Goal: Task Accomplishment & Management: Manage account settings

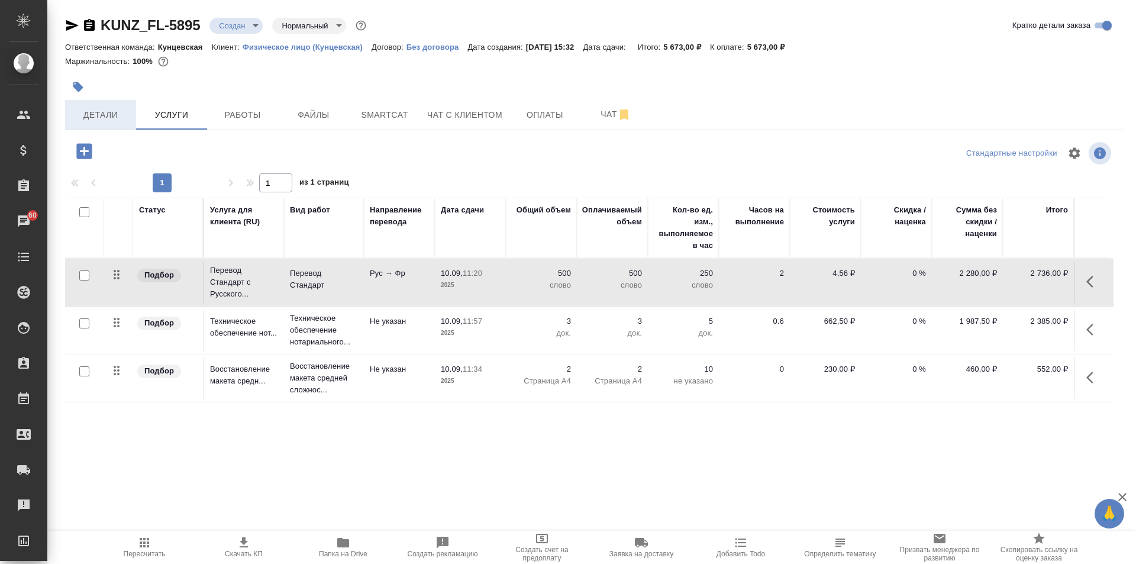
click at [99, 104] on button "Детали" at bounding box center [100, 115] width 71 height 30
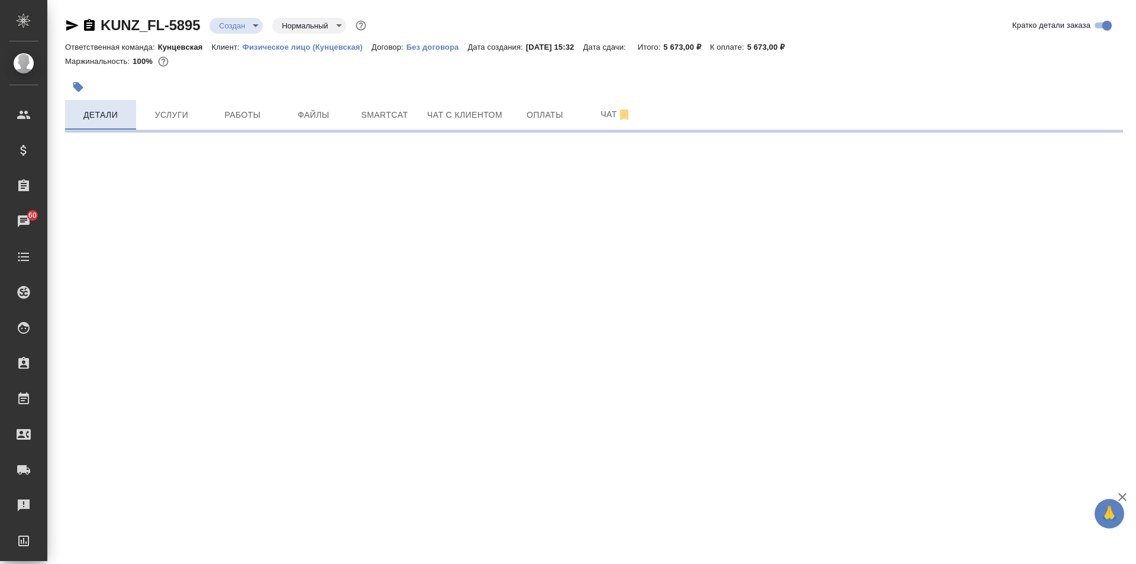
select select "RU"
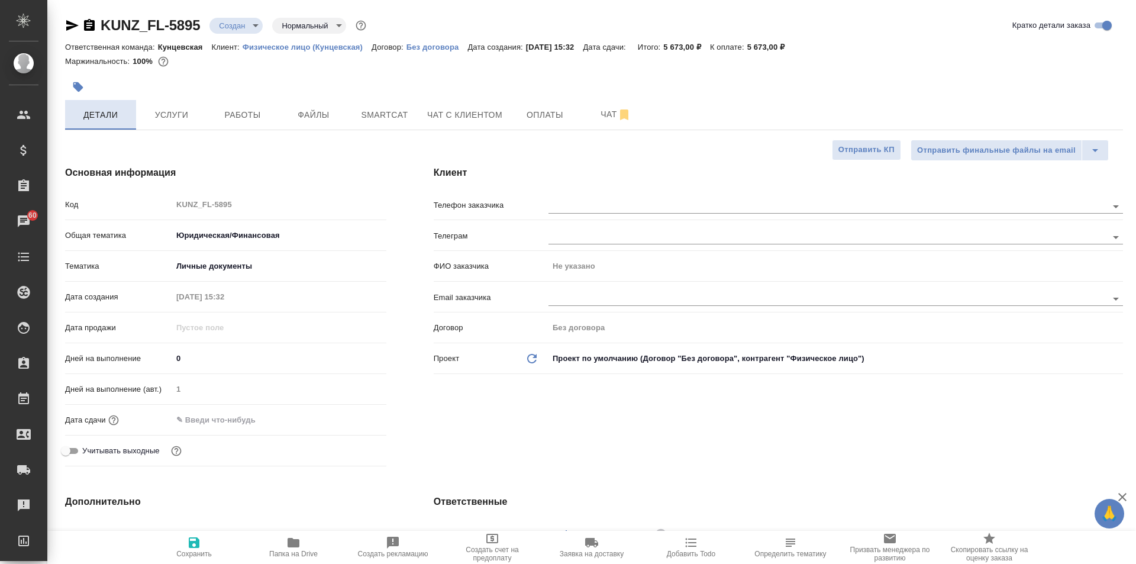
type textarea "x"
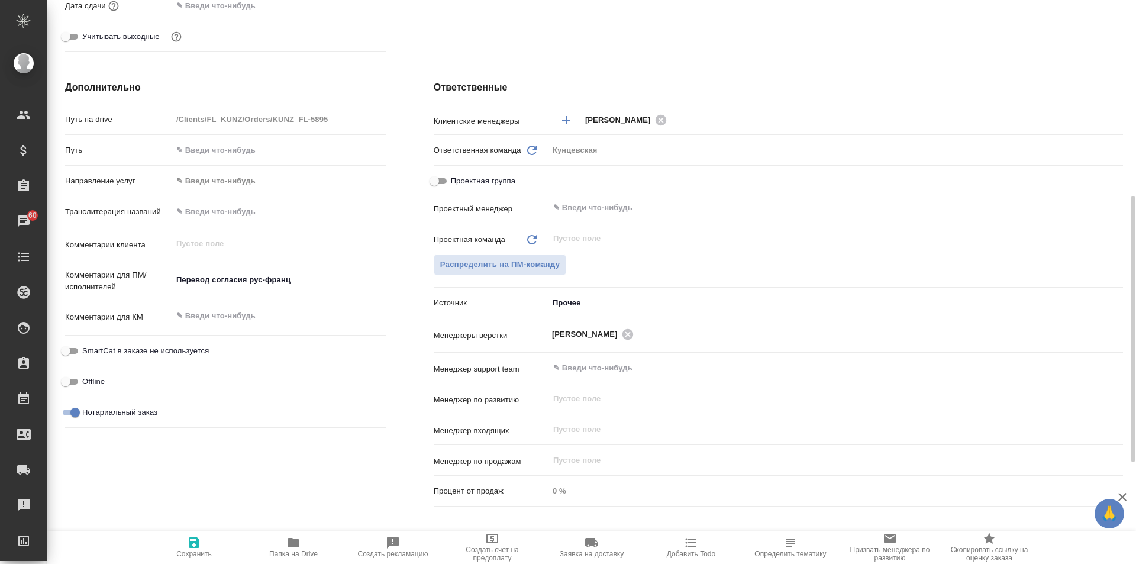
scroll to position [532, 0]
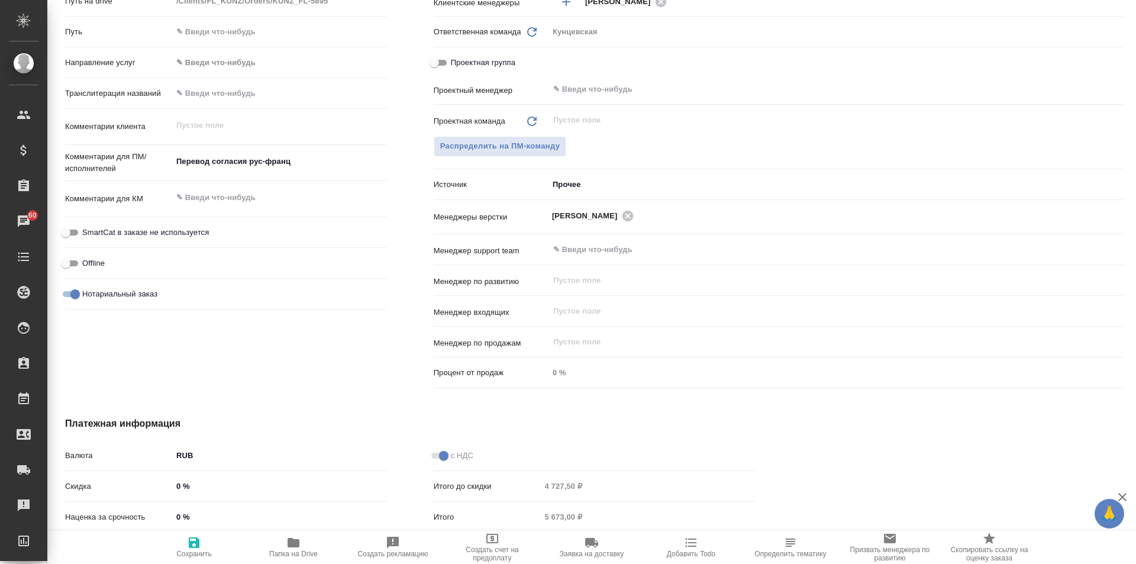
type textarea "x"
click at [269, 162] on textarea "Перевод согласия рус-франц" at bounding box center [279, 161] width 214 height 20
click at [237, 159] on textarea "Перевод согласия рус-франц" at bounding box center [279, 162] width 213 height 20
type textarea "x"
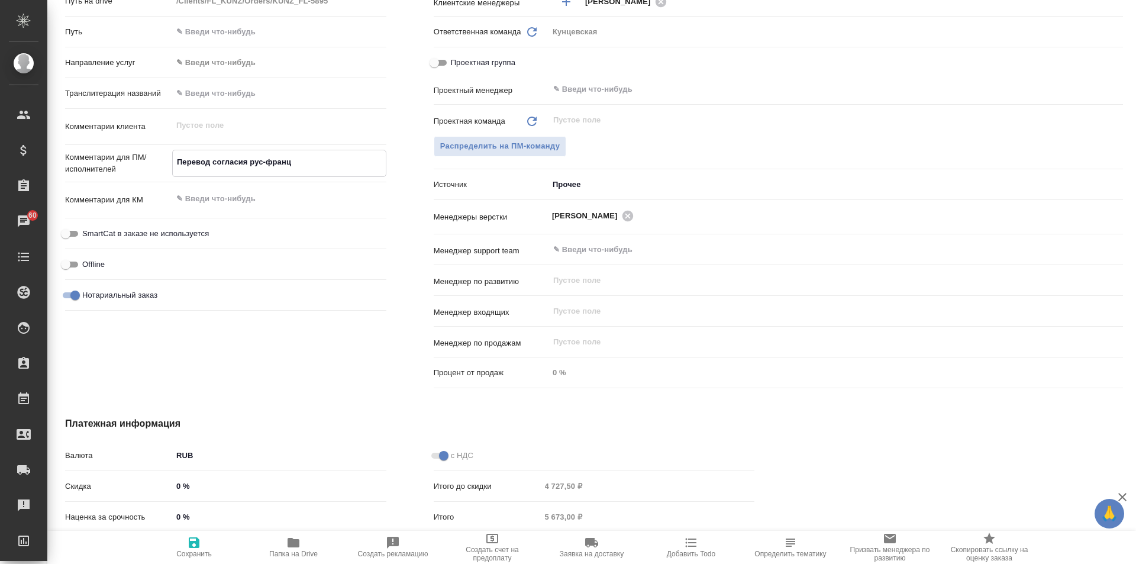
type textarea "Перевод друс-франц"
type textarea "x"
type textarea "Перевод дорус-франц"
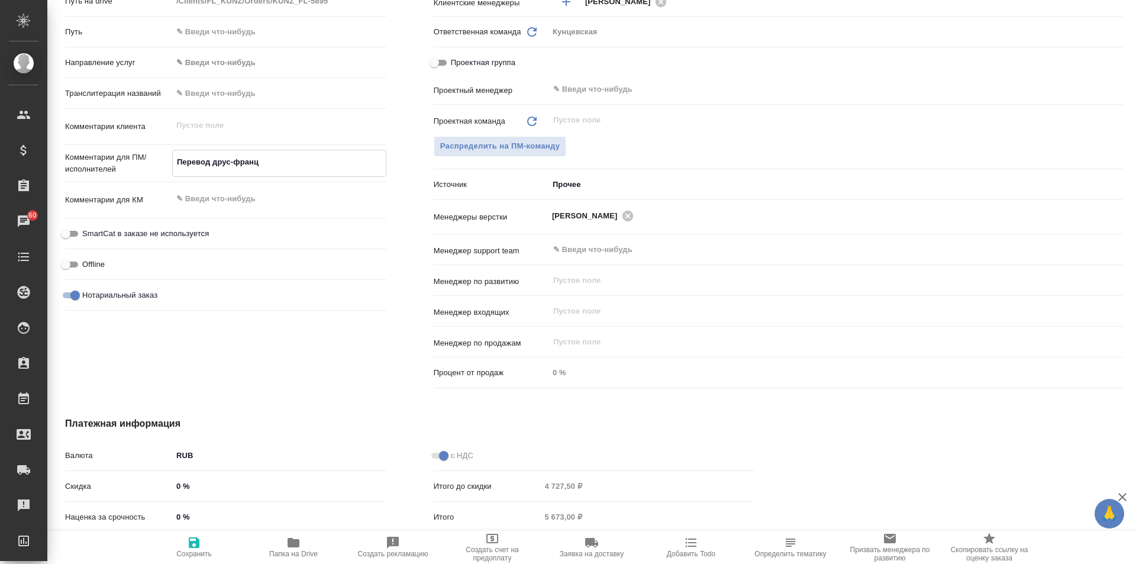
type textarea "x"
type textarea "Перевод доврус-франц"
type textarea "x"
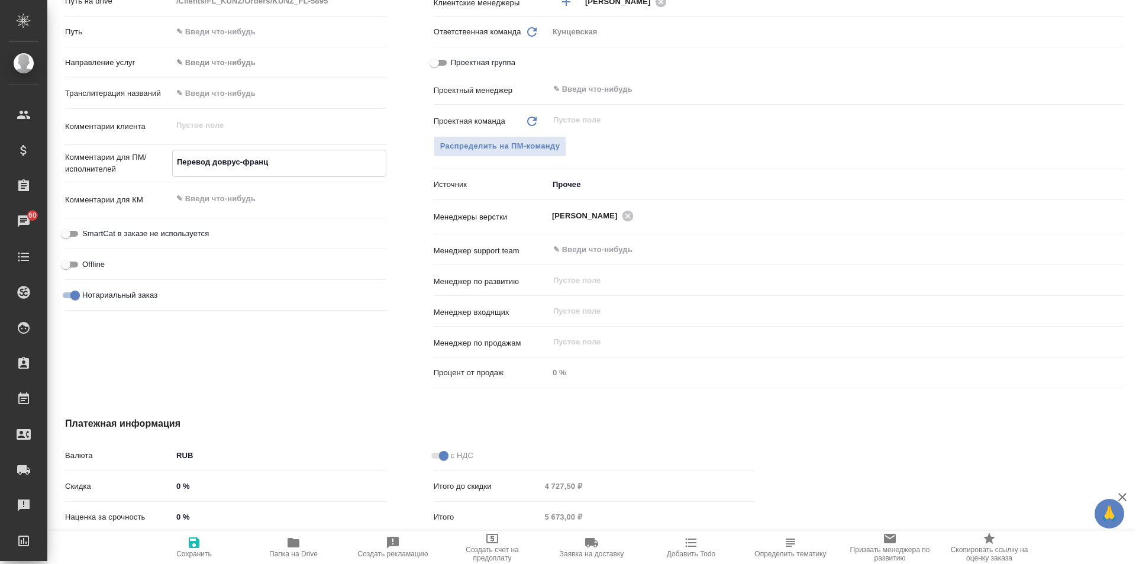
type textarea "x"
type textarea "Перевод доверус-франц"
type textarea "x"
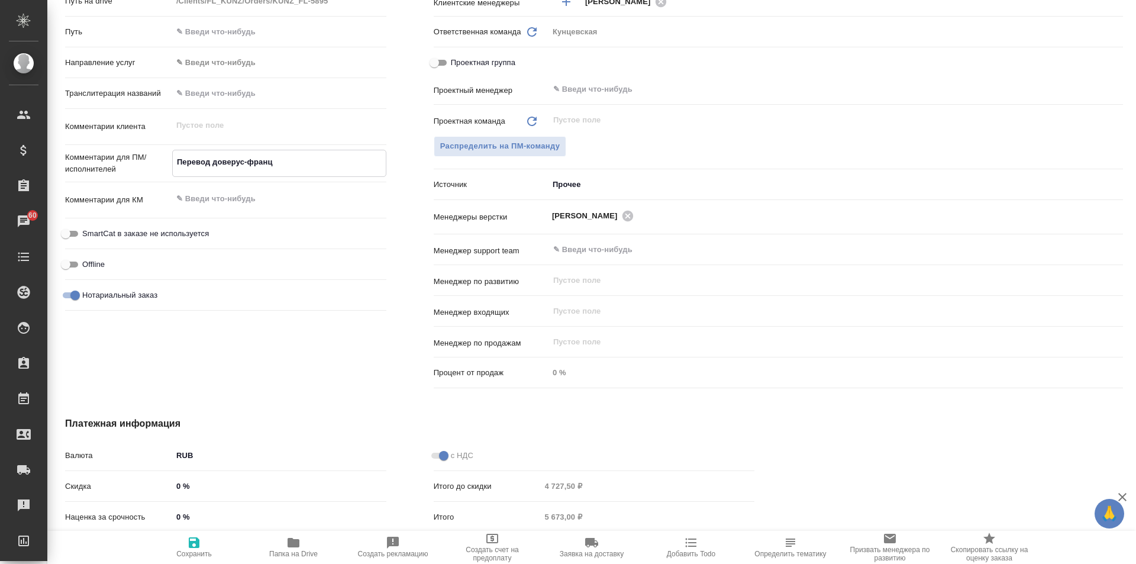
type textarea "x"
type textarea "Перевод доверрус-франц"
type textarea "x"
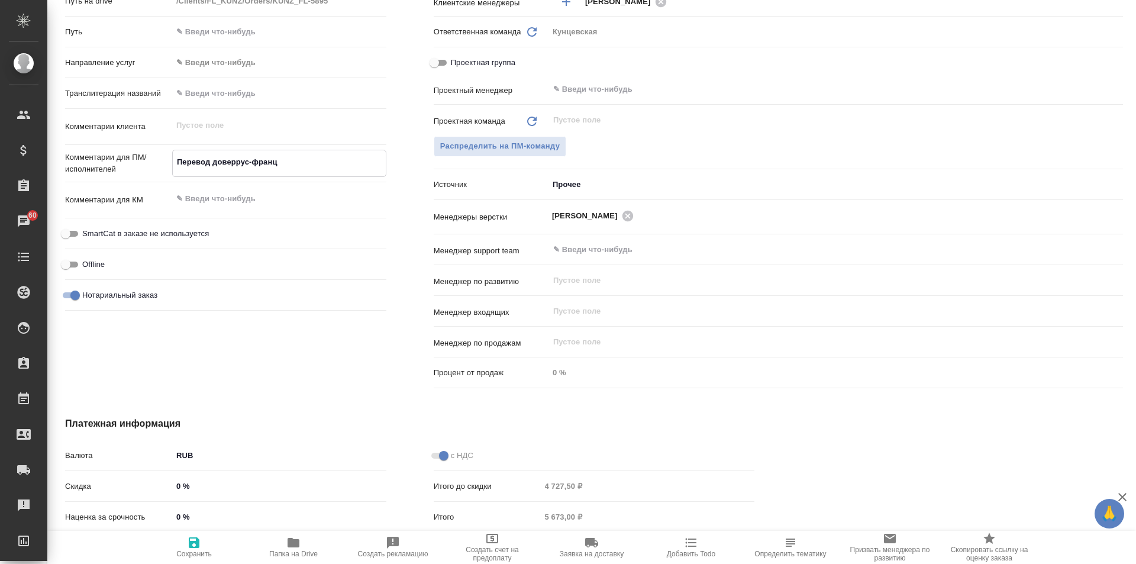
type textarea "Перевод доверерус-франц"
type textarea "x"
type textarea "Перевод доверенрус-франц"
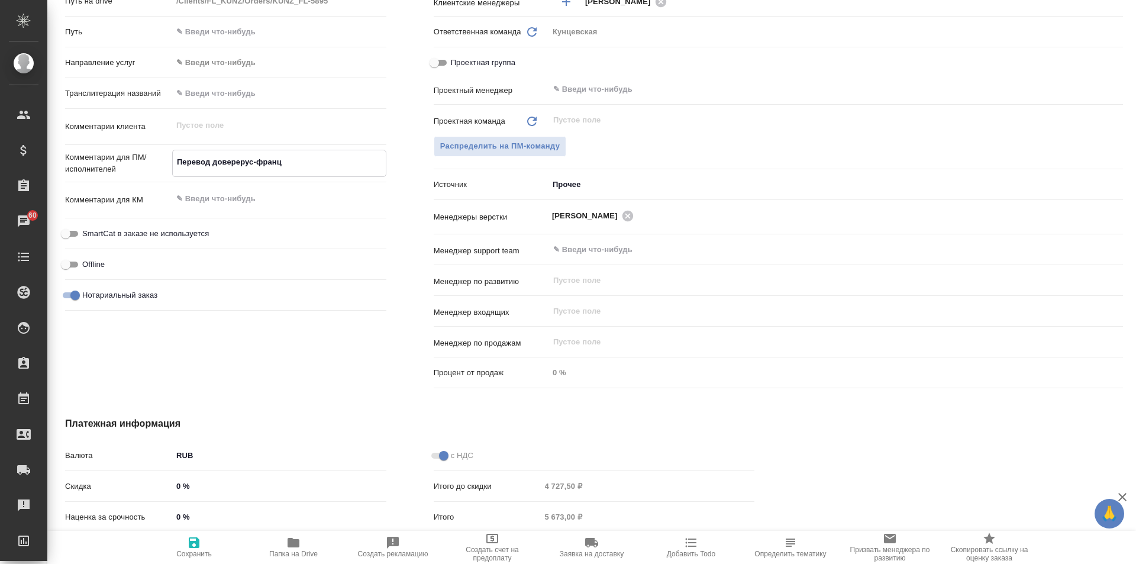
type textarea "x"
type textarea "Перевод довереннрус-франц"
type textarea "x"
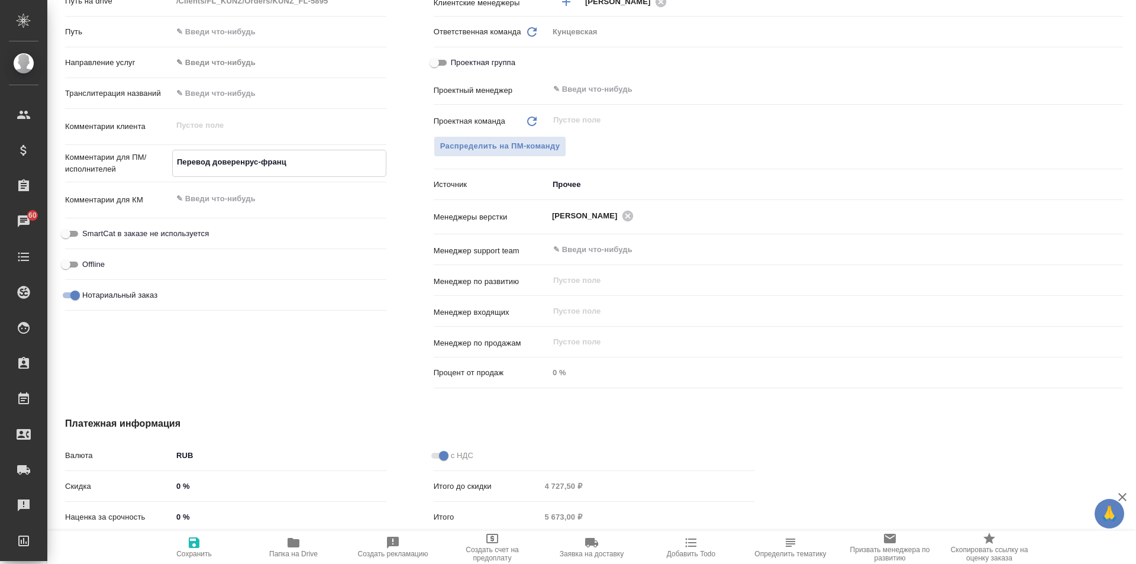
type textarea "x"
type textarea "Перевод довереннорус-франц"
type textarea "x"
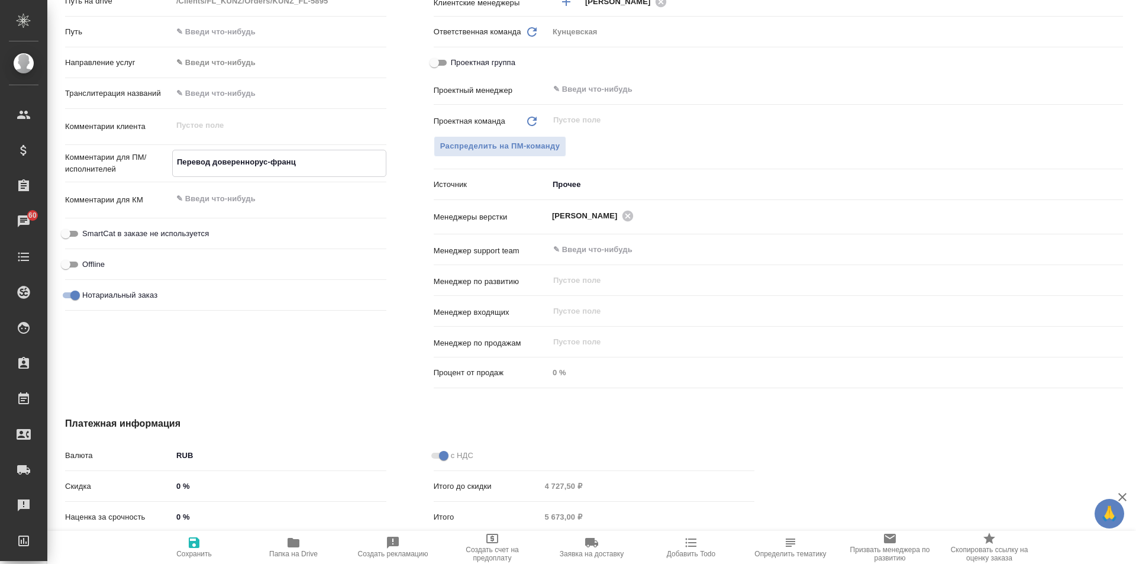
type textarea "x"
type textarea "Перевод доверенносрус-франц"
type textarea "x"
type textarea "Перевод довереннострус-франц"
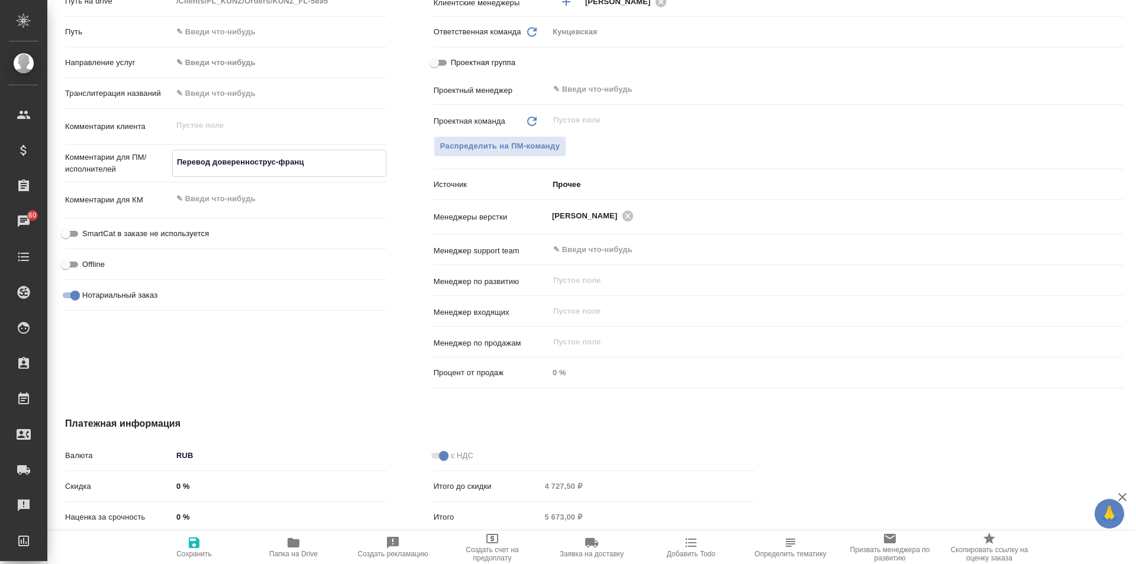
type textarea "x"
type textarea "Перевод доверенностирус-франц"
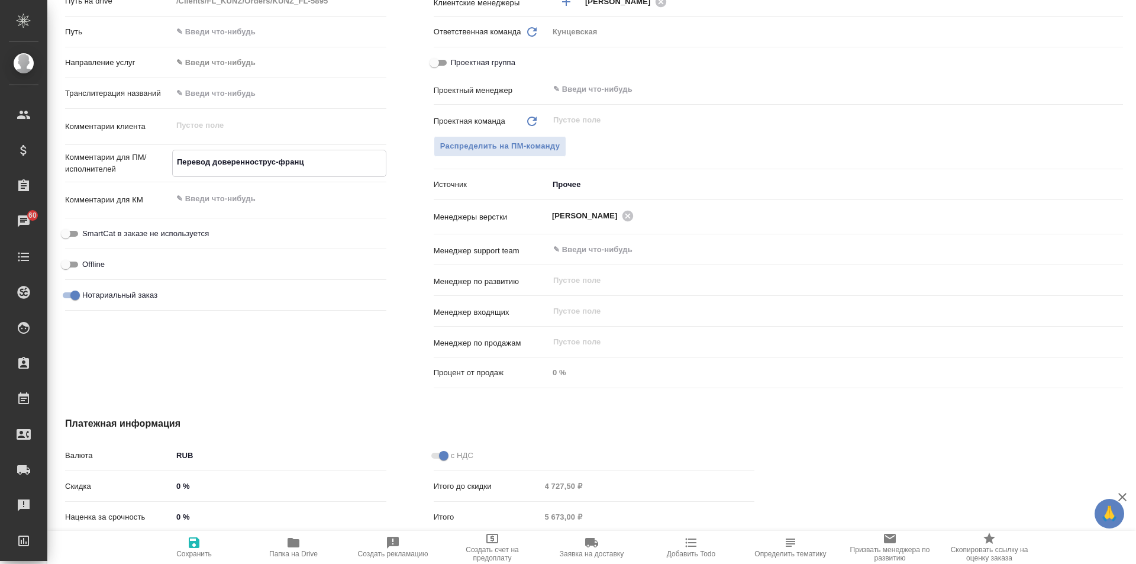
type textarea "x"
type textarea "Перевод доверенности рус-франц"
type textarea "x"
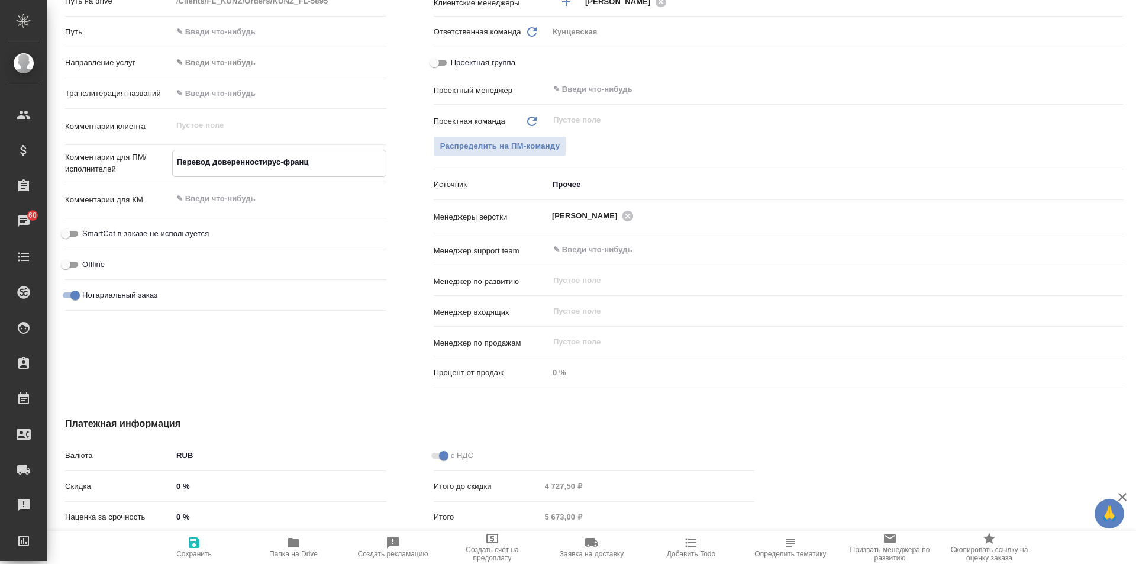
type textarea "x"
type textarea "Перевод доверенности рус-фран"
type textarea "x"
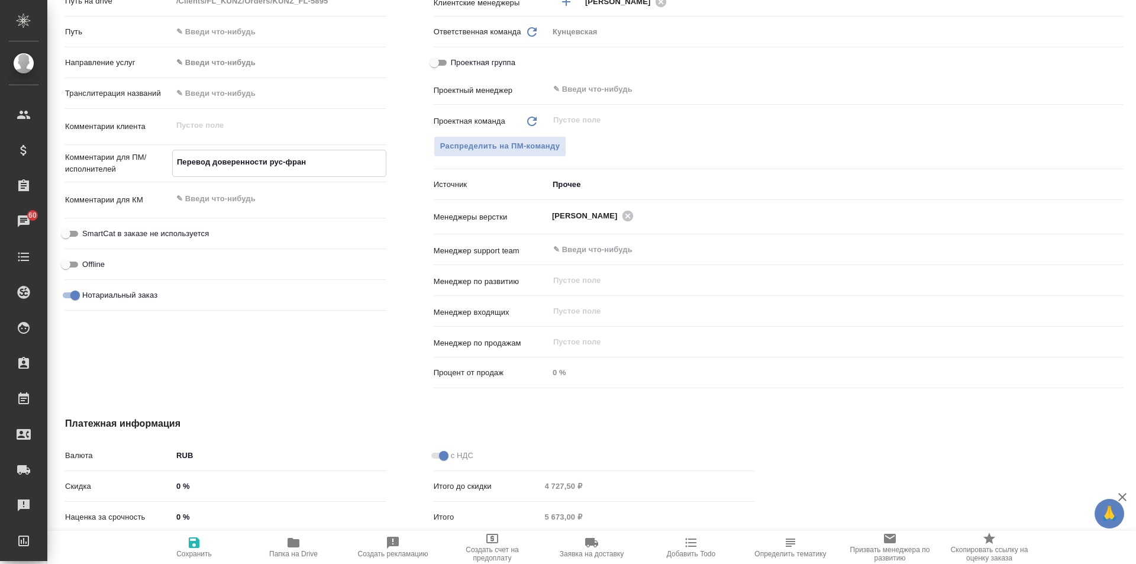
type textarea "Перевод доверенности рус-фра"
type textarea "x"
type textarea "Перевод доверенности рус-фр"
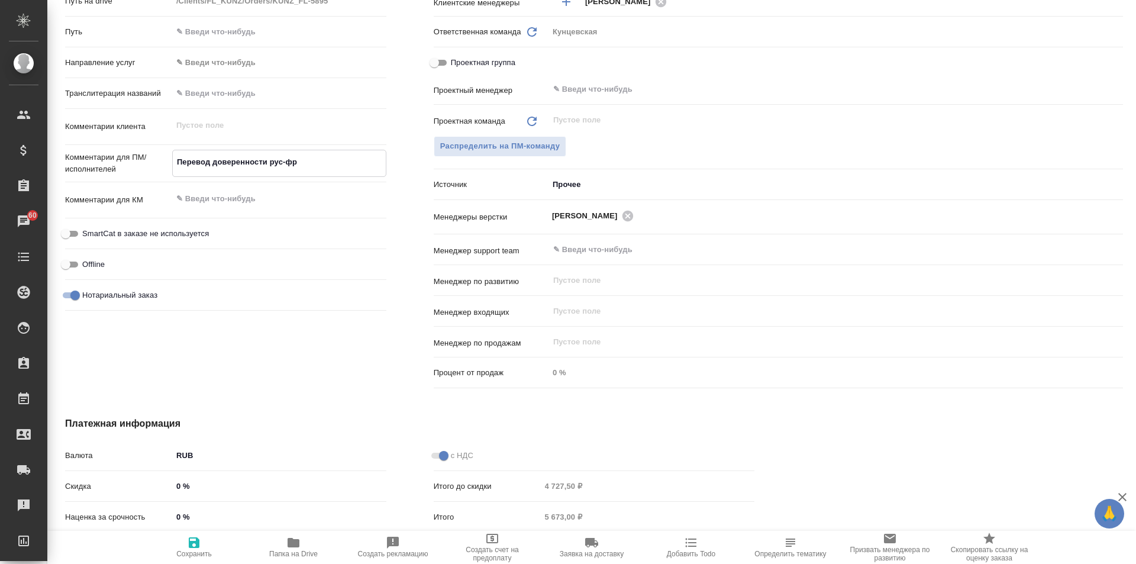
type textarea "x"
type textarea "Перевод доверенности рус-ф"
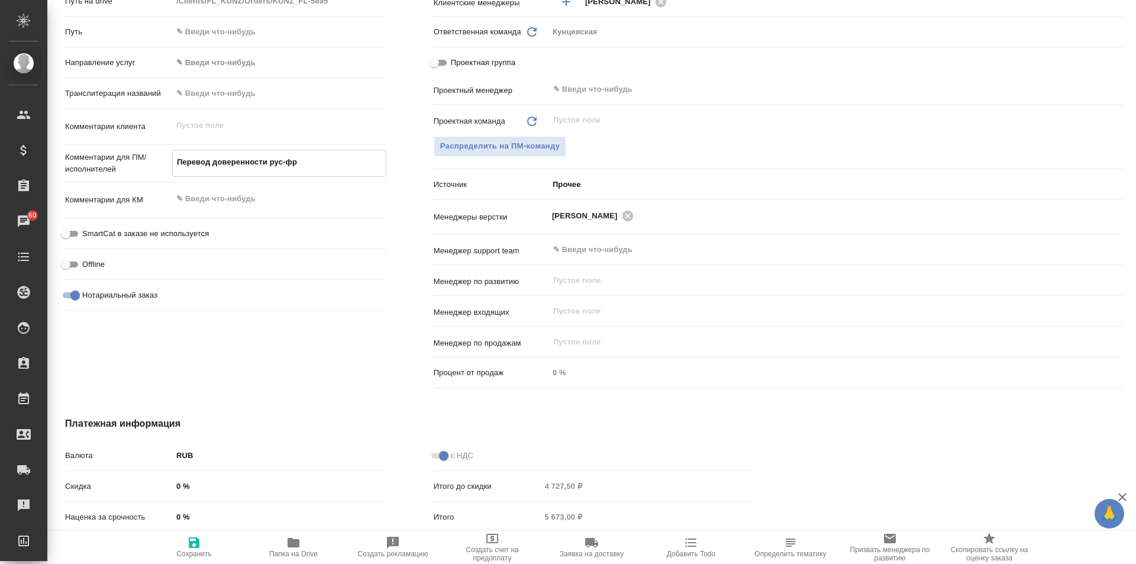
type textarea "x"
type textarea "Перевод доверенности рус-"
type textarea "x"
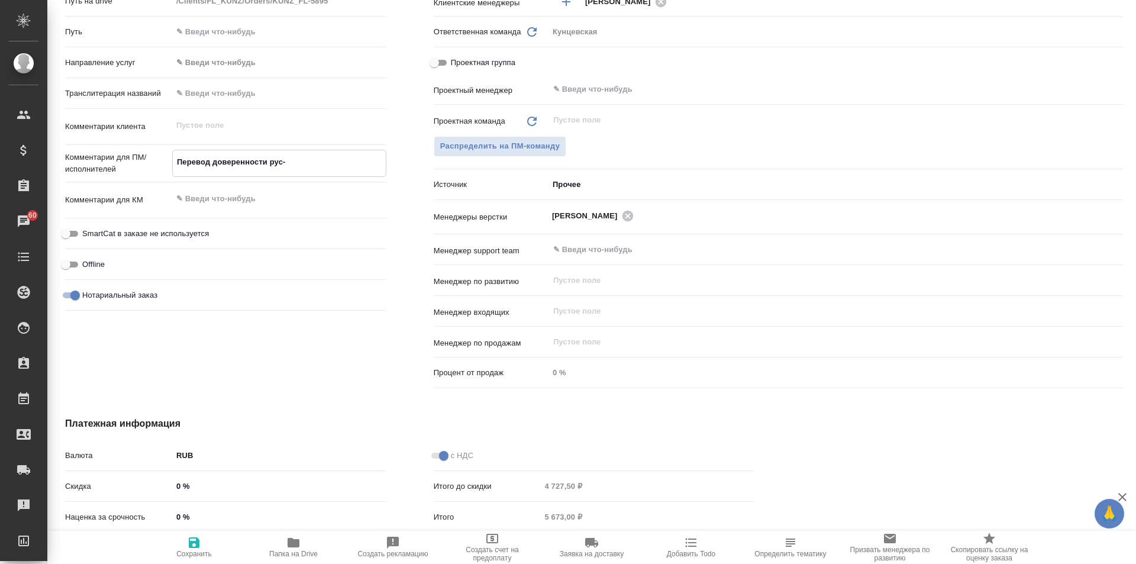
type textarea "x"
type textarea "Перевод доверенности рус-т"
type textarea "x"
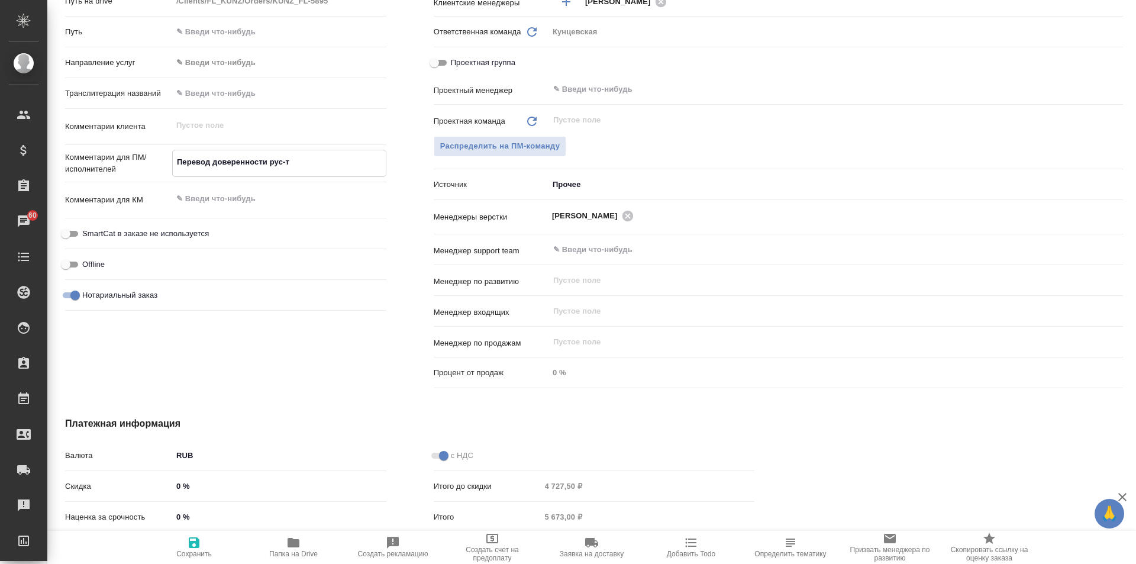
type textarea "x"
type textarea "Перевод доверенности рус-ту"
type textarea "x"
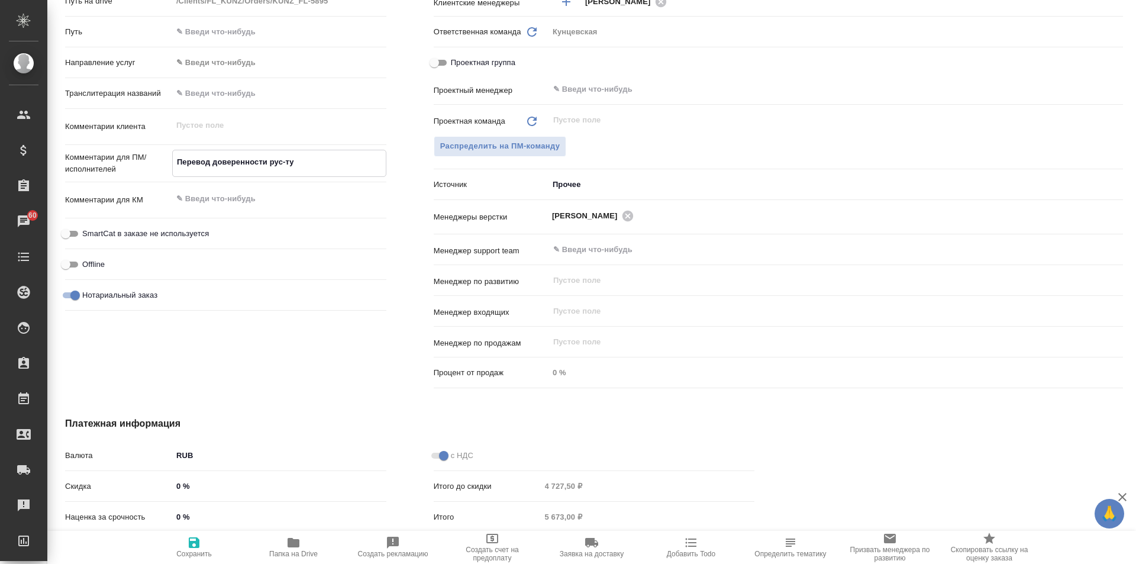
type textarea "Перевод доверенности рус-тур"
type textarea "x"
type textarea "Перевод доверенности рус-туре"
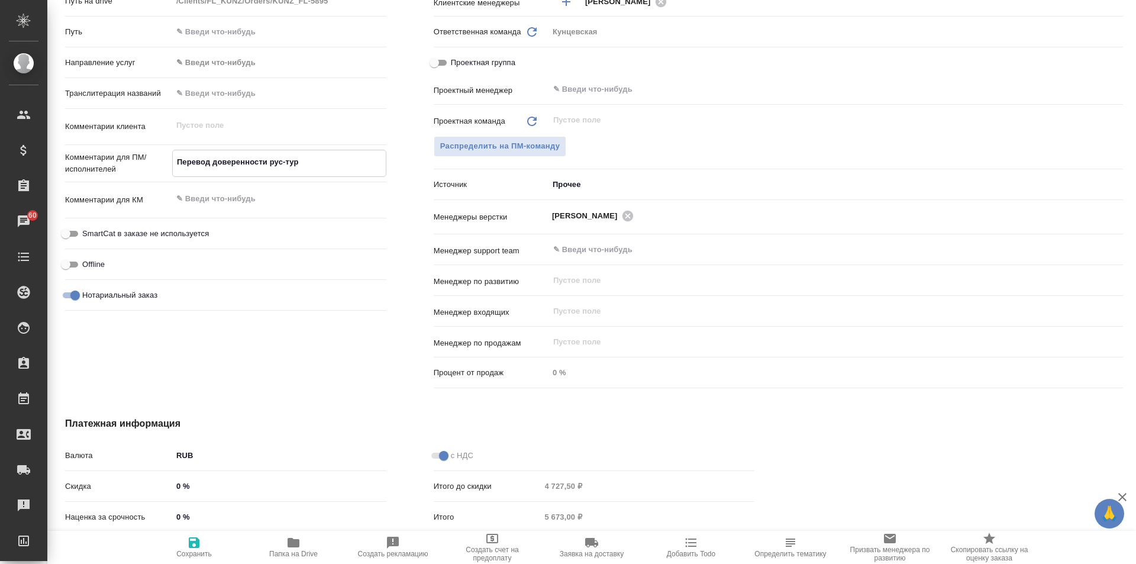
type textarea "x"
type textarea "Перевод доверенности рус-турец"
type textarea "x"
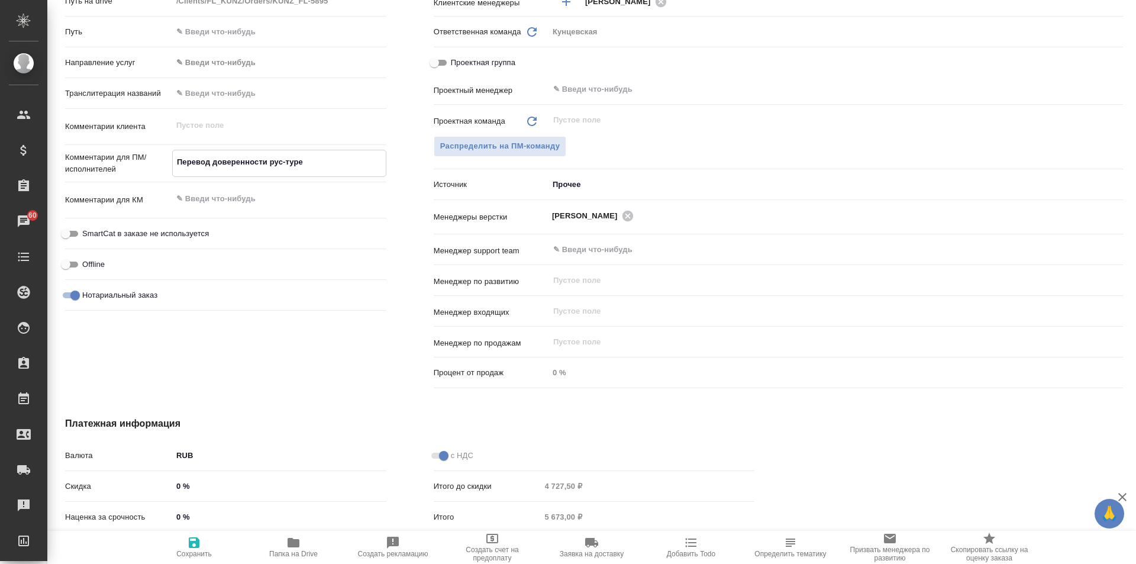
type textarea "x"
type textarea "Перевод доверенности рус-турецк"
type textarea "x"
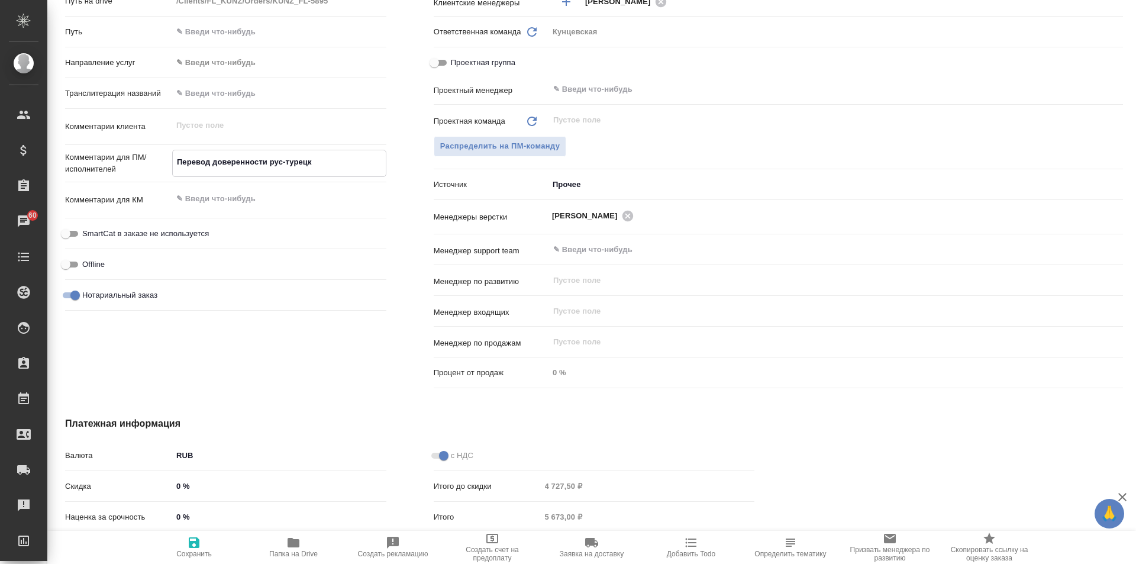
type textarea "x"
type textarea "Перевод доверенности рус-турецк"
type textarea "x"
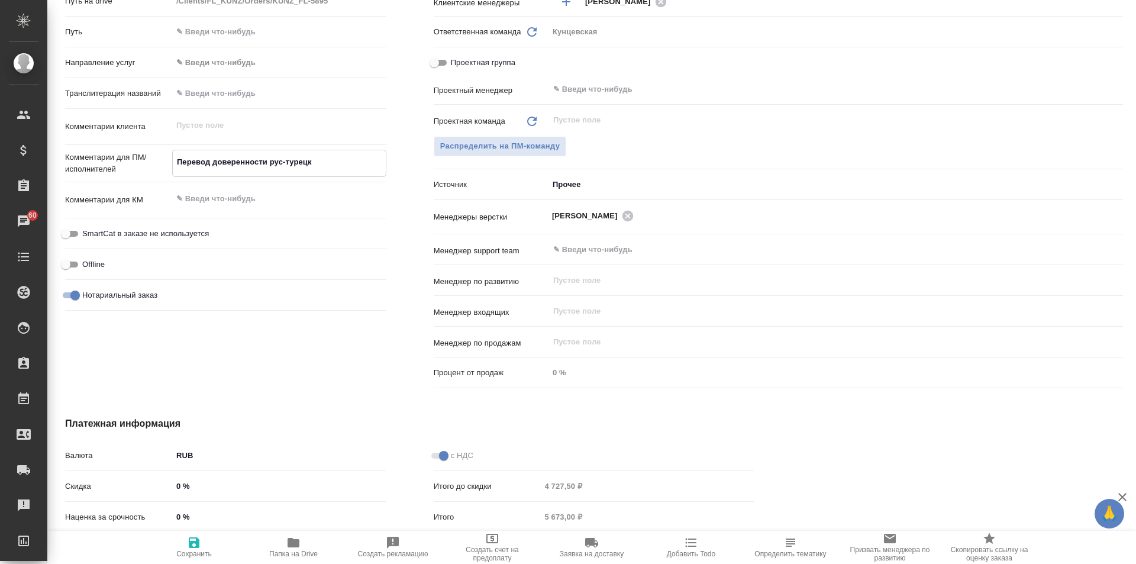
type textarea "Перевод доверенности рус-турецк +"
type textarea "x"
type textarea "Перевод доверенности рус-турецк +"
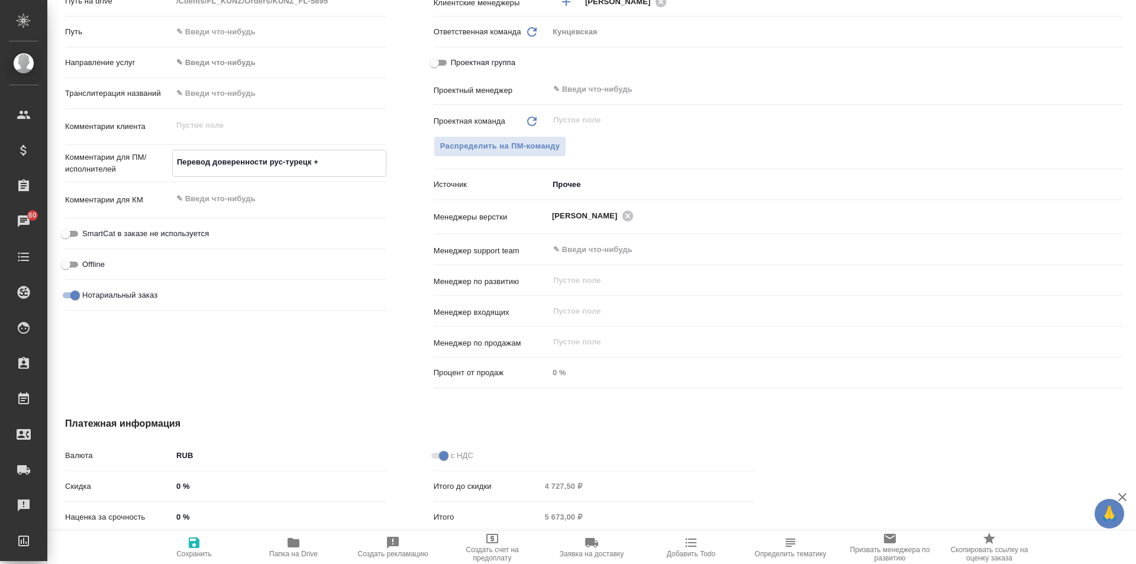
type textarea "x"
type textarea "Перевод доверенности рус-турецк + р"
type textarea "x"
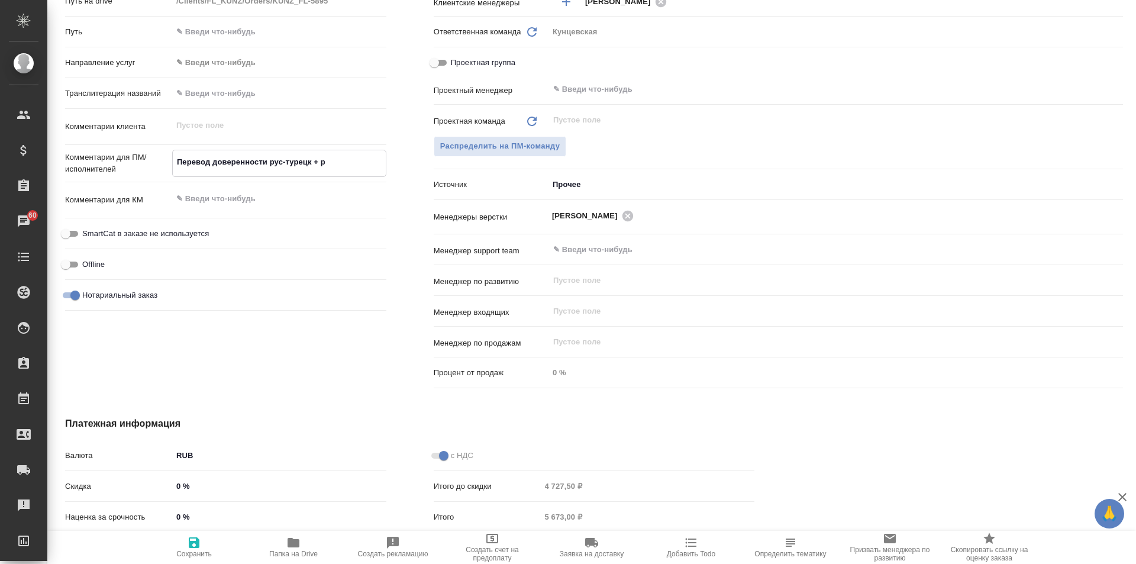
type textarea "x"
type textarea "Перевод доверенности рус-турецк + ру"
type textarea "x"
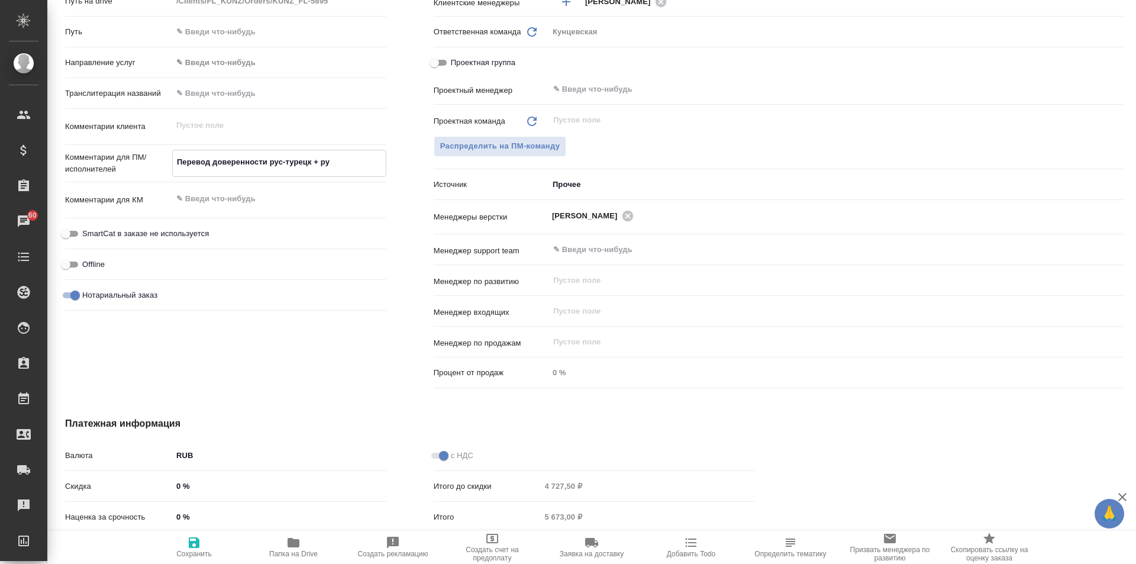
type textarea "x"
type textarea "Перевод доверенности рус-турецк + рус"
type textarea "x"
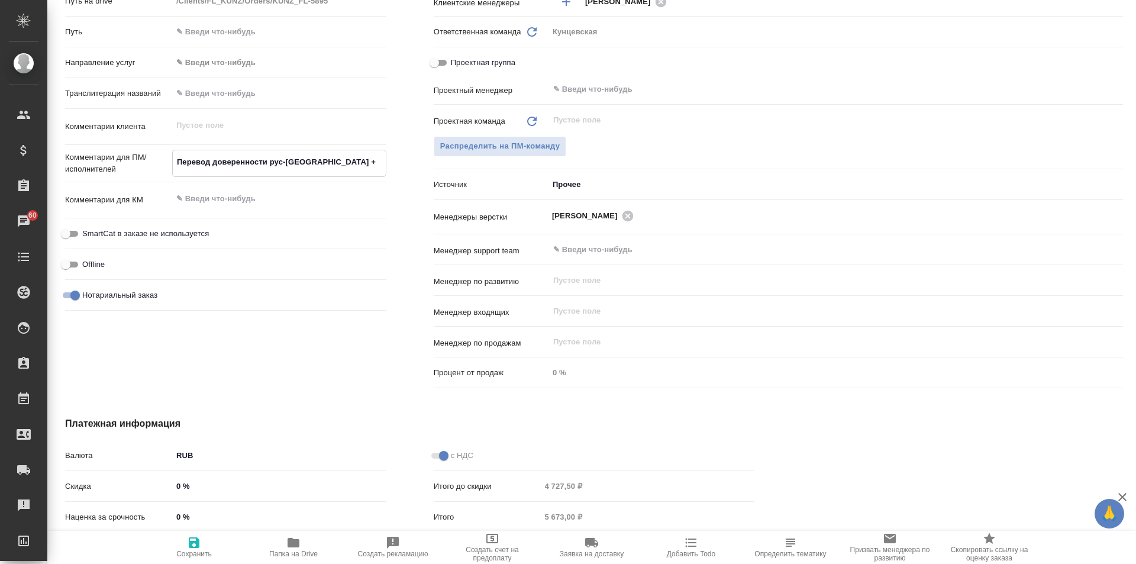
type textarea "Перевод доверенности рус-турецк + рус-"
type textarea "x"
type textarea "Перевод доверенности рус-турецк + рус-а"
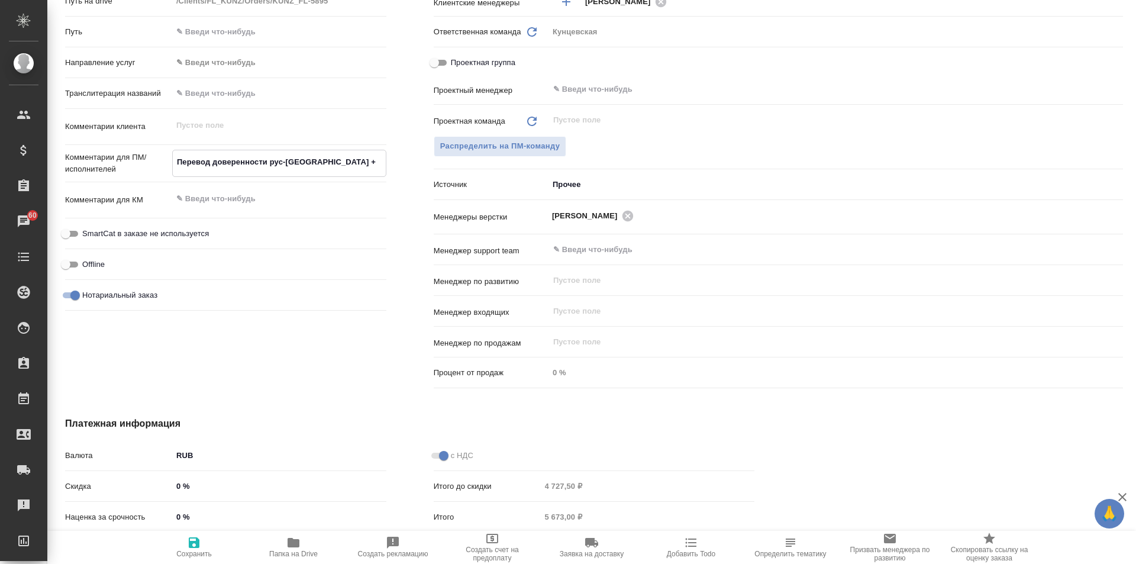
type textarea "x"
type textarea "Перевод доверенности рус-турецк + рус-ан"
type textarea "x"
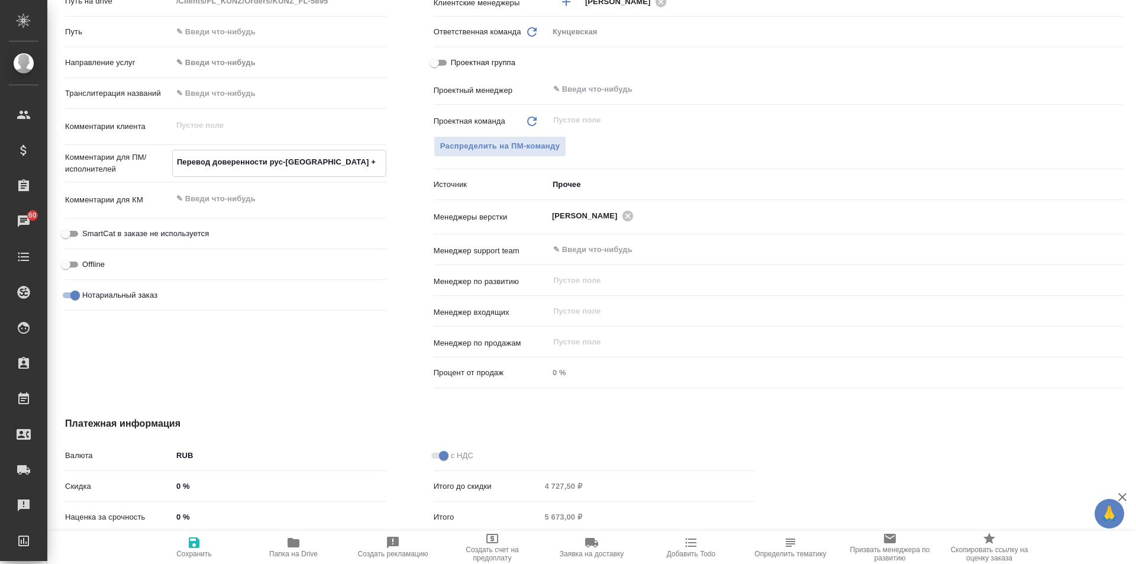
type textarea "x"
type textarea "Перевод доверенности рус-турецк + рус-анг"
type textarea "x"
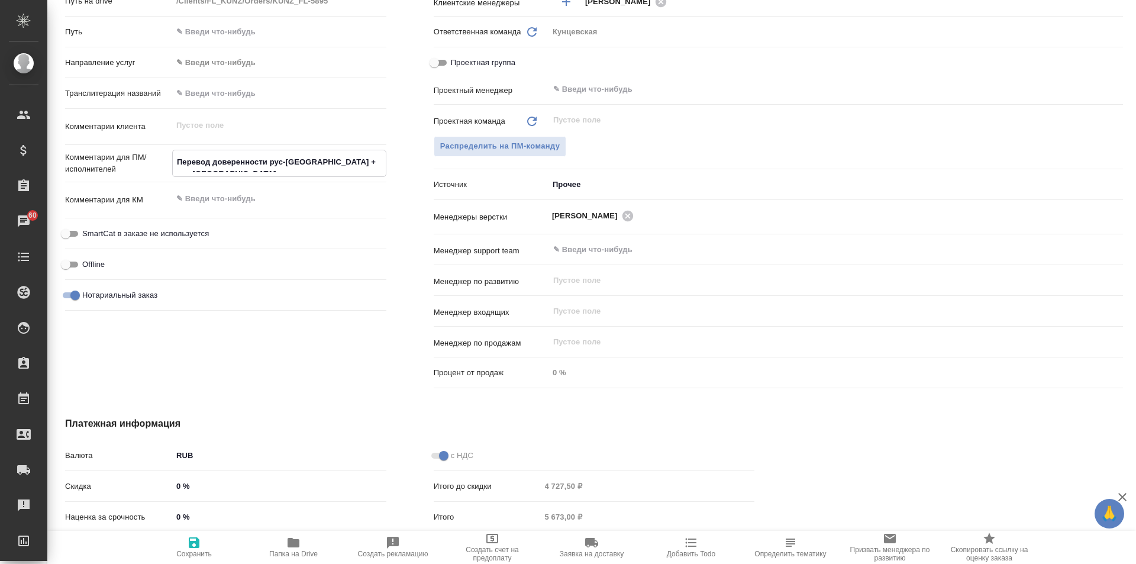
type textarea "x"
type textarea "Перевод доверенности рус-турецк + рус-англ"
type textarea "x"
type textarea "Перевод доверенности рус-турецк + рус-англ."
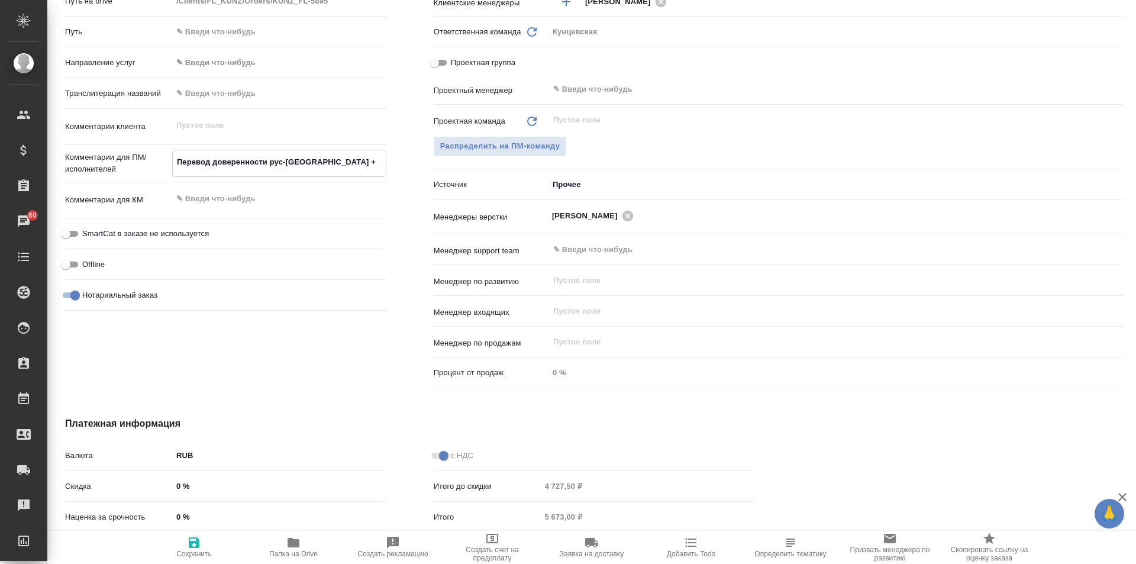
type textarea "x"
type textarea "Перевод доверенности рус-турецк + рус-англ."
type textarea "x"
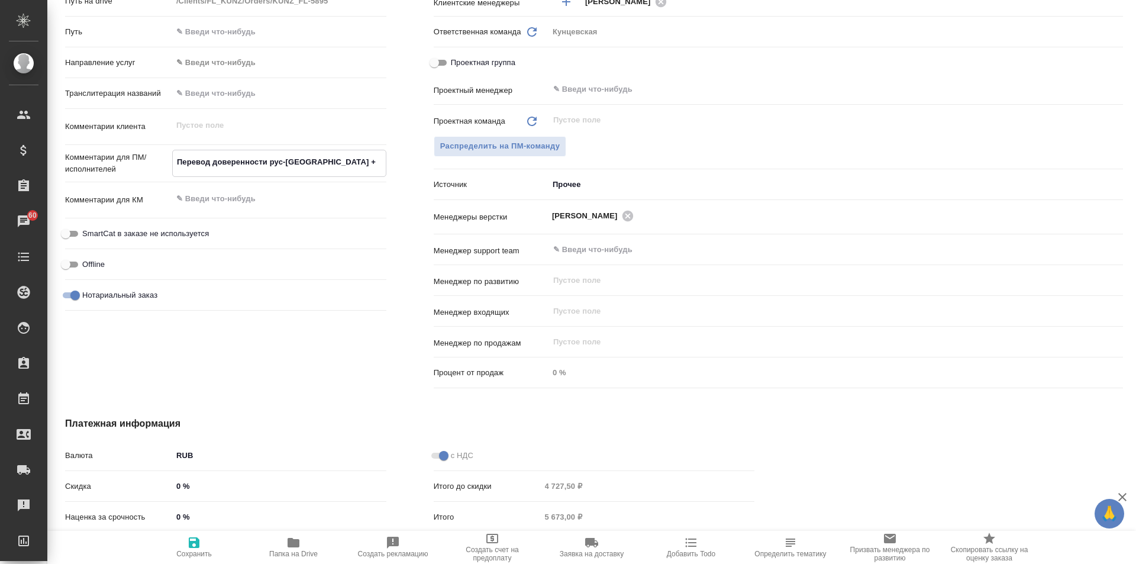
type textarea "x"
click at [212, 197] on textarea at bounding box center [279, 199] width 214 height 20
type textarea "Н"
type textarea "x"
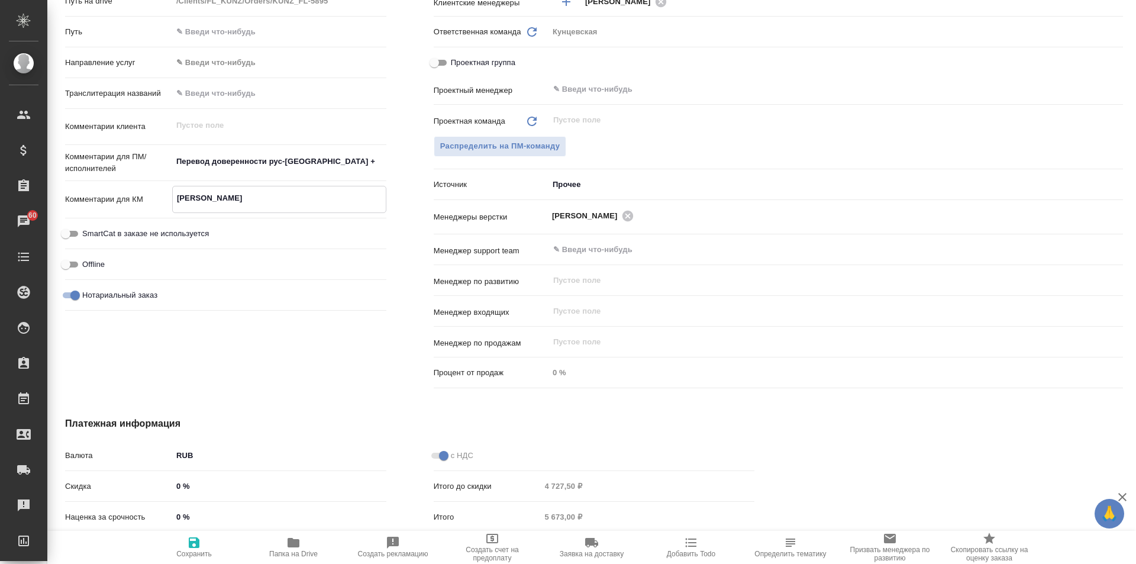
type textarea "x"
type textarea "Но"
type textarea "x"
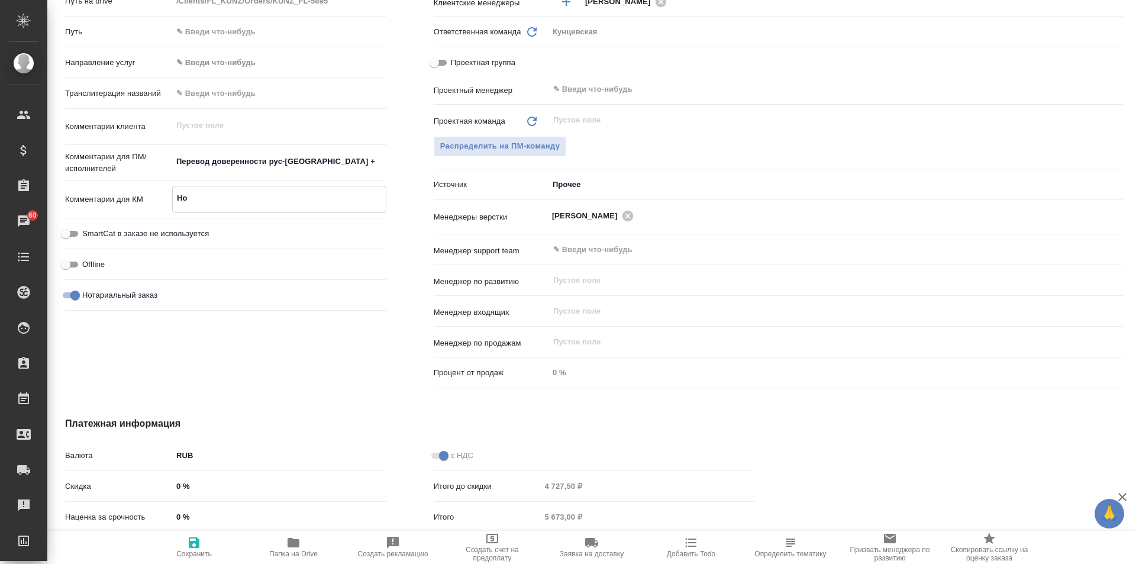
type textarea "Нот"
type textarea "x"
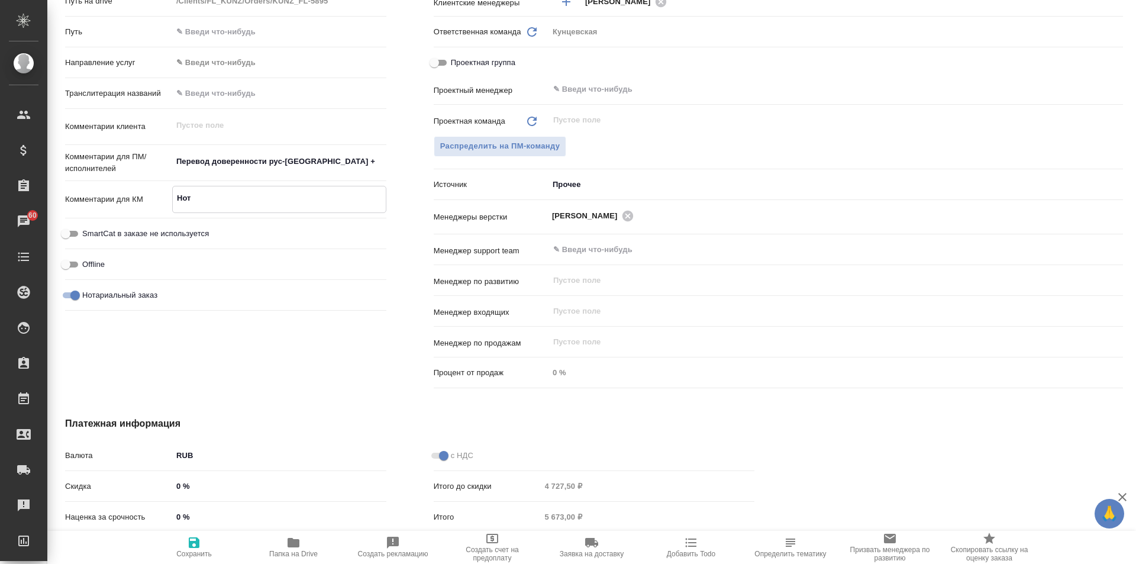
type textarea "x"
type textarea "Нот."
type textarea "x"
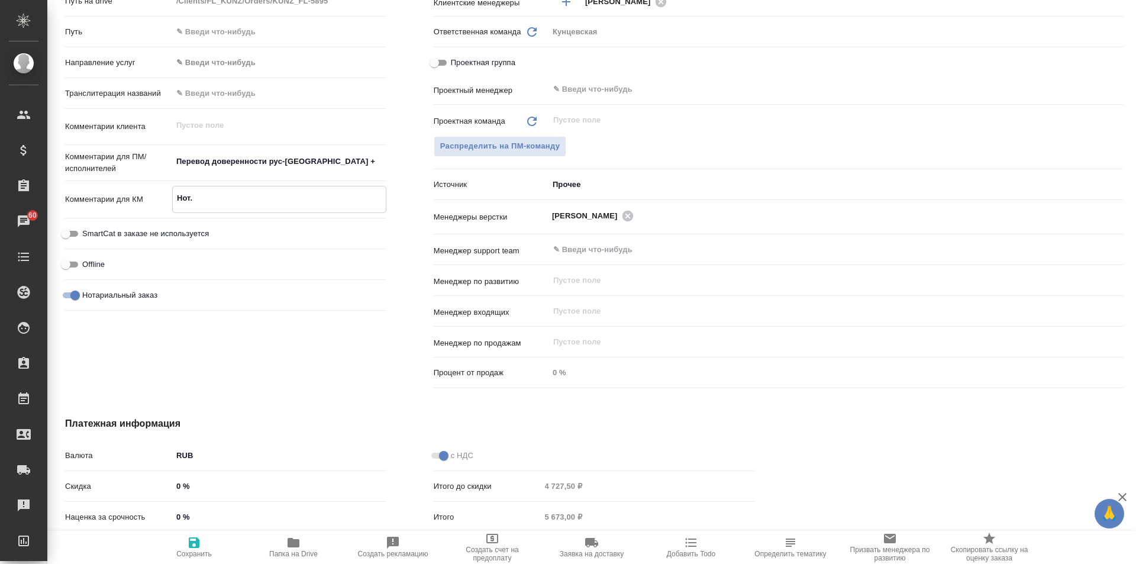
type textarea "Нот."
type textarea "x"
type textarea "Нот. с"
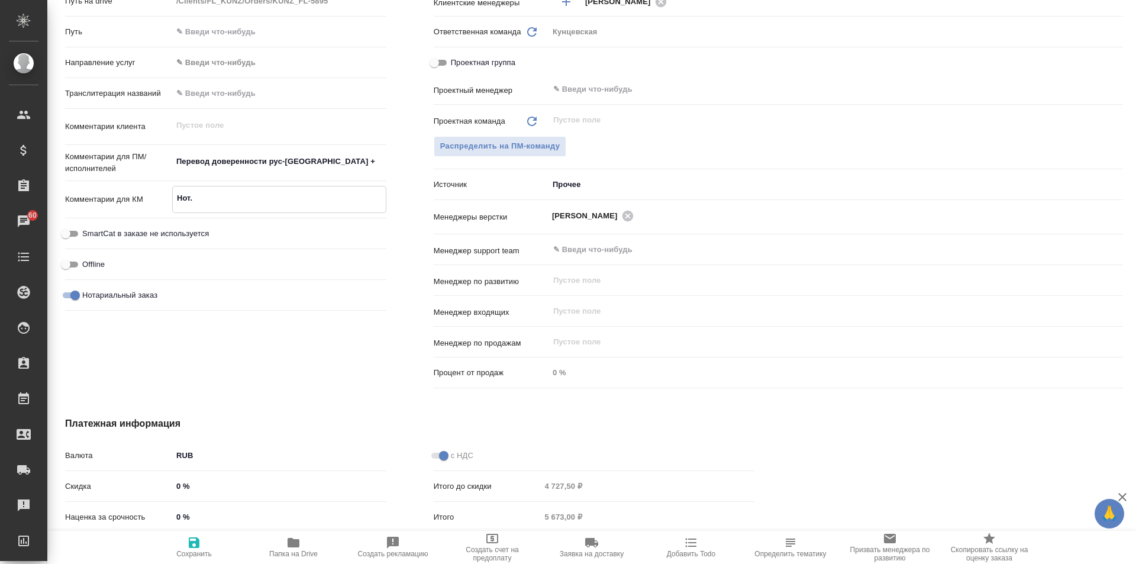
type textarea "x"
type textarea "Нот. сш"
type textarea "x"
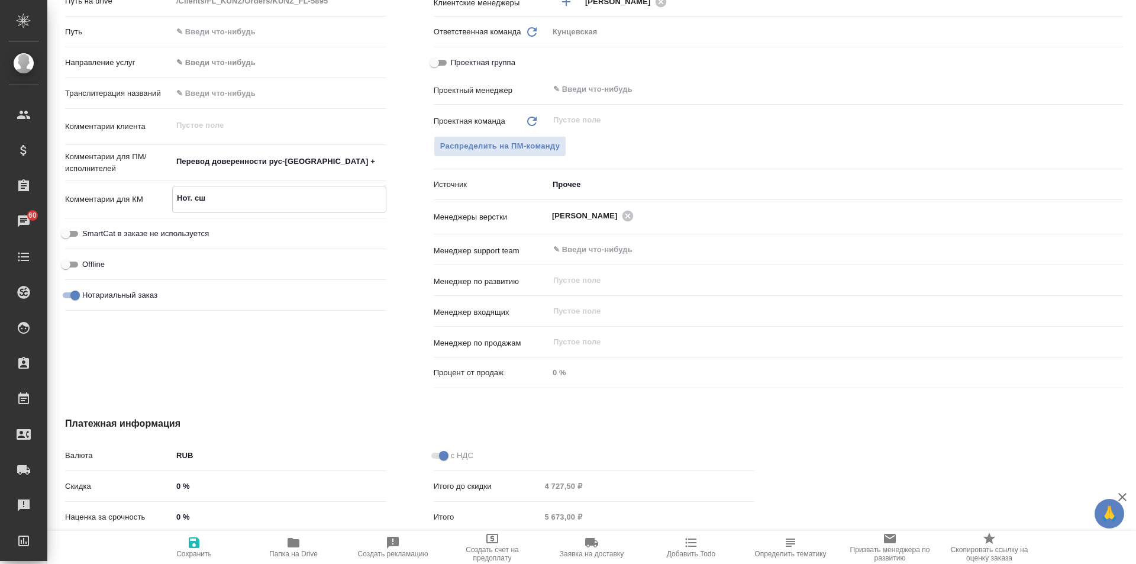
type textarea "x"
type textarea "Нот. сши"
type textarea "x"
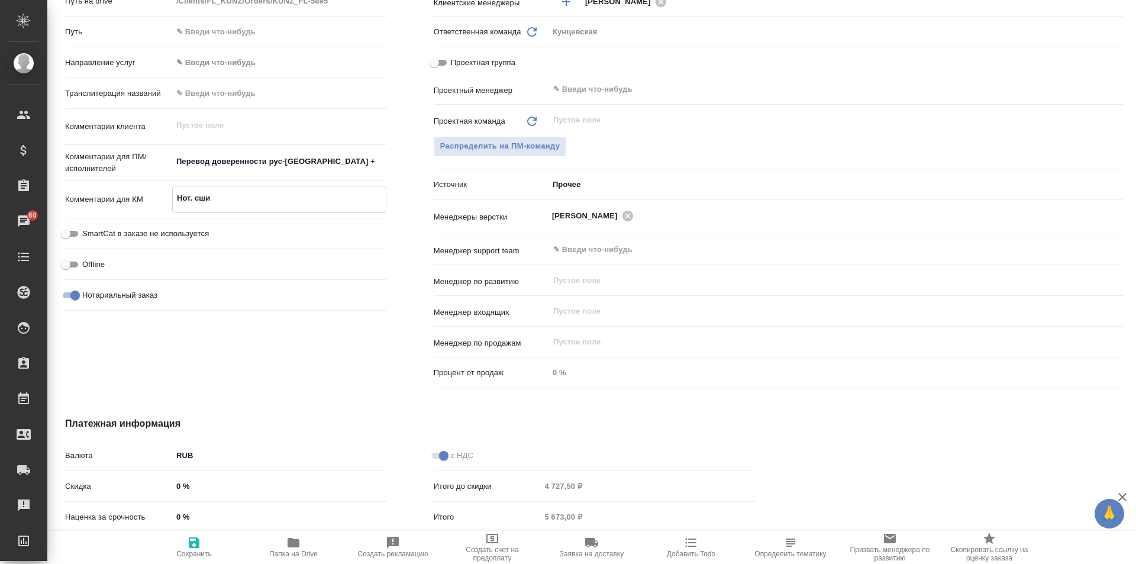
type textarea "x"
type textarea "Нот. сшит"
type textarea "x"
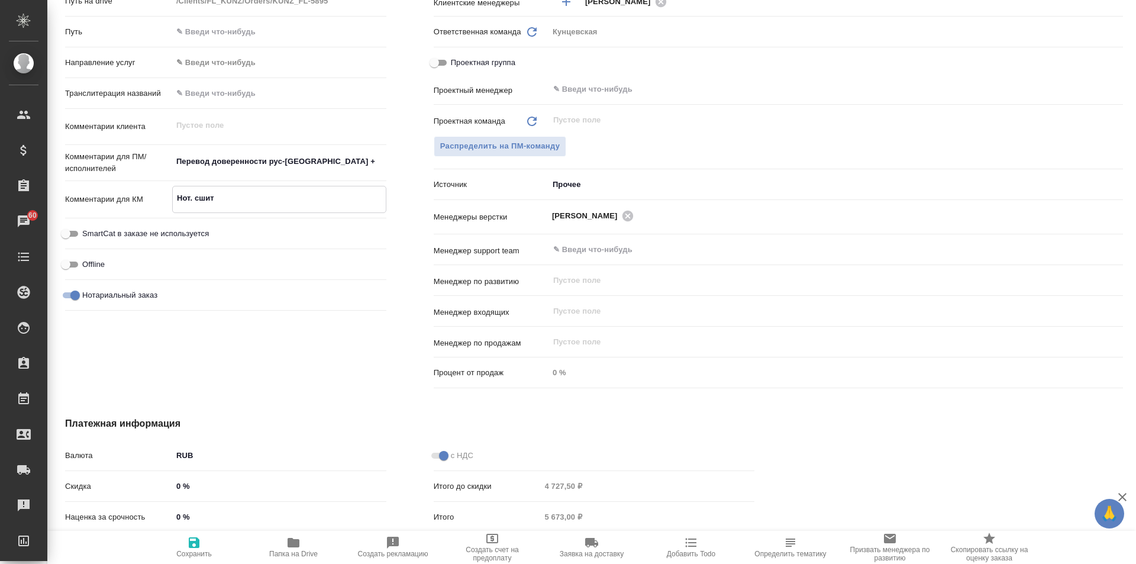
type textarea "Нот. сшить"
type textarea "x"
type textarea "Нот. сшить"
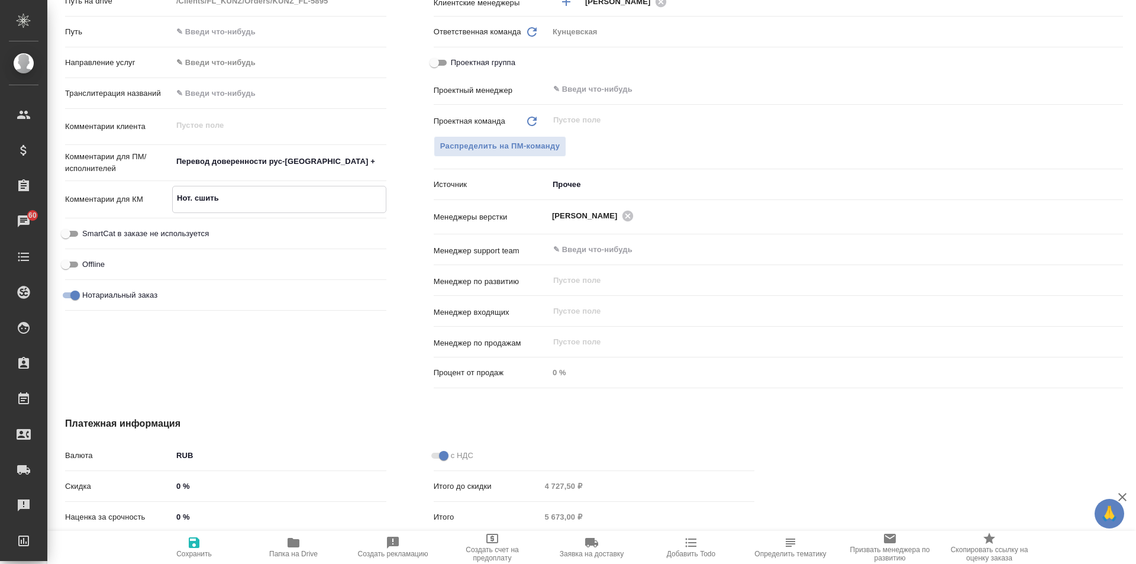
type textarea "x"
type textarea "Нот. сшить в"
type textarea "x"
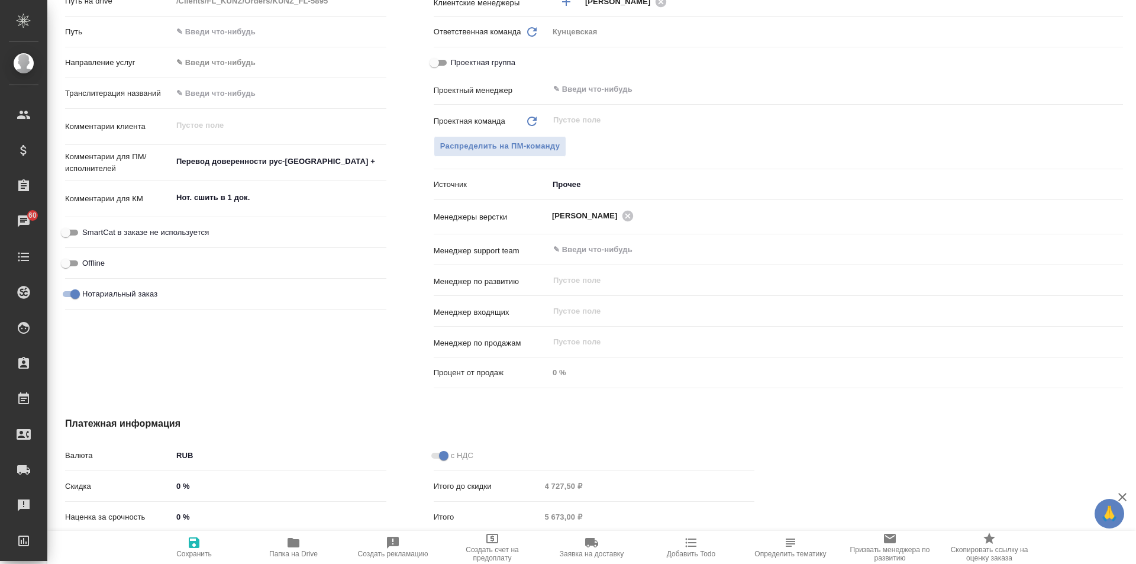
click at [279, 349] on div "Дополнительно Путь на drive /Clients/FL_KUNZ/Orders/KUNZ_FL-5895 Путь Направлен…" at bounding box center [225, 177] width 369 height 478
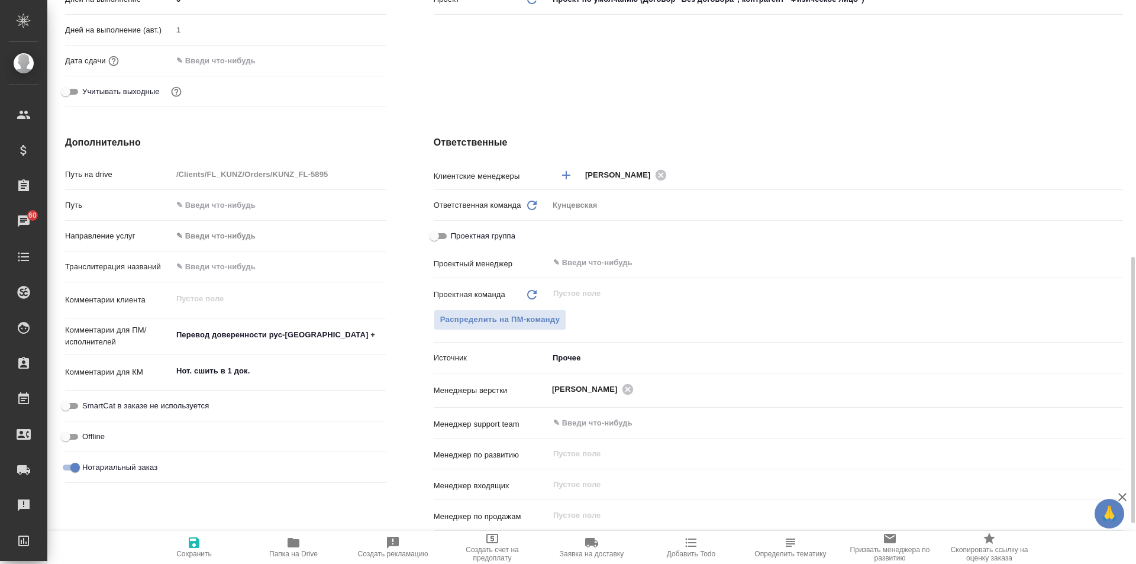
scroll to position [418, 0]
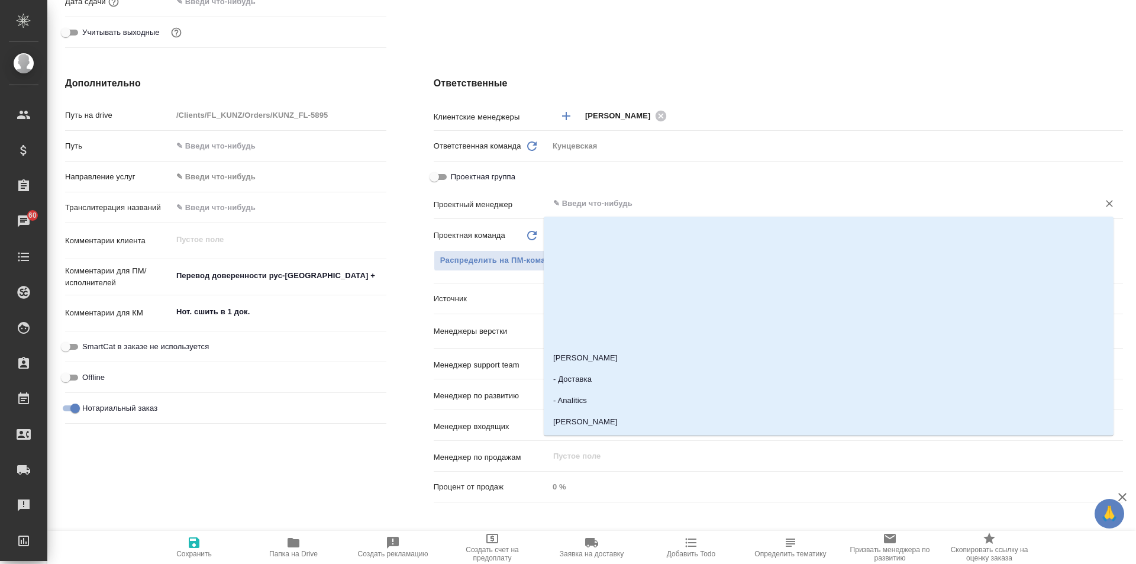
click at [577, 196] on input "text" at bounding box center [816, 203] width 528 height 14
drag, startPoint x: 635, startPoint y: 50, endPoint x: 627, endPoint y: 50, distance: 8.3
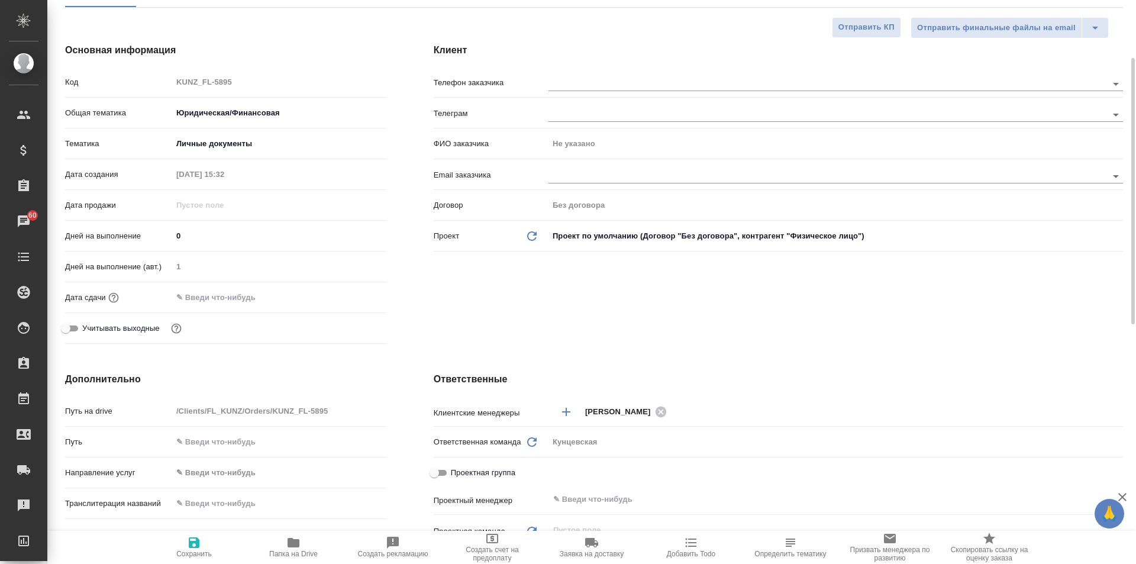
scroll to position [63, 0]
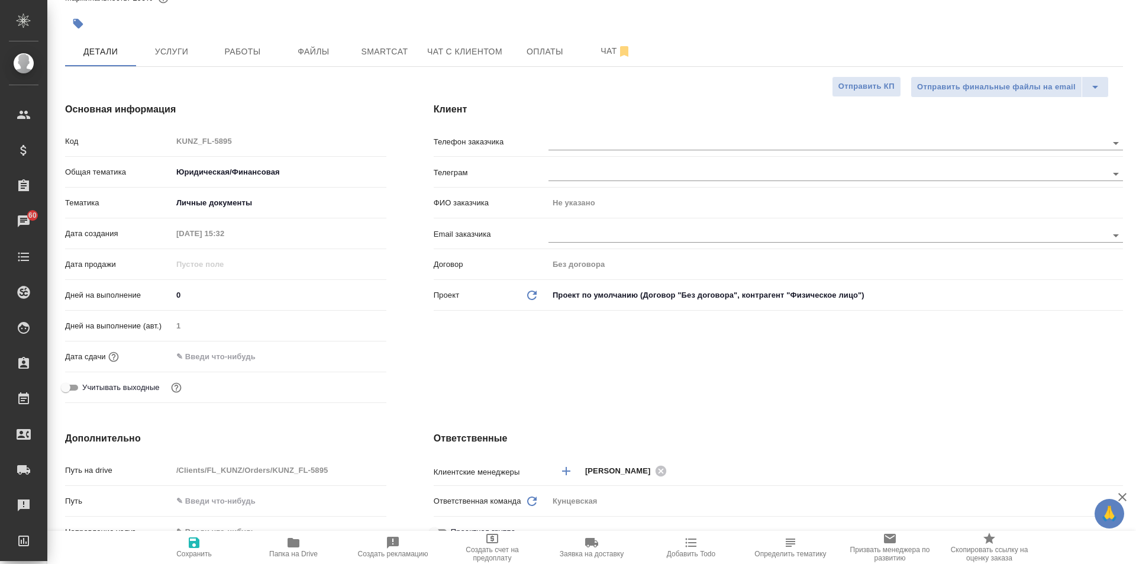
click at [188, 544] on icon "button" at bounding box center [194, 542] width 14 height 14
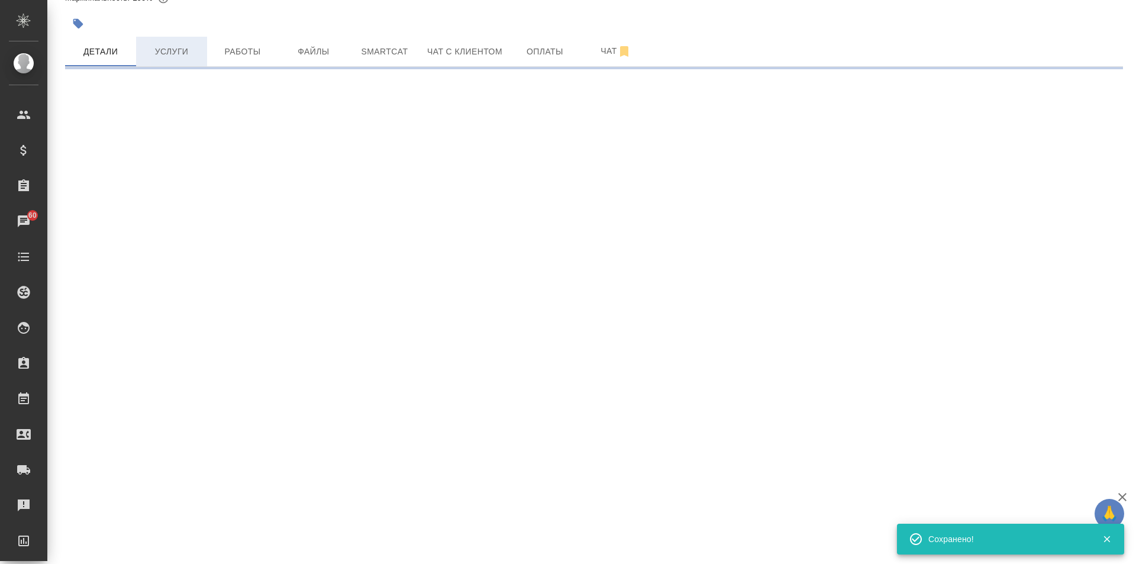
click at [169, 63] on button "Услуги" at bounding box center [171, 52] width 71 height 30
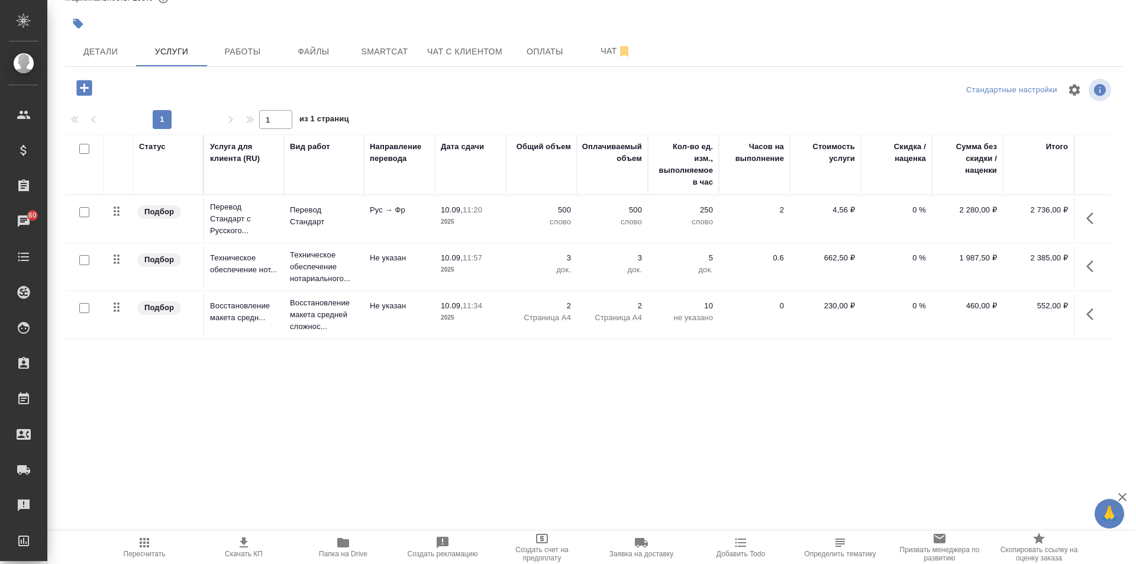
click at [79, 146] on input "checkbox" at bounding box center [84, 149] width 10 height 10
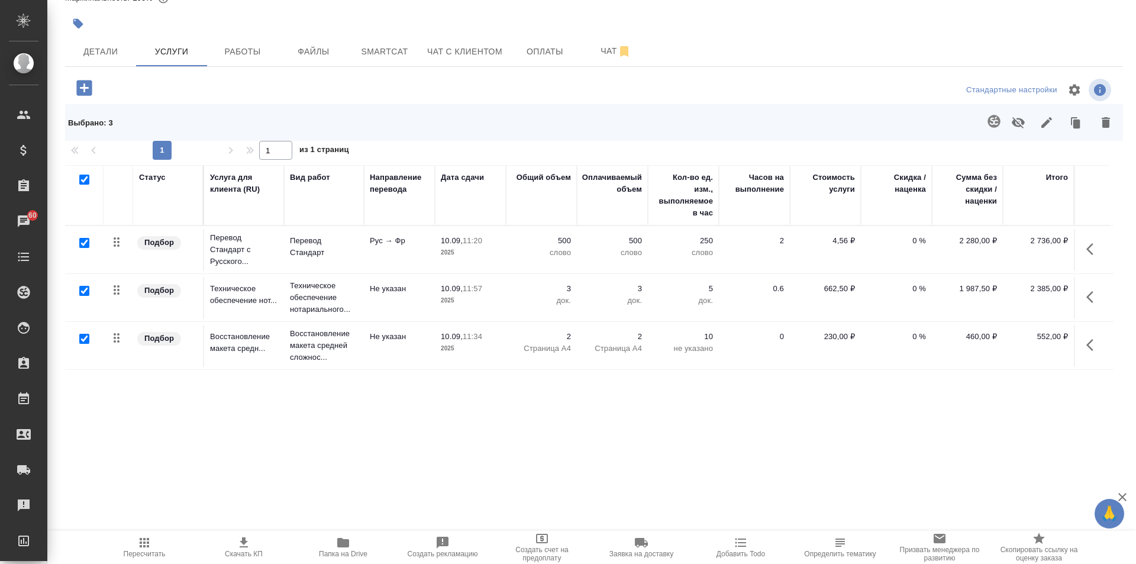
click at [77, 175] on div at bounding box center [81, 180] width 20 height 17
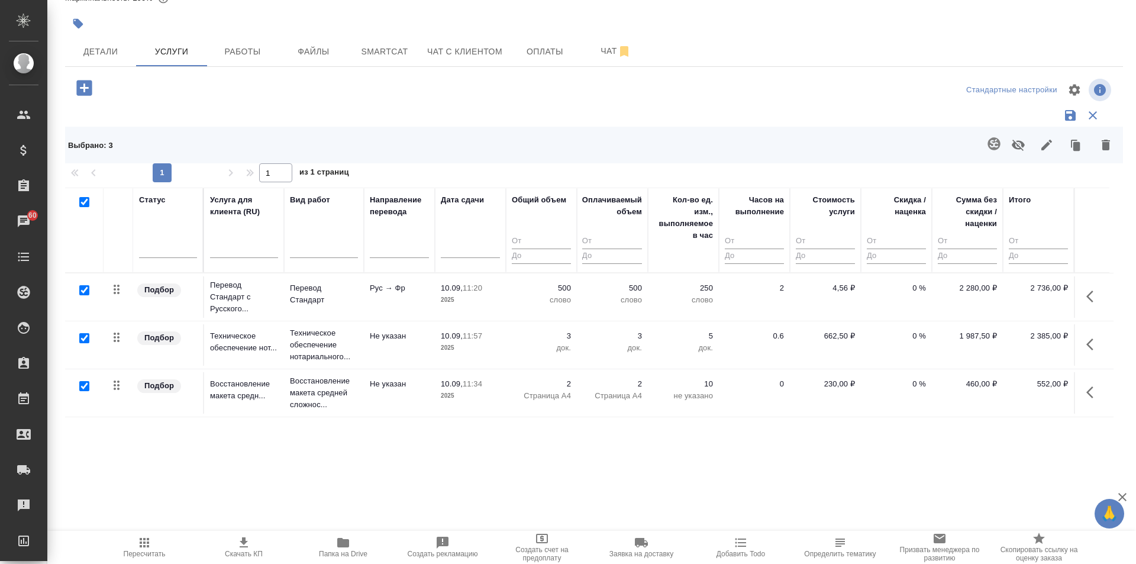
click at [88, 198] on input "checkbox" at bounding box center [84, 202] width 10 height 10
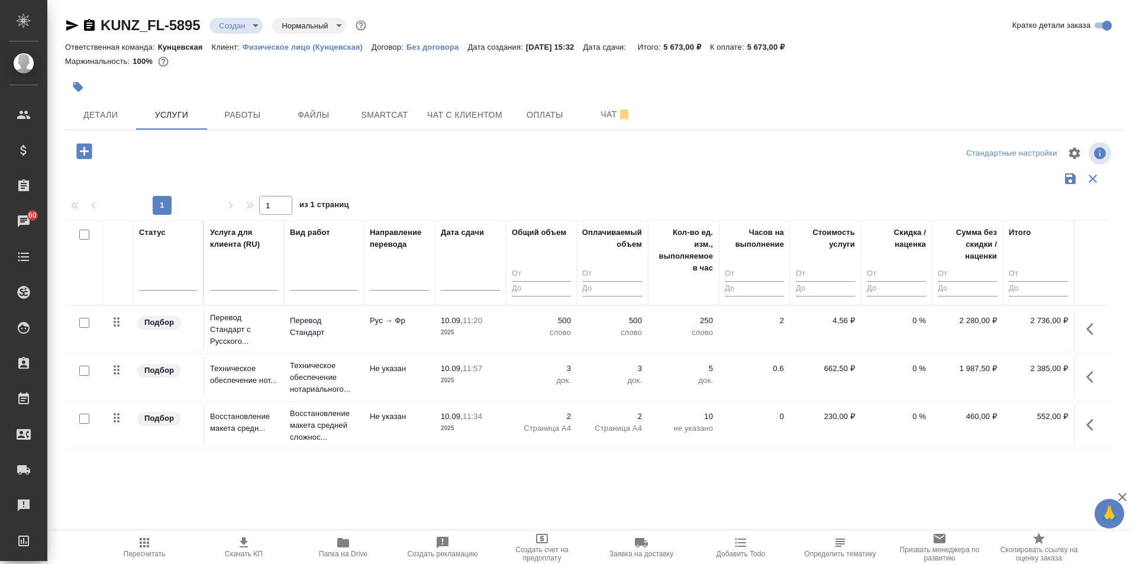
click at [1090, 385] on button "button" at bounding box center [1093, 377] width 28 height 28
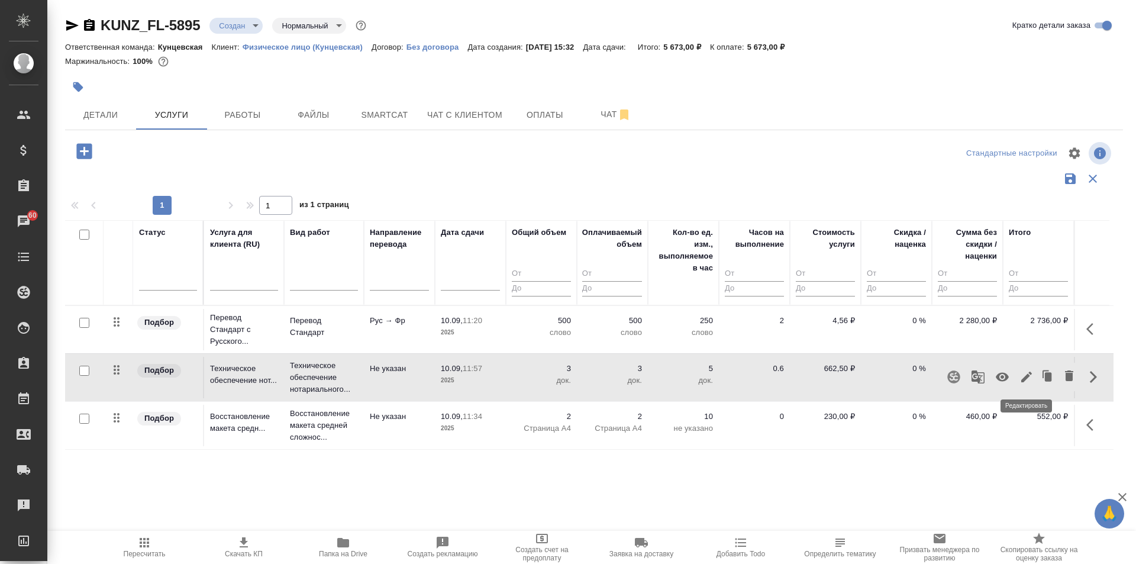
click at [1018, 377] on button "button" at bounding box center [1026, 377] width 20 height 28
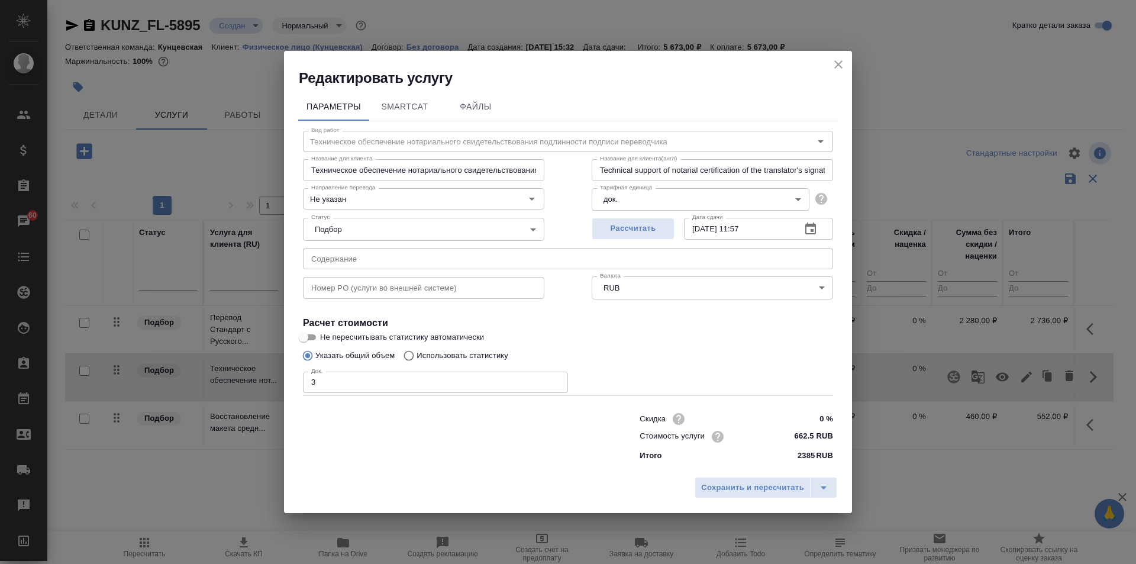
click at [381, 372] on input "3" at bounding box center [435, 382] width 265 height 21
click at [780, 490] on span "Сохранить и пересчитать" at bounding box center [752, 488] width 103 height 14
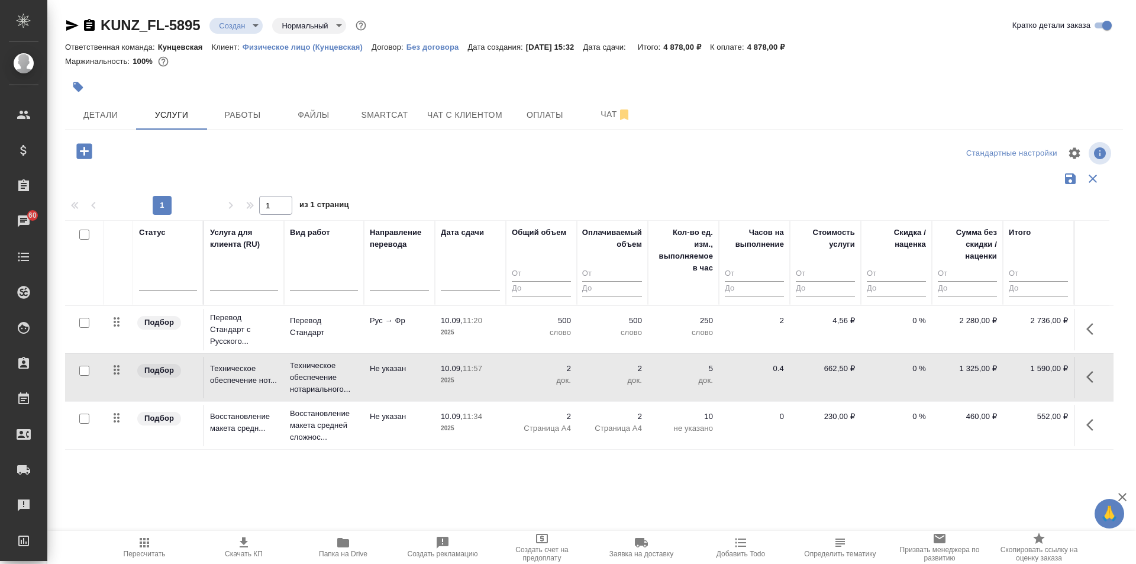
click at [83, 322] on input "checkbox" at bounding box center [84, 323] width 10 height 10
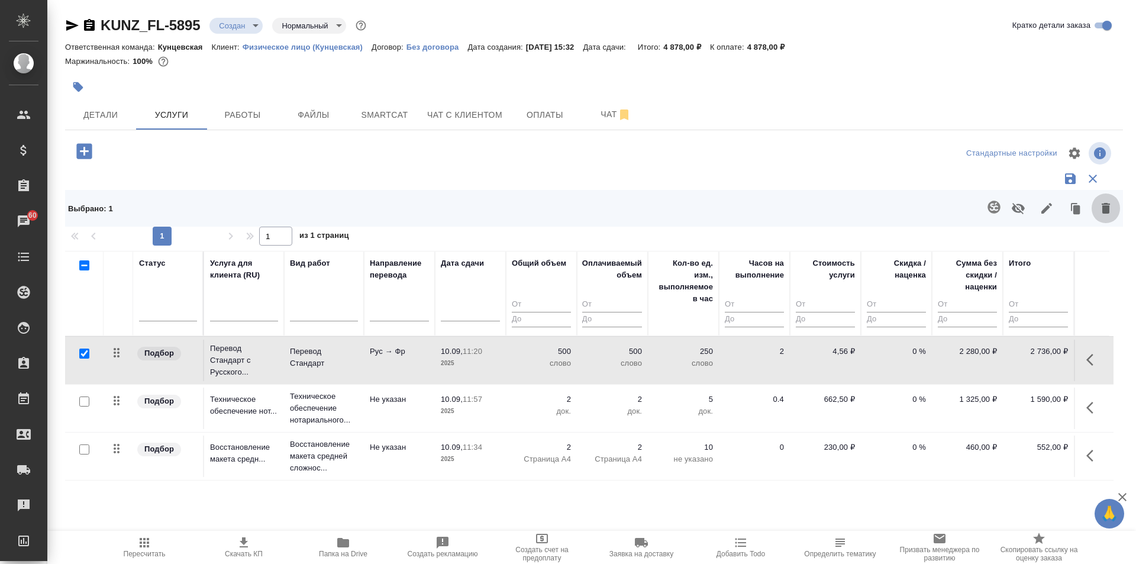
click at [1103, 211] on icon "button" at bounding box center [1106, 208] width 8 height 11
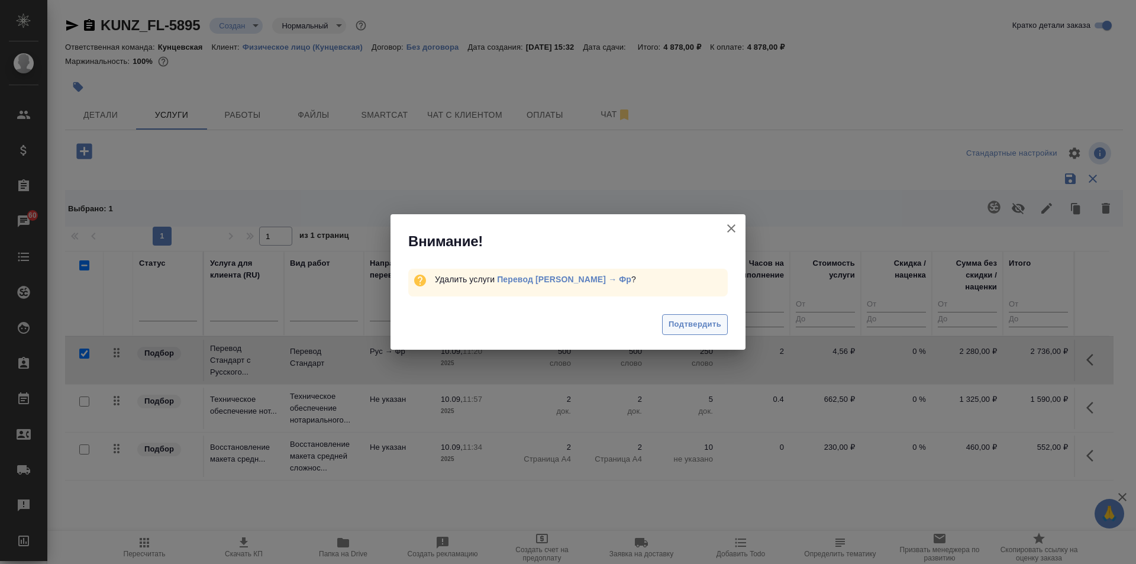
click at [701, 319] on span "Подтвердить" at bounding box center [695, 325] width 53 height 14
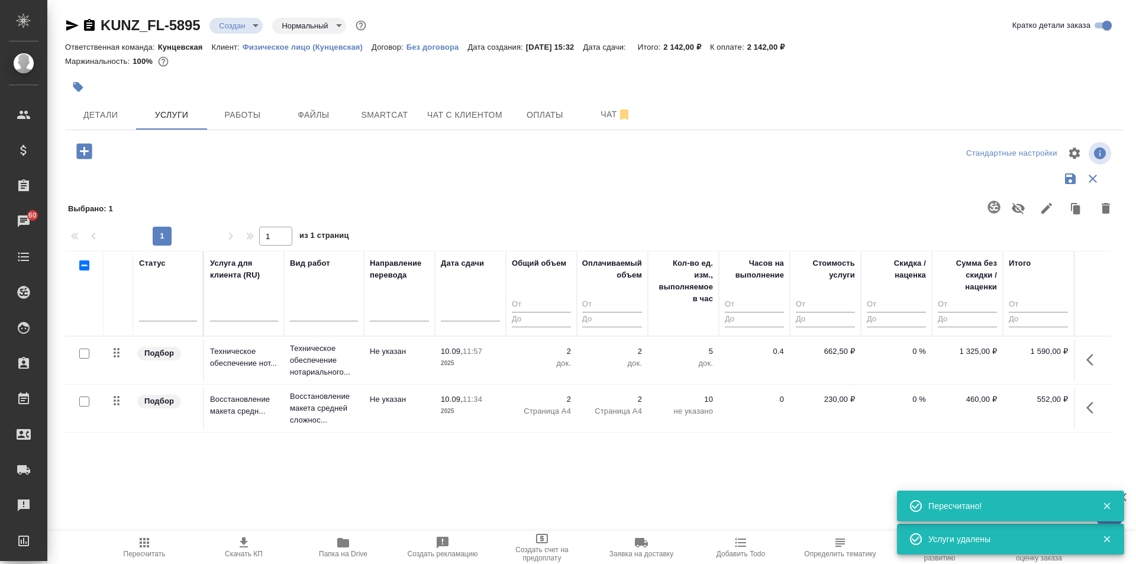
click at [76, 154] on icon "button" at bounding box center [84, 151] width 21 height 21
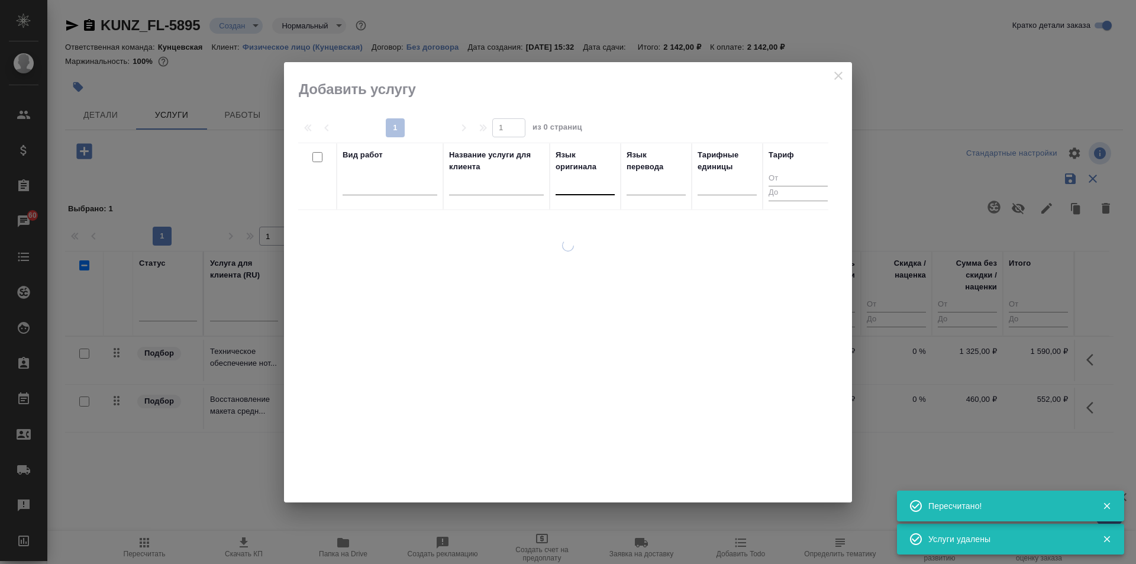
click at [568, 183] on div at bounding box center [585, 183] width 59 height 17
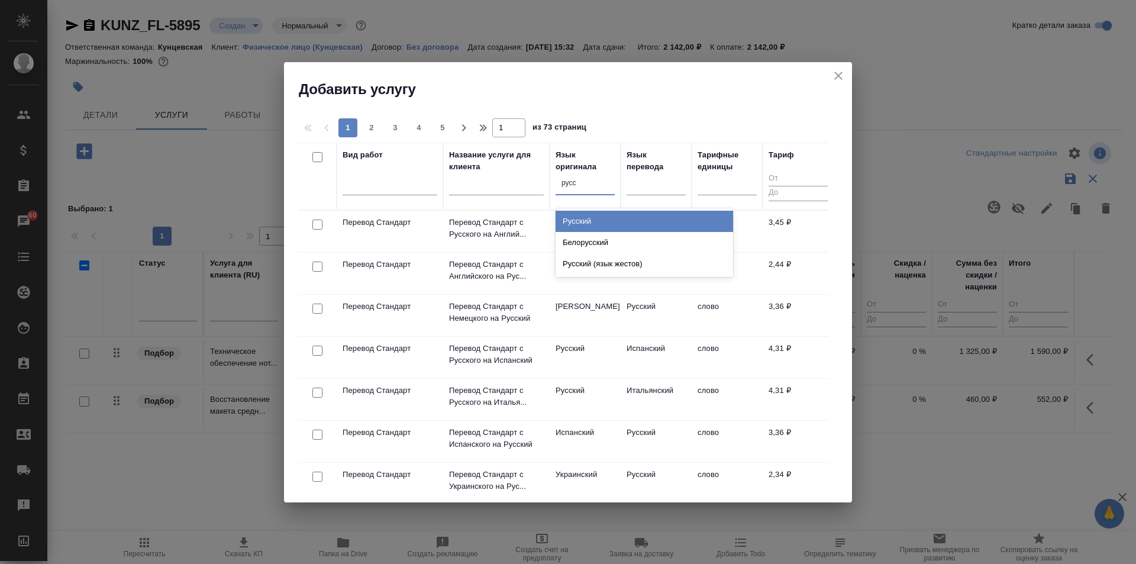
drag, startPoint x: 577, startPoint y: 215, endPoint x: 599, endPoint y: 209, distance: 22.7
click at [578, 216] on div "Русский" at bounding box center [644, 221] width 177 height 21
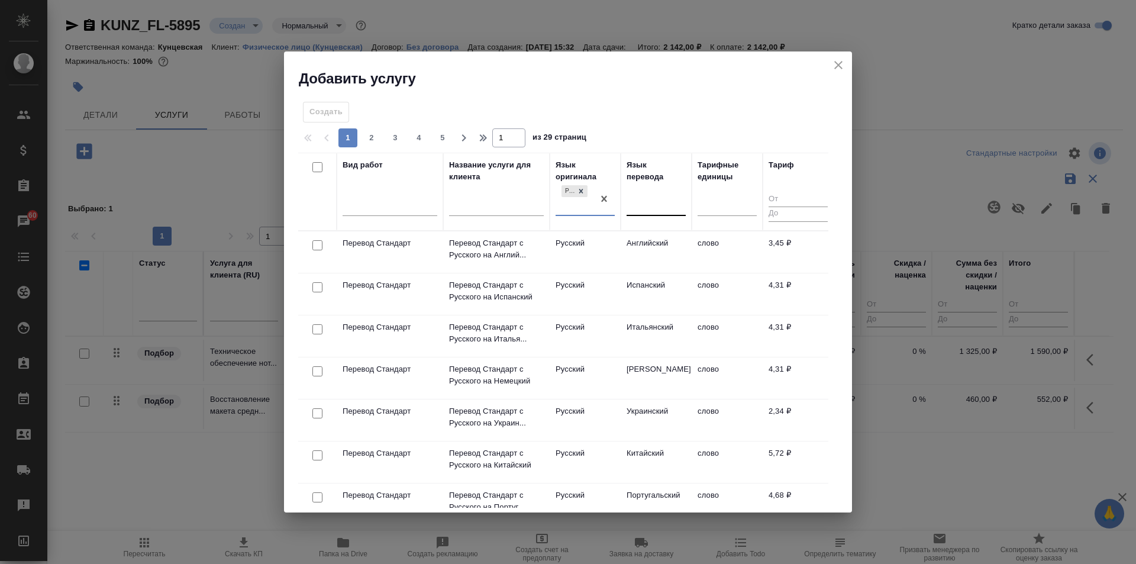
click at [637, 193] on div at bounding box center [656, 204] width 59 height 22
click at [663, 237] on div "Турецкий" at bounding box center [715, 241] width 177 height 21
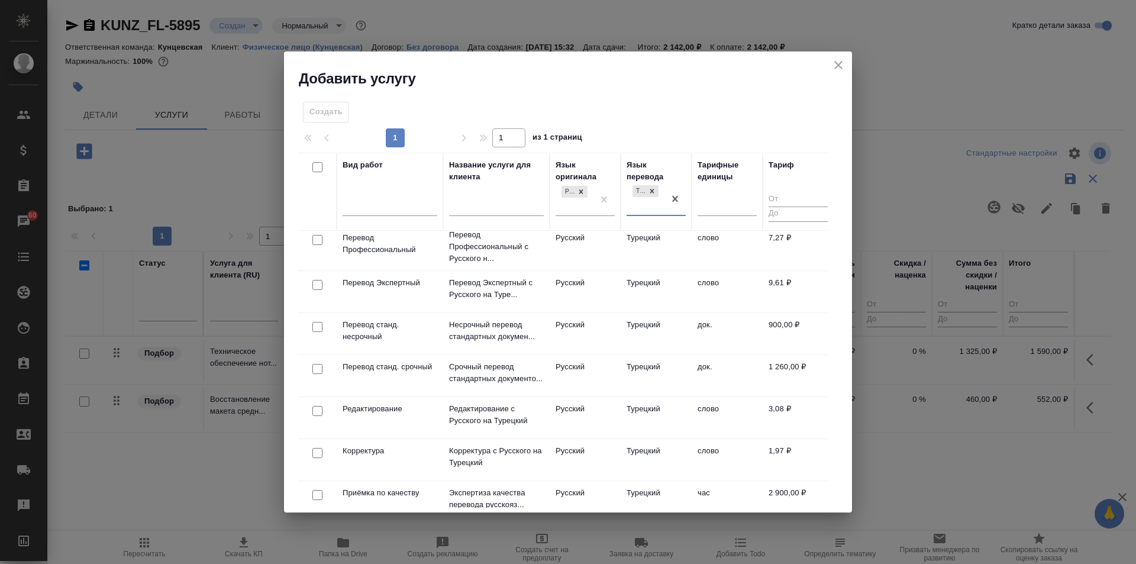
scroll to position [177, 0]
click at [316, 325] on input "checkbox" at bounding box center [317, 326] width 10 height 10
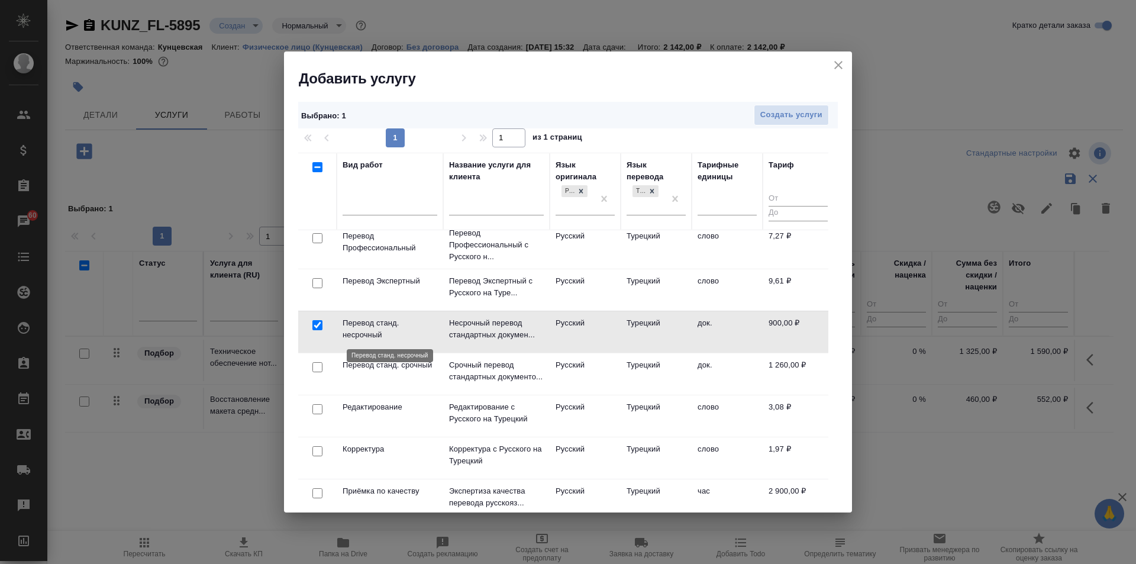
click at [384, 319] on p "Перевод станд. несрочный" at bounding box center [390, 329] width 95 height 24
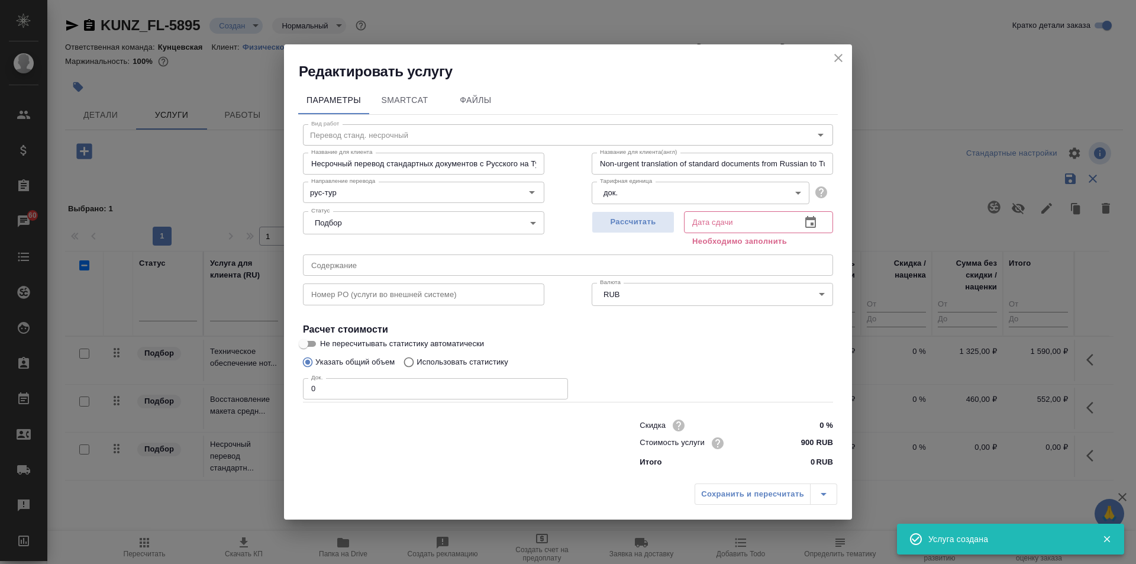
click at [446, 380] on input "0" at bounding box center [435, 388] width 265 height 21
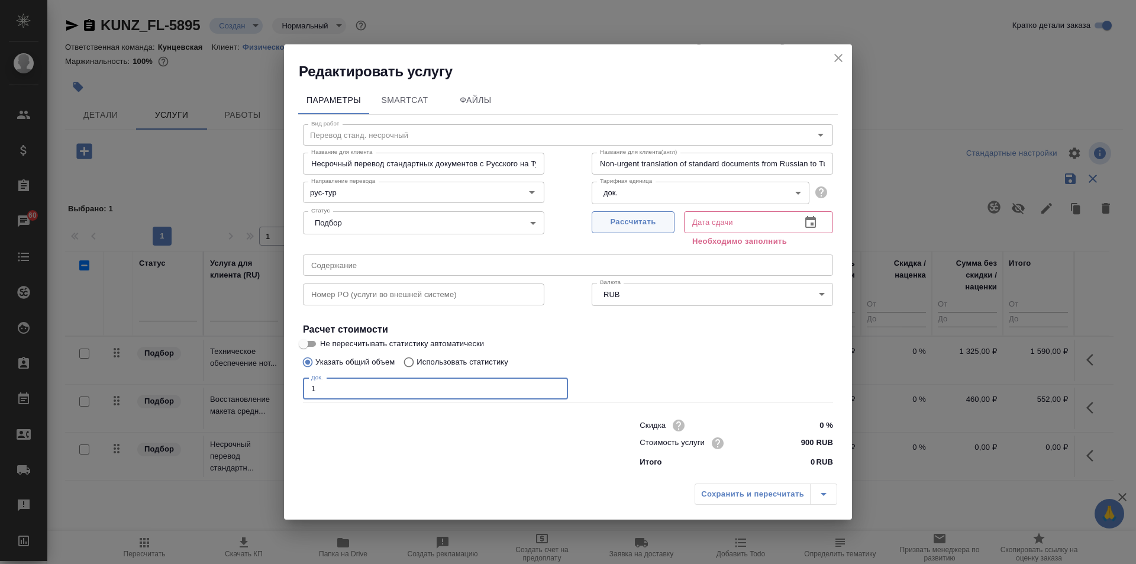
click at [651, 229] on span "Рассчитать" at bounding box center [633, 222] width 70 height 14
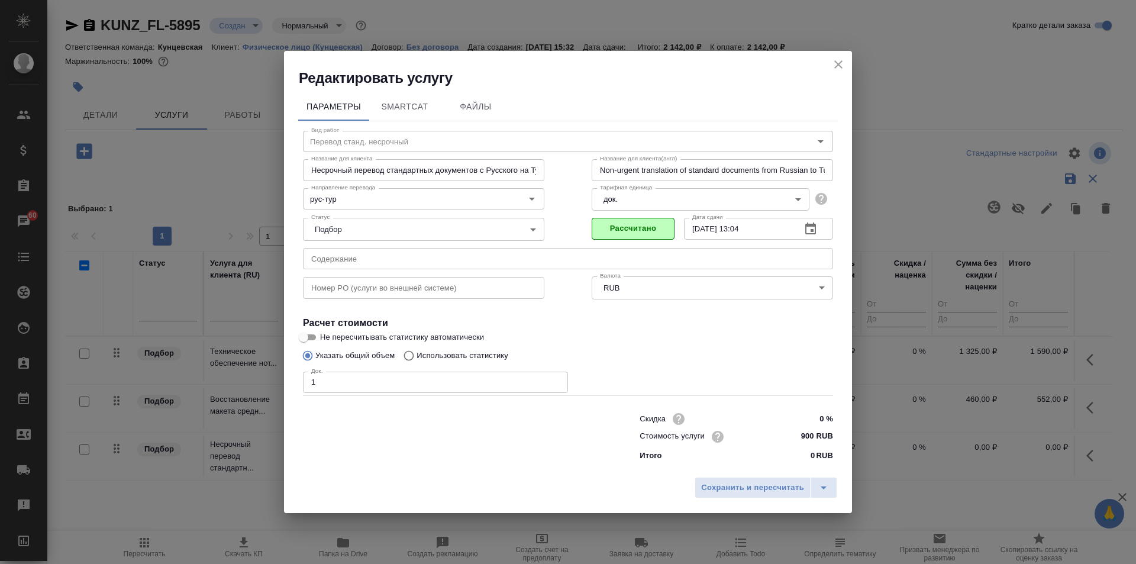
click at [643, 199] on body "🙏 .cls-1 fill:#fff; AWATERA Zotova Ekaterina Клиенты Спецификации Заказы 60 Чат…" at bounding box center [568, 282] width 1136 height 564
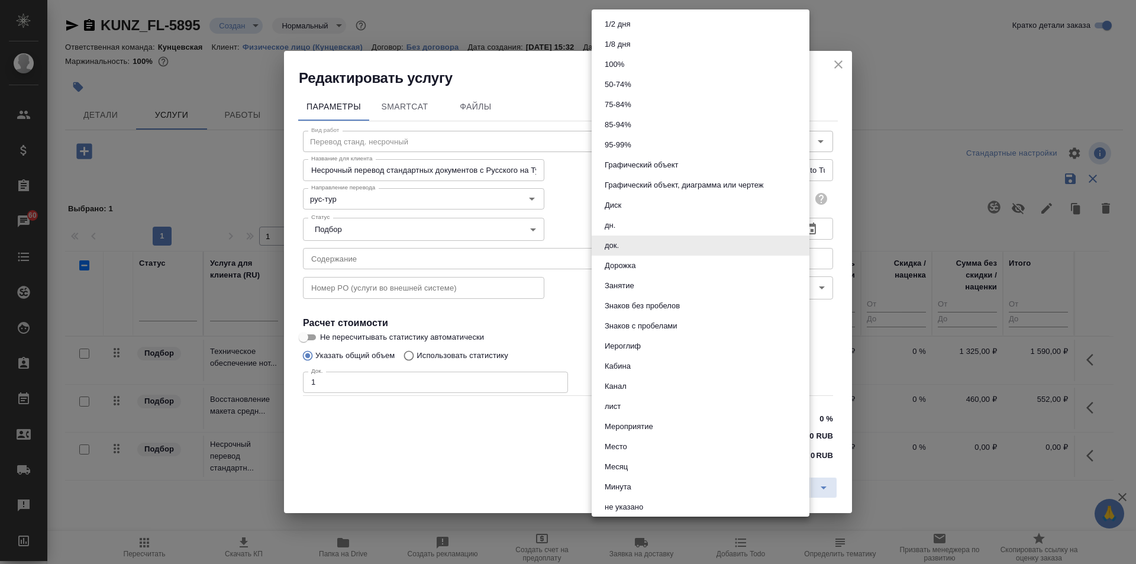
click at [722, 246] on li "док." at bounding box center [701, 245] width 218 height 20
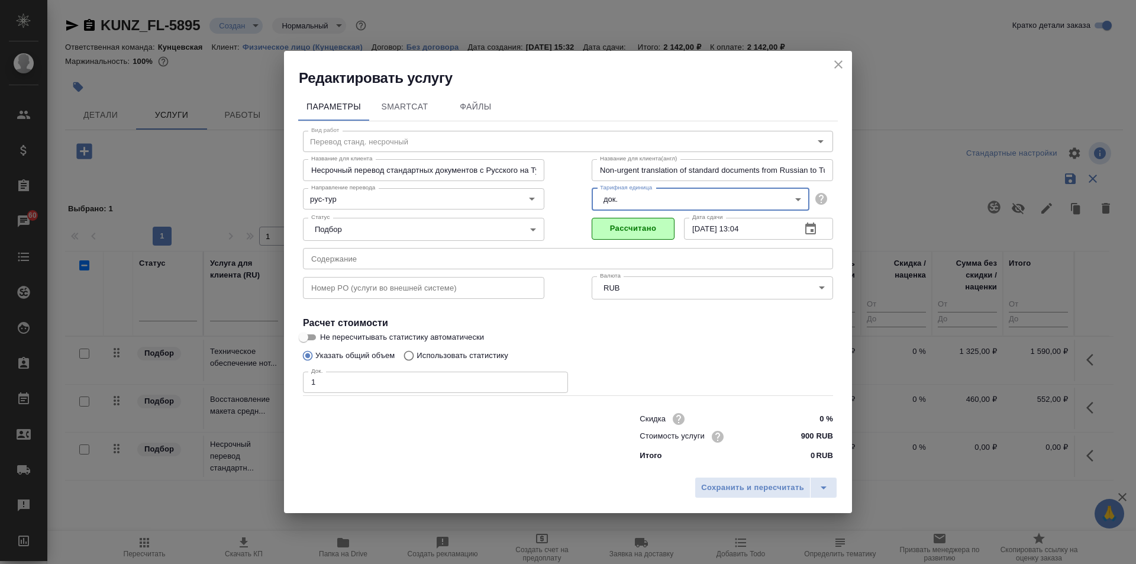
click at [678, 195] on body "🙏 .cls-1 fill:#fff; AWATERA Zotova Ekaterina Клиенты Спецификации Заказы 60 Чат…" at bounding box center [568, 282] width 1136 height 564
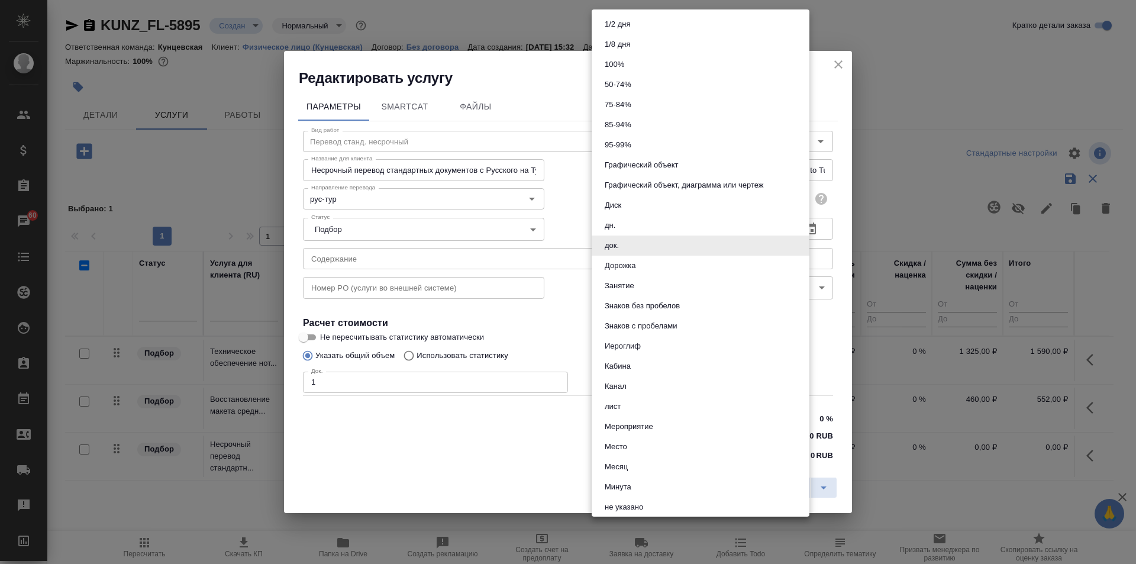
click at [539, 453] on div at bounding box center [568, 282] width 1136 height 564
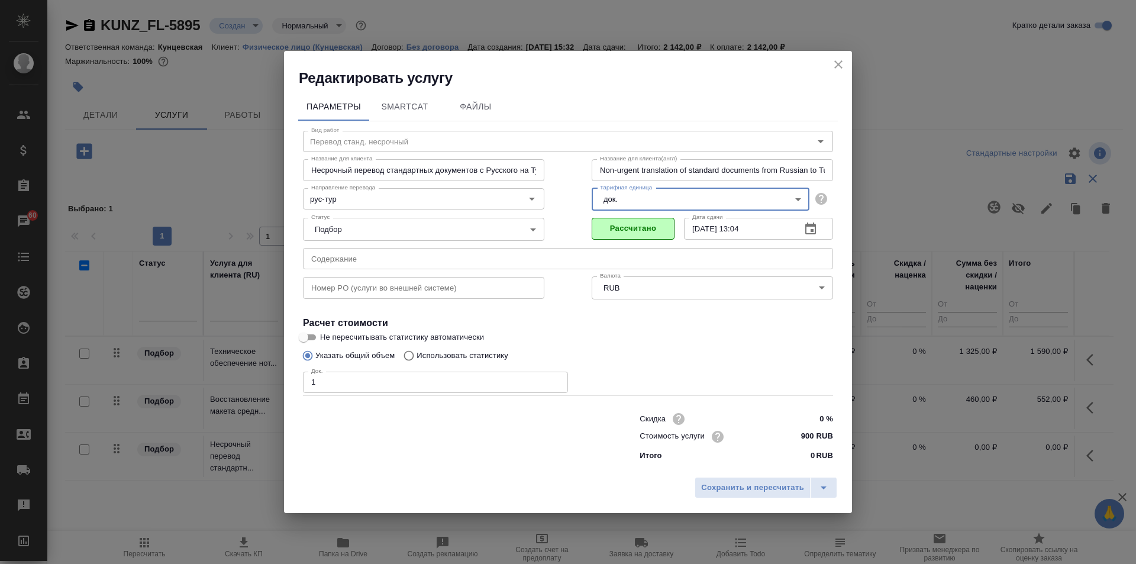
click at [836, 61] on icon "close" at bounding box center [838, 64] width 14 height 14
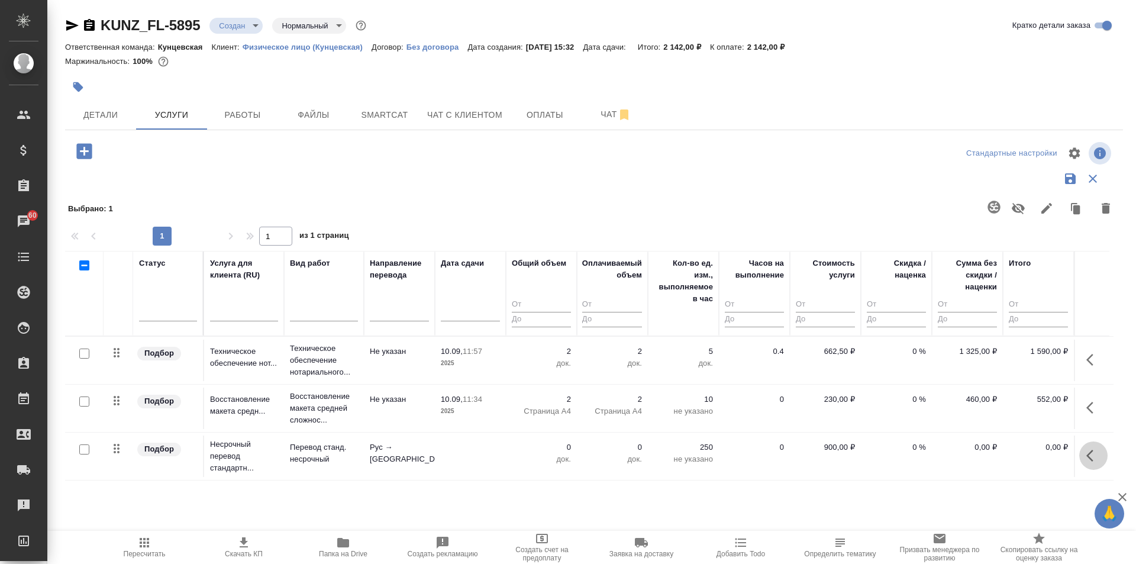
click at [1085, 453] on button "button" at bounding box center [1093, 455] width 28 height 28
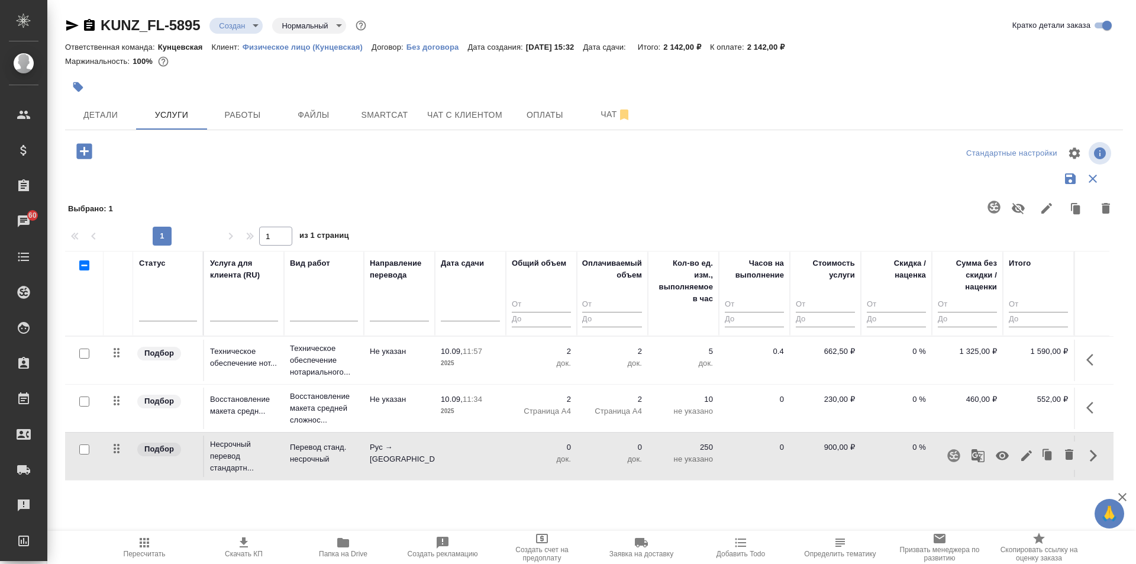
click at [1020, 448] on icon "button" at bounding box center [1026, 455] width 14 height 14
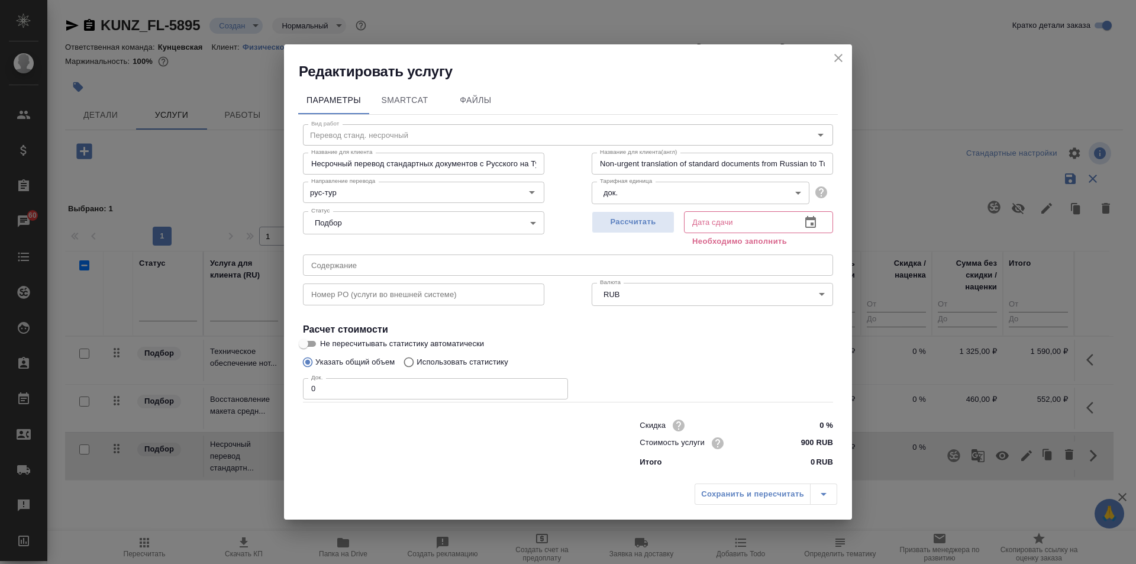
click at [836, 54] on icon "close" at bounding box center [838, 58] width 14 height 14
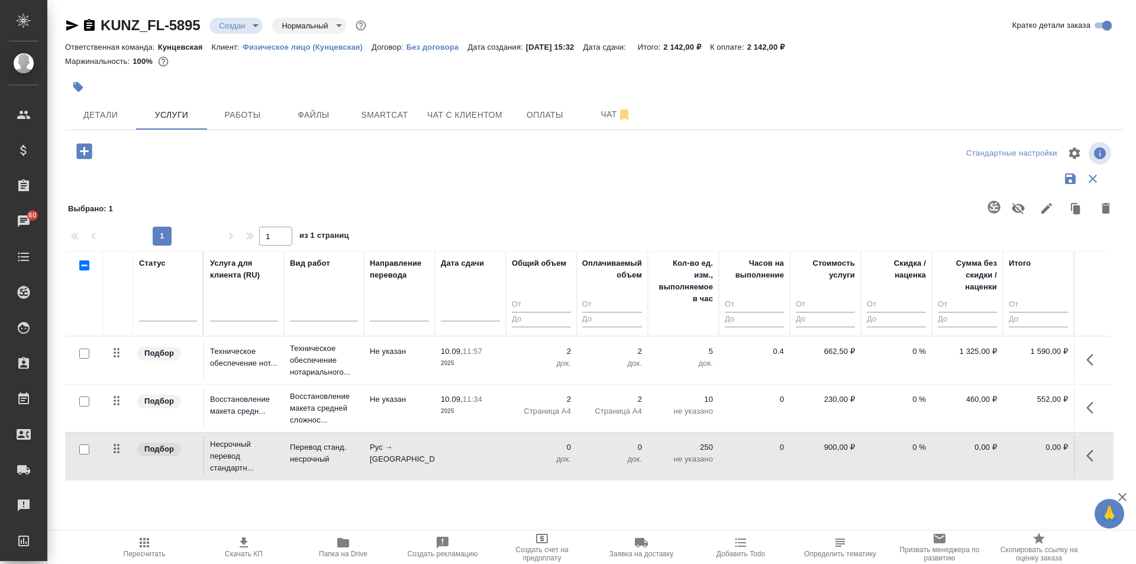
click at [83, 451] on input "checkbox" at bounding box center [84, 449] width 10 height 10
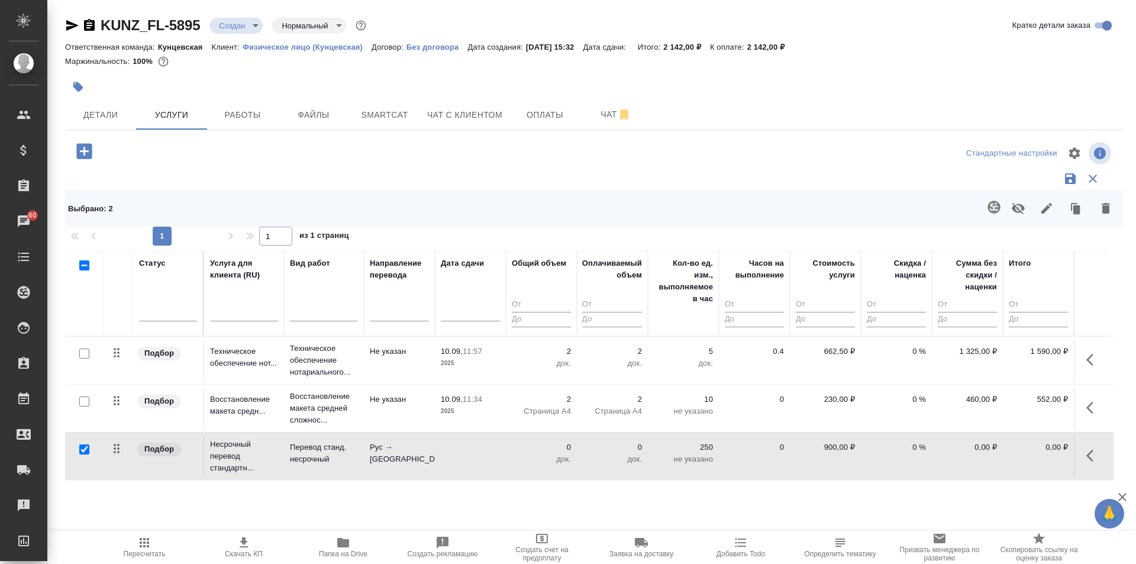
click at [1104, 209] on icon "button" at bounding box center [1106, 208] width 8 height 11
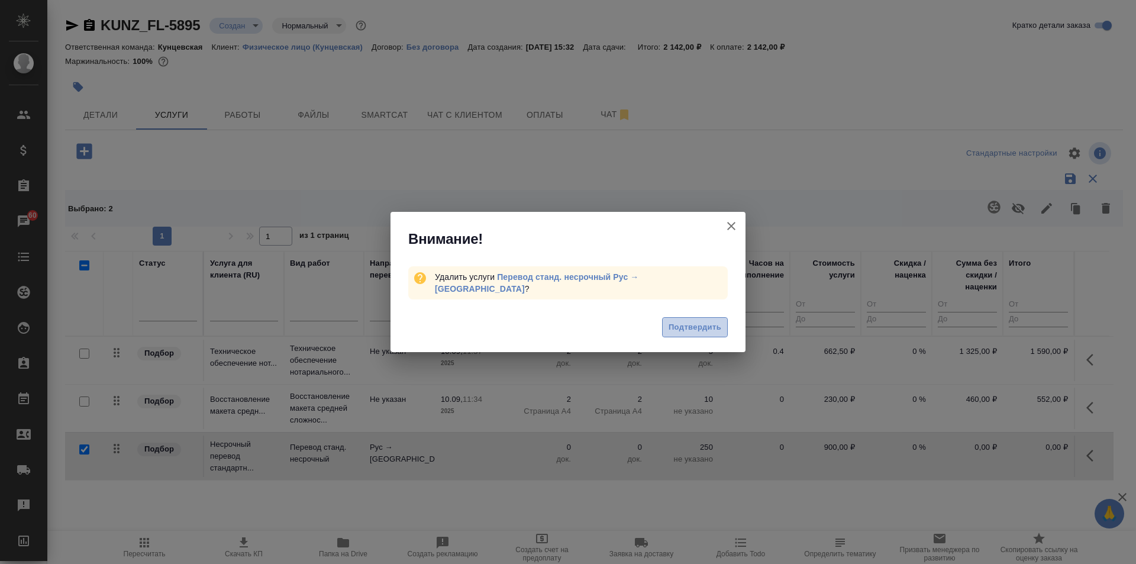
click at [692, 317] on button "Подтвердить" at bounding box center [695, 327] width 66 height 21
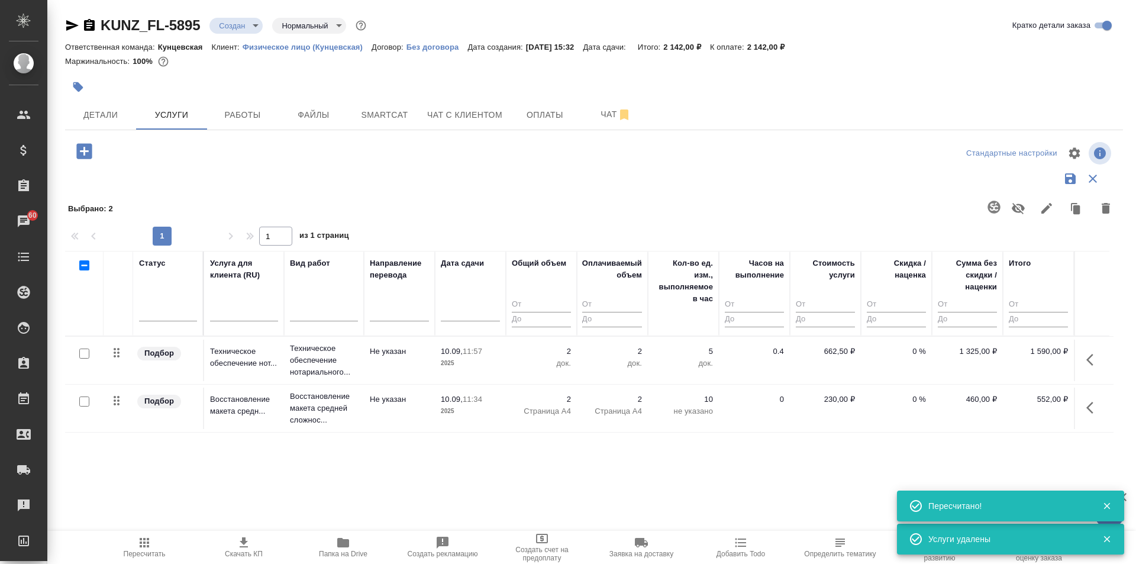
click at [89, 150] on icon "button" at bounding box center [83, 150] width 15 height 15
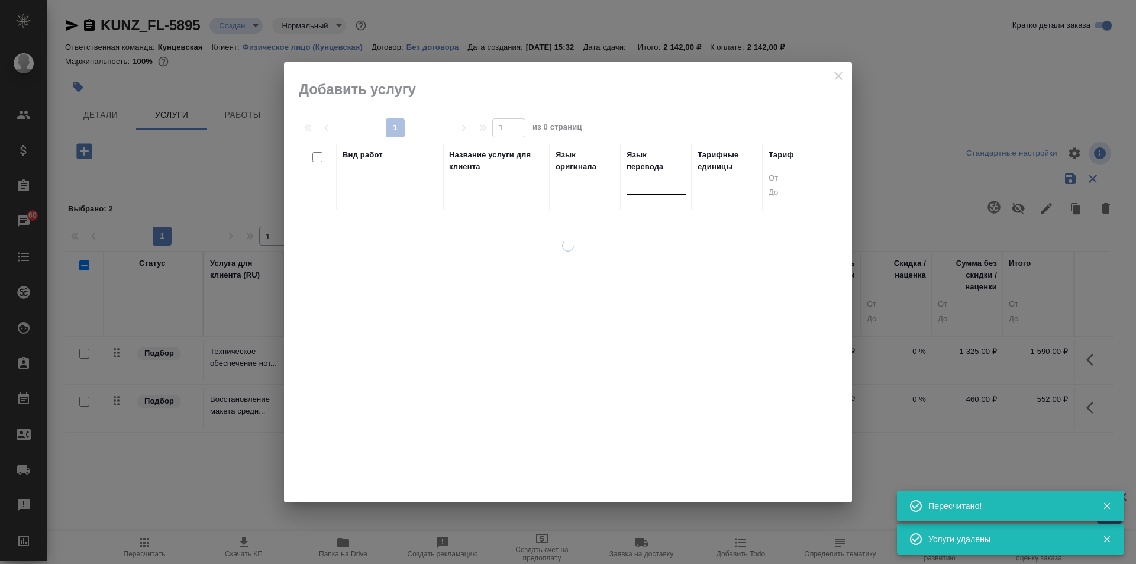
click at [634, 180] on div at bounding box center [656, 183] width 59 height 17
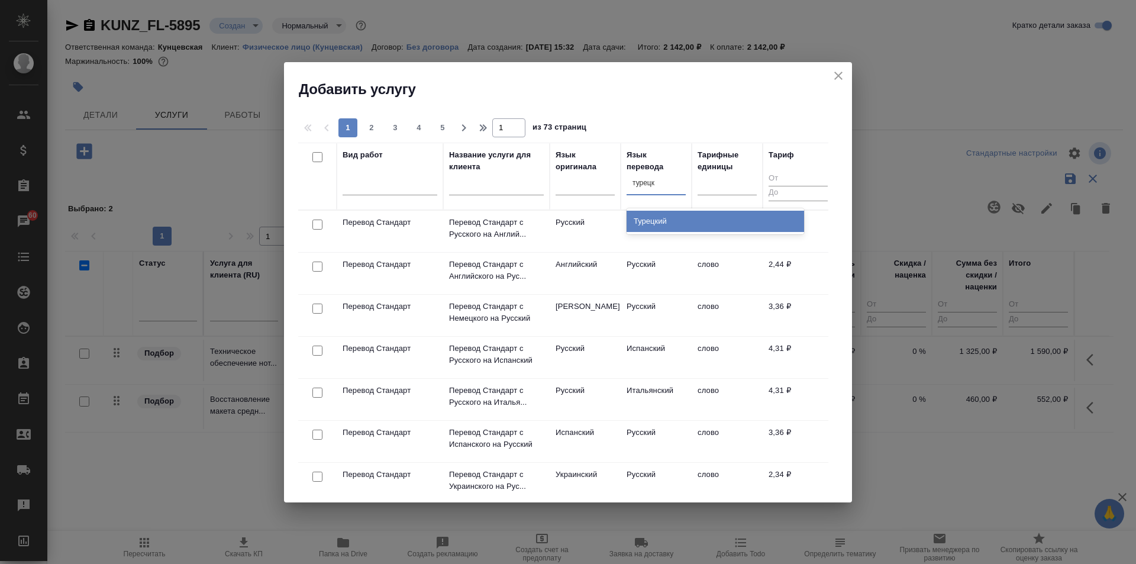
click at [647, 216] on div "Турецкий" at bounding box center [715, 221] width 177 height 21
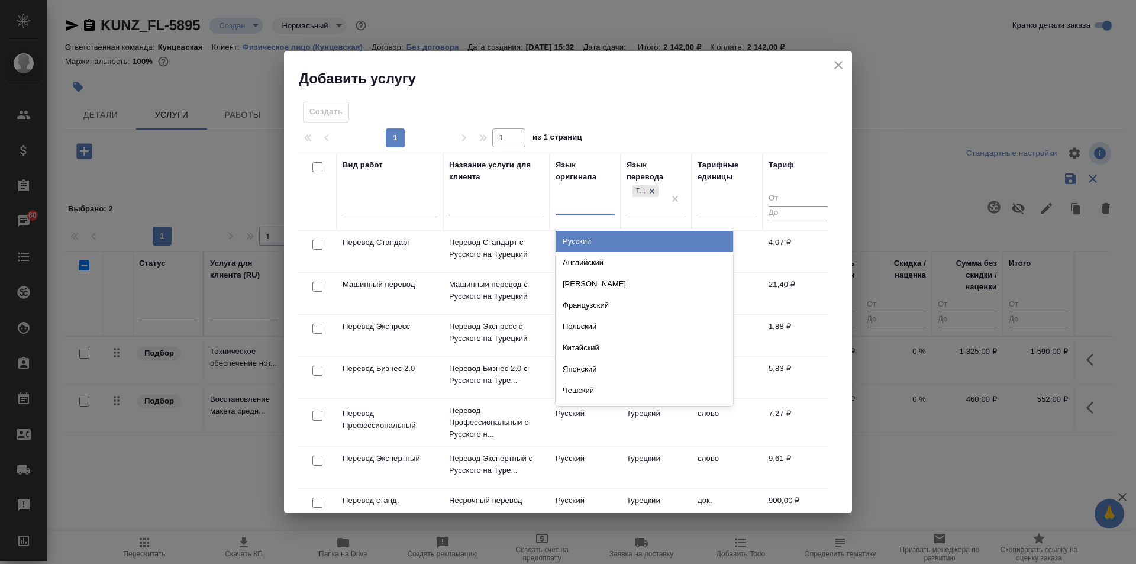
click at [602, 196] on div at bounding box center [585, 203] width 59 height 17
click at [605, 234] on div "Русский" at bounding box center [644, 241] width 177 height 21
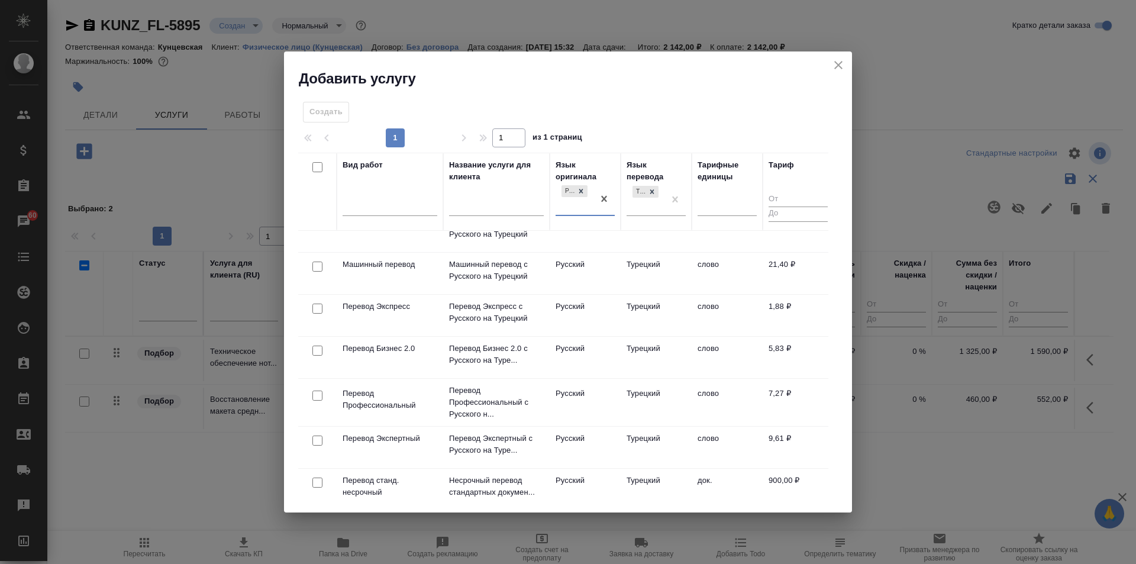
scroll to position [0, 0]
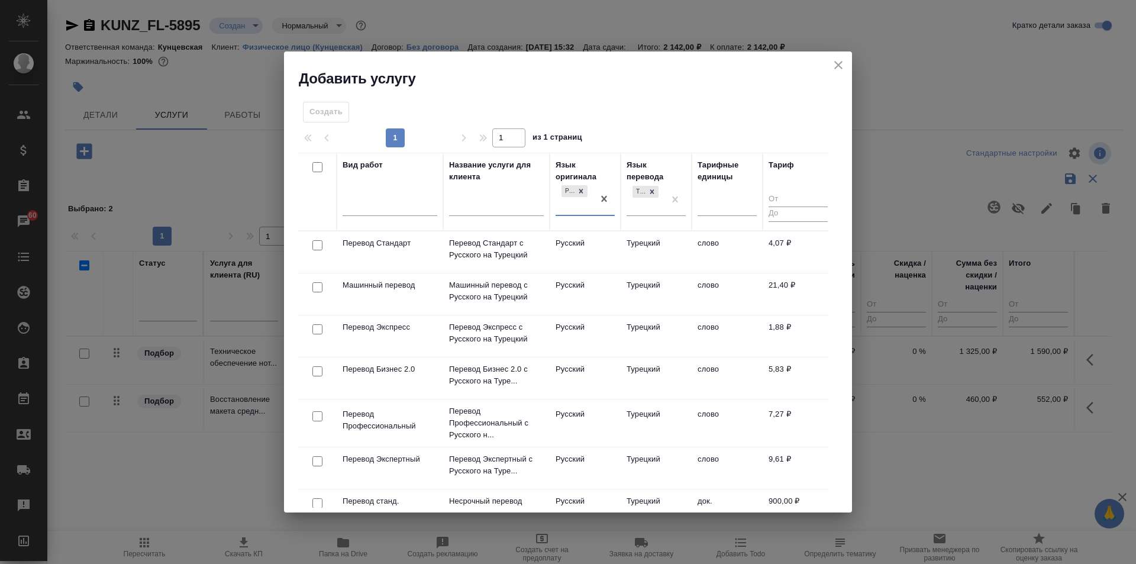
click at [315, 244] on input "checkbox" at bounding box center [317, 245] width 10 height 10
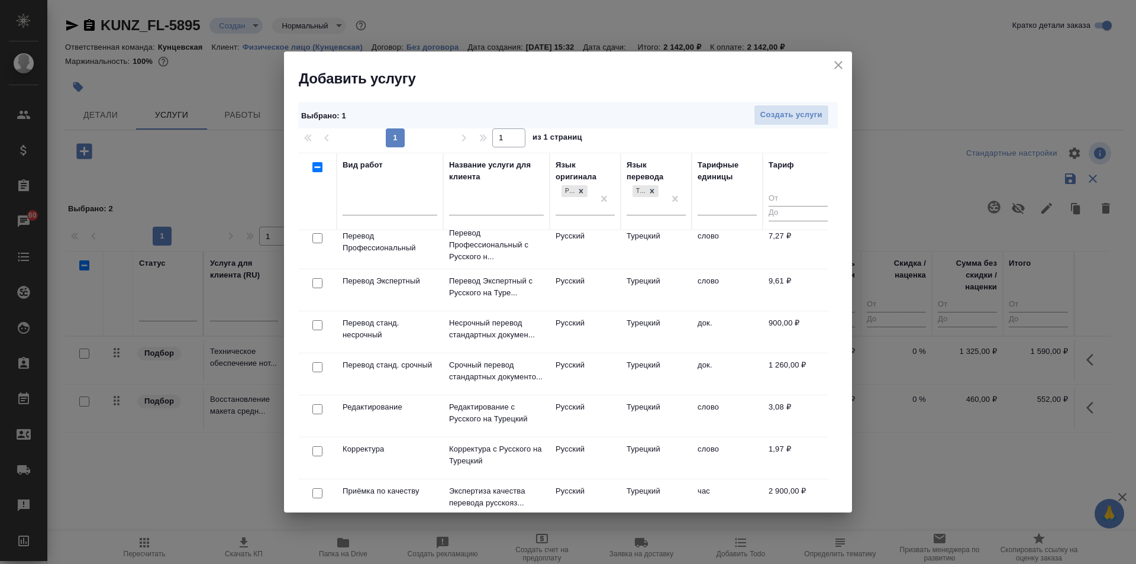
scroll to position [242, 0]
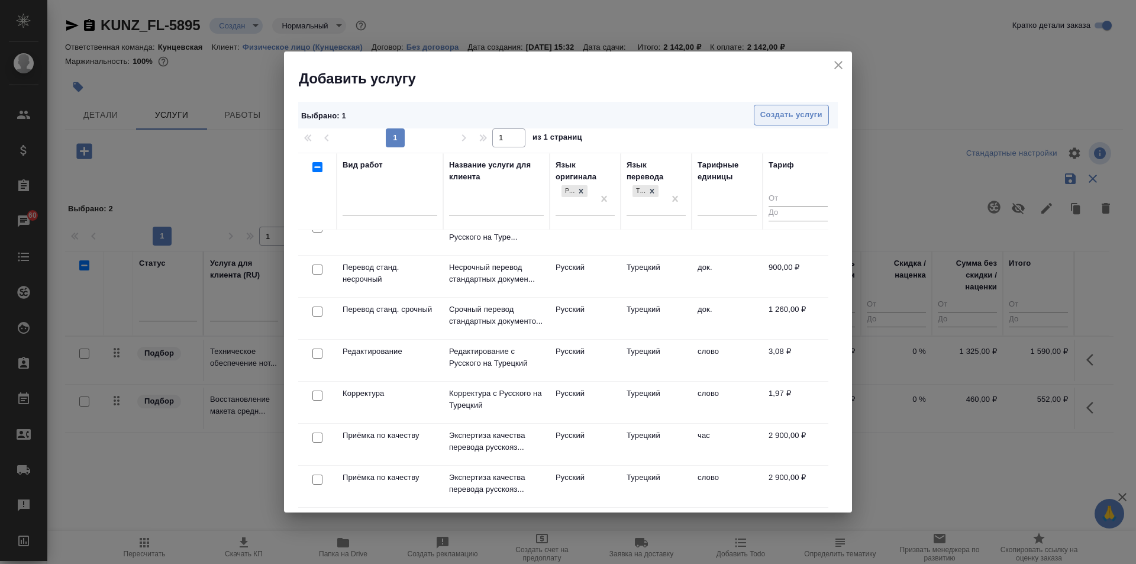
click at [774, 114] on span "Создать услуги" at bounding box center [791, 115] width 62 height 14
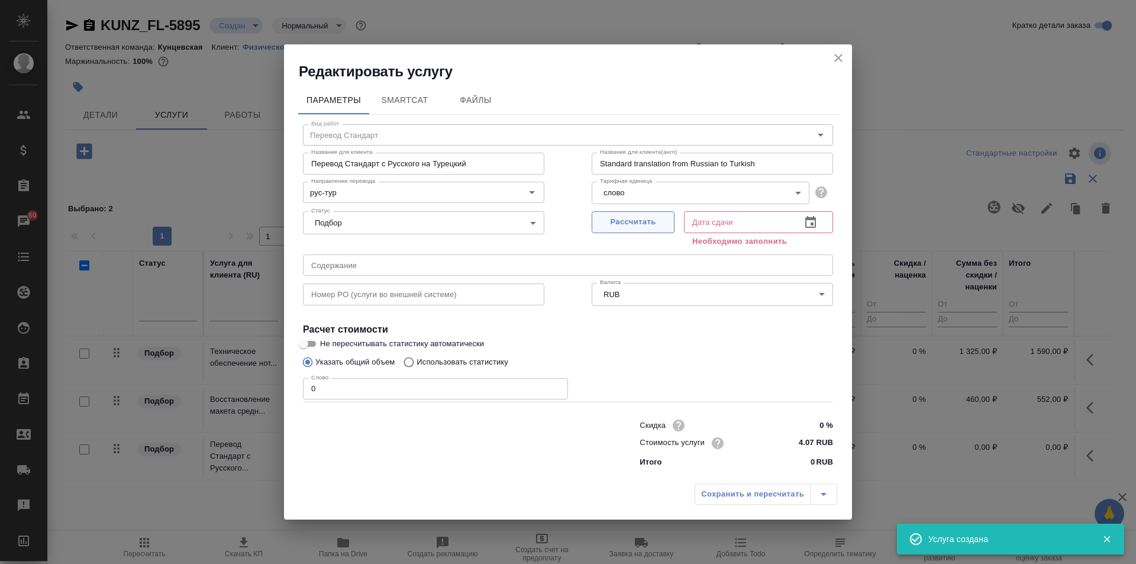
click at [643, 232] on button "Рассчитать" at bounding box center [633, 222] width 83 height 22
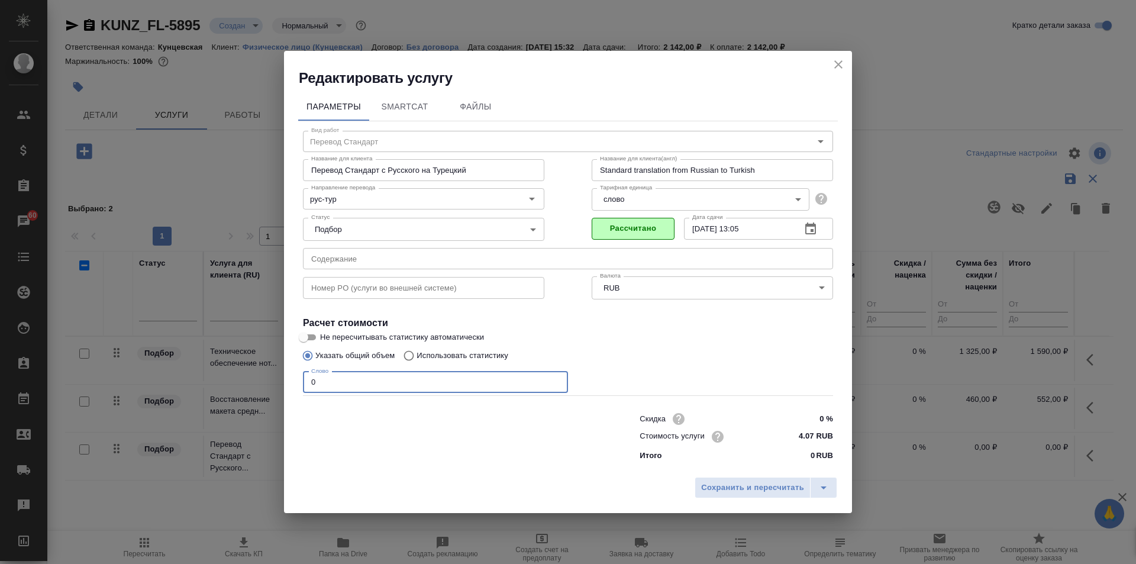
click at [443, 379] on input "0" at bounding box center [435, 382] width 265 height 21
click at [753, 482] on span "Сохранить и пересчитать" at bounding box center [752, 488] width 103 height 14
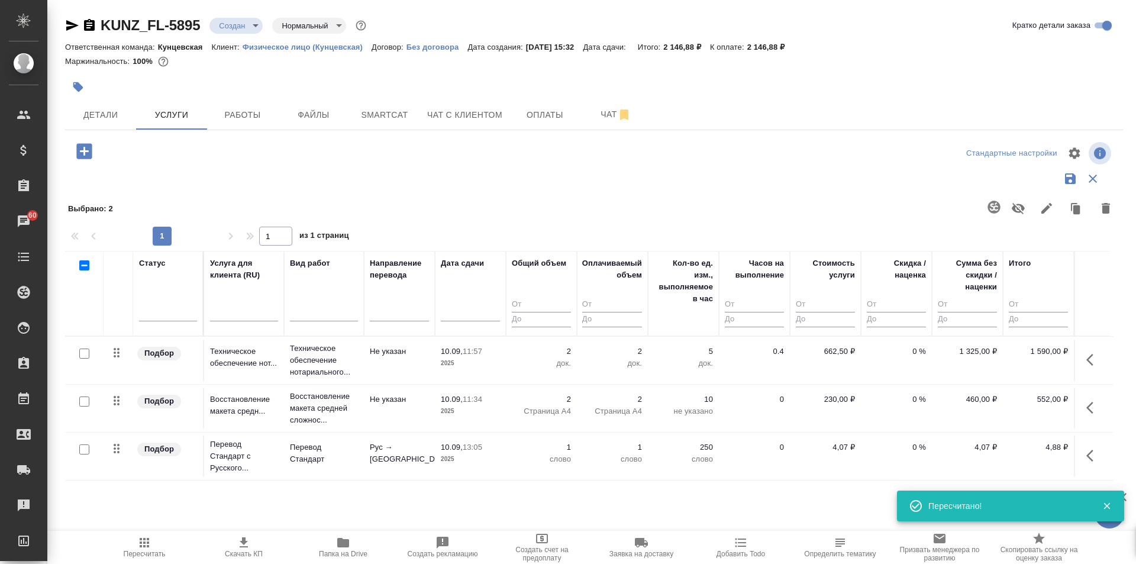
click at [85, 149] on icon "button" at bounding box center [83, 150] width 15 height 15
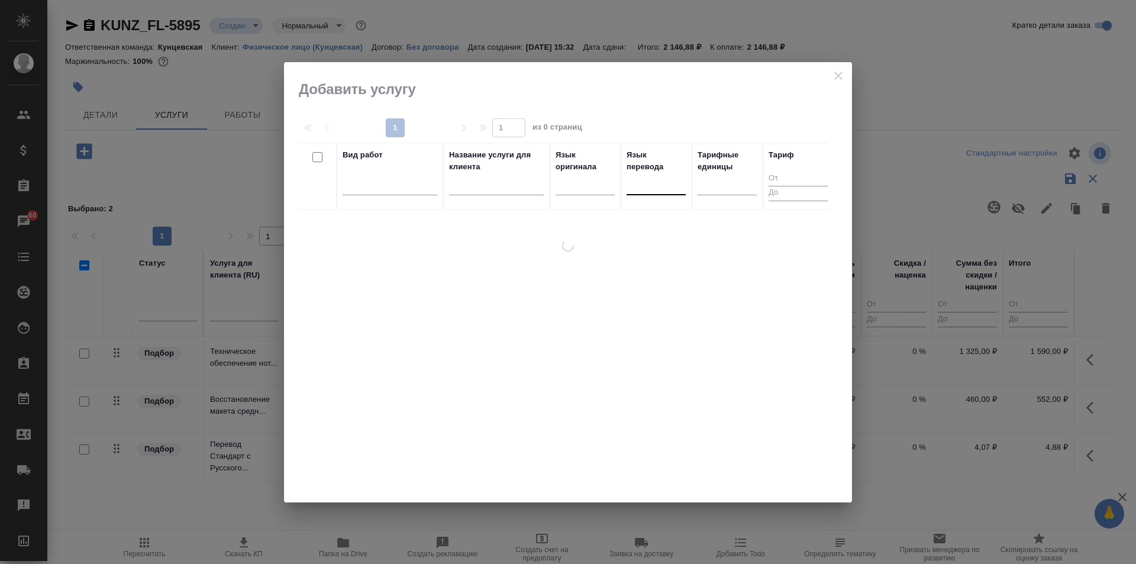
click at [646, 185] on div at bounding box center [656, 183] width 59 height 17
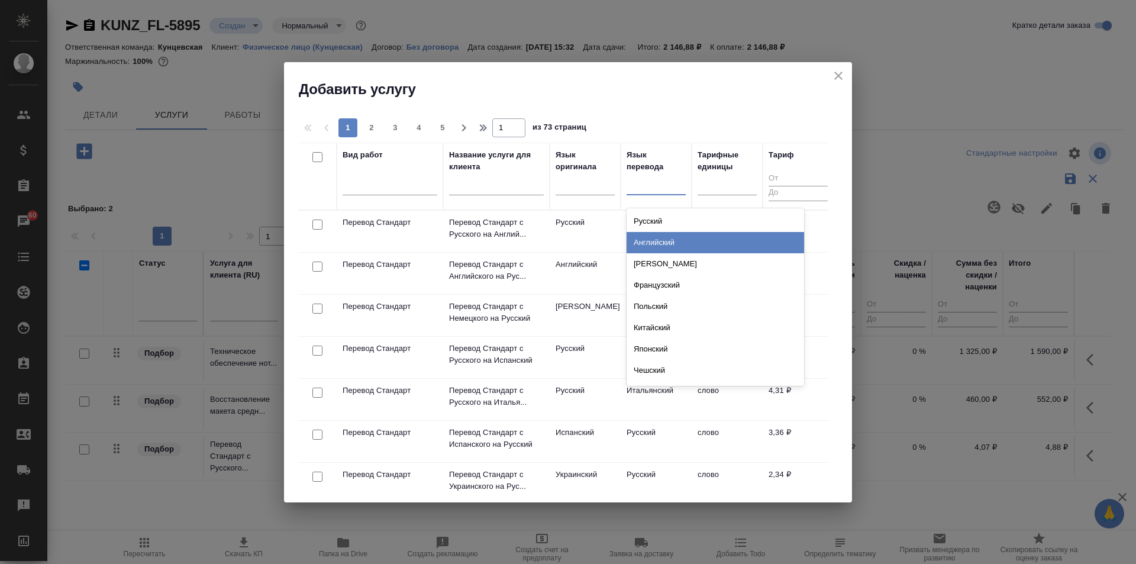
click at [659, 234] on div "Английский" at bounding box center [715, 242] width 177 height 21
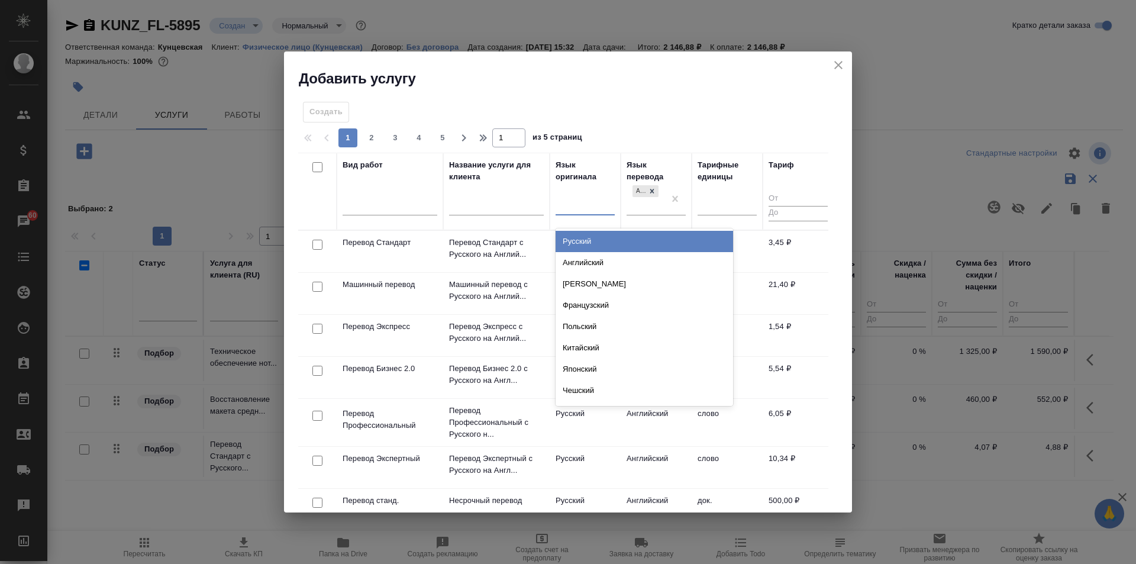
click at [589, 194] on div at bounding box center [585, 204] width 59 height 22
click at [592, 234] on div "Русский" at bounding box center [644, 241] width 177 height 21
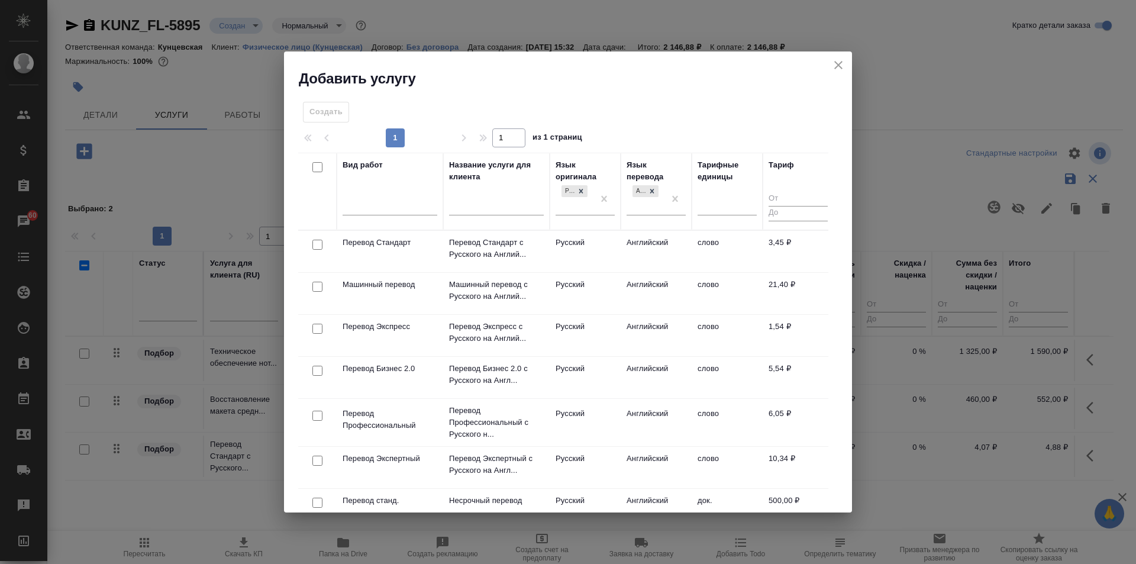
click at [311, 240] on div at bounding box center [317, 245] width 27 height 17
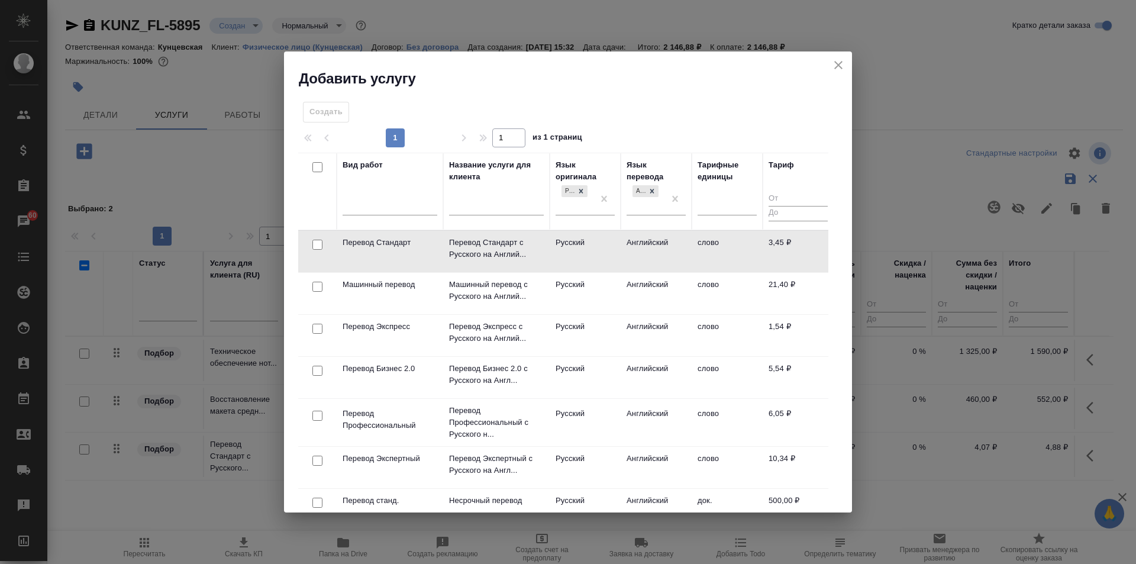
click at [316, 243] on input "checkbox" at bounding box center [317, 245] width 10 height 10
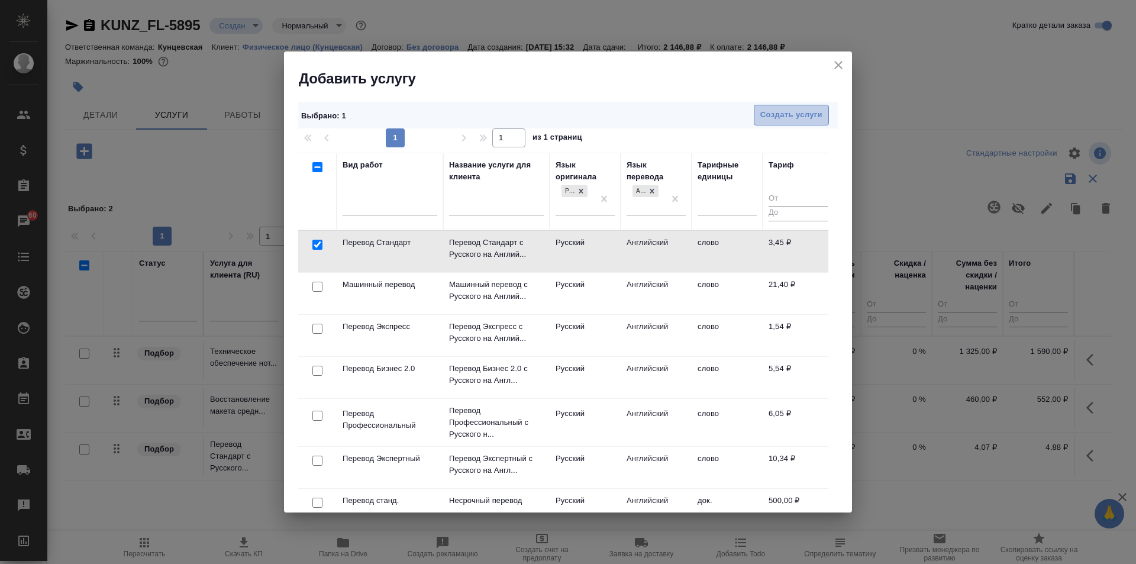
click at [761, 116] on span "Создать услуги" at bounding box center [791, 115] width 62 height 14
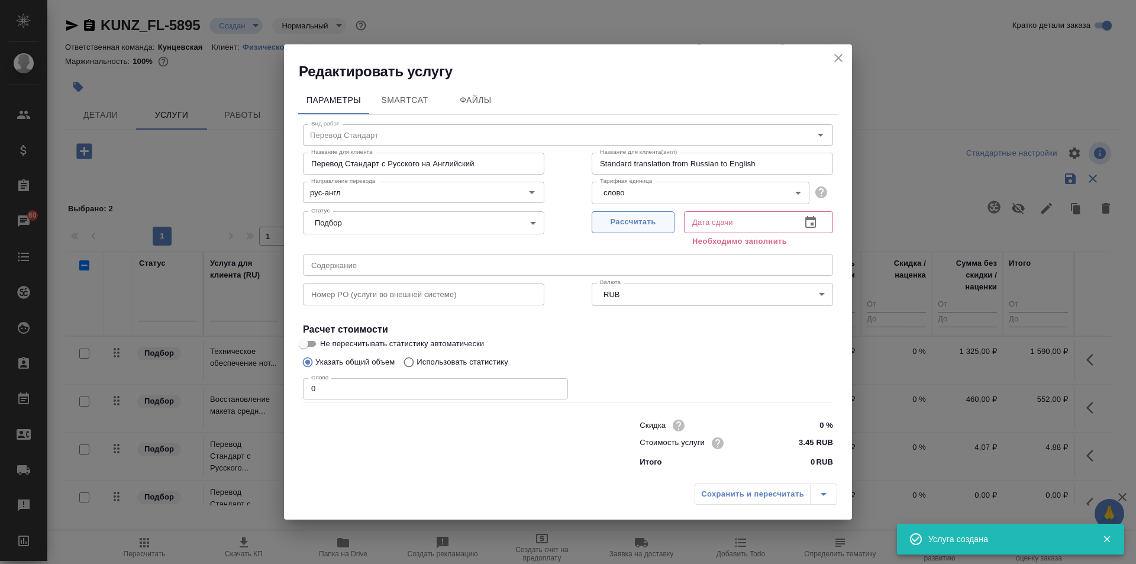
click at [624, 221] on span "Рассчитать" at bounding box center [633, 222] width 70 height 14
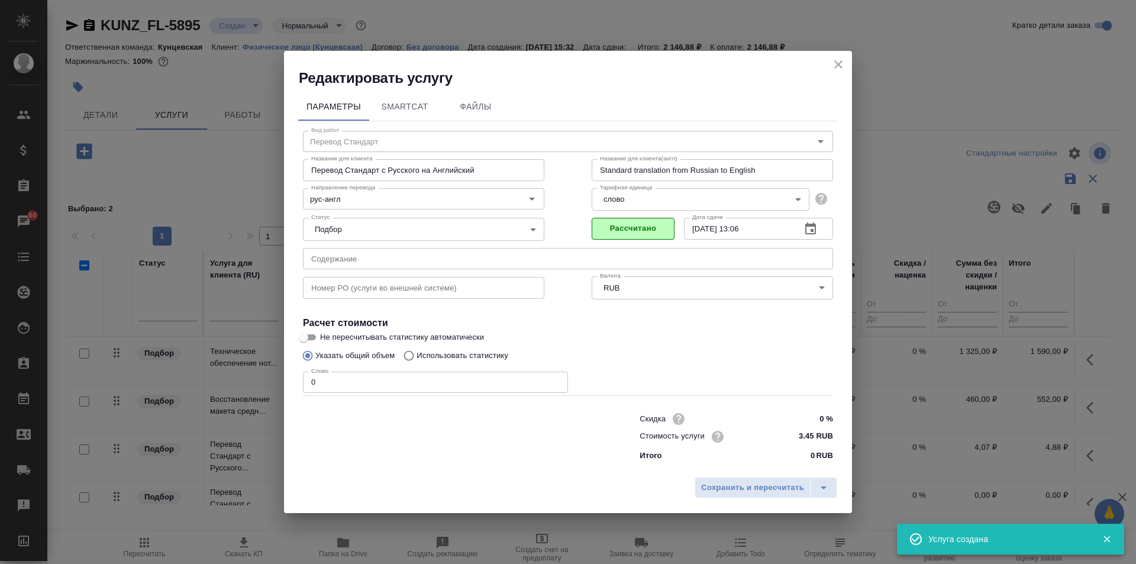
click at [461, 380] on input "0" at bounding box center [435, 382] width 265 height 21
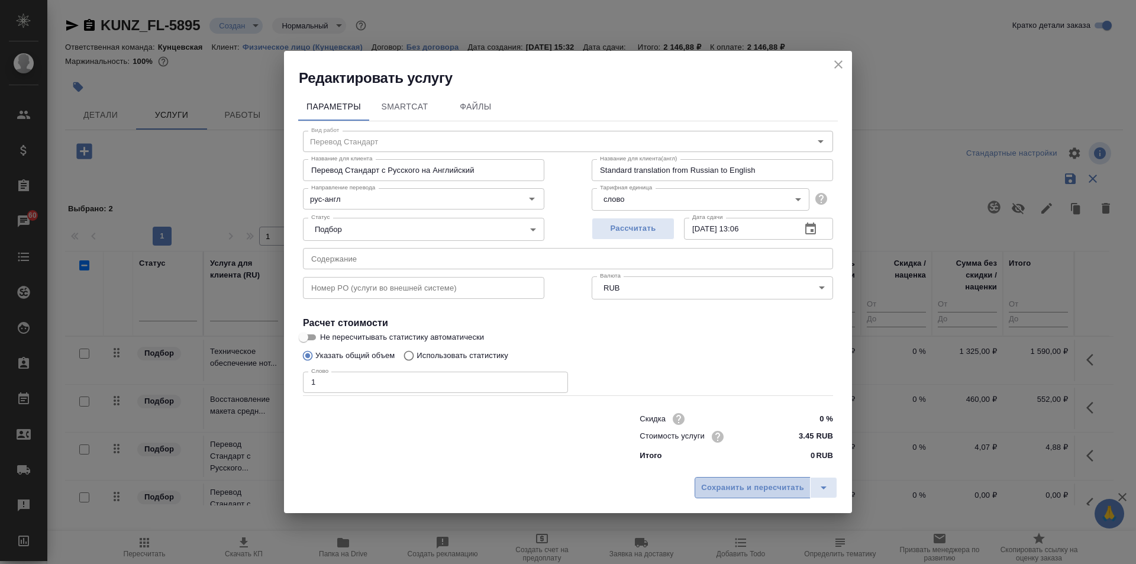
click at [767, 481] on span "Сохранить и пересчитать" at bounding box center [752, 488] width 103 height 14
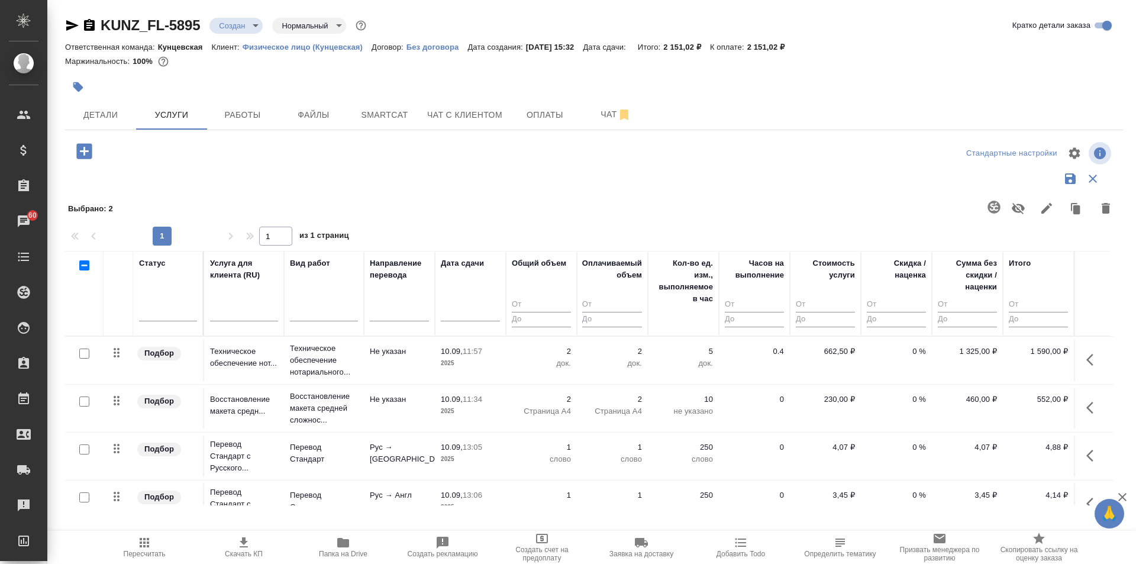
scroll to position [32, 0]
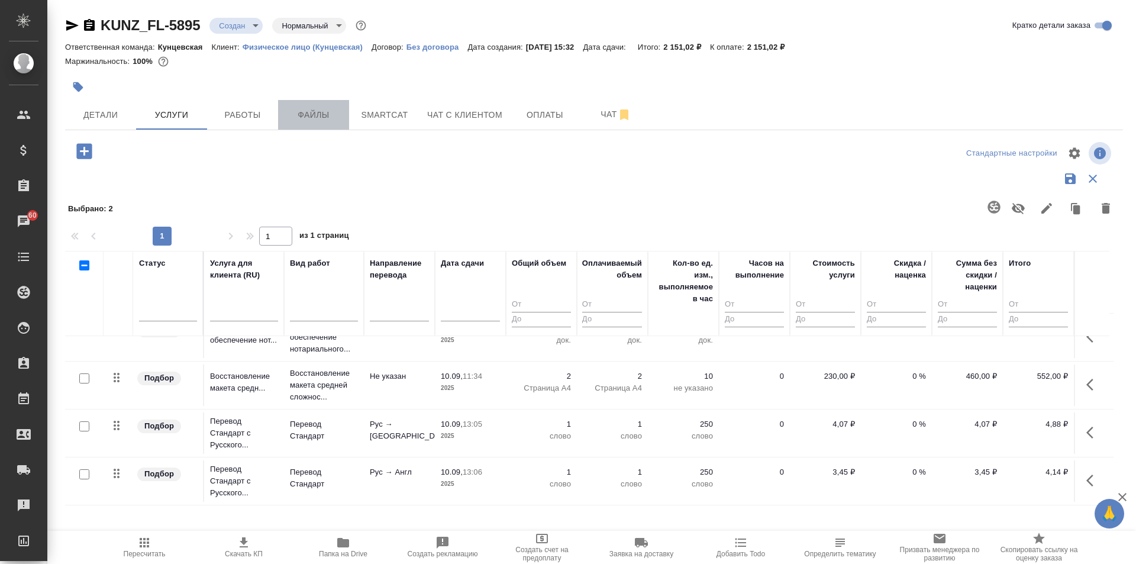
click at [303, 113] on span "Файлы" at bounding box center [313, 115] width 57 height 15
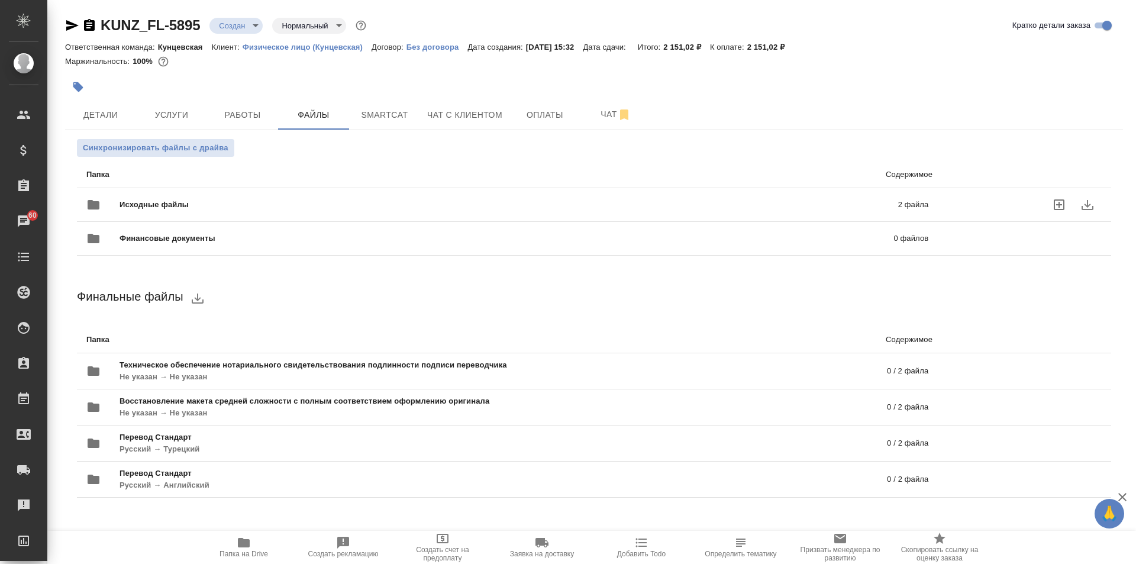
click at [764, 195] on div "Исходные файлы 2 файла" at bounding box center [507, 205] width 842 height 28
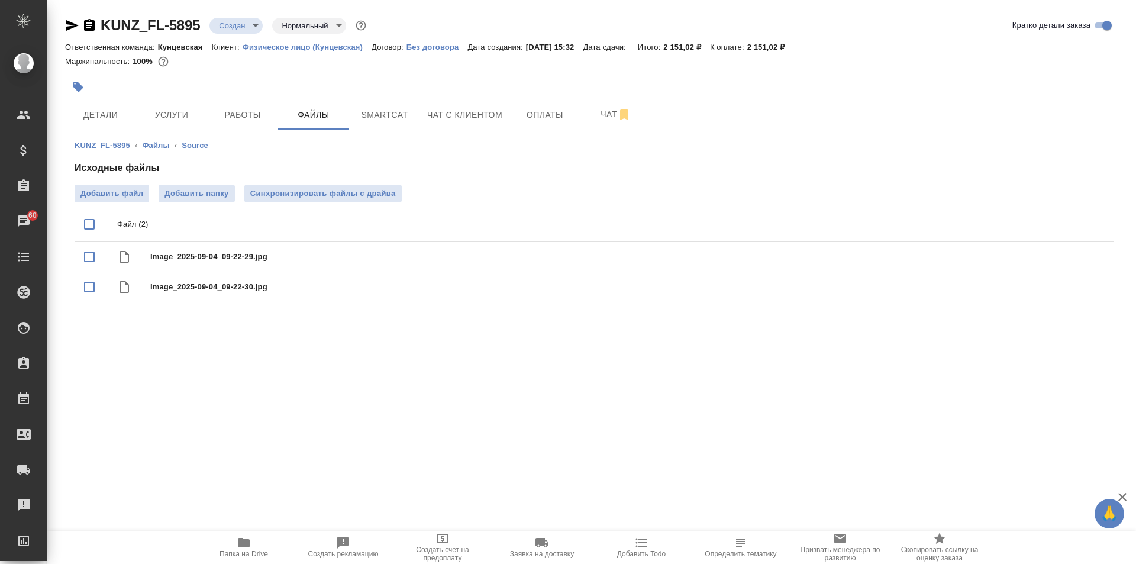
click at [84, 225] on input "checkbox" at bounding box center [89, 224] width 25 height 25
click at [1092, 225] on icon "delete" at bounding box center [1090, 225] width 8 height 11
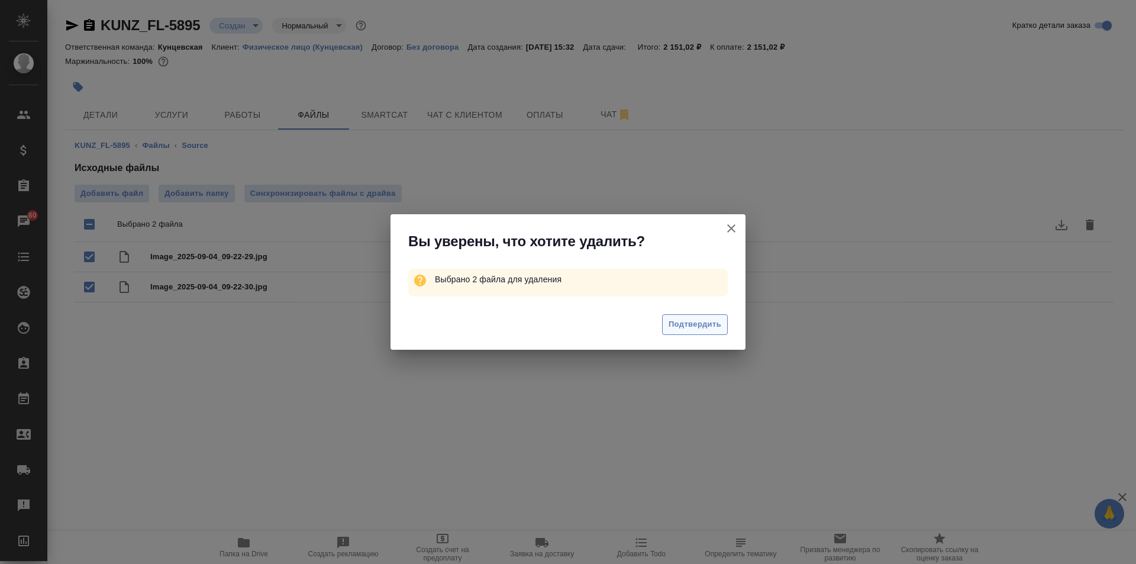
click at [700, 317] on button "Подтвердить" at bounding box center [695, 324] width 66 height 21
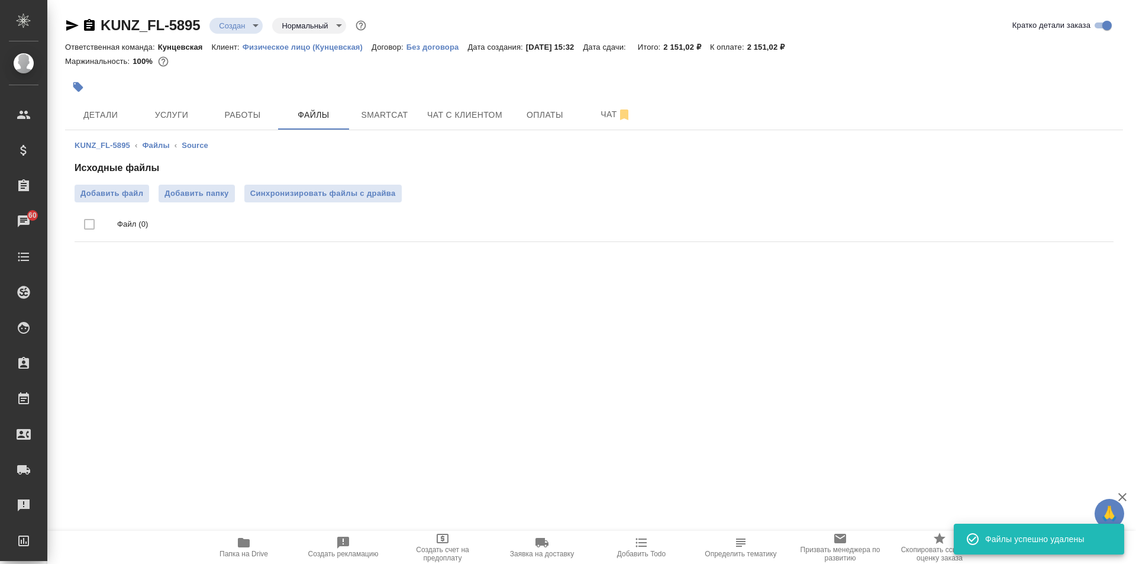
click at [103, 195] on span "Добавить файл" at bounding box center [111, 194] width 63 height 12
click at [0, 0] on input "Добавить файл" at bounding box center [0, 0] width 0 height 0
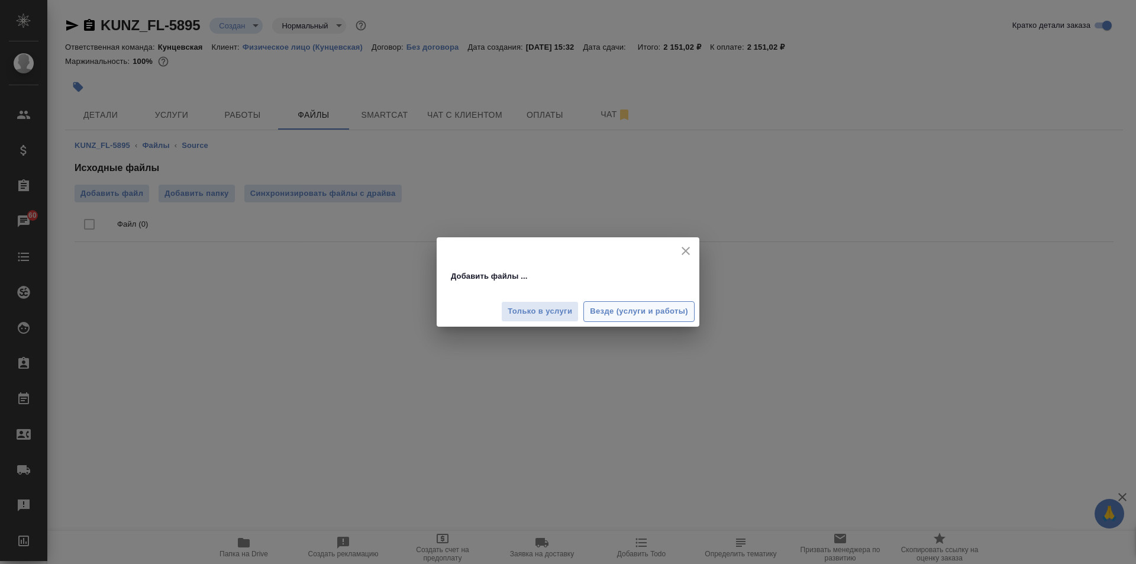
click at [596, 311] on span "Везде (услуги и работы)" at bounding box center [639, 312] width 98 height 14
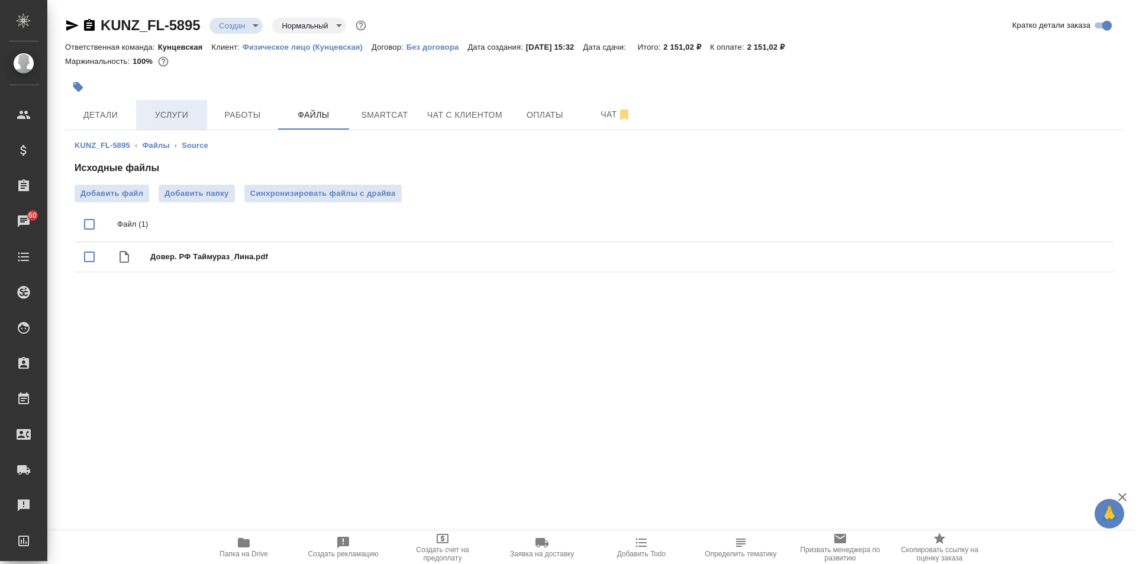
click at [169, 111] on span "Услуги" at bounding box center [171, 115] width 57 height 15
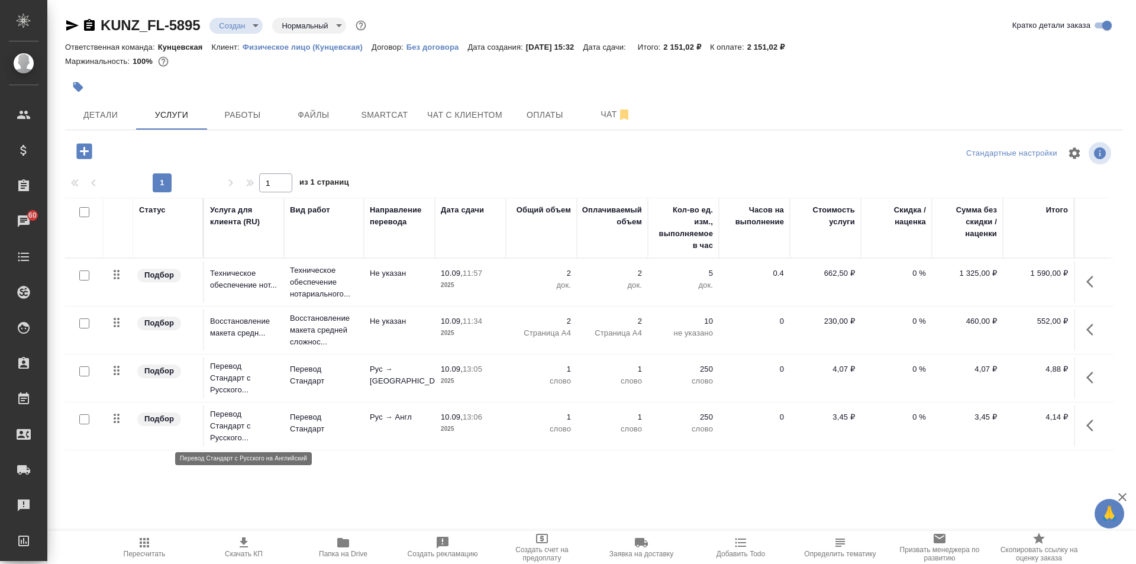
click at [211, 425] on p "Перевод Стандарт с Русского..." at bounding box center [244, 425] width 68 height 35
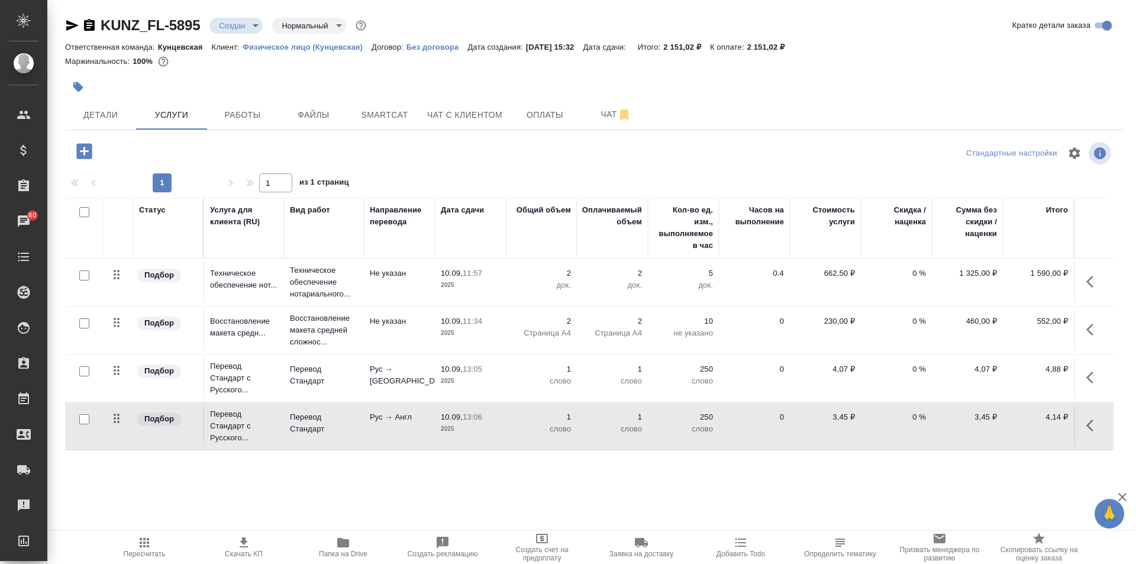
click at [79, 369] on div at bounding box center [84, 371] width 27 height 17
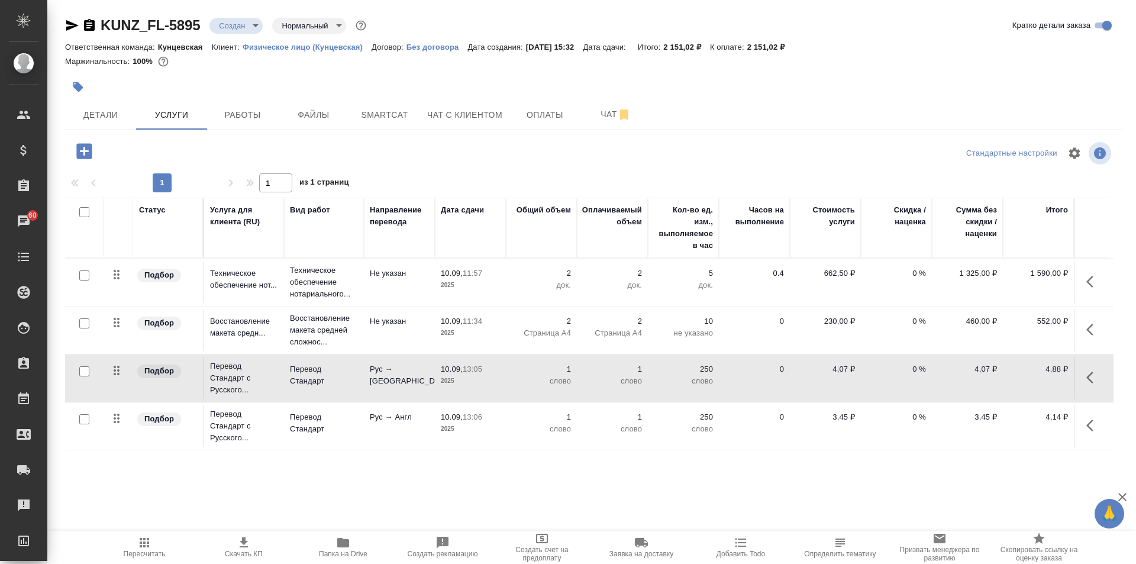
click at [83, 369] on input "checkbox" at bounding box center [84, 371] width 10 height 10
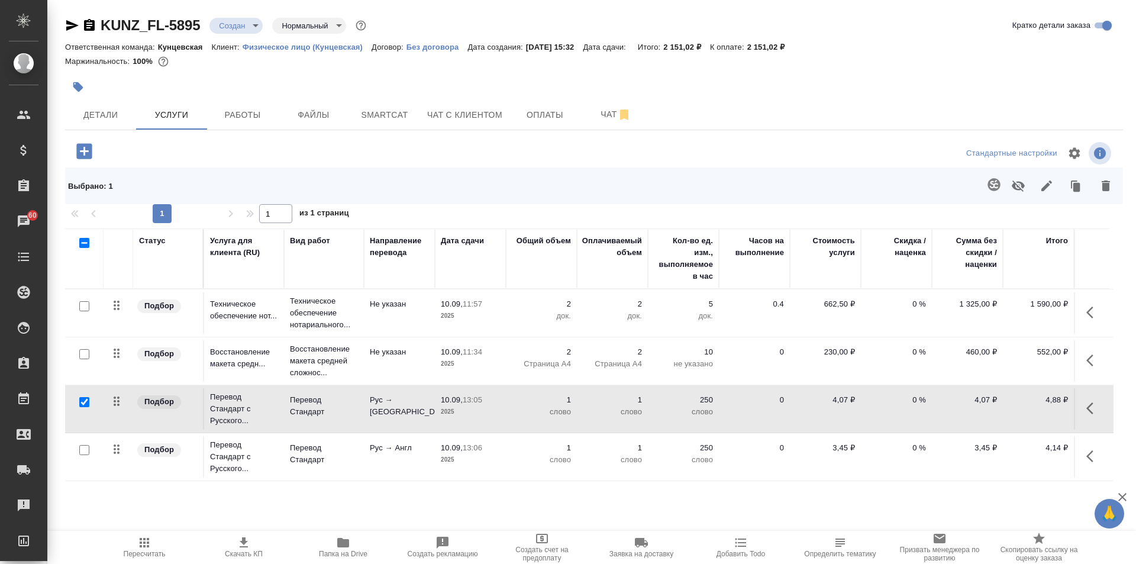
click at [989, 180] on icon "button" at bounding box center [994, 184] width 14 height 14
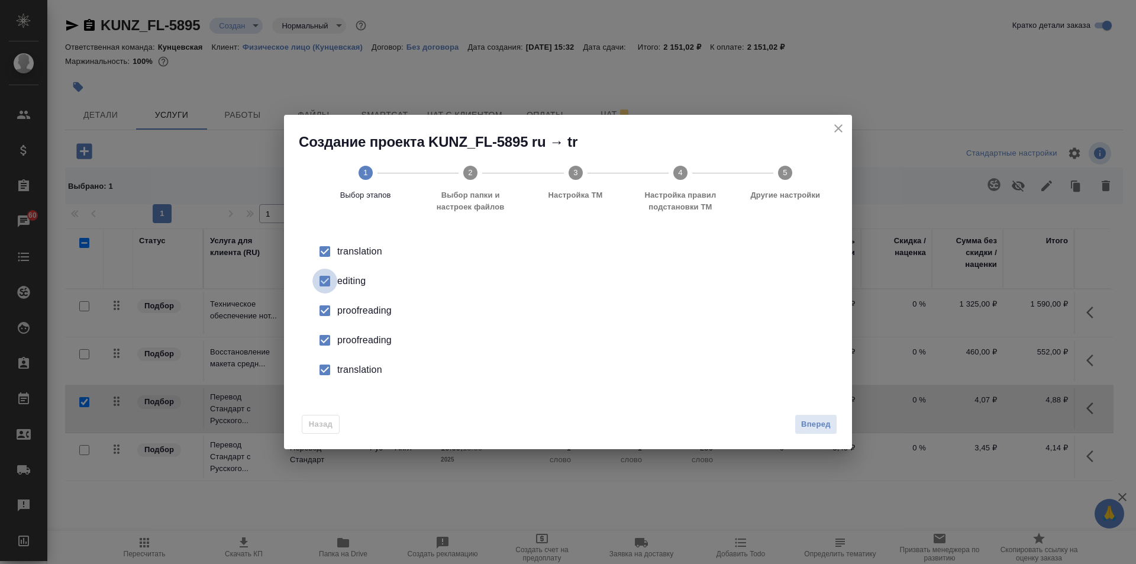
click at [318, 279] on input "checkbox" at bounding box center [324, 281] width 25 height 25
drag, startPoint x: 318, startPoint y: 279, endPoint x: 316, endPoint y: 307, distance: 27.9
click at [316, 307] on input "checkbox" at bounding box center [324, 310] width 25 height 25
click at [324, 333] on input "checkbox" at bounding box center [324, 340] width 25 height 25
click at [328, 361] on input "checkbox" at bounding box center [324, 369] width 25 height 25
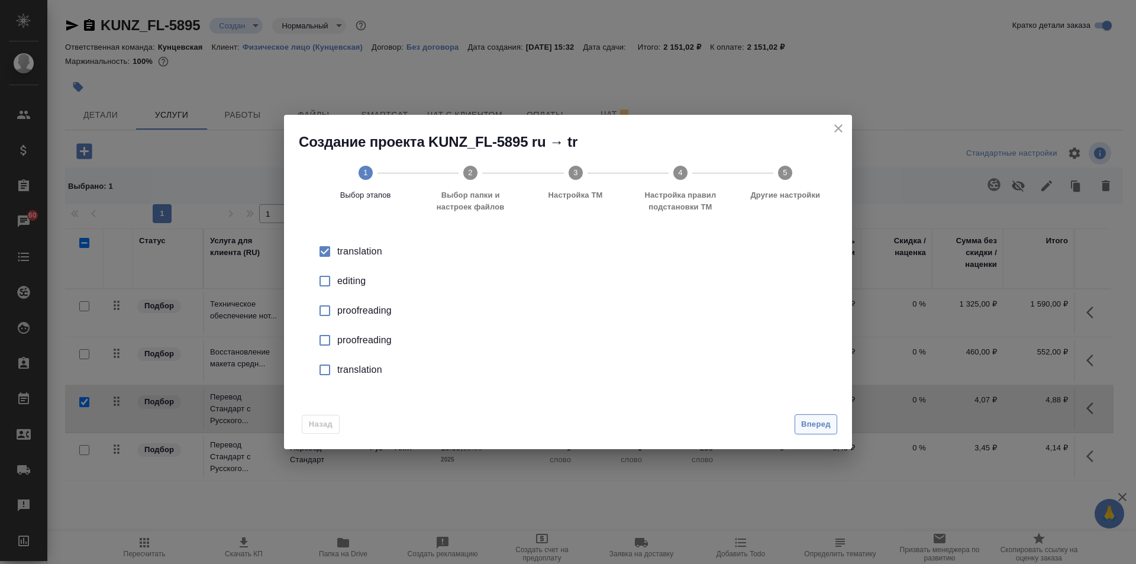
click at [819, 428] on span "Вперед" at bounding box center [816, 425] width 30 height 14
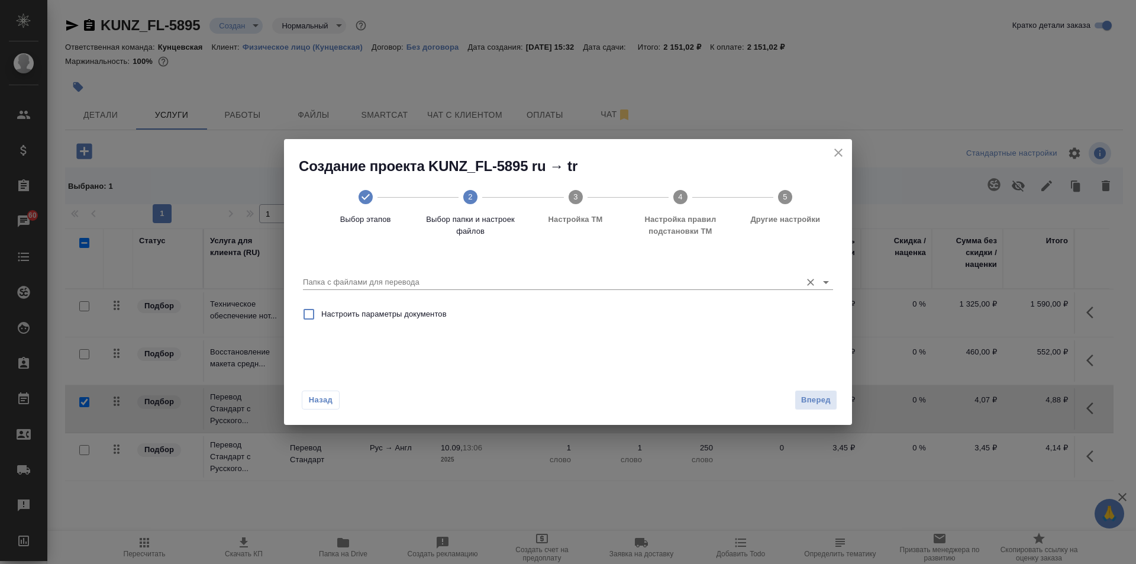
click at [649, 278] on input "Папка с файлами для перевода" at bounding box center [549, 282] width 492 height 14
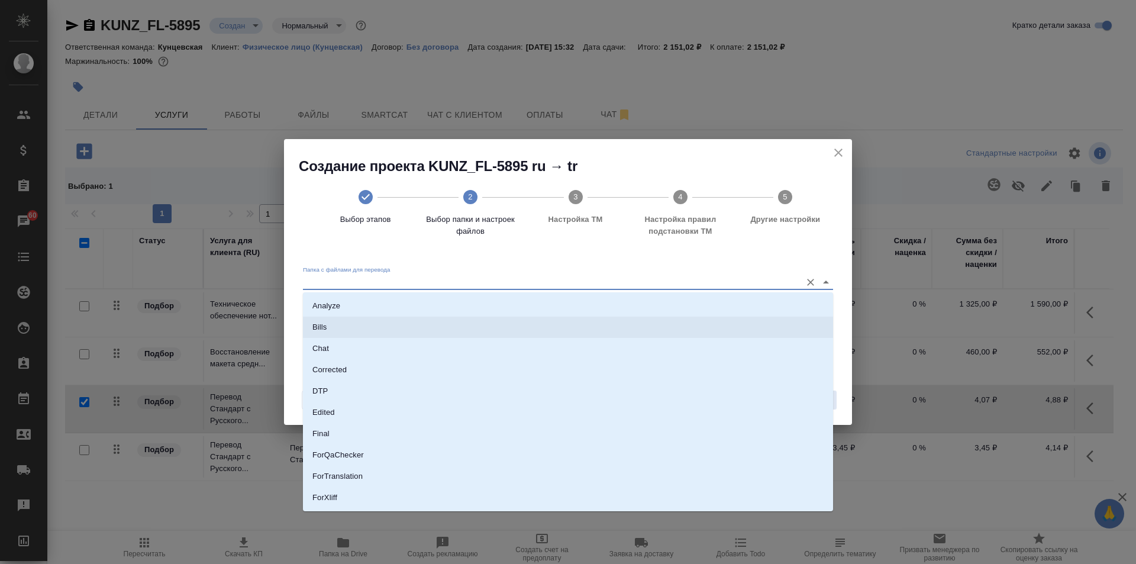
scroll to position [104, 0]
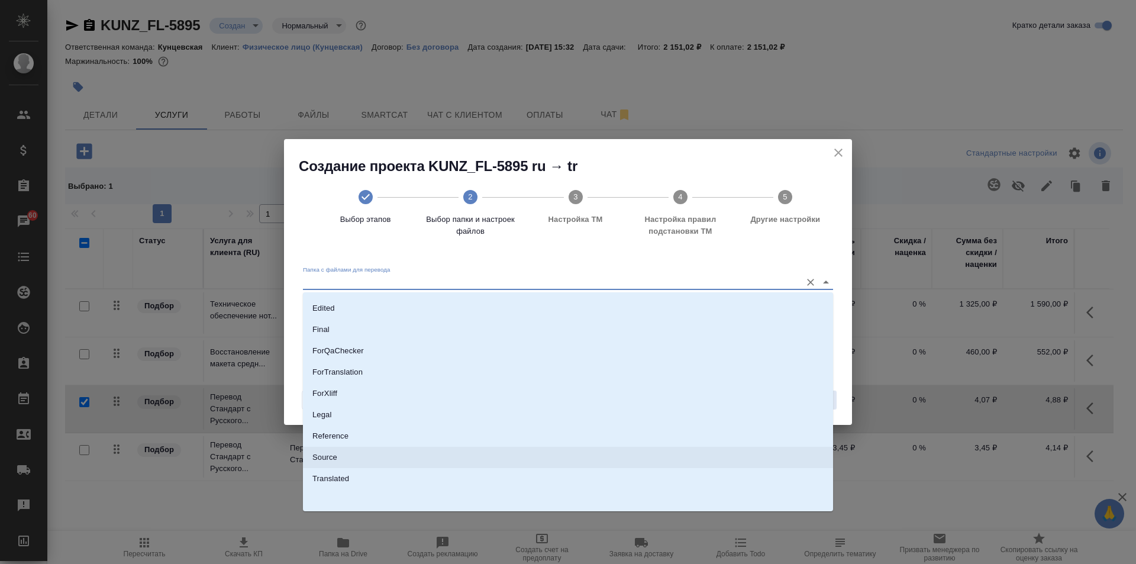
click at [401, 449] on li "Source" at bounding box center [568, 457] width 530 height 21
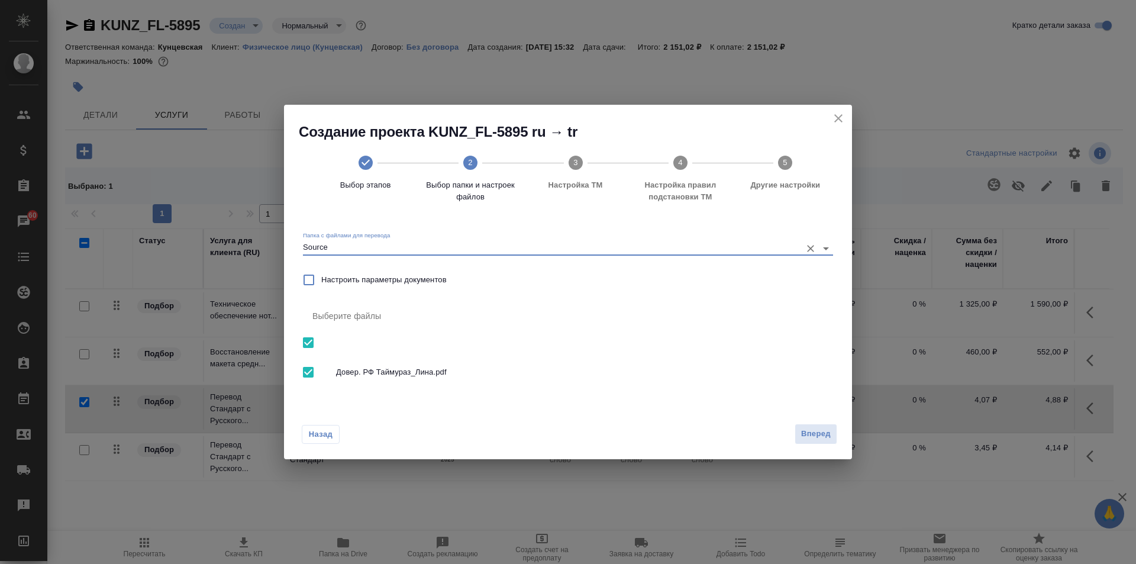
click at [798, 422] on div "Назад Вперед" at bounding box center [568, 432] width 568 height 56
click at [818, 431] on span "Вперед" at bounding box center [816, 434] width 30 height 14
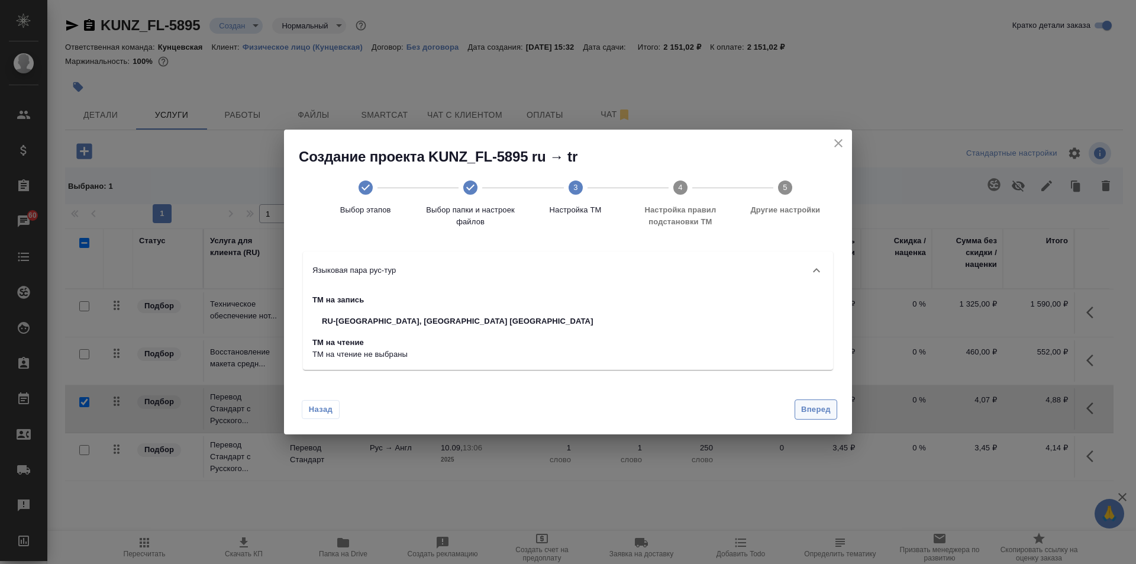
click at [811, 409] on span "Вперед" at bounding box center [816, 410] width 30 height 14
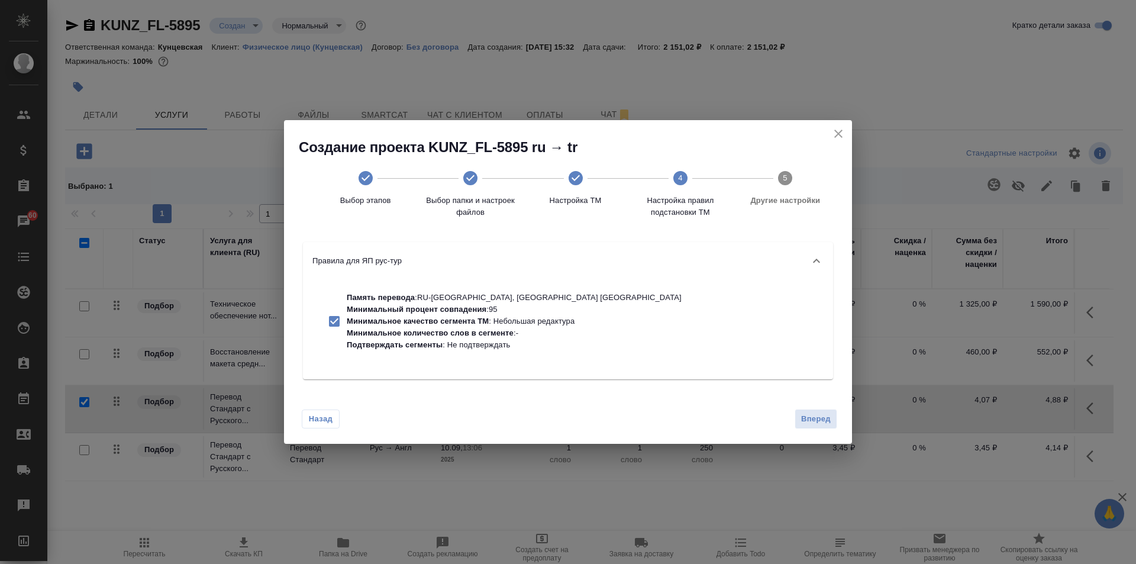
click at [478, 333] on p "Минимальное количество слов в сегменте" at bounding box center [430, 332] width 167 height 9
click at [819, 415] on span "Вперед" at bounding box center [816, 419] width 30 height 14
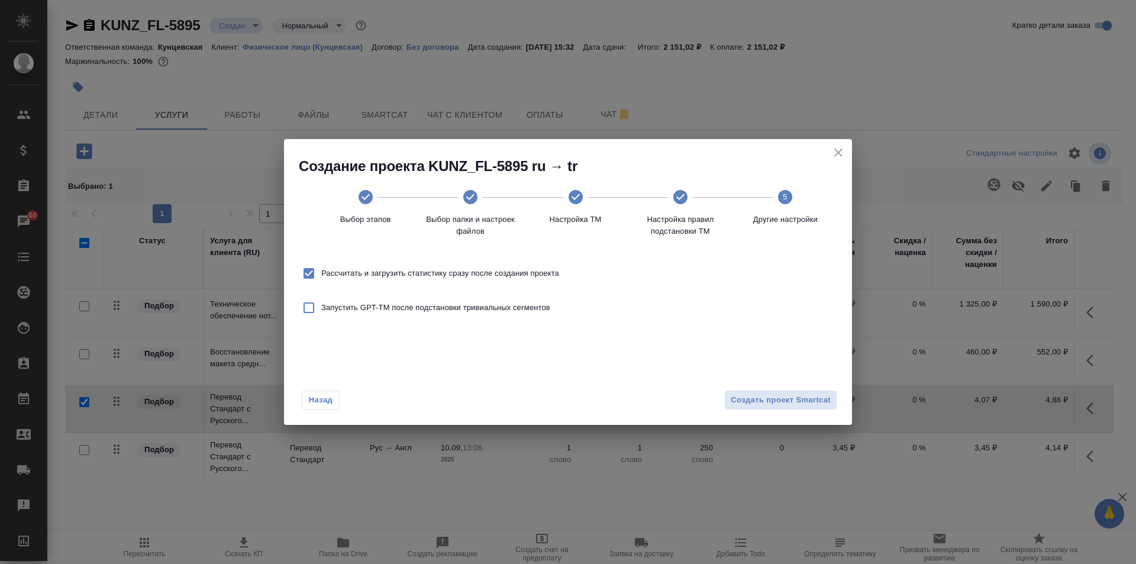
click at [418, 270] on span "Рассчитать и загрузить статистику сразу после создания проекта" at bounding box center [440, 273] width 238 height 12
click at [321, 270] on input "Рассчитать и загрузить статистику сразу после создания проекта" at bounding box center [308, 273] width 25 height 25
click at [807, 397] on span "Создать проект Smartcat" at bounding box center [781, 400] width 100 height 14
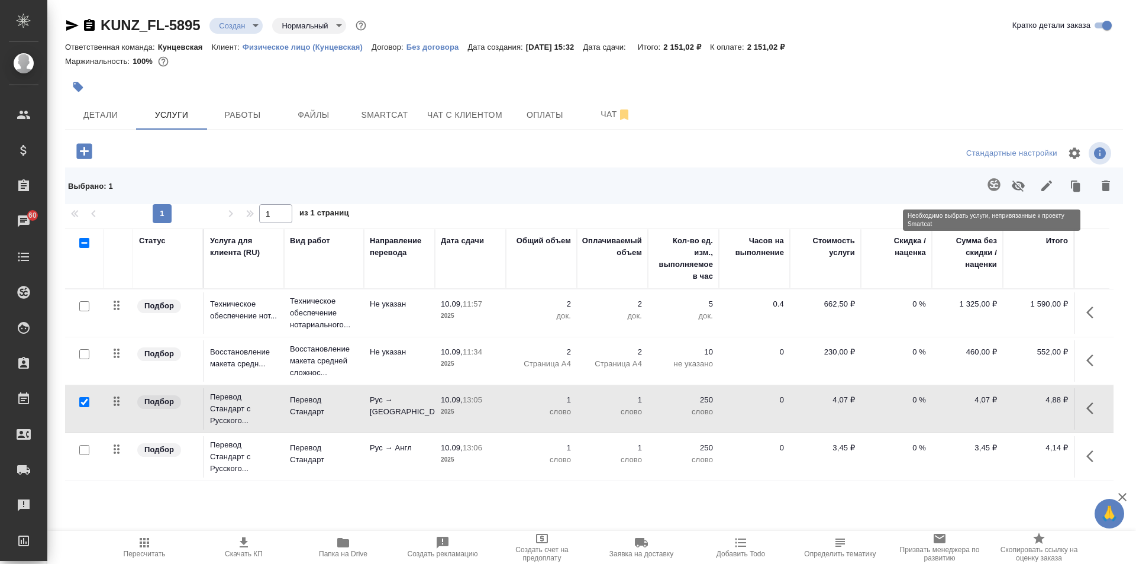
click at [989, 183] on span at bounding box center [992, 185] width 24 height 31
click at [994, 177] on span at bounding box center [992, 185] width 24 height 31
click at [364, 111] on span "Smartcat" at bounding box center [384, 115] width 57 height 15
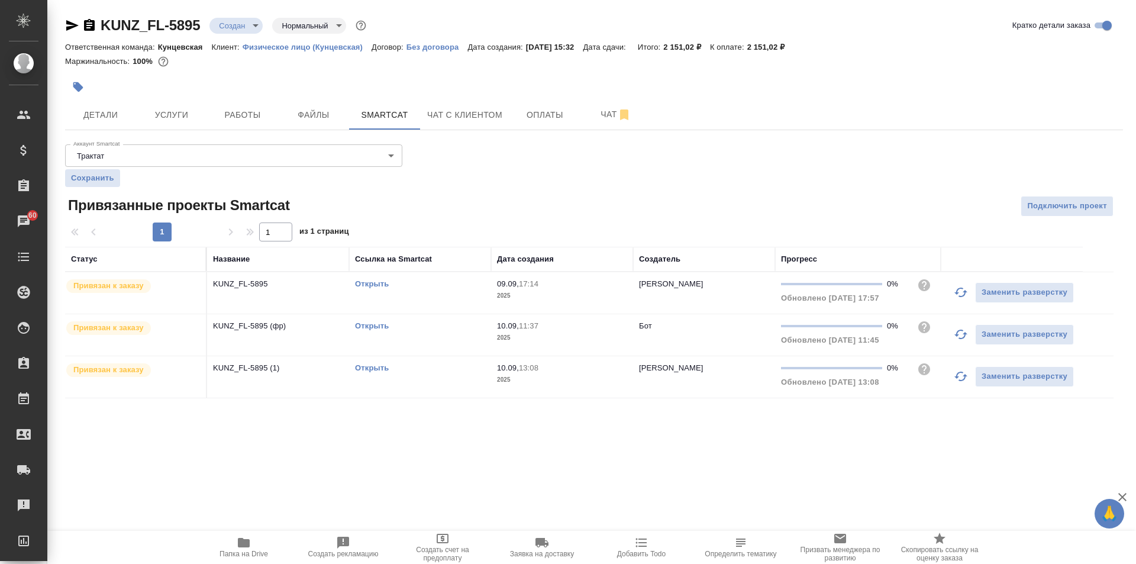
click at [364, 361] on td "Открыть" at bounding box center [420, 376] width 142 height 41
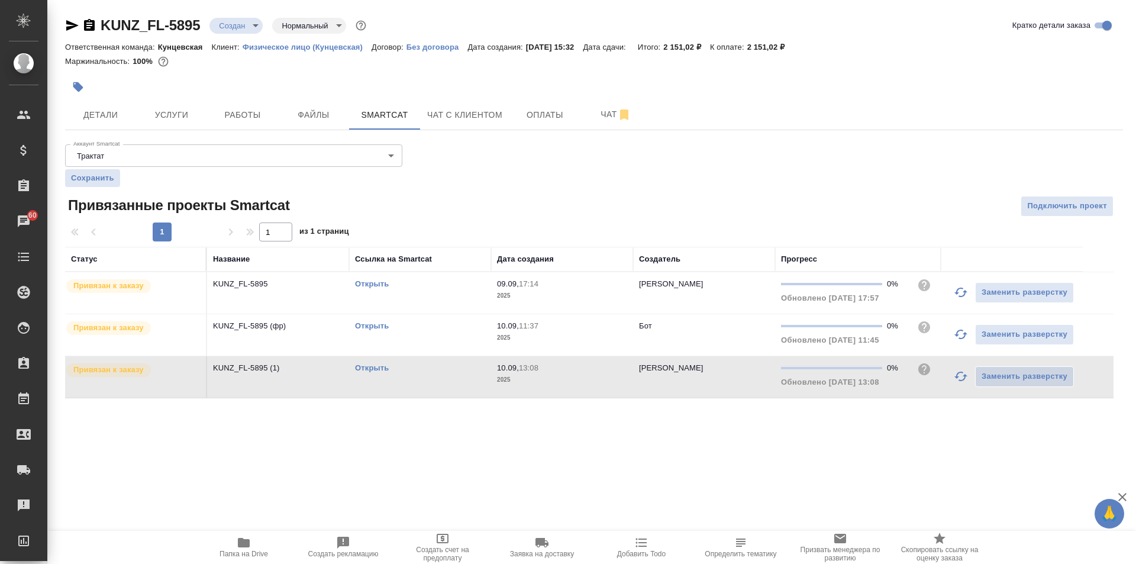
click at [370, 364] on link "Открыть" at bounding box center [372, 367] width 34 height 9
click at [107, 114] on span "Детали" at bounding box center [100, 115] width 57 height 15
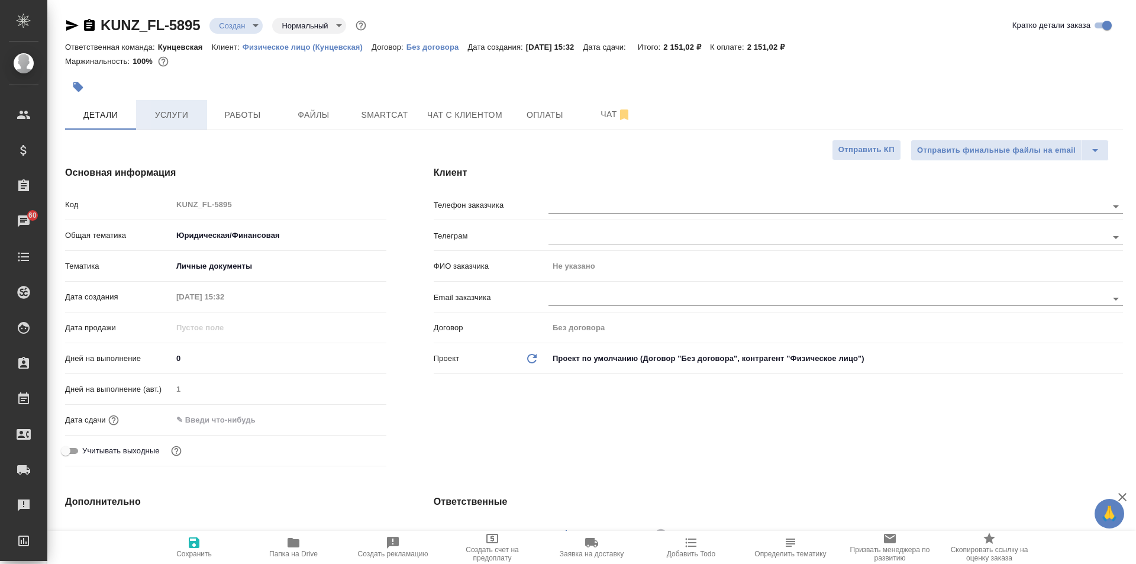
click at [138, 115] on button "Услуги" at bounding box center [171, 115] width 71 height 30
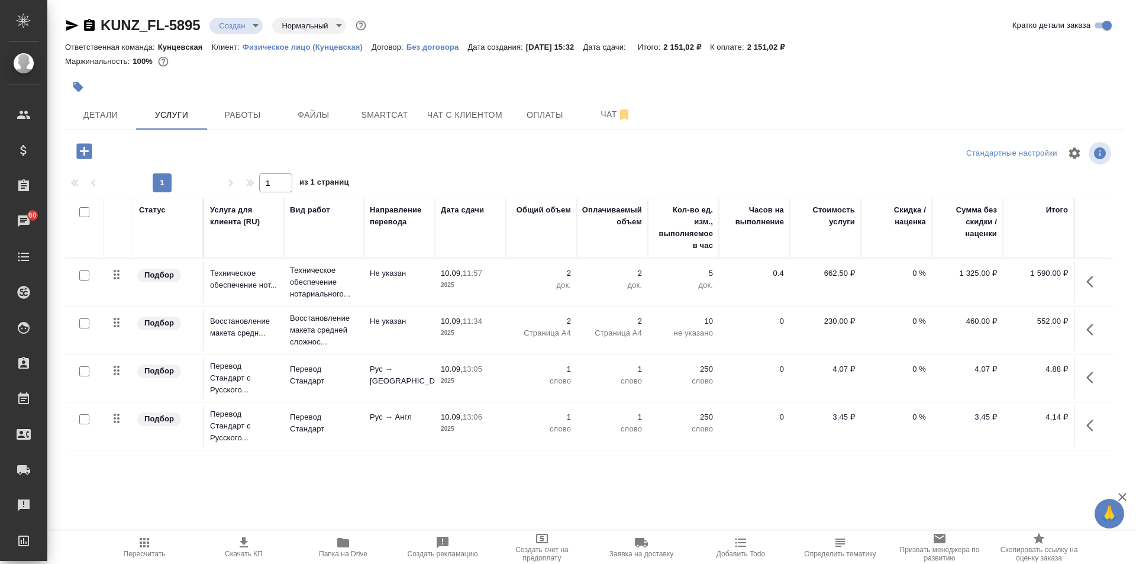
click at [85, 416] on input "checkbox" at bounding box center [84, 419] width 10 height 10
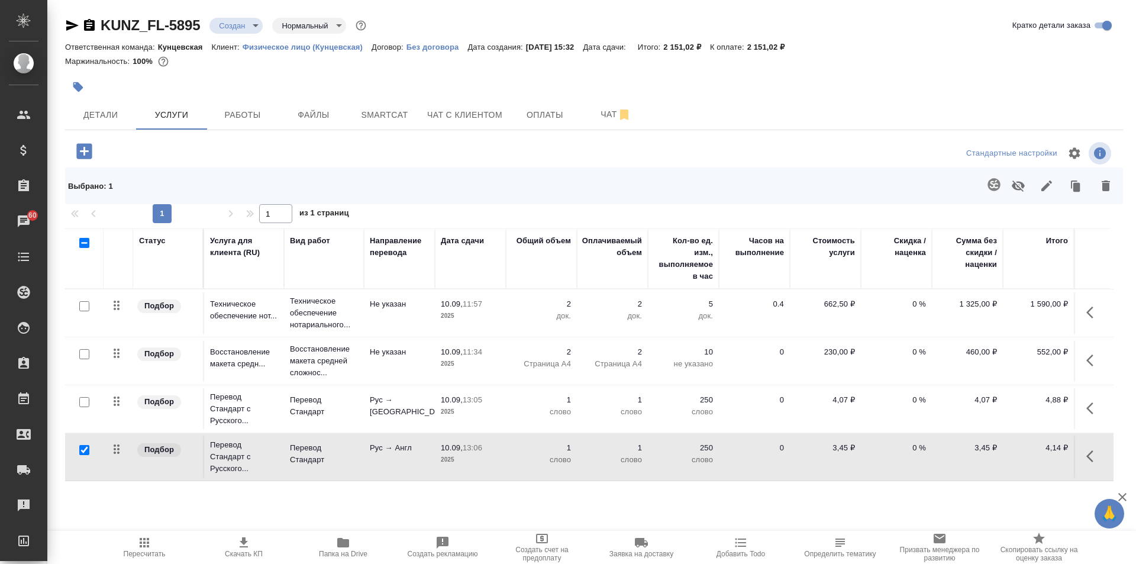
click at [987, 185] on icon "button" at bounding box center [994, 184] width 14 height 14
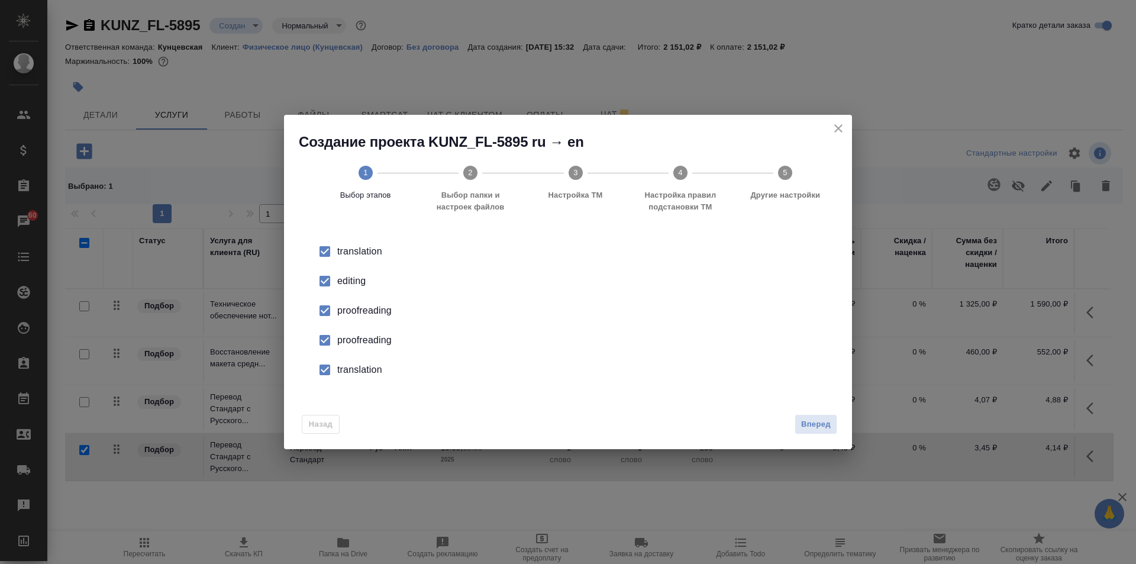
click at [326, 280] on input "checkbox" at bounding box center [324, 281] width 25 height 25
click at [322, 309] on input "checkbox" at bounding box center [324, 310] width 25 height 25
click at [328, 341] on input "checkbox" at bounding box center [324, 340] width 25 height 25
click at [324, 365] on input "checkbox" at bounding box center [324, 369] width 25 height 25
click at [795, 415] on button "Вперед" at bounding box center [816, 424] width 43 height 21
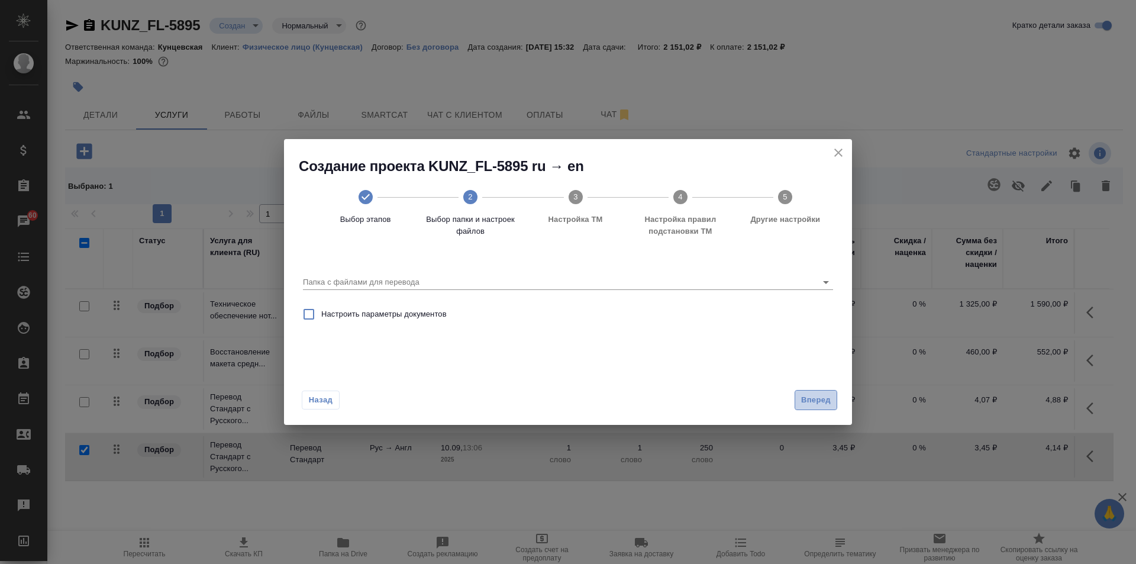
click at [815, 396] on span "Вперед" at bounding box center [816, 400] width 30 height 14
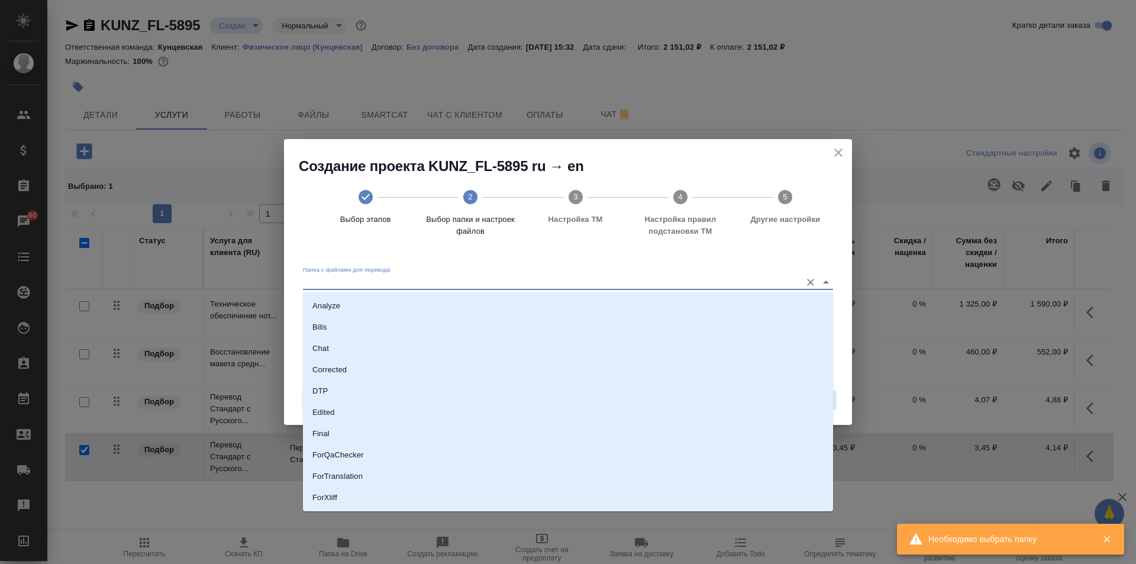
click at [753, 279] on input "Папка с файлами для перевода" at bounding box center [549, 282] width 492 height 14
click at [324, 449] on li "Source" at bounding box center [568, 457] width 530 height 21
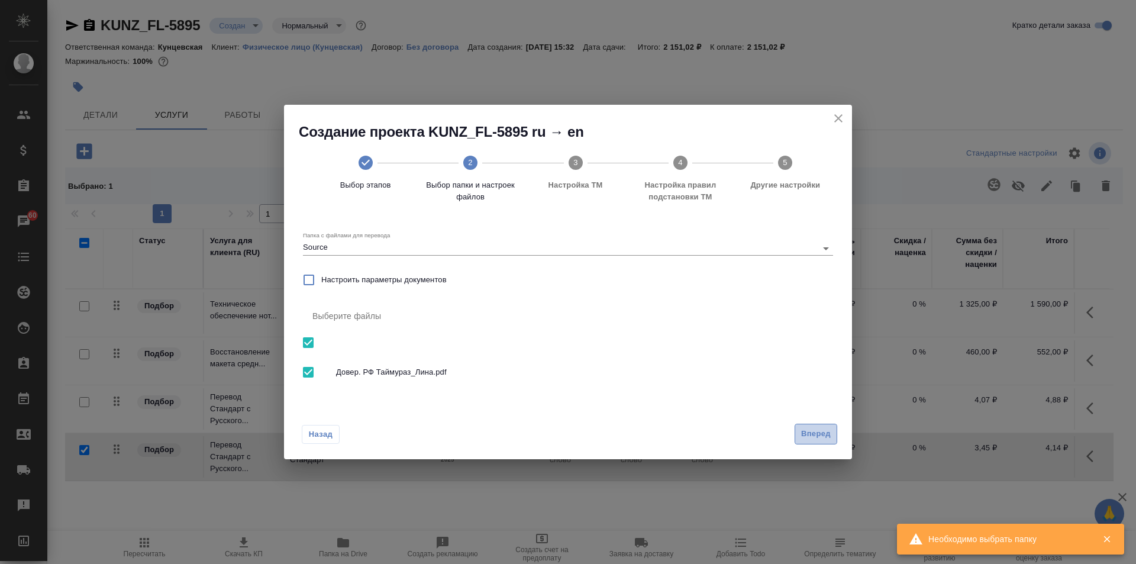
click at [812, 429] on span "Вперед" at bounding box center [816, 434] width 30 height 14
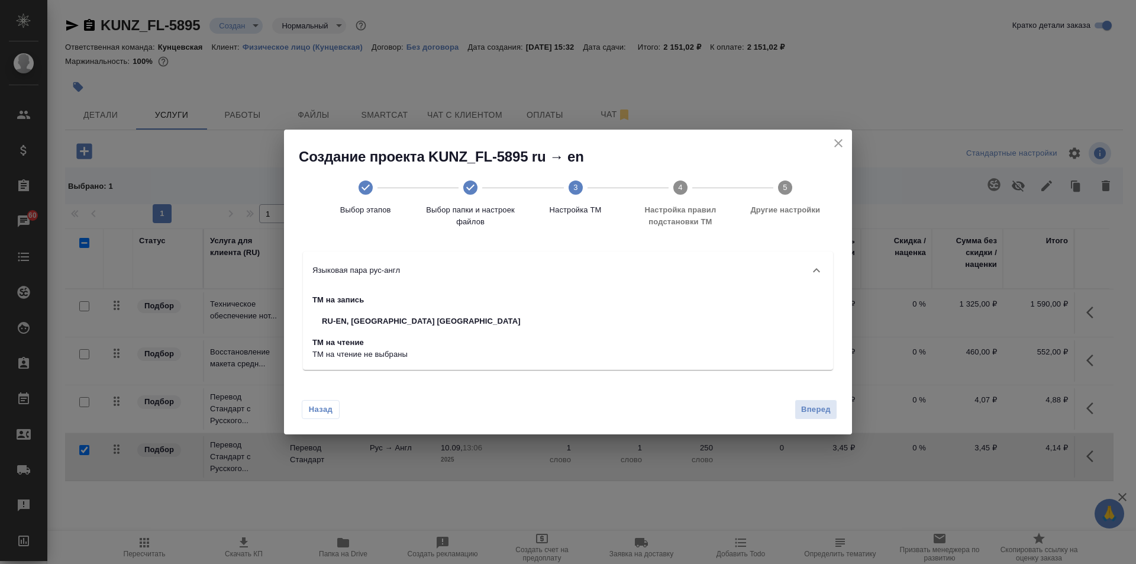
click at [561, 298] on div "ТМ на запись RU-EN, FL FL ТМ на чтение ТМ на чтение не выбраны" at bounding box center [568, 329] width 530 height 80
click at [820, 404] on span "Вперед" at bounding box center [816, 410] width 30 height 14
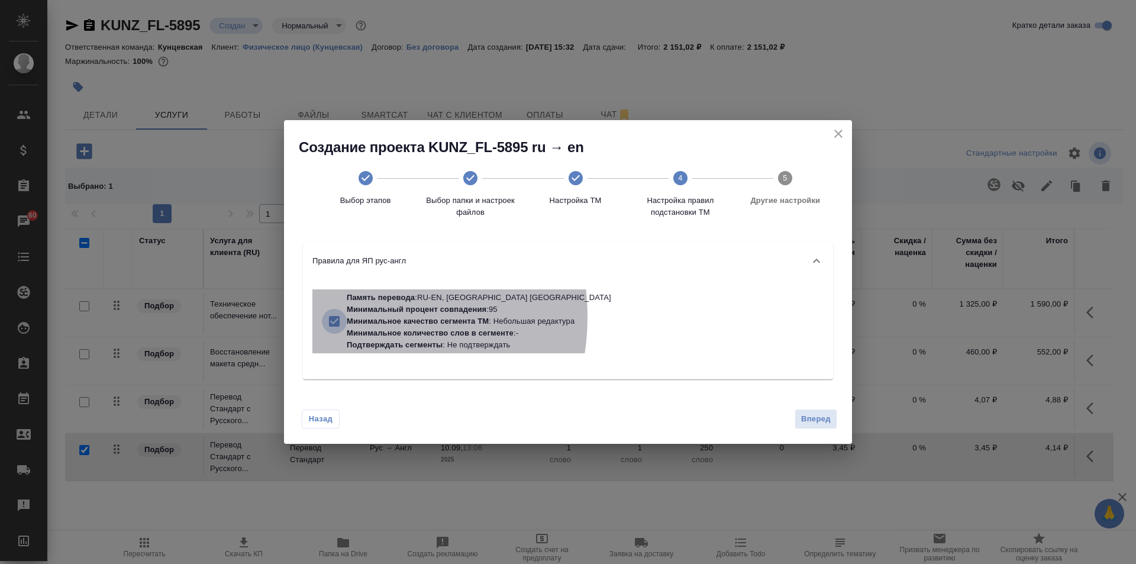
click at [344, 317] on input "checkbox" at bounding box center [334, 321] width 25 height 25
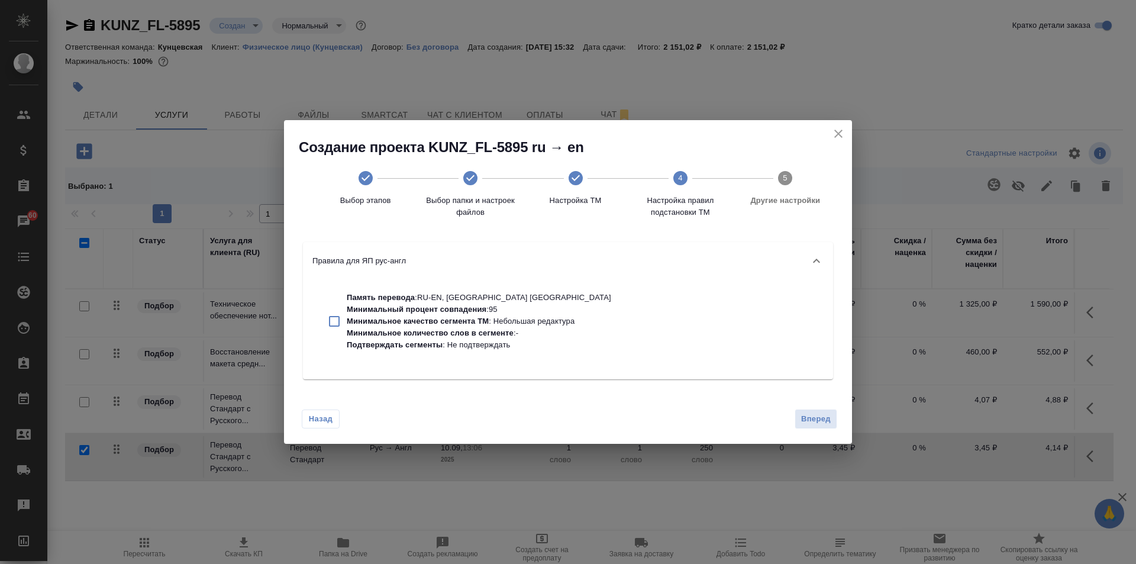
click at [446, 322] on p "Минимальное качество сегмента ТМ" at bounding box center [418, 321] width 142 height 9
click at [805, 413] on span "Вперед" at bounding box center [816, 419] width 30 height 14
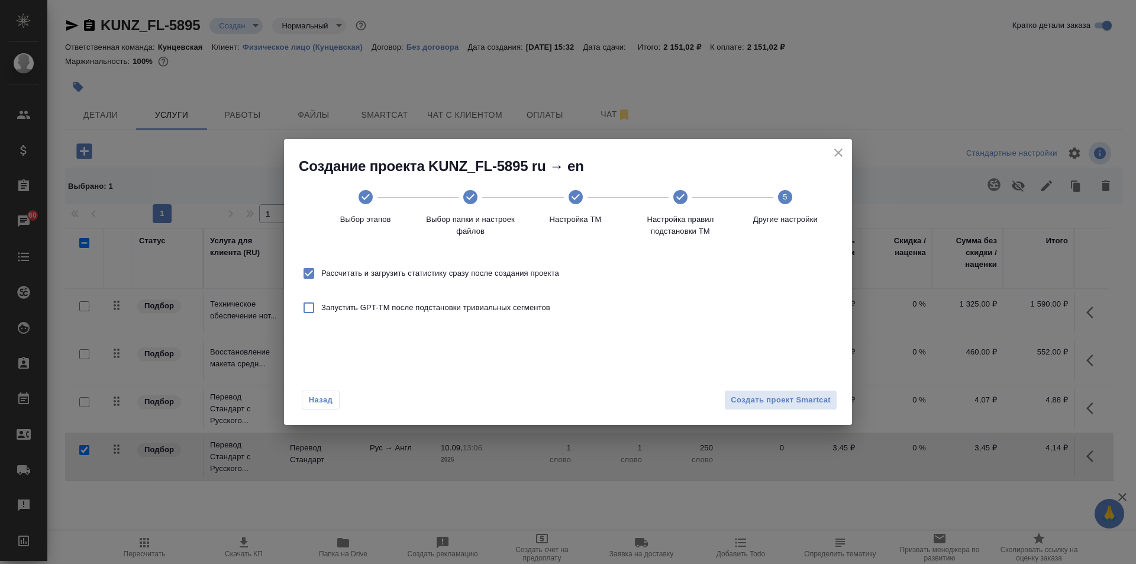
drag, startPoint x: 376, startPoint y: 269, endPoint x: 588, endPoint y: 334, distance: 222.1
click at [377, 269] on span "Рассчитать и загрузить статистику сразу после создания проекта" at bounding box center [440, 273] width 238 height 12
click at [303, 271] on input "Рассчитать и загрузить статистику сразу после создания проекта" at bounding box center [308, 273] width 25 height 25
click at [792, 402] on span "Создать проект Smartcat" at bounding box center [781, 400] width 100 height 14
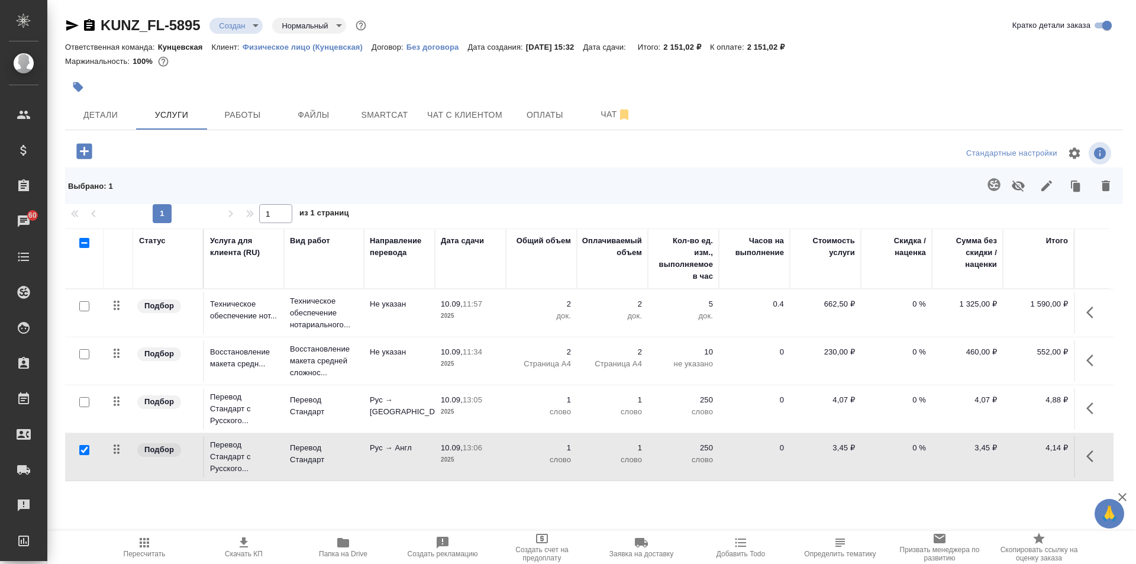
click at [76, 451] on div at bounding box center [84, 450] width 27 height 17
click at [81, 448] on input "checkbox" at bounding box center [84, 450] width 10 height 10
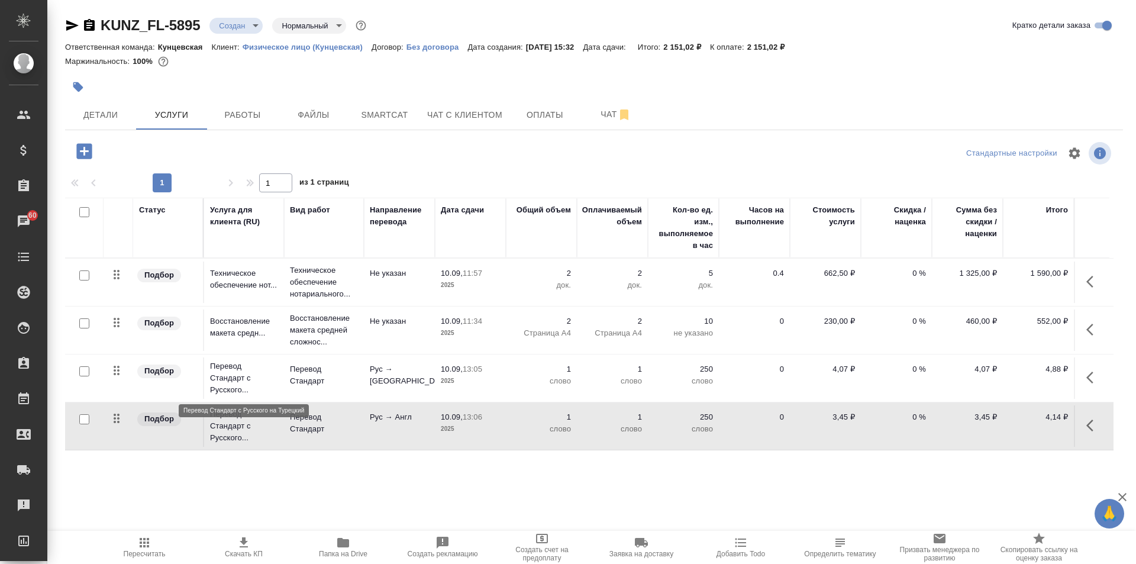
click at [224, 372] on p "Перевод Стандарт с Русского..." at bounding box center [244, 377] width 68 height 35
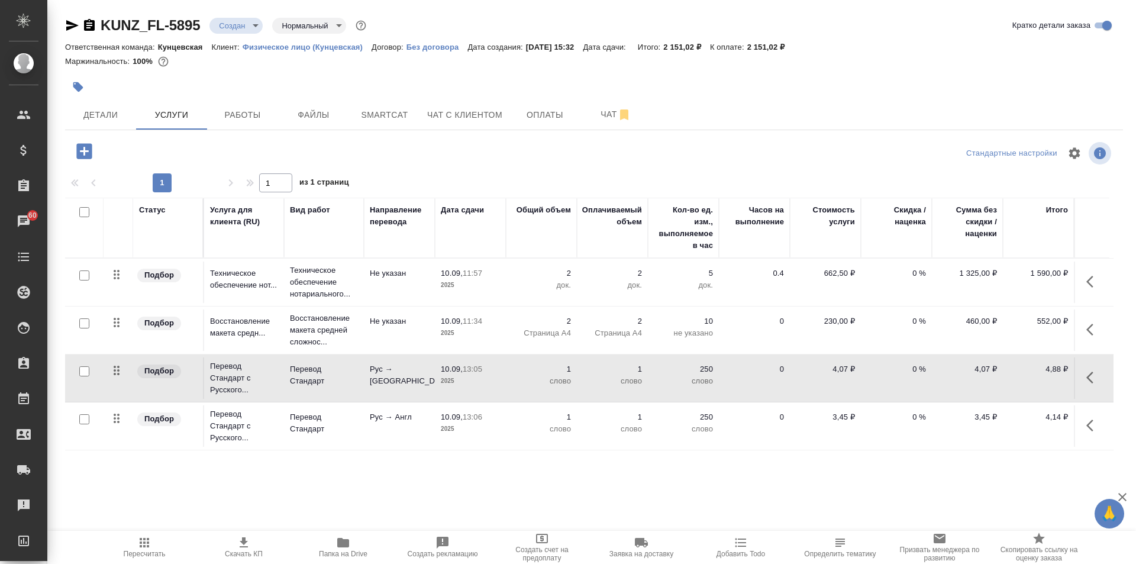
click at [1083, 388] on div at bounding box center [1092, 377] width 22 height 28
click at [1095, 373] on icon "button" at bounding box center [1093, 377] width 14 height 14
click at [1019, 375] on button "button" at bounding box center [1026, 377] width 20 height 28
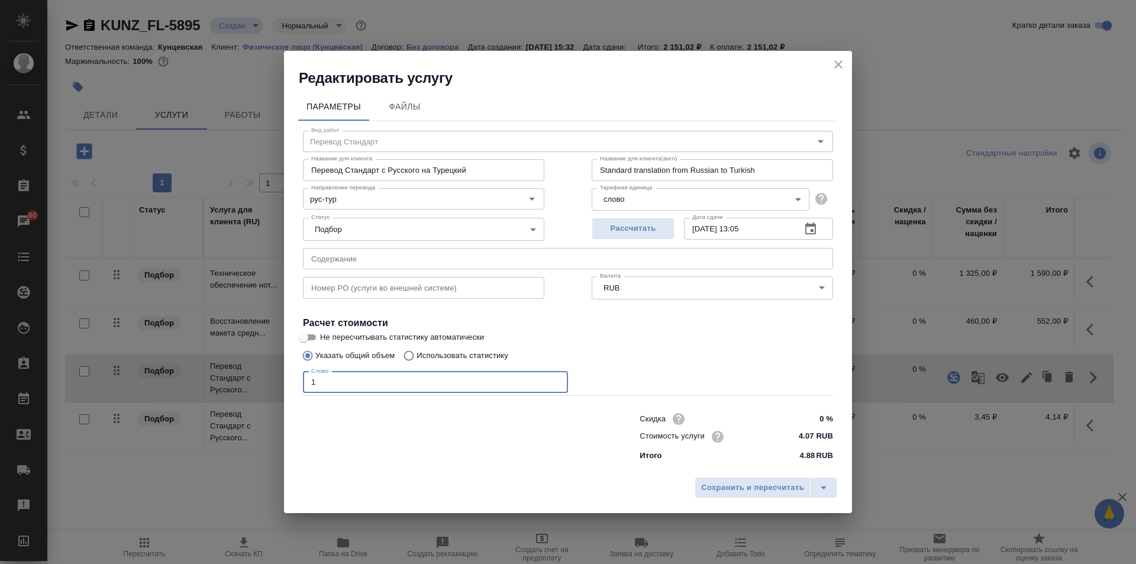
click at [399, 380] on input "1" at bounding box center [435, 382] width 265 height 21
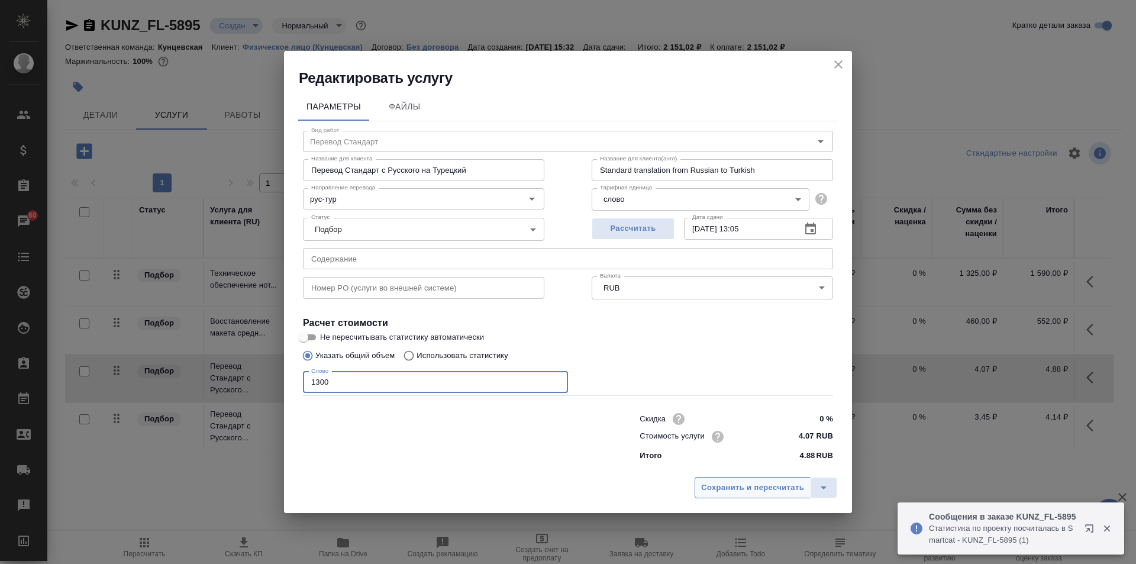
click at [774, 488] on span "Сохранить и пересчитать" at bounding box center [752, 488] width 103 height 14
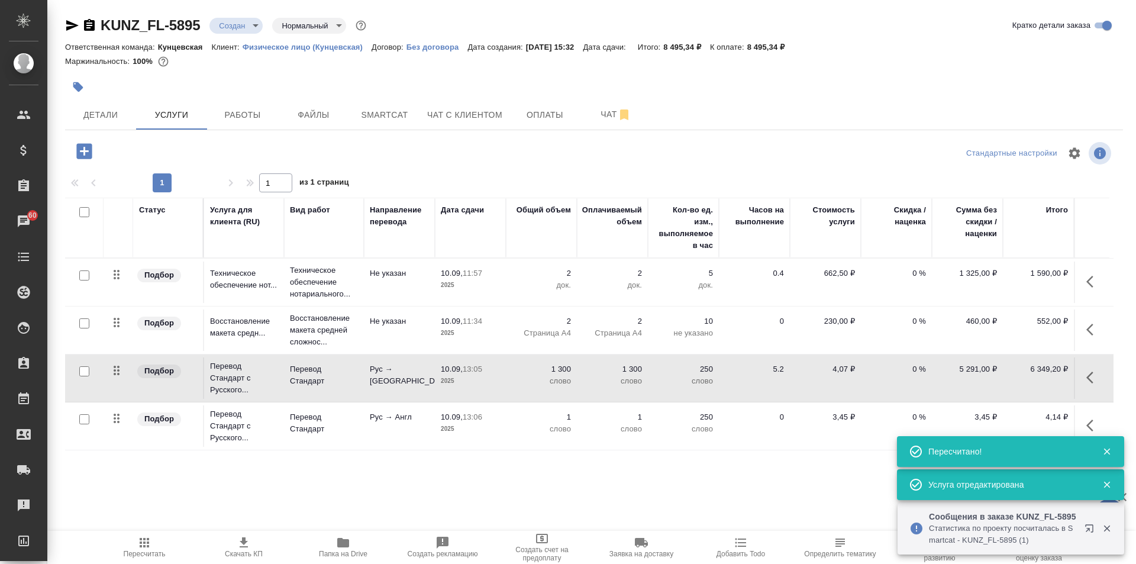
click at [1090, 421] on icon "button" at bounding box center [1093, 425] width 14 height 14
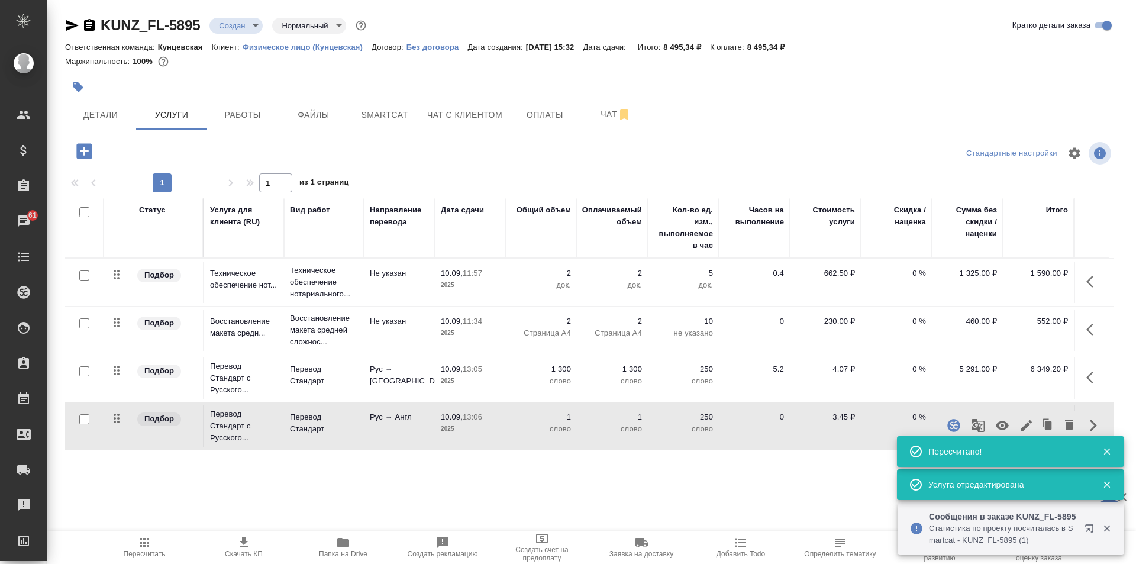
click at [1018, 419] on button "button" at bounding box center [1026, 425] width 20 height 28
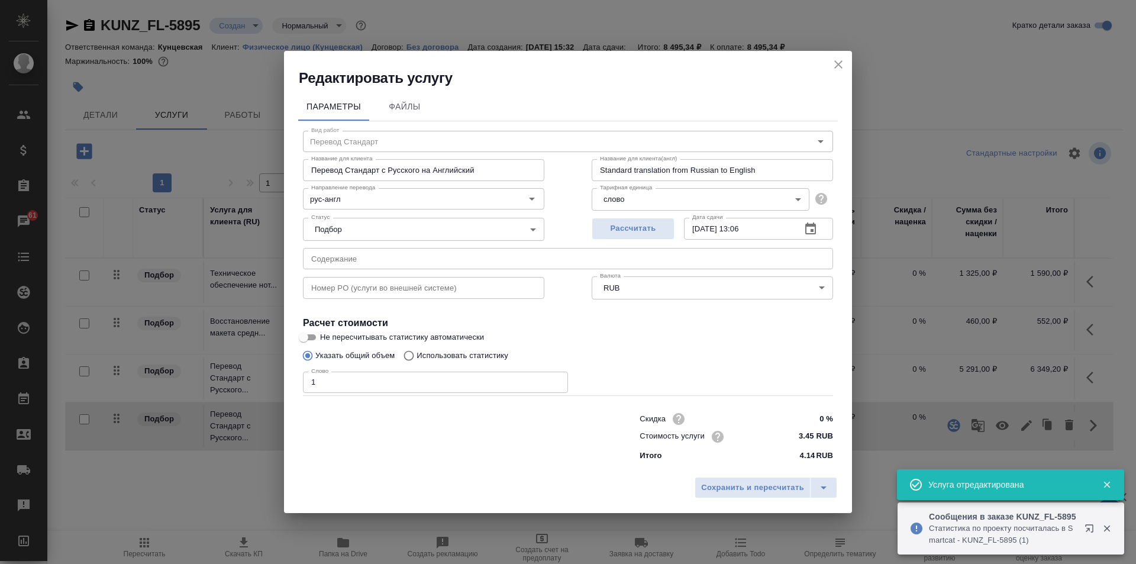
click at [441, 379] on input "1" at bounding box center [435, 382] width 265 height 21
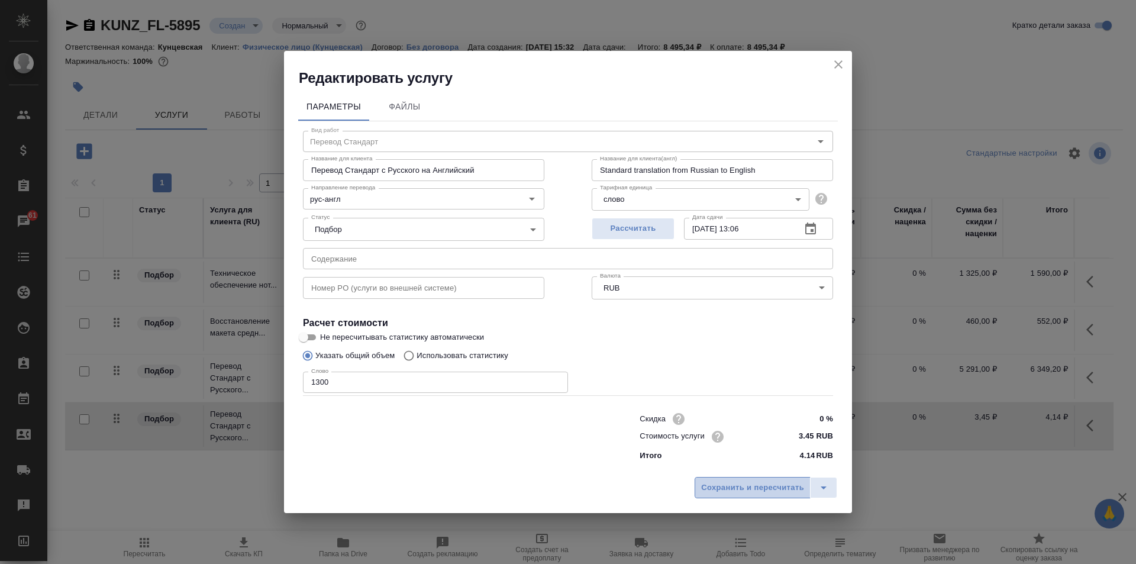
click at [718, 488] on span "Сохранить и пересчитать" at bounding box center [752, 488] width 103 height 14
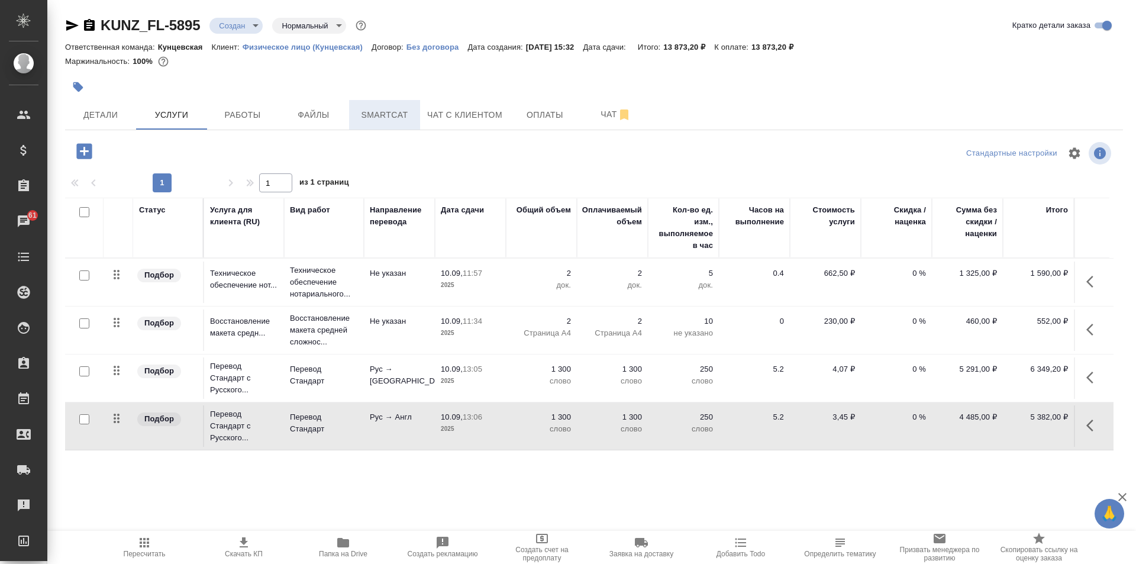
click at [376, 112] on span "Smartcat" at bounding box center [384, 115] width 57 height 15
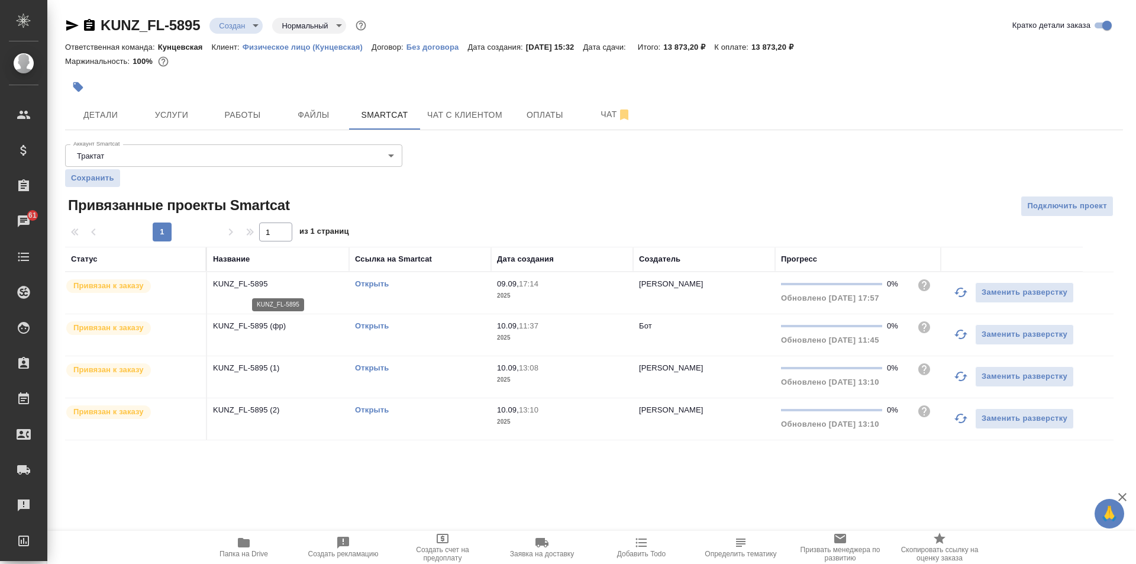
drag, startPoint x: 301, startPoint y: 282, endPoint x: 292, endPoint y: 293, distance: 13.9
click at [292, 293] on td "KUNZ_FL-5895" at bounding box center [278, 292] width 142 height 41
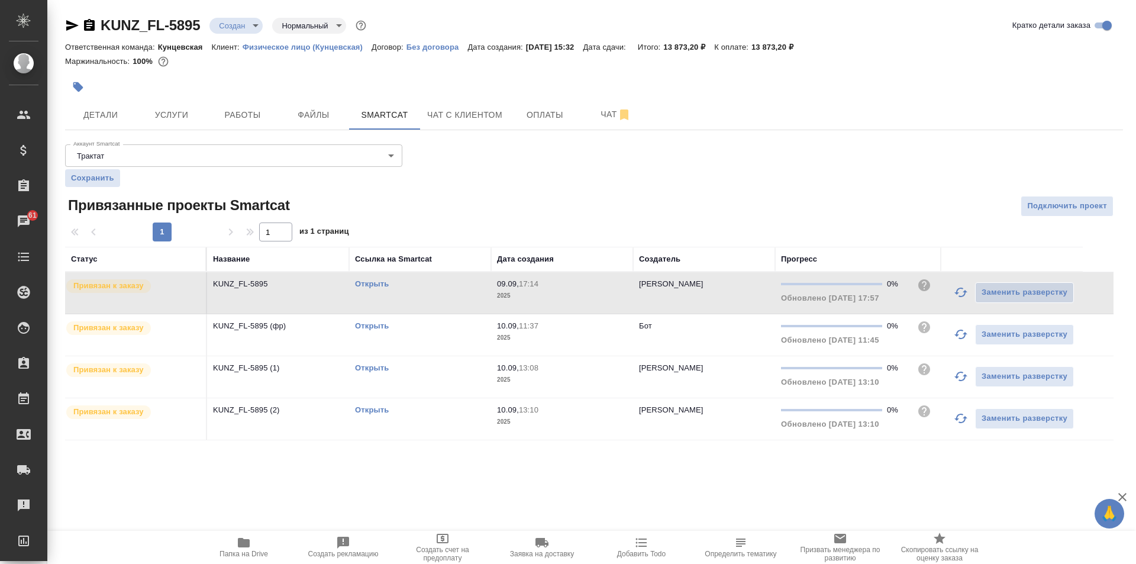
click at [385, 333] on td "Открыть" at bounding box center [420, 334] width 142 height 41
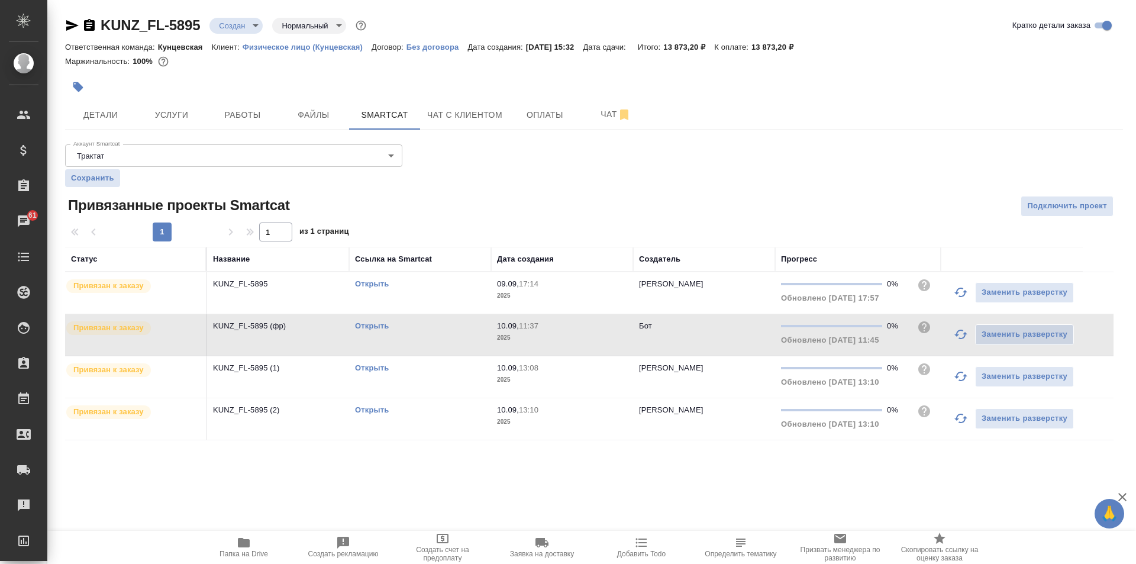
click at [421, 418] on td "Открыть" at bounding box center [420, 418] width 142 height 41
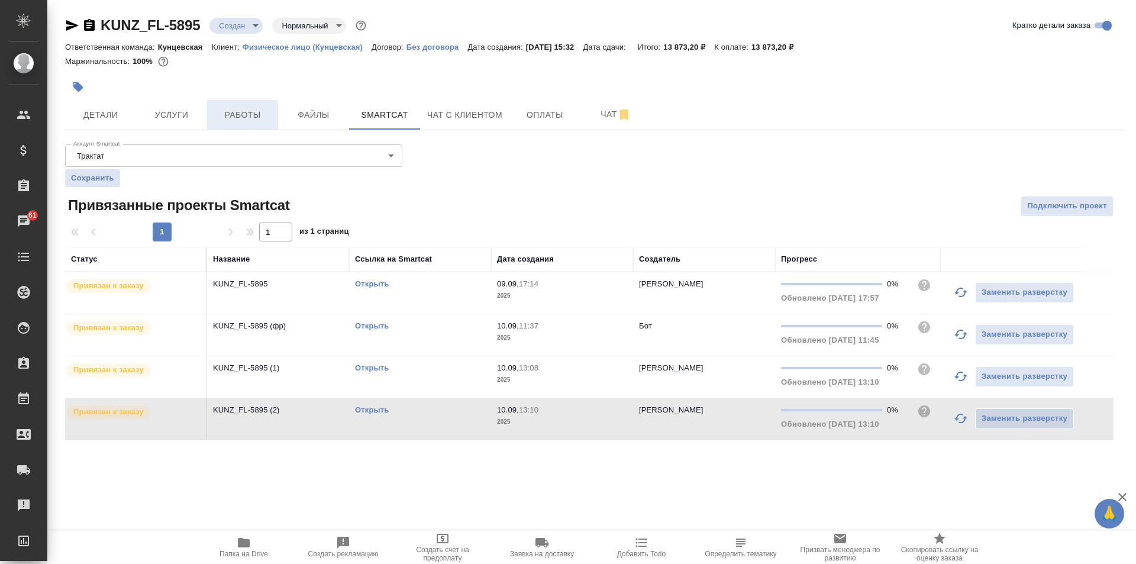
click at [248, 111] on span "Работы" at bounding box center [242, 115] width 57 height 15
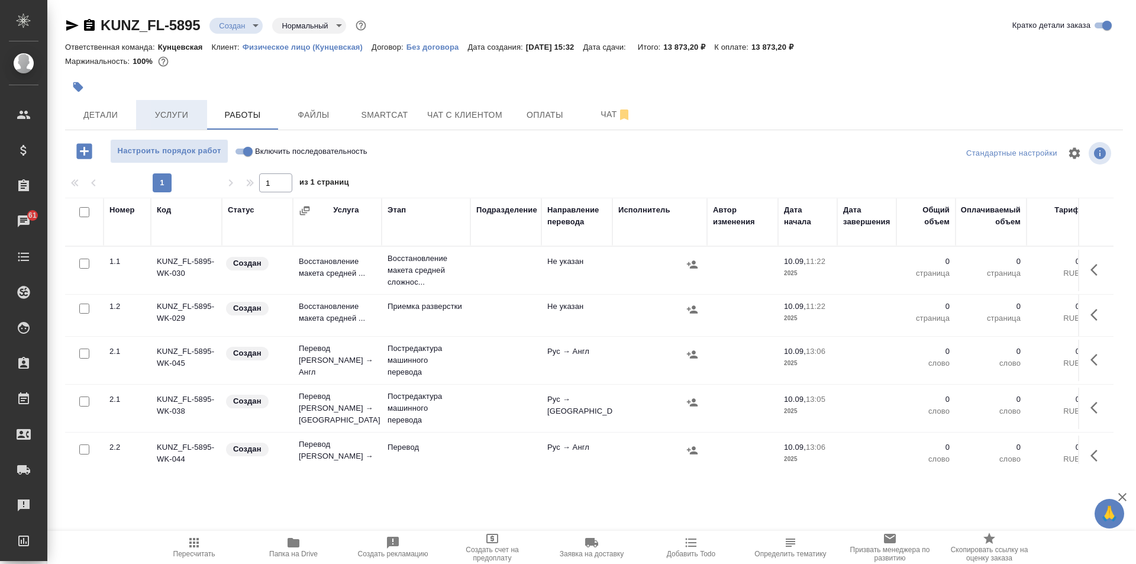
click at [169, 112] on span "Услуги" at bounding box center [171, 115] width 57 height 15
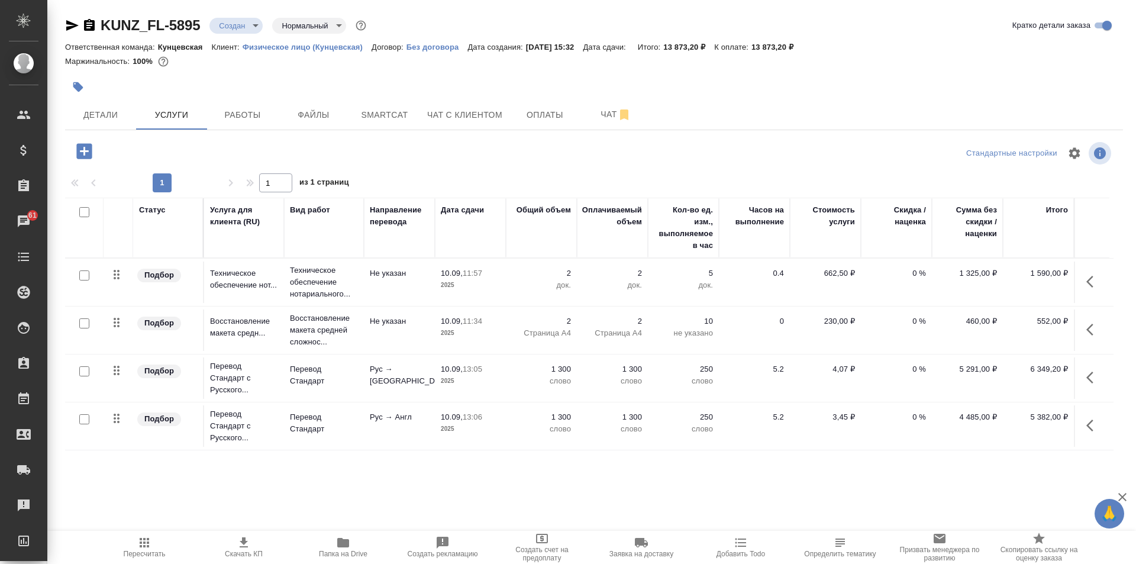
click at [141, 545] on icon "button" at bounding box center [144, 542] width 9 height 9
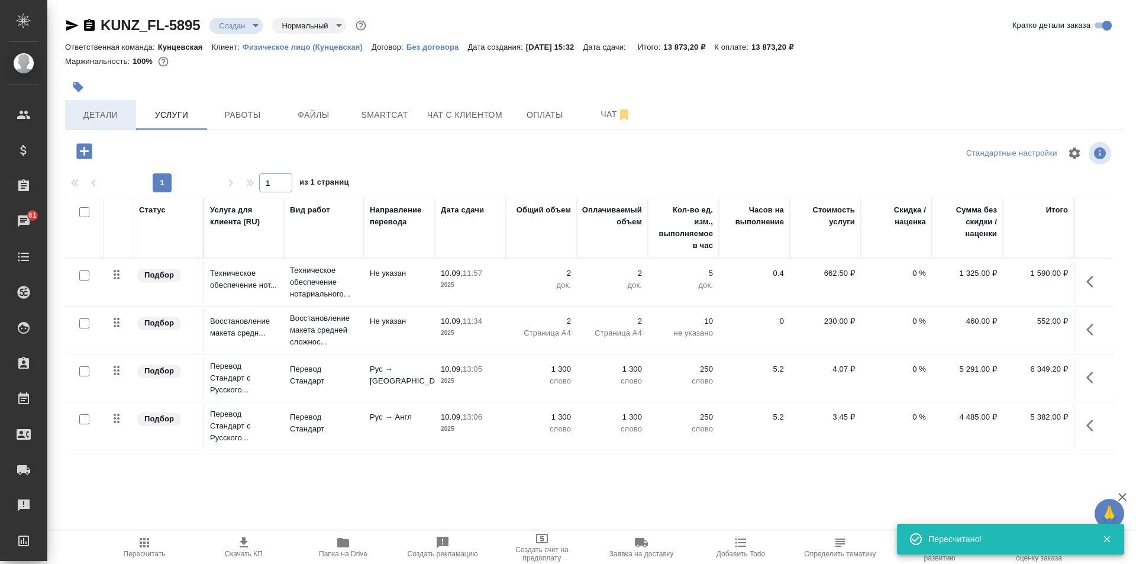
click at [97, 109] on span "Детали" at bounding box center [100, 115] width 57 height 15
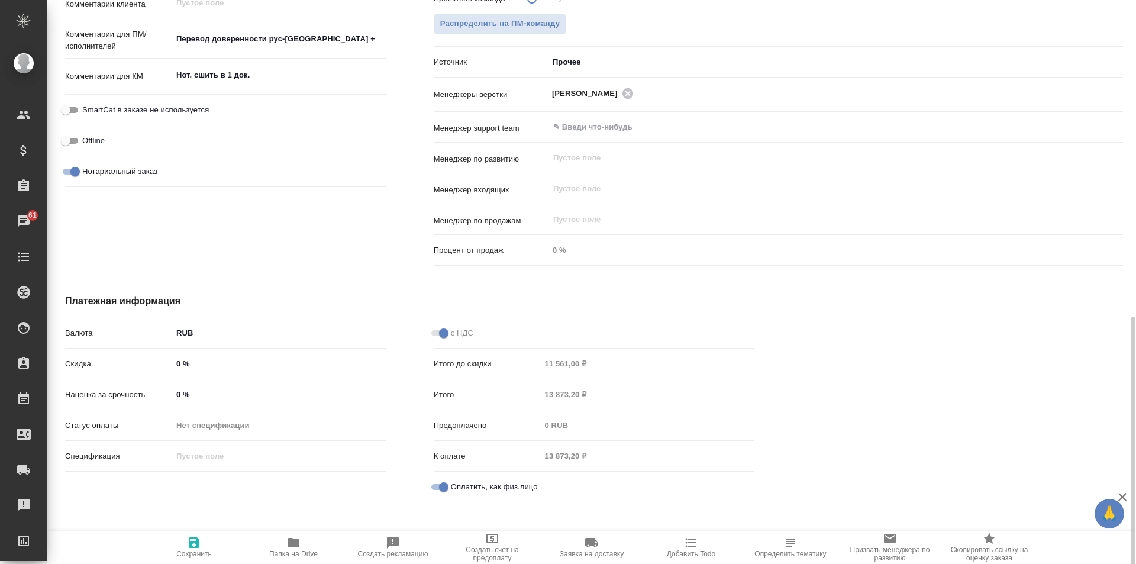
scroll to position [673, 0]
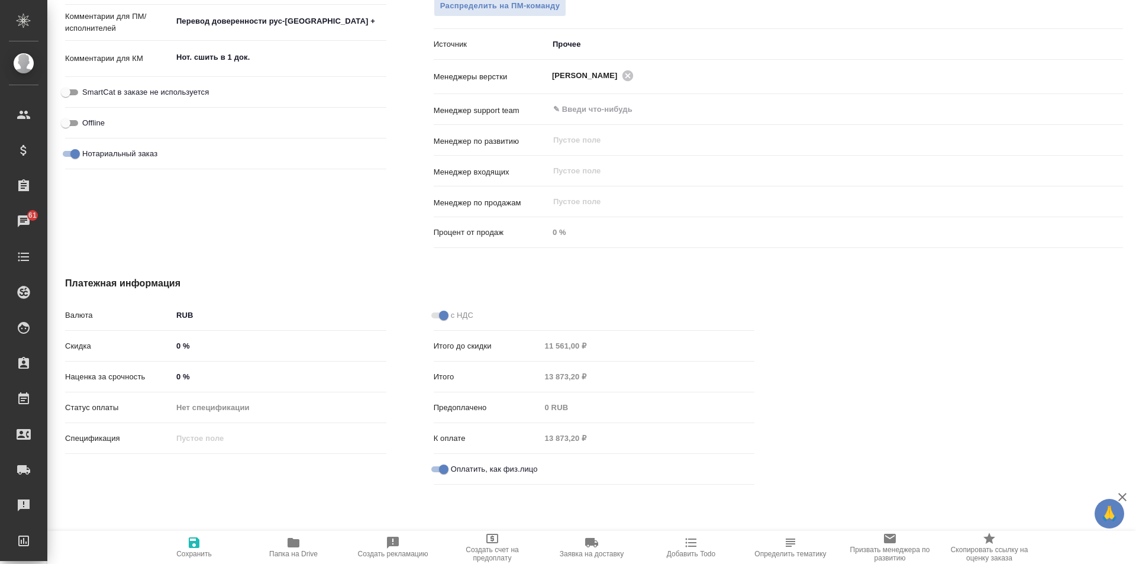
click at [189, 536] on icon "button" at bounding box center [194, 542] width 14 height 14
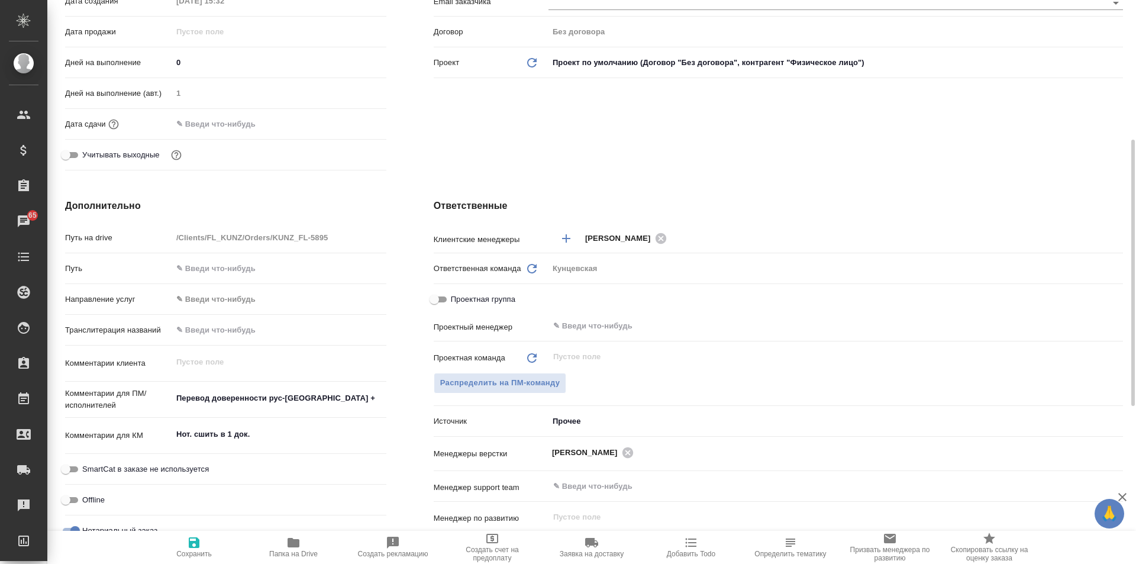
scroll to position [0, 0]
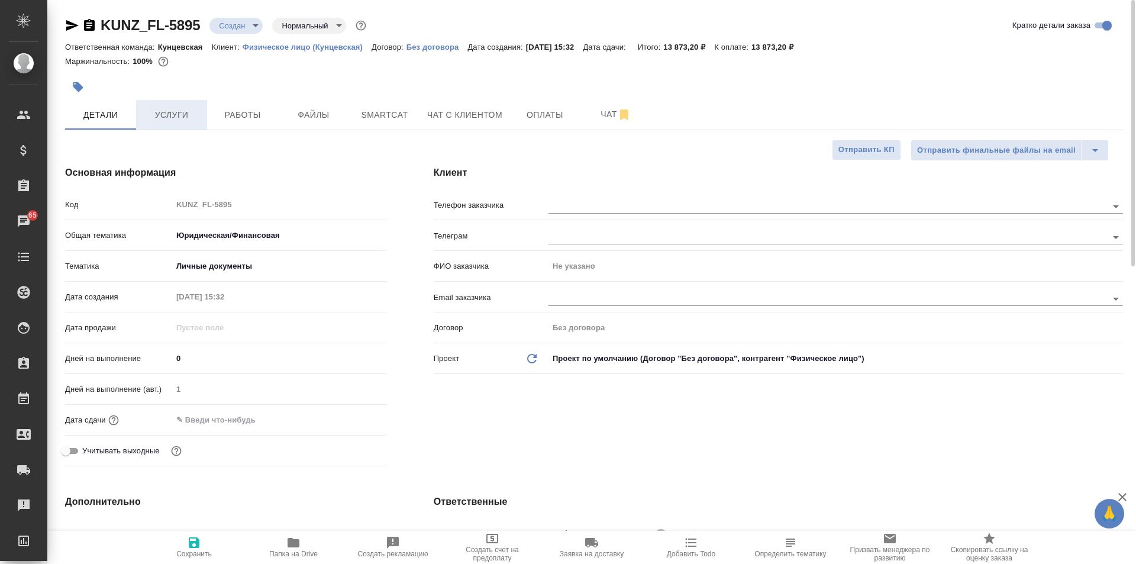
click at [192, 117] on span "Услуги" at bounding box center [171, 115] width 57 height 15
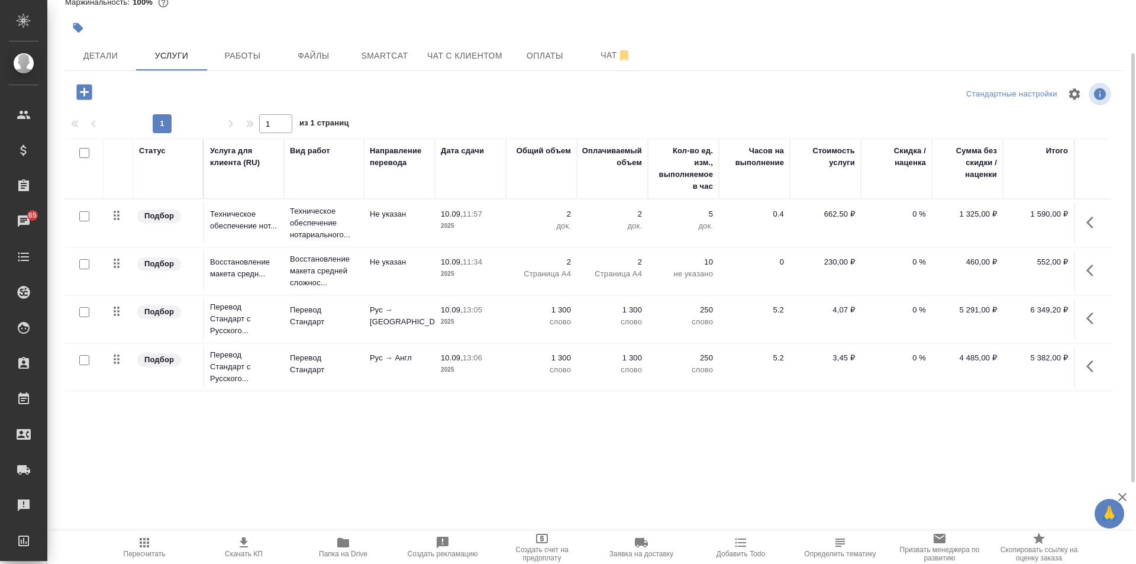
scroll to position [7, 0]
click at [379, 53] on span "Smartcat" at bounding box center [384, 56] width 57 height 15
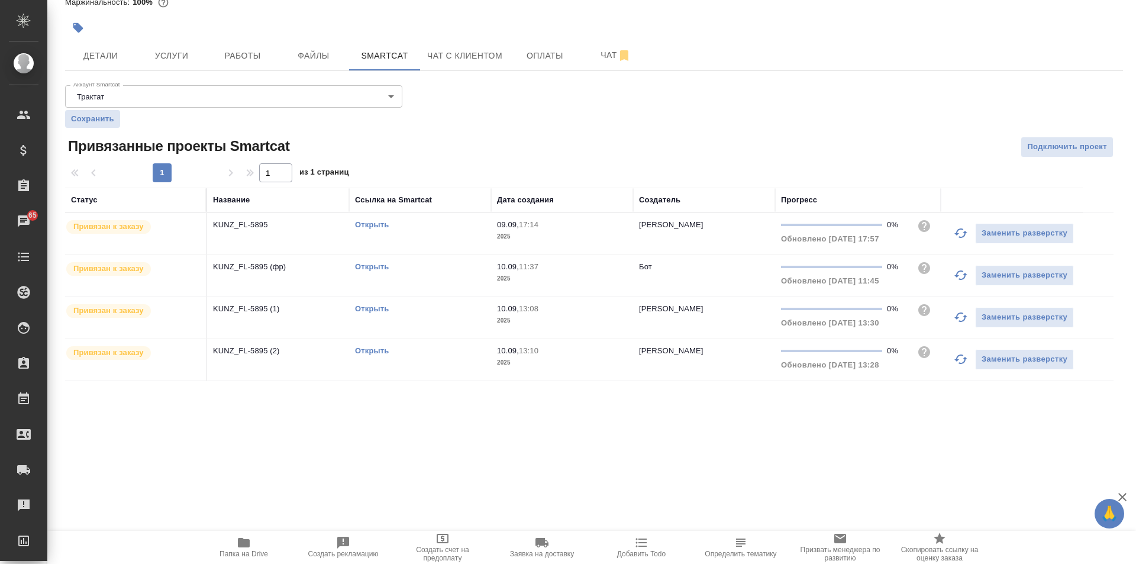
click at [360, 306] on link "Открыть" at bounding box center [372, 308] width 34 height 9
click at [172, 49] on span "Услуги" at bounding box center [171, 56] width 57 height 15
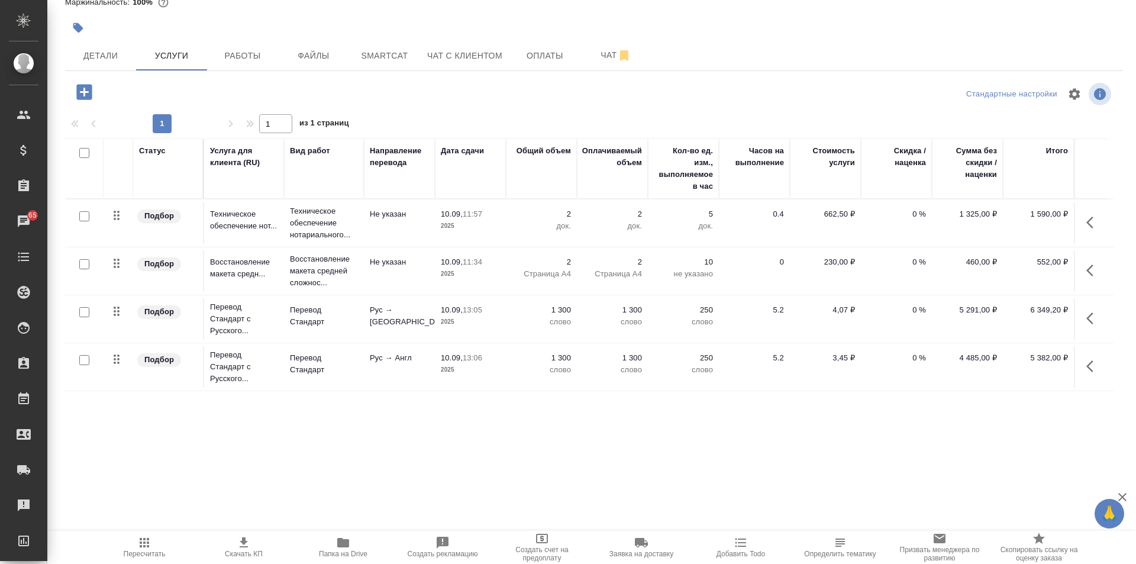
scroll to position [0, 14]
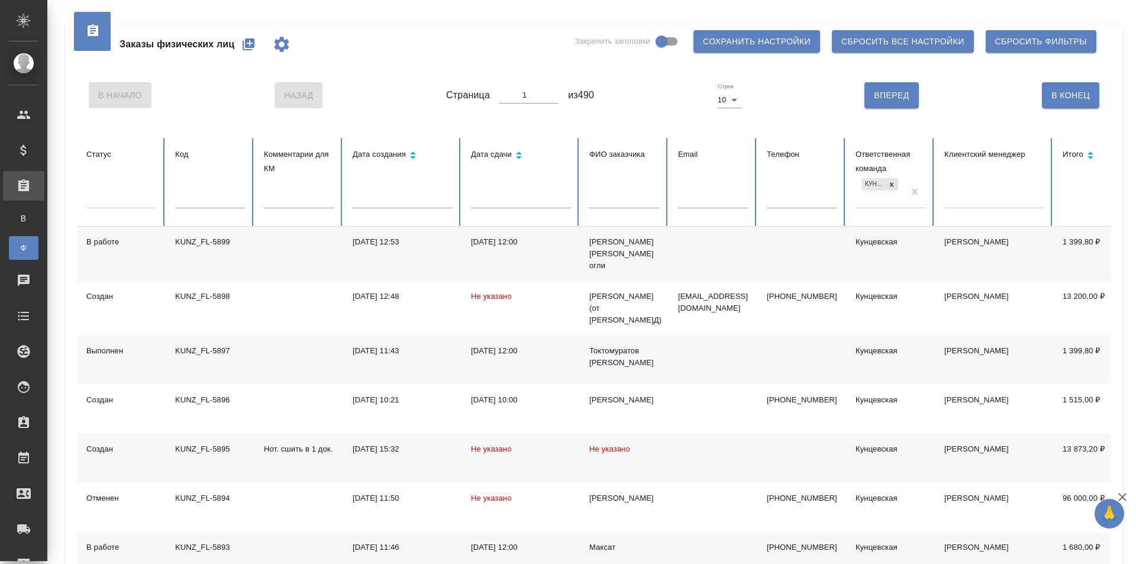
click at [203, 345] on div "KUNZ_FL-5897" at bounding box center [210, 351] width 70 height 12
click at [194, 345] on div "KUNZ_FL-5897" at bounding box center [210, 351] width 70 height 12
click at [198, 348] on div "KUNZ_FL-5897" at bounding box center [210, 351] width 70 height 12
click at [248, 48] on icon "button" at bounding box center [249, 44] width 12 height 12
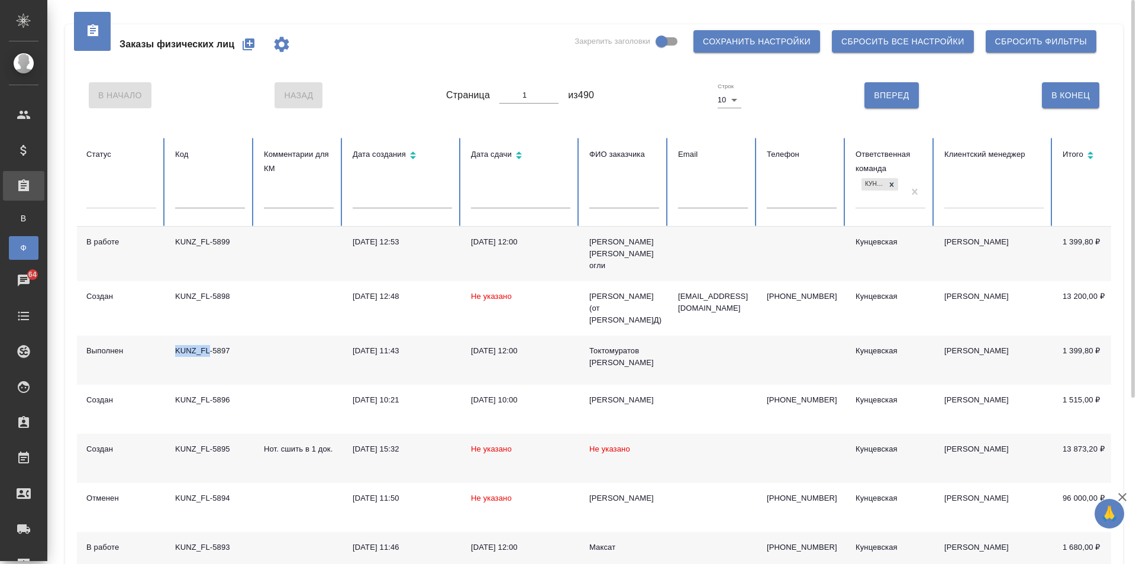
click at [244, 37] on icon "button" at bounding box center [248, 44] width 14 height 14
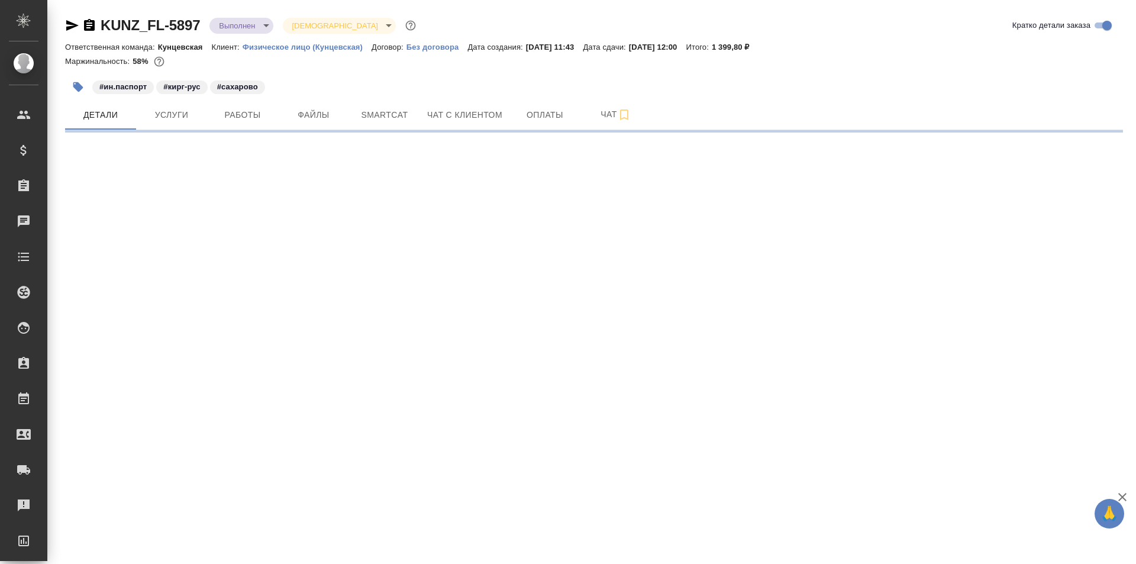
select select "RU"
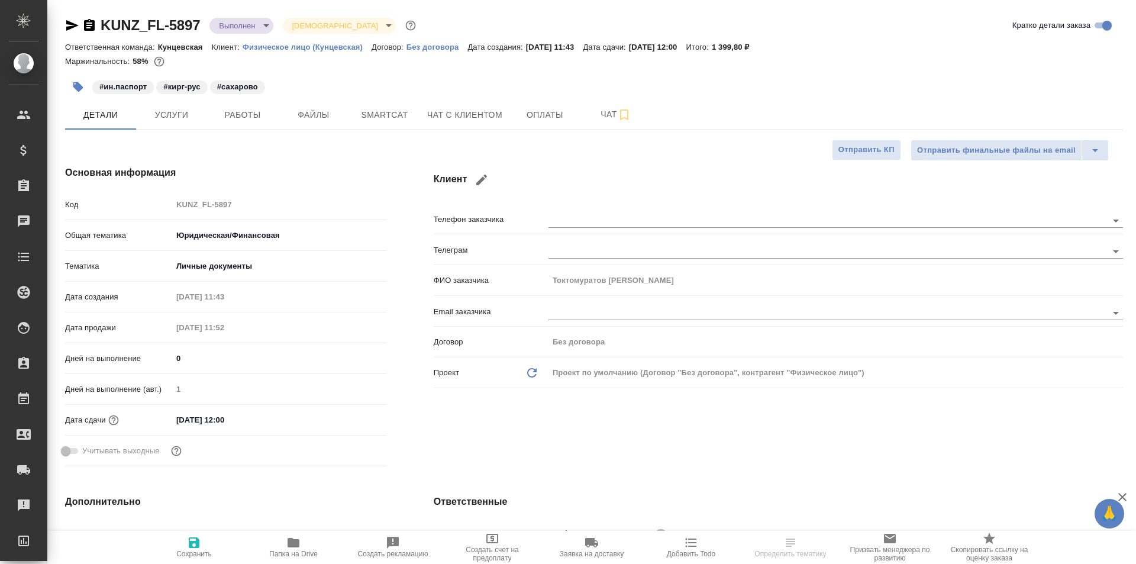
type textarea "x"
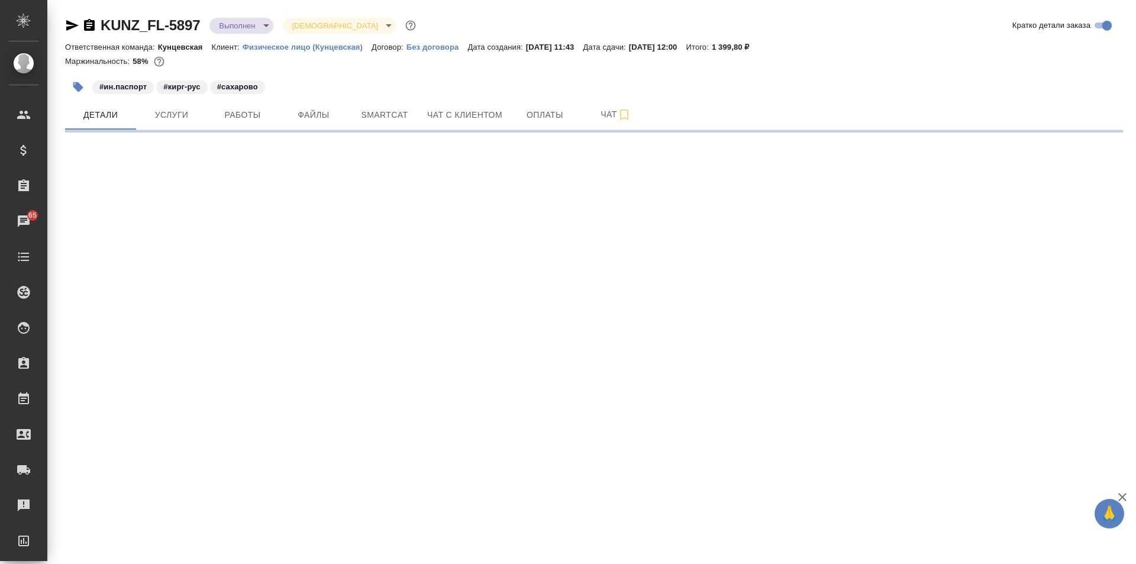
select select "RU"
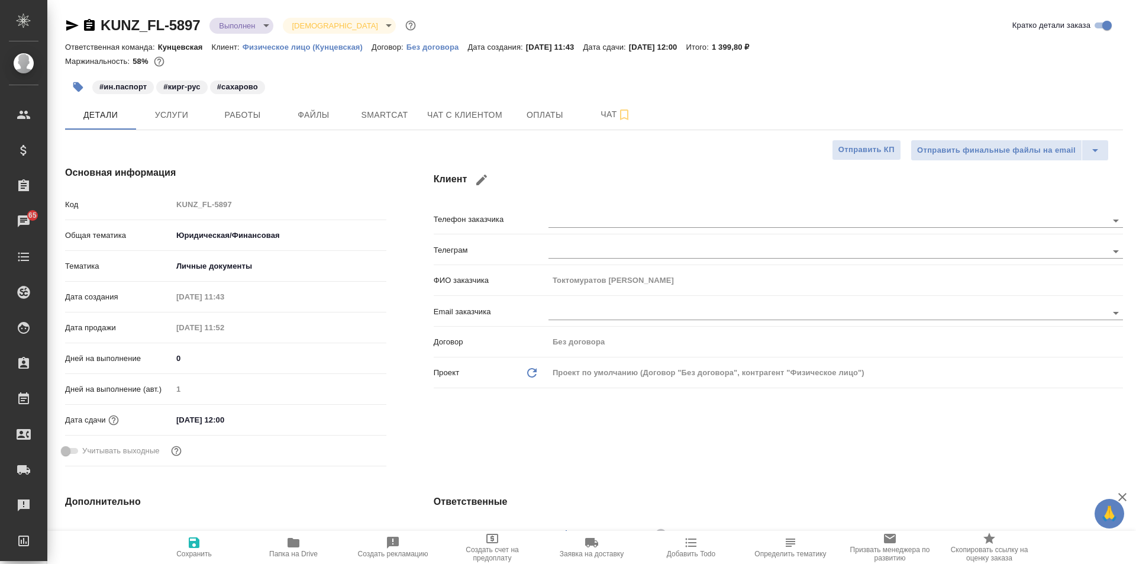
type textarea "x"
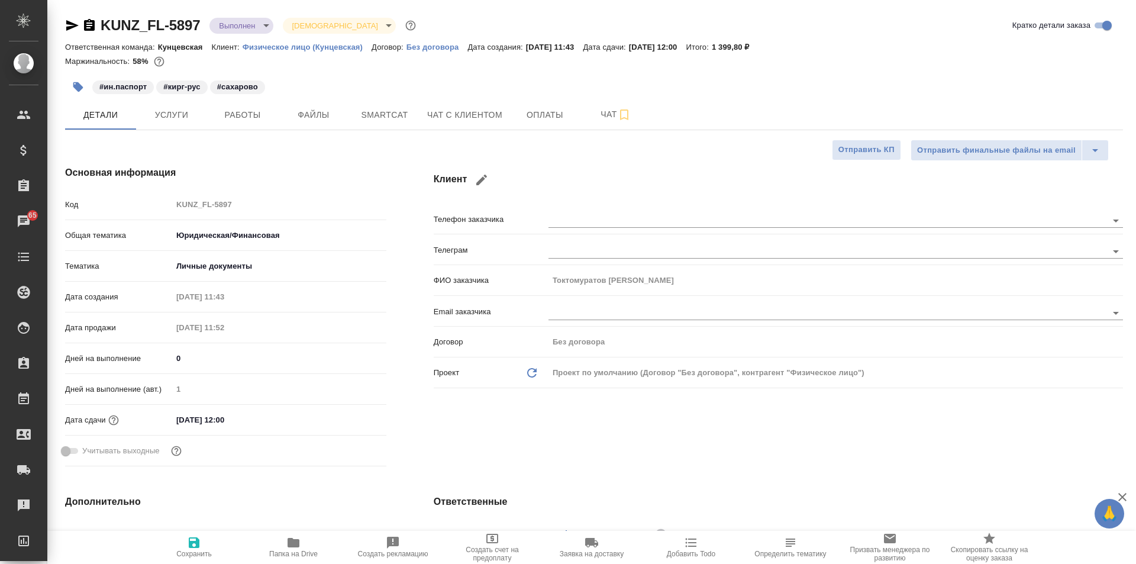
type textarea "x"
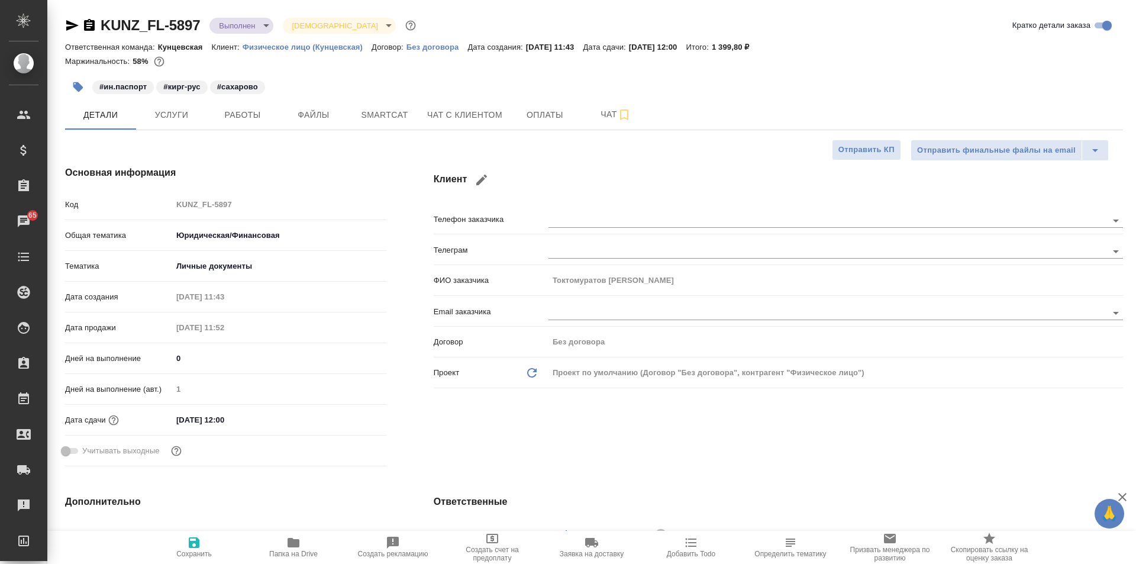
type textarea "x"
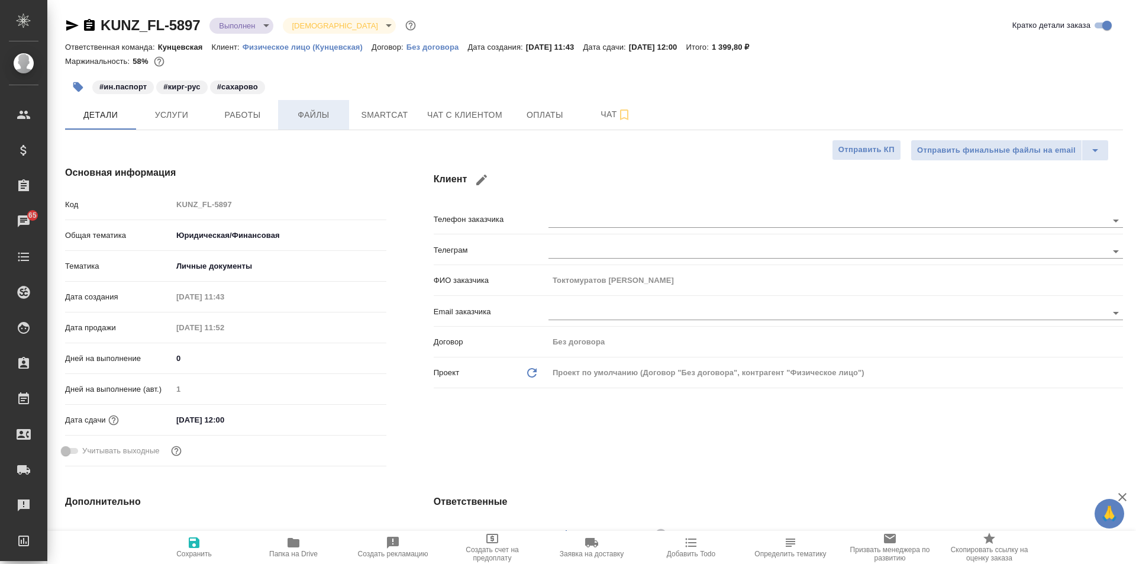
click at [298, 103] on button "Файлы" at bounding box center [313, 115] width 71 height 30
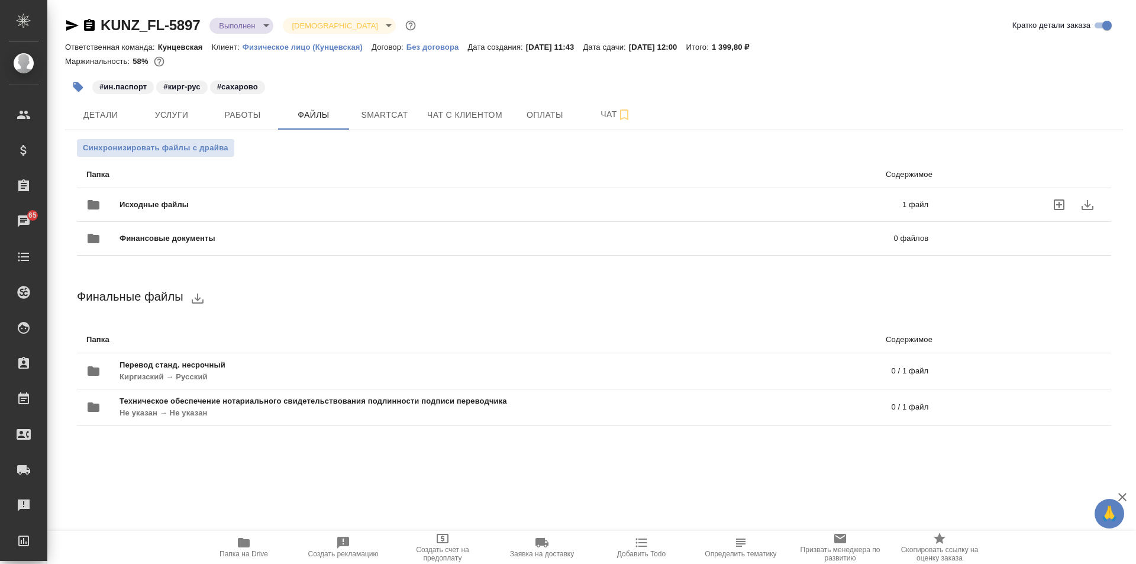
click at [428, 188] on div "Исходные файлы 1 файл" at bounding box center [508, 205] width 866 height 52
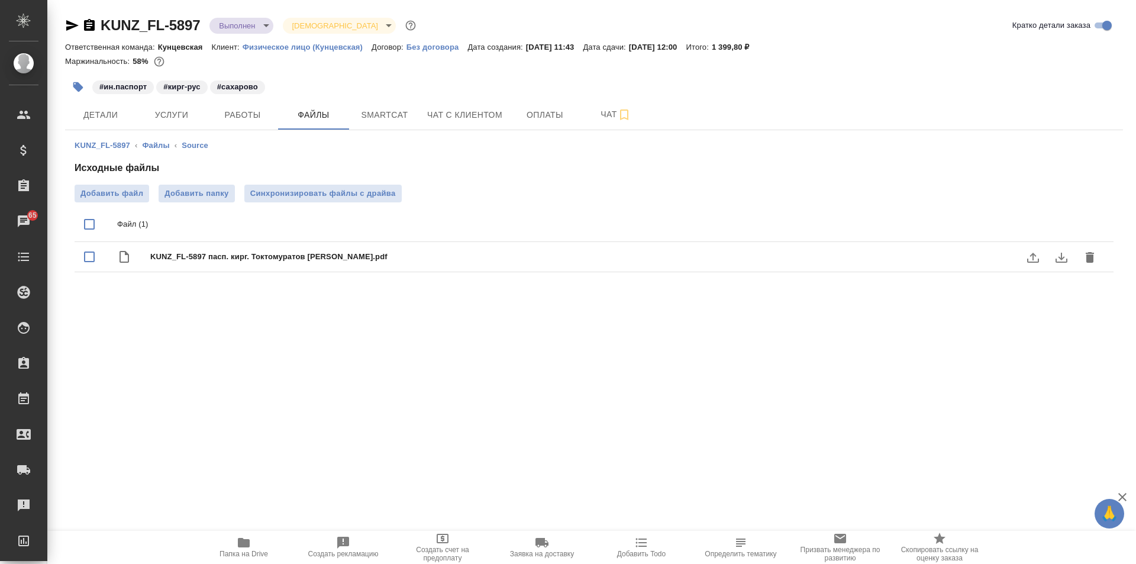
click at [299, 251] on span "KUNZ_FL-5897 пасп. кирг. Токтомуратов Ызатбек Бектемирович.pdf" at bounding box center [617, 257] width 935 height 12
checkbox input "true"
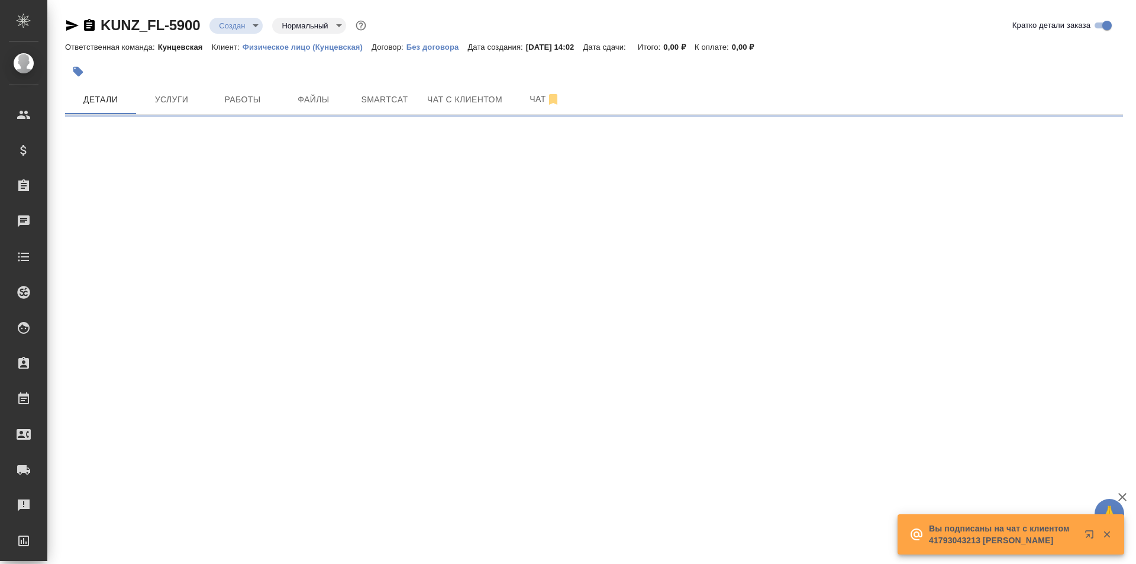
select select "RU"
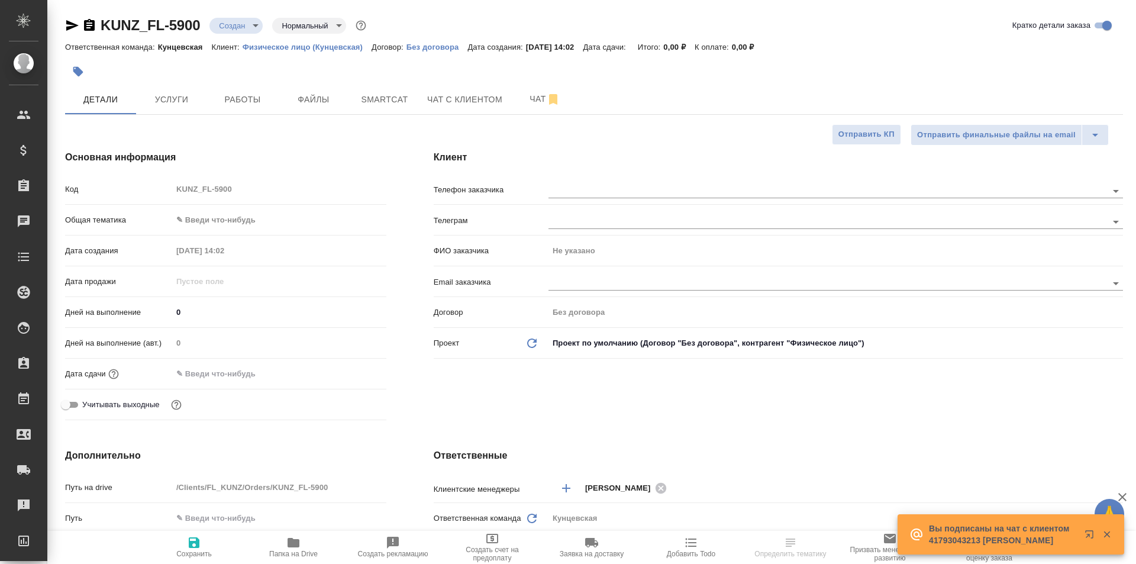
type textarea "x"
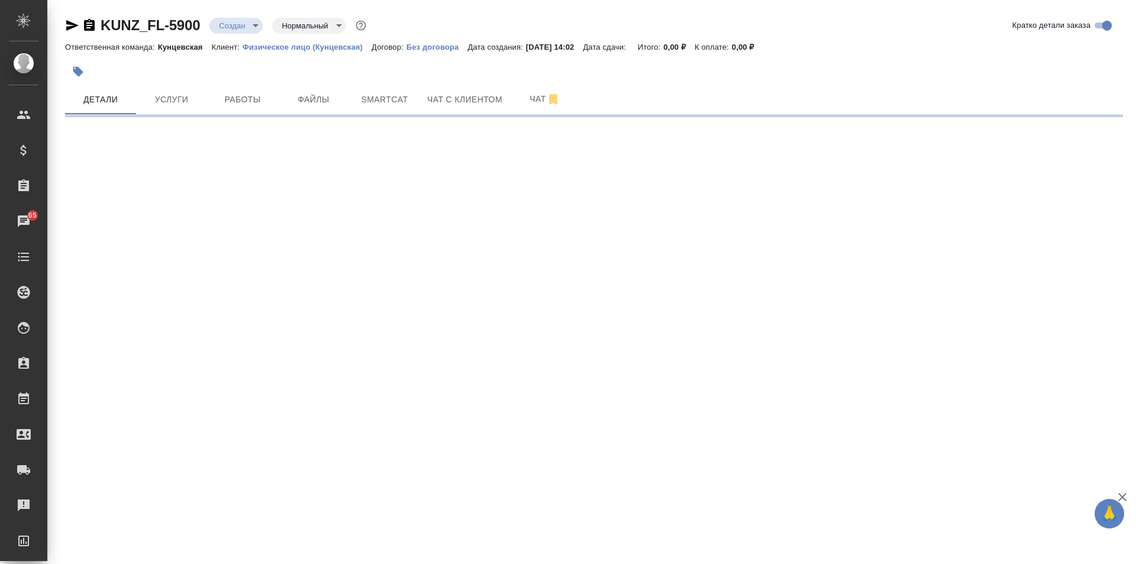
select select "RU"
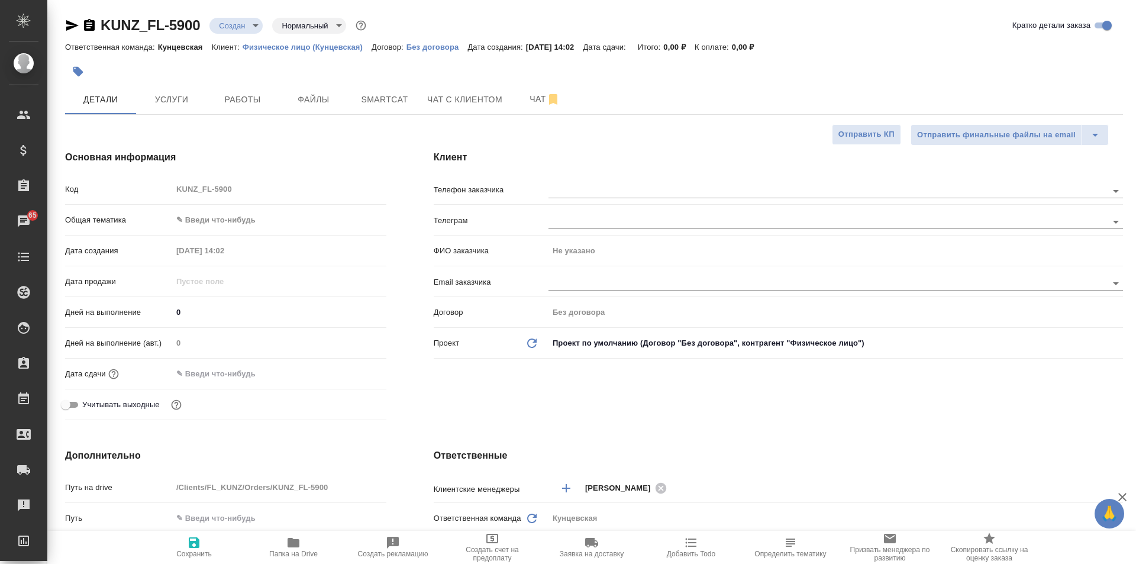
type textarea "x"
click at [428, 94] on span "Чат с клиентом" at bounding box center [464, 99] width 75 height 15
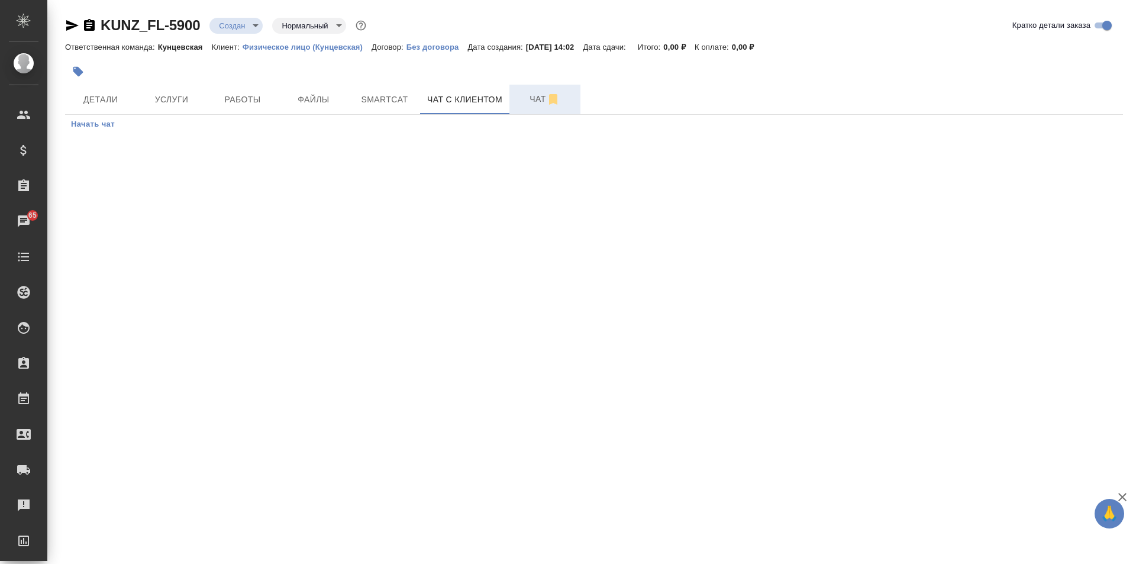
click at [522, 104] on span "Чат" at bounding box center [545, 99] width 57 height 15
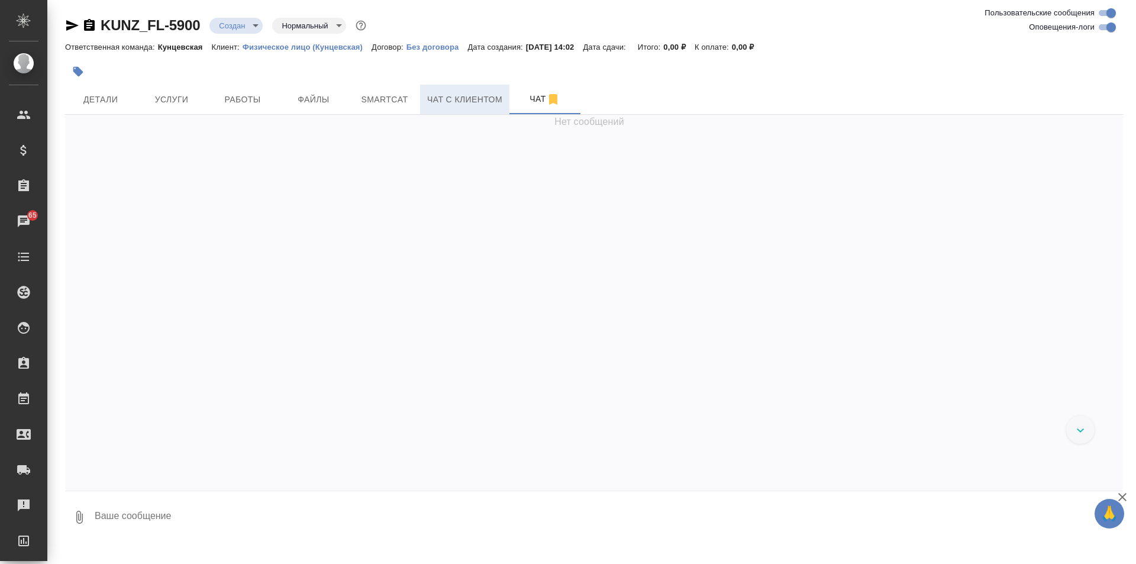
click at [482, 101] on span "Чат с клиентом" at bounding box center [464, 99] width 75 height 15
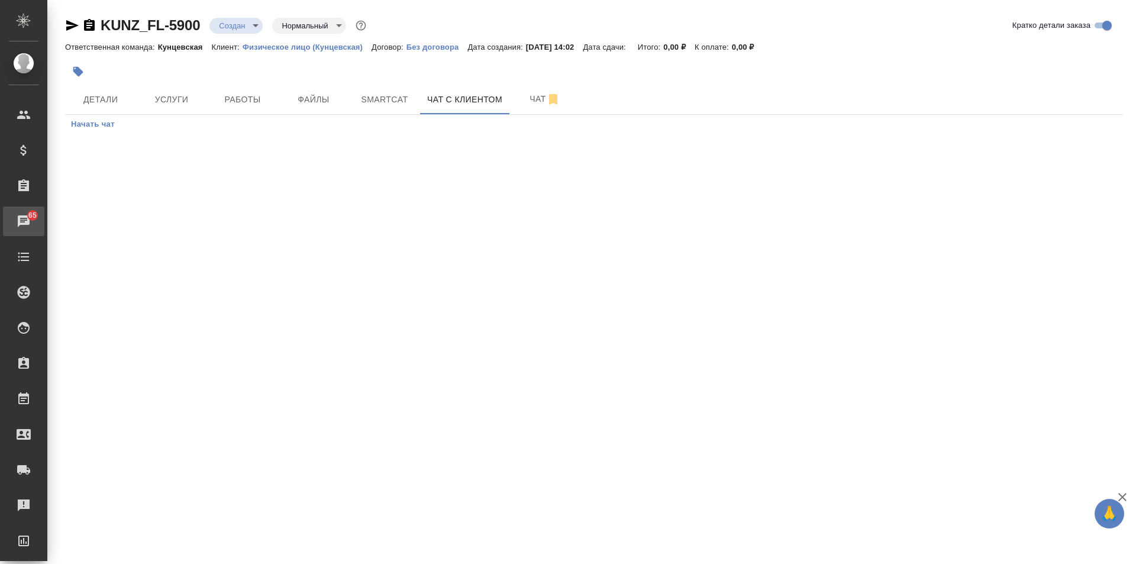
click at [24, 213] on div "Чаты" at bounding box center [9, 221] width 30 height 18
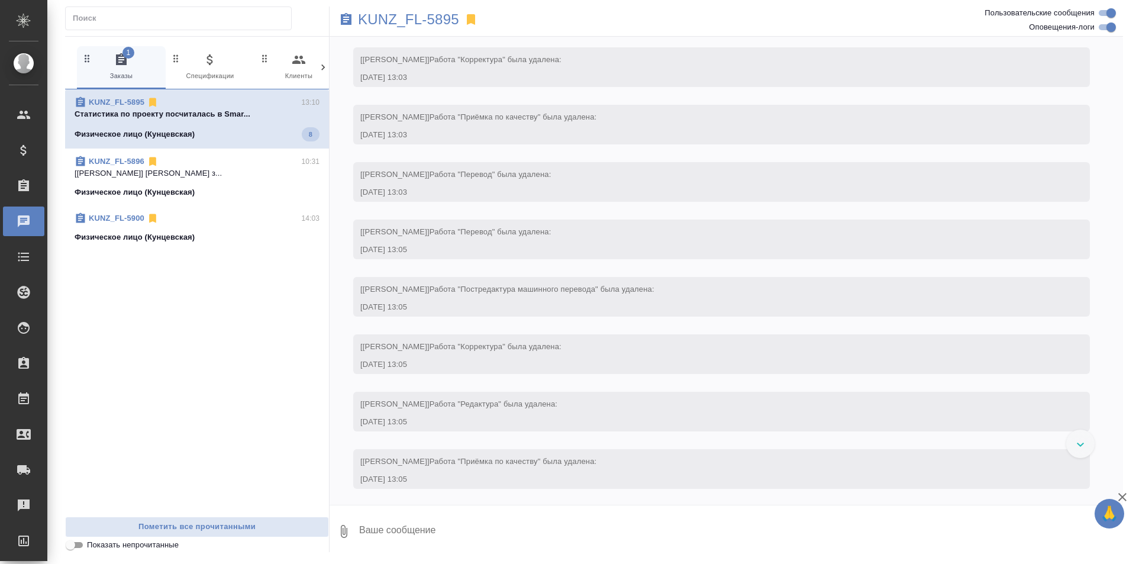
scroll to position [2271, 0]
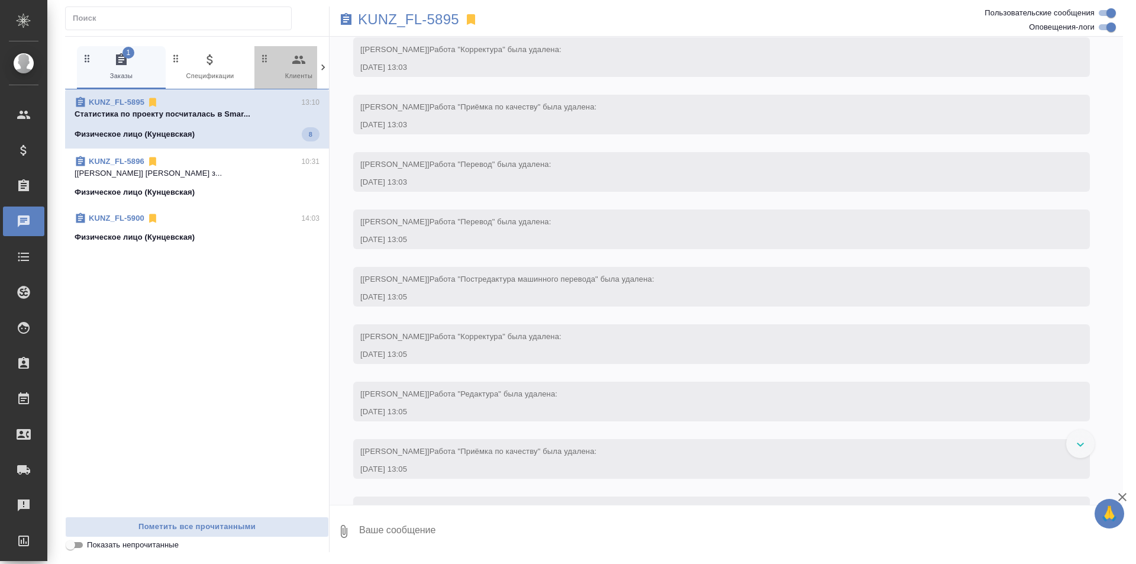
click at [302, 68] on span "0 Клиенты" at bounding box center [298, 67] width 79 height 29
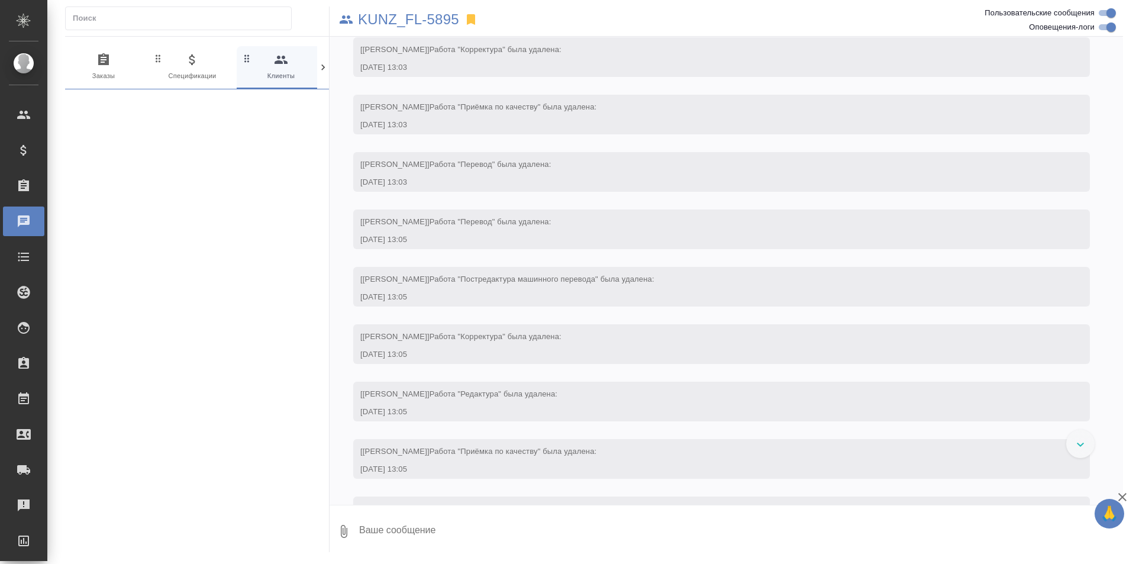
scroll to position [0, 26]
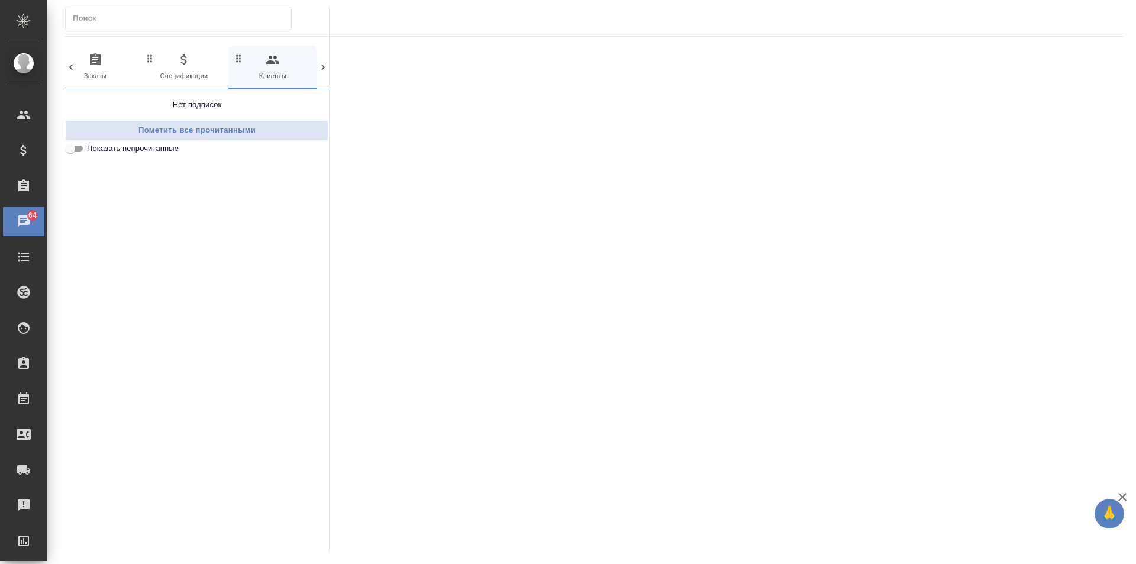
click at [324, 64] on icon at bounding box center [323, 68] width 12 height 12
click at [68, 64] on icon at bounding box center [71, 68] width 12 height 12
click at [76, 146] on input "Показать непрочитанные" at bounding box center [70, 148] width 43 height 14
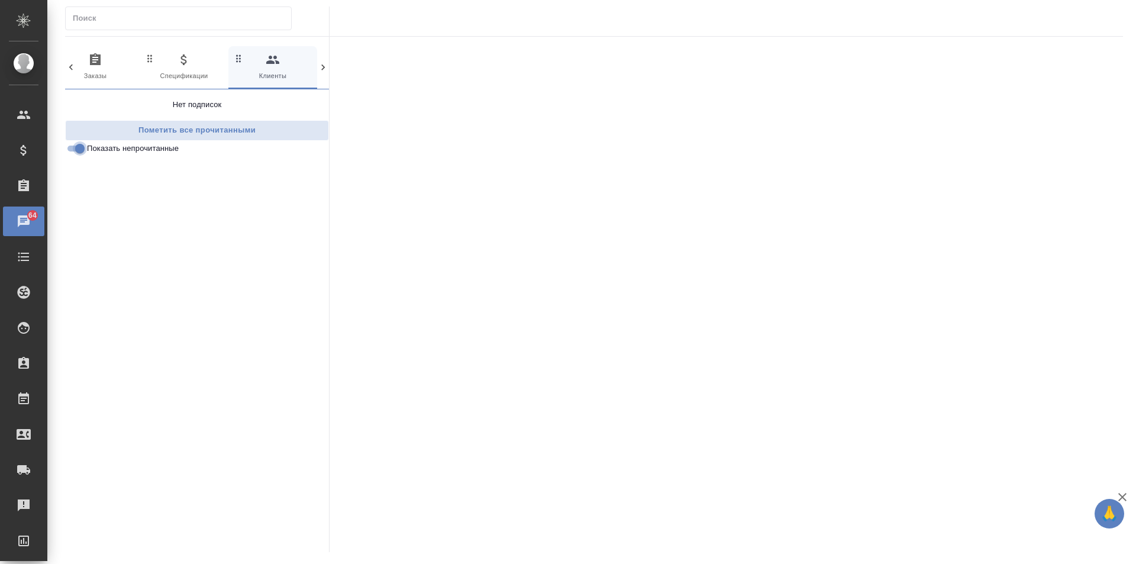
click at [73, 147] on input "Показать непрочитанные" at bounding box center [80, 148] width 43 height 14
click at [318, 62] on icon at bounding box center [323, 68] width 12 height 12
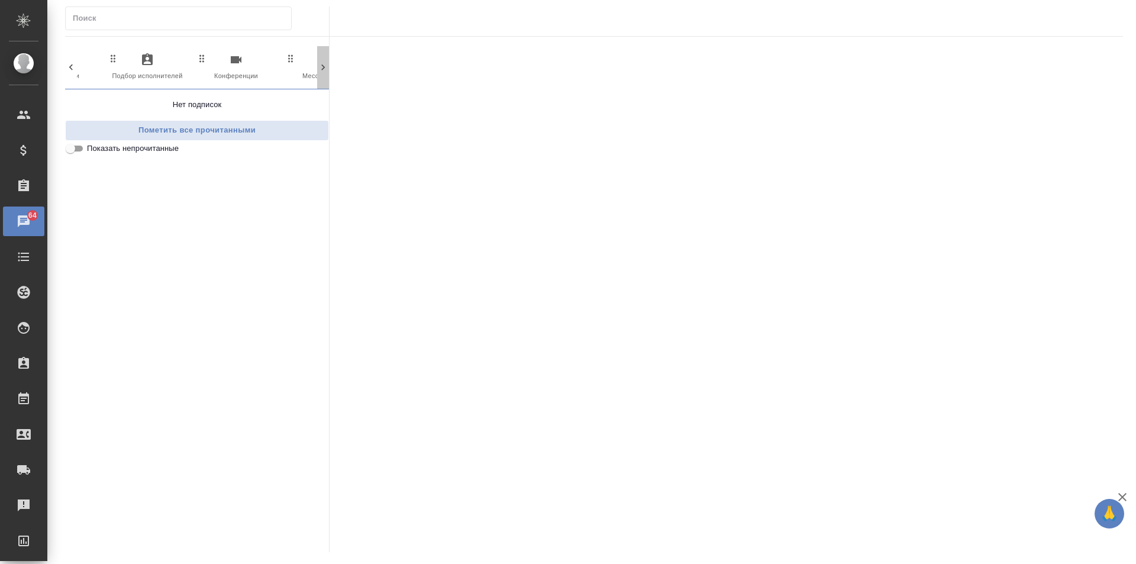
scroll to position [0, 559]
click at [279, 63] on icon "button" at bounding box center [273, 60] width 14 height 14
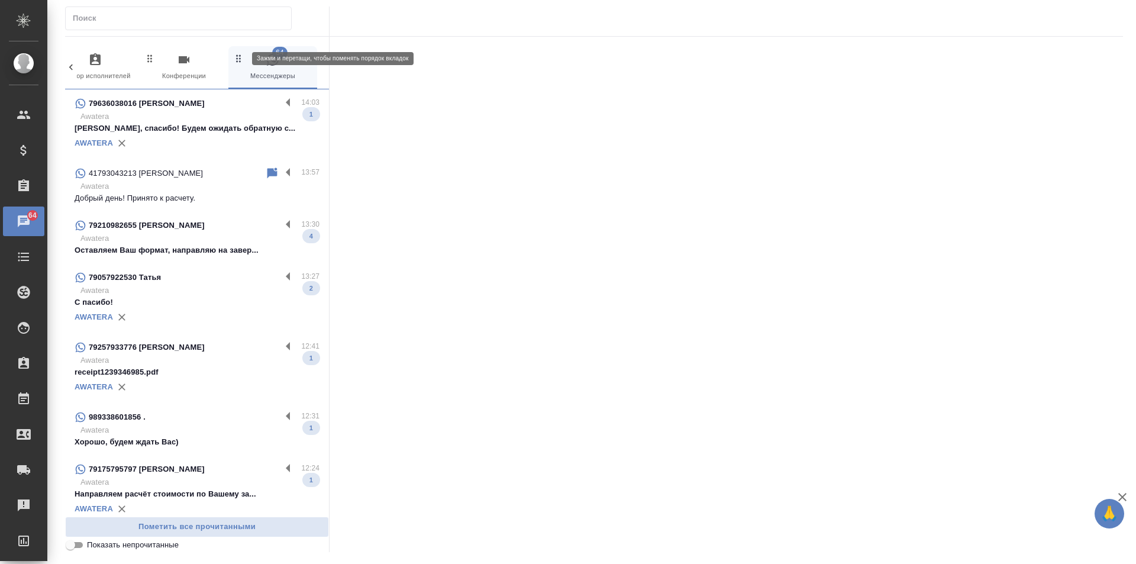
click at [237, 58] on icon "button" at bounding box center [238, 59] width 5 height 8
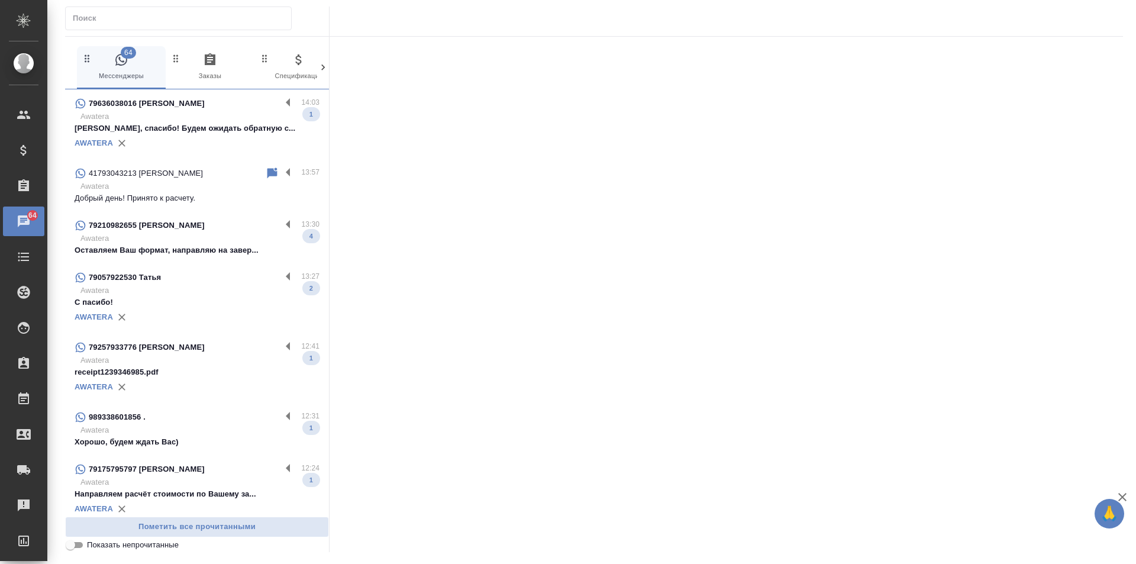
click at [183, 193] on p "Добрый день! Принято к расчету." at bounding box center [197, 198] width 245 height 12
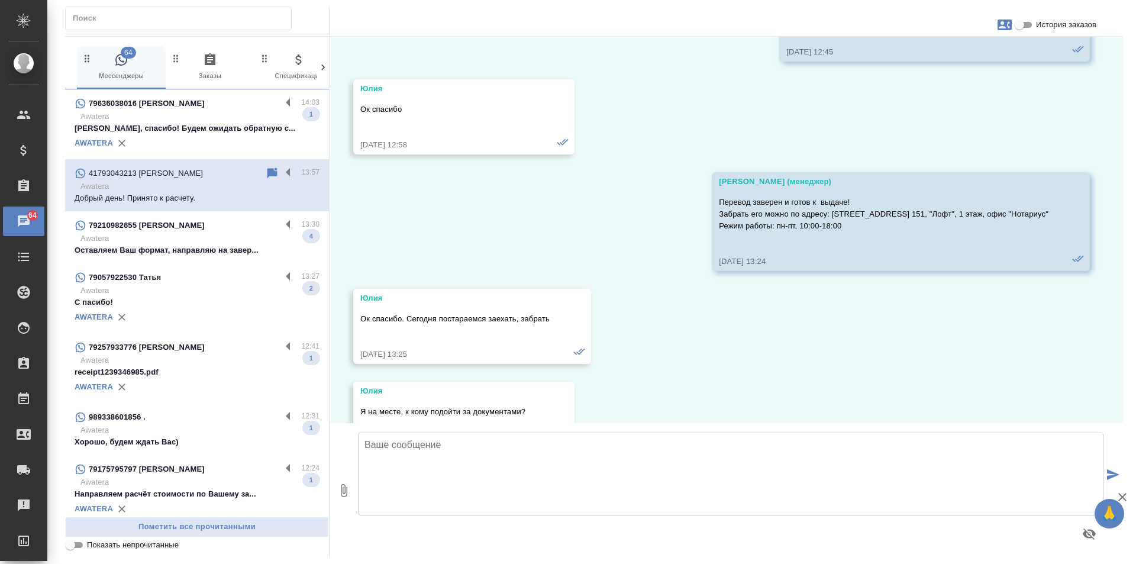
scroll to position [8499, 0]
click at [1025, 24] on input "История заказов" at bounding box center [1019, 25] width 43 height 14
checkbox input "true"
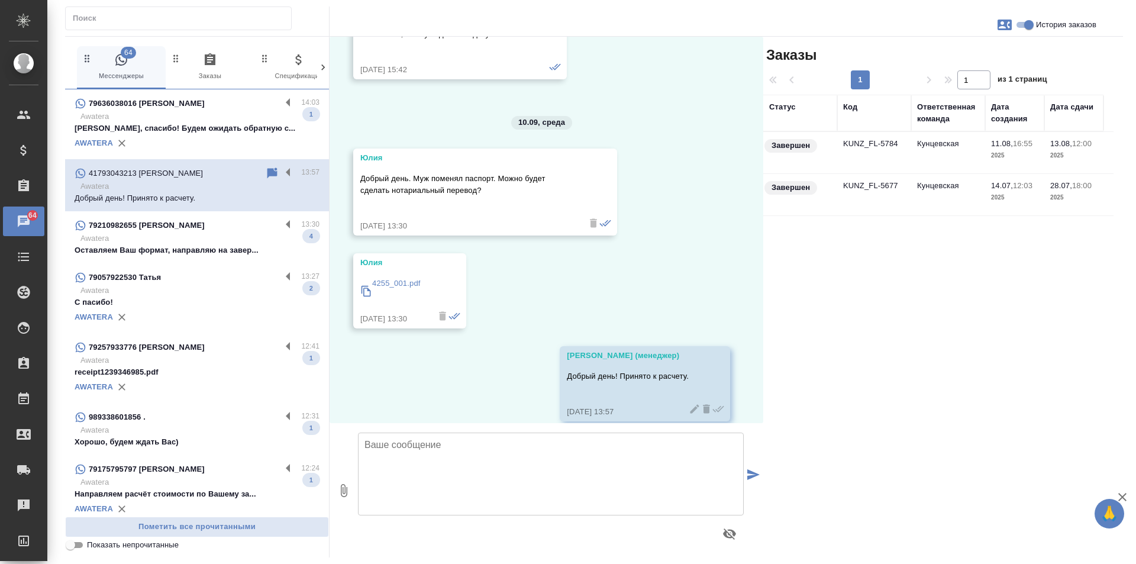
scroll to position [9507, 0]
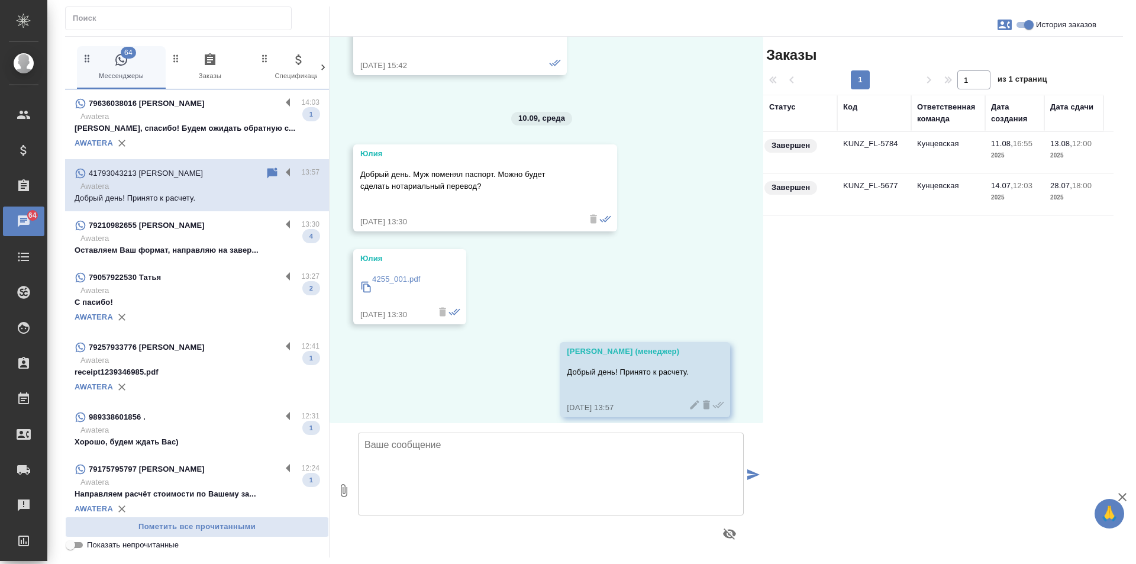
click at [386, 273] on p "4255_001.pdf" at bounding box center [396, 279] width 49 height 12
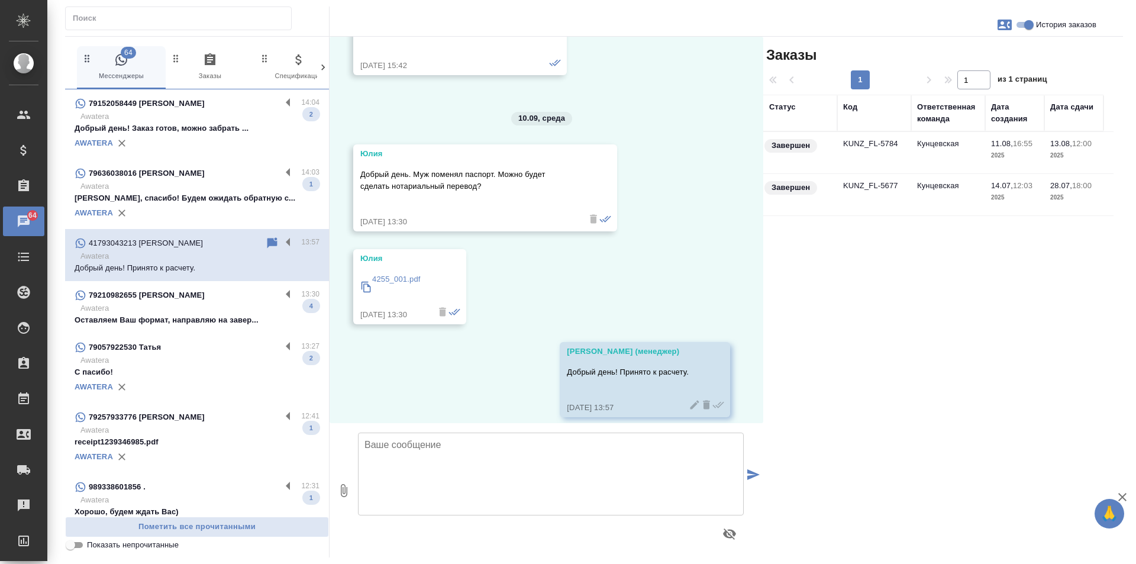
click at [937, 192] on td "Кунцевская" at bounding box center [948, 194] width 74 height 41
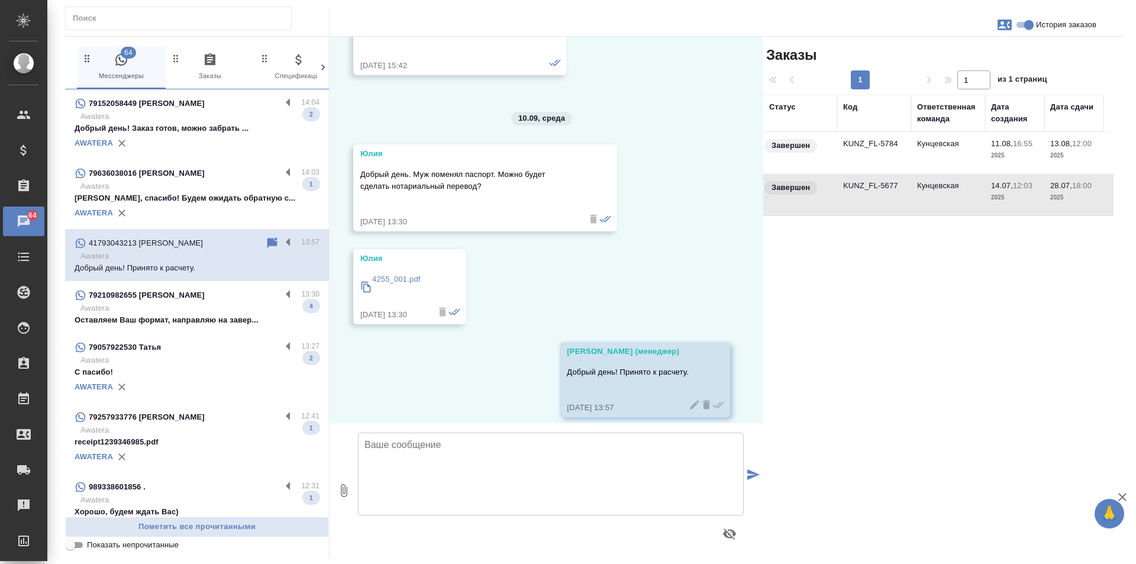
click at [873, 187] on td "KUNZ_FL-5677" at bounding box center [874, 194] width 74 height 41
click at [858, 144] on td "KUNZ_FL-5784" at bounding box center [874, 152] width 74 height 41
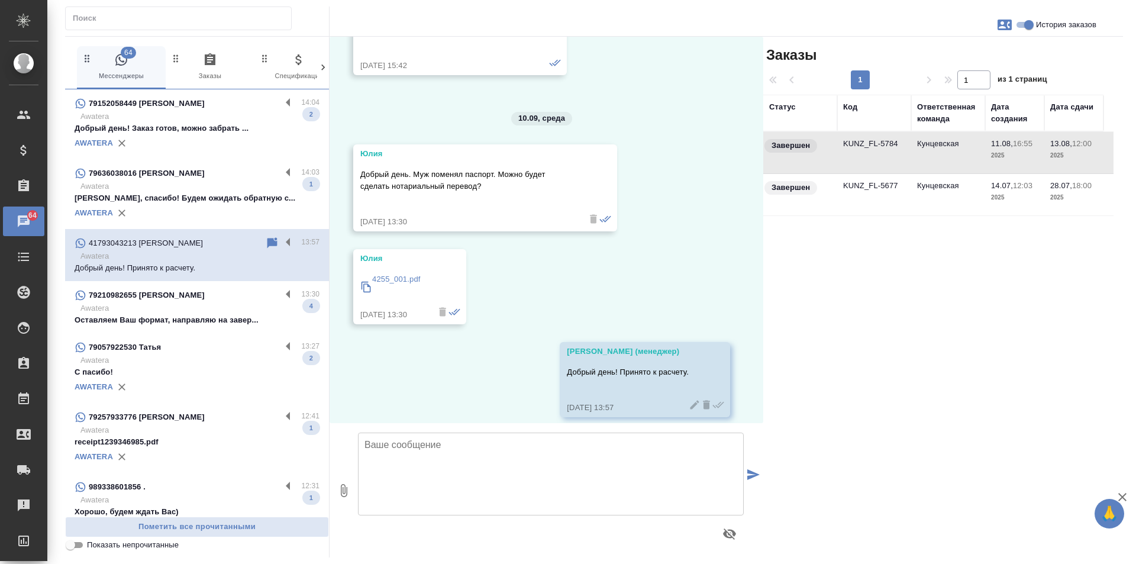
click at [858, 144] on td "KUNZ_FL-5784" at bounding box center [874, 152] width 74 height 41
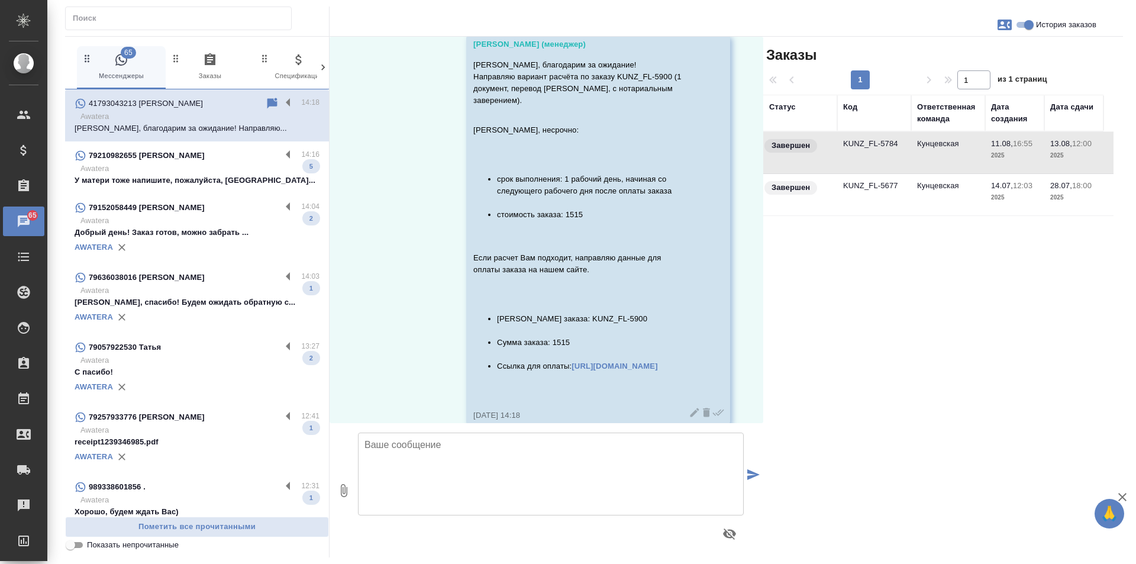
scroll to position [9927, 0]
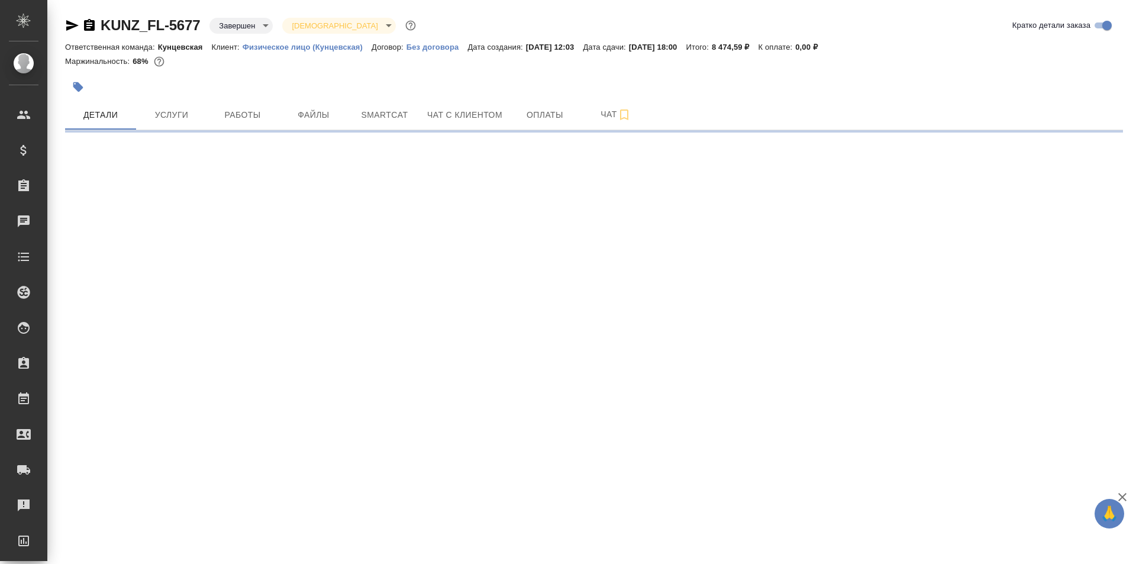
select select "RU"
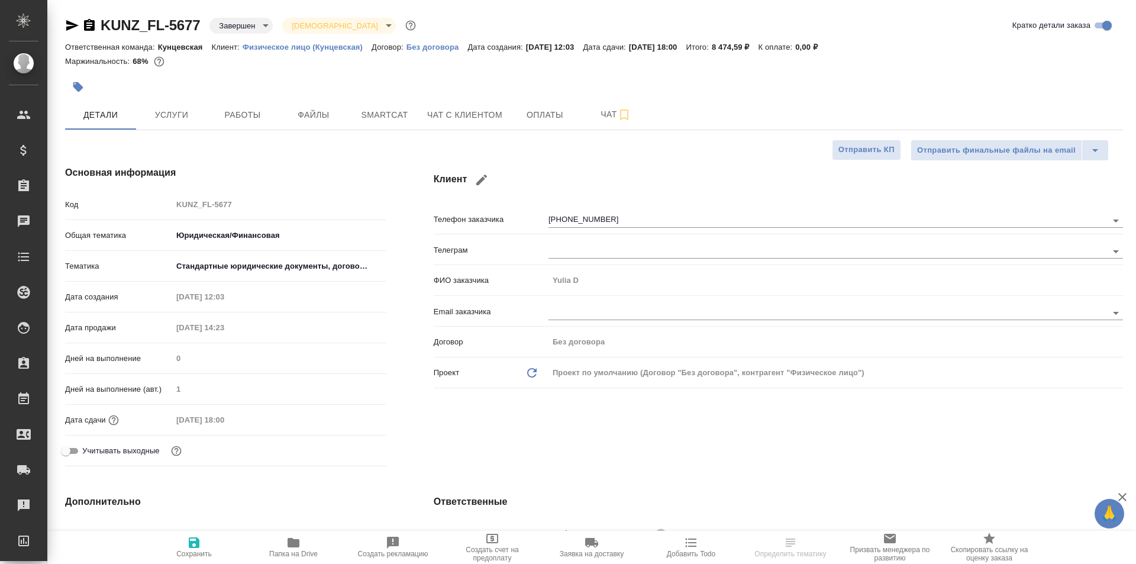
type textarea "x"
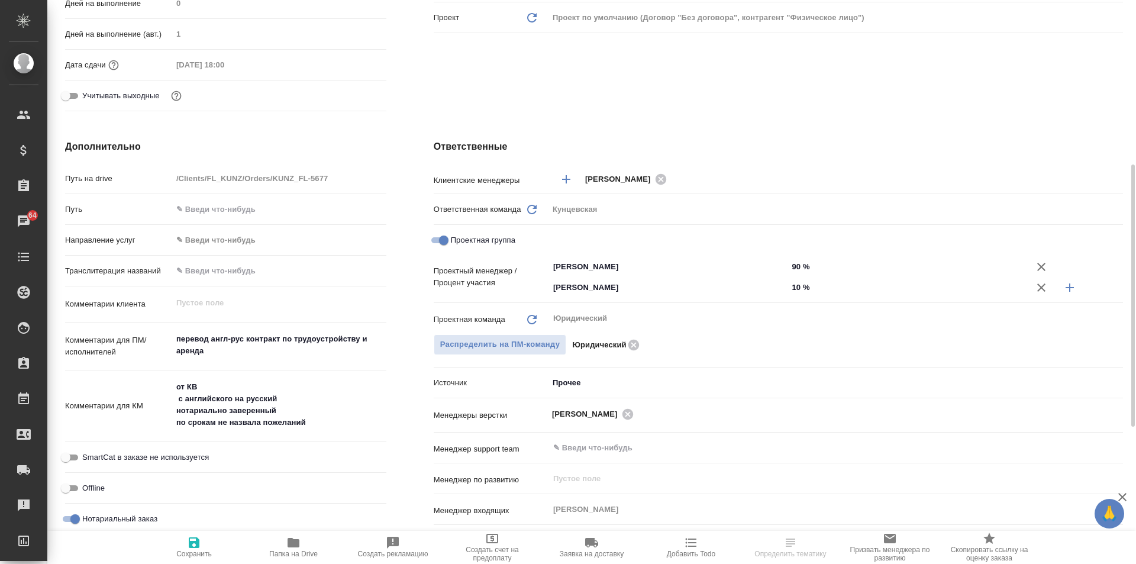
scroll to position [473, 0]
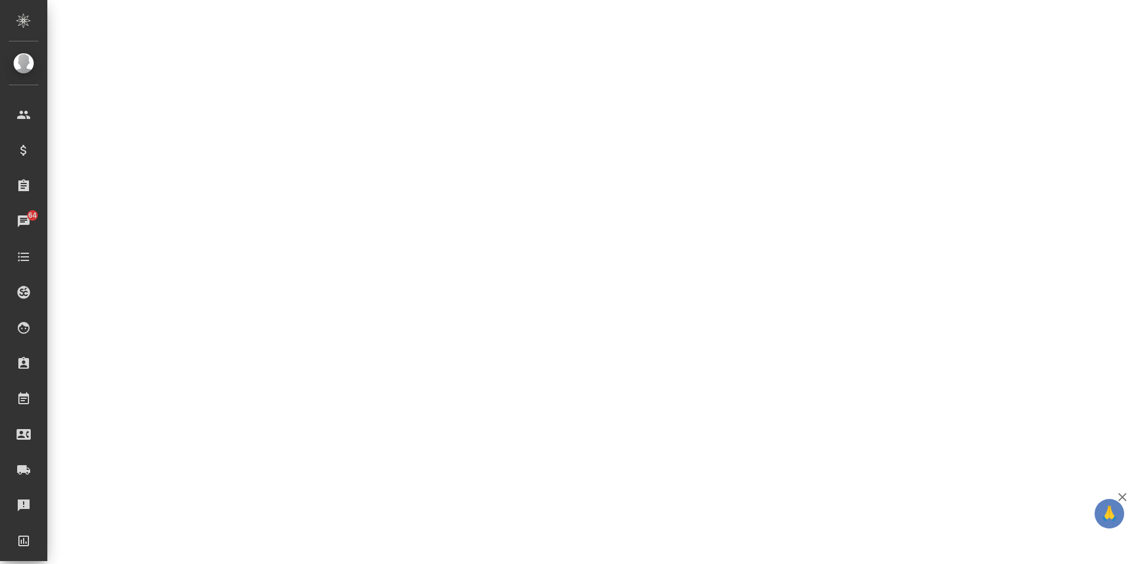
select select "RU"
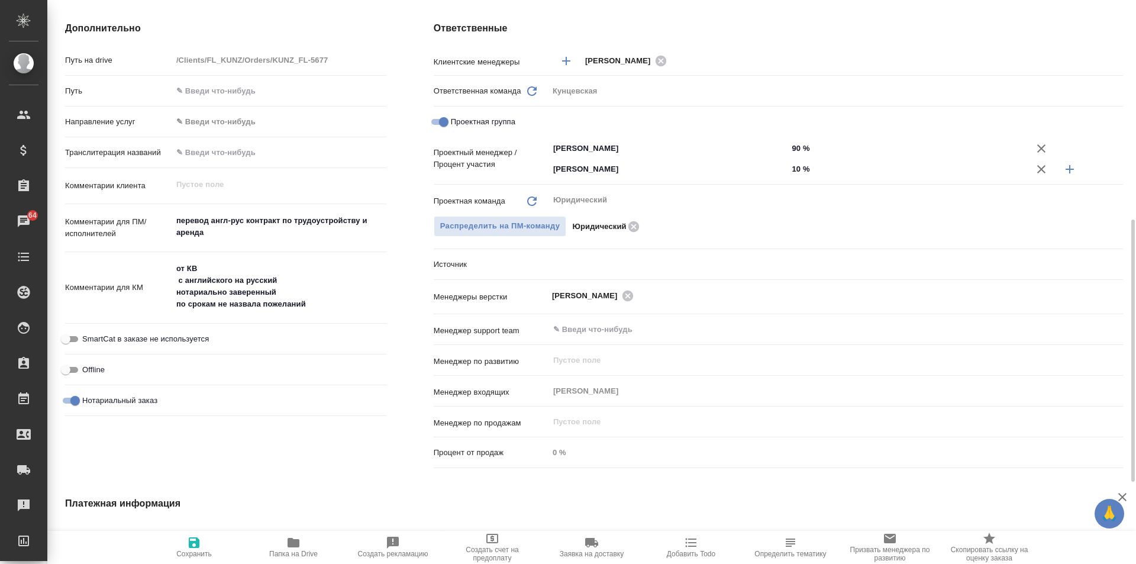
type textarea "x"
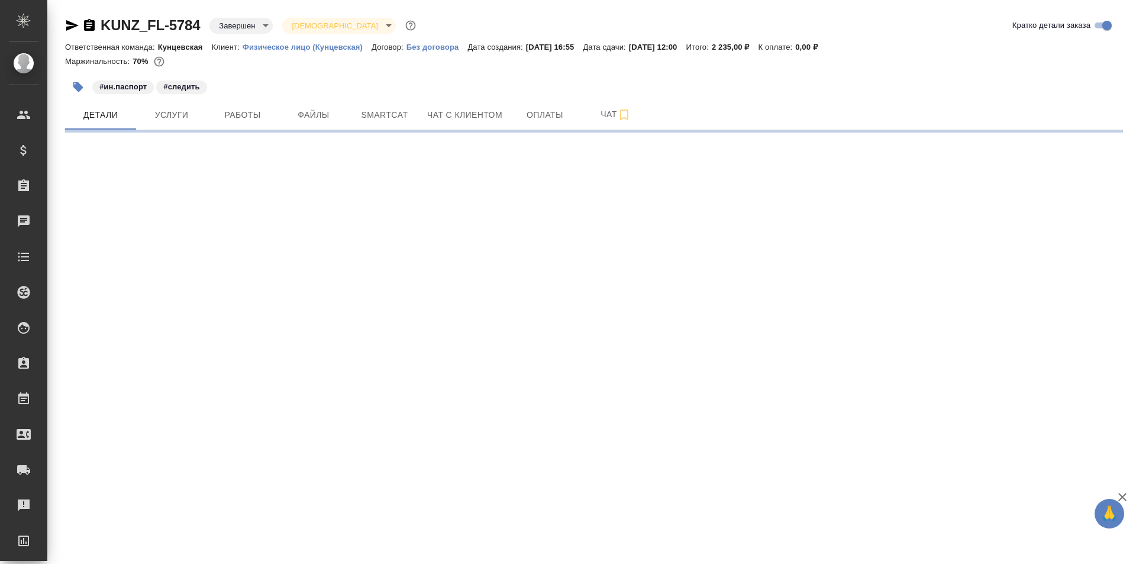
select select "RU"
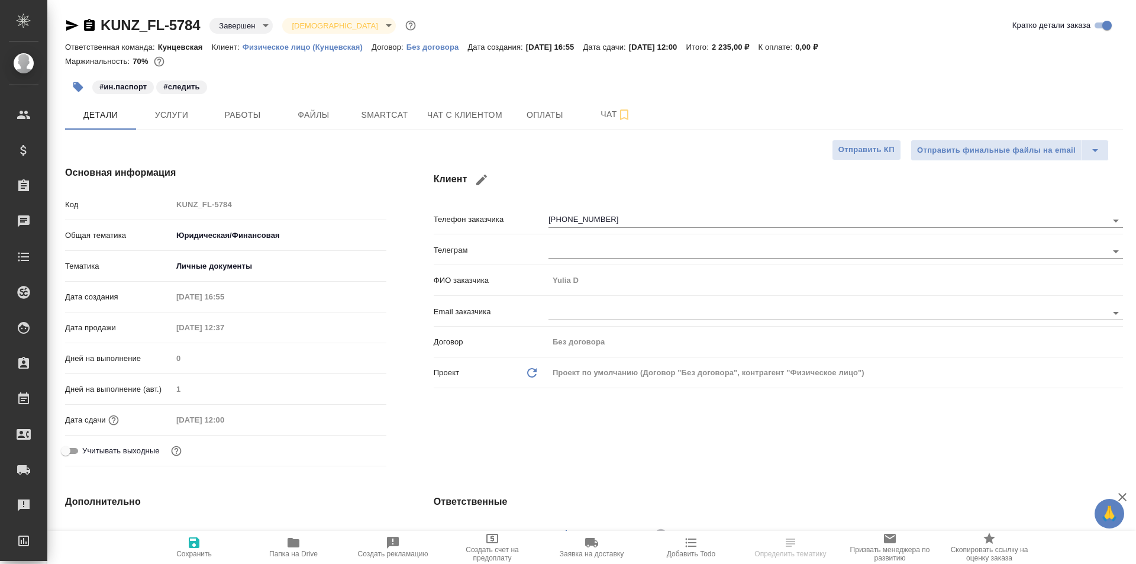
type textarea "x"
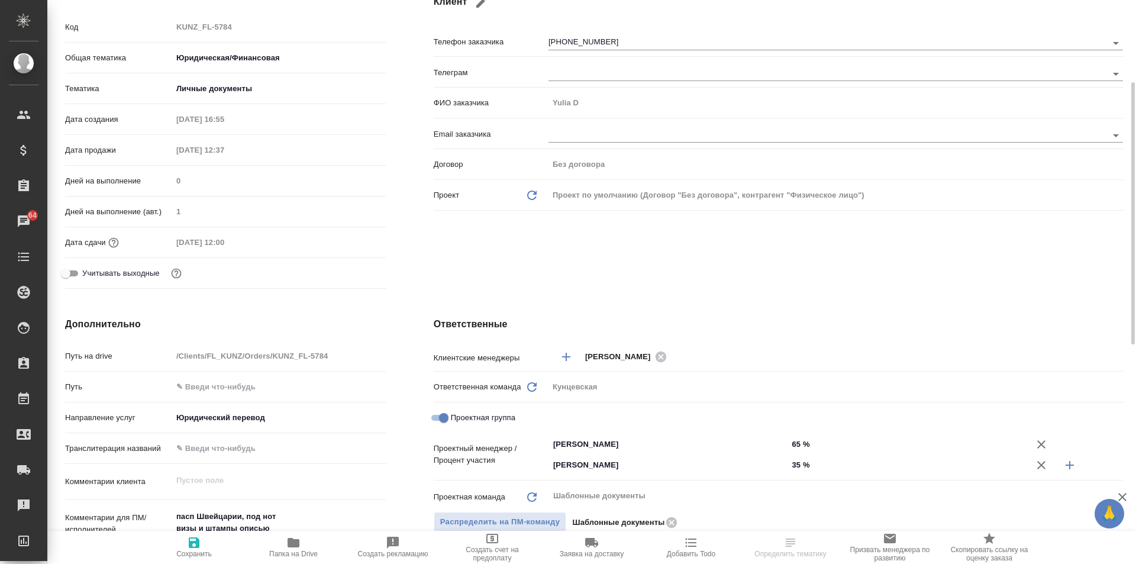
scroll to position [296, 0]
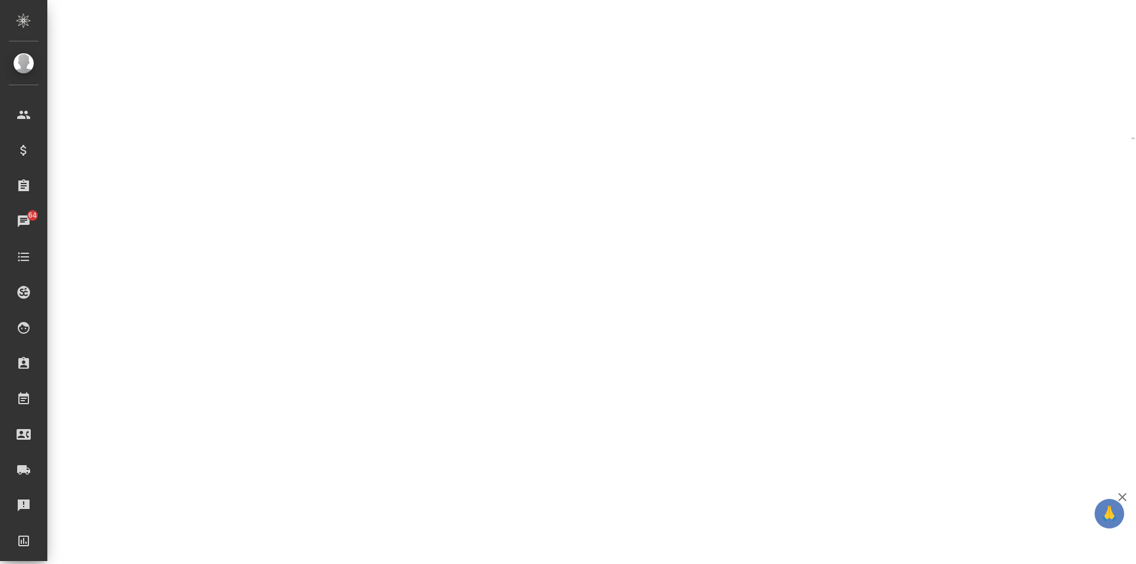
select select "RU"
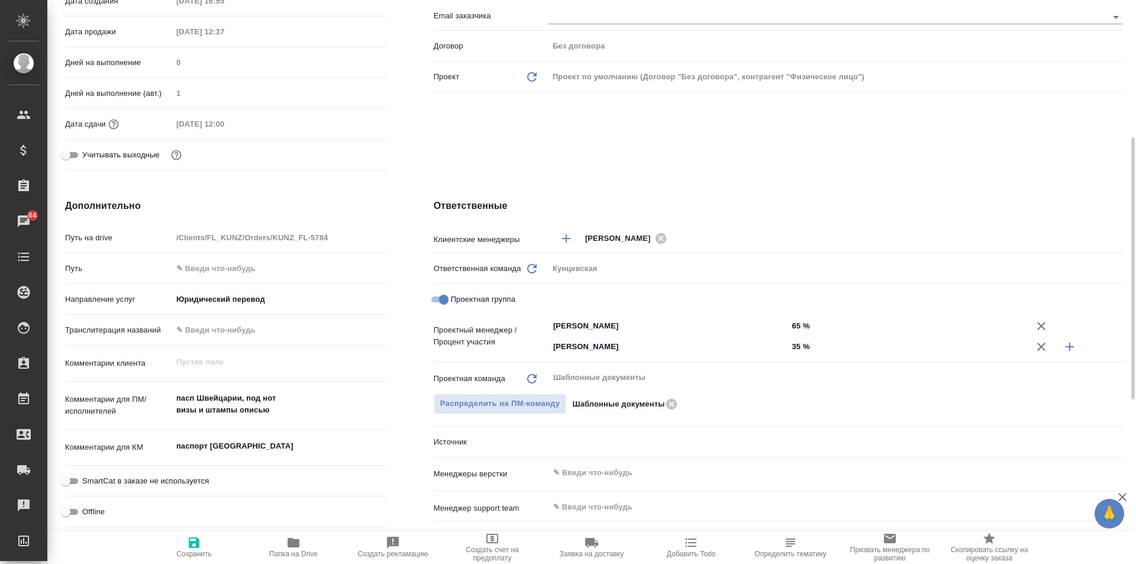
type textarea "x"
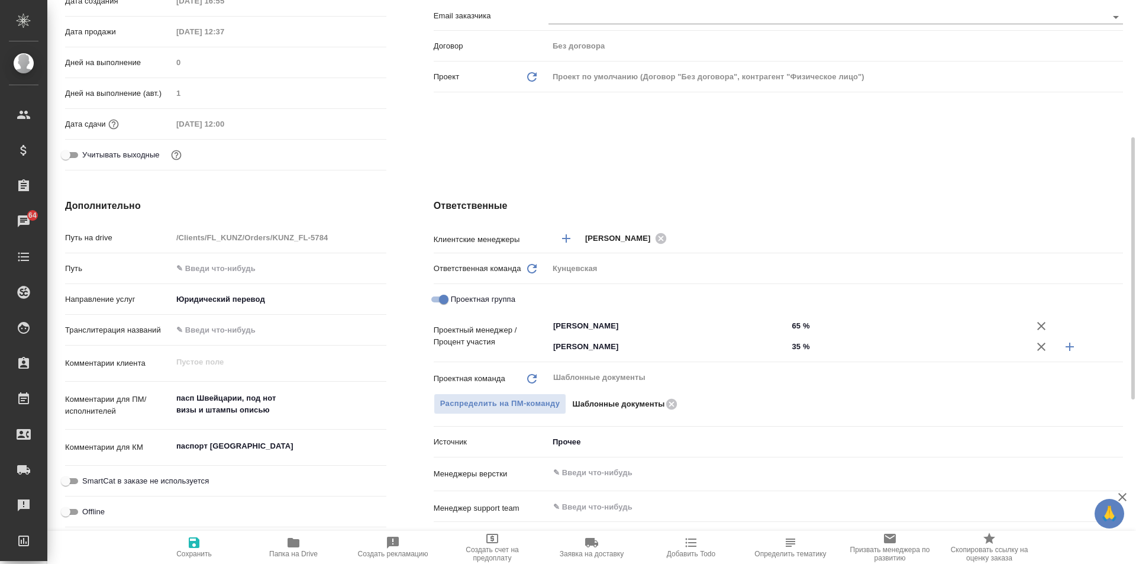
type textarea "x"
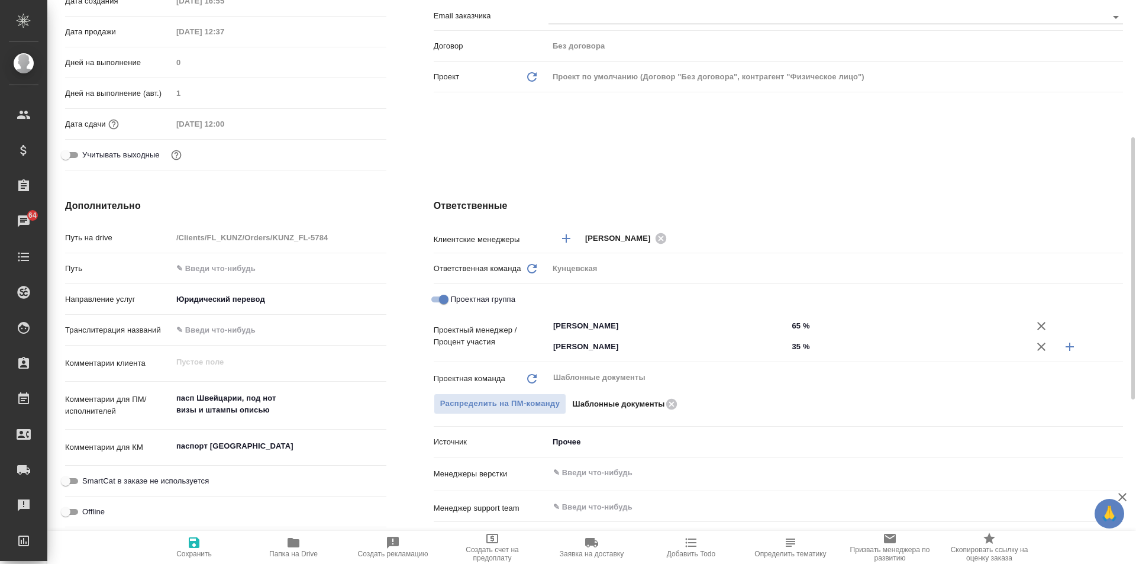
click at [285, 415] on textarea "пасп Швейцарии, под нот визы и штампы описью" at bounding box center [279, 404] width 214 height 32
drag, startPoint x: 192, startPoint y: 408, endPoint x: 146, endPoint y: 398, distance: 47.2
click at [146, 398] on div "Комментарии для ПМ/исполнителей пасп Швейцарии, под нот визы и штампы описью x" at bounding box center [225, 405] width 321 height 39
type textarea "x"
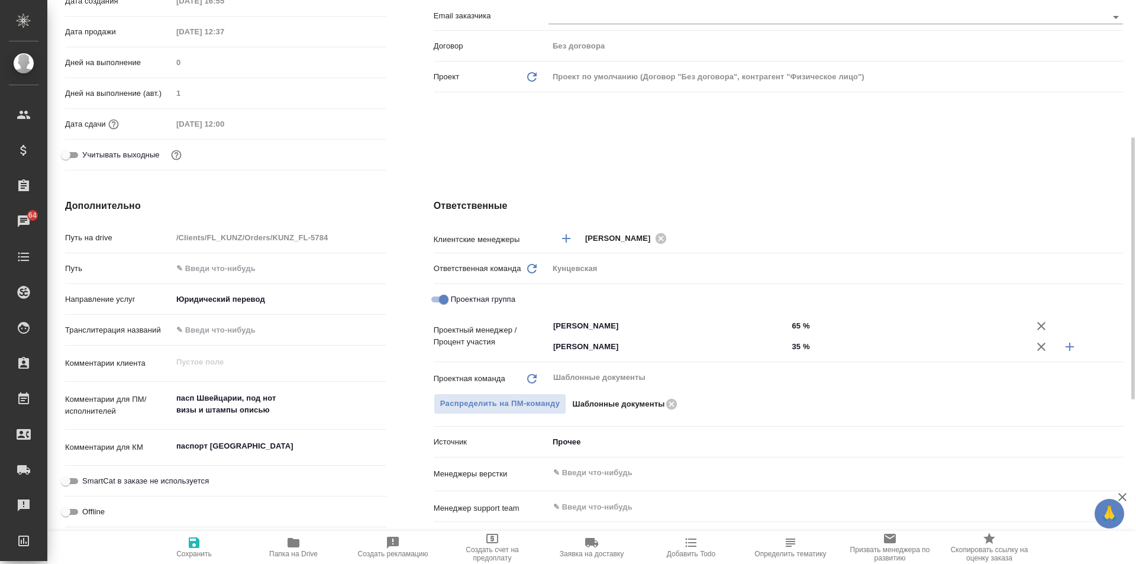
type textarea "x"
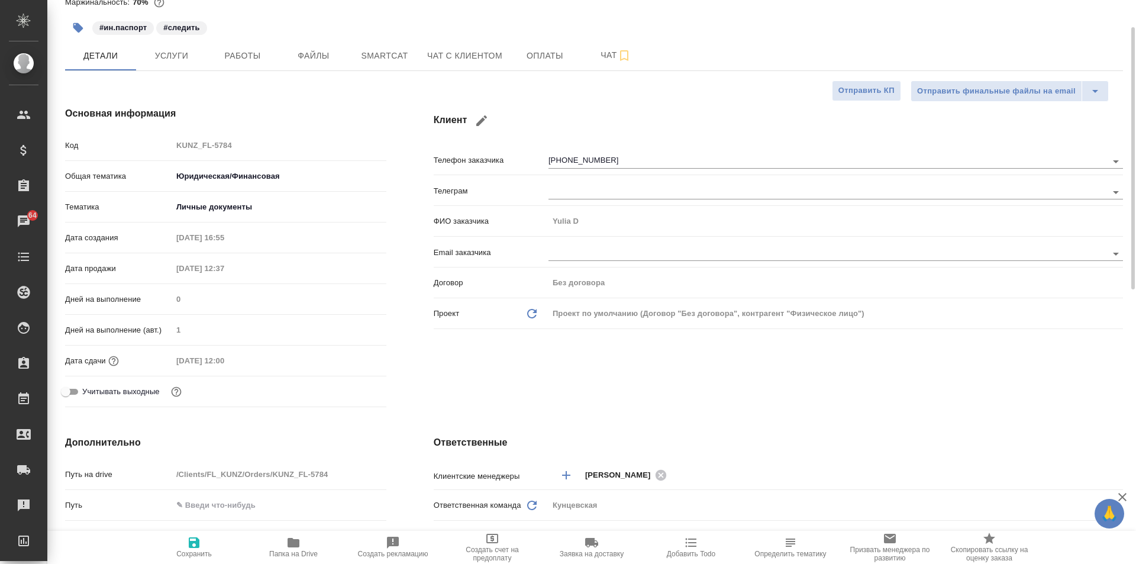
scroll to position [0, 0]
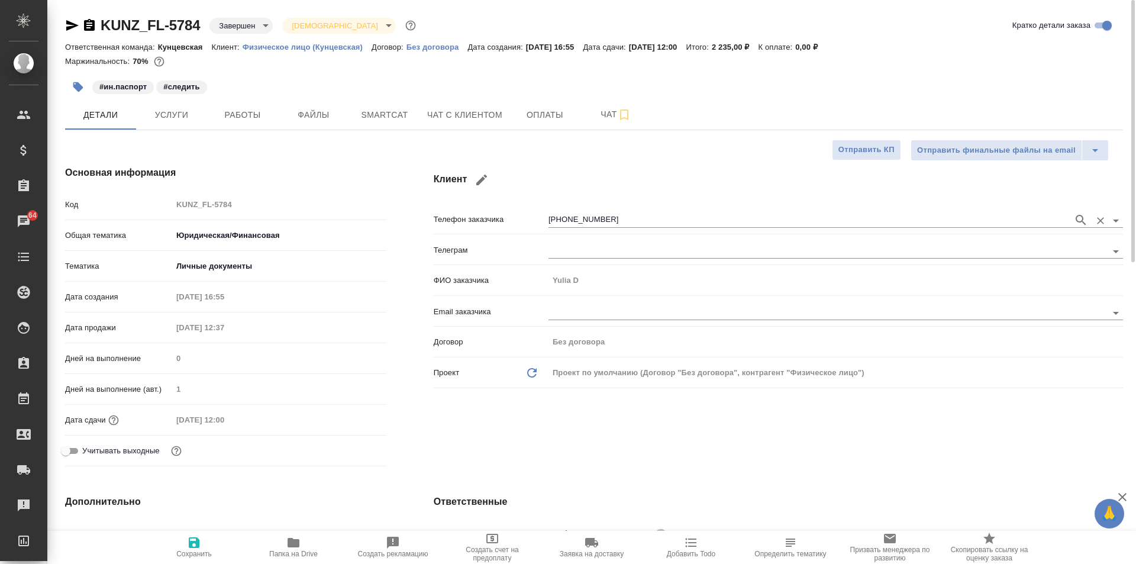
type textarea "x"
click at [603, 220] on input "+41793043213" at bounding box center [807, 220] width 519 height 14
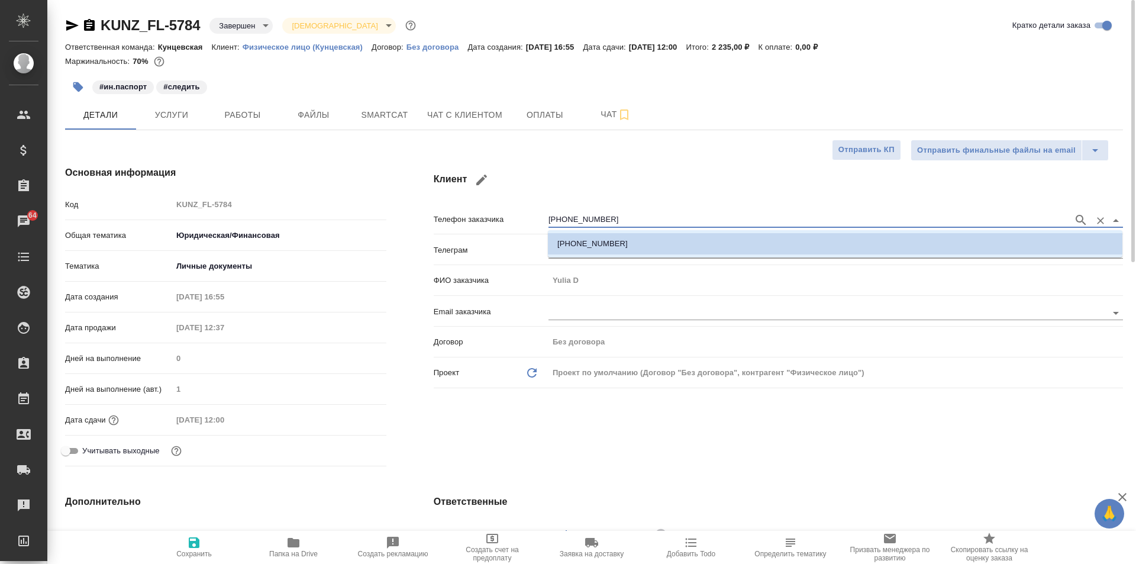
drag, startPoint x: 616, startPoint y: 208, endPoint x: 601, endPoint y: 210, distance: 15.5
click at [601, 210] on div "+41793043213" at bounding box center [835, 219] width 574 height 22
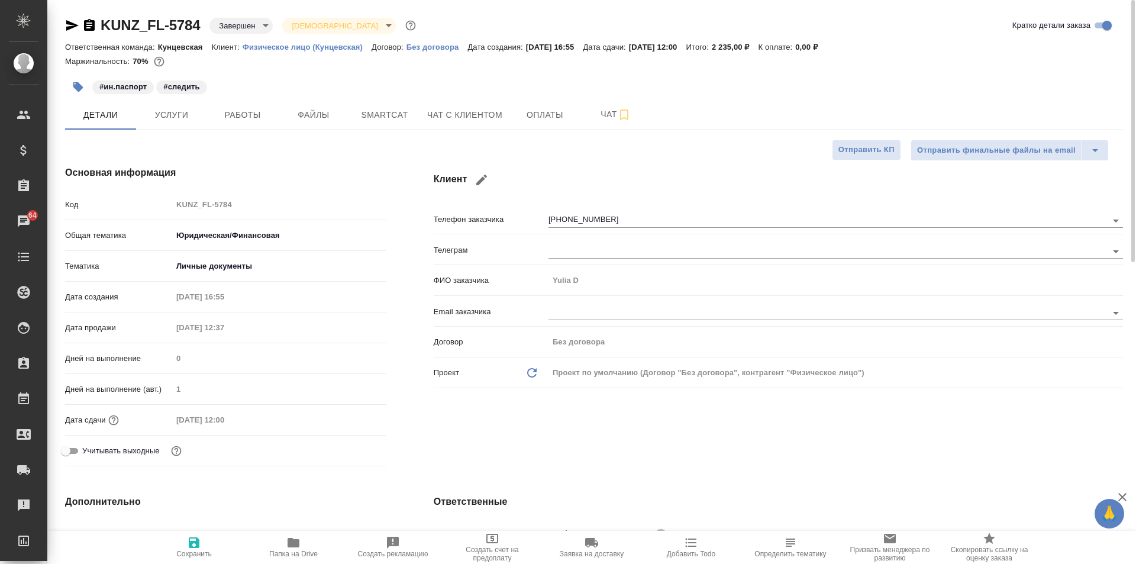
type textarea "x"
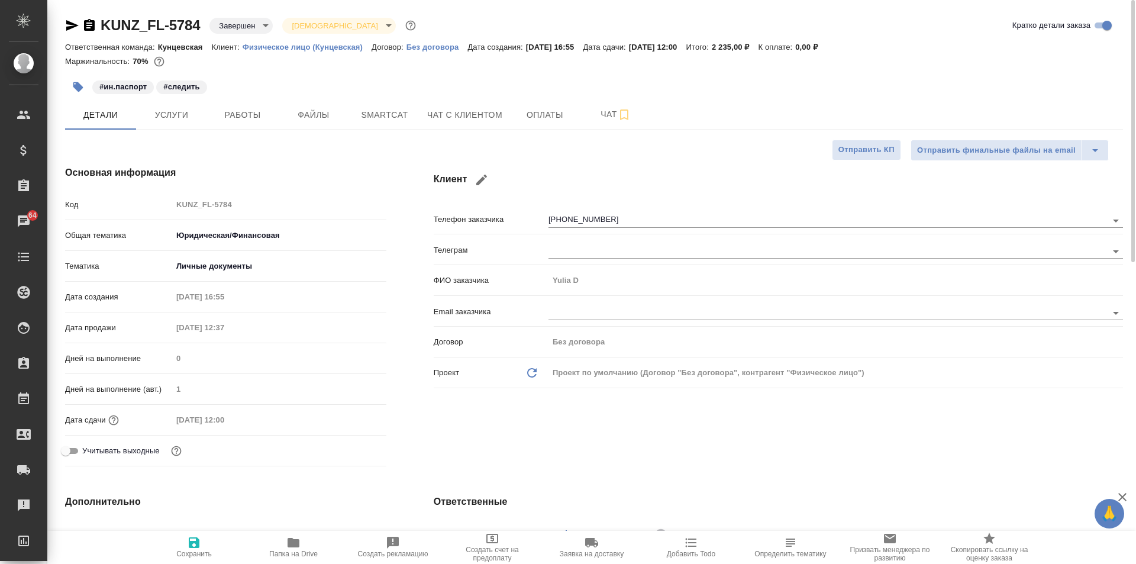
type textarea "x"
click at [175, 118] on span "Услуги" at bounding box center [171, 115] width 57 height 15
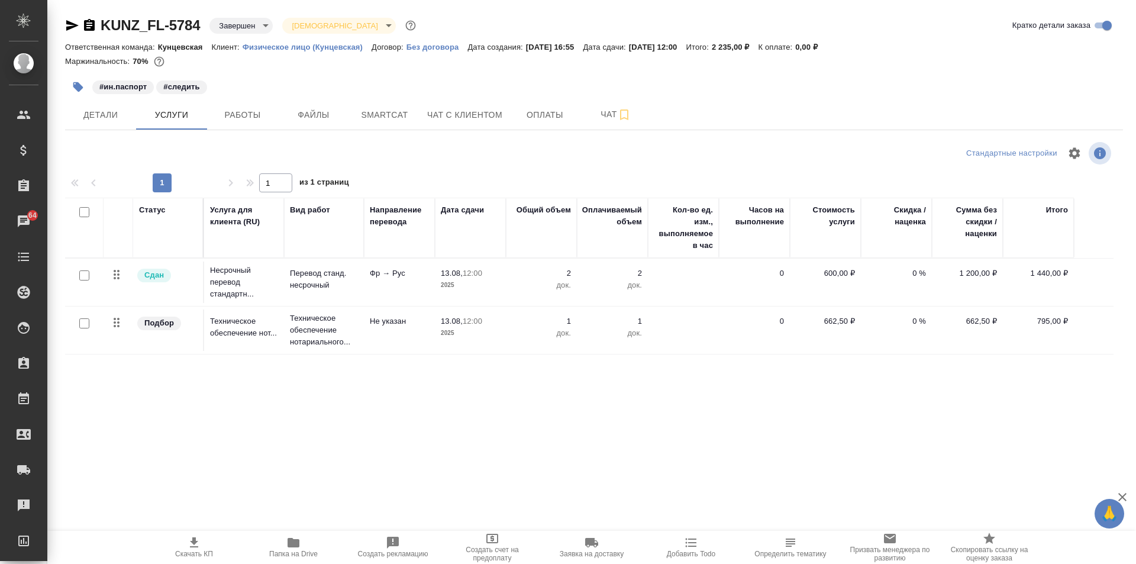
click at [87, 23] on icon "button" at bounding box center [89, 25] width 14 height 14
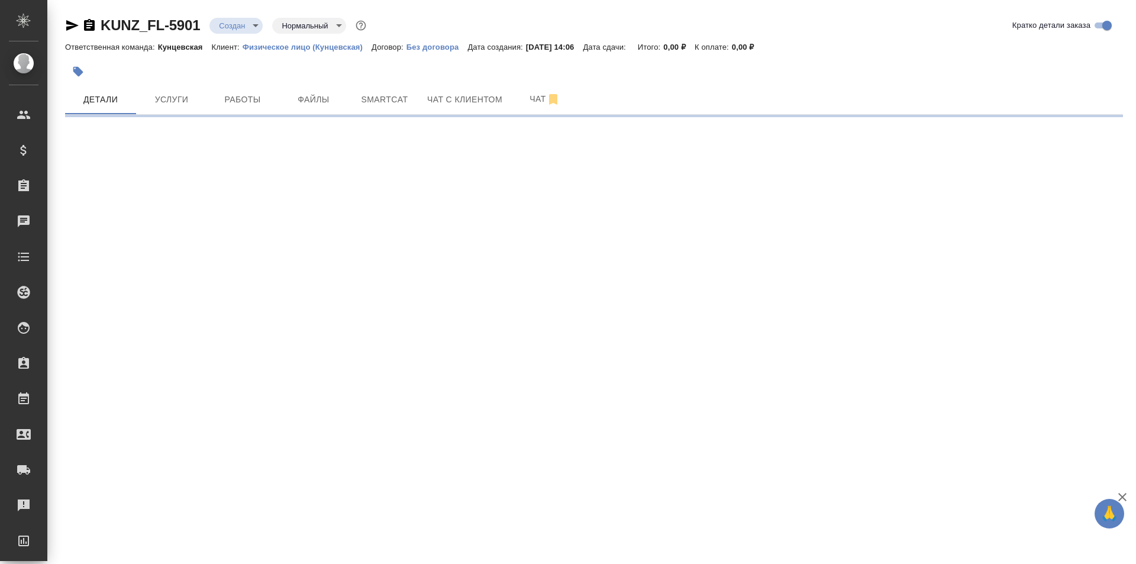
select select "RU"
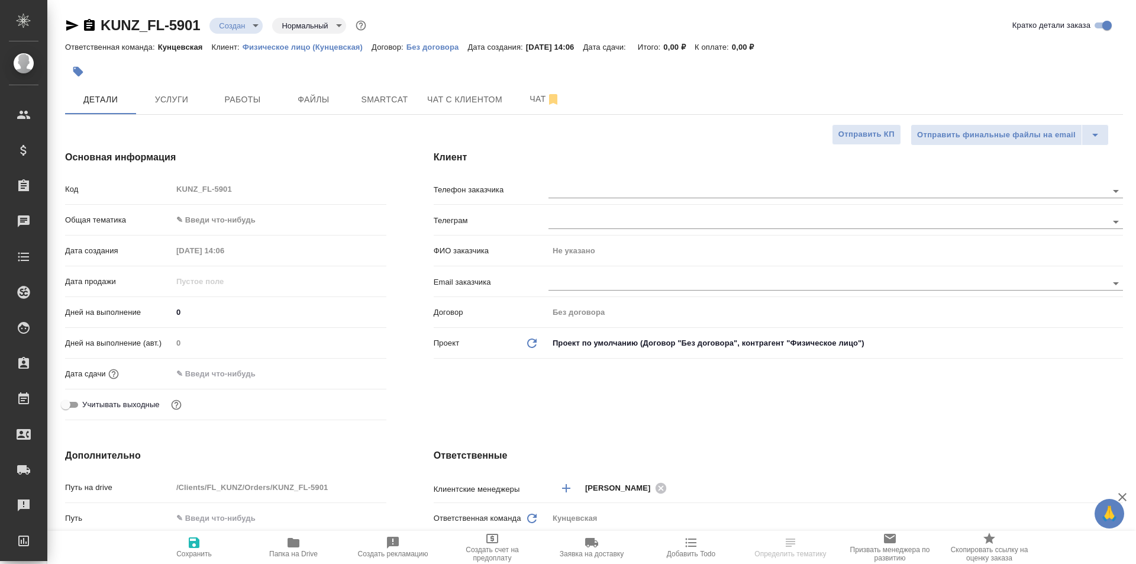
type textarea "x"
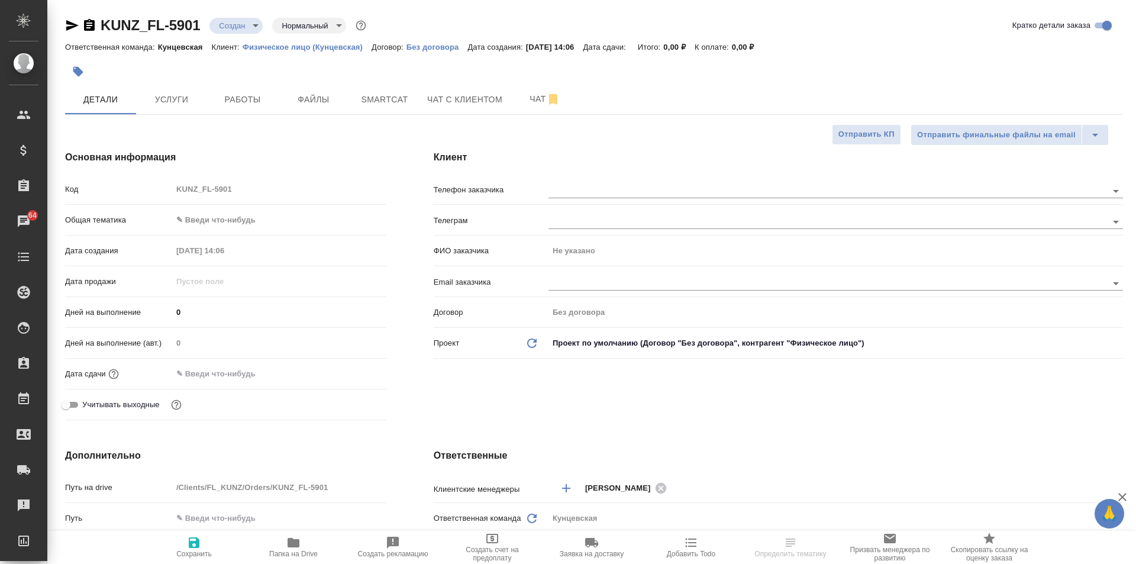
type textarea "x"
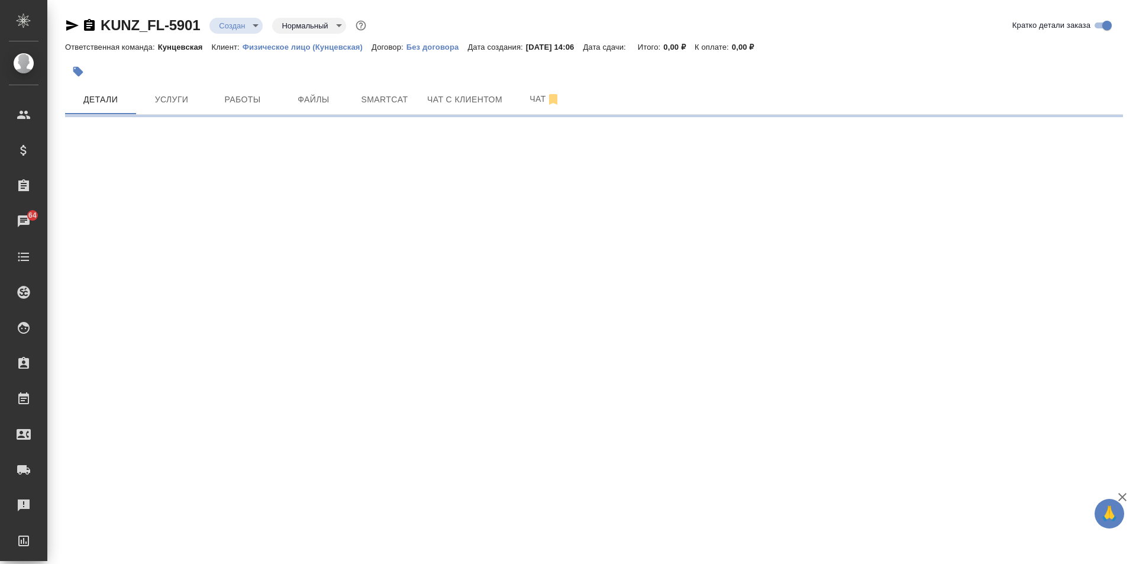
select select "RU"
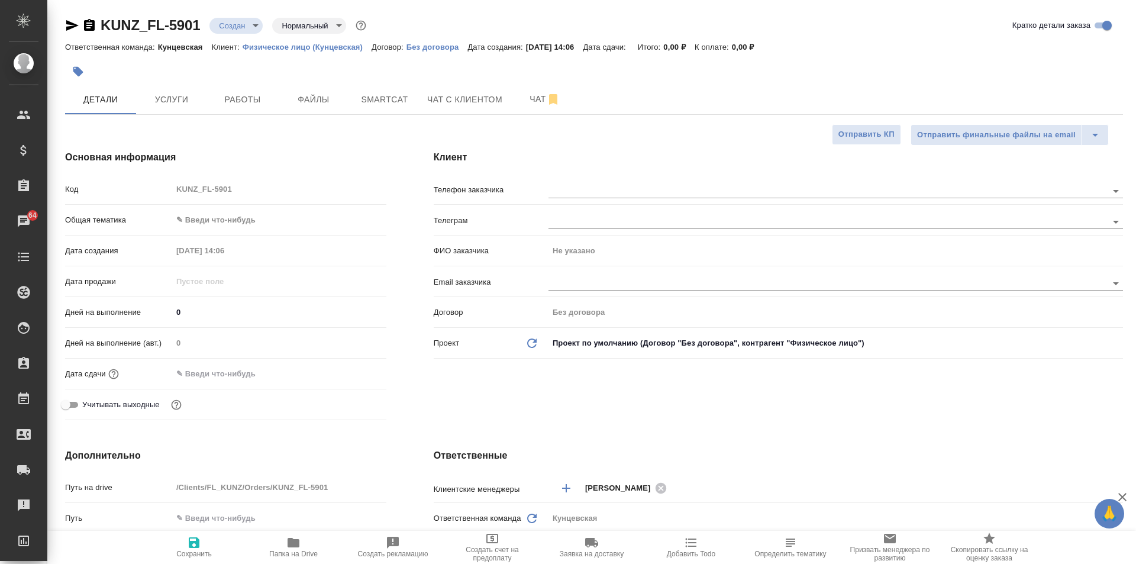
type textarea "x"
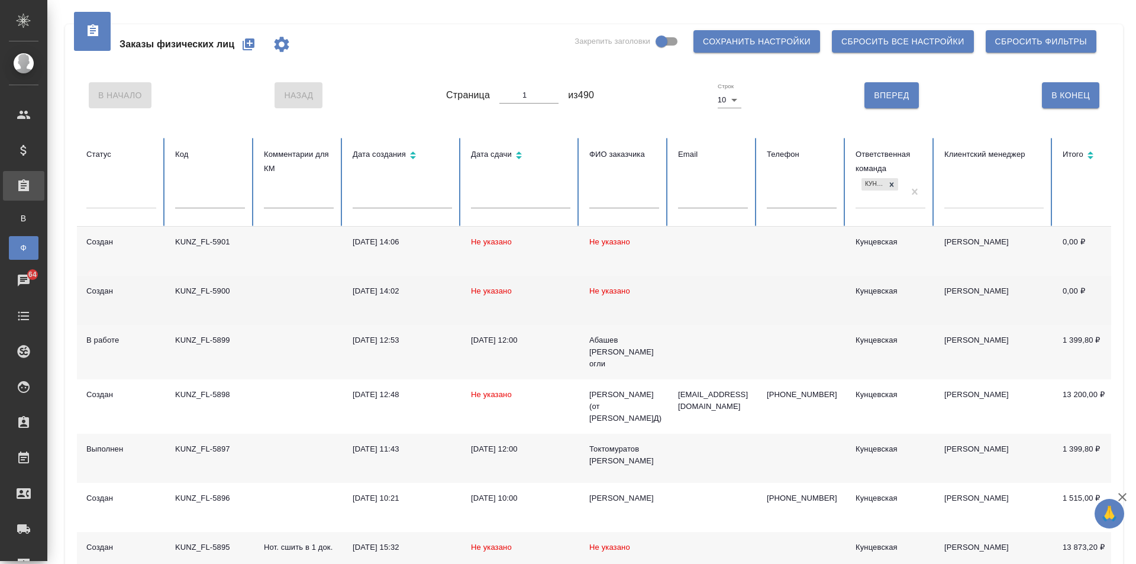
click at [228, 294] on div "KUNZ_FL-5900" at bounding box center [210, 291] width 70 height 12
click at [212, 288] on div "KUNZ_FL-5900" at bounding box center [210, 291] width 70 height 12
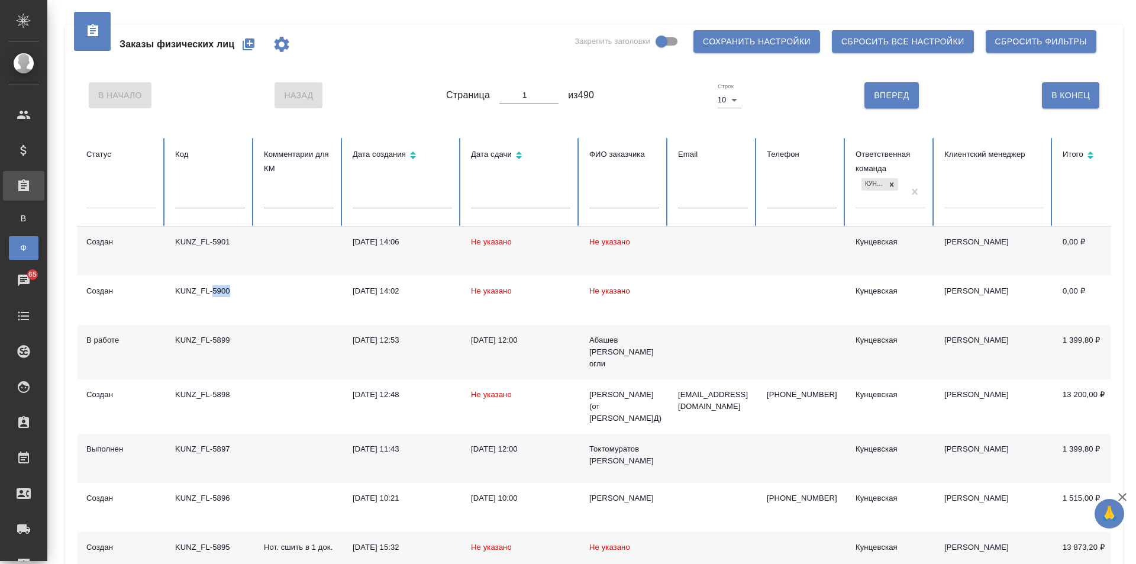
scroll to position [59, 0]
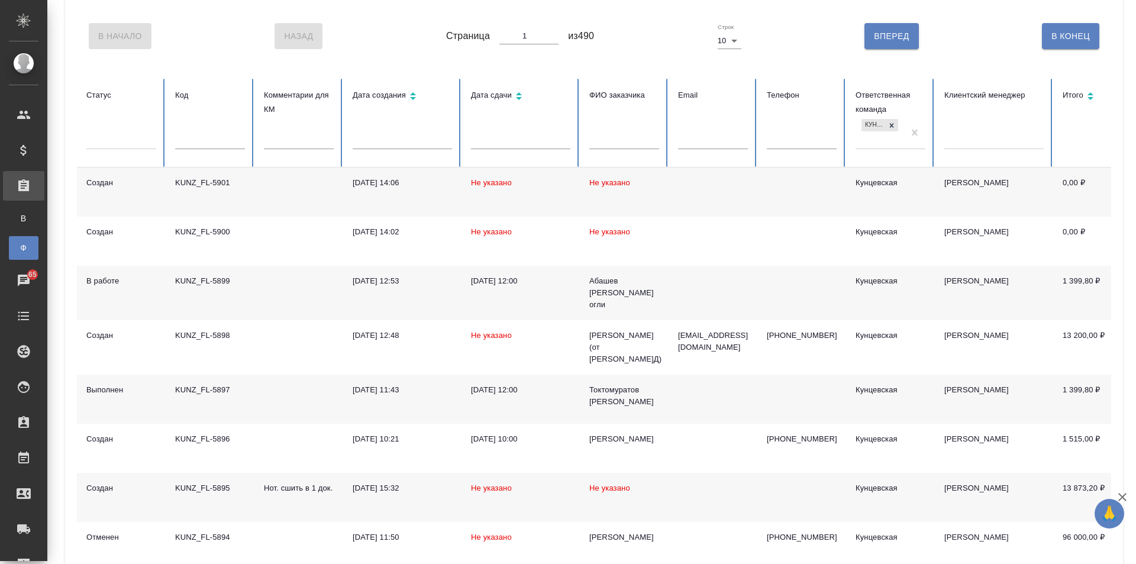
click at [210, 384] on div "KUNZ_FL-5897" at bounding box center [210, 390] width 70 height 12
click at [18, 214] on div "Все заказы" at bounding box center [9, 218] width 18 height 12
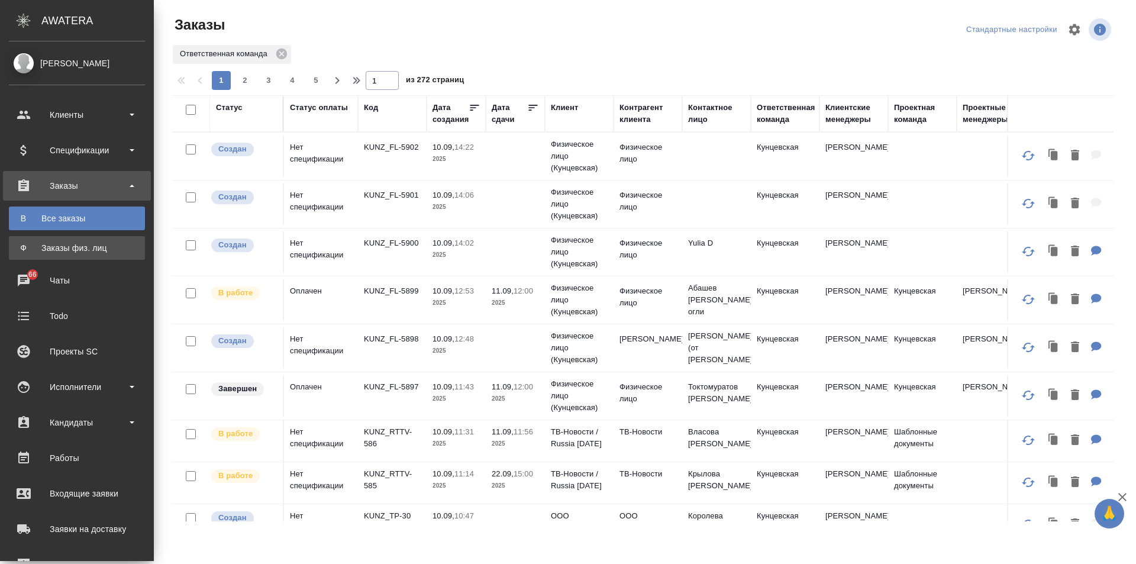
click at [47, 243] on div "Заказы физ. лиц" at bounding box center [77, 248] width 124 height 12
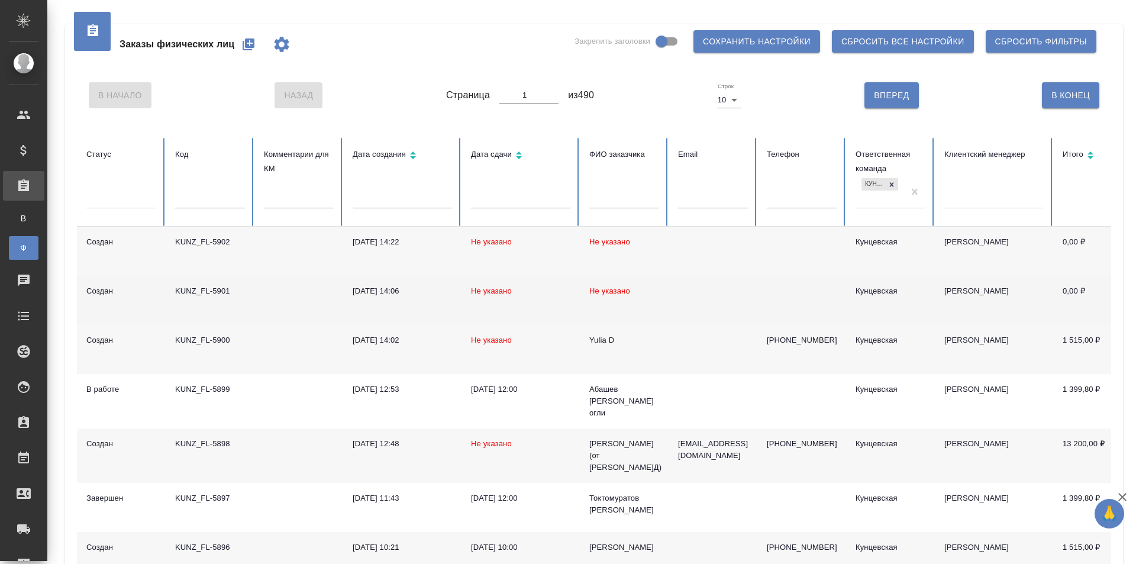
click at [211, 292] on div "KUNZ_FL-5901" at bounding box center [210, 291] width 70 height 12
click at [211, 291] on div "KUNZ_FL-5901" at bounding box center [210, 291] width 70 height 12
click at [201, 293] on div "KUNZ_FL-5901" at bounding box center [210, 291] width 70 height 12
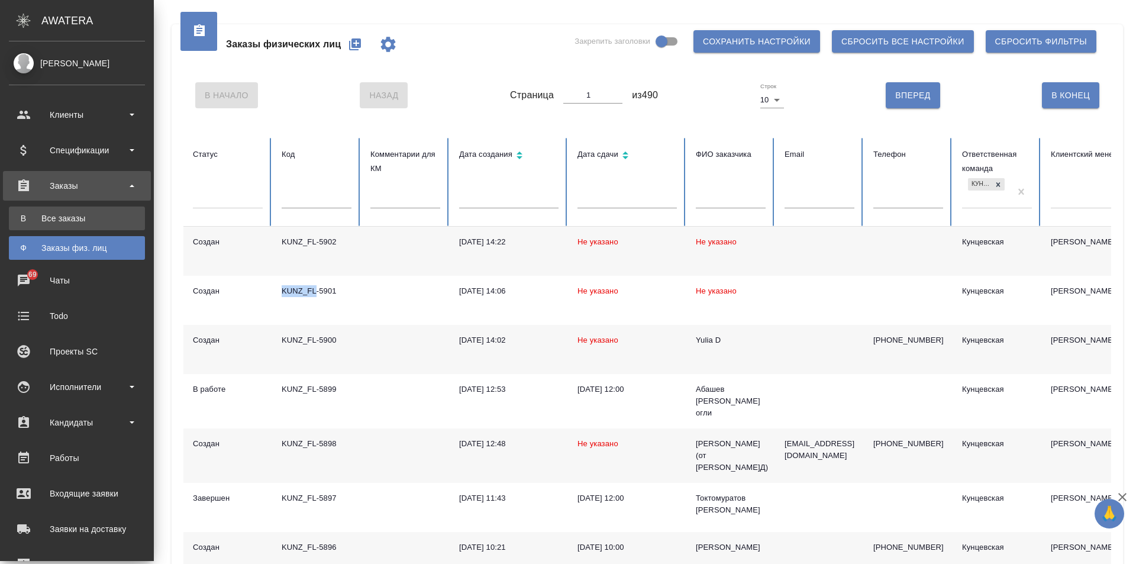
click at [54, 216] on div "Все заказы" at bounding box center [77, 218] width 124 height 12
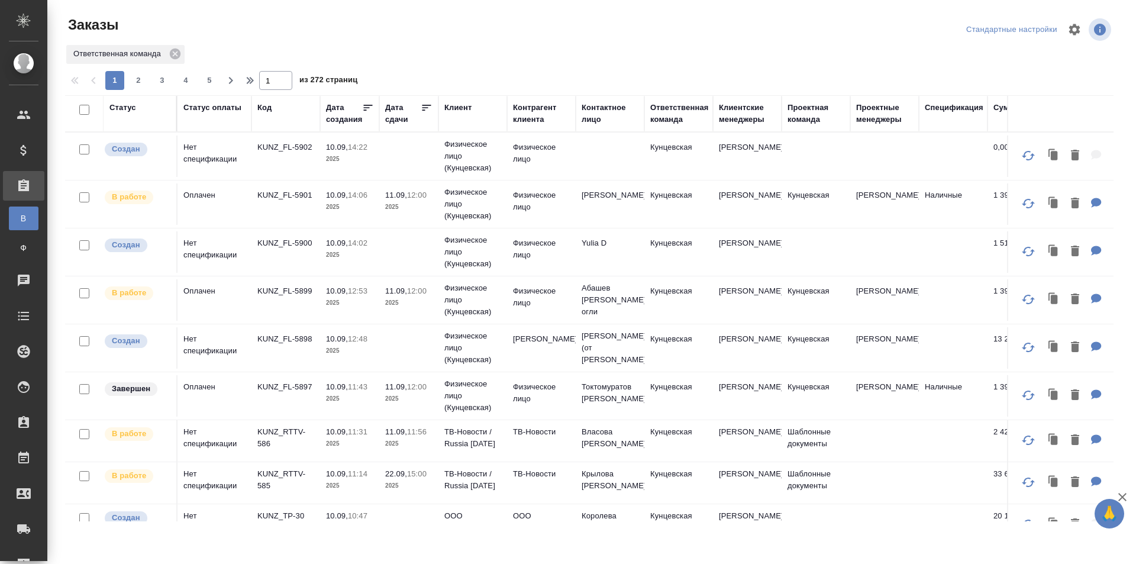
click at [416, 109] on div "Дата сдачи" at bounding box center [402, 114] width 35 height 24
click at [423, 104] on icon at bounding box center [427, 108] width 12 height 12
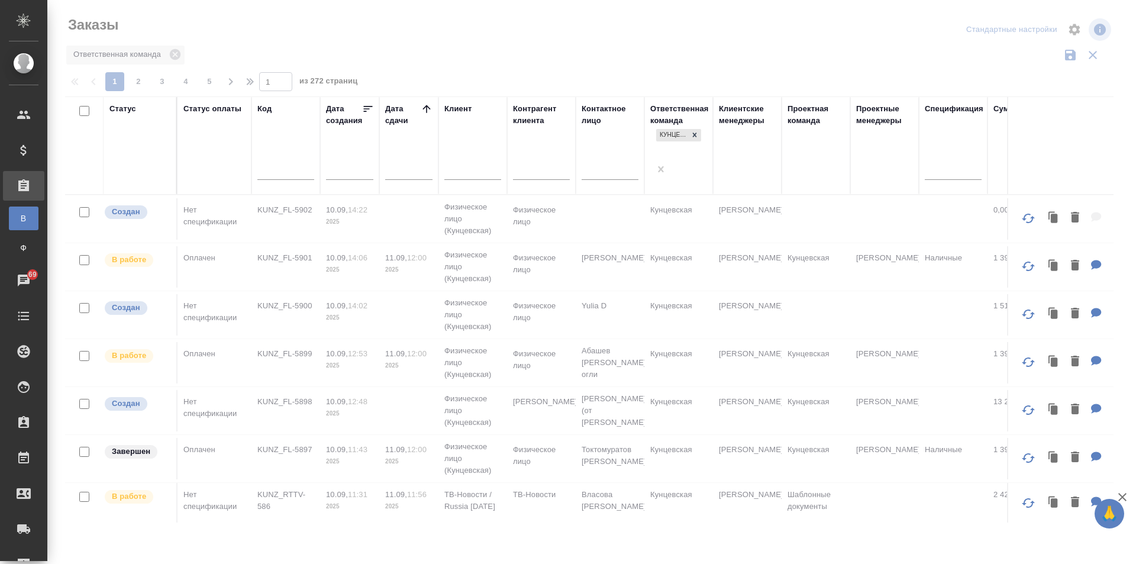
click at [396, 114] on div "Дата сдачи" at bounding box center [402, 115] width 35 height 24
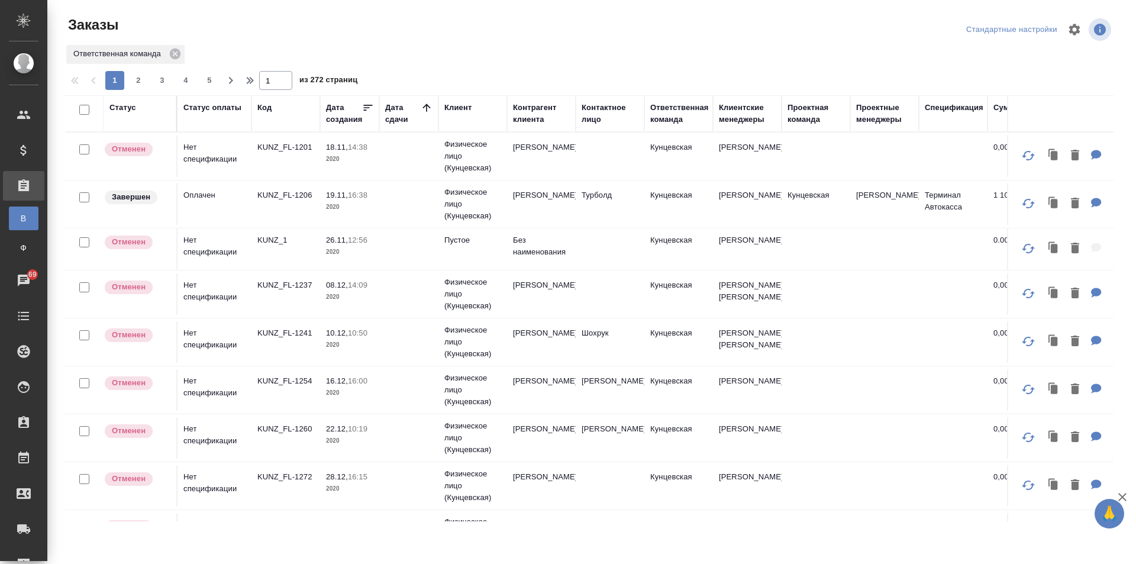
click at [404, 117] on div "Дата сдачи" at bounding box center [402, 114] width 35 height 24
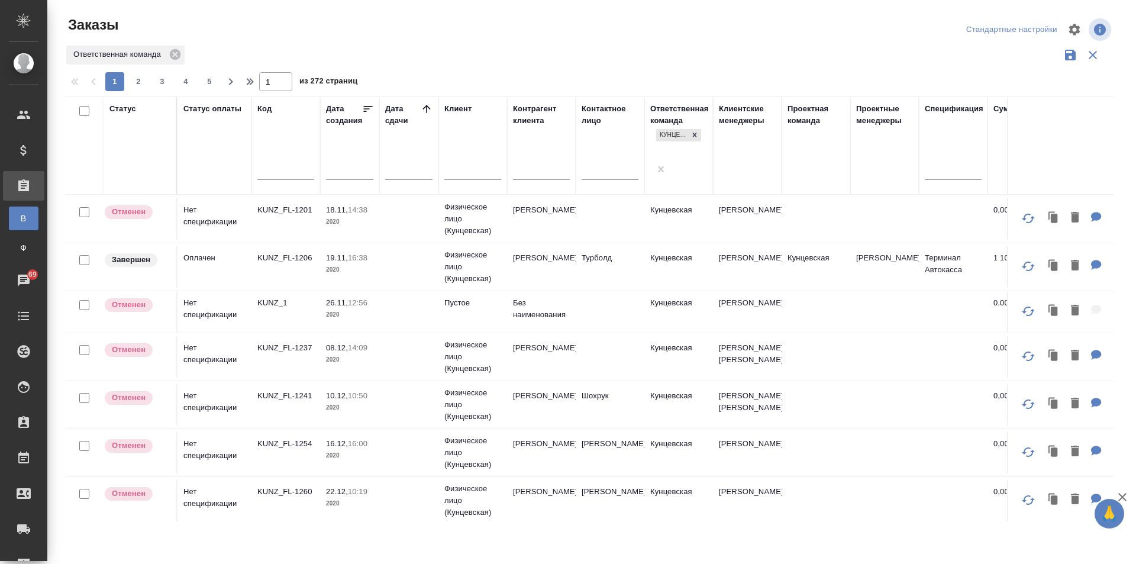
click at [408, 160] on div at bounding box center [408, 170] width 47 height 20
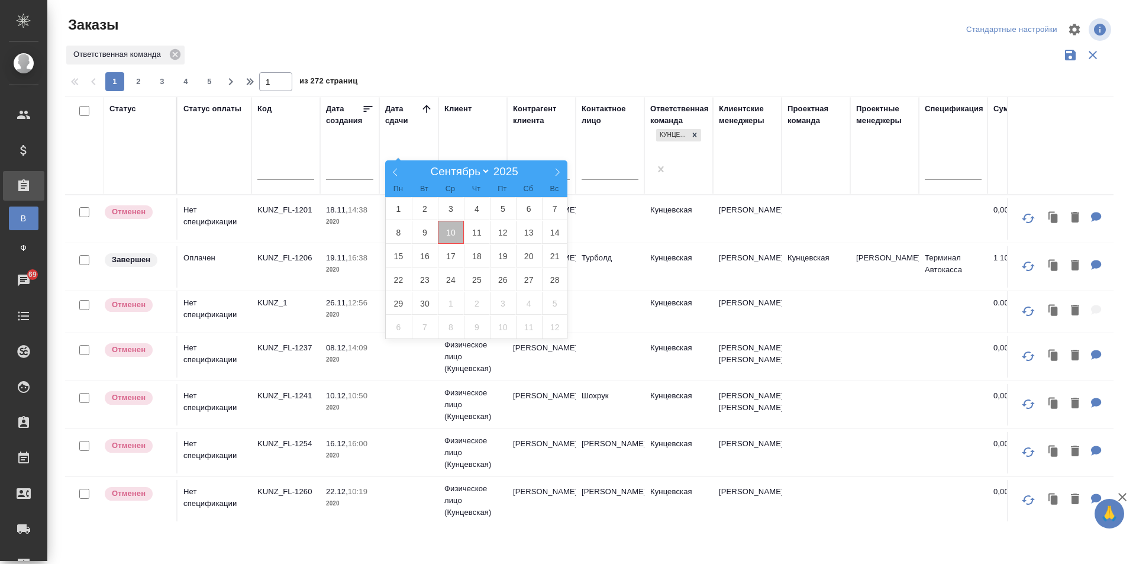
click at [446, 231] on span "10" at bounding box center [451, 232] width 26 height 23
type div "2025-09-09T21:00:00.000Z"
click at [547, 224] on span "14" at bounding box center [555, 232] width 26 height 23
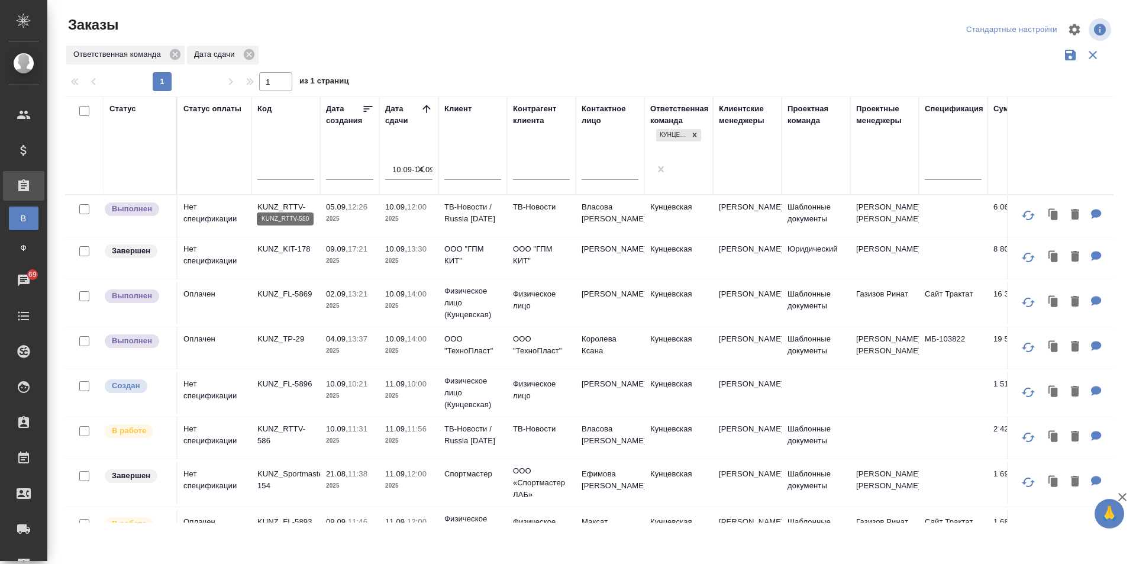
click at [267, 201] on p "KUNZ_RTTV-580" at bounding box center [285, 213] width 57 height 24
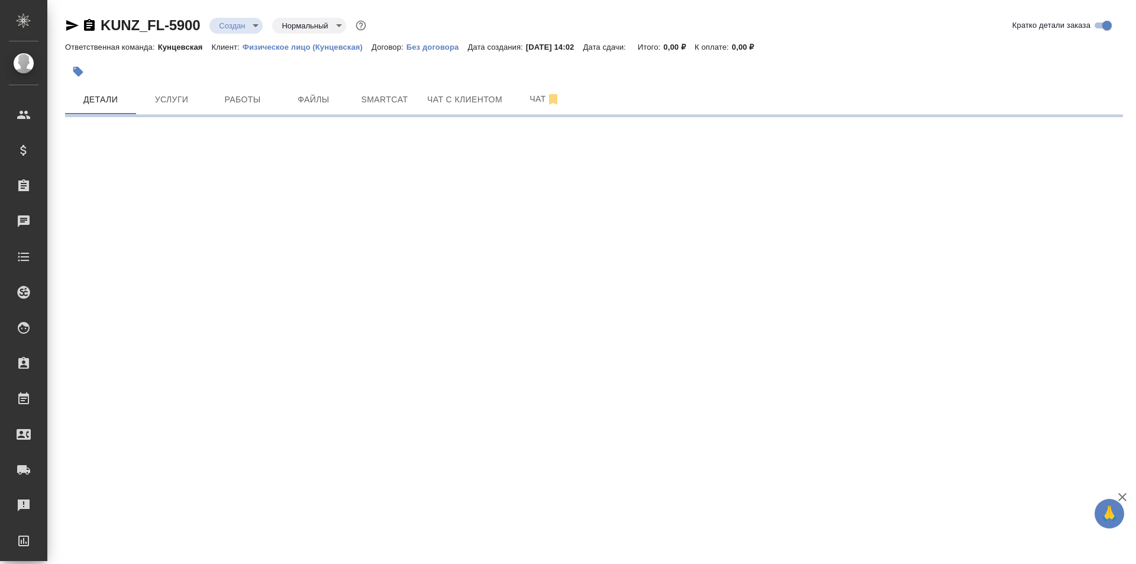
select select "RU"
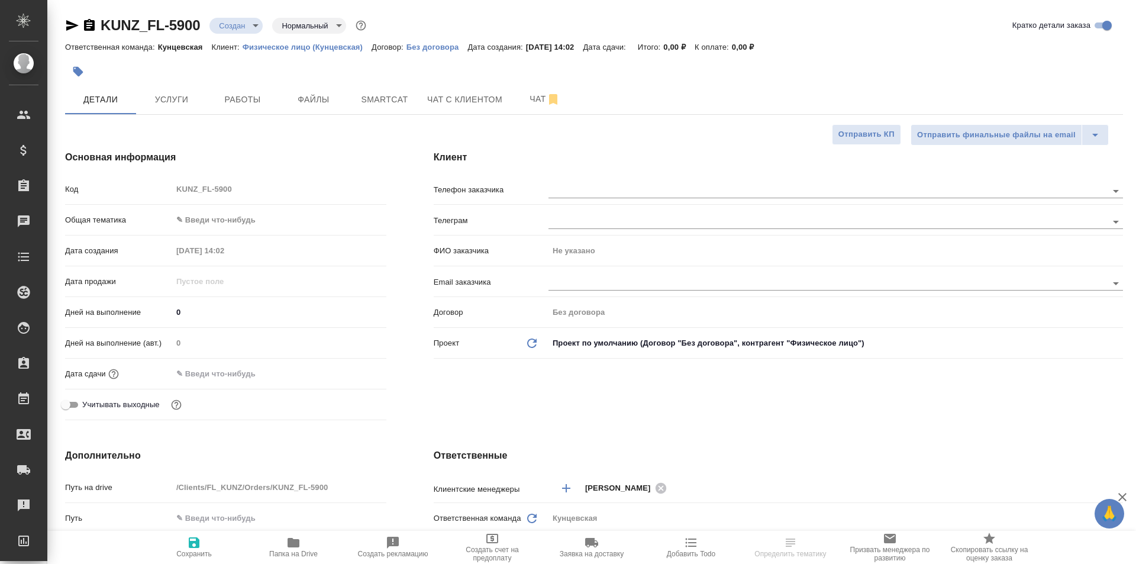
type textarea "x"
click at [244, 222] on body "🙏 .cls-1 fill:#fff; AWATERA [PERSON_NAME] Спецификации Заказы 64 Чаты Todo Прое…" at bounding box center [568, 282] width 1136 height 564
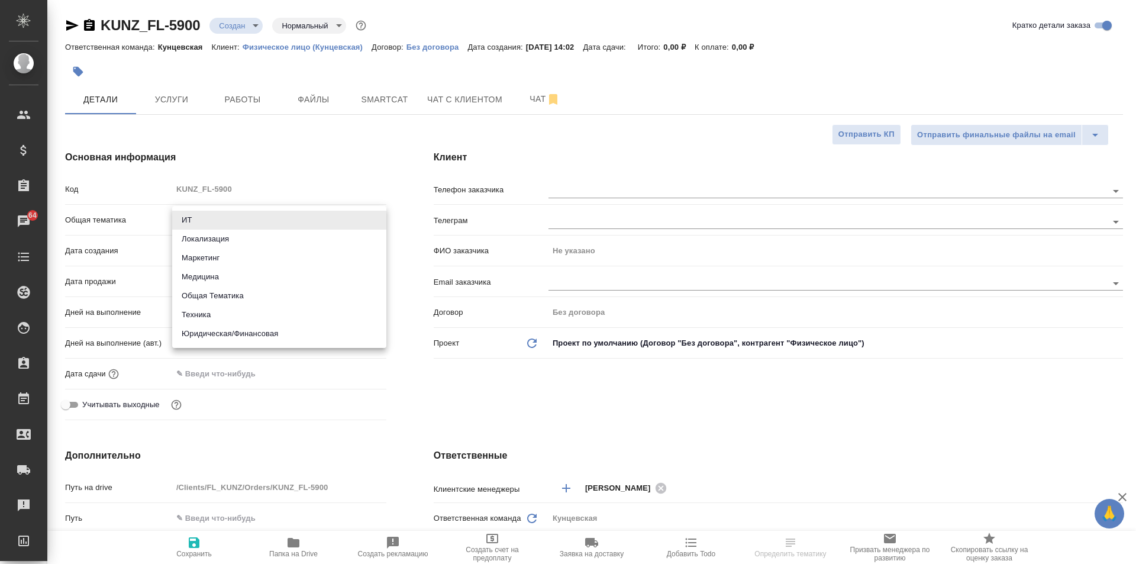
click at [233, 335] on li "Юридическая/Финансовая" at bounding box center [279, 333] width 214 height 19
type input "yr-fn"
type textarea "x"
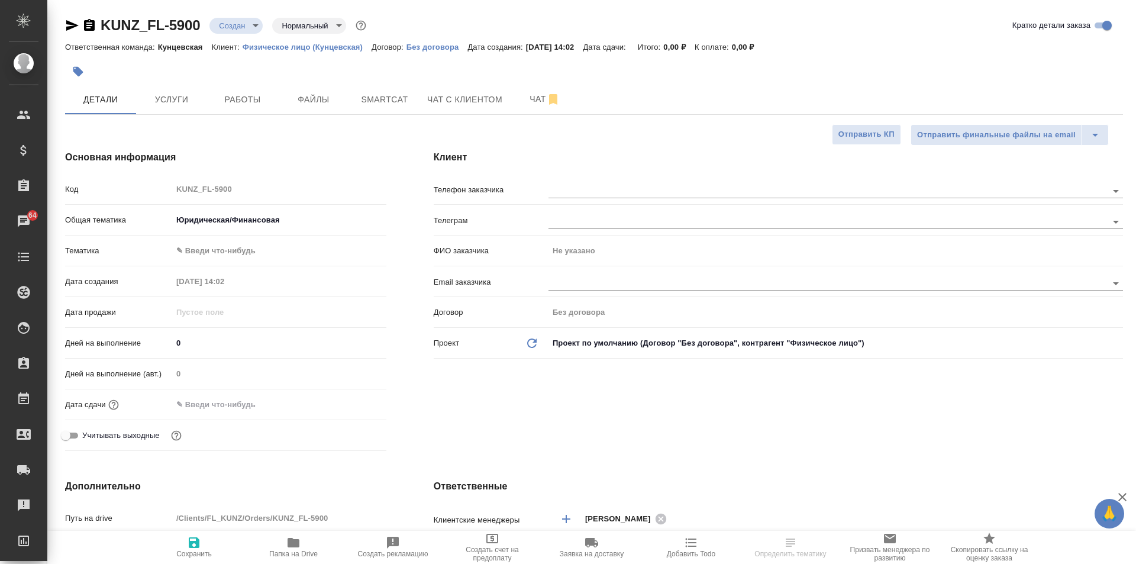
click at [218, 248] on body "🙏 .cls-1 fill:#fff; AWATERA [PERSON_NAME] Спецификации Заказы 64 Чаты Todo Прое…" at bounding box center [568, 282] width 1136 height 564
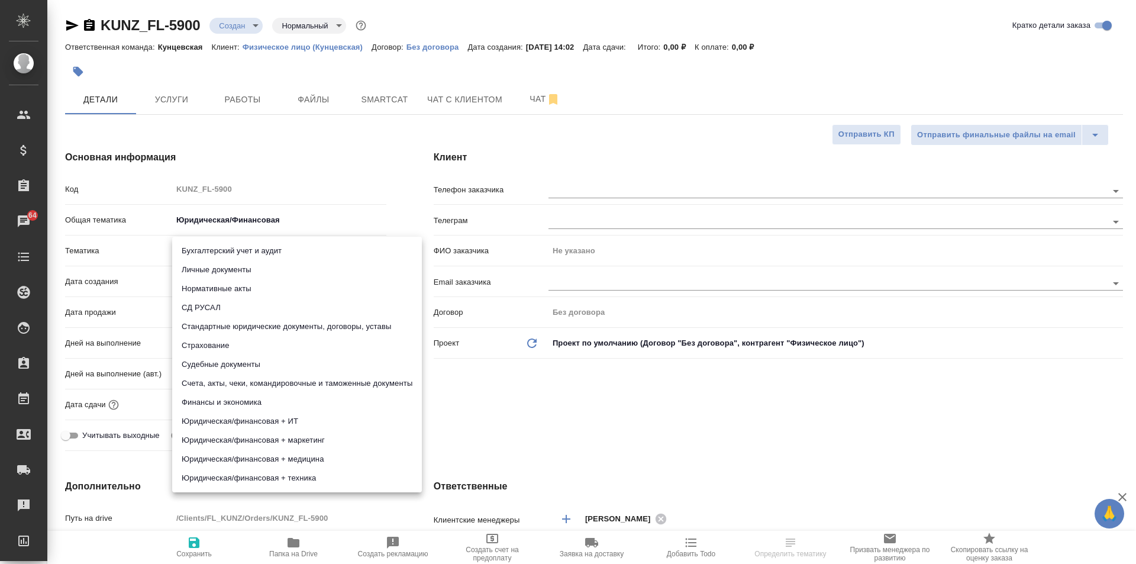
click at [232, 270] on li "Личные документы" at bounding box center [297, 269] width 250 height 19
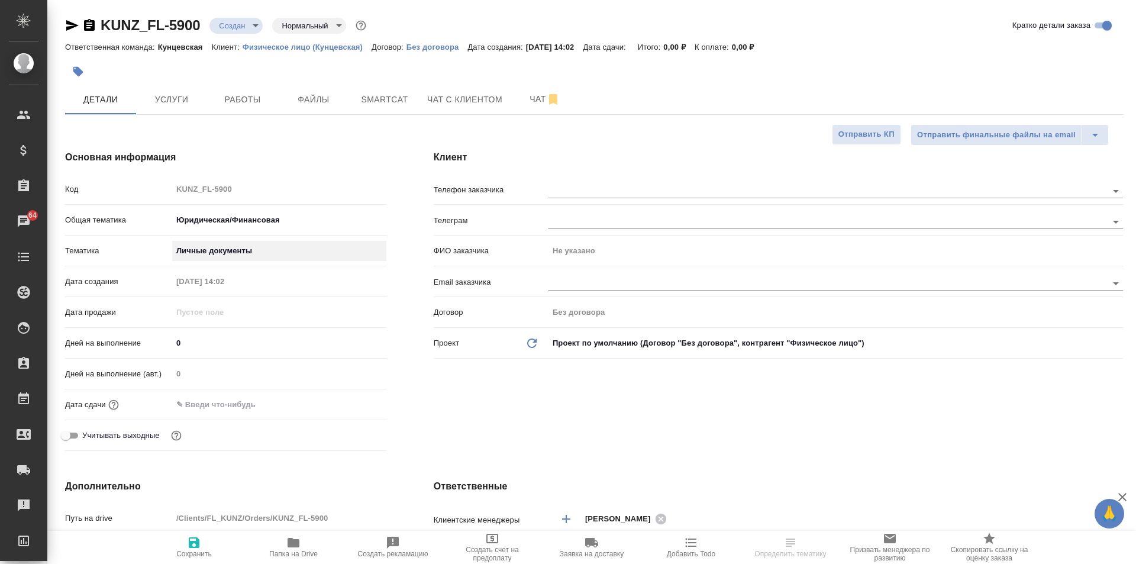
type textarea "x"
type input "5a8b8b956a9677013d343cfe"
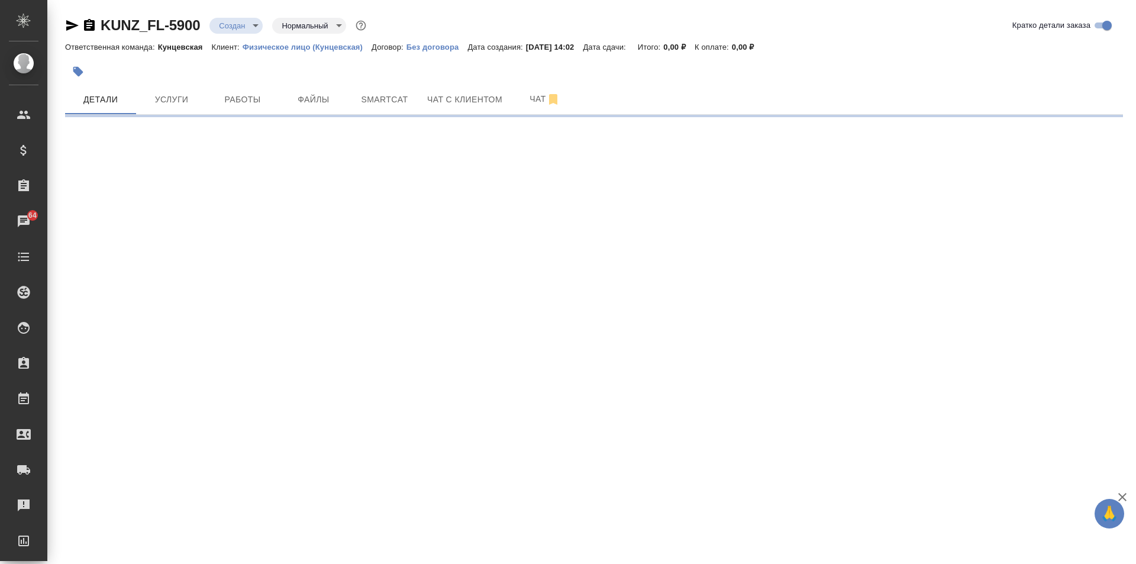
select select "RU"
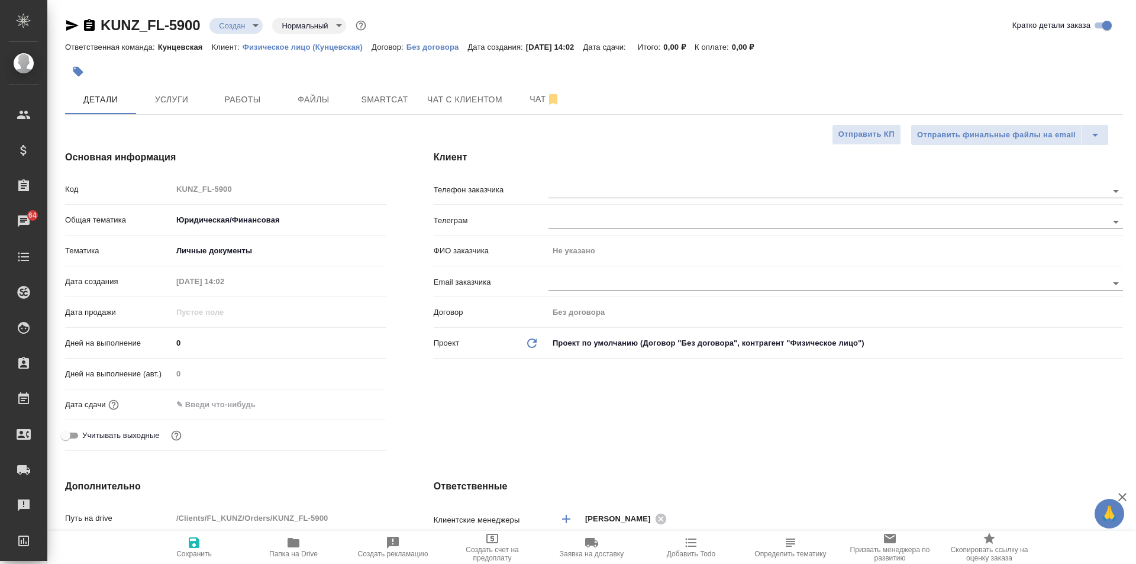
type textarea "x"
click at [185, 543] on span "Сохранить" at bounding box center [193, 546] width 85 height 22
type textarea "x"
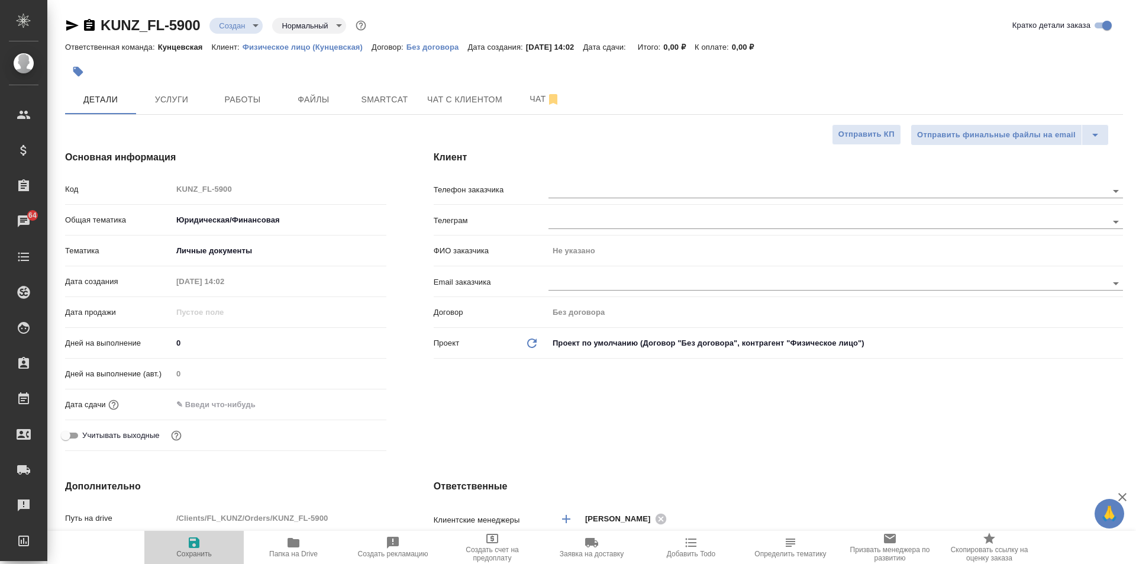
type textarea "x"
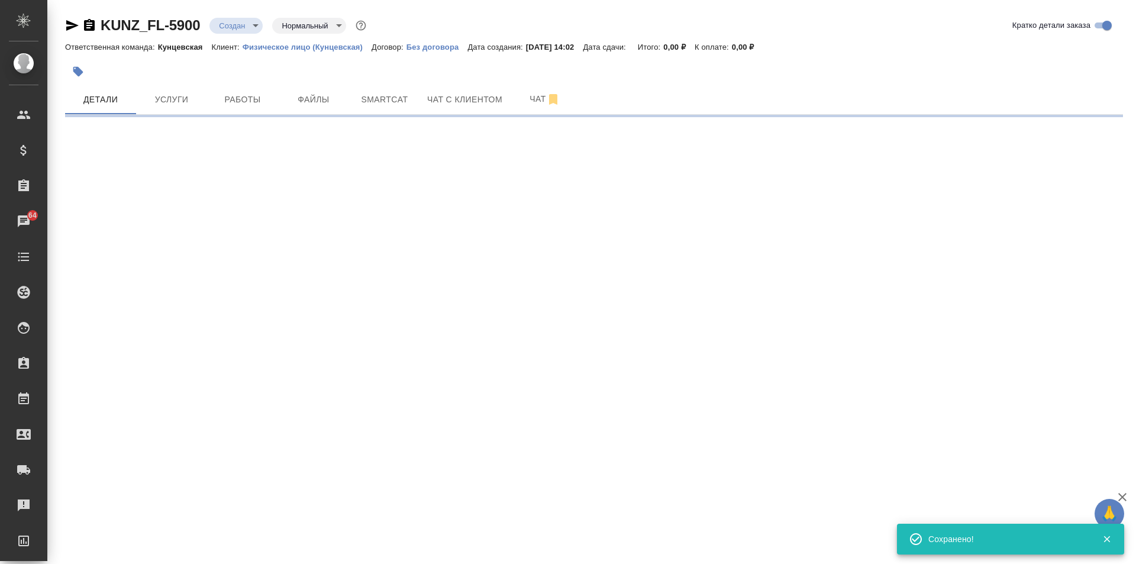
select select "RU"
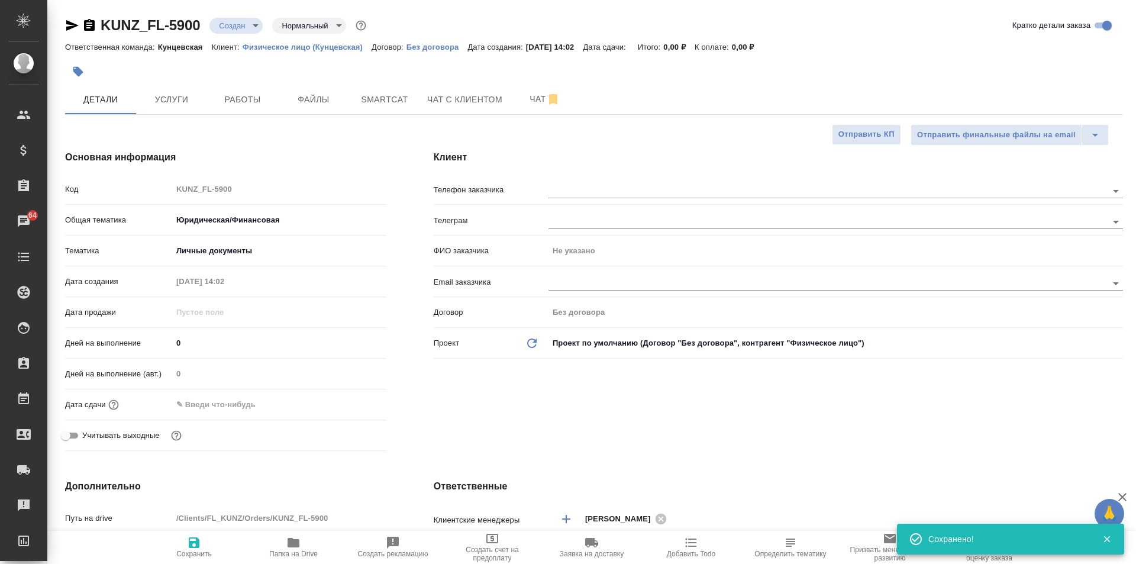
type textarea "x"
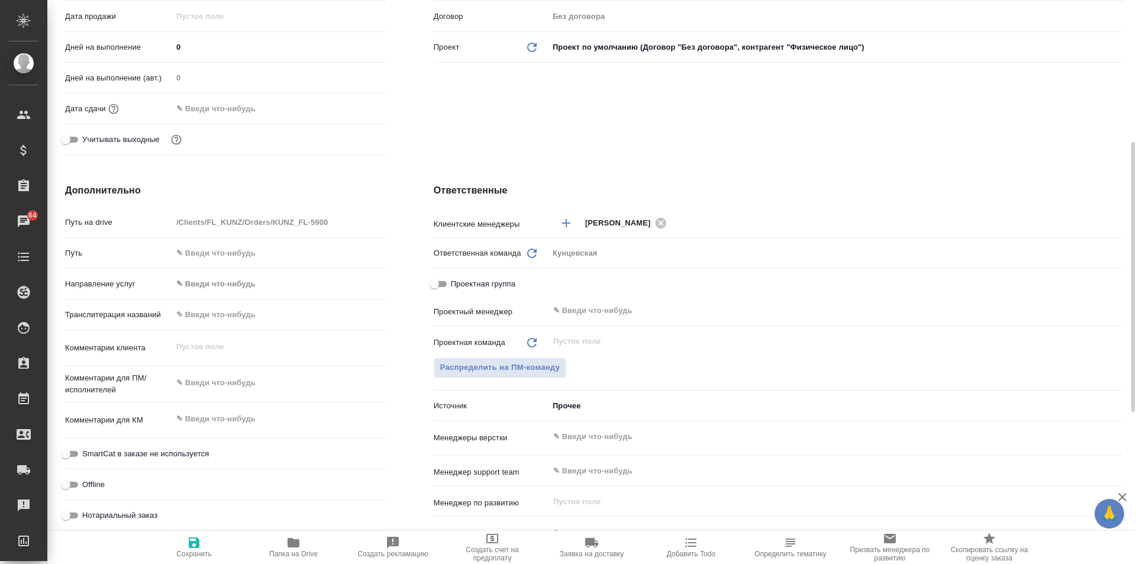
scroll to position [355, 0]
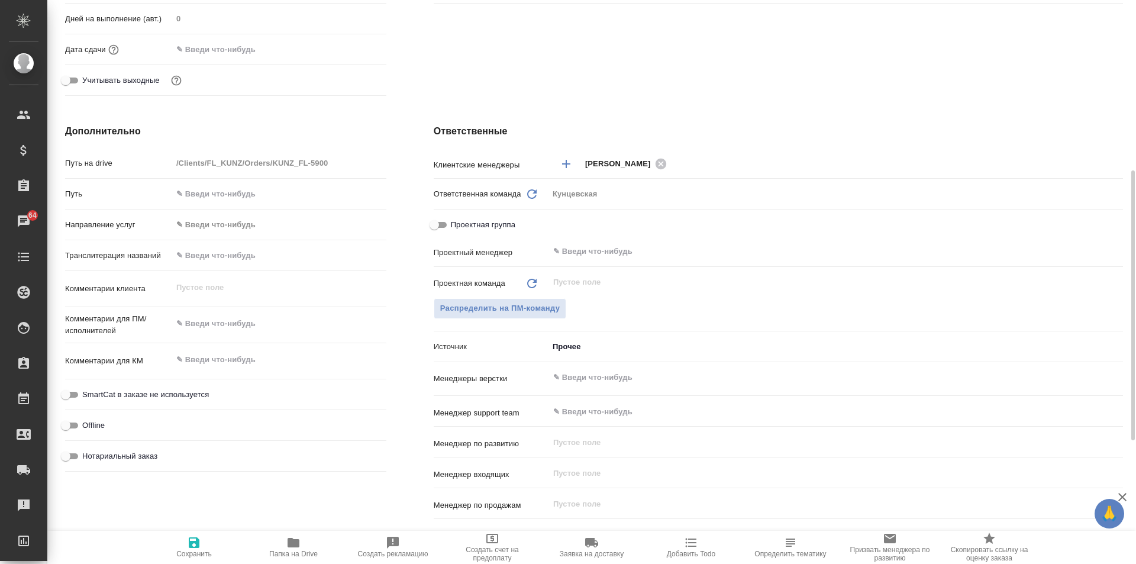
type textarea "x"
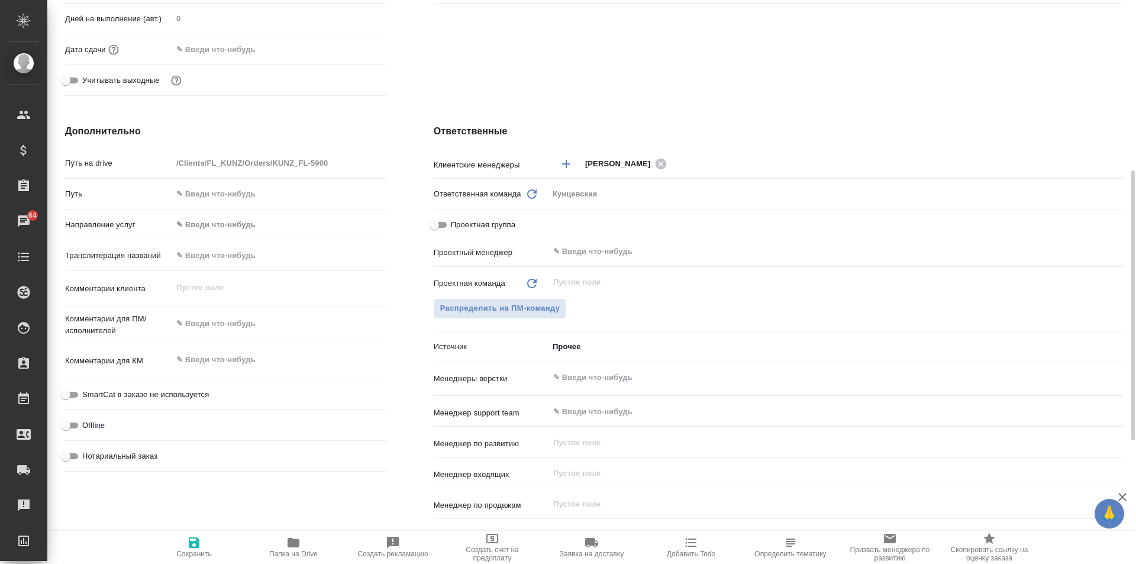
type textarea "x"
click at [215, 317] on textarea at bounding box center [279, 324] width 214 height 20
paste textarea "пасп Швейцарии, под нот визы и штампы описью"
type textarea "x"
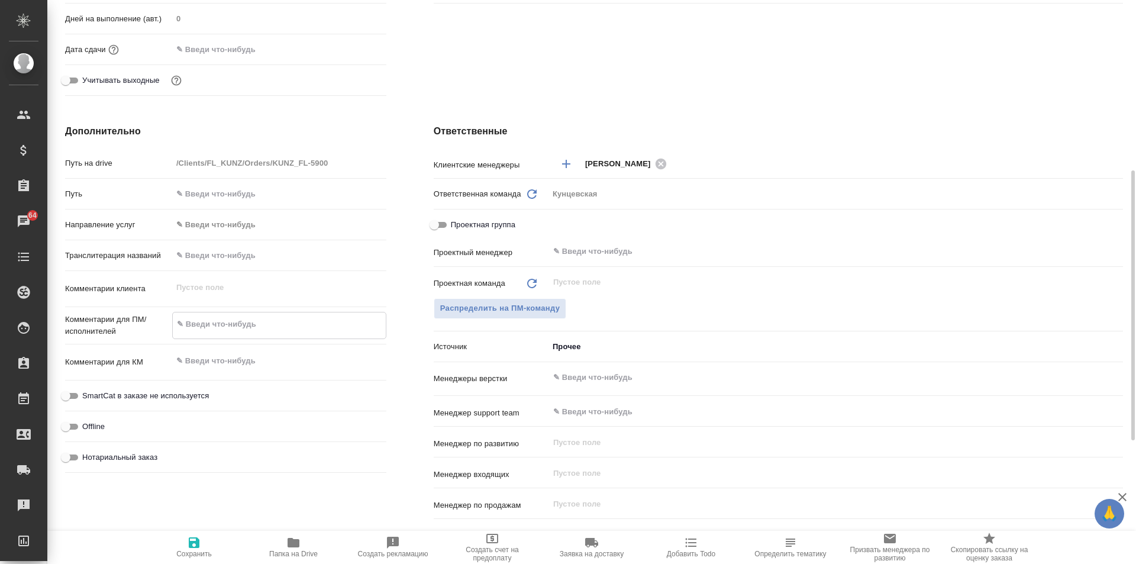
type textarea "пасп Швейцарии, под нот визы и штампы описью"
type textarea "x"
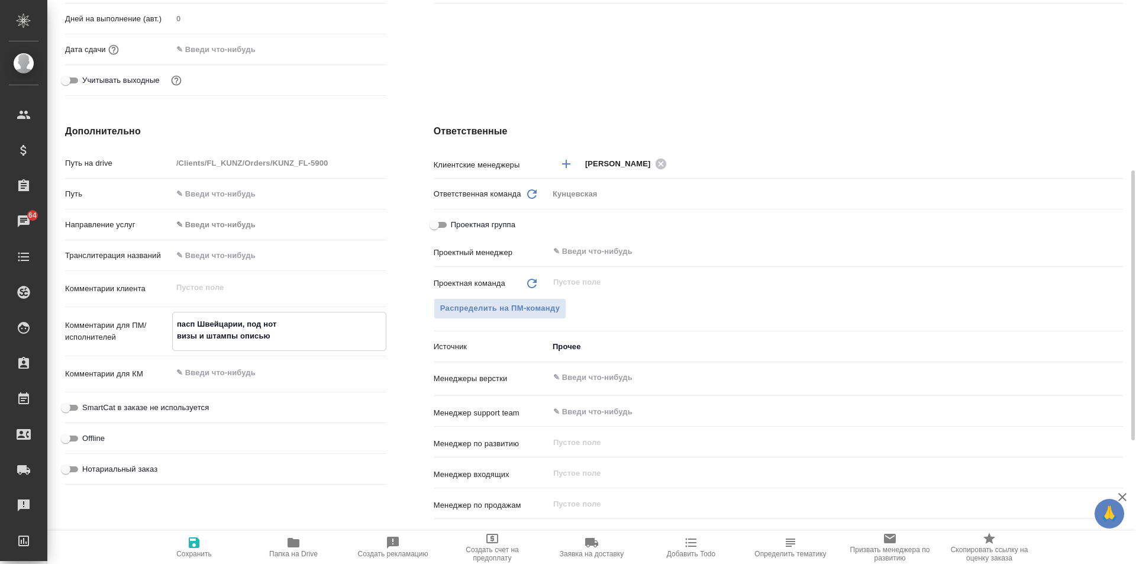
click at [278, 330] on textarea "пасп Швейцарии, под нот визы и штампы описью" at bounding box center [279, 330] width 213 height 32
drag, startPoint x: 277, startPoint y: 330, endPoint x: 167, endPoint y: 337, distance: 110.3
click at [167, 337] on div "Комментарии для ПМ/исполнителей пасп Швейцарии, под нот визы и штампы описью x" at bounding box center [225, 331] width 321 height 39
type textarea "x"
type textarea "пасп Швейцарии, под нот"
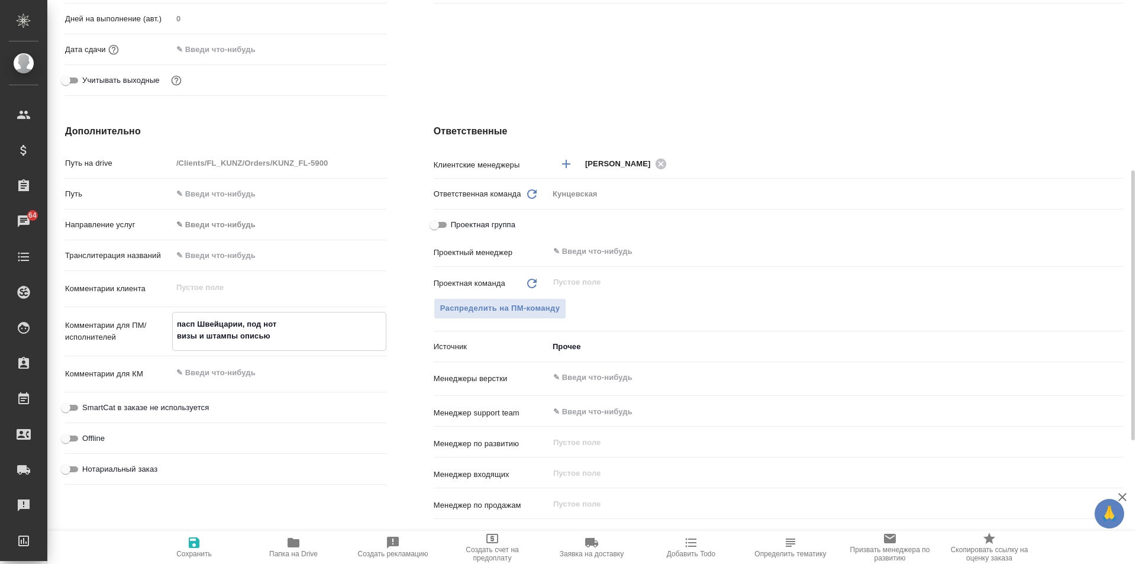
type textarea "x"
type textarea "пасп Швейцарии, под нот"
type textarea "x"
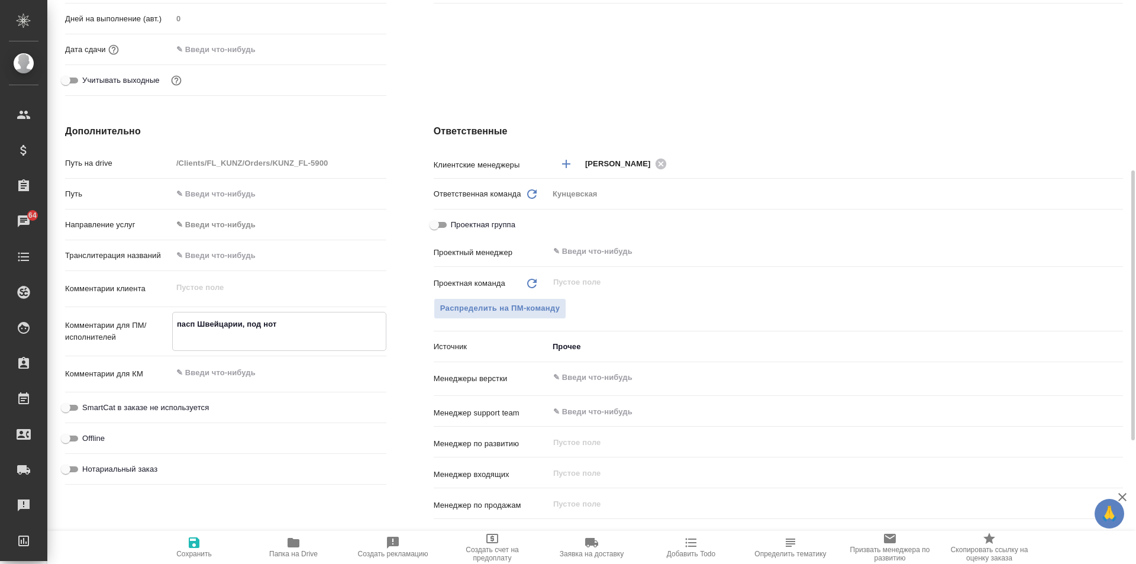
type textarea "x"
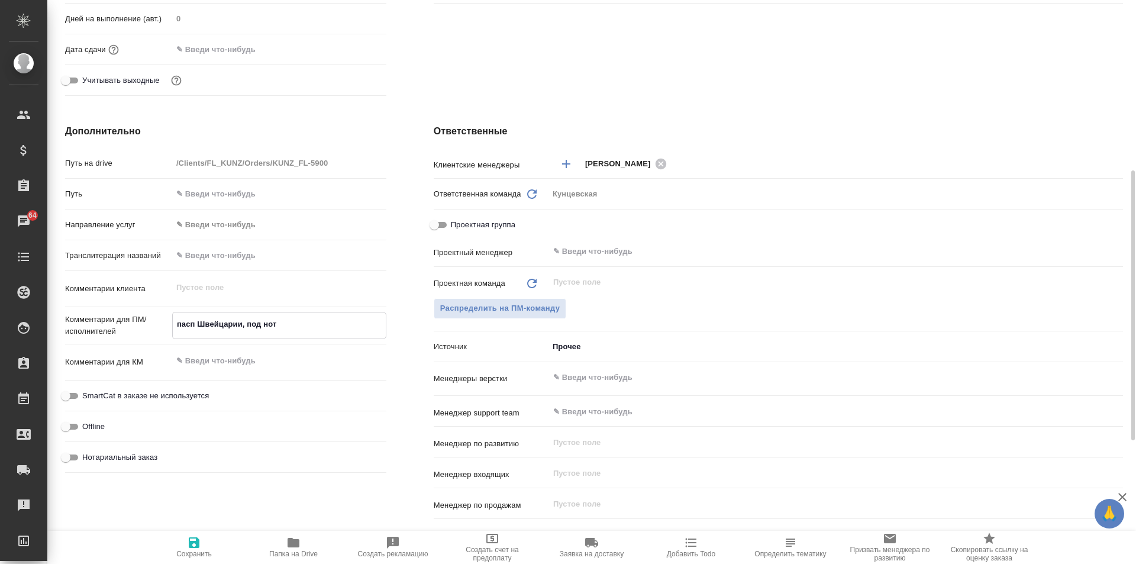
type textarea "пасп Швейцарии, под нот"
type textarea "x"
click at [69, 459] on input "Нотариальный заказ" at bounding box center [65, 457] width 43 height 14
checkbox input "true"
type textarea "x"
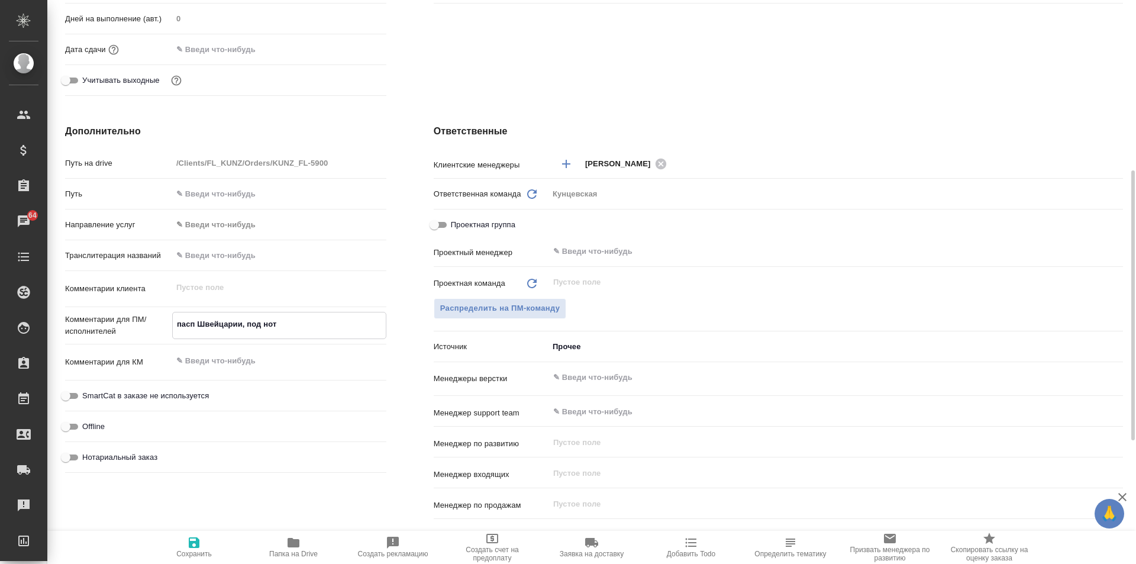
type textarea "x"
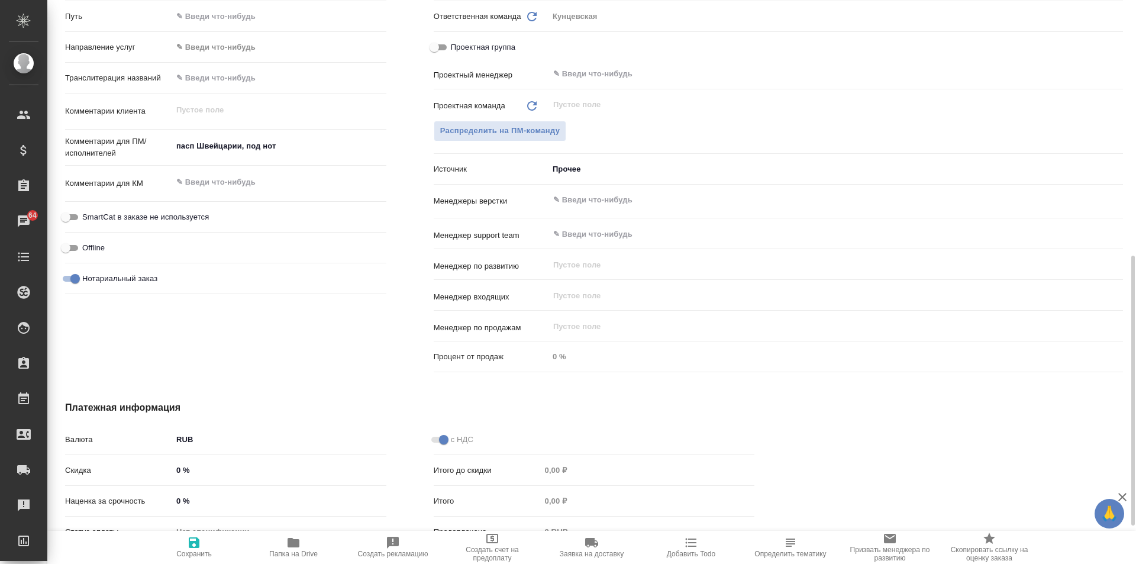
scroll to position [612, 0]
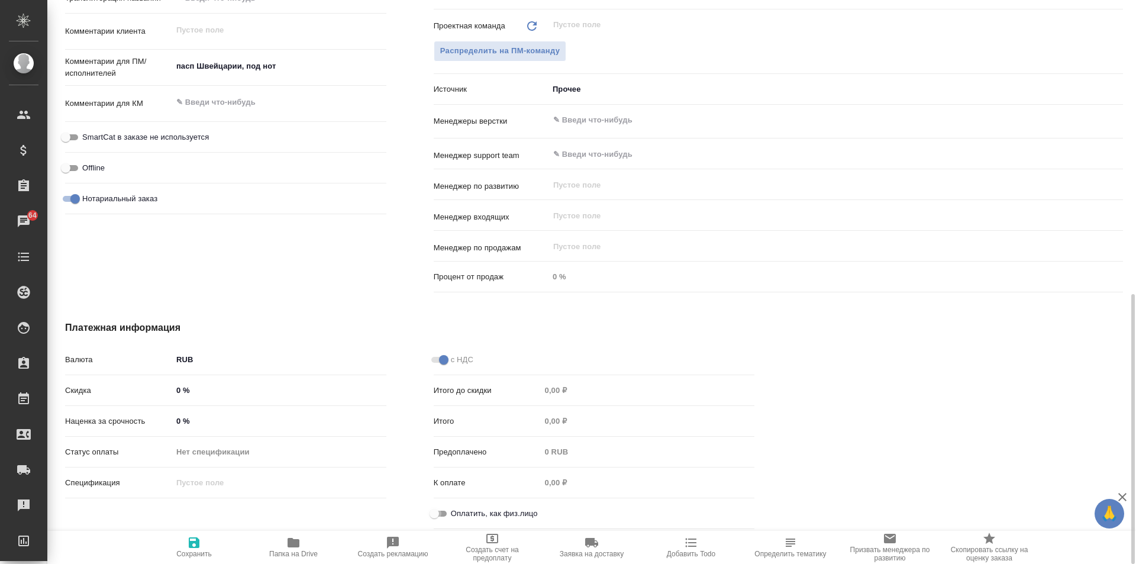
click at [438, 509] on input "Оплатить, как физ.лицо" at bounding box center [434, 513] width 43 height 14
checkbox input "true"
type textarea "x"
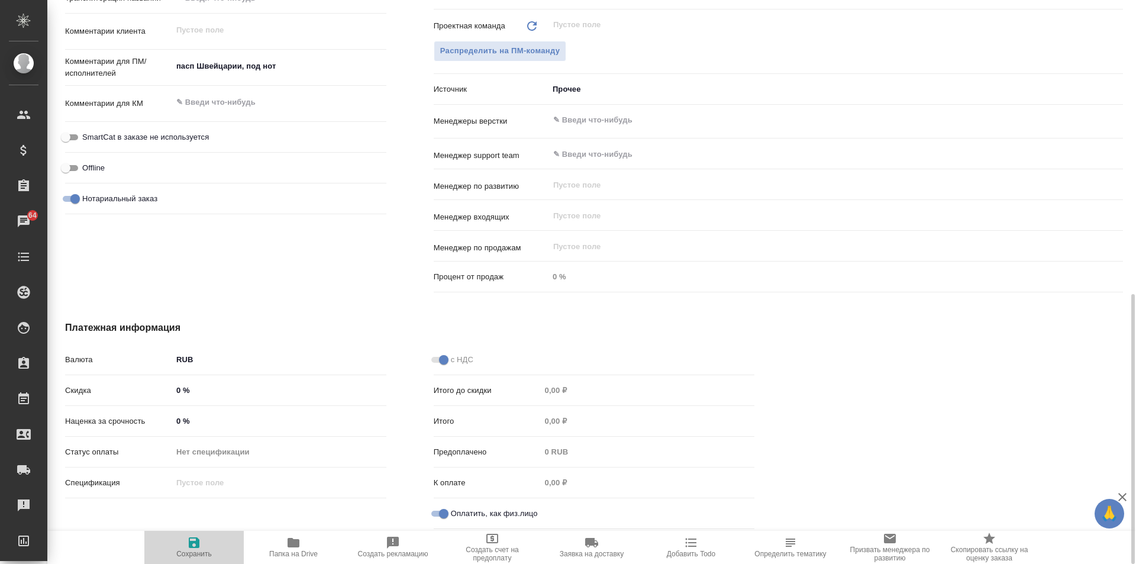
click at [190, 550] on span "Сохранить" at bounding box center [193, 554] width 35 height 8
type textarea "x"
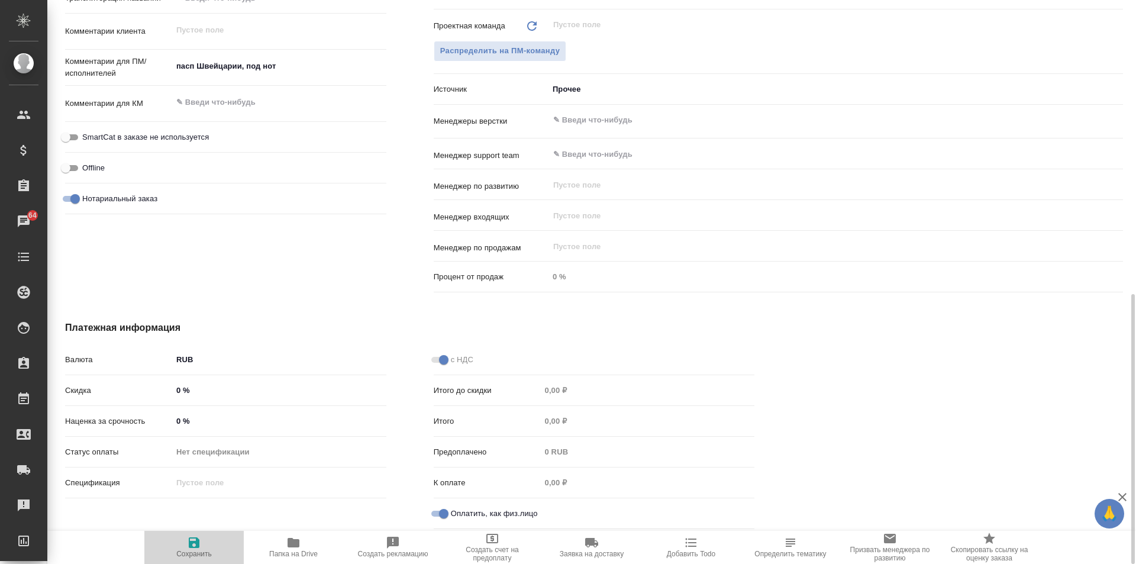
type textarea "x"
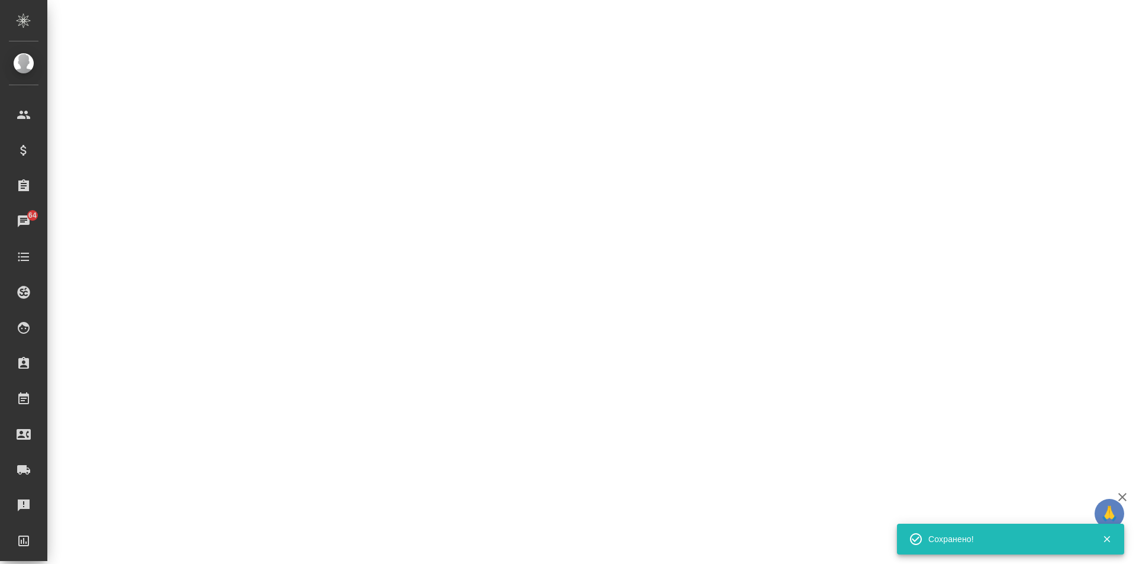
select select "RU"
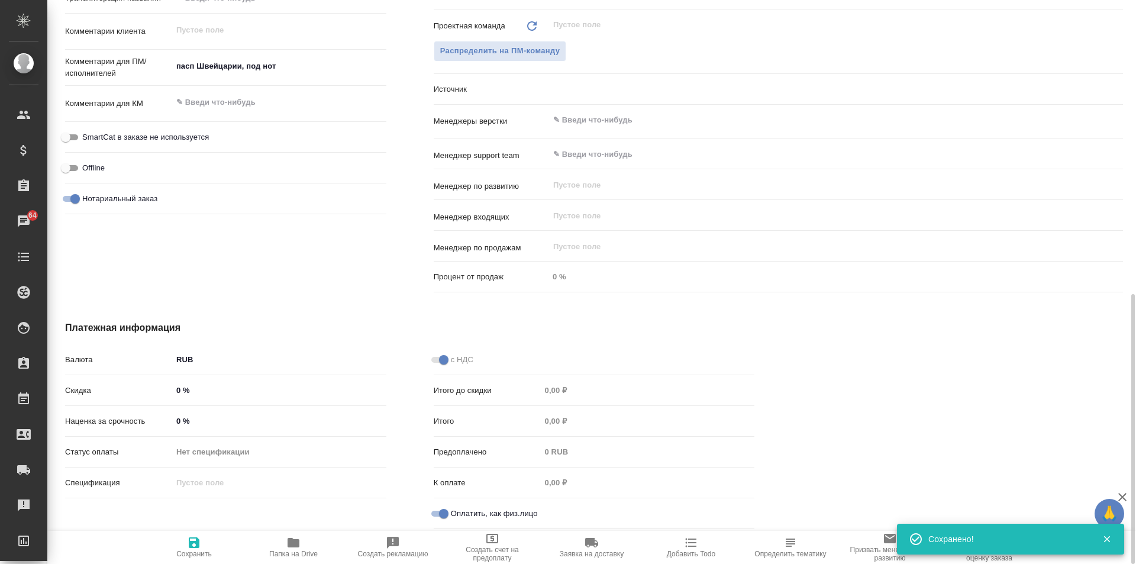
type textarea "x"
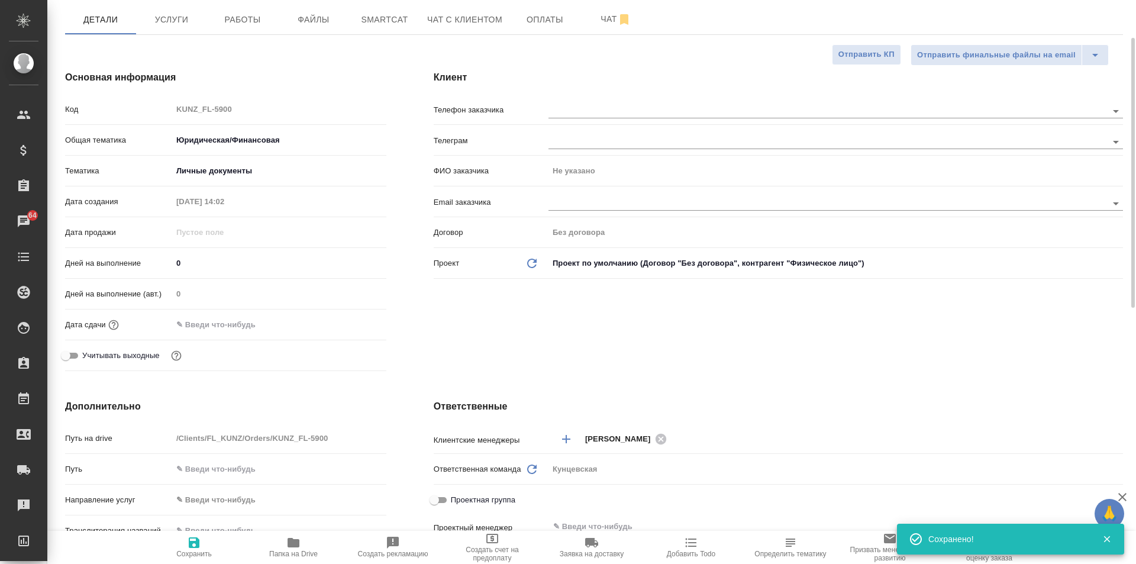
scroll to position [0, 0]
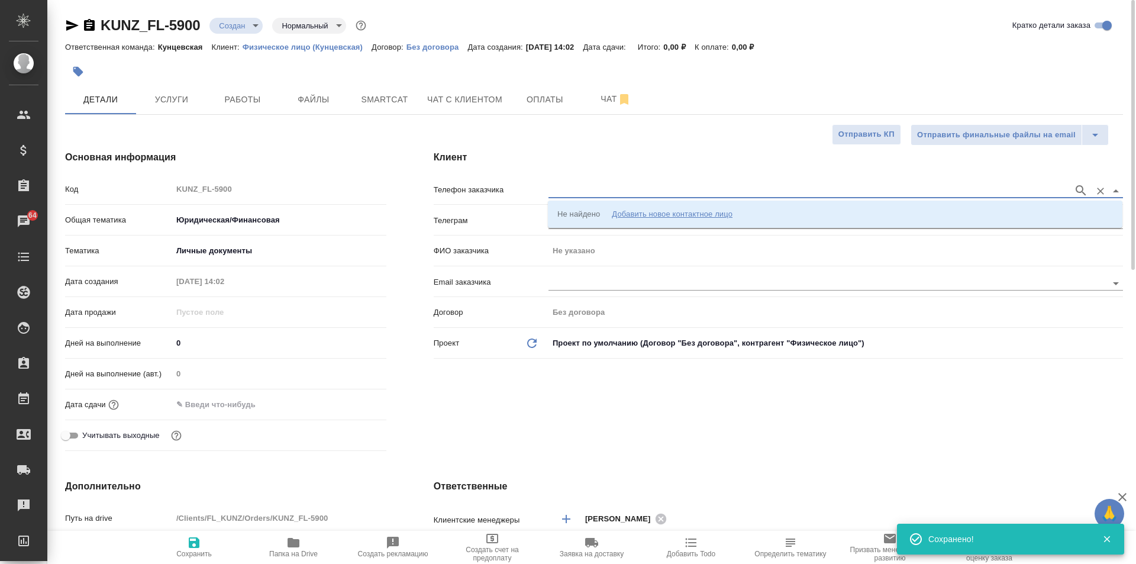
click at [609, 183] on input "text" at bounding box center [807, 190] width 519 height 14
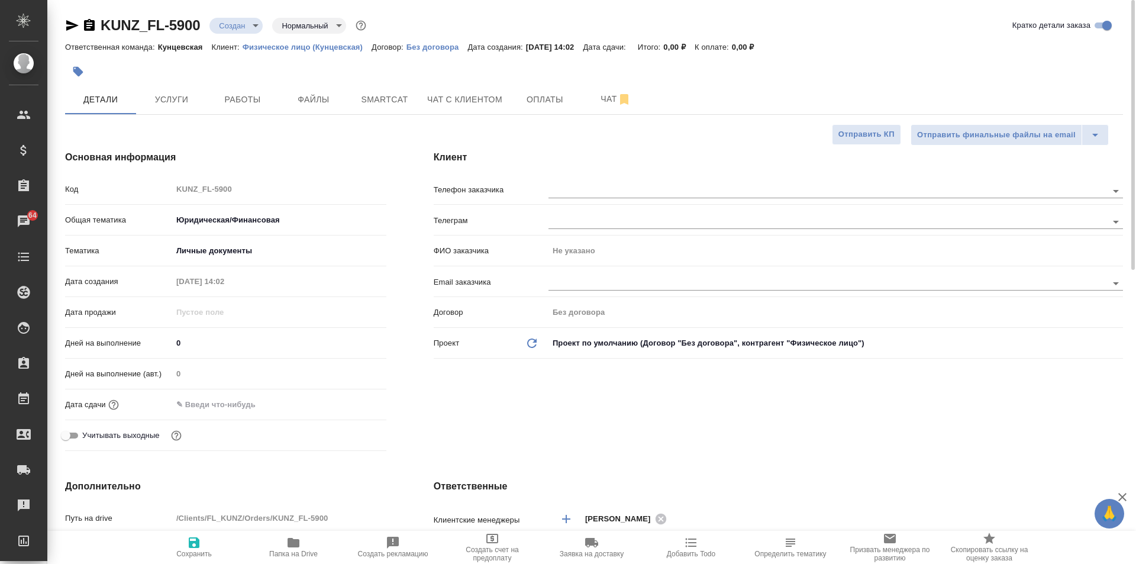
type textarea "x"
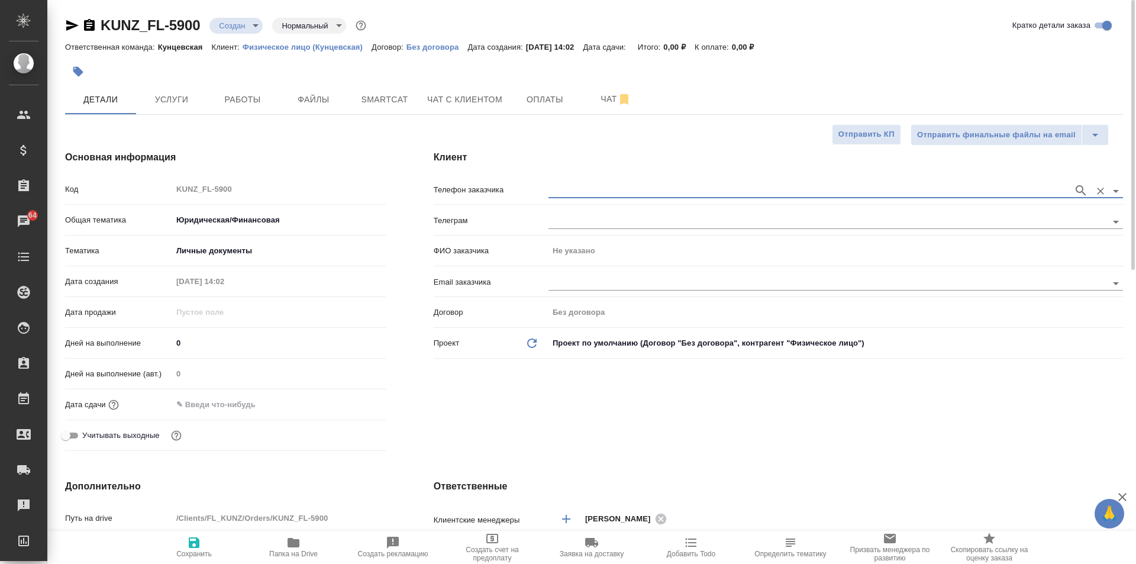
type textarea "x"
paste input "+41793043213"
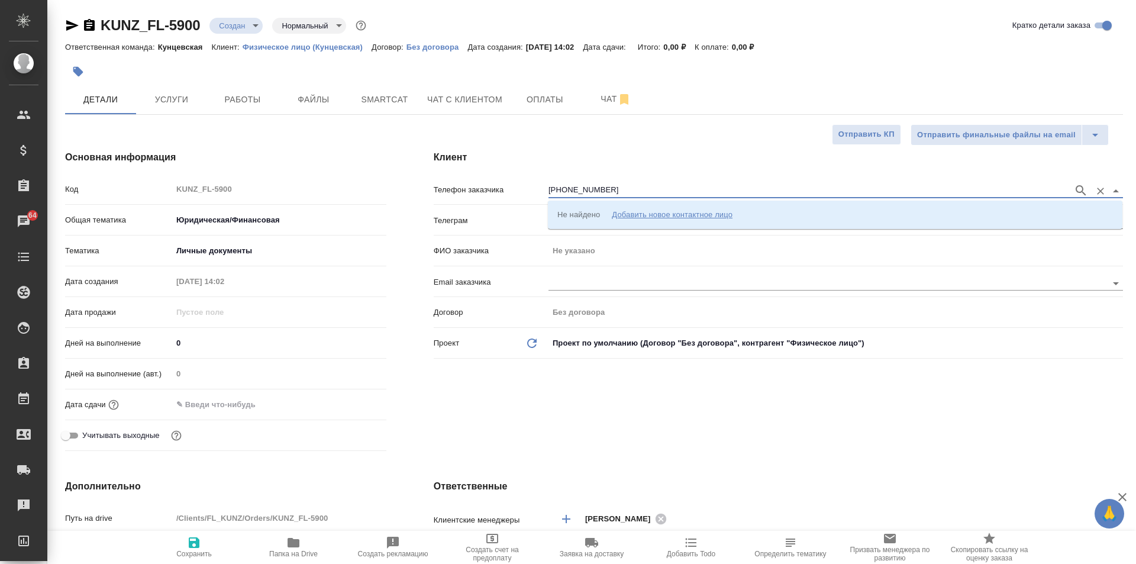
type input "+41793043213"
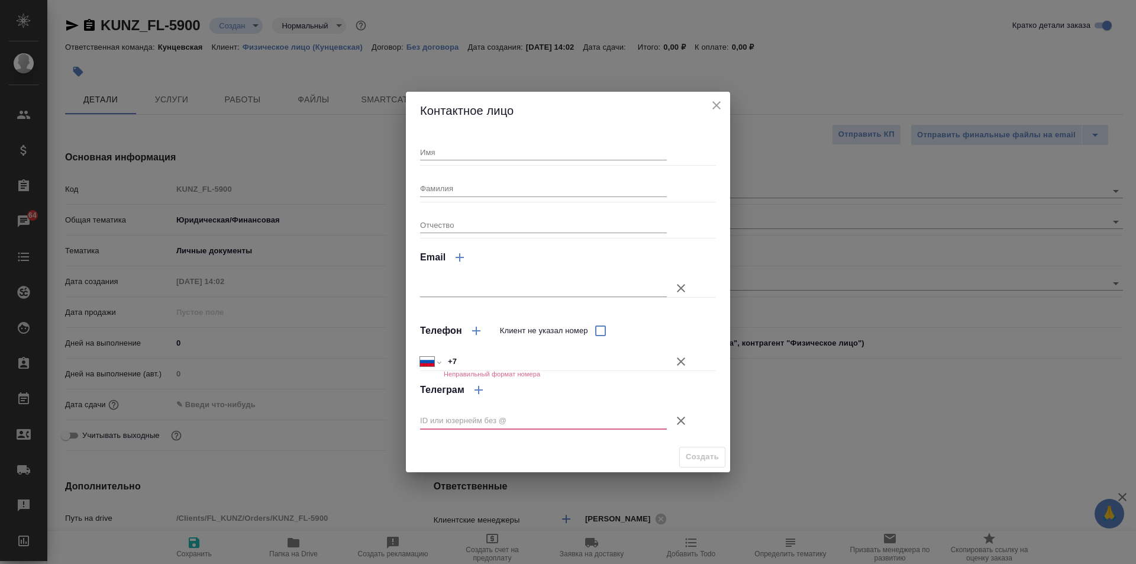
click at [707, 102] on h2 "Контактное лицо" at bounding box center [568, 110] width 296 height 19
click at [718, 101] on icon "close" at bounding box center [716, 105] width 14 height 14
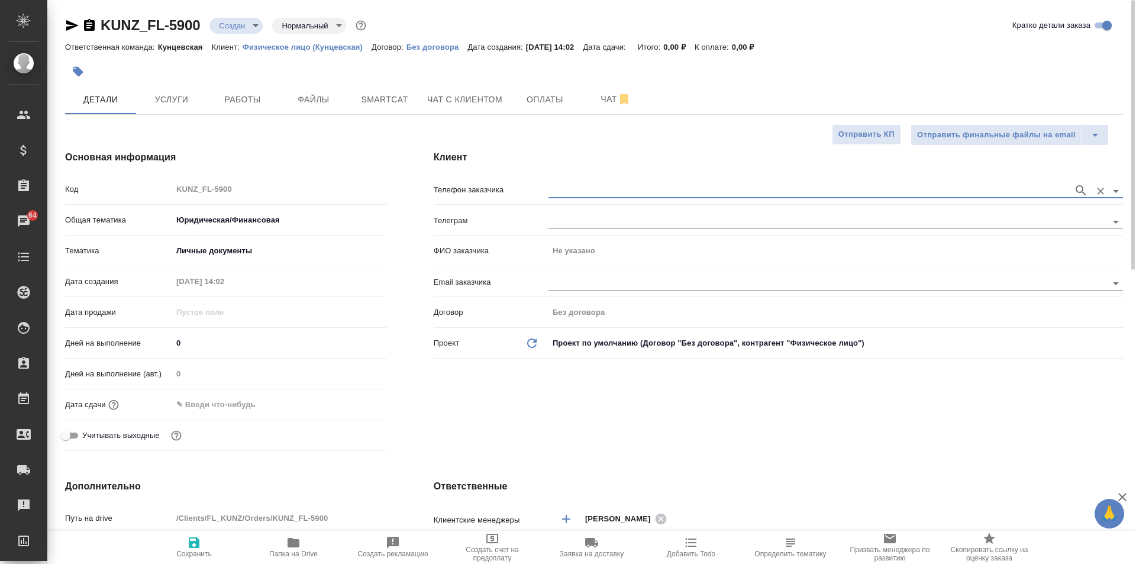
paste input "+41793043213"
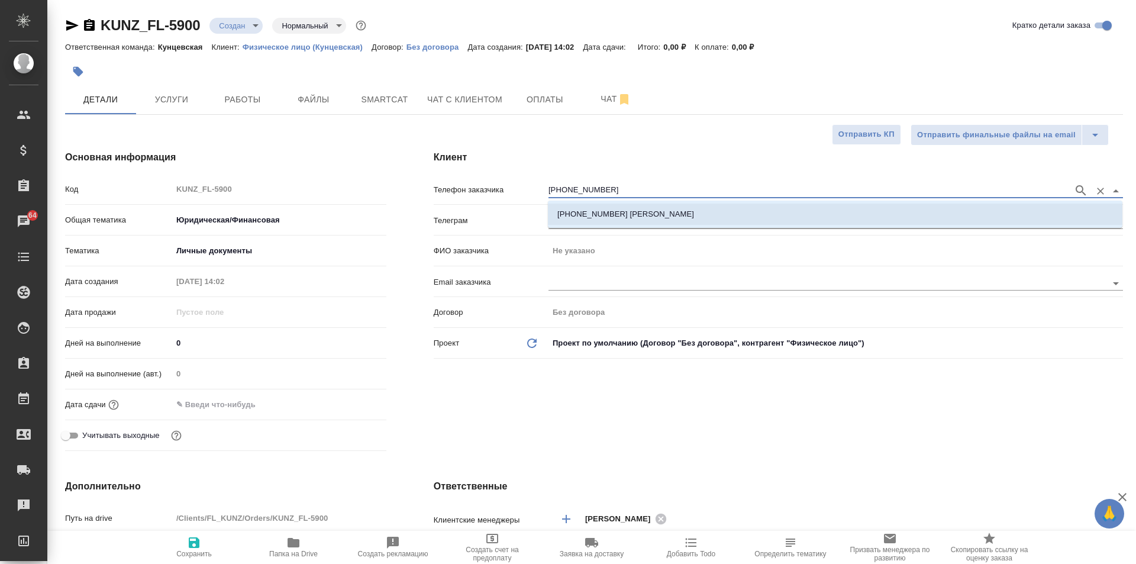
click at [667, 210] on li "+41793043213 Yulia D" at bounding box center [835, 214] width 574 height 21
type input "+41793043213 Yulia D"
type input "Yulia D"
type textarea "x"
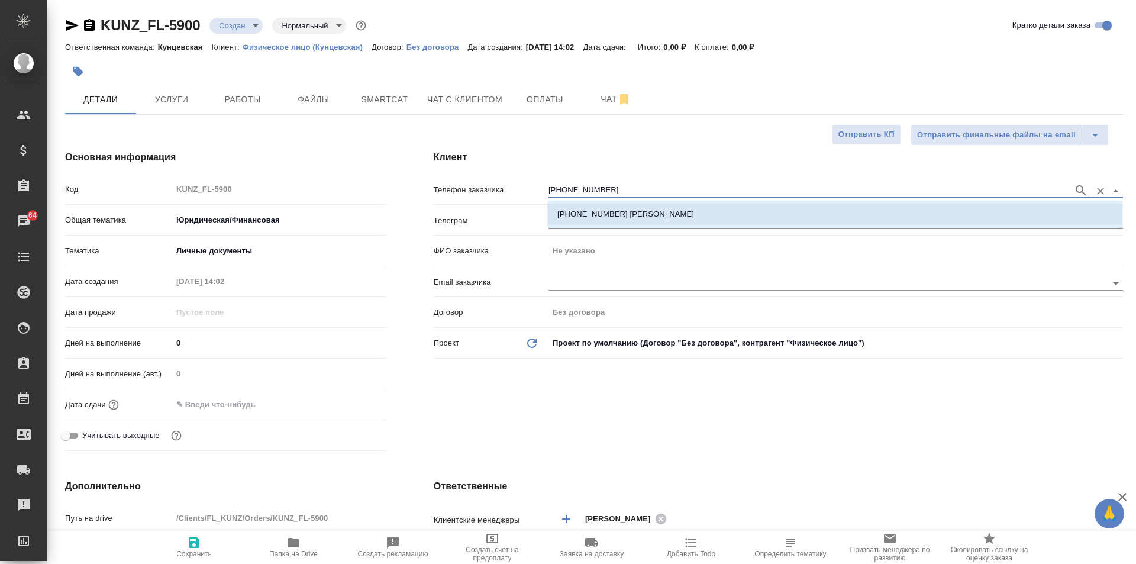
type textarea "x"
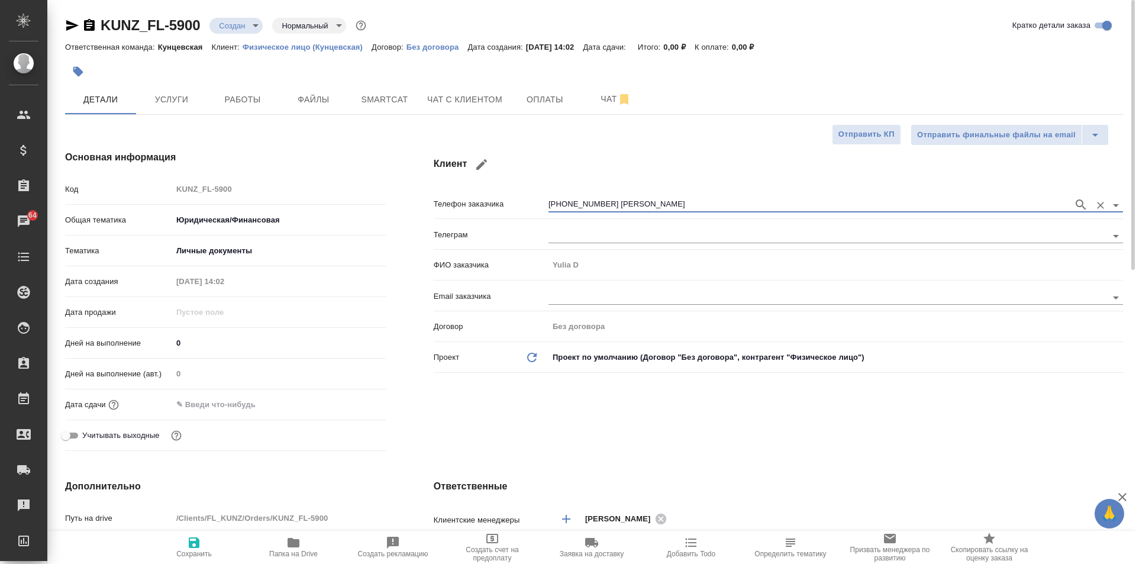
type input "+41793043213 Yulia D"
click at [192, 553] on span "Сохранить" at bounding box center [193, 554] width 35 height 8
type textarea "x"
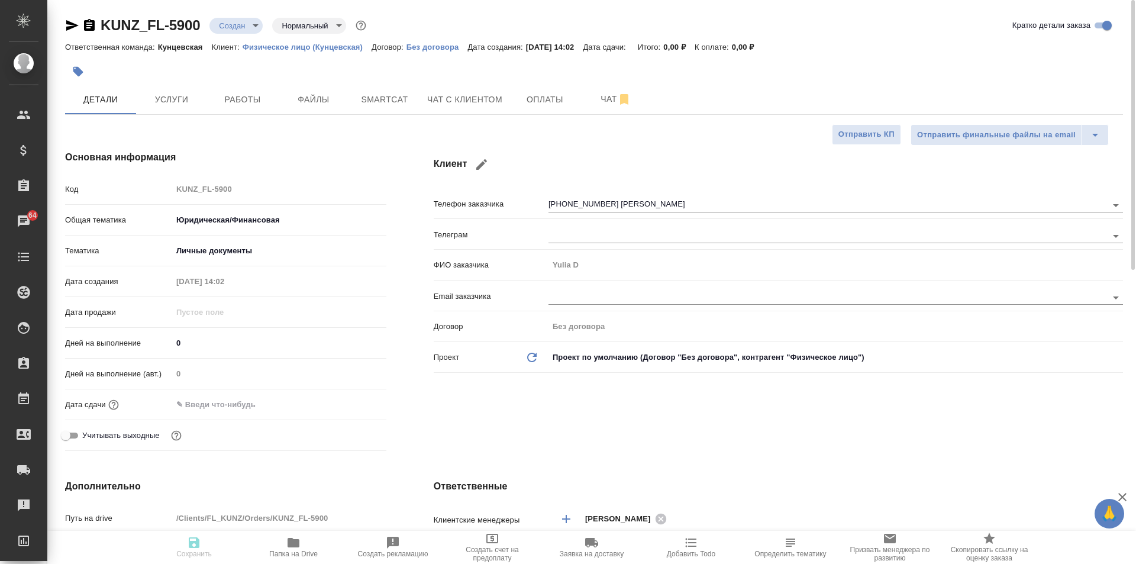
type textarea "x"
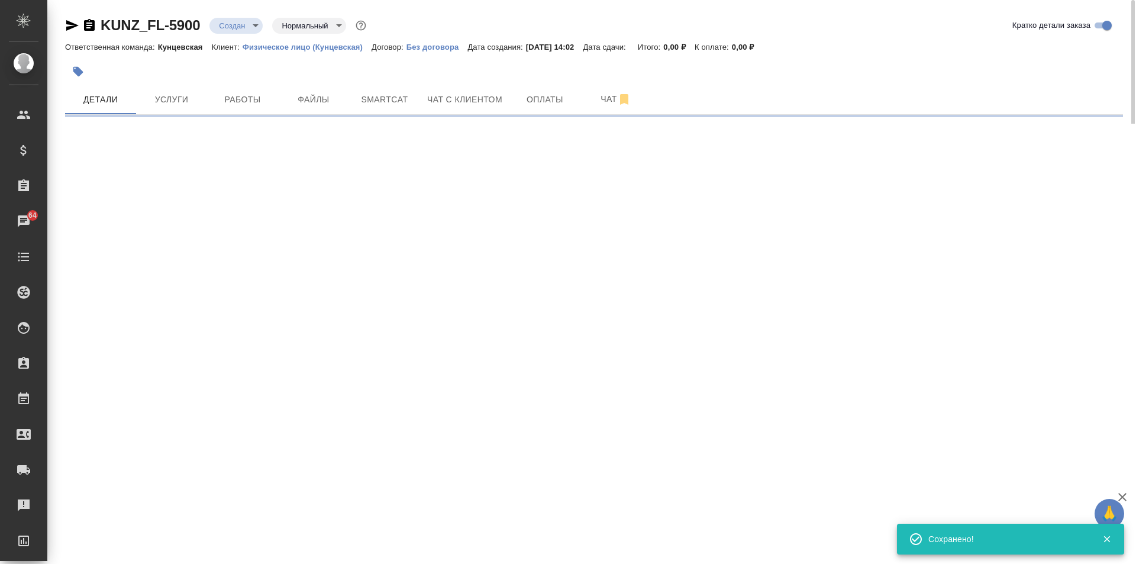
type input "holyTrinity"
select select "RU"
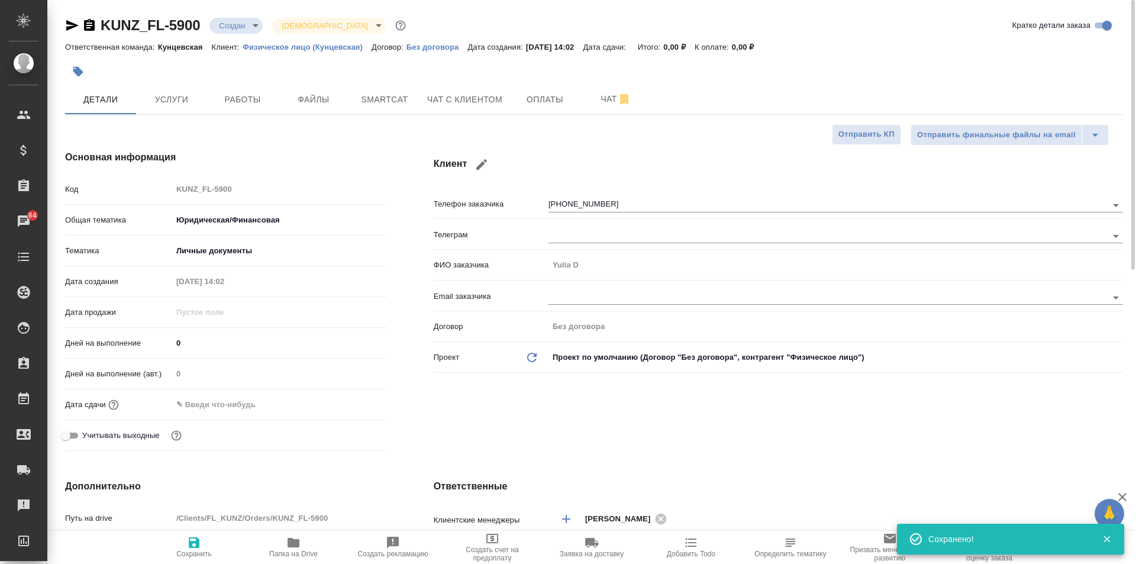
type textarea "x"
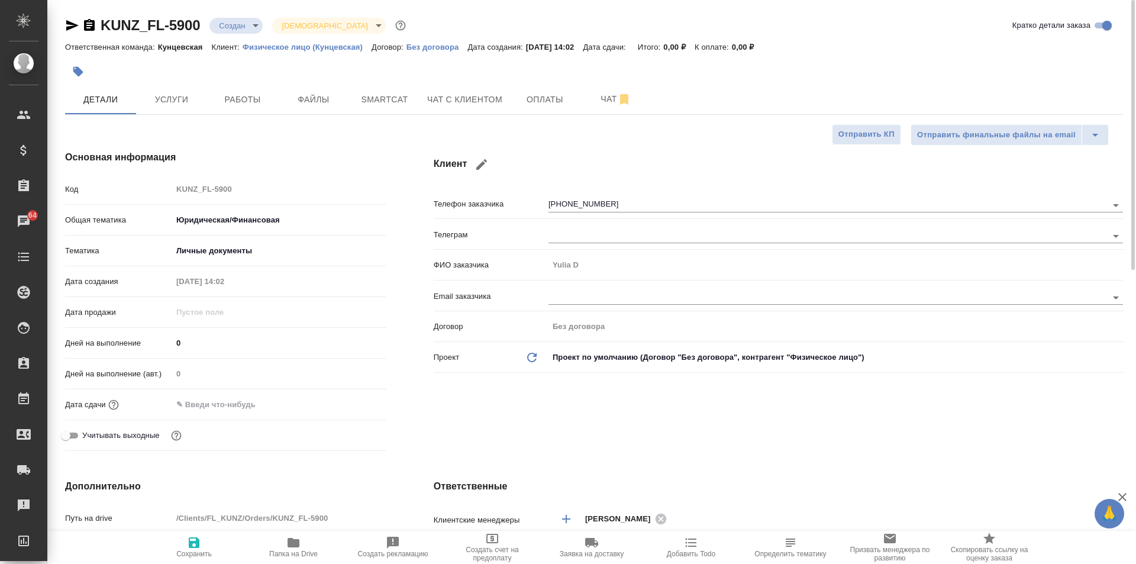
type textarea "x"
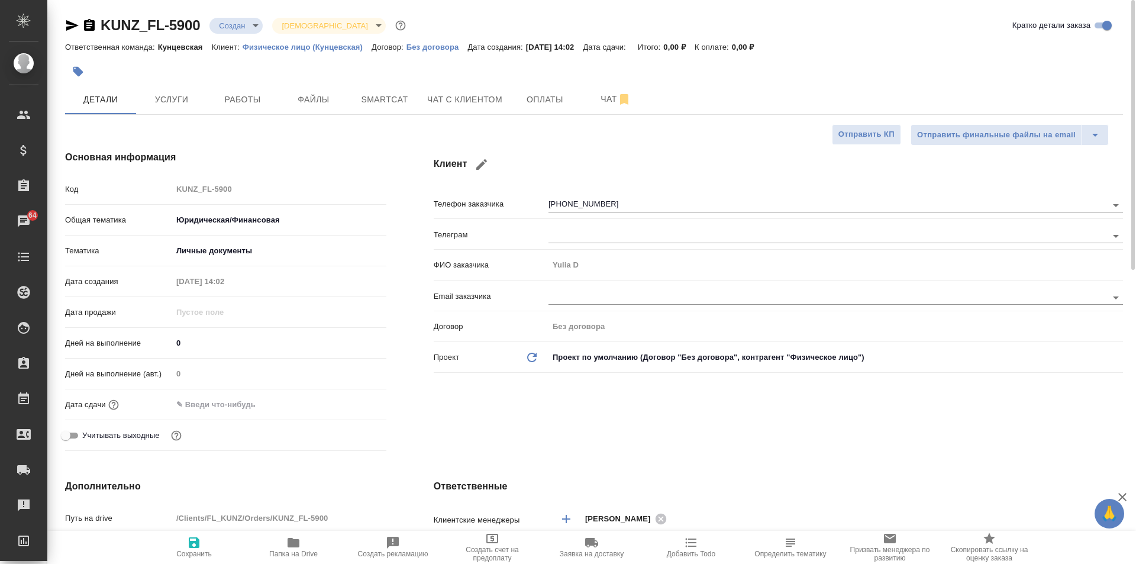
type textarea "x"
click at [167, 108] on button "Услуги" at bounding box center [171, 100] width 71 height 30
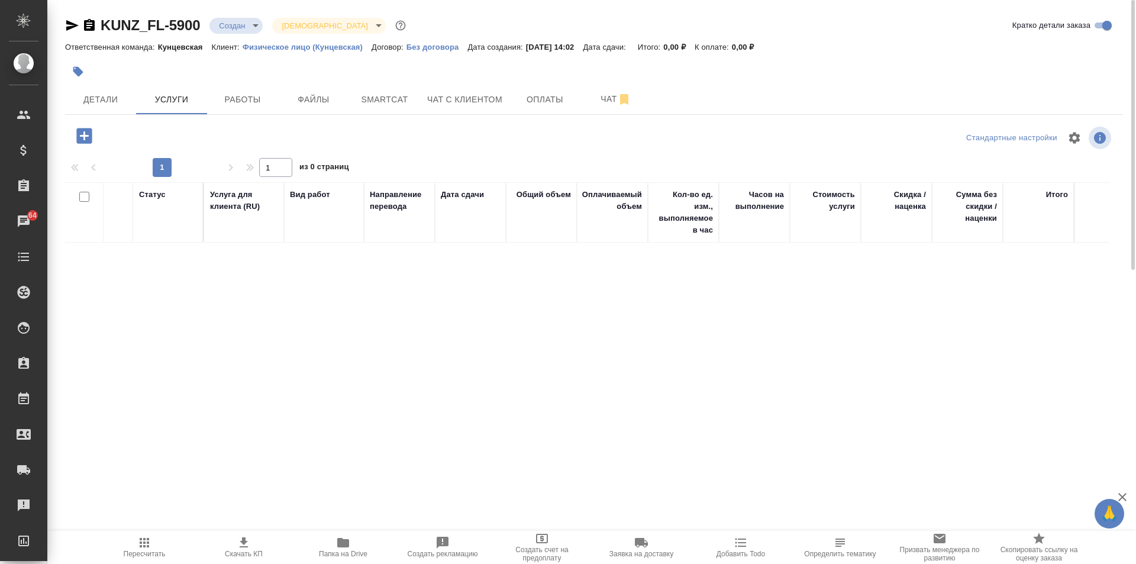
click at [82, 134] on icon "button" at bounding box center [83, 135] width 15 height 15
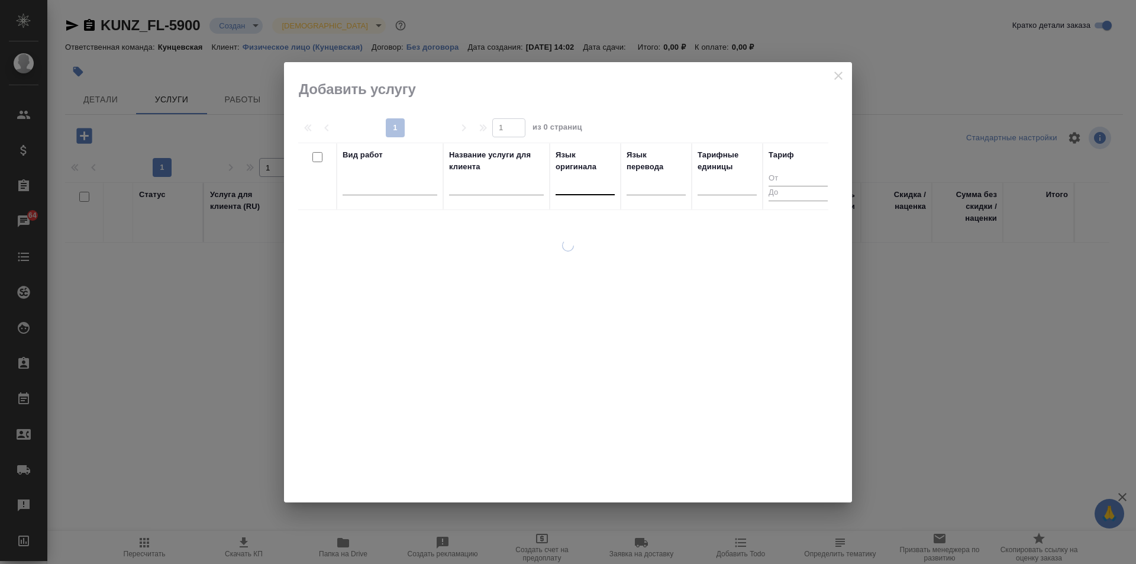
click at [590, 181] on div at bounding box center [585, 183] width 59 height 17
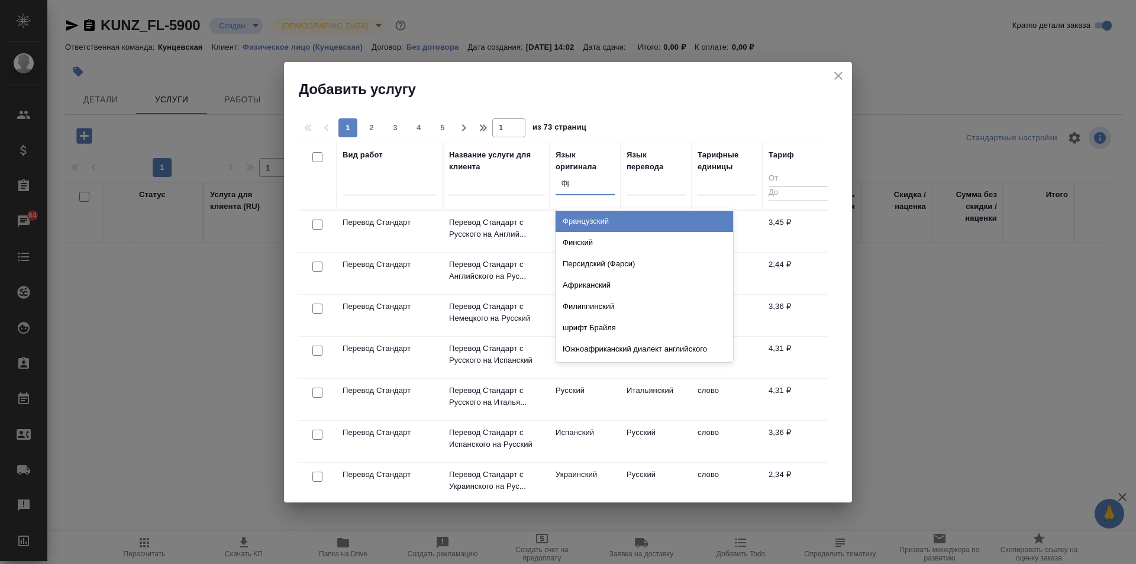
type input "фра"
click at [625, 215] on div "Французский" at bounding box center [644, 221] width 177 height 21
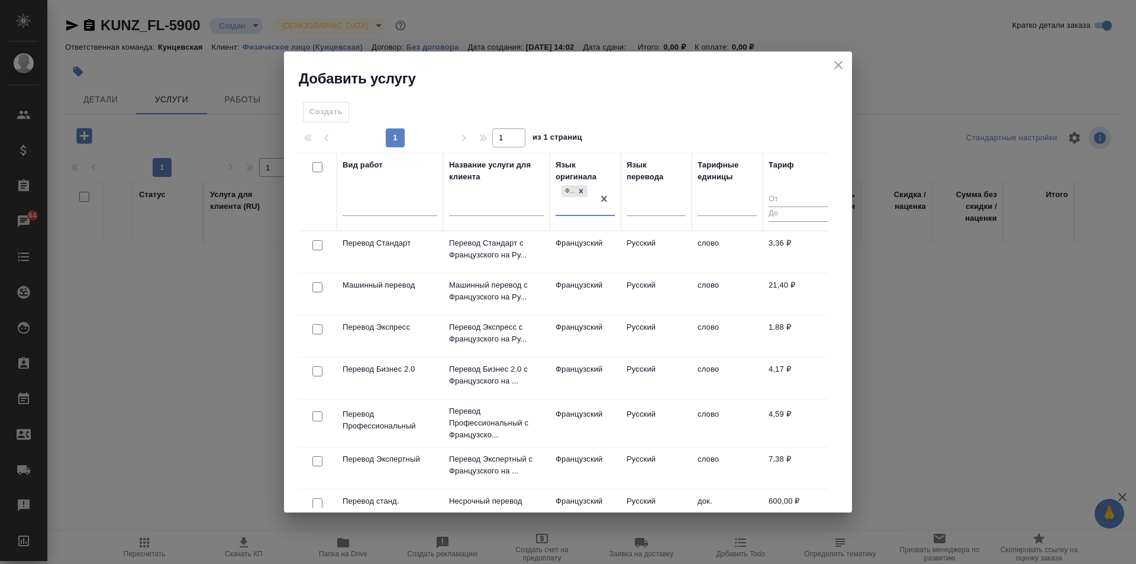
click at [641, 191] on div "Язык перевода" at bounding box center [656, 191] width 59 height 65
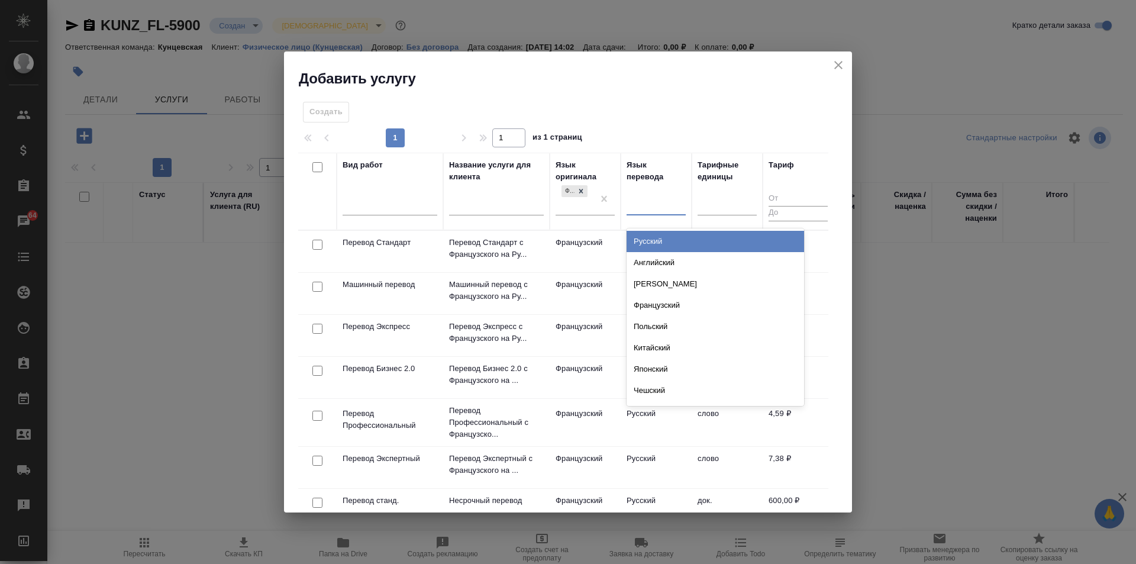
click at [641, 204] on div at bounding box center [656, 203] width 59 height 17
click at [709, 227] on th "Тарифные единицы" at bounding box center [727, 192] width 71 height 78
click at [666, 198] on div at bounding box center [656, 203] width 59 height 17
click at [664, 240] on div "Русский" at bounding box center [715, 241] width 177 height 21
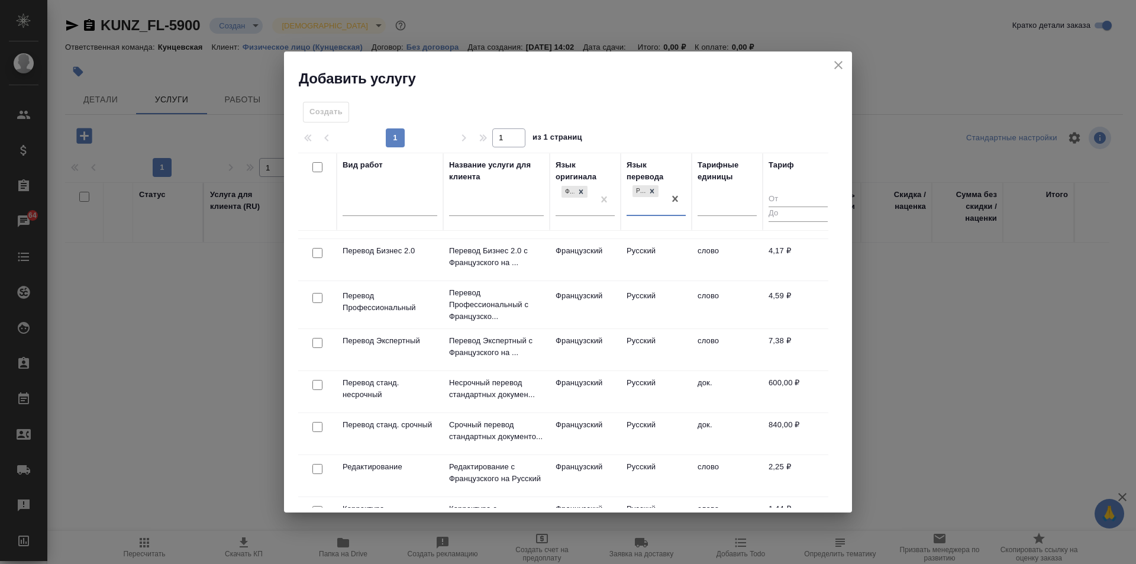
scroll to position [177, 0]
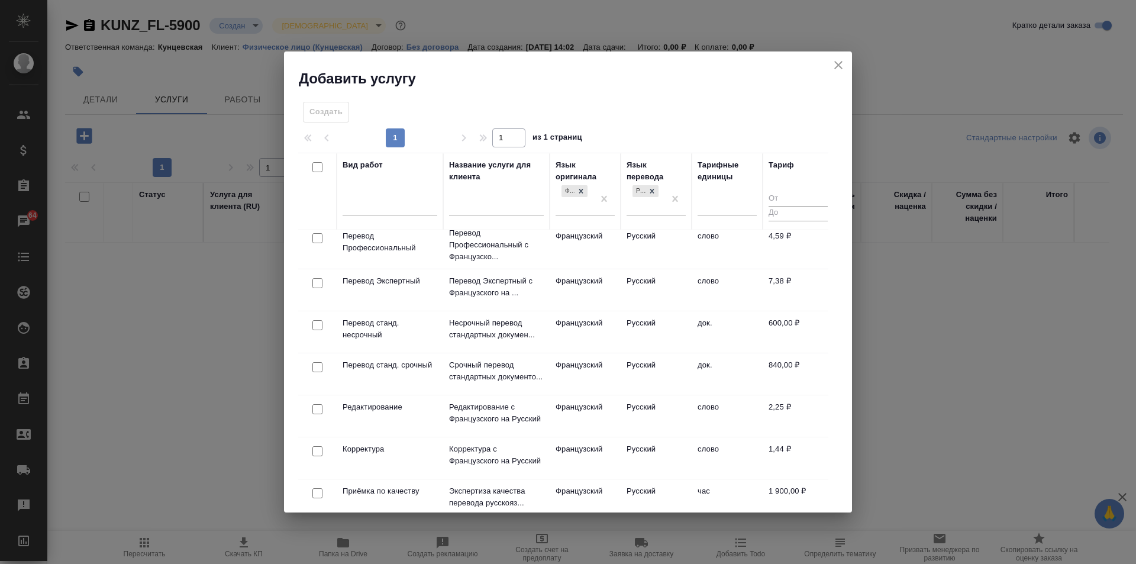
click at [315, 323] on input "checkbox" at bounding box center [317, 325] width 10 height 10
checkbox input "true"
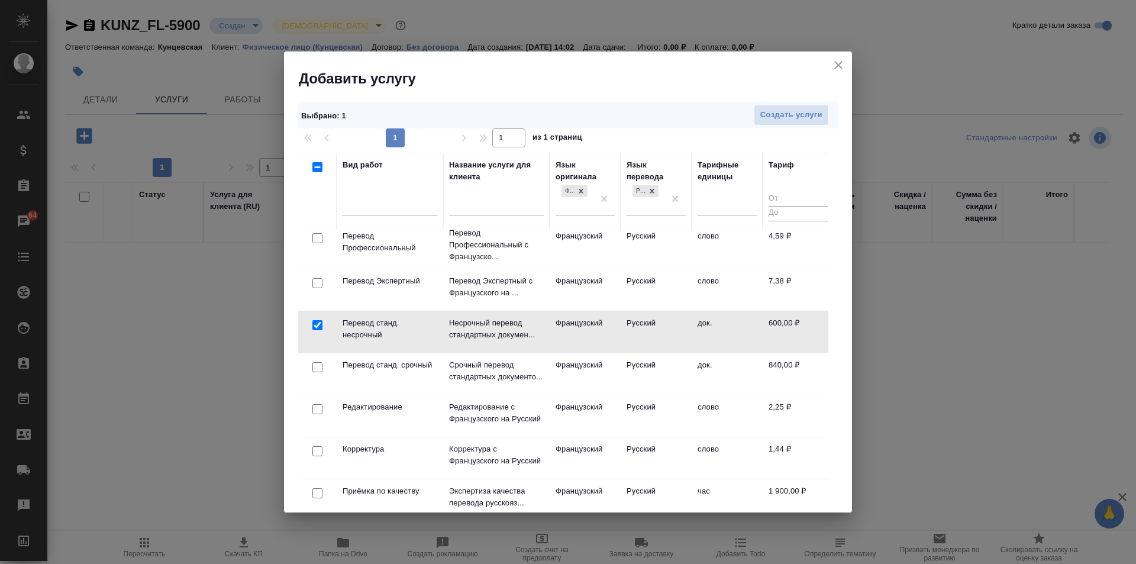
click at [376, 324] on p "Перевод станд. несрочный" at bounding box center [390, 329] width 95 height 24
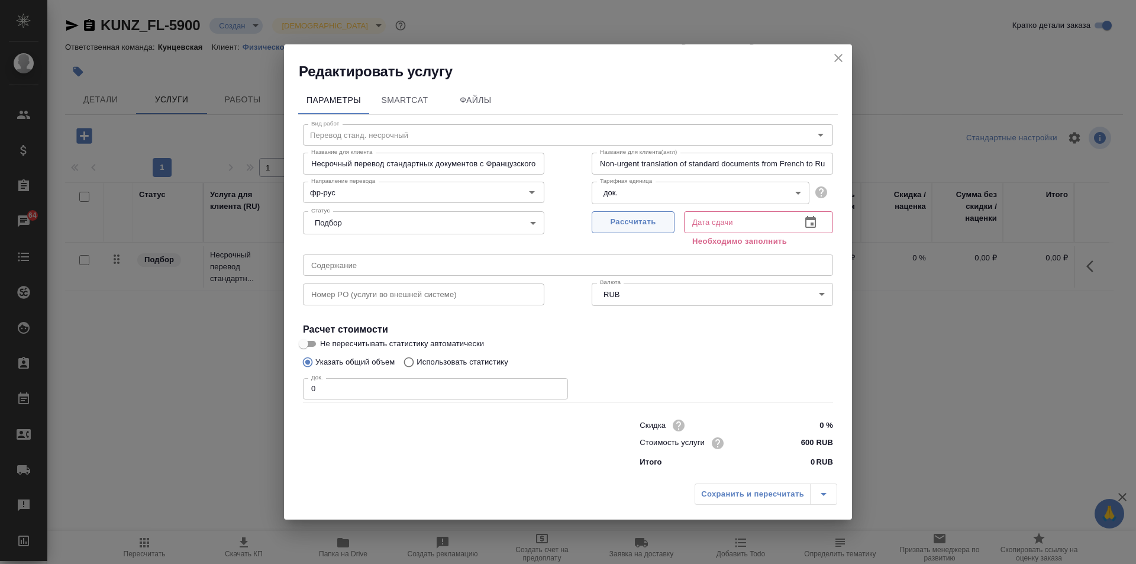
click at [648, 218] on span "Рассчитать" at bounding box center [633, 222] width 70 height 14
type input "10.09.2025 14:08"
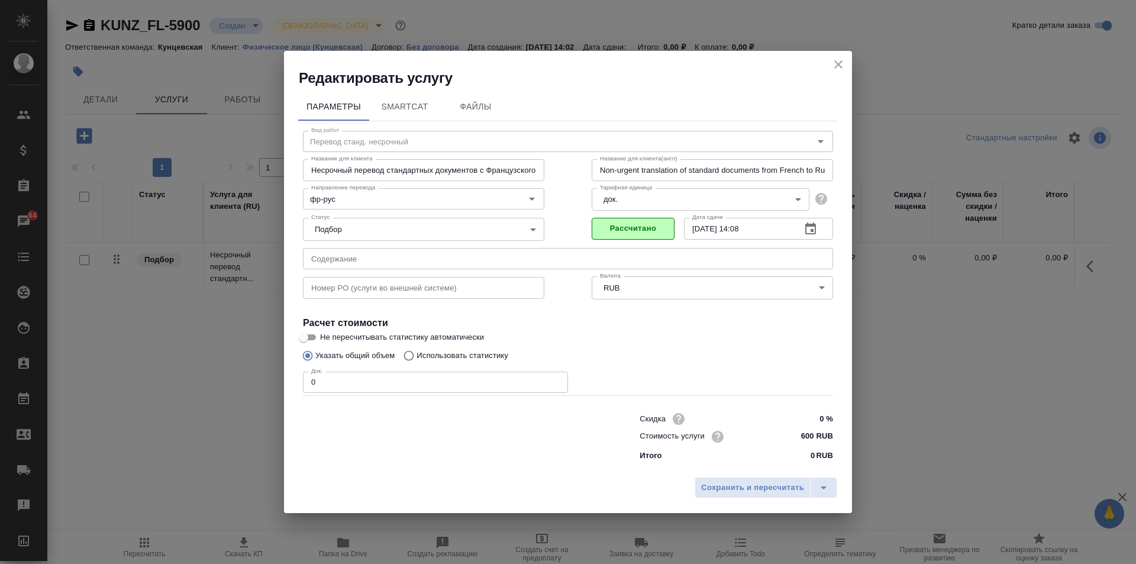
click at [454, 376] on input "0" at bounding box center [435, 382] width 265 height 21
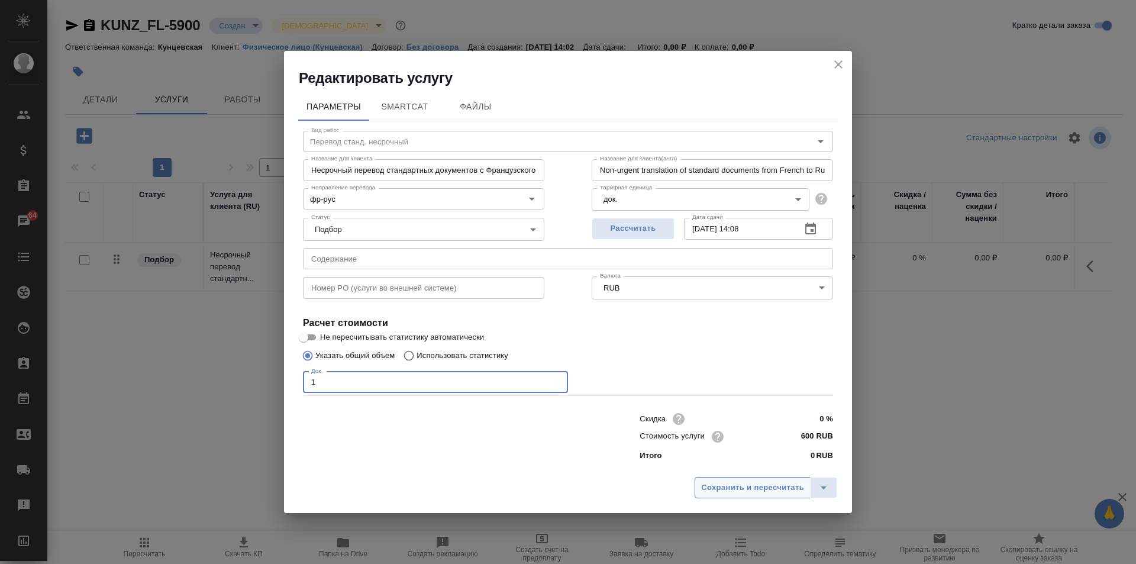
type input "1"
click at [749, 486] on span "Сохранить и пересчитать" at bounding box center [752, 488] width 103 height 14
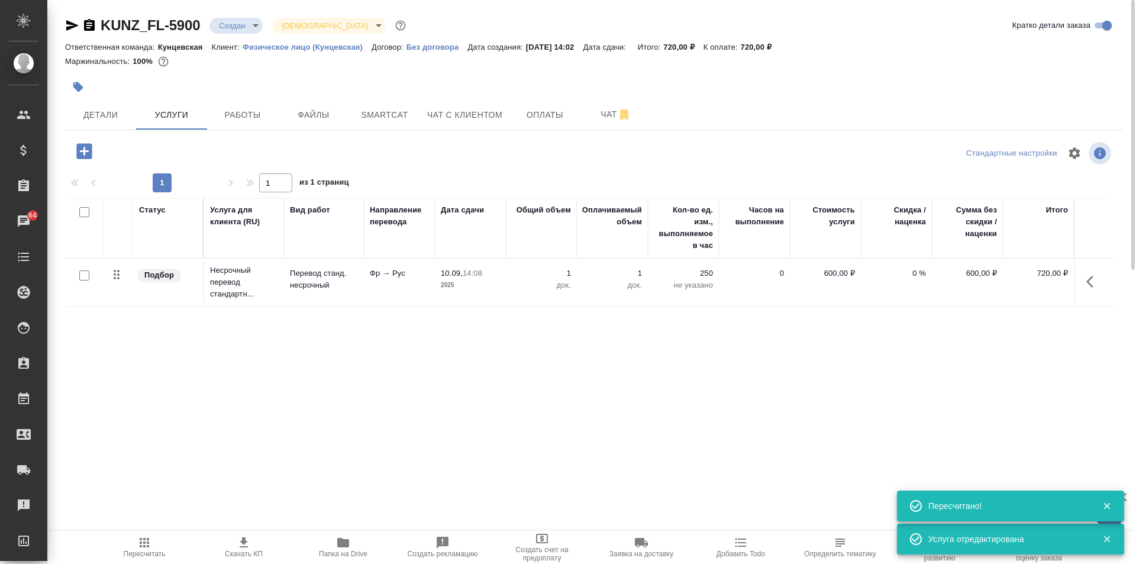
click at [80, 150] on icon "button" at bounding box center [83, 150] width 15 height 15
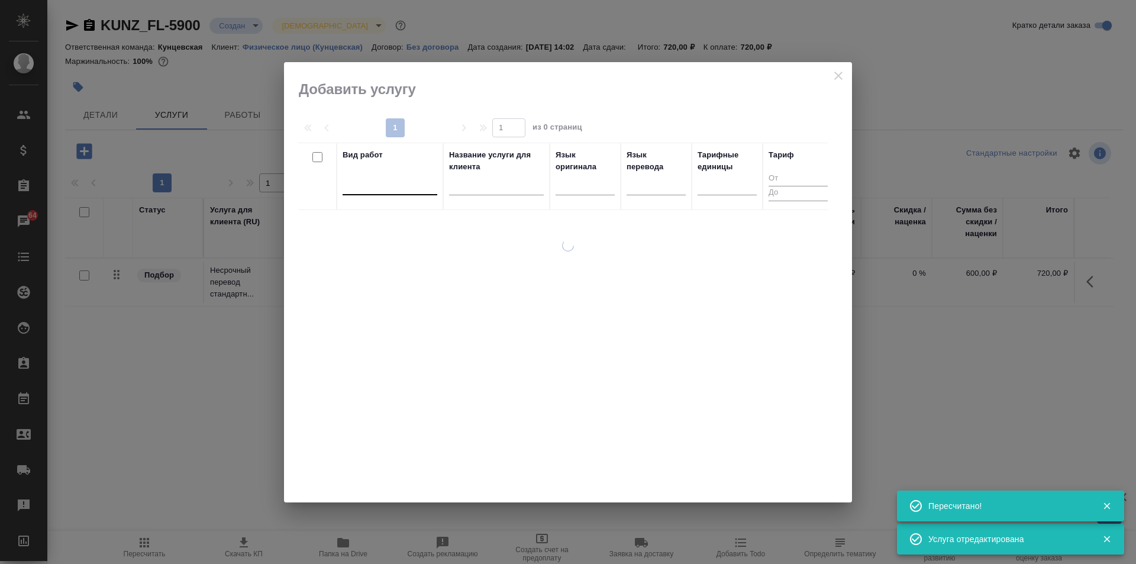
click at [389, 188] on div at bounding box center [390, 183] width 95 height 17
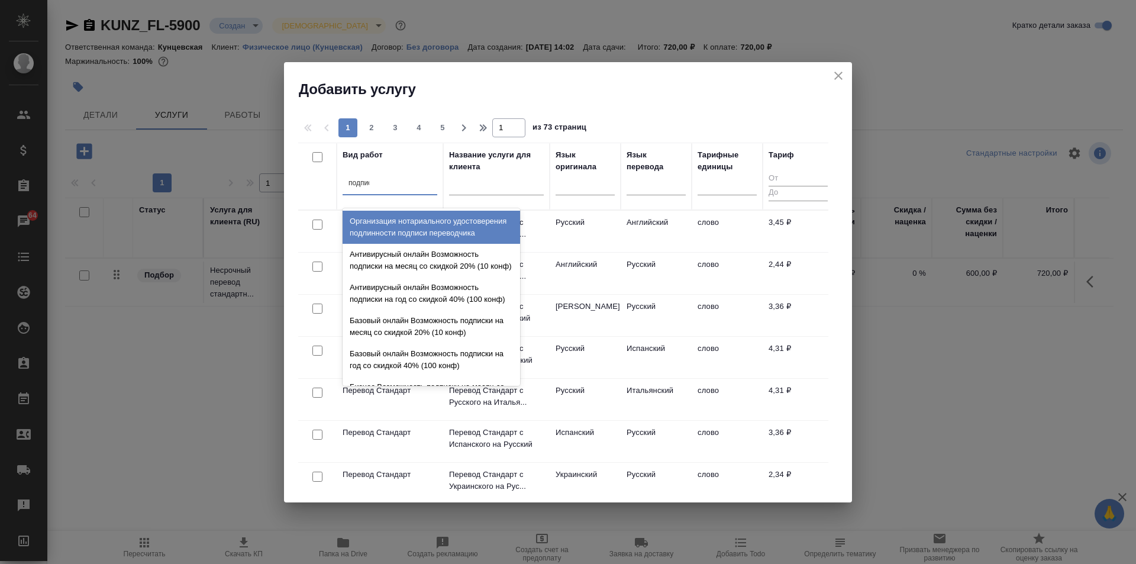
type input "подписи"
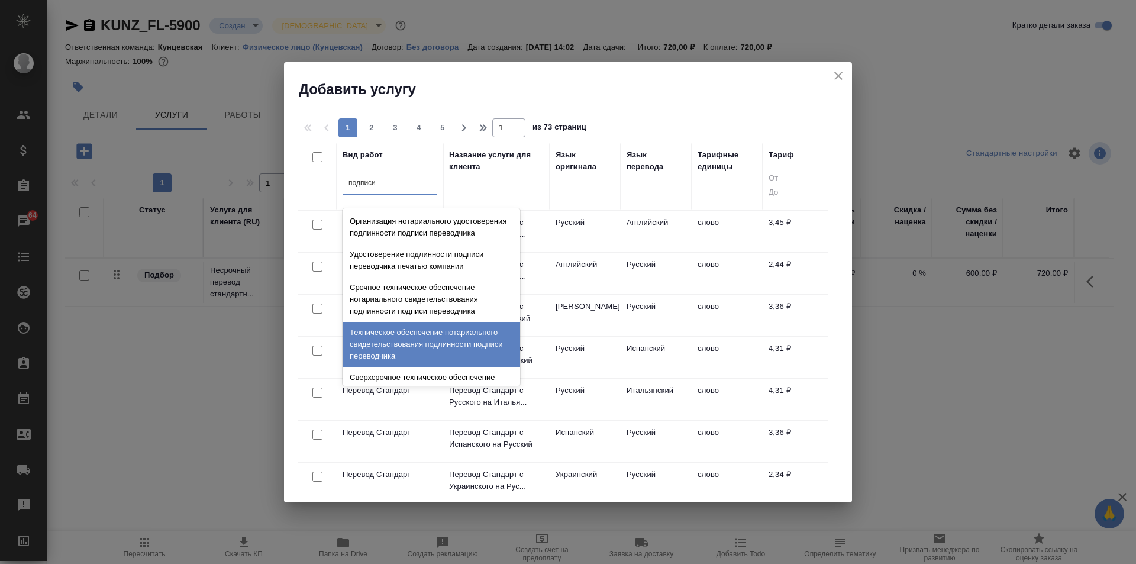
click at [422, 346] on div "Техническое обеспечение нотариального свидетельствования подлинности подписи пе…" at bounding box center [431, 344] width 177 height 45
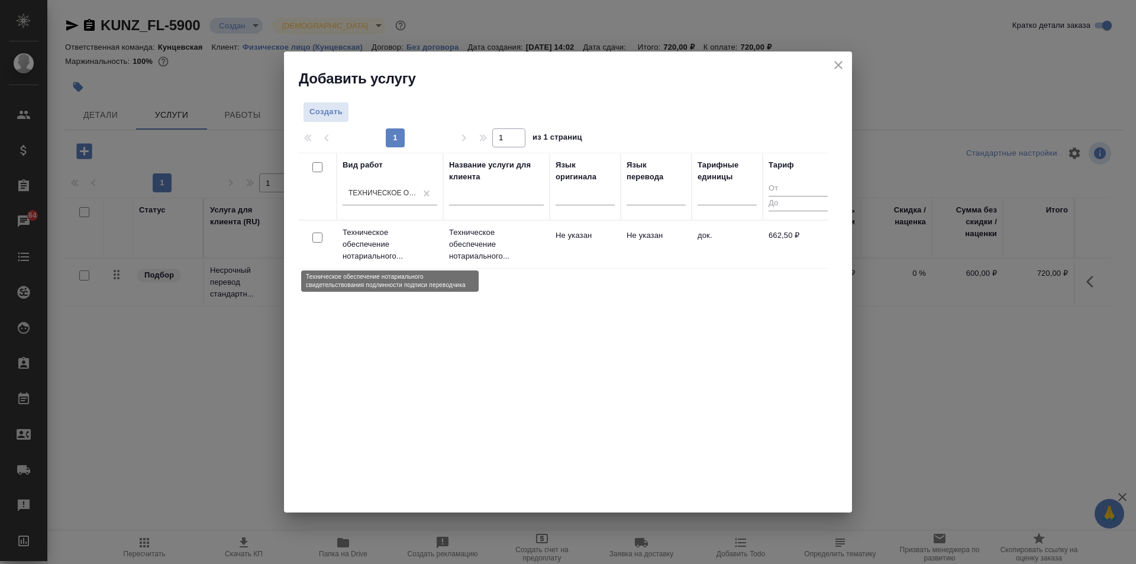
click at [347, 240] on p "Техническое обеспечение нотариального..." at bounding box center [390, 244] width 95 height 35
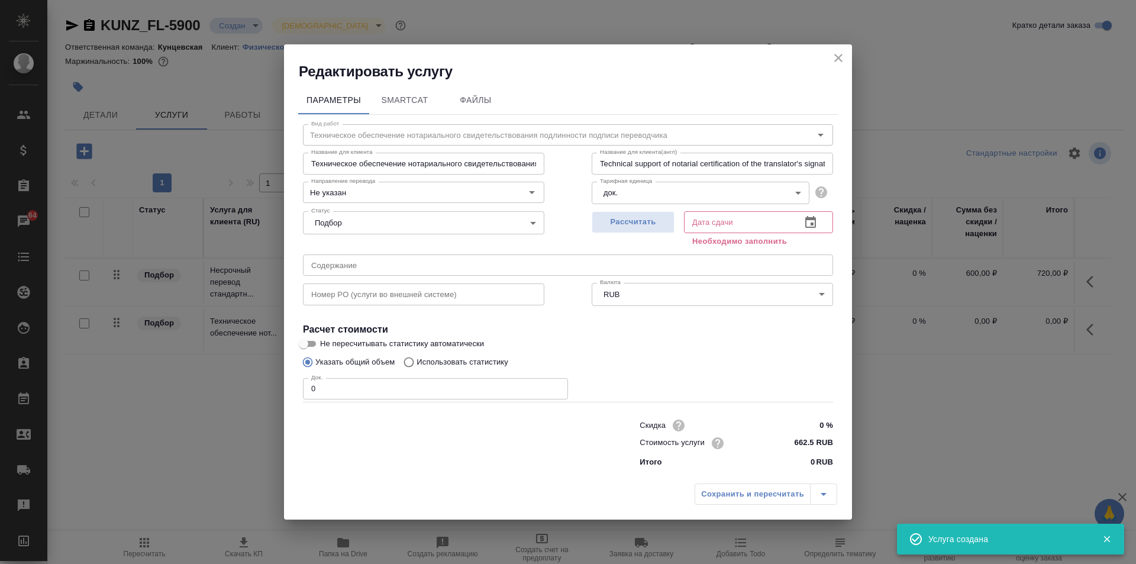
click at [392, 390] on input "0" at bounding box center [435, 388] width 265 height 21
type input "1"
click at [624, 222] on span "Рассчитать" at bounding box center [633, 222] width 70 height 14
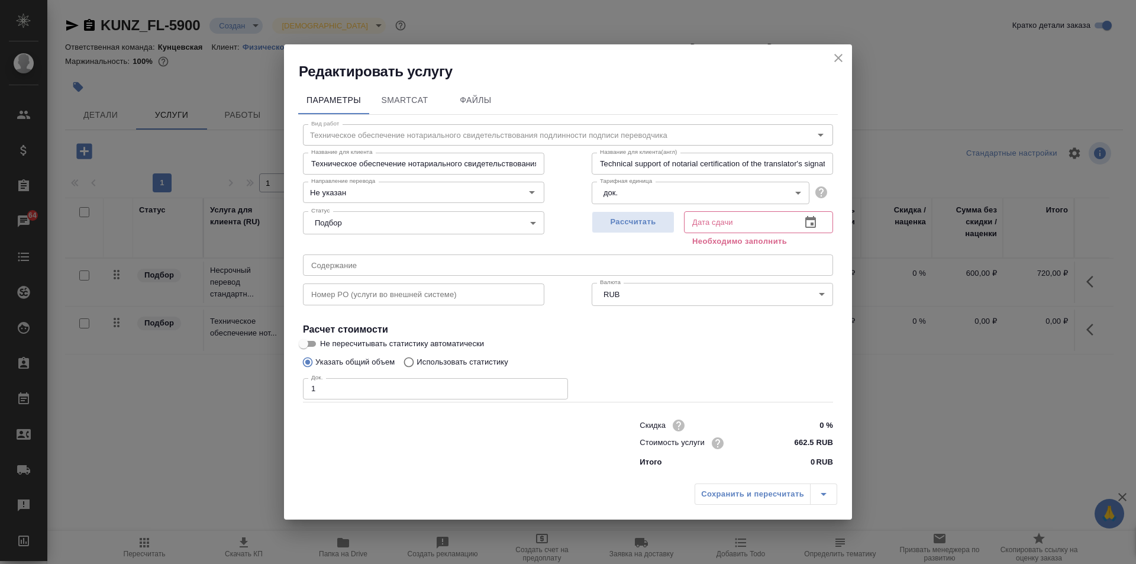
type input "10.09.2025 14:21"
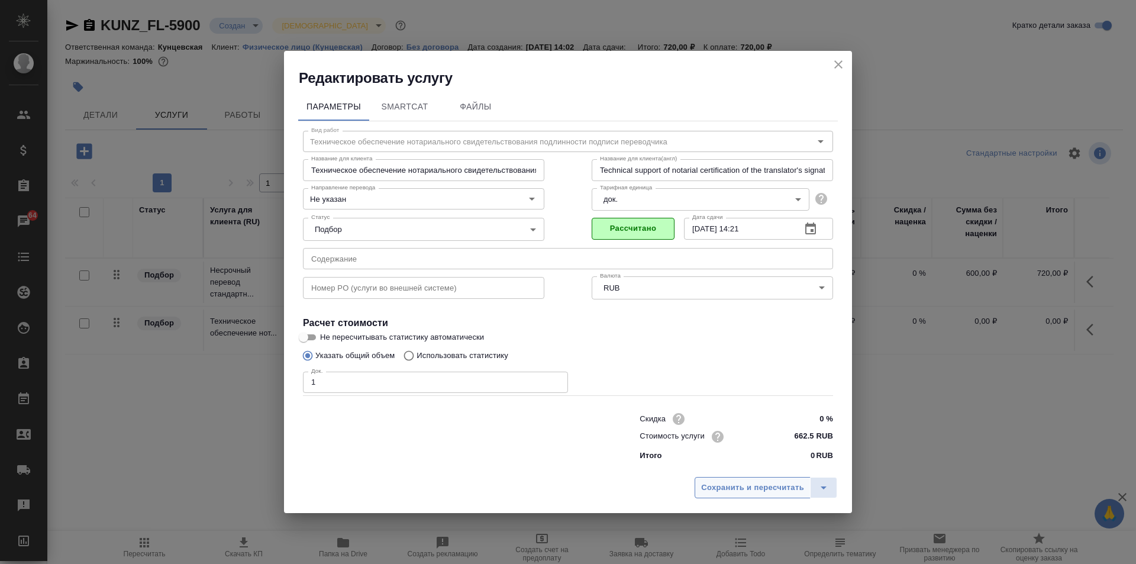
click at [720, 479] on button "Сохранить и пересчитать" at bounding box center [753, 487] width 116 height 21
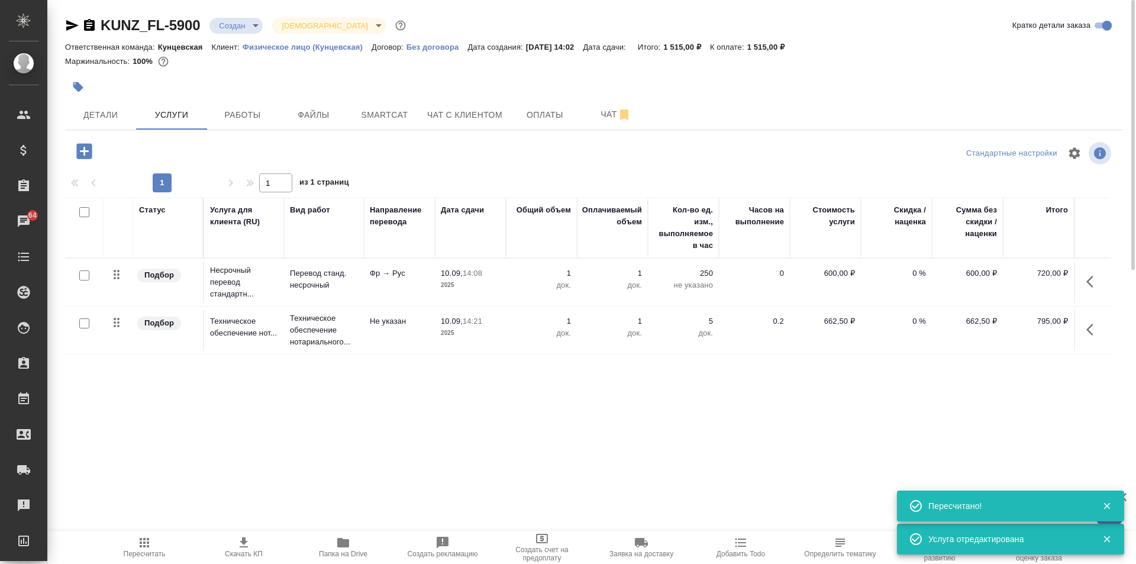
click at [142, 547] on icon "button" at bounding box center [144, 542] width 9 height 9
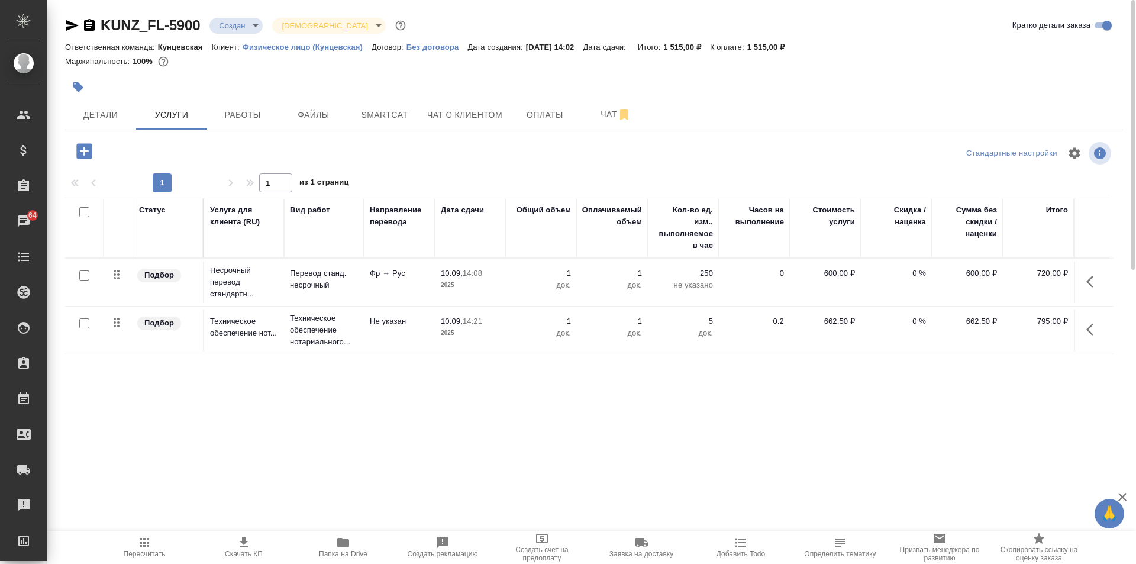
click at [86, 29] on icon "button" at bounding box center [89, 25] width 11 height 12
click at [292, 105] on button "Файлы" at bounding box center [313, 115] width 71 height 30
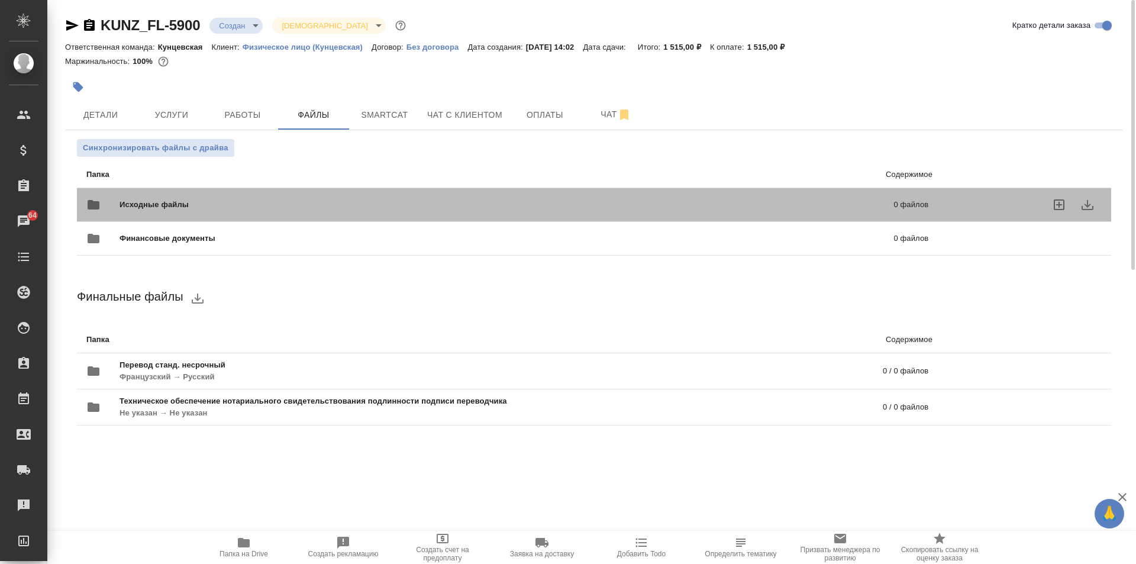
click at [231, 202] on span "Исходные файлы" at bounding box center [331, 205] width 422 height 12
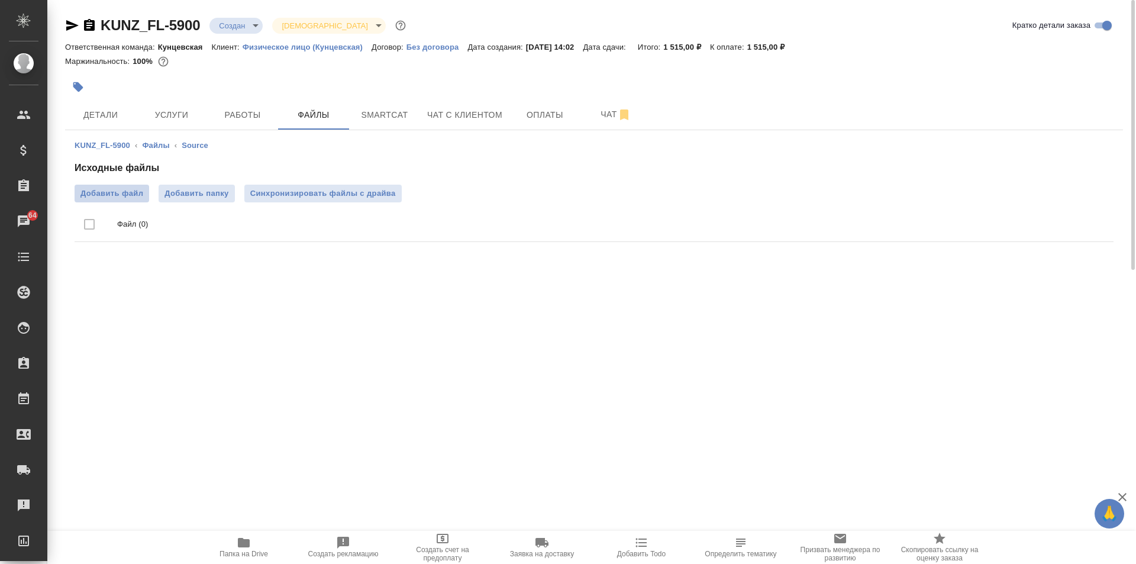
click at [124, 195] on span "Добавить файл" at bounding box center [111, 194] width 63 height 12
click at [0, 0] on input "Добавить файл" at bounding box center [0, 0] width 0 height 0
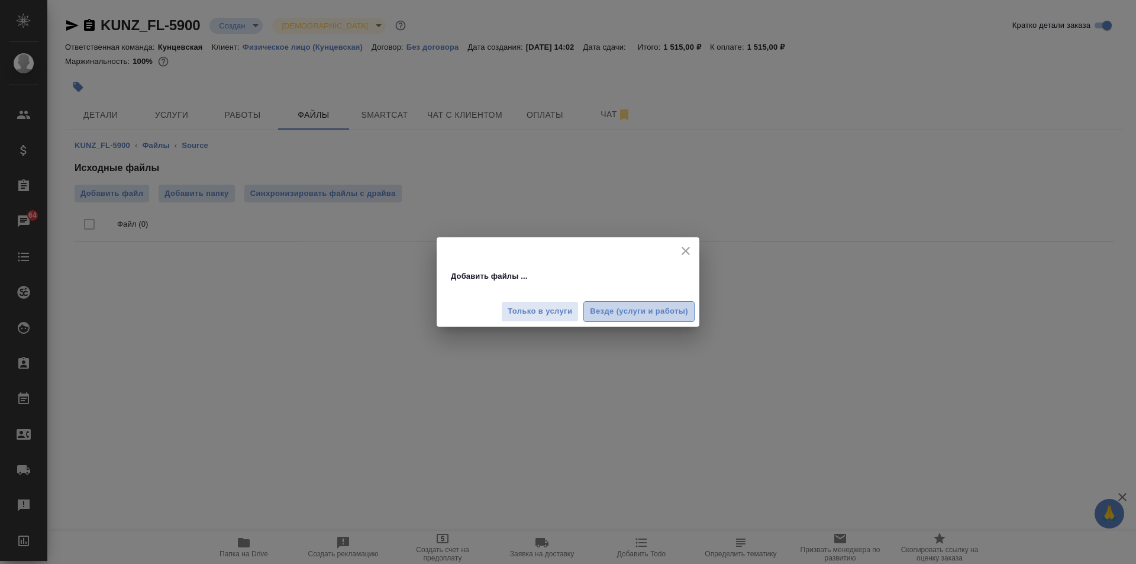
click at [656, 315] on span "Везде (услуги и работы)" at bounding box center [639, 312] width 98 height 14
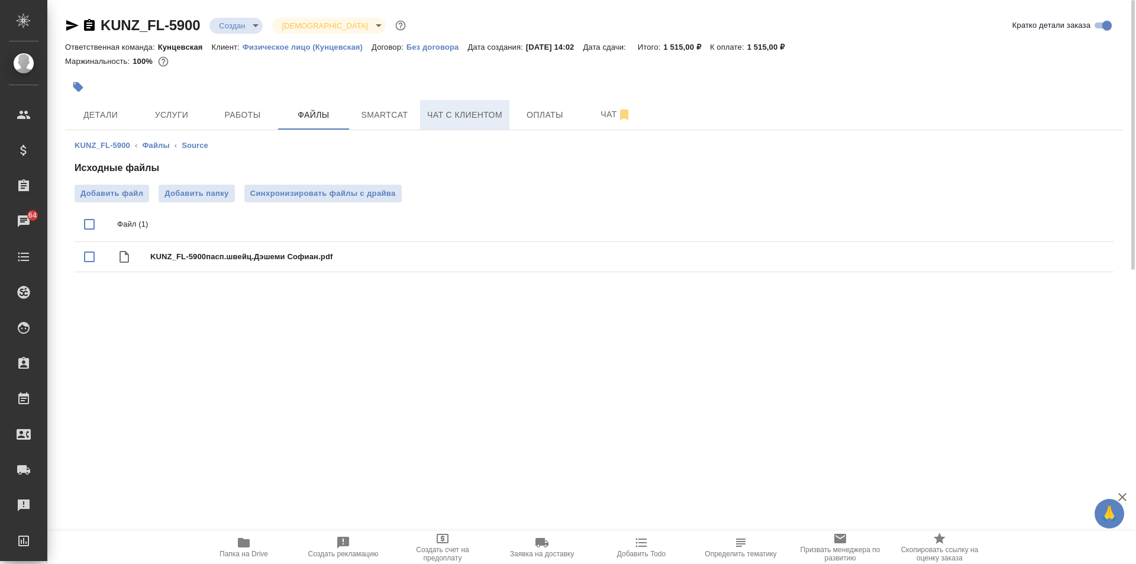
click at [455, 102] on button "Чат с клиентом" at bounding box center [464, 115] width 89 height 30
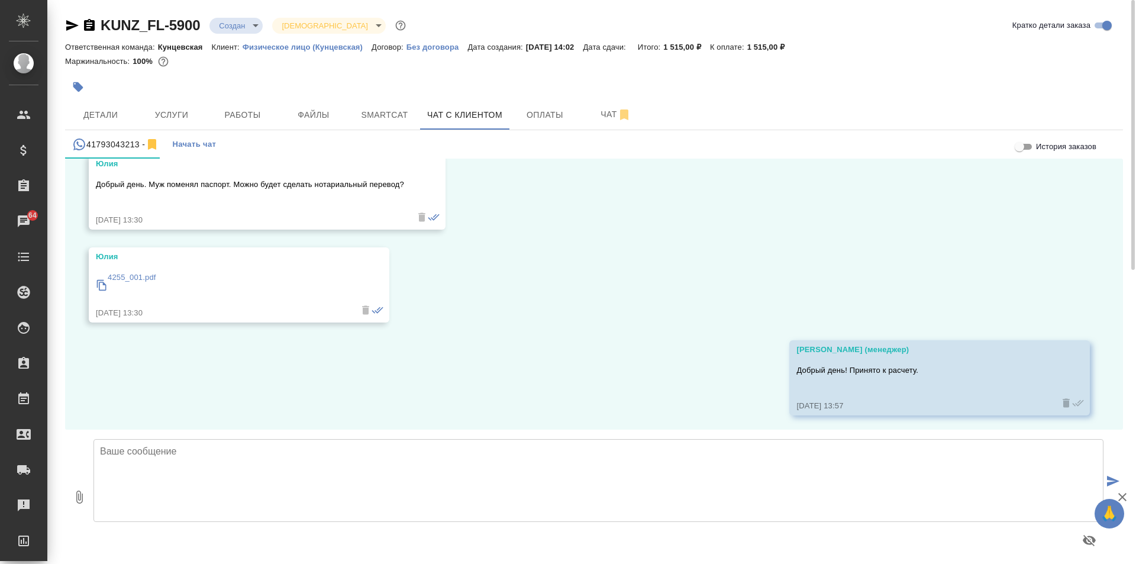
scroll to position [8889, 0]
click at [535, 455] on textarea at bounding box center [598, 480] width 1010 height 83
click at [193, 457] on textarea "Юлия, благодарим за ожидание! Направляю варианты рассчёты" at bounding box center [598, 480] width 1010 height 83
click at [230, 461] on textarea "Юлия, благодарим за ожидание! Направляю вариант рассчёты" at bounding box center [598, 480] width 1010 height 83
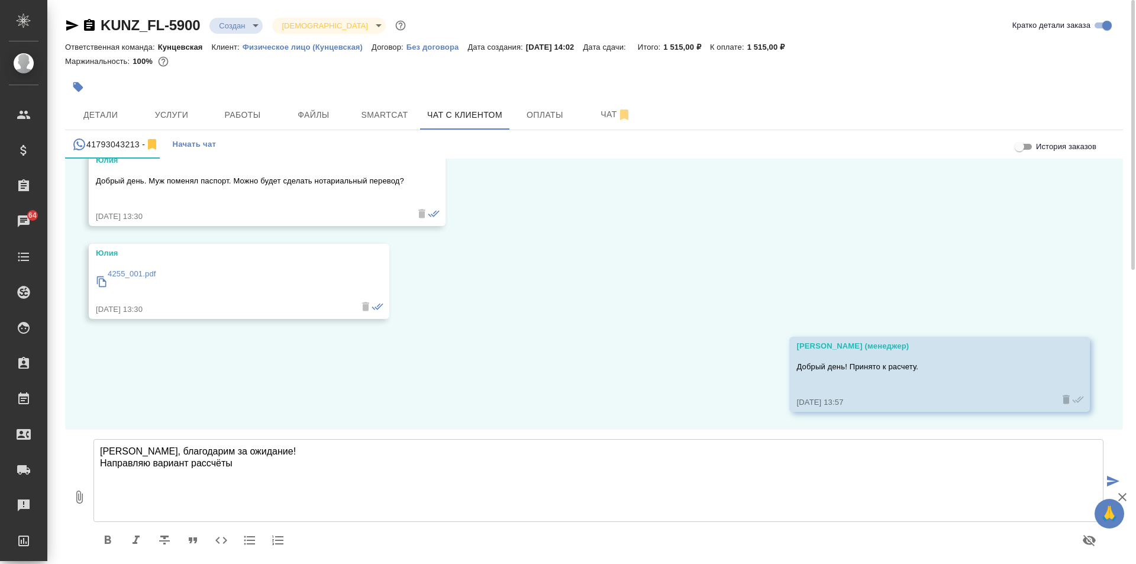
click at [230, 461] on textarea "Юлия, благодарим за ожидание! Направляю вариант рассчёты" at bounding box center [598, 480] width 1010 height 83
click at [92, 24] on icon "button" at bounding box center [89, 25] width 11 height 12
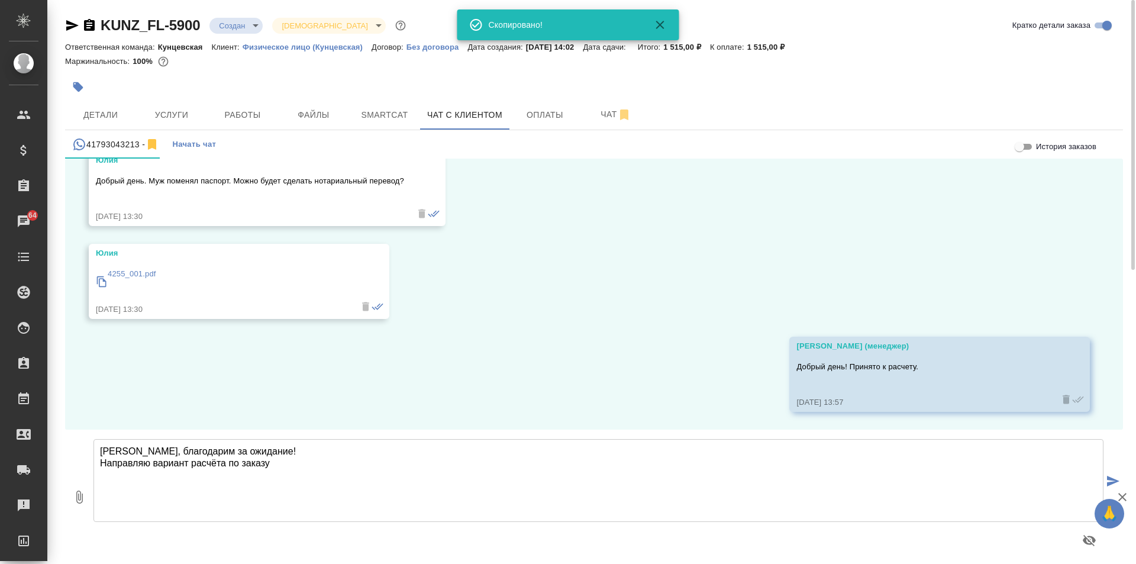
click at [318, 466] on textarea "Юлия, благодарим за ожидание! Направляю вариант расчёта по заказу" at bounding box center [598, 480] width 1010 height 83
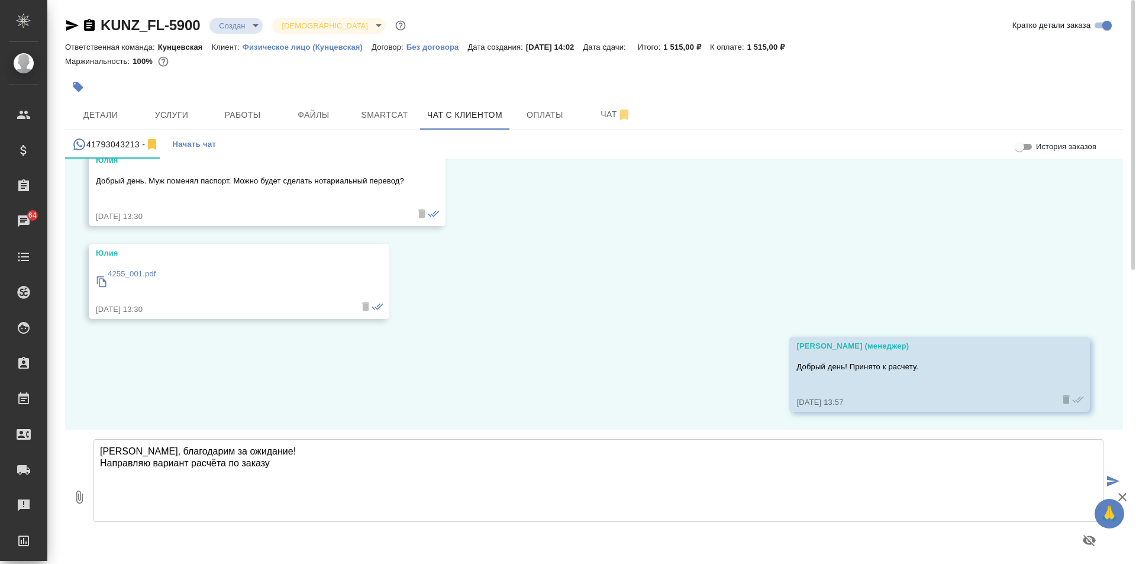
paste textarea "KUNZ_FL-5900"
click at [628, 455] on textarea "Юлия, благодарим за ожидание! Направляю вариант расчёта по заказу KUNZ_FL-5900 …" at bounding box center [598, 480] width 1010 height 83
click at [621, 463] on textarea "Юлия, благодарим за ожидание! Направляю вариант расчёта по заказу KUNZ_FL-5900 …" at bounding box center [598, 480] width 1010 height 83
click at [241, 483] on textarea "Юлия, благодарим за ожидание! Направляю вариант расчёта по заказу KUNZ_FL-5900 …" at bounding box center [598, 480] width 1010 height 83
click at [657, 466] on textarea "Юлия, благодарим за ожидание! Направляю вариант расчёта по заказу KUNZ_FL-5900 …" at bounding box center [598, 480] width 1010 height 83
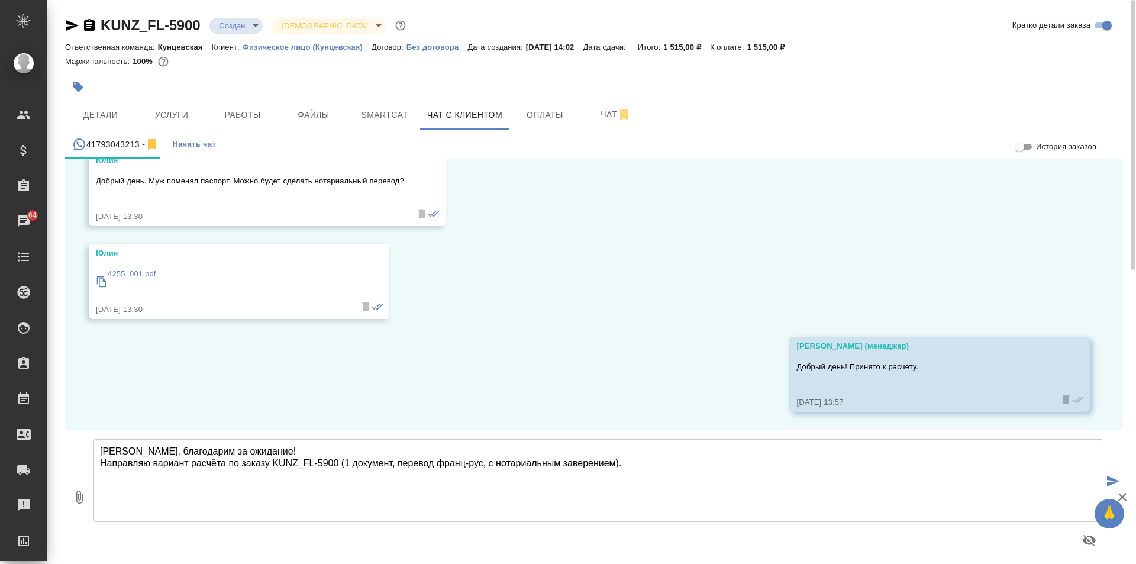
paste textarea "Тариф Стандарт, срочно: срок выполнения: 1 рабочий день, начиная со следующего …"
click at [175, 472] on textarea "Юлия, благодарим за ожидание! Направляю вариант расчёта по заказу KUNZ_FL-5900 …" at bounding box center [598, 480] width 1010 height 83
click at [187, 484] on textarea "Юлия, благодарим за ожидание! Направляю вариант расчёта по заказу KUNZ_FL-5900 …" at bounding box center [598, 480] width 1010 height 83
click at [98, 498] on textarea "Юлия, благодарим за ожидание! Направляю вариант расчёта по заказу KUNZ_FL-5900 …" at bounding box center [598, 480] width 1010 height 83
click at [469, 492] on textarea "Юлия, благодарим за ожидание! Направляю вариант расчёта по заказу KUNZ_FL-5900 …" at bounding box center [598, 480] width 1010 height 83
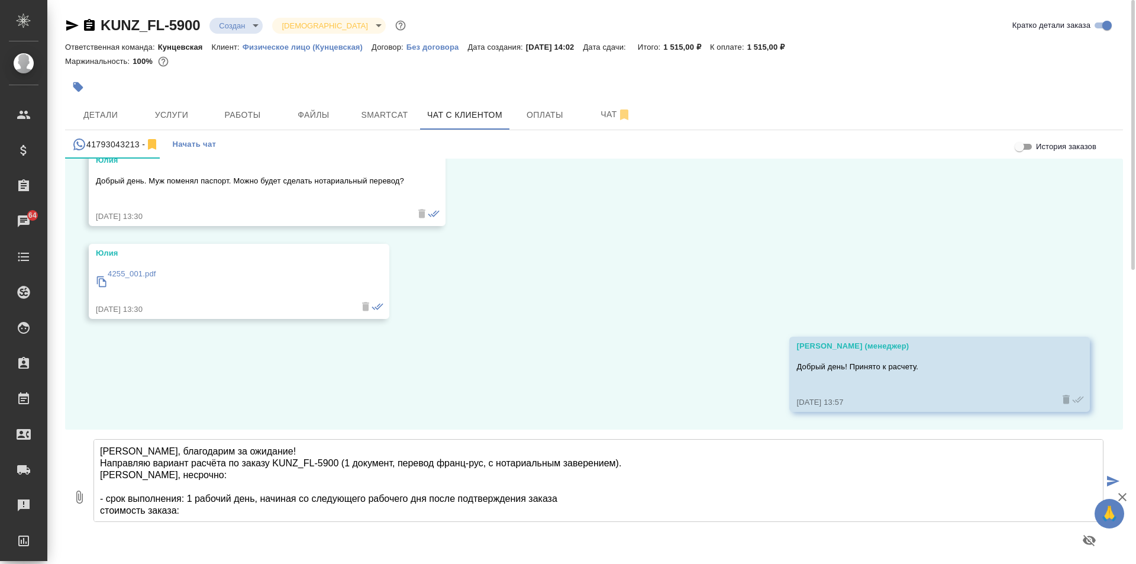
click at [469, 492] on textarea "Юлия, благодарим за ожидание! Направляю вариант расчёта по заказу KUNZ_FL-5900 …" at bounding box center [598, 480] width 1010 height 83
click at [478, 497] on textarea "Юлия, благодарим за ожидание! Направляю вариант расчёта по заказу KUNZ_FL-5900 …" at bounding box center [598, 480] width 1010 height 83
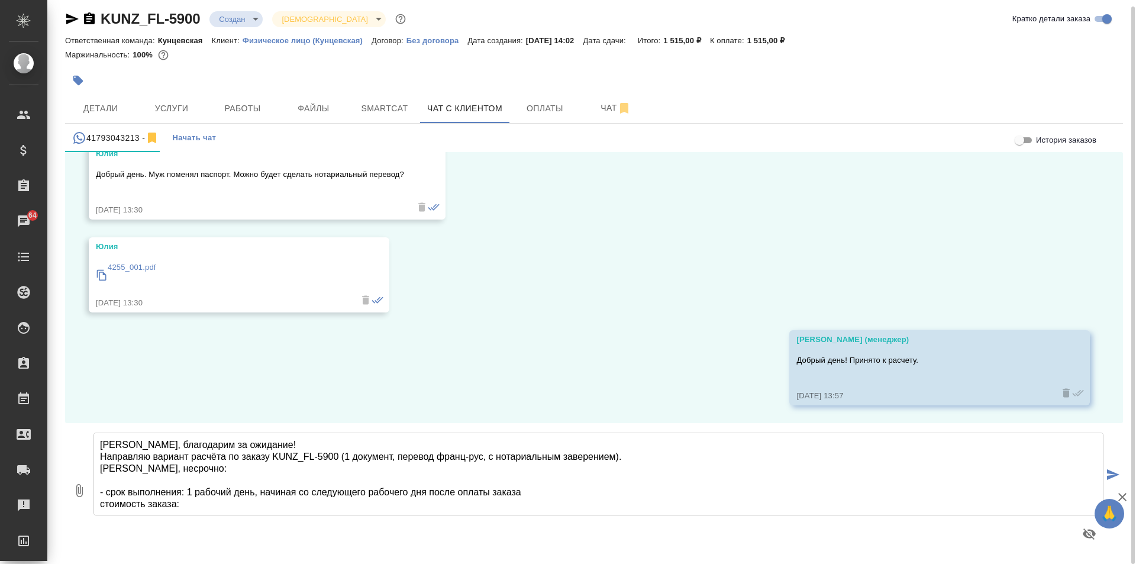
scroll to position [1, 0]
click at [211, 496] on textarea "Юлия, благодарим за ожидание! Направляю вариант расчёта по заказу KUNZ_FL-5900 …" at bounding box center [598, 473] width 1010 height 83
click at [206, 506] on textarea "Юлия, благодарим за ожидание! Направляю вариант расчёта по заказу KUNZ_FL-5900 …" at bounding box center [598, 473] width 1010 height 83
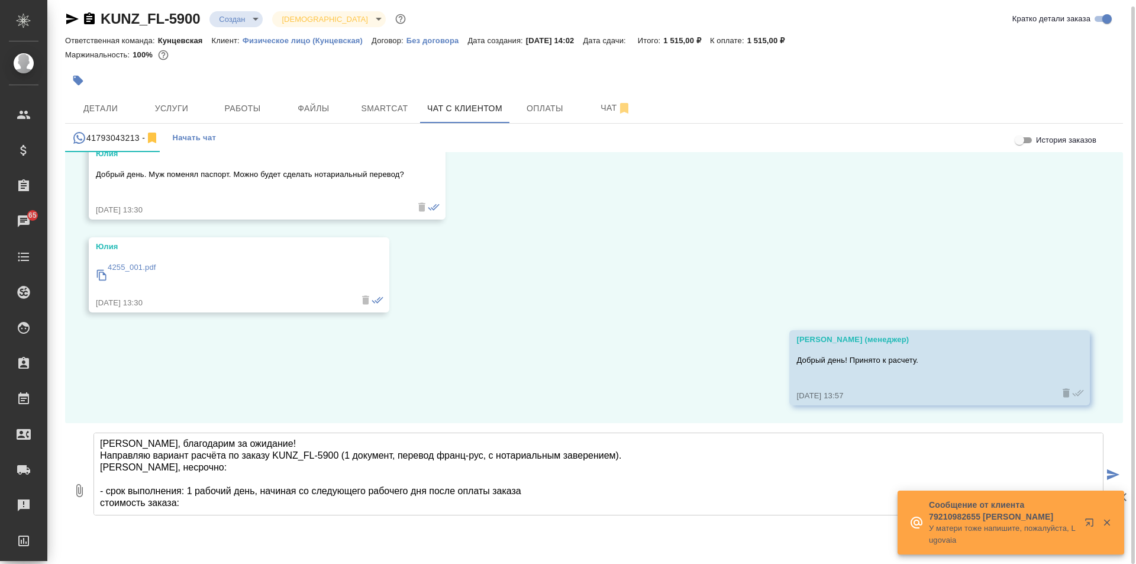
click at [96, 499] on textarea "Юлия, благодарим за ожидание! Направляю вариант расчёта по заказу KUNZ_FL-5900 …" at bounding box center [598, 473] width 1010 height 83
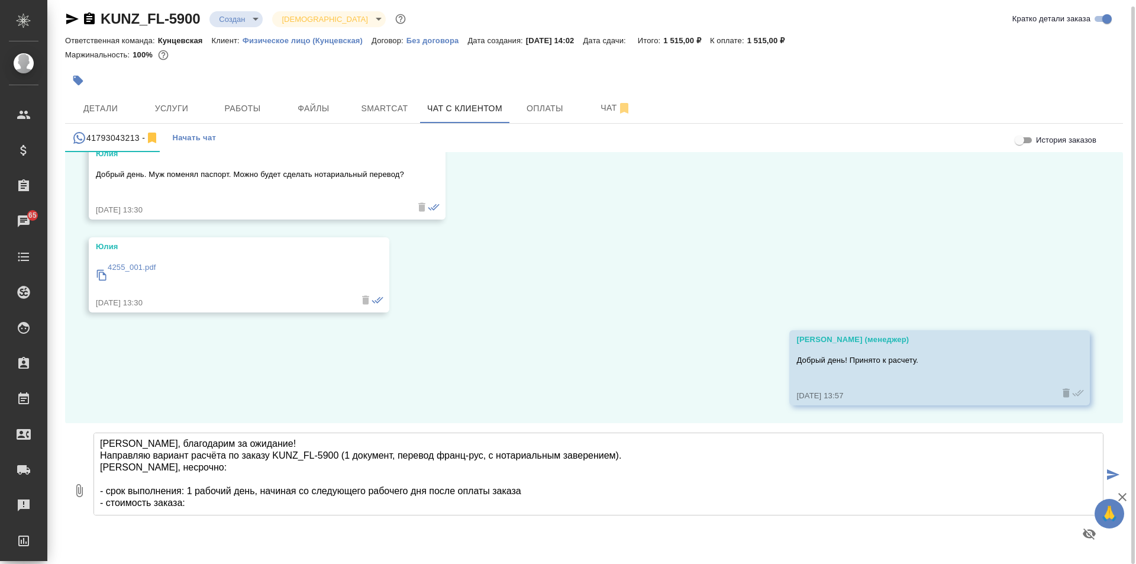
click at [191, 502] on textarea "Юлия, благодарим за ожидание! Направляю вариант расчёта по заказу KUNZ_FL-5900 …" at bounding box center [598, 473] width 1010 height 83
click at [212, 500] on textarea "Юлия, благодарим за ожидание! Направляю вариант расчёта по заказу KUNZ_FL-5900 …" at bounding box center [598, 473] width 1010 height 83
paste textarea "Если расчет Вам подходит, направляю данные для оплаты заказа на нашем сайте. Но…"
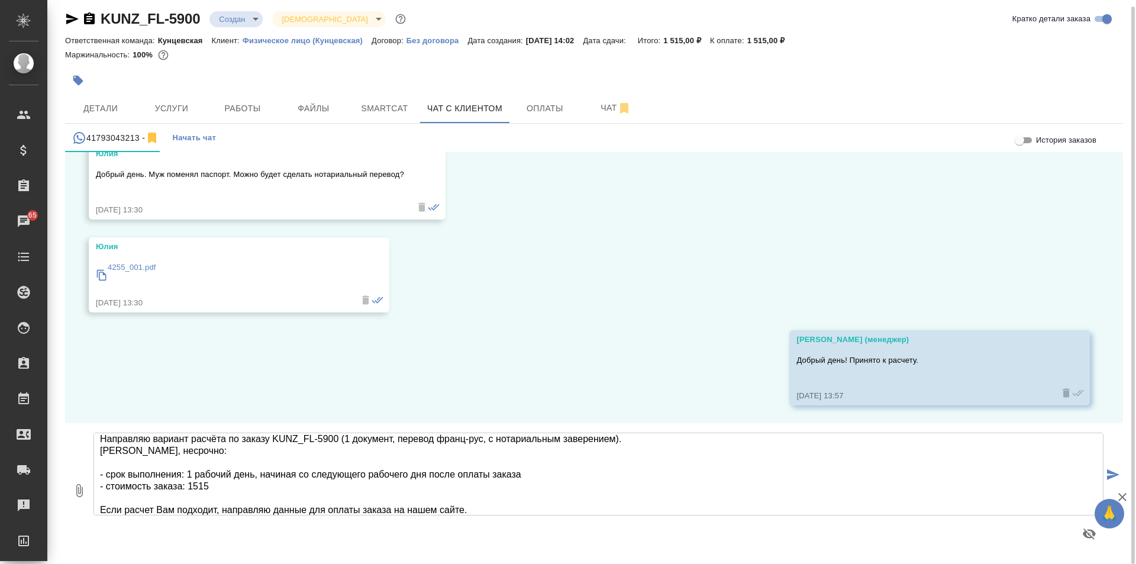
scroll to position [65, 0]
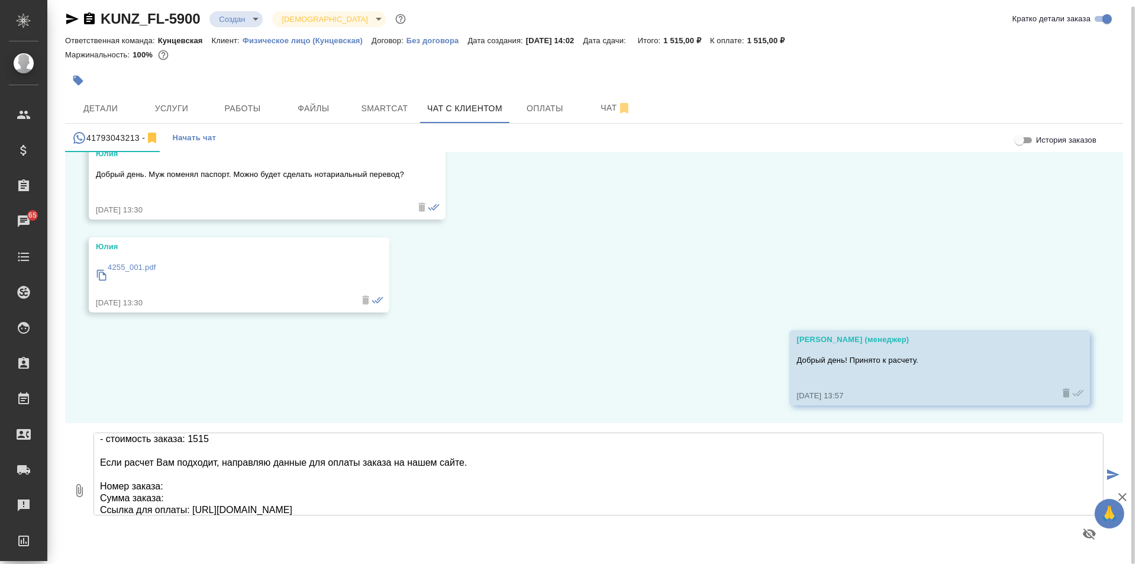
click at [127, 474] on textarea "Юлия, благодарим за ожидание! Направляю вариант расчёта по заказу KUNZ_FL-5900 …" at bounding box center [598, 473] width 1010 height 83
click at [99, 483] on textarea "Юлия, благодарим за ожидание! Направляю вариант расчёта по заказу KUNZ_FL-5900 …" at bounding box center [598, 473] width 1010 height 83
click at [146, 475] on textarea "Юлия, благодарим за ожидание! Направляю вариант расчёта по заказу KUNZ_FL-5900 …" at bounding box center [598, 473] width 1010 height 83
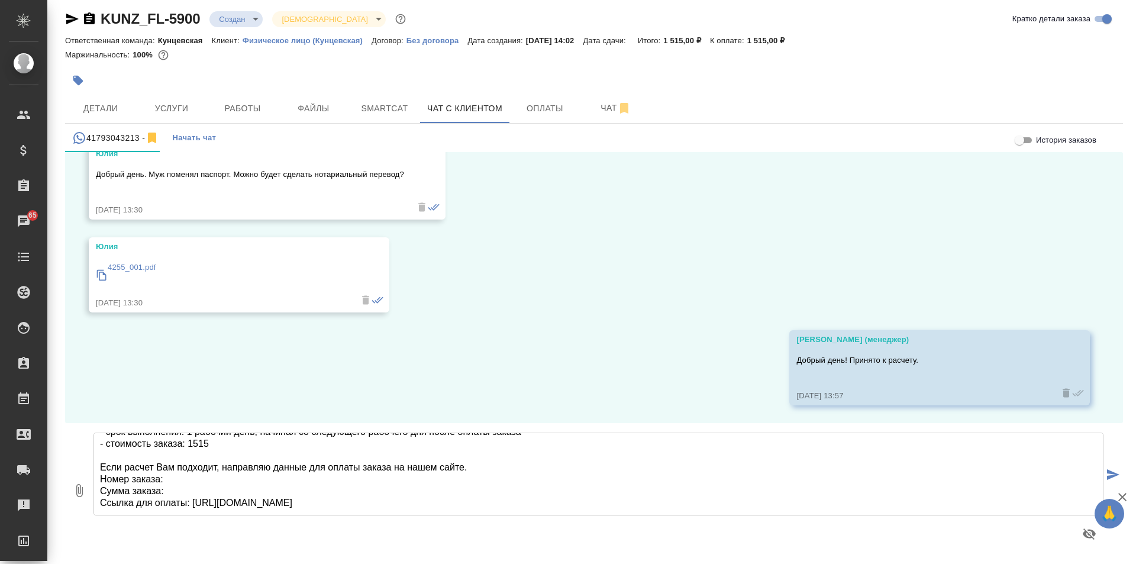
scroll to position [60, 0]
click at [98, 478] on textarea "Юлия, благодарим за ожидание! Направляю вариант расчёта по заказу KUNZ_FL-5900 …" at bounding box center [598, 473] width 1010 height 83
click at [98, 486] on textarea "Юлия, благодарим за ожидание! Направляю вариант расчёта по заказу KUNZ_FL-5900 …" at bounding box center [598, 473] width 1010 height 83
click at [98, 498] on textarea "Юлия, благодарим за ожидание! Направляю вариант расчёта по заказу KUNZ_FL-5900 …" at bounding box center [598, 473] width 1010 height 83
click at [86, 17] on icon "button" at bounding box center [89, 18] width 11 height 12
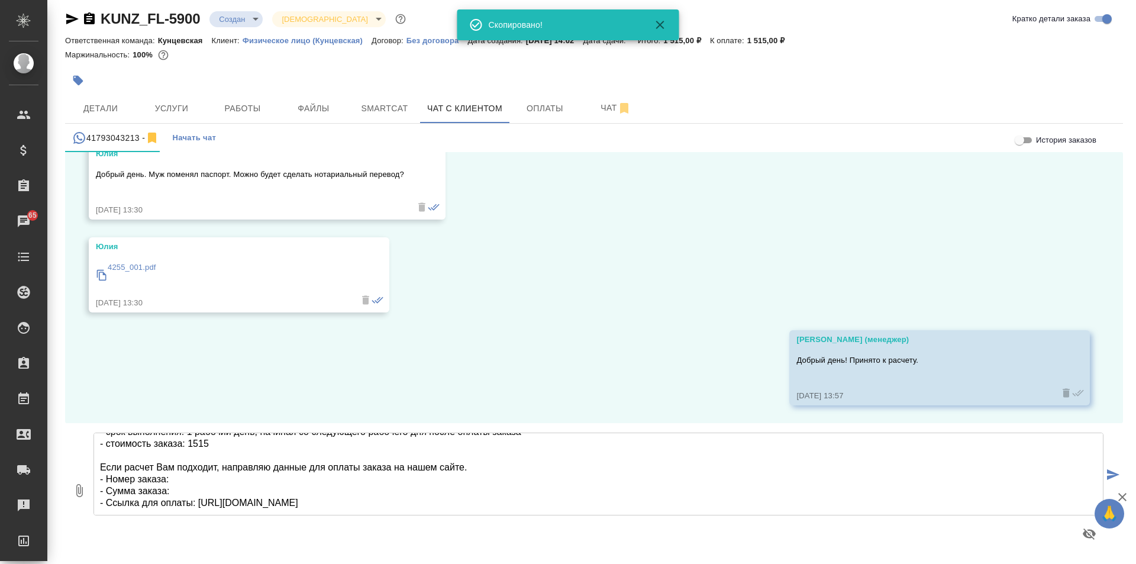
click at [189, 476] on textarea "Юлия, благодарим за ожидание! Направляю вариант расчёта по заказу KUNZ_FL-5900 …" at bounding box center [598, 473] width 1010 height 83
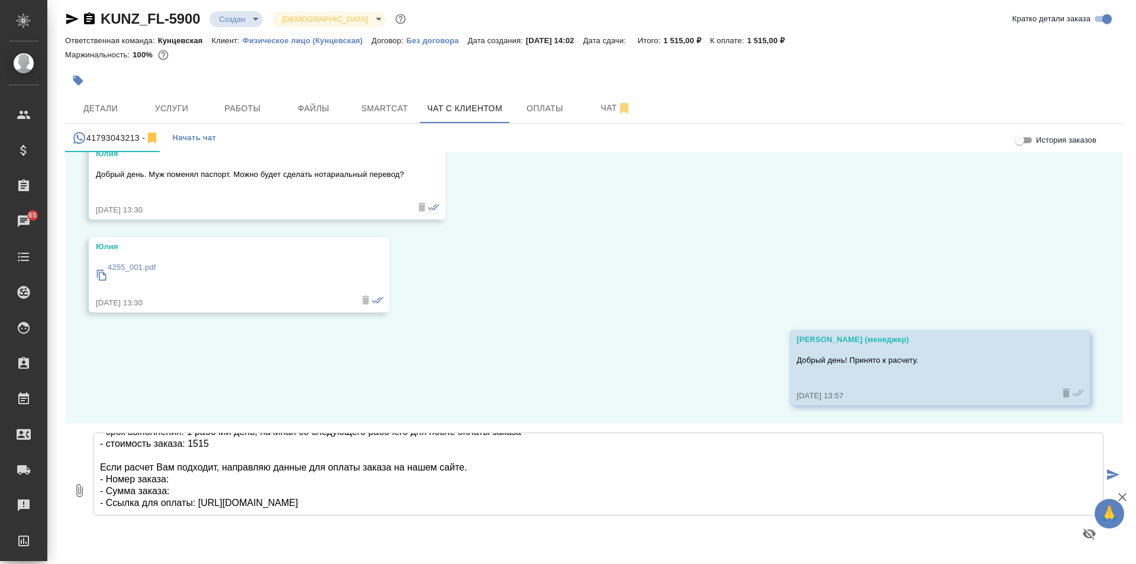
paste textarea "KUNZ_FL-5900"
click at [189, 485] on textarea "Юлия, благодарим за ожидание! Направляю вариант расчёта по заказу KUNZ_FL-5900 …" at bounding box center [598, 473] width 1010 height 83
click at [189, 490] on textarea "Юлия, благодарим за ожидание! Направляю вариант расчёта по заказу KUNZ_FL-5900 …" at bounding box center [598, 473] width 1010 height 83
type textarea "Юлия, благодарим за ожидание! Направляю вариант расчёта по заказу KUNZ_FL-5900 …"
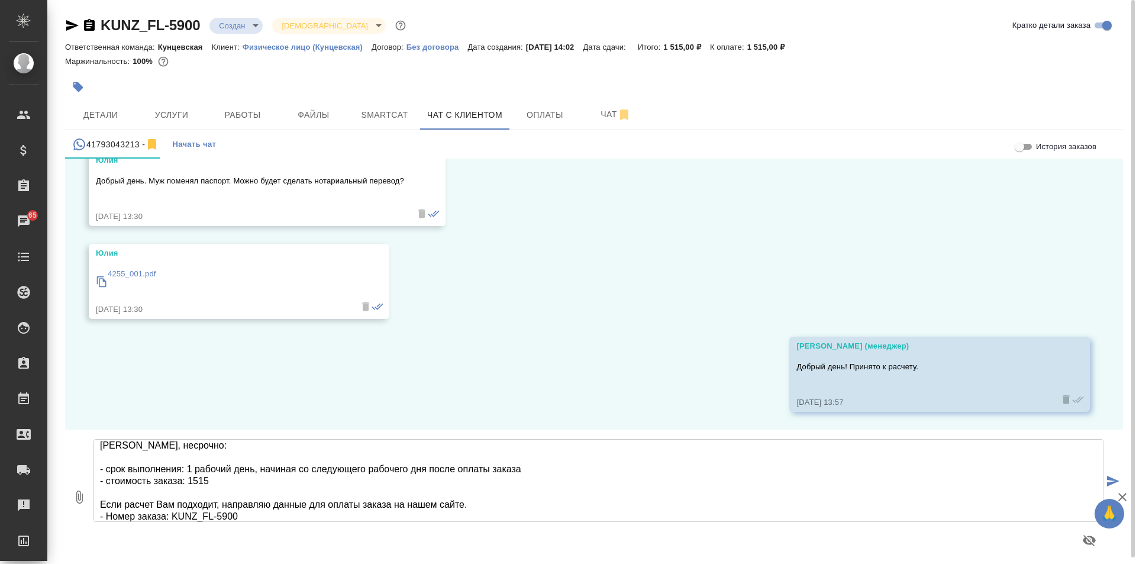
scroll to position [1, 0]
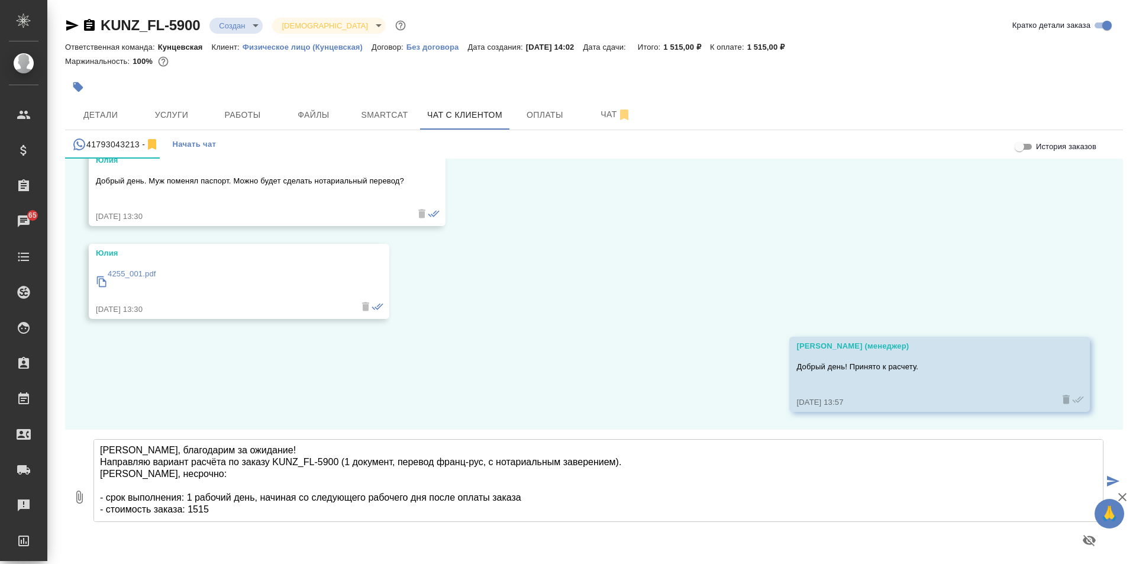
click at [181, 486] on textarea "[PERSON_NAME], благодарим за ожидание! Направляю вариант расчёта по заказу KUNZ…" at bounding box center [598, 480] width 1010 height 83
type textarea "[PERSON_NAME], благодарим за ожидание! Направляю вариант расчёта по заказу KUNZ…"
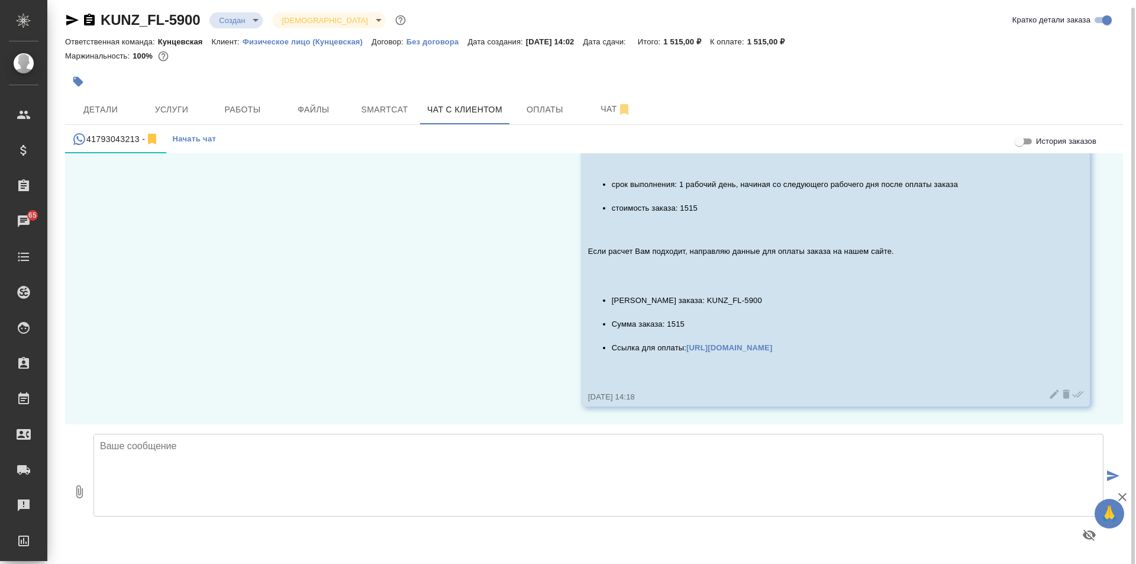
scroll to position [7, 0]
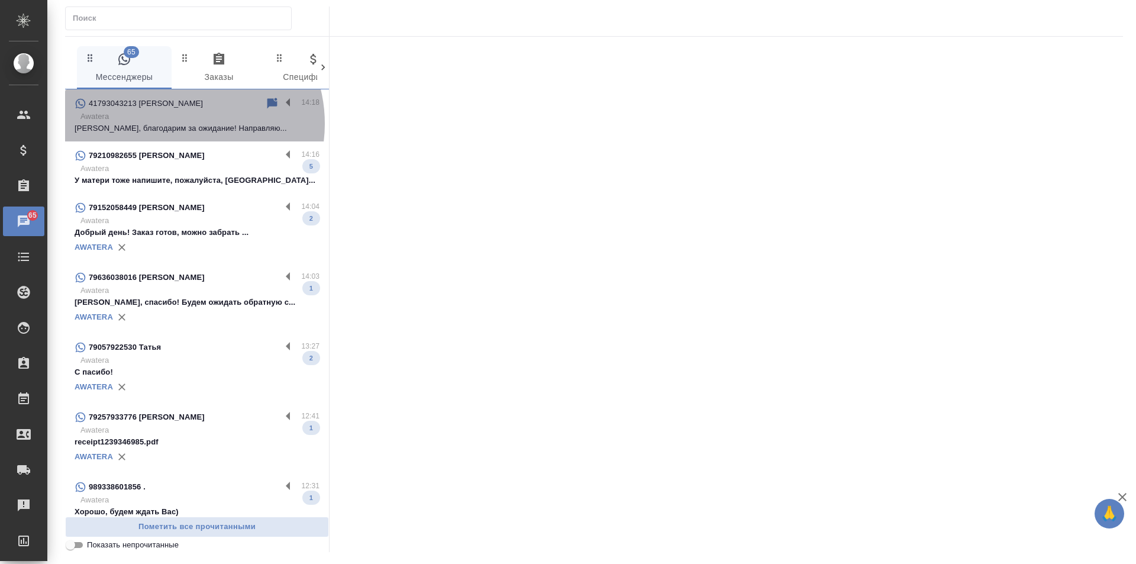
click at [178, 124] on p "Юлия, благодарим за ожидание! Направляю..." at bounding box center [197, 128] width 245 height 12
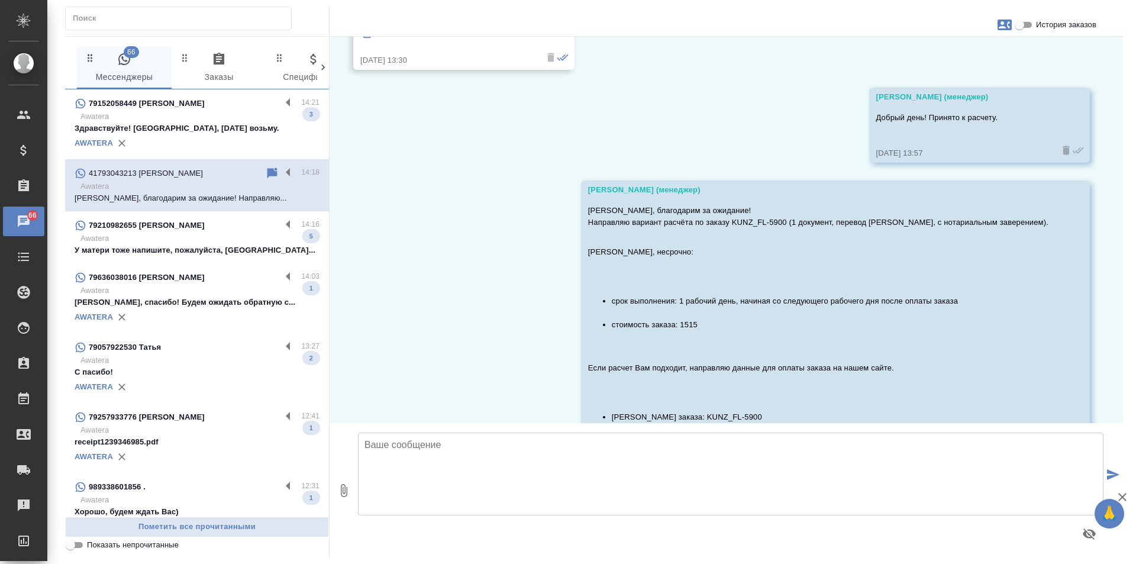
scroll to position [9240, 0]
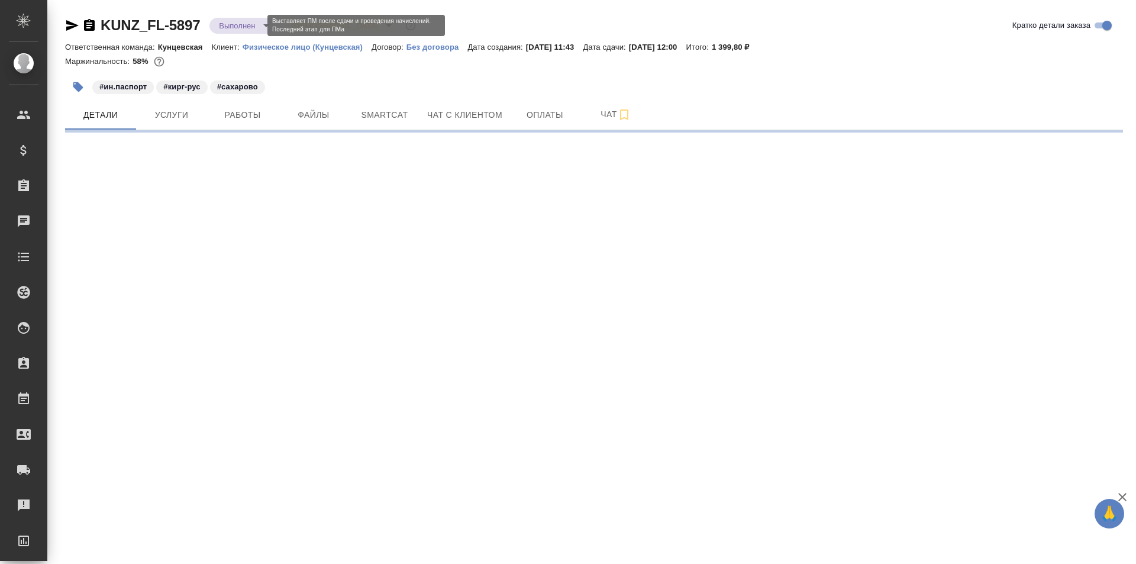
click at [253, 24] on body "🙏 .cls-1 fill:#fff; AWATERA [PERSON_NAME] Спецификации Заказы Чаты Todo Проекты…" at bounding box center [568, 282] width 1136 height 564
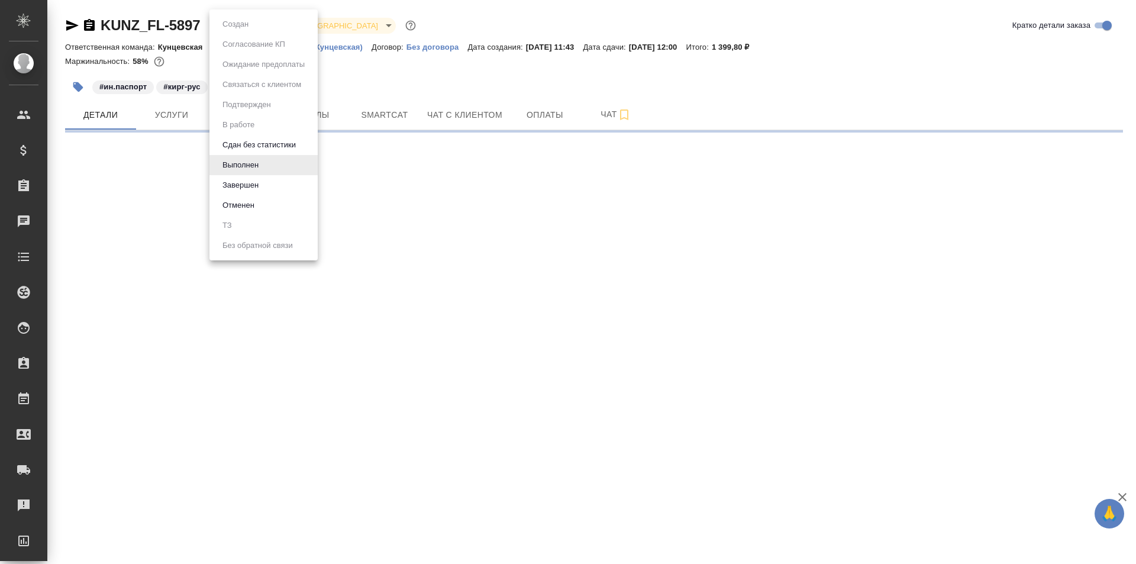
select select "RU"
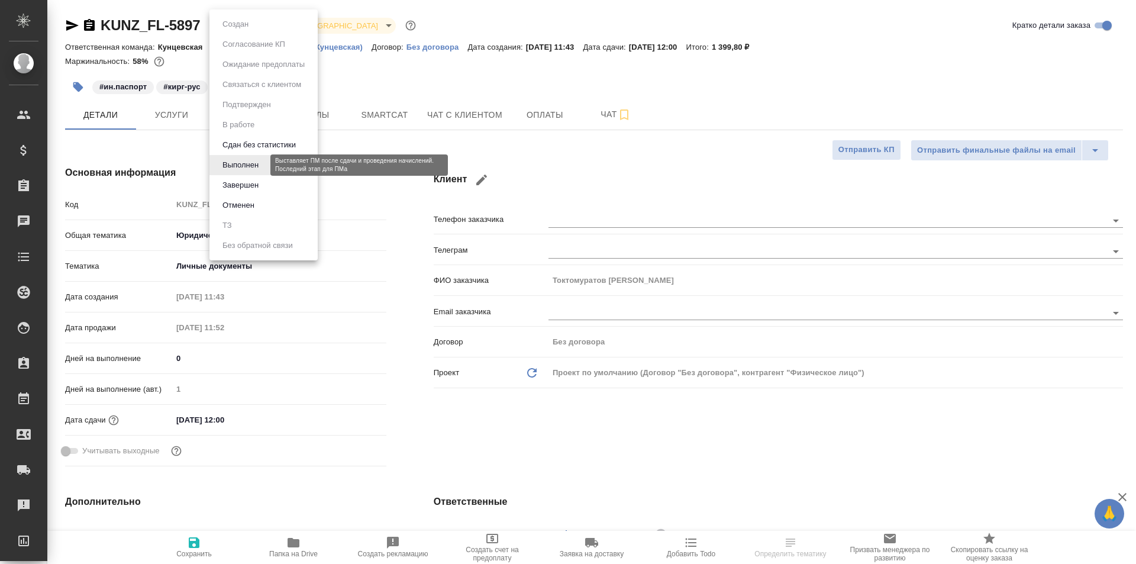
type textarea "x"
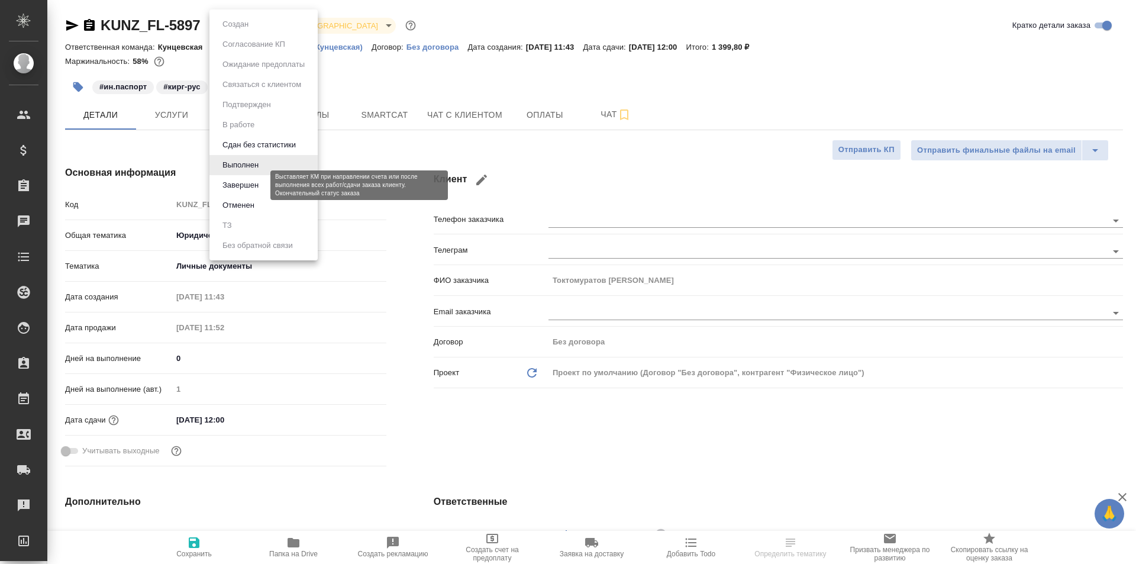
click at [241, 184] on button "Завершен" at bounding box center [240, 185] width 43 height 13
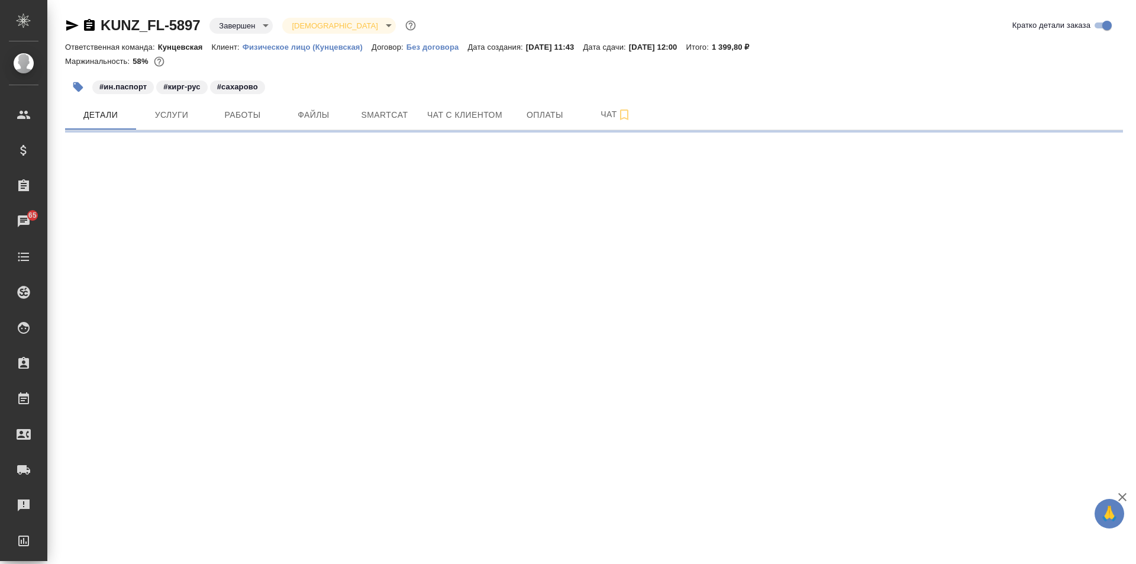
select select "RU"
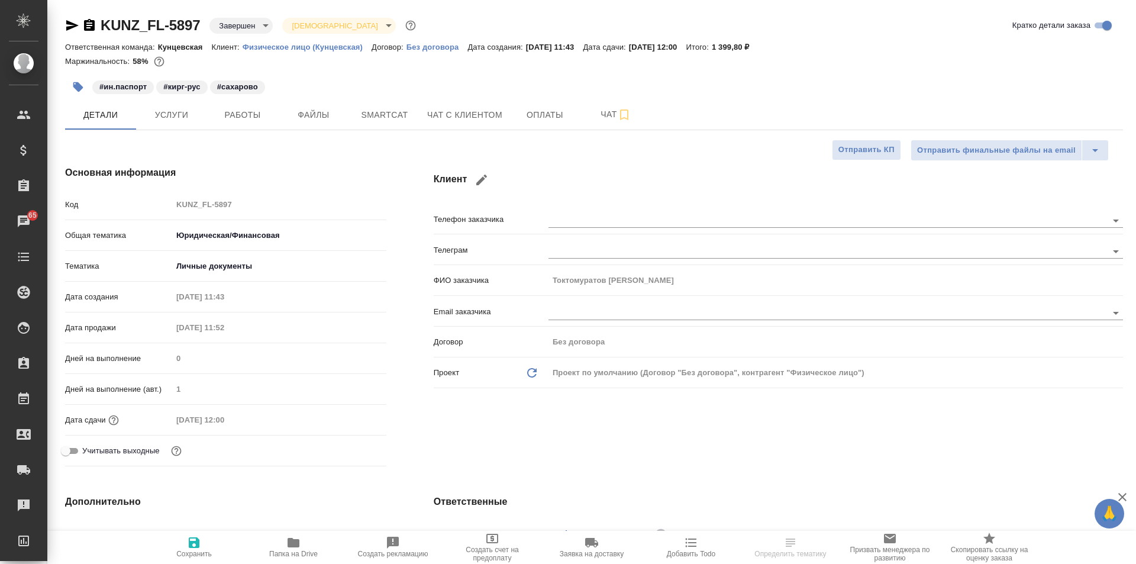
type textarea "x"
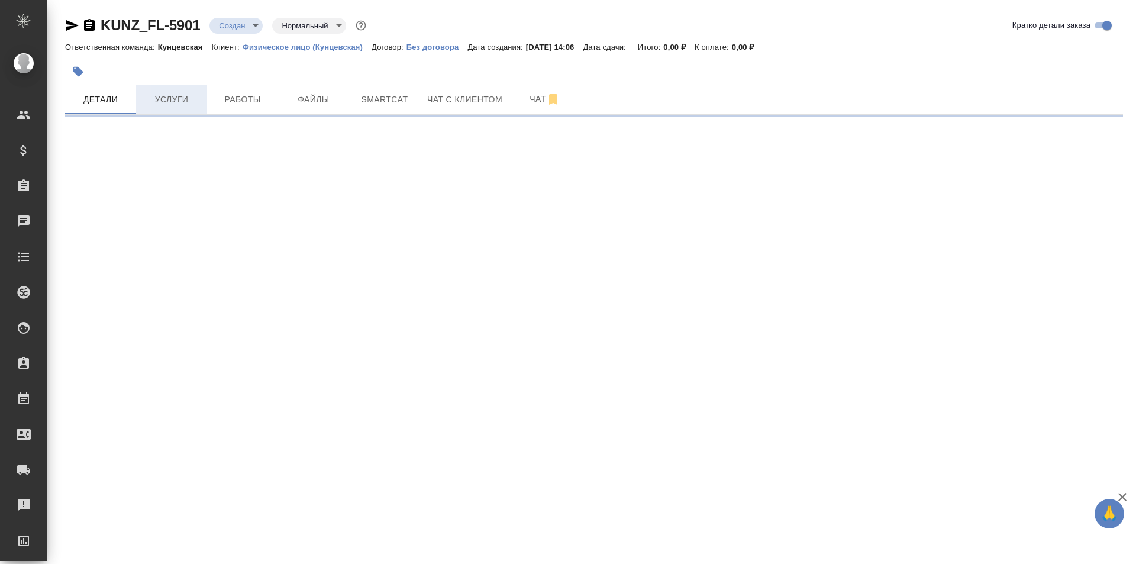
select select "RU"
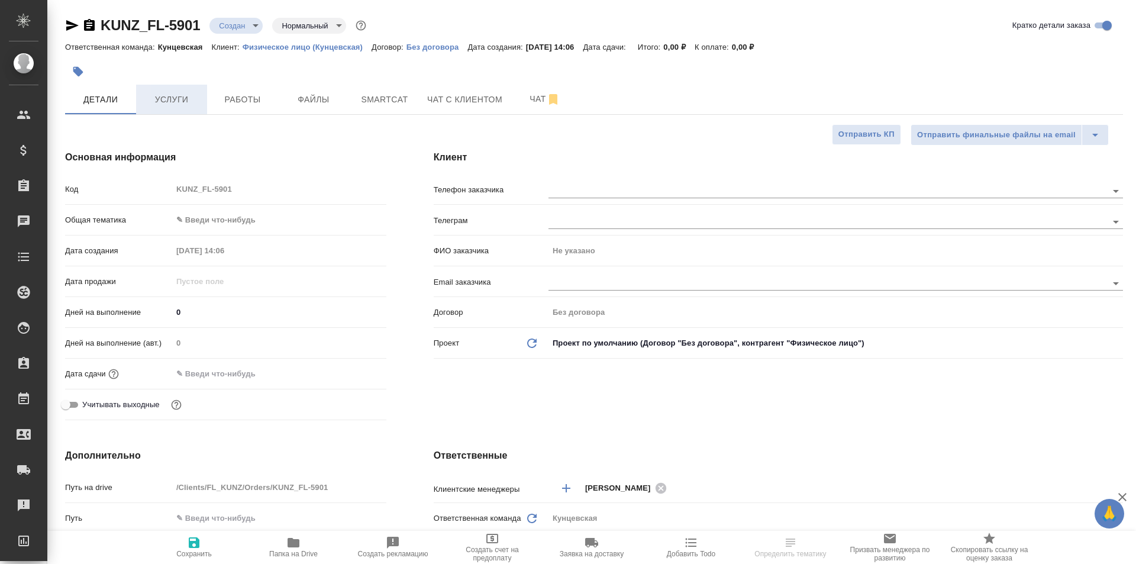
type textarea "x"
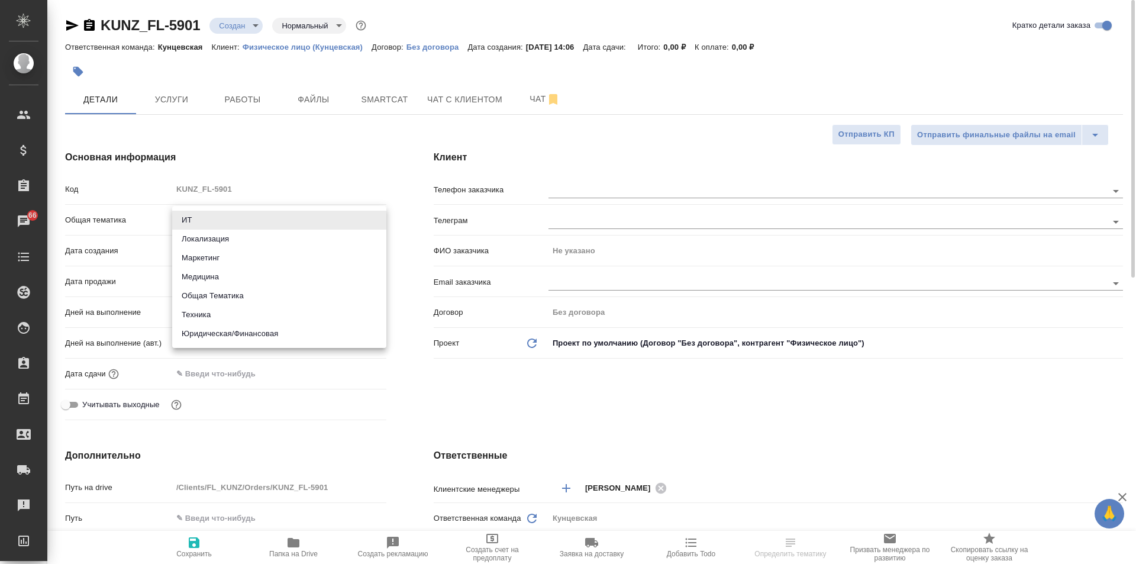
click at [211, 218] on body "🙏 .cls-1 fill:#fff; AWATERA Zotova Ekaterina Клиенты Спецификации Заказы 66 Чат…" at bounding box center [568, 282] width 1136 height 564
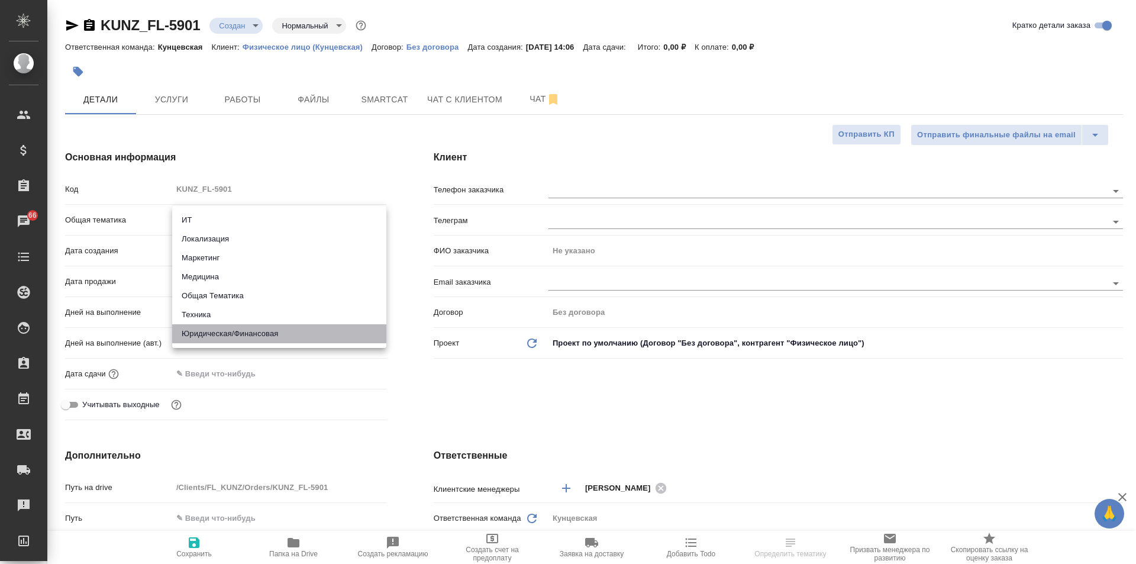
click at [248, 335] on li "Юридическая/Финансовая" at bounding box center [279, 333] width 214 height 19
type input "yr-fn"
type textarea "x"
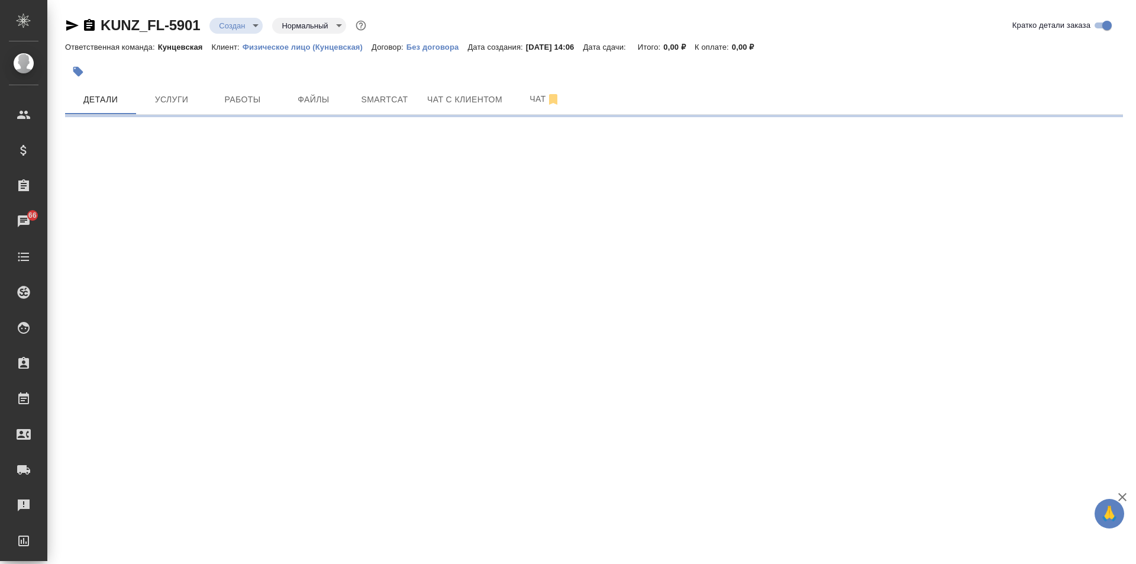
click at [218, 248] on div ".cls-1 fill:#fff; AWATERA Zotova Ekaterina Клиенты Спецификации Заказы 66 Чаты …" at bounding box center [568, 282] width 1136 height 564
select select "RU"
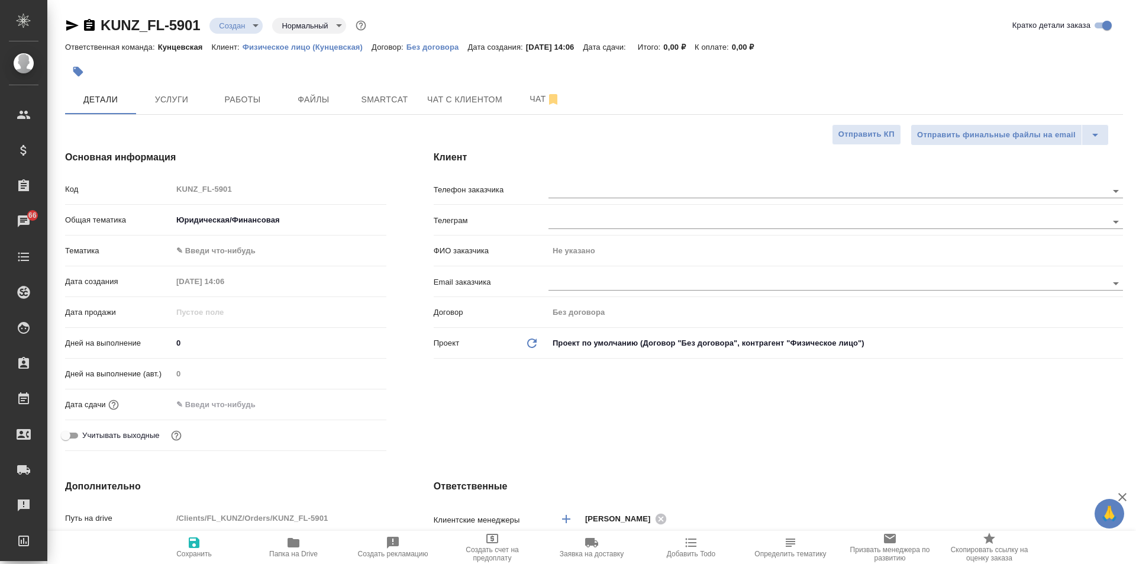
type textarea "x"
click at [218, 253] on body "🙏 .cls-1 fill:#fff; AWATERA Zotova Ekaterina Клиенты Спецификации Заказы 66 Чат…" at bounding box center [568, 282] width 1136 height 564
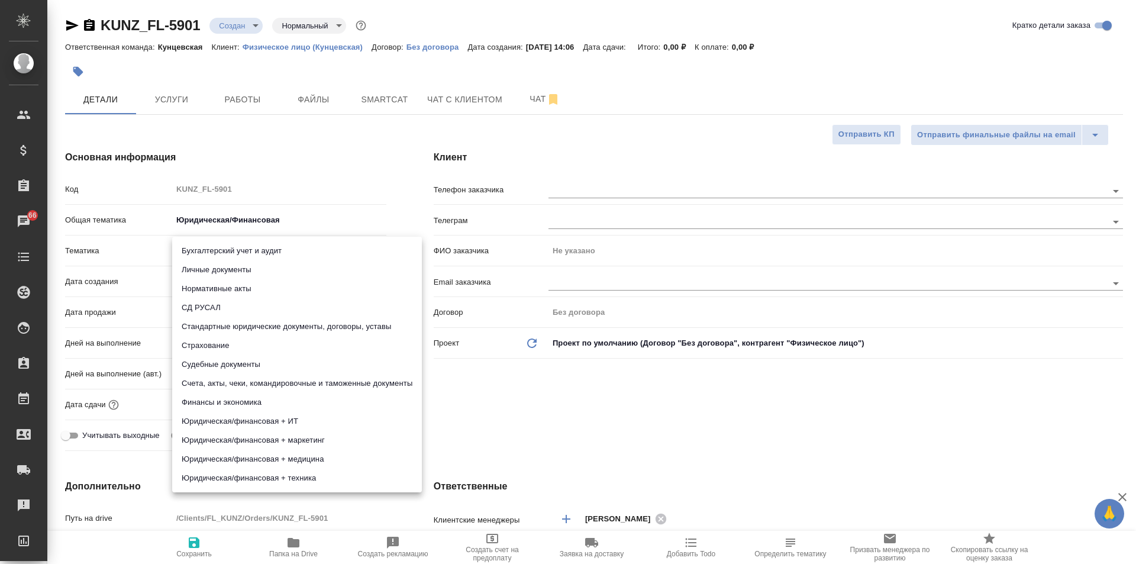
click at [206, 267] on li "Личные документы" at bounding box center [297, 269] width 250 height 19
type input "5a8b8b956a9677013d343cfe"
type textarea "x"
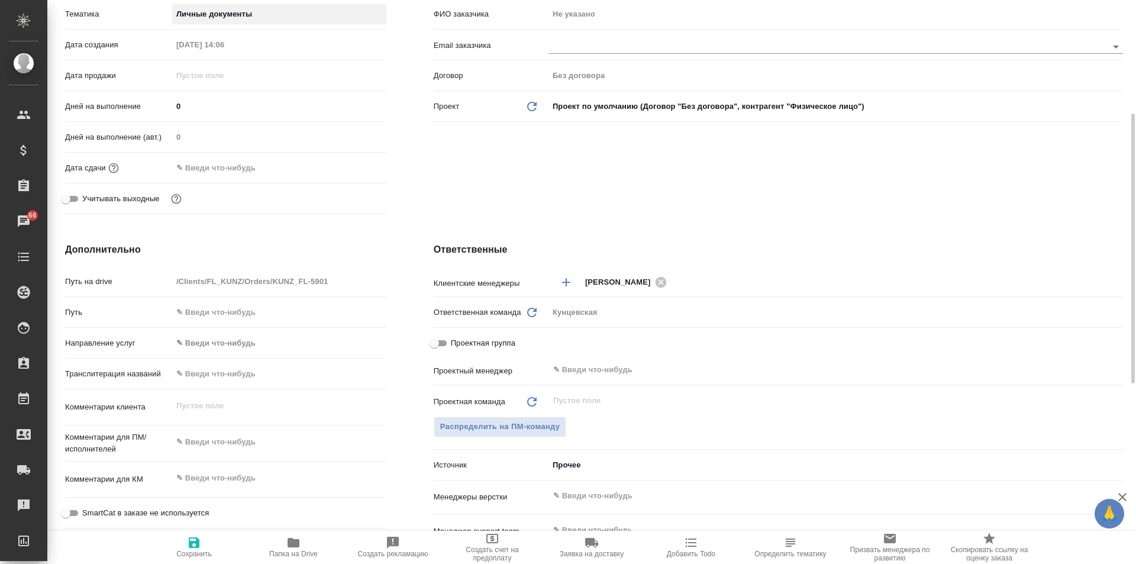
scroll to position [355, 0]
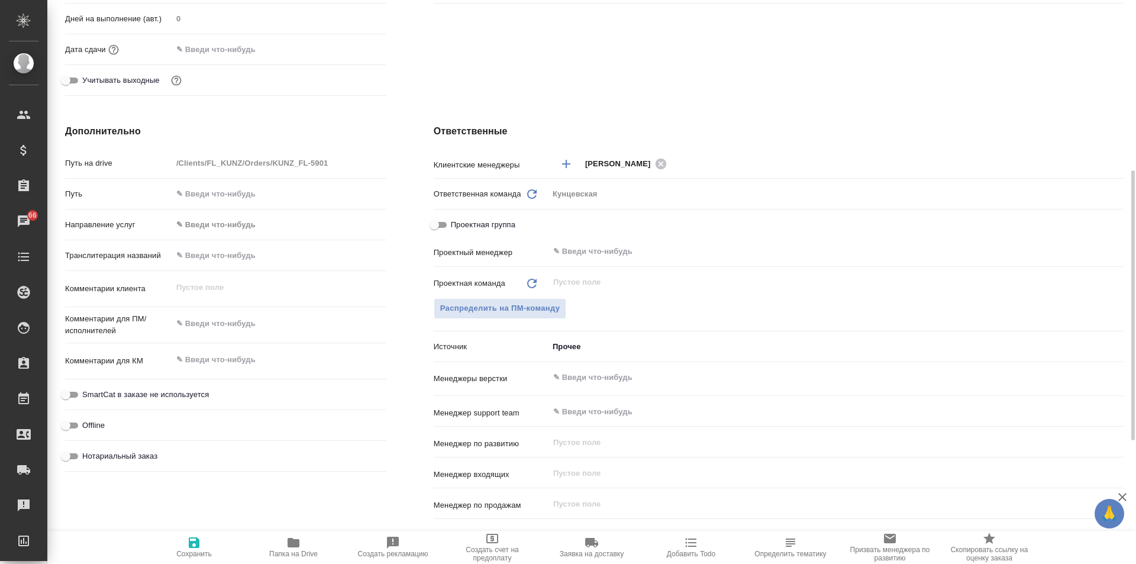
click at [186, 548] on span "Сохранить" at bounding box center [193, 546] width 85 height 22
type textarea "x"
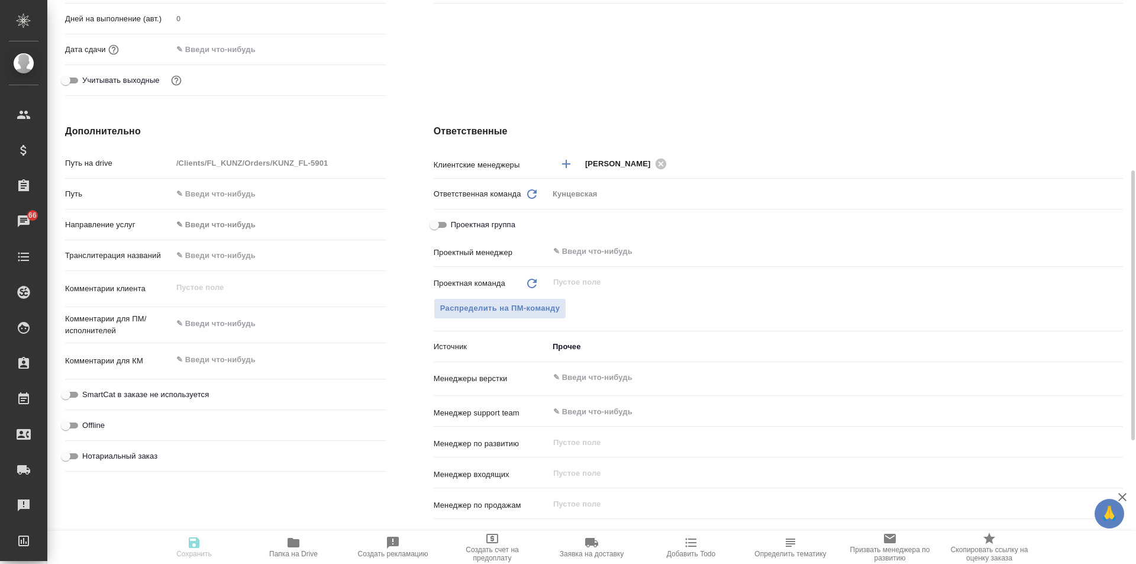
type textarea "x"
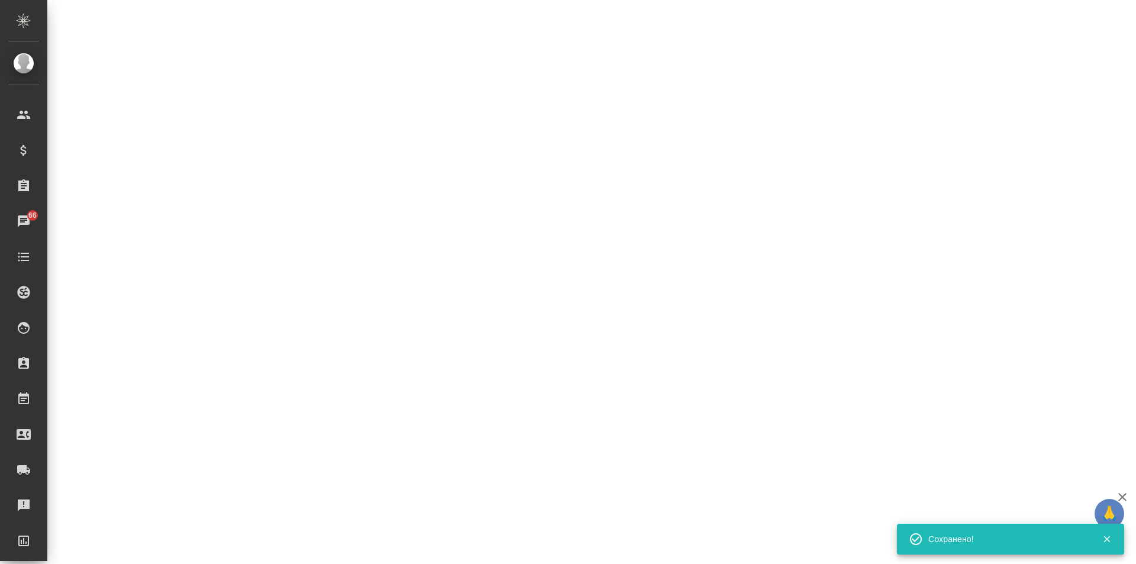
select select "RU"
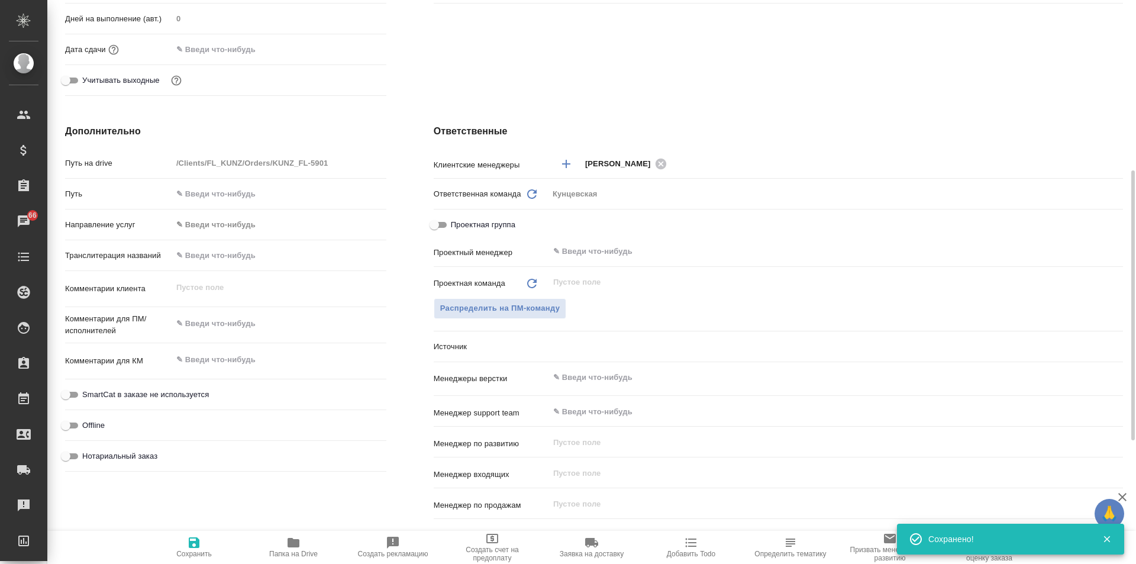
type textarea "x"
click at [208, 327] on textarea at bounding box center [279, 324] width 213 height 20
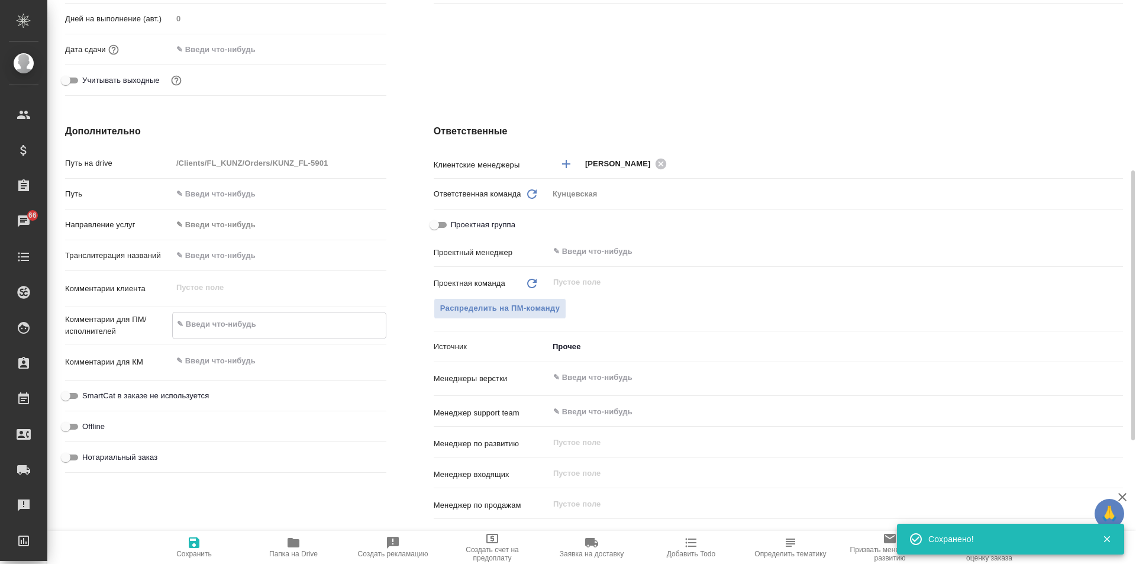
type textarea "П"
type textarea "x"
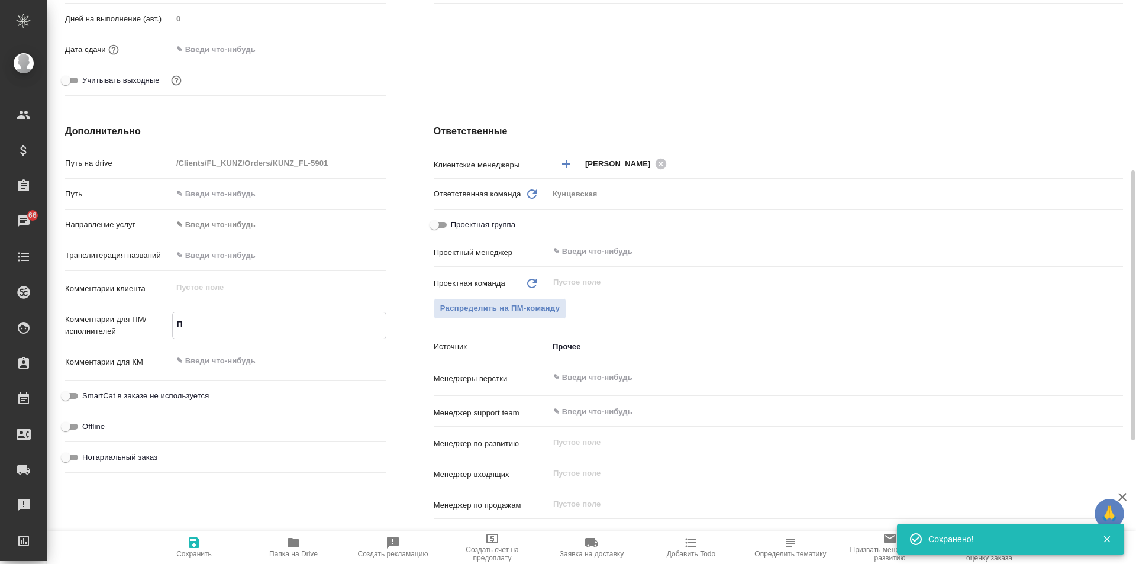
type textarea "По"
type textarea "x"
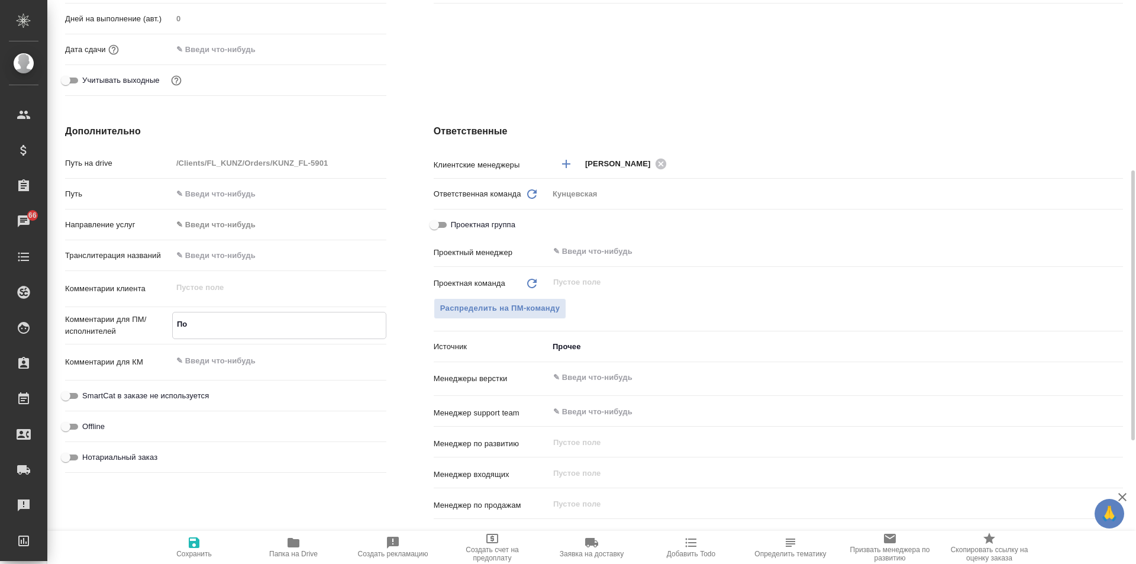
type textarea "x"
type textarea "Пос"
type textarea "x"
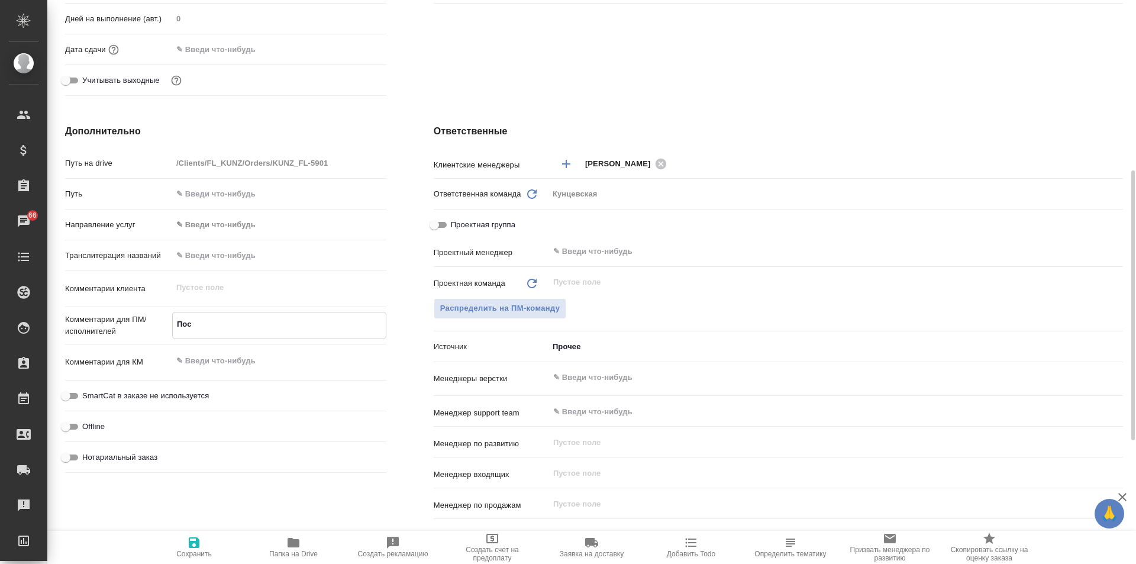
type textarea "Поса"
type textarea "x"
type textarea "Пос"
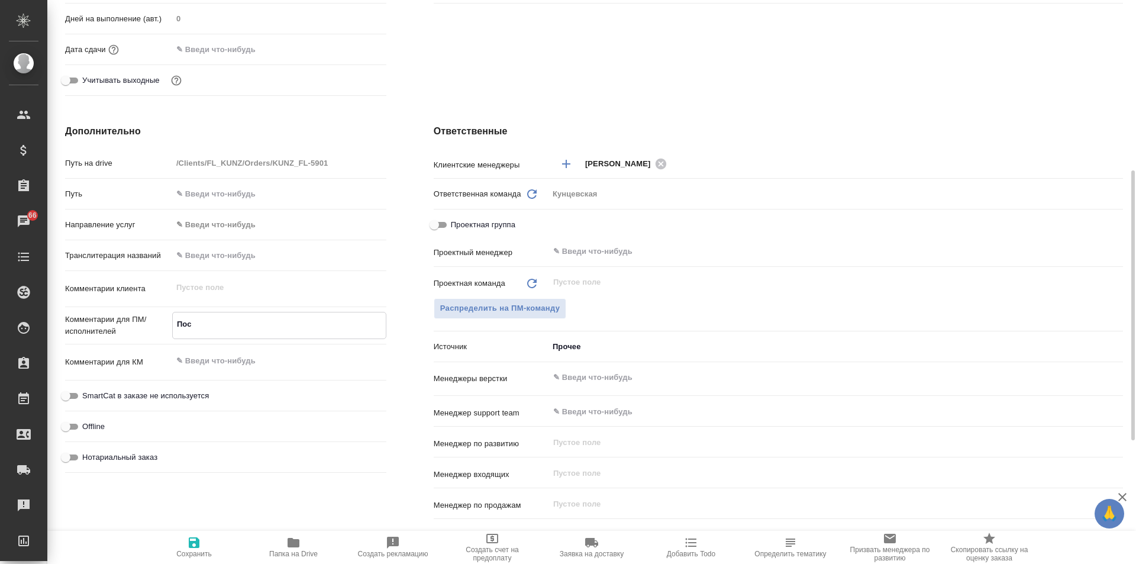
type textarea "x"
type textarea "Посп"
type textarea "x"
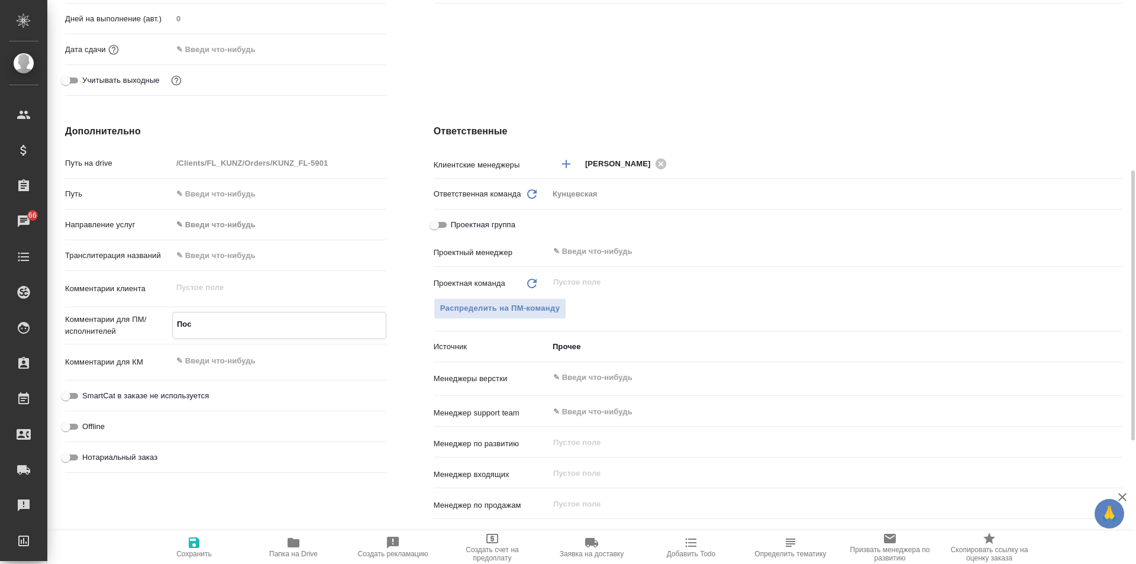
type textarea "x"
type textarea "Поспо"
type textarea "x"
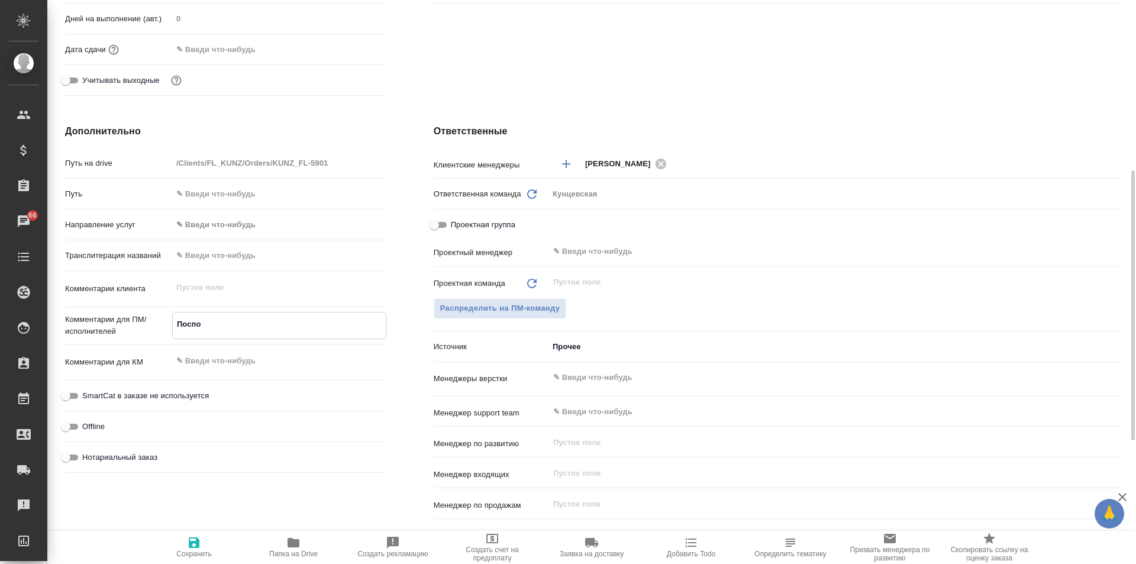
type textarea "Поспор"
type textarea "x"
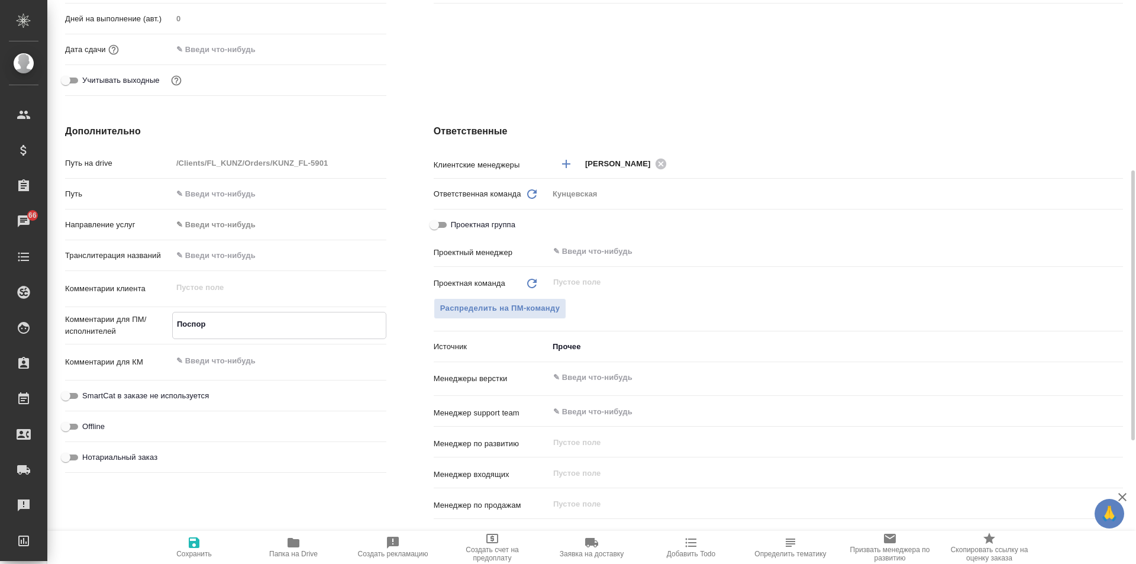
type textarea "Поспорт"
type textarea "x"
type textarea "Поспорт"
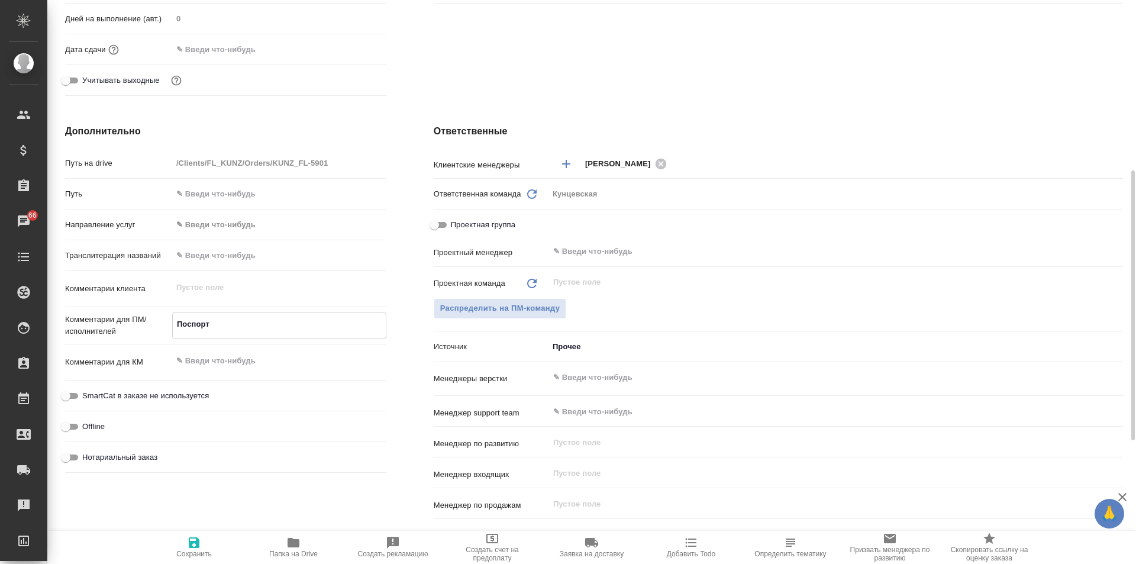
type textarea "x"
type textarea "Поспорт т"
type textarea "x"
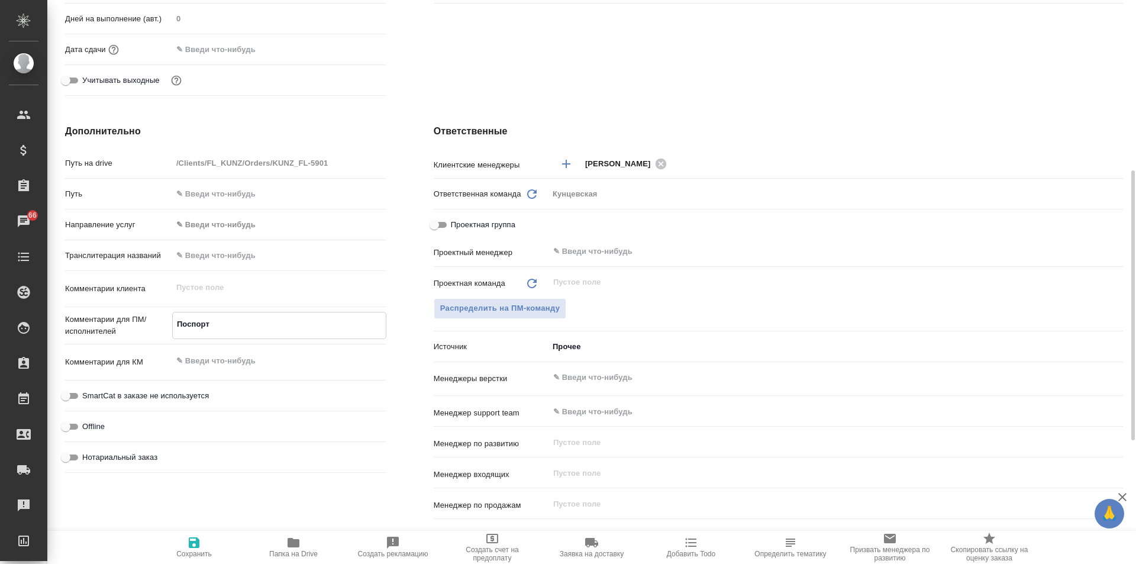
type textarea "x"
type textarea "Поспорт та"
type textarea "x"
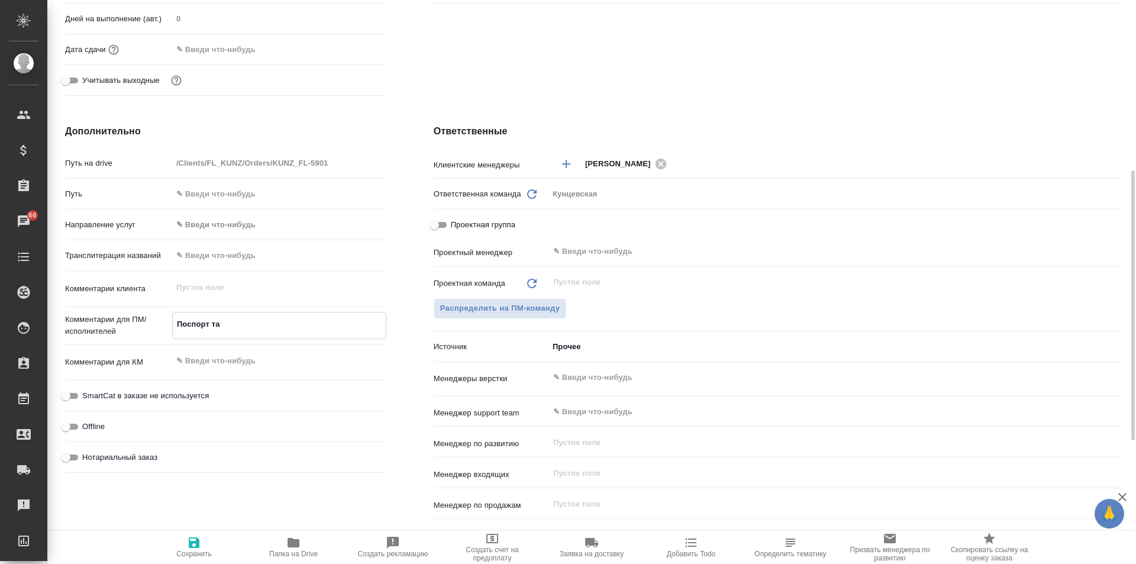
type textarea "x"
type textarea "Поспорт так"
type textarea "x"
type textarea "Поспорт та"
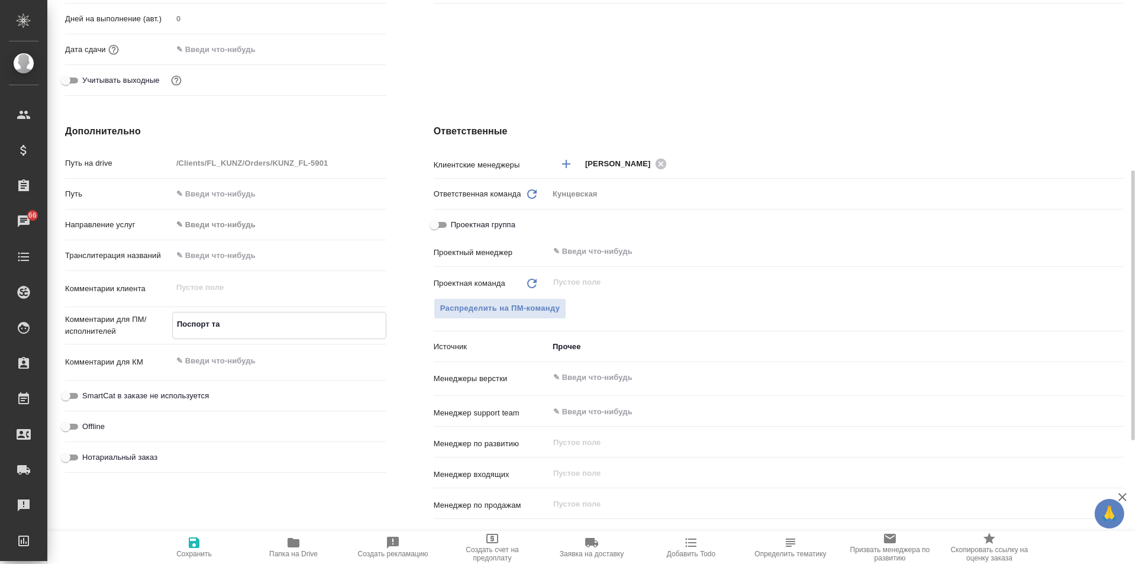
type textarea "x"
type textarea "Поспорт тад"
type textarea "x"
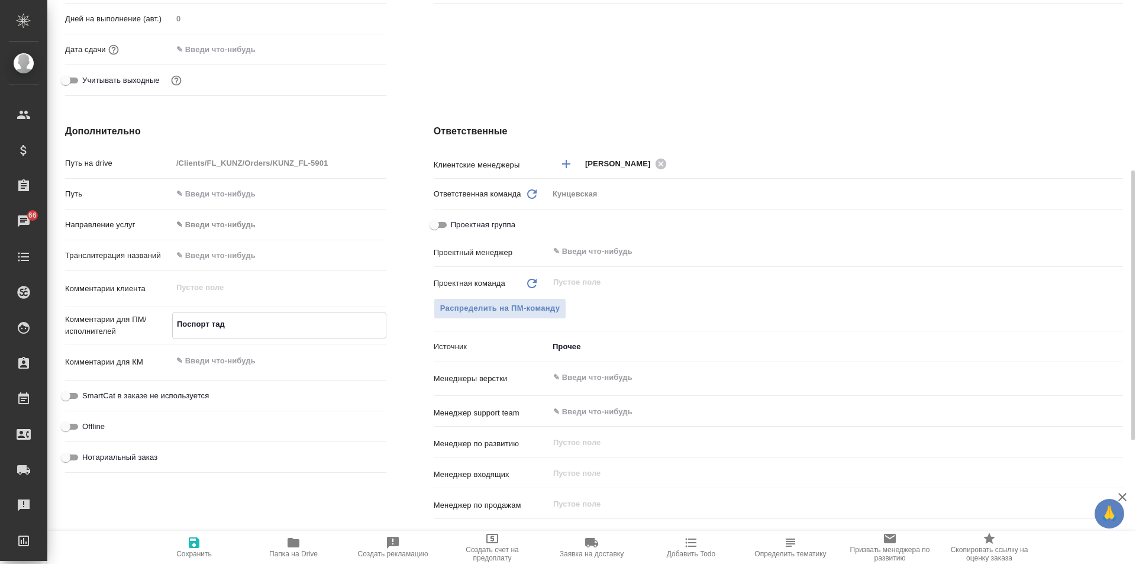
type textarea "x"
type textarea "Поспорт тадж"
type textarea "x"
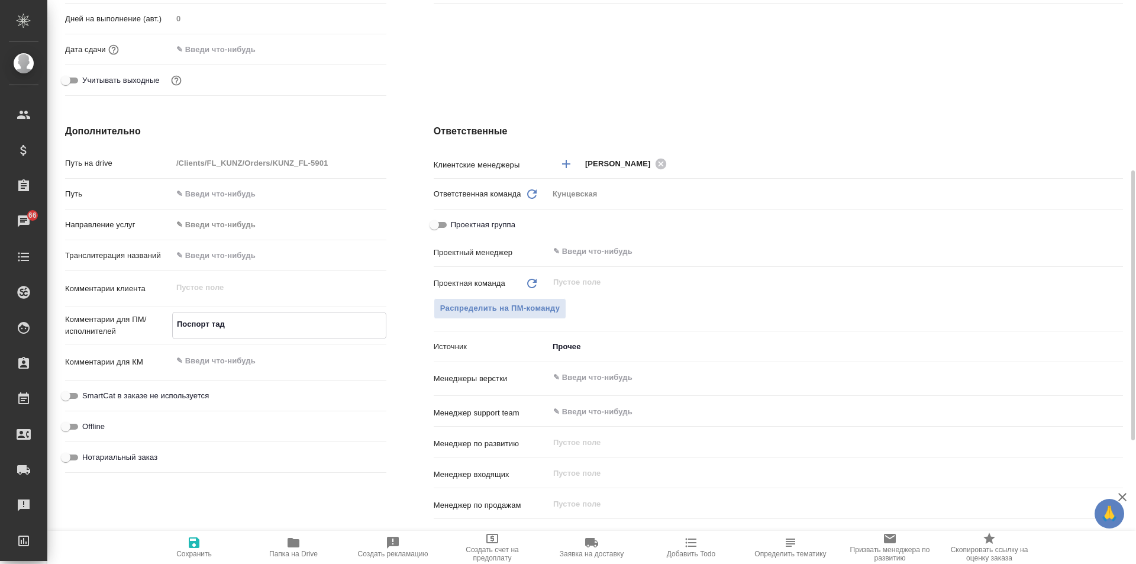
type textarea "x"
type textarea "Поспорт тадж-"
type textarea "x"
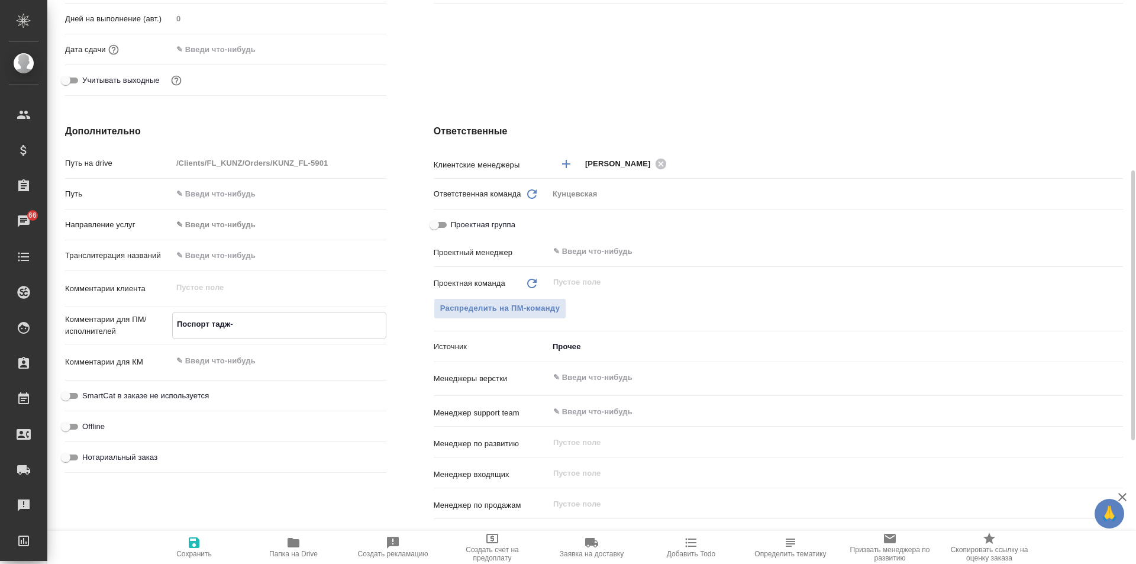
type textarea "x"
type textarea "Поспорт тадж-р"
type textarea "x"
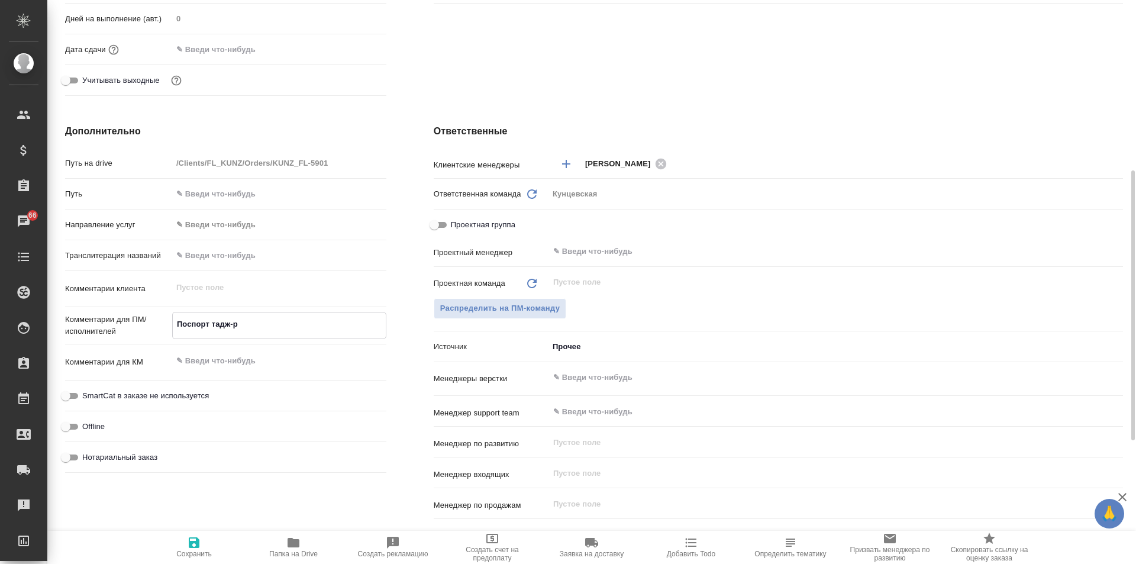
type textarea "Поспорт тадж-ру"
type textarea "x"
type textarea "Поспорт тадж-рус"
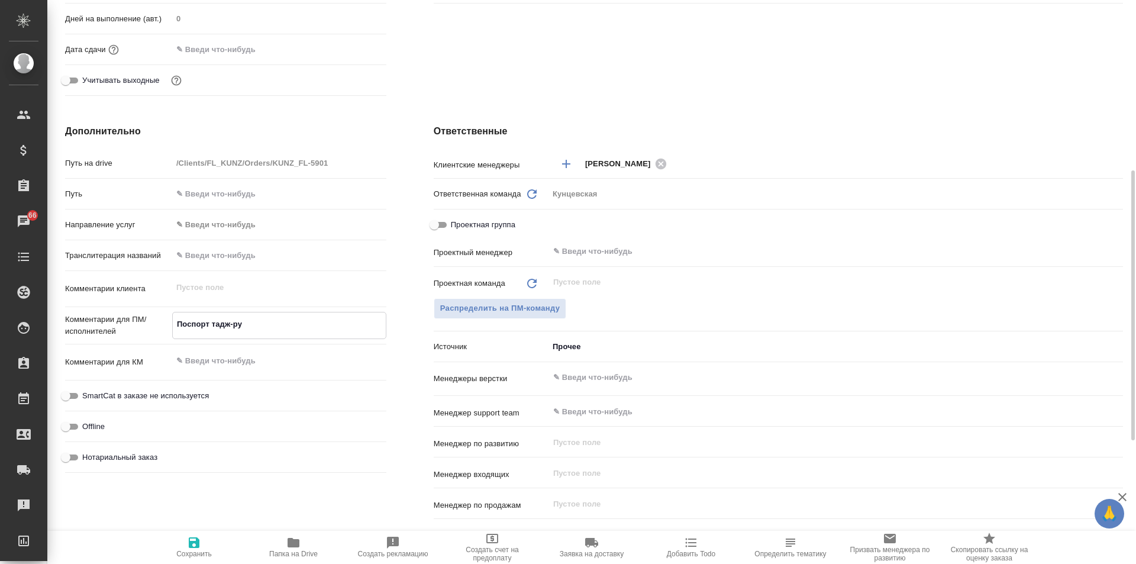
type textarea "x"
type textarea "Поспорт тадж-рус."
type textarea "x"
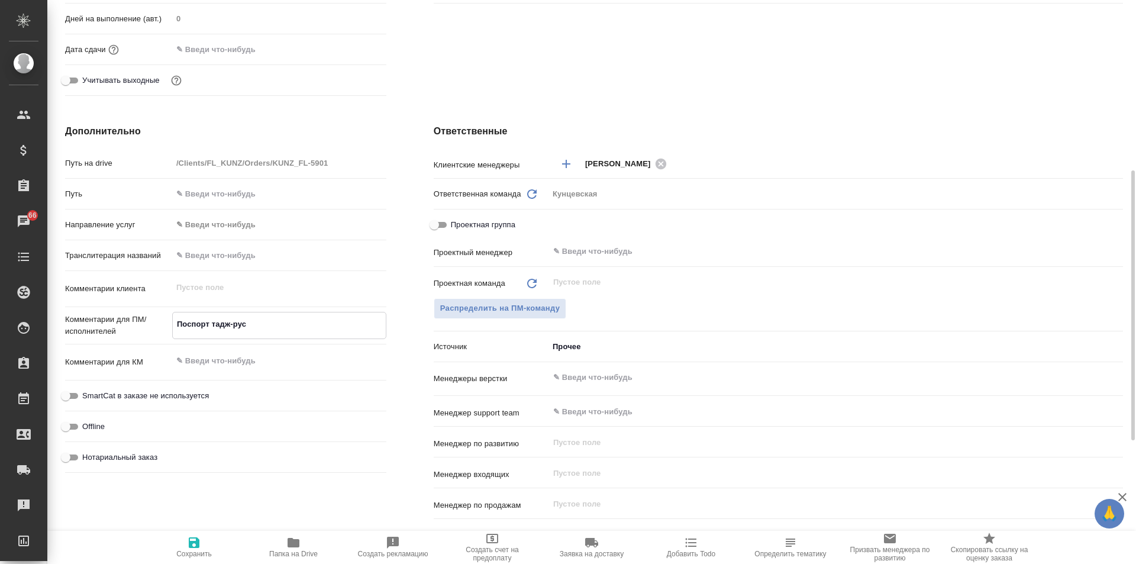
type textarea "x"
type textarea "Поспорт тадж-рус."
type textarea "x"
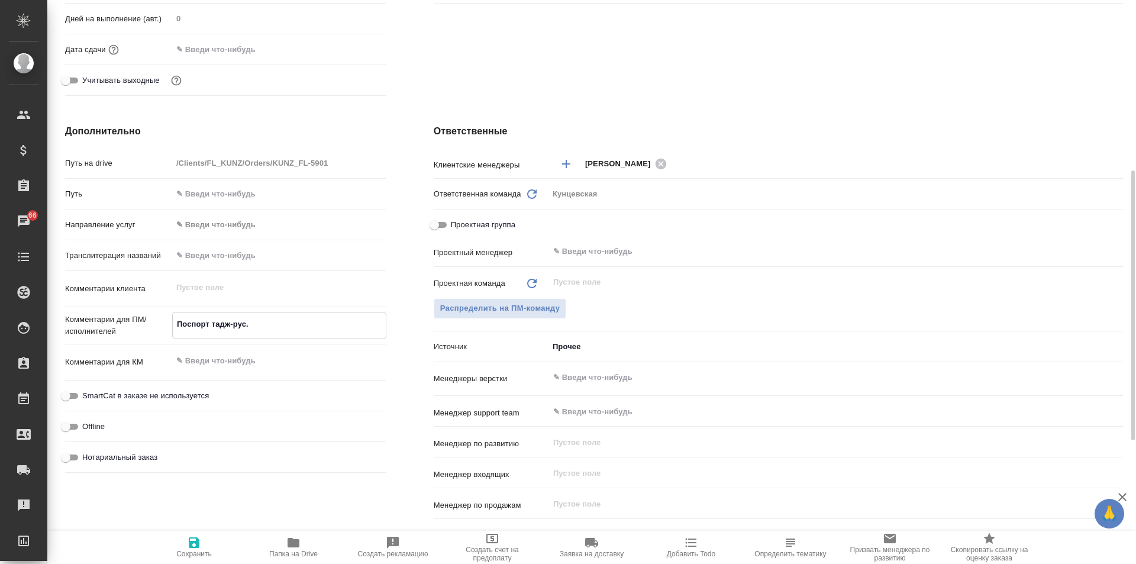
type textarea "Поспорт тадж-рус. Н"
type textarea "x"
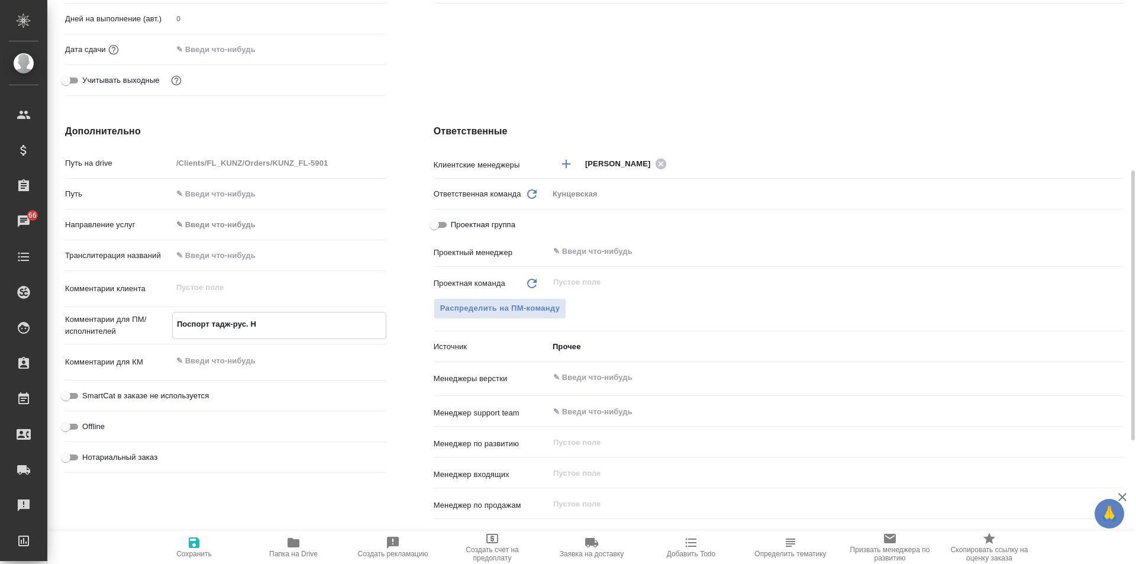
type textarea "Поспорт тадж-рус. На"
type textarea "x"
type textarea "Поспорт тадж-рус. На"
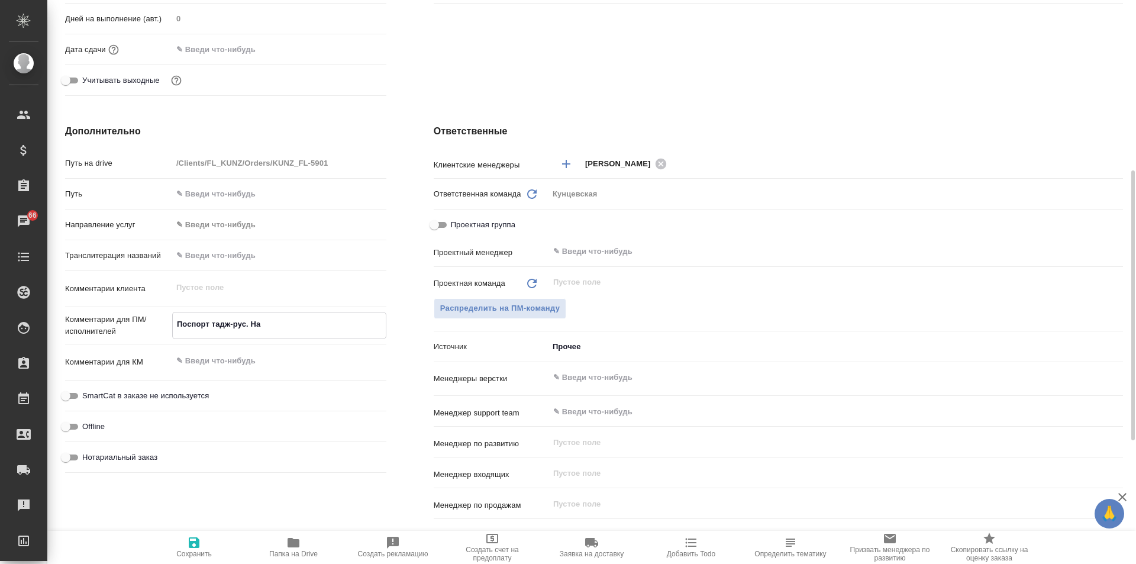
type textarea "x"
type textarea "Поспорт тадж-рус. На с"
type textarea "x"
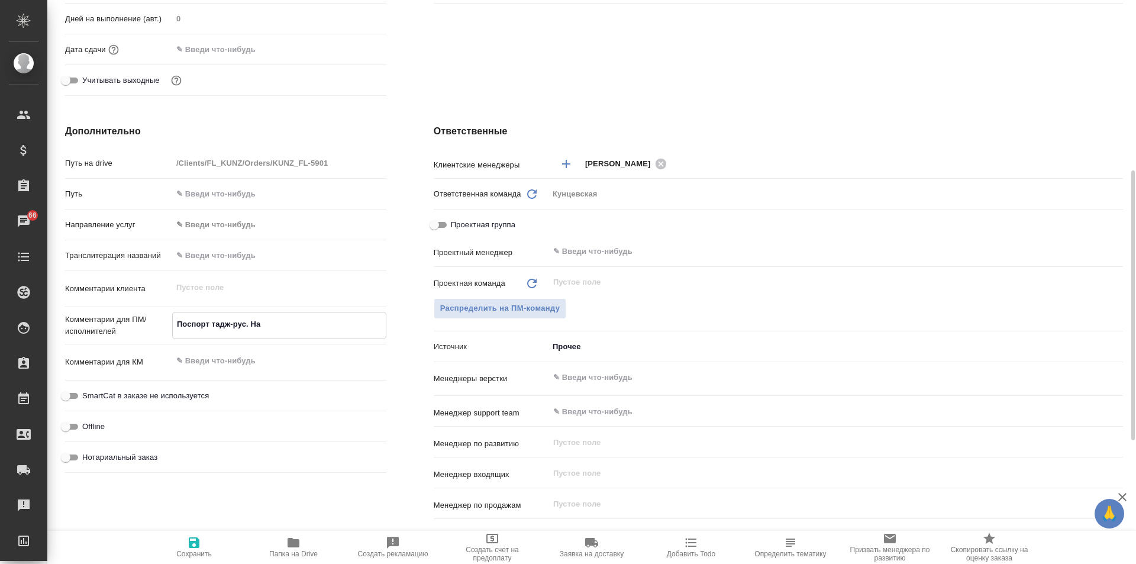
type textarea "x"
type textarea "Поспорт тадж-рус. На са"
type textarea "x"
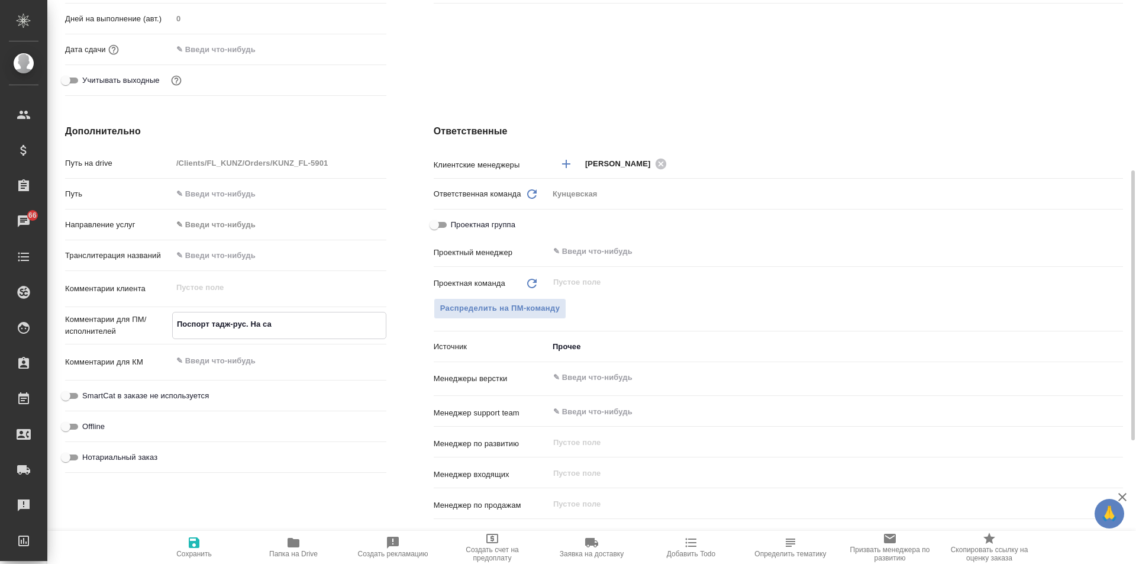
type textarea "x"
type textarea "Поспорт тадж-рус. На с"
type textarea "x"
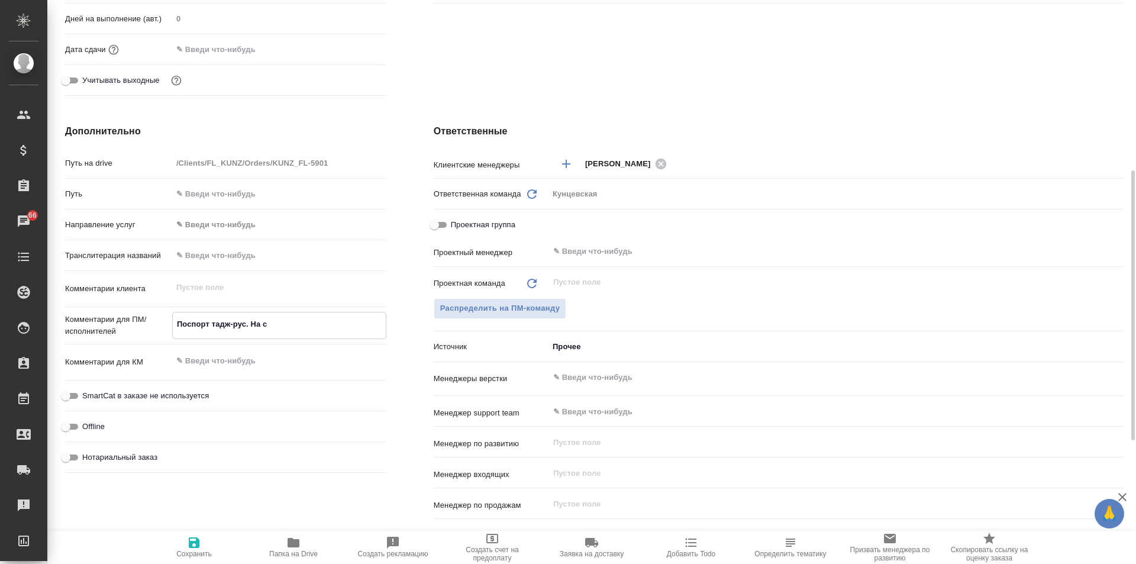
type textarea "Поспорт тадж-рус. На"
type textarea "x"
type textarea "Поспорт тадж-рус. На с"
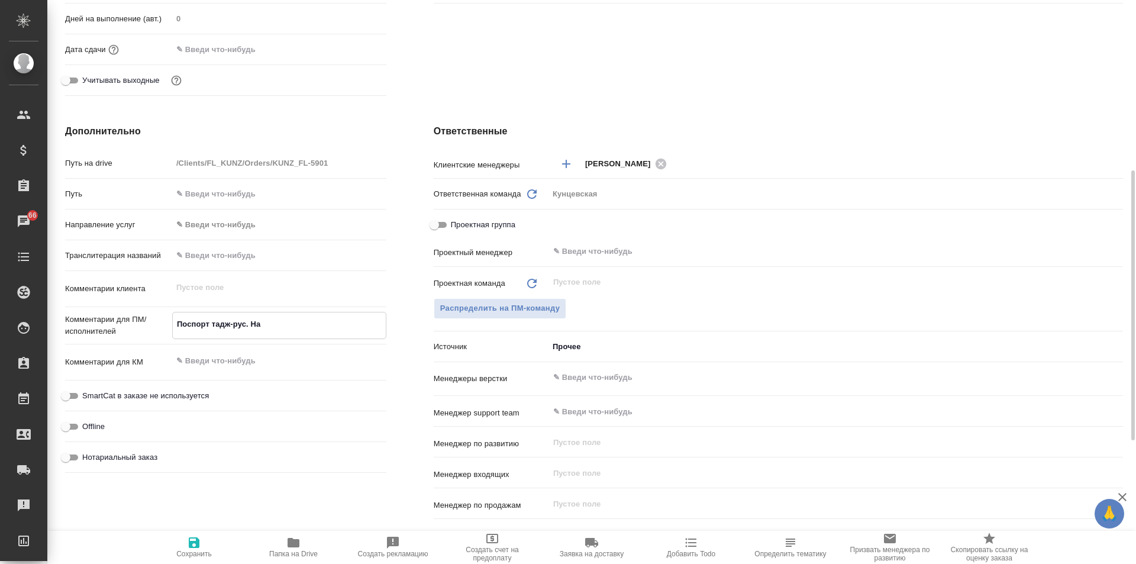
type textarea "x"
type textarea "Поспорт тадж-рус. На са"
type textarea "x"
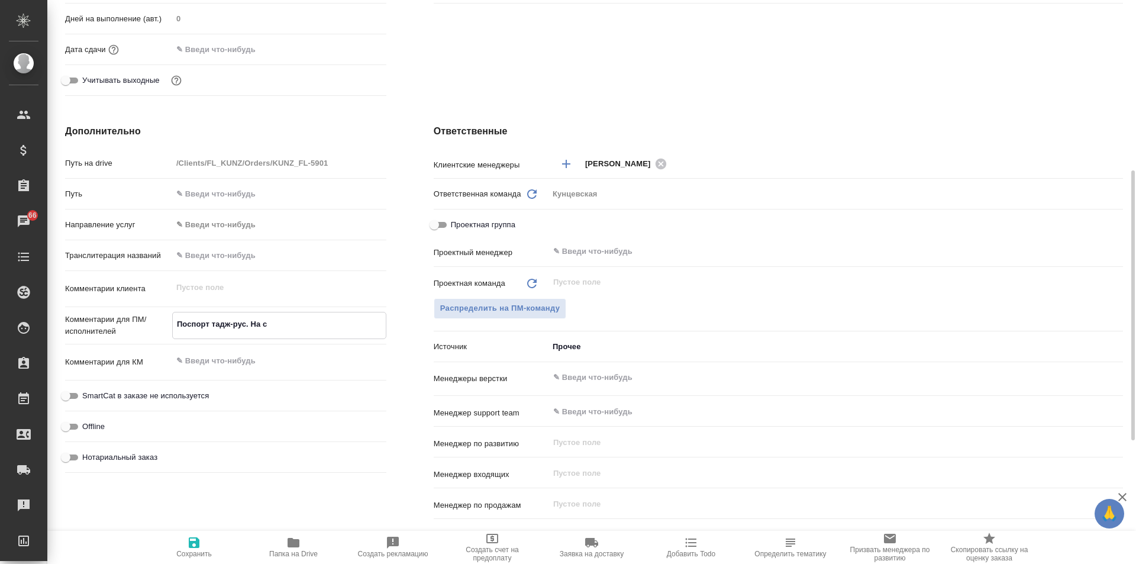
type textarea "x"
type textarea "Поспорт тадж-рус. На с"
type textarea "x"
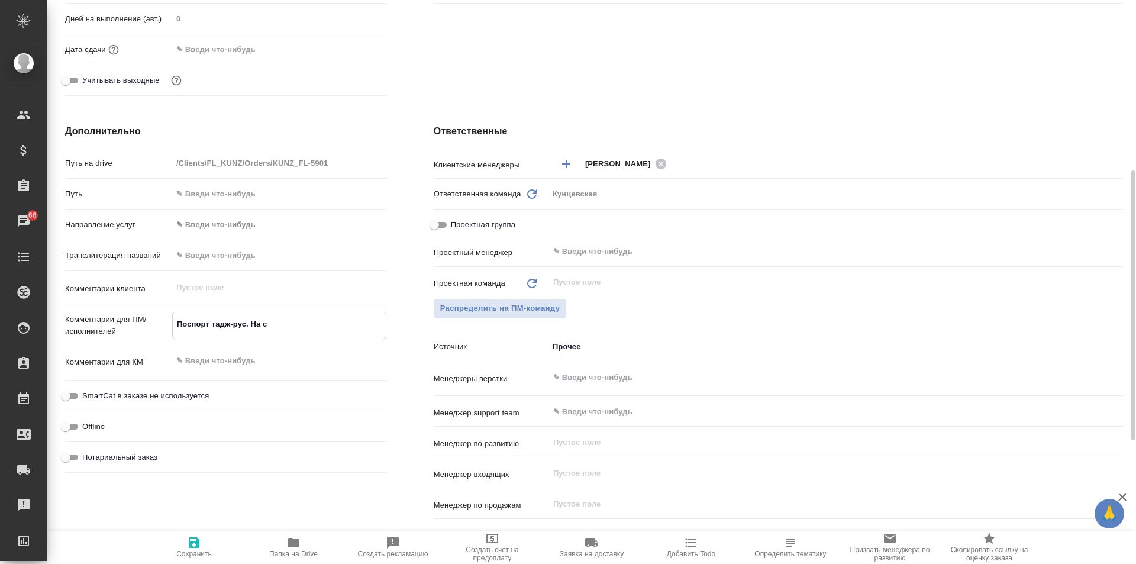
type textarea "x"
type textarea "Поспорт тадж-рус. На"
type textarea "x"
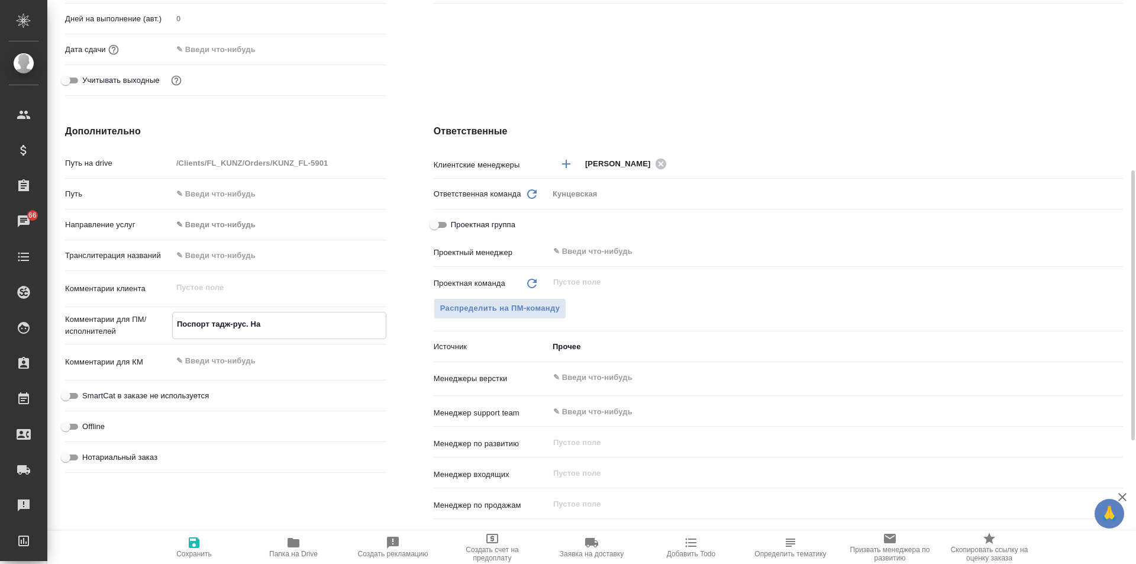
type textarea "Поспорт тадж-рус. На с"
type textarea "x"
type textarea "Поспорт тадж-рус. На са"
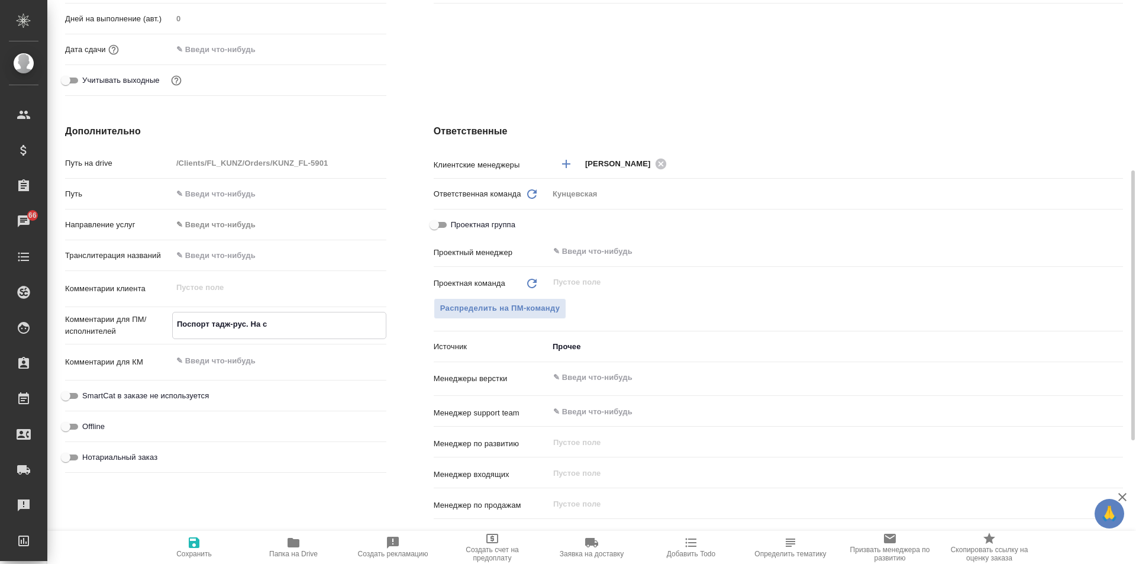
type textarea "x"
type textarea "Поспорт тадж-рус. На сах"
type textarea "x"
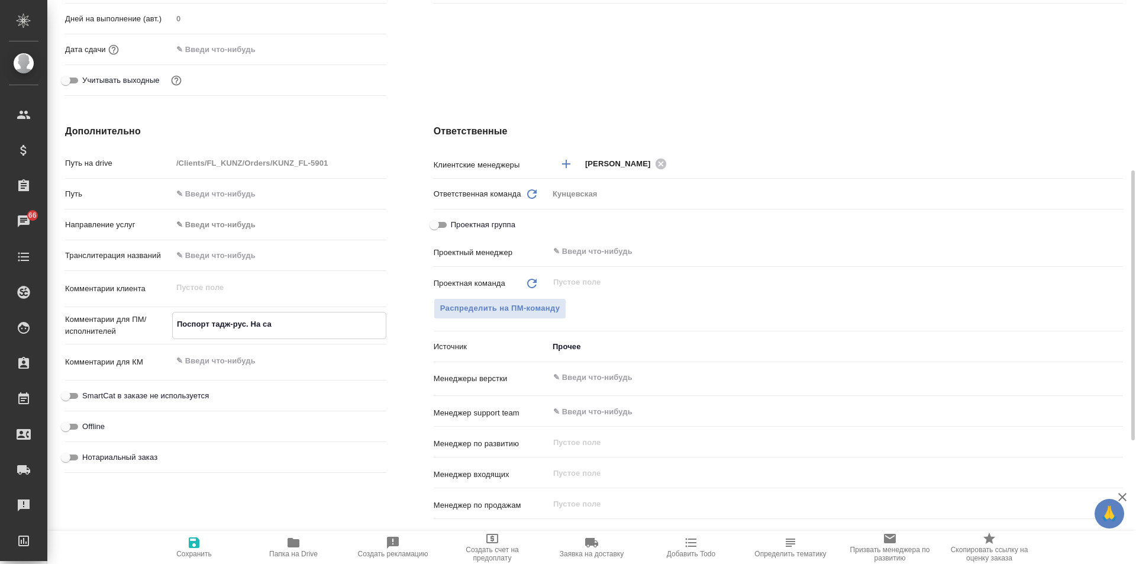
type textarea "x"
type textarea "Поспорт тадж-рус. На саха"
type textarea "x"
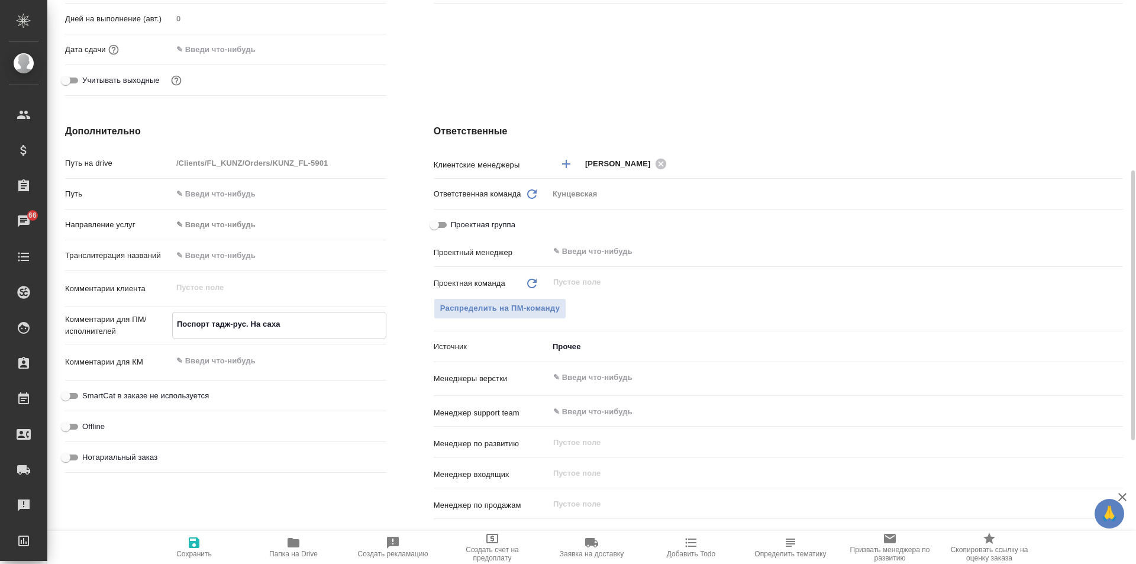
type textarea "x"
type textarea "Поспорт тадж-рус. На сахар"
type textarea "x"
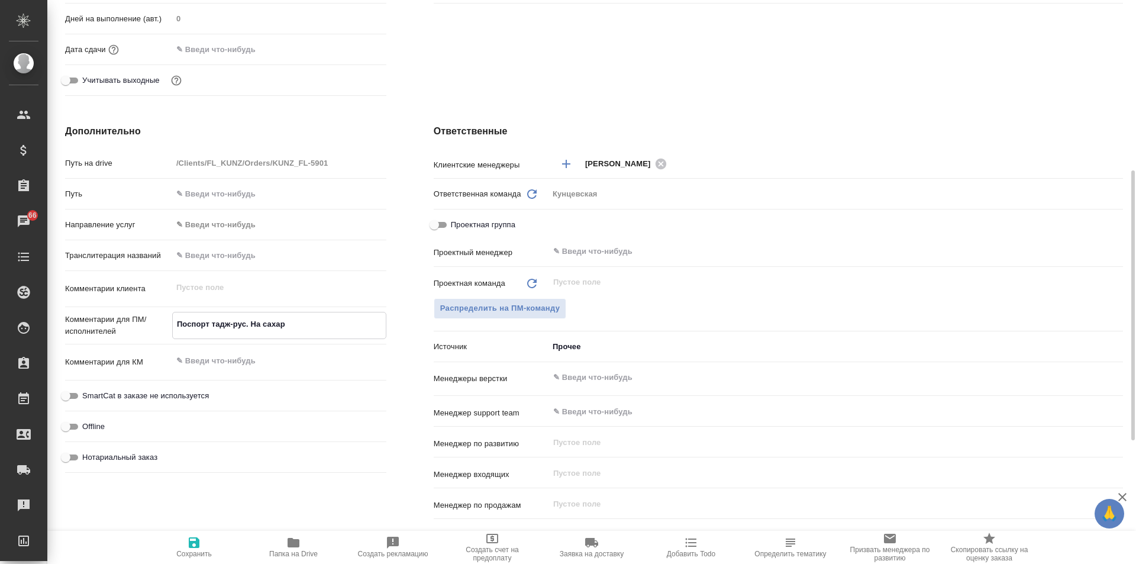
type textarea "Поспорт тадж-рус. На сахаро"
type textarea "x"
type textarea "Поспорт тадж-рус. На сахаров"
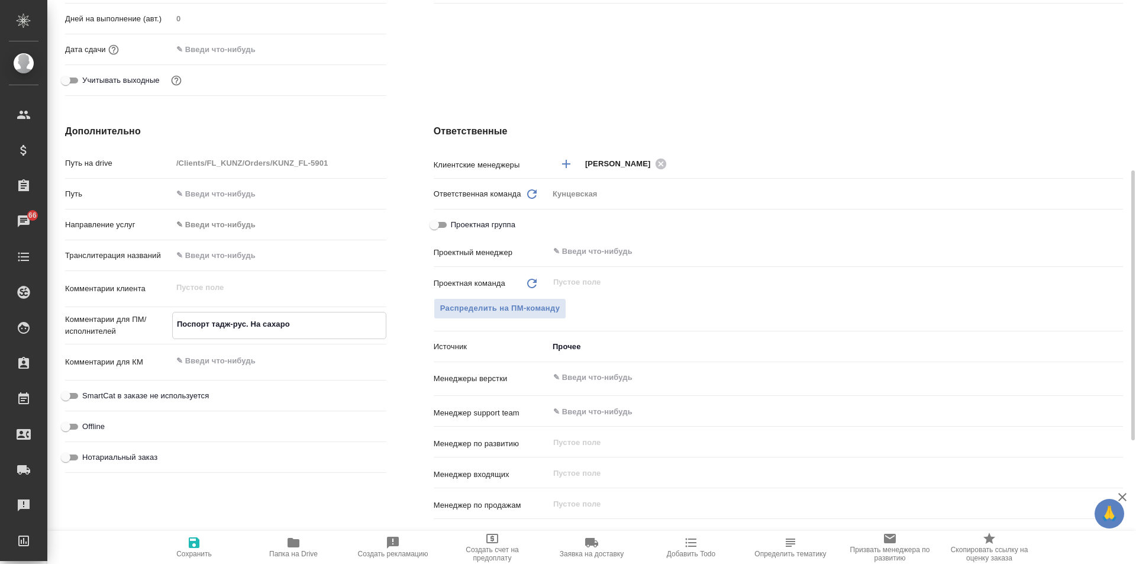
type textarea "x"
type textarea "Поспорт тадж-рус. На сахарово"
type textarea "x"
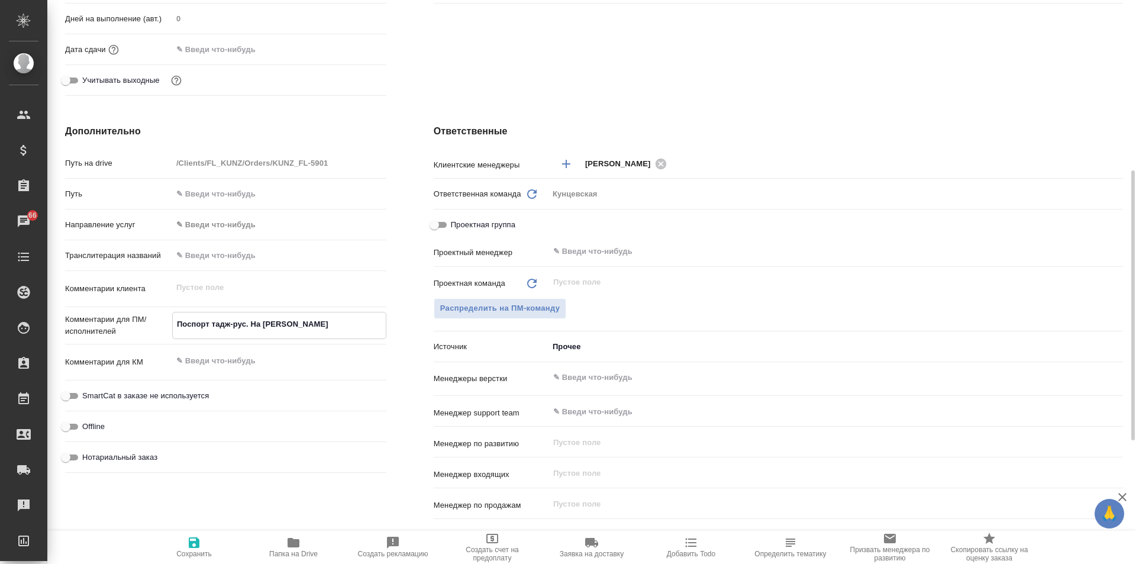
type textarea "x"
click at [266, 323] on textarea "Поспорт тадж-рус. На сахарово" at bounding box center [279, 324] width 213 height 20
type textarea "x"
type textarea "Поспорт тадж-рус. На ахарово"
type textarea "x"
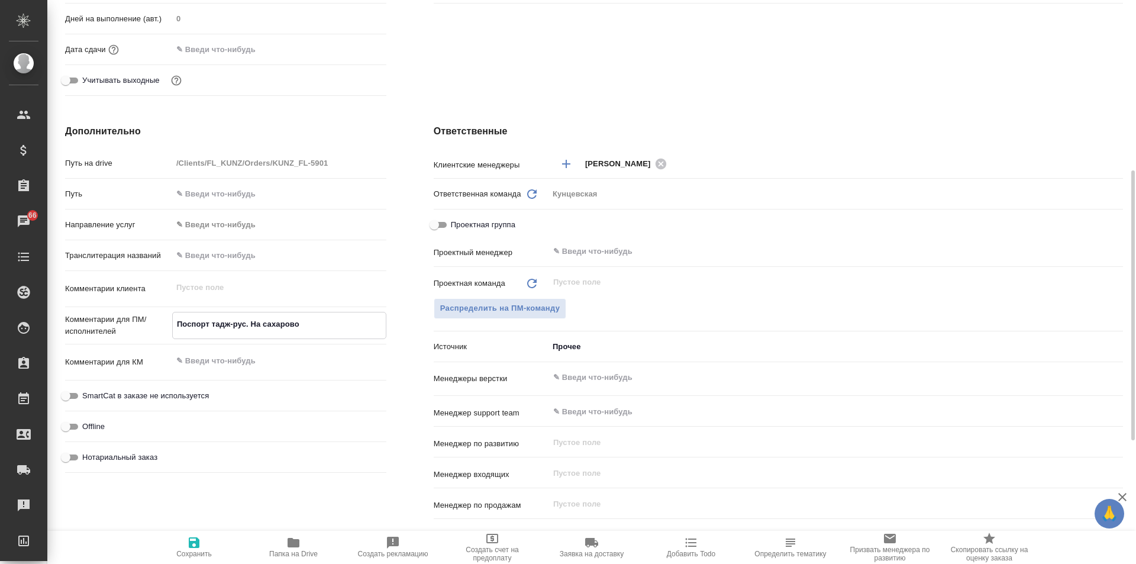
type textarea "x"
type textarea "Поспорт тадж-рус. На Сахарово"
type textarea "x"
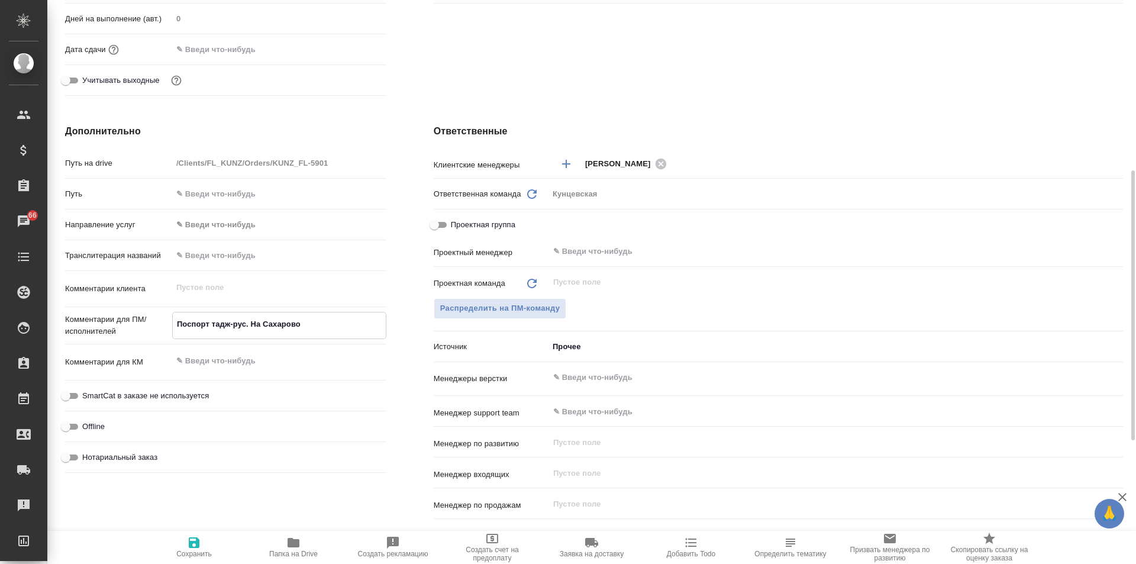
type textarea "Поспорт тадж-рус. На Сахарово"
click at [82, 457] on input "Нотариальный заказ" at bounding box center [65, 456] width 43 height 14
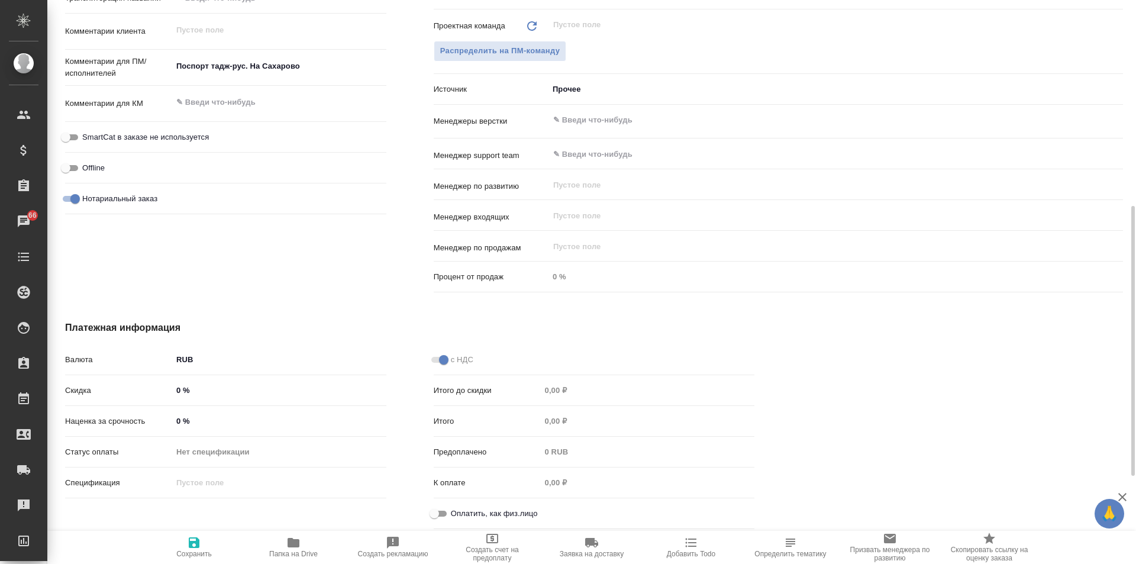
scroll to position [612, 0]
click at [448, 512] on input "Оплатить, как физ.лицо" at bounding box center [434, 513] width 43 height 14
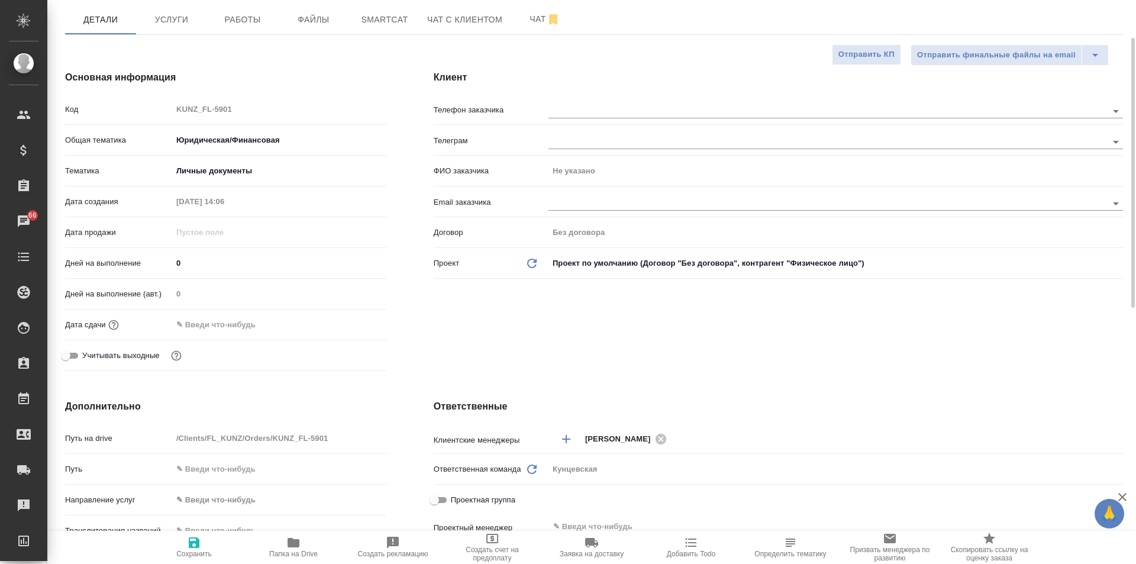
scroll to position [0, 0]
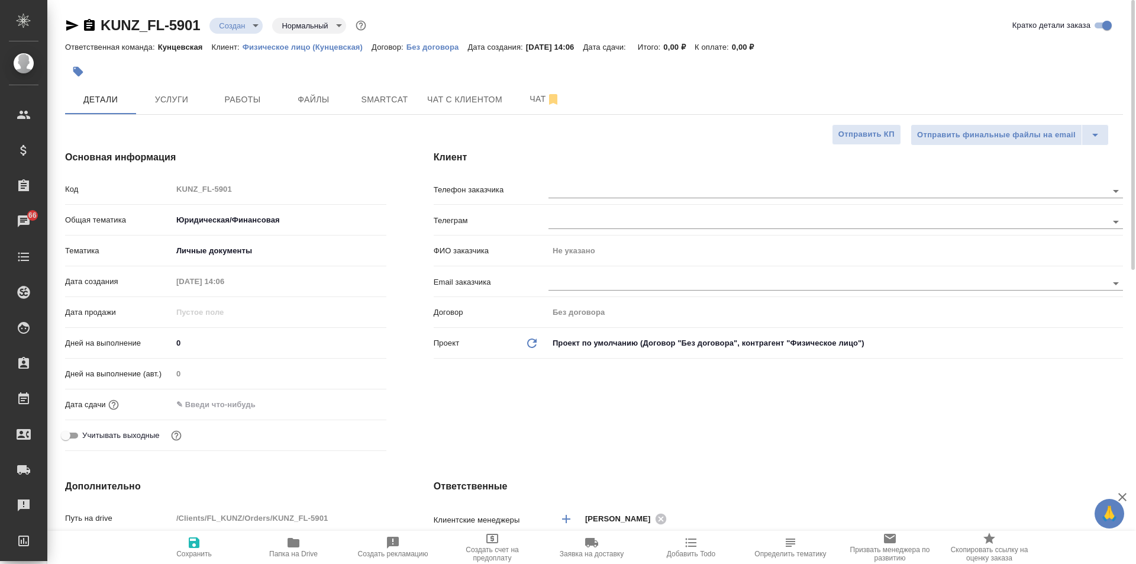
click at [197, 547] on icon "button" at bounding box center [194, 542] width 11 height 11
click at [176, 96] on span "Услуги" at bounding box center [171, 99] width 57 height 15
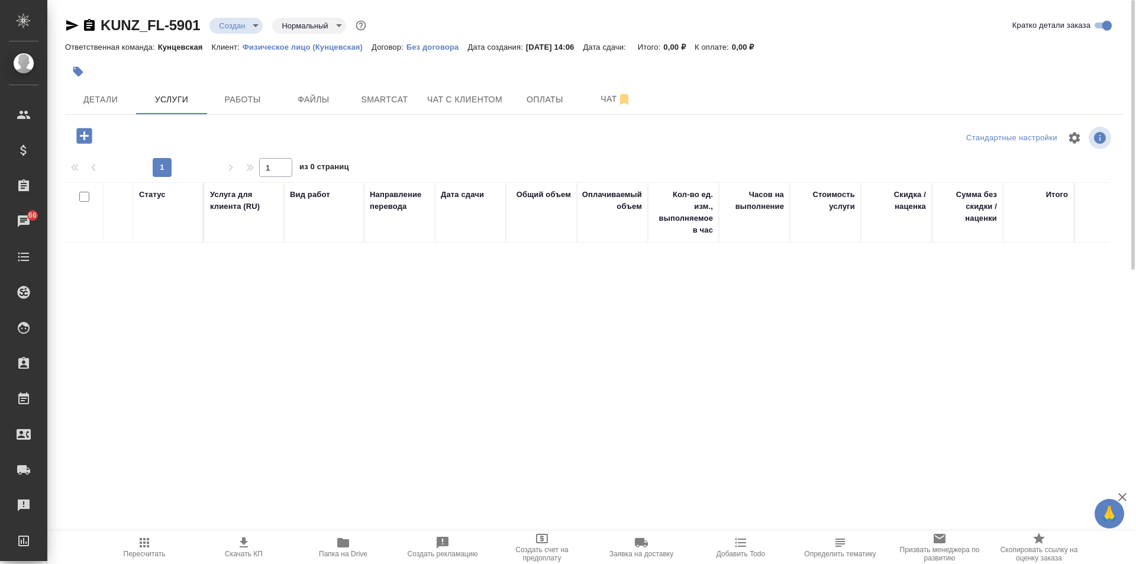
click at [80, 137] on icon "button" at bounding box center [83, 135] width 15 height 15
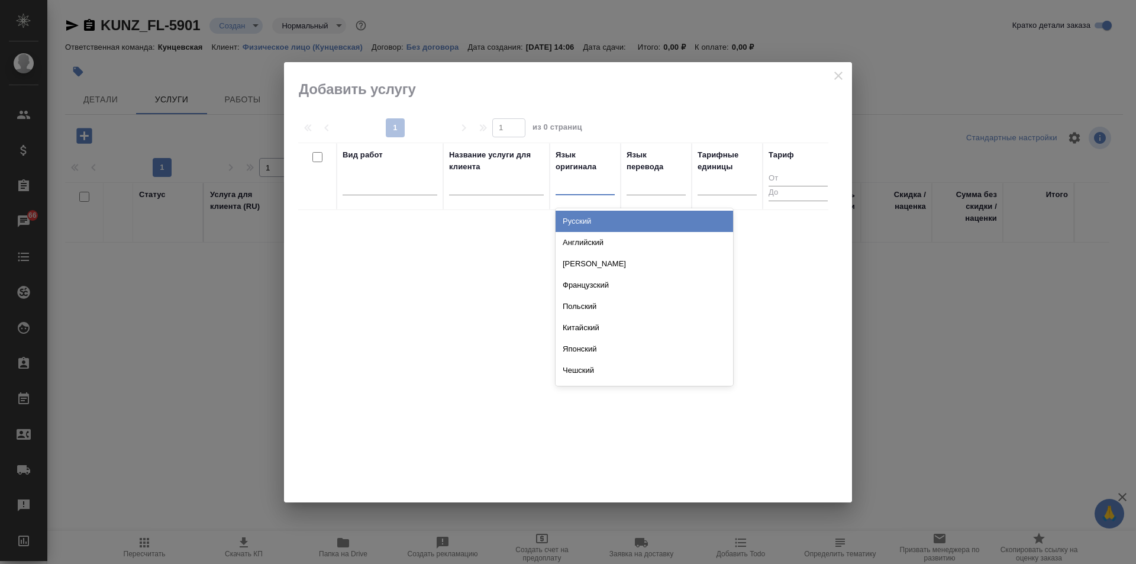
click at [566, 179] on div at bounding box center [585, 183] width 59 height 17
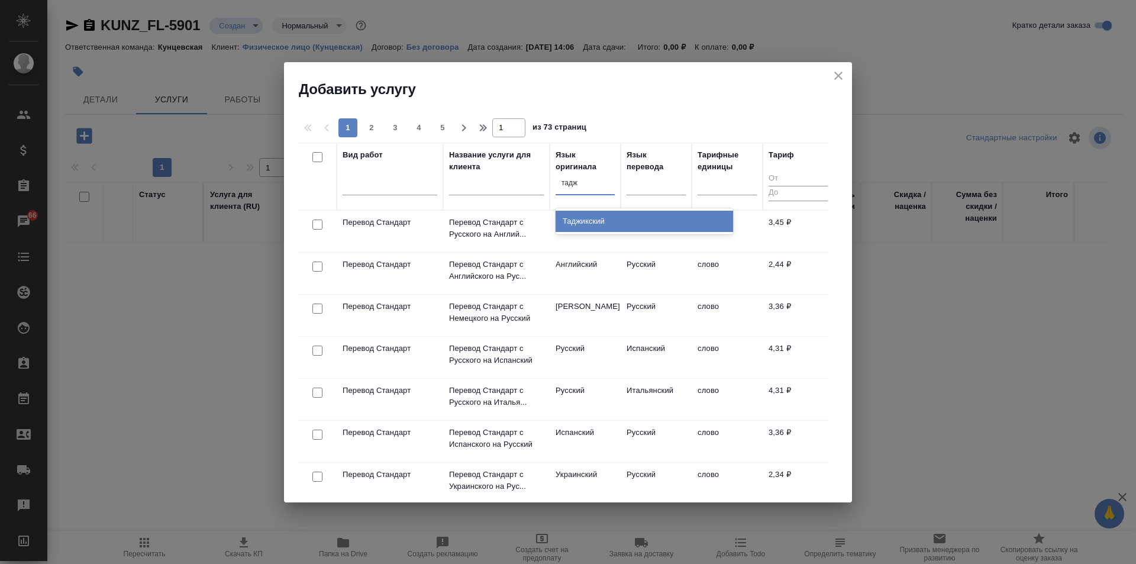
click at [613, 222] on div "Таджикский" at bounding box center [644, 221] width 177 height 21
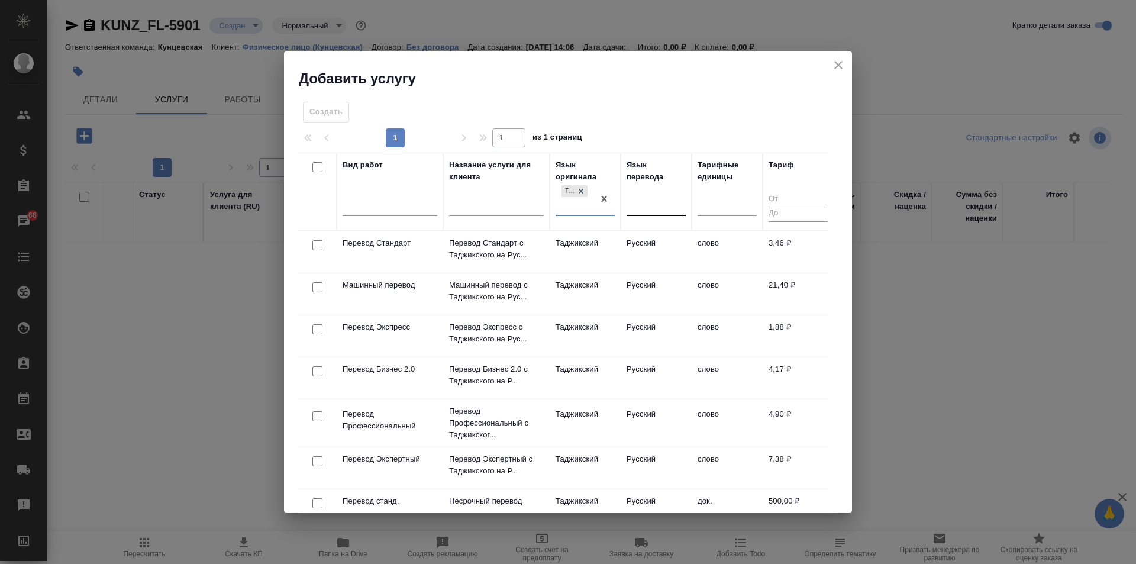
click at [638, 201] on div at bounding box center [656, 203] width 59 height 17
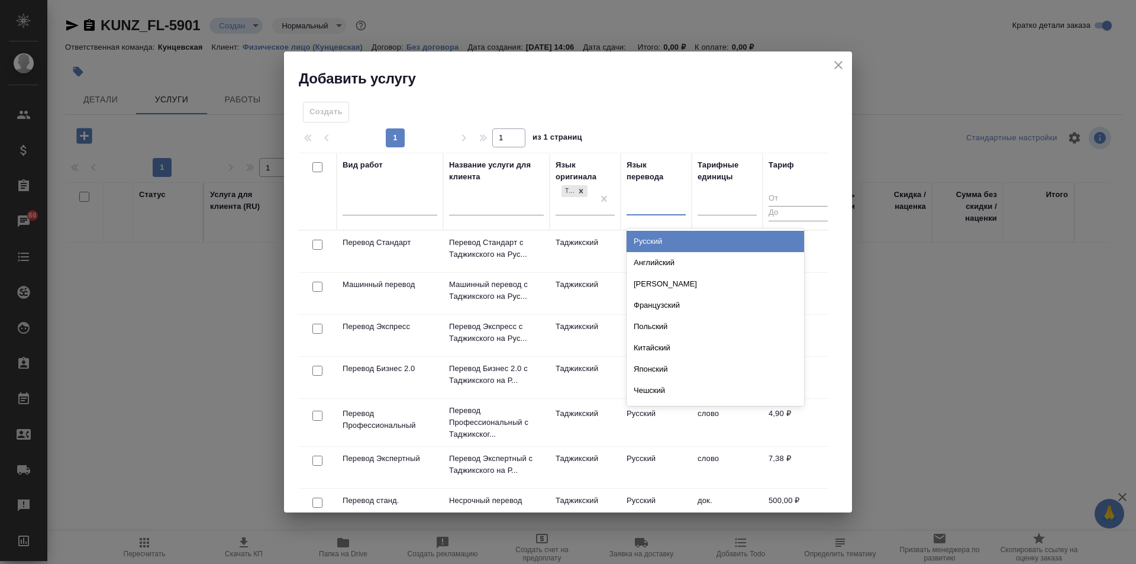
click at [661, 235] on div "Русский" at bounding box center [715, 241] width 177 height 21
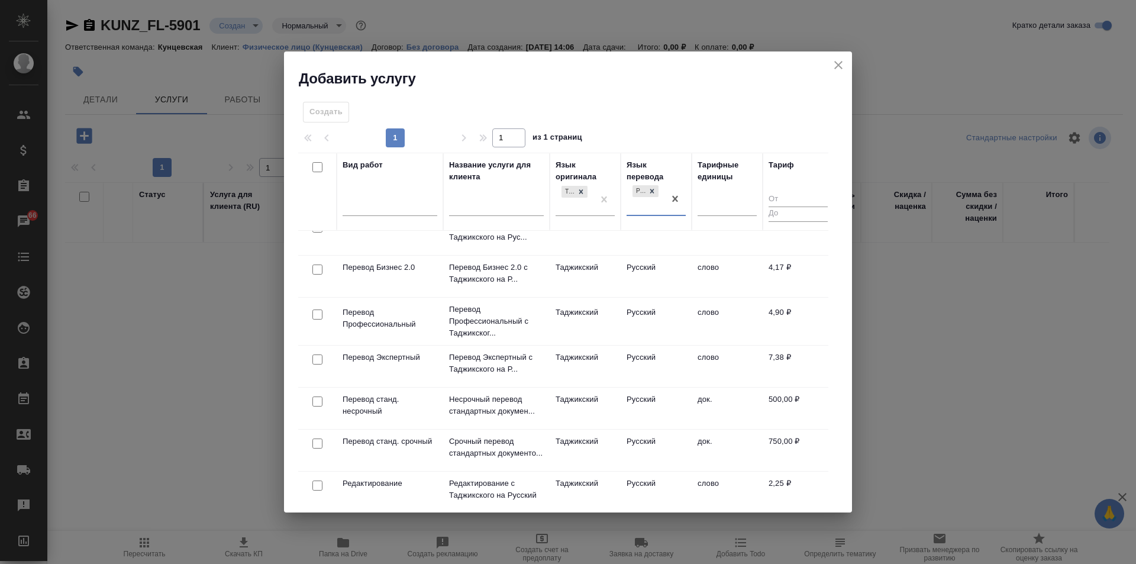
scroll to position [118, 0]
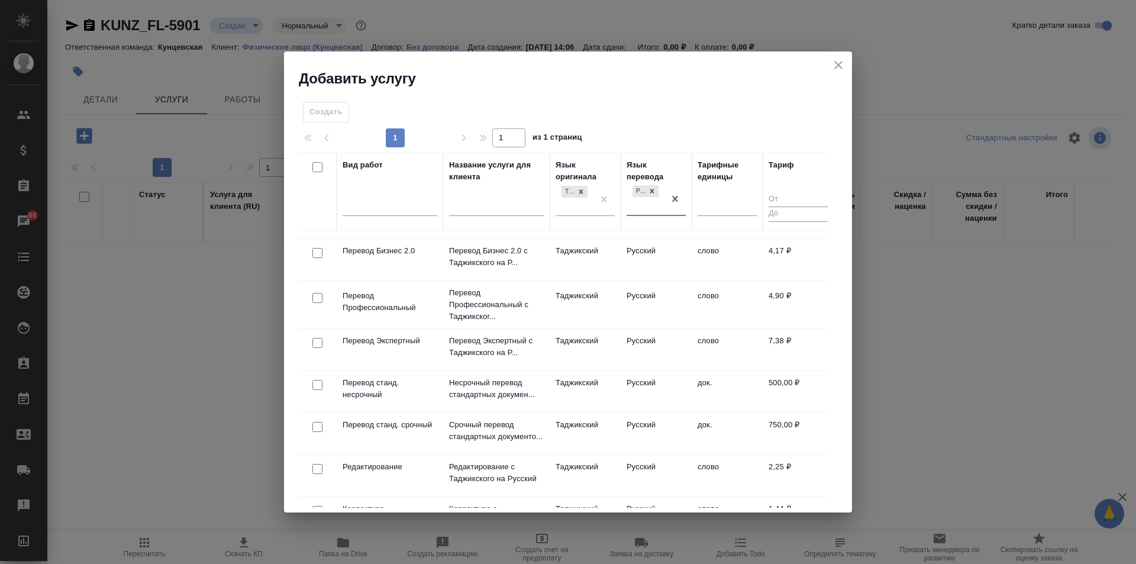
click at [315, 380] on input "checkbox" at bounding box center [317, 385] width 10 height 10
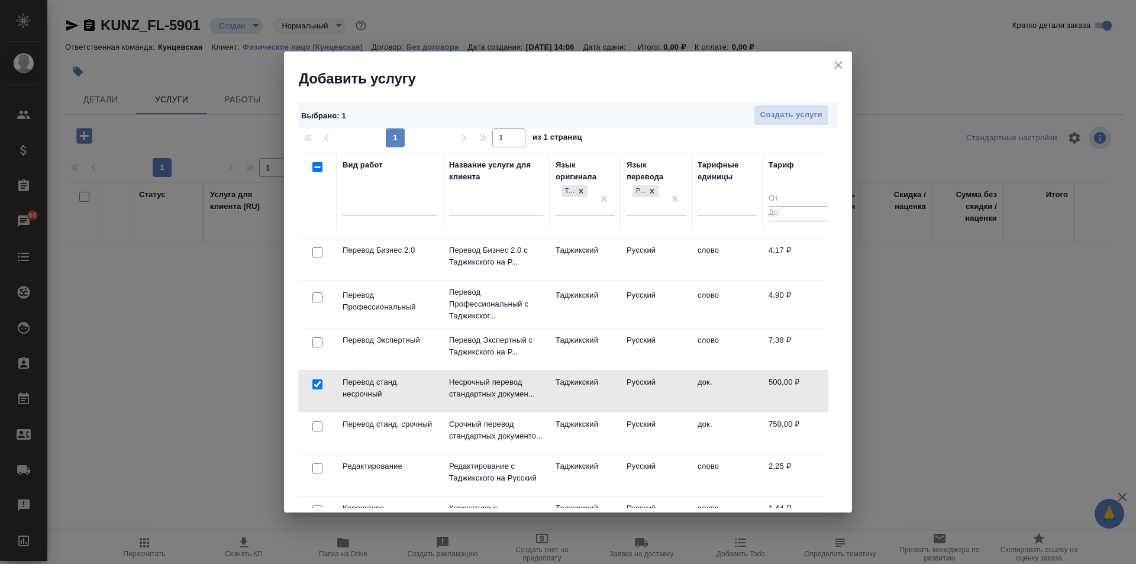
click at [357, 375] on td "Перевод станд. несрочный" at bounding box center [390, 390] width 106 height 41
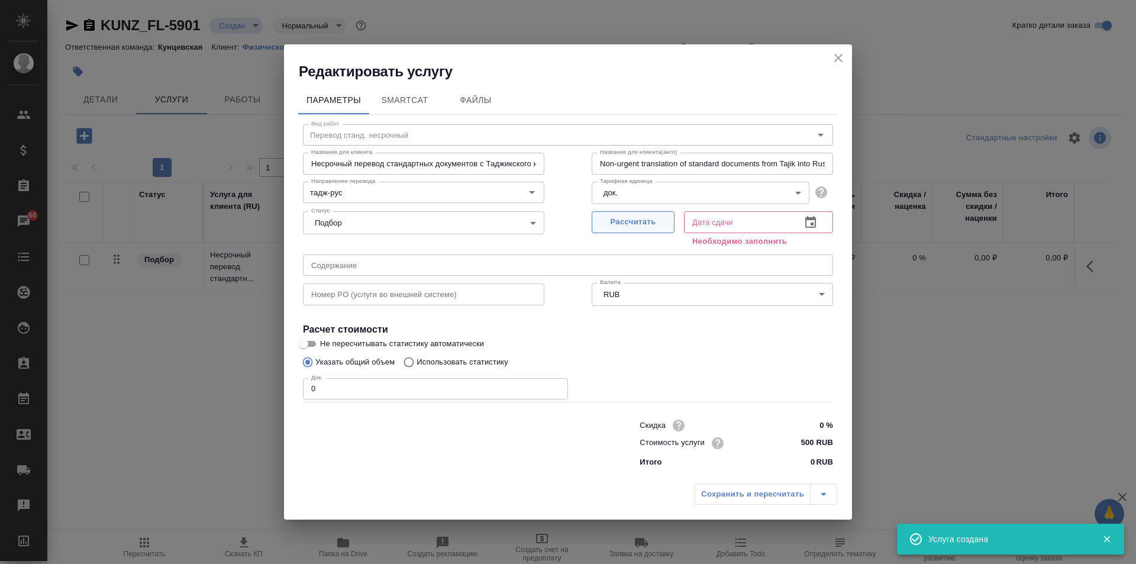
click at [639, 220] on span "Рассчитать" at bounding box center [633, 222] width 70 height 14
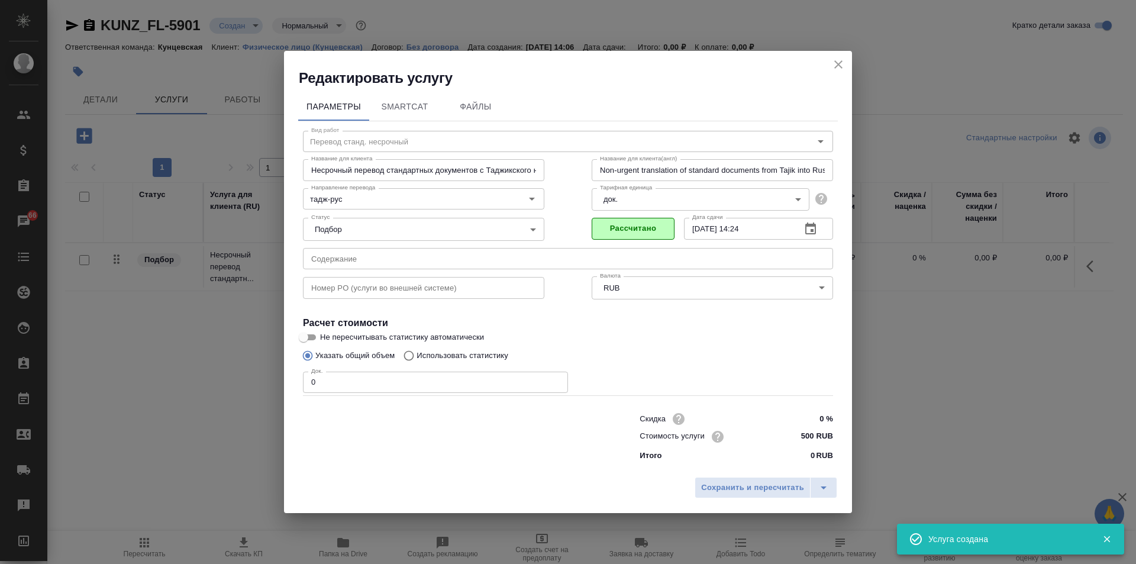
click at [392, 382] on input "0" at bounding box center [435, 382] width 265 height 21
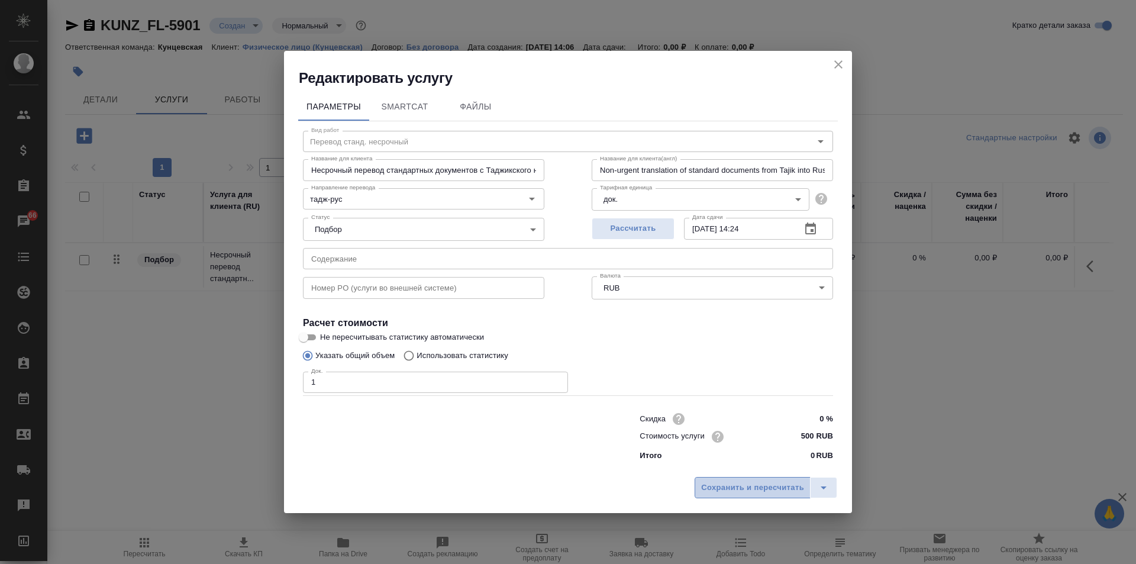
drag, startPoint x: 772, startPoint y: 484, endPoint x: 790, endPoint y: 475, distance: 19.8
click at [772, 484] on span "Сохранить и пересчитать" at bounding box center [752, 488] width 103 height 14
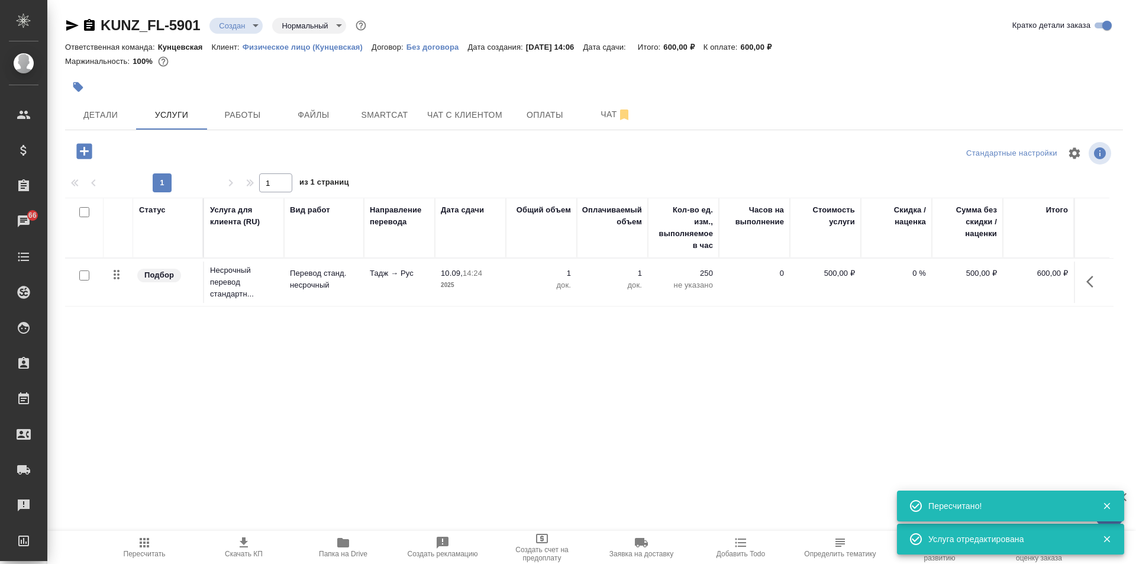
click at [85, 141] on icon "button" at bounding box center [84, 151] width 21 height 21
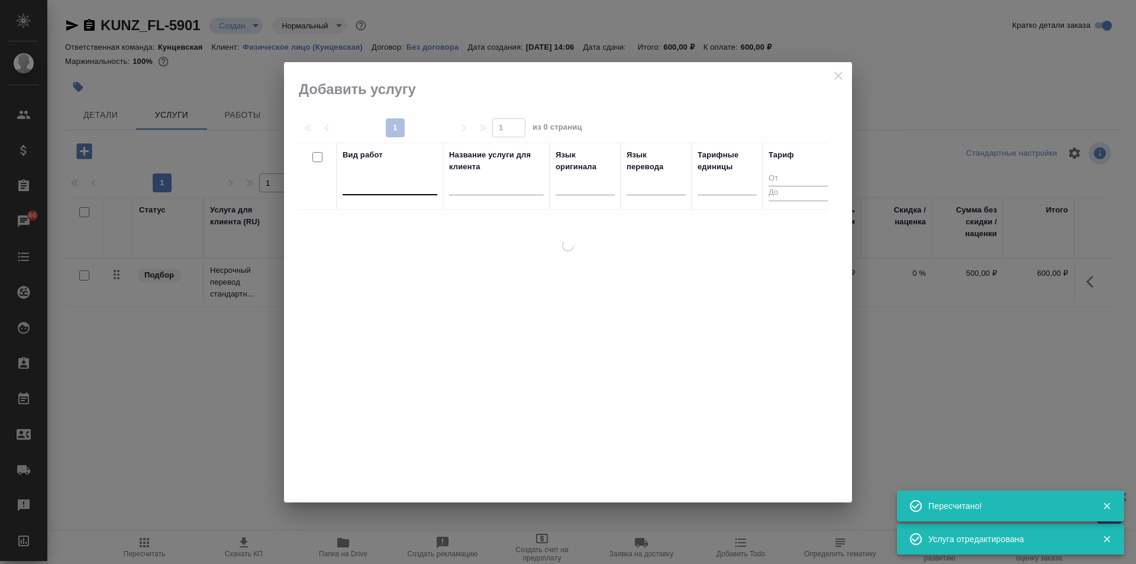
click at [357, 177] on div at bounding box center [390, 183] width 95 height 17
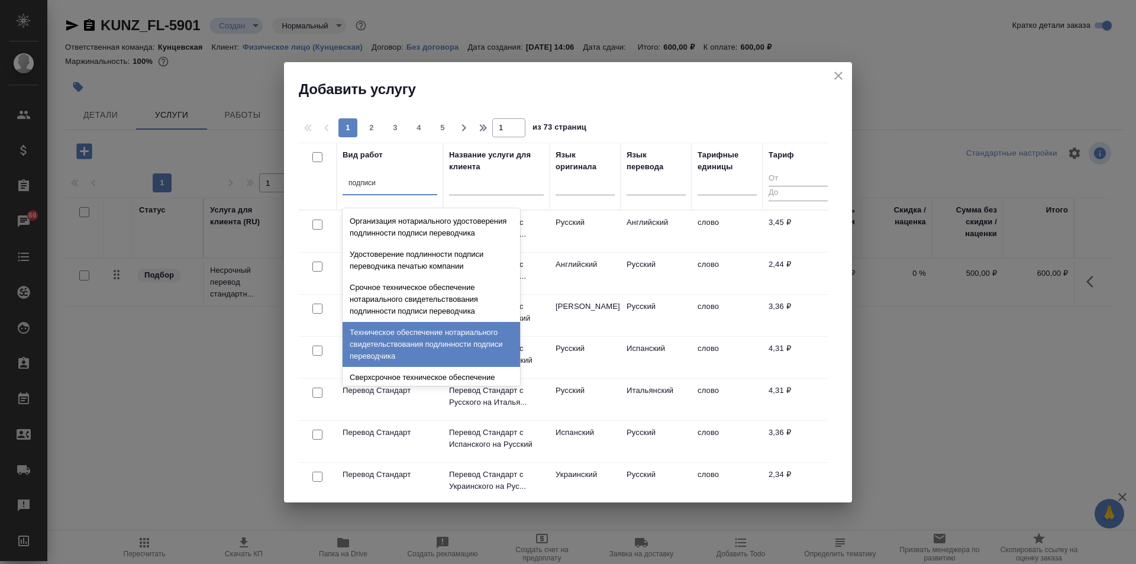
click at [396, 344] on div "Техническое обеспечение нотариального свидетельствования подлинности подписи пе…" at bounding box center [431, 344] width 177 height 45
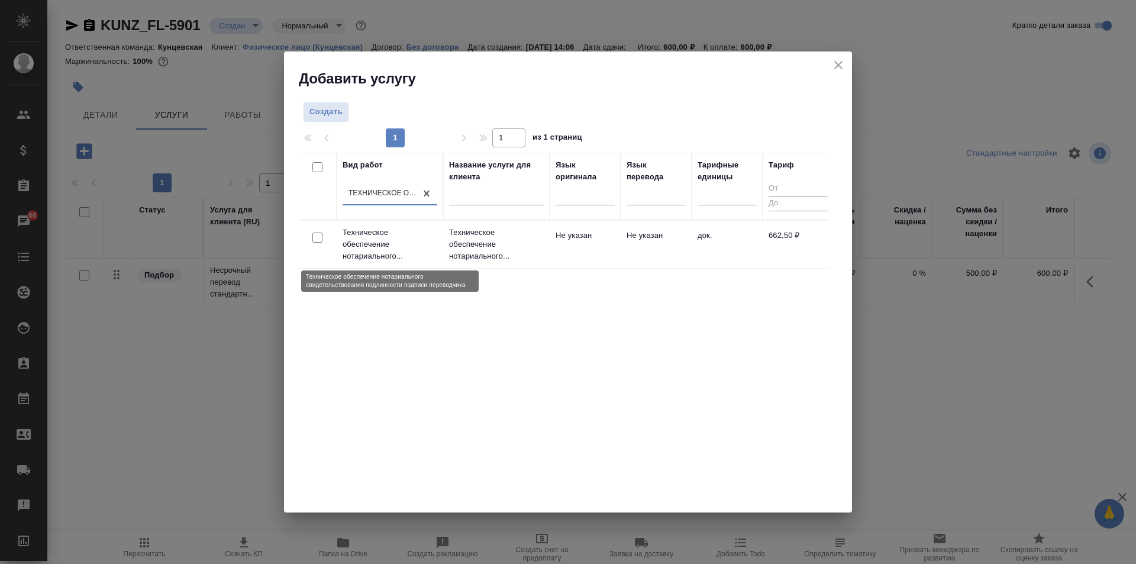
click at [388, 240] on p "Техническое обеспечение нотариального..." at bounding box center [390, 244] width 95 height 35
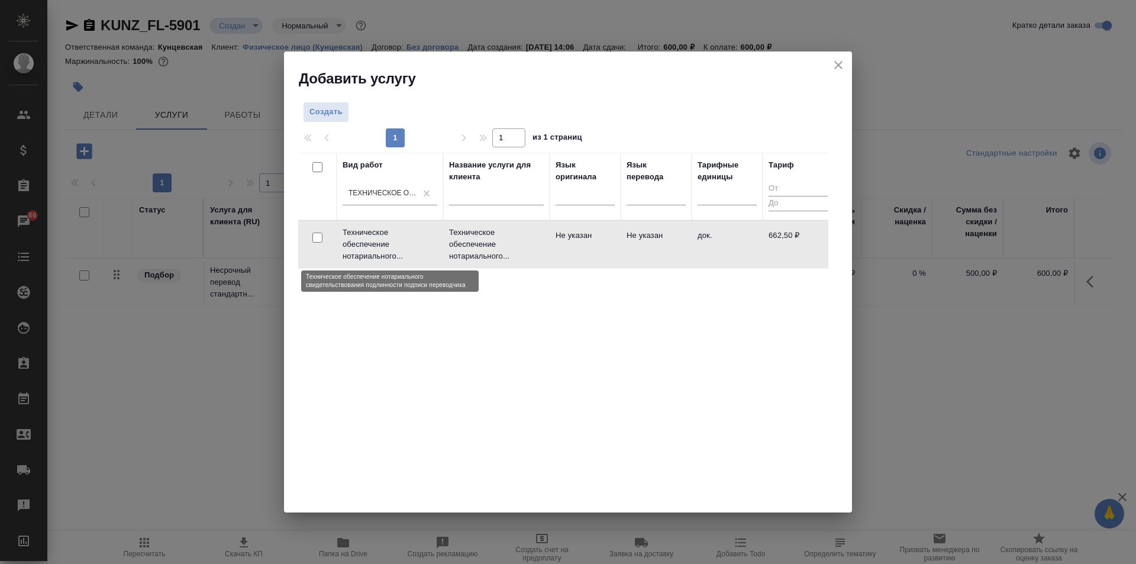
click at [388, 240] on p "Техническое обеспечение нотариального..." at bounding box center [390, 244] width 95 height 35
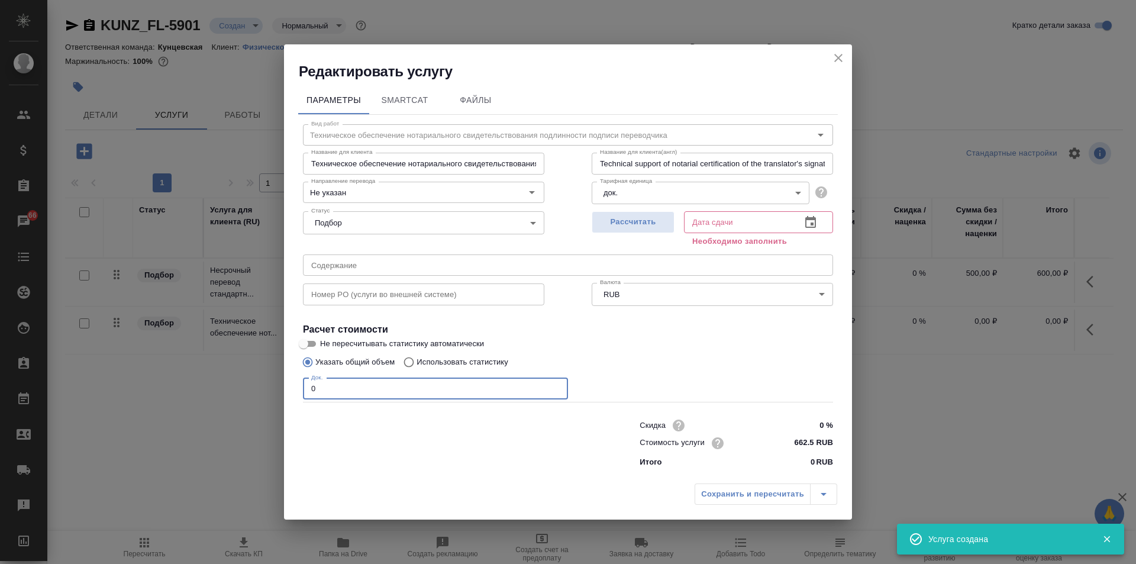
click at [381, 382] on input "0" at bounding box center [435, 388] width 265 height 21
click at [660, 228] on span "Рассчитать" at bounding box center [633, 222] width 70 height 14
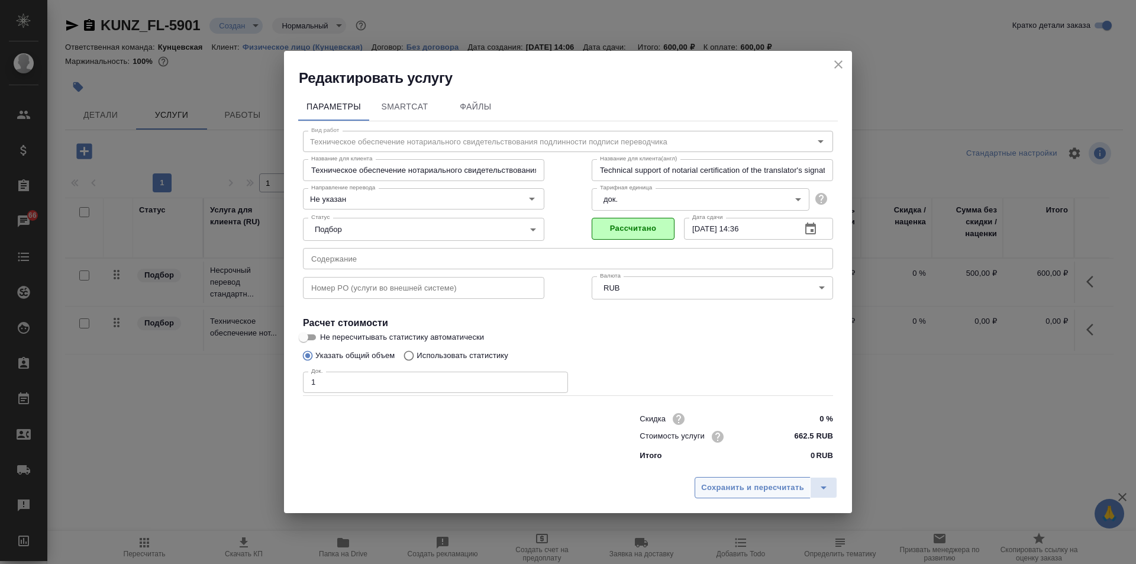
click at [721, 489] on span "Сохранить и пересчитать" at bounding box center [752, 488] width 103 height 14
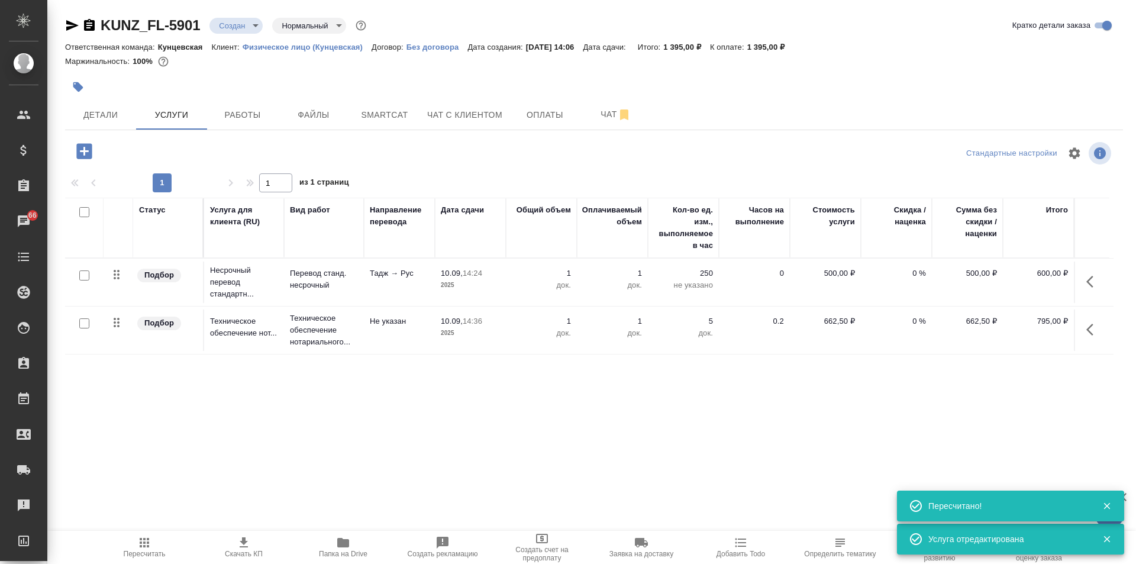
click at [147, 544] on icon "button" at bounding box center [144, 542] width 14 height 14
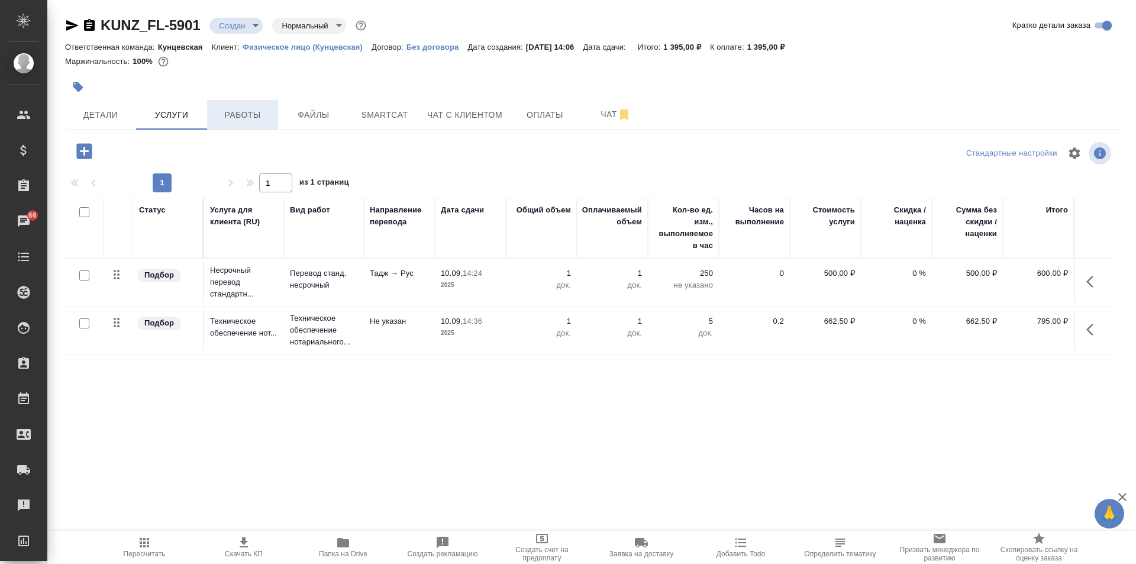
click at [226, 115] on span "Работы" at bounding box center [242, 115] width 57 height 15
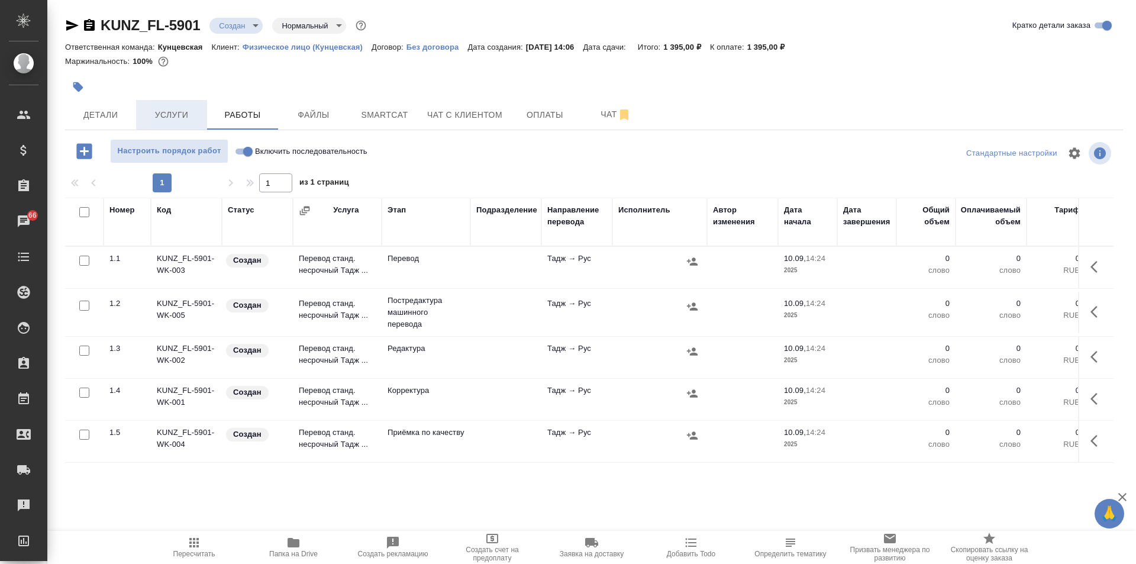
click at [187, 112] on span "Услуги" at bounding box center [171, 115] width 57 height 15
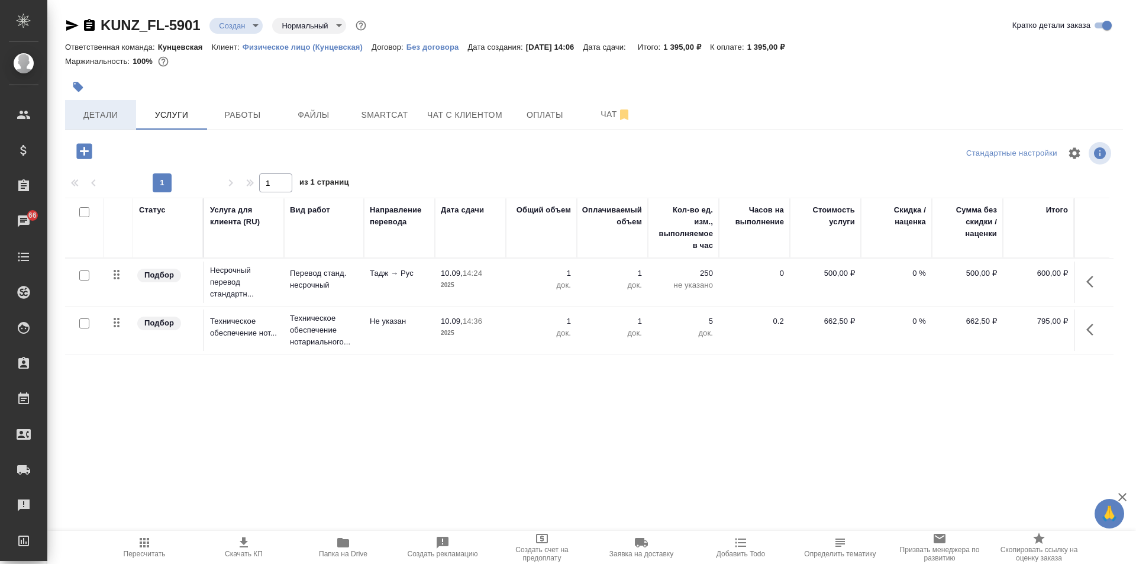
click at [109, 106] on button "Детали" at bounding box center [100, 115] width 71 height 30
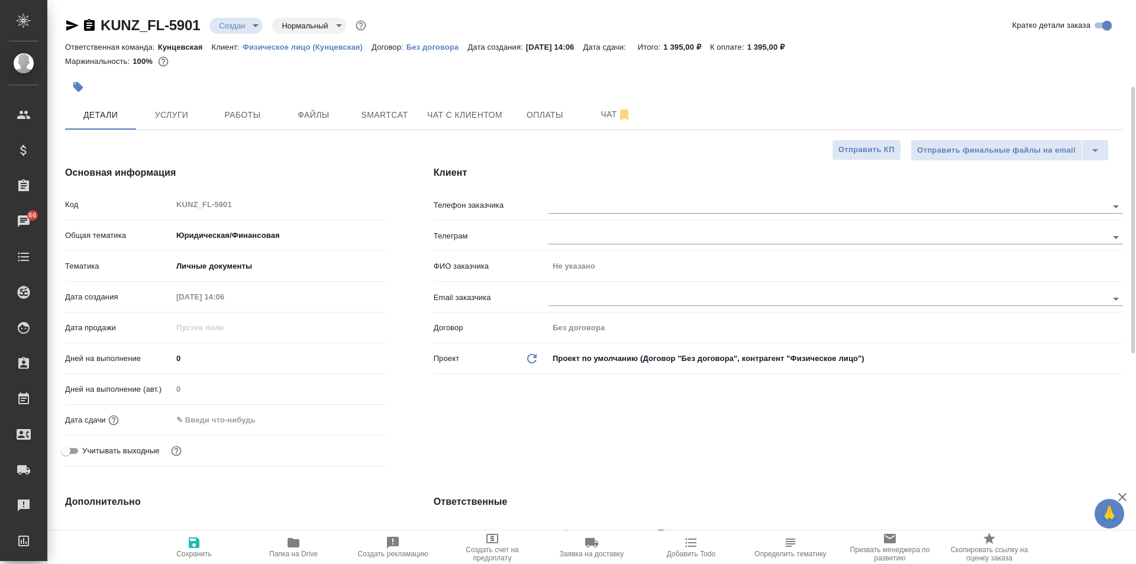
scroll to position [59, 0]
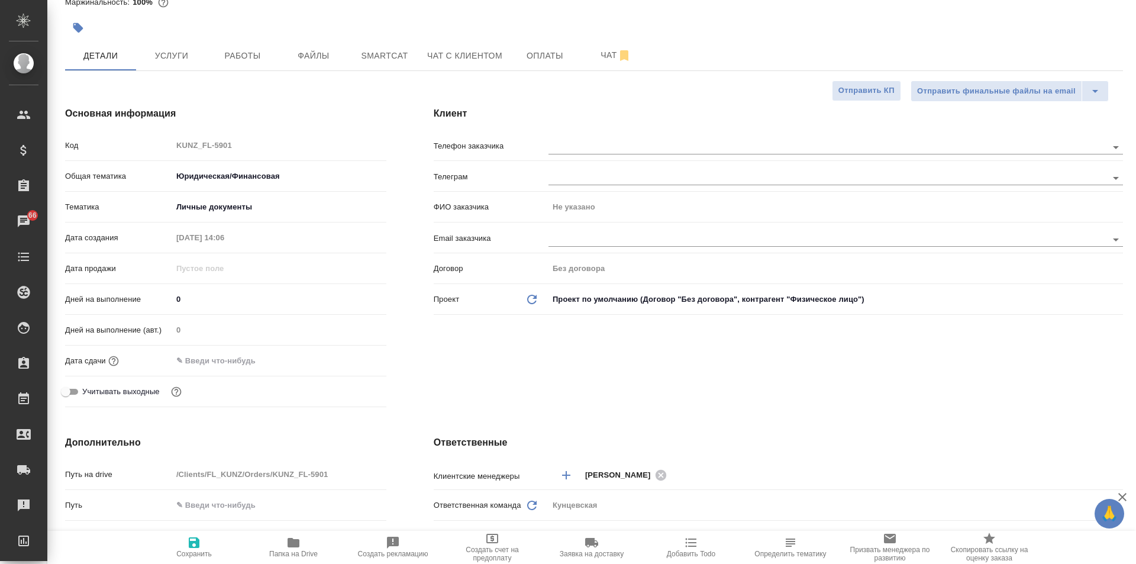
click at [224, 357] on input "text" at bounding box center [224, 360] width 104 height 17
click at [339, 352] on div at bounding box center [279, 360] width 214 height 17
click at [353, 361] on icon "button" at bounding box center [352, 360] width 11 height 12
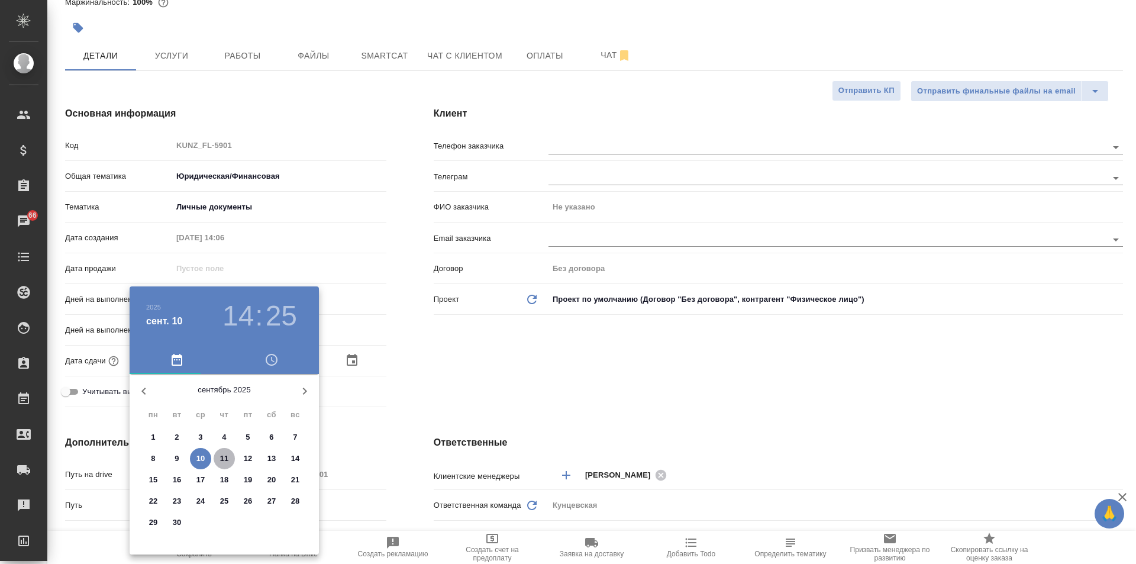
click at [221, 455] on p "11" at bounding box center [224, 459] width 9 height 12
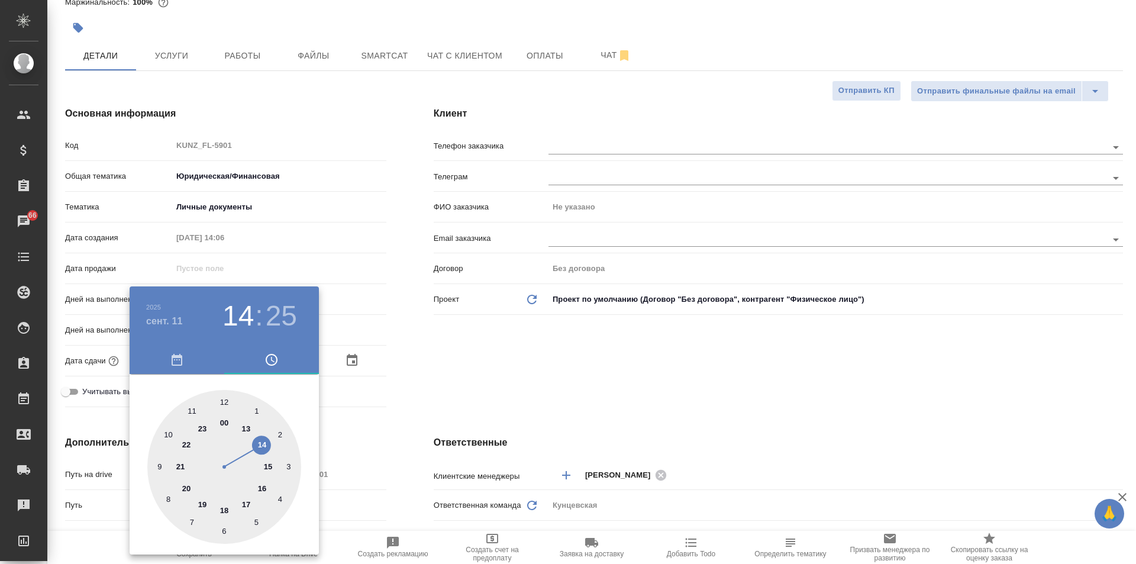
click at [219, 395] on div at bounding box center [224, 467] width 154 height 154
click at [220, 397] on div at bounding box center [224, 467] width 154 height 154
click at [224, 396] on div at bounding box center [224, 467] width 154 height 154
click at [454, 369] on div at bounding box center [568, 282] width 1136 height 564
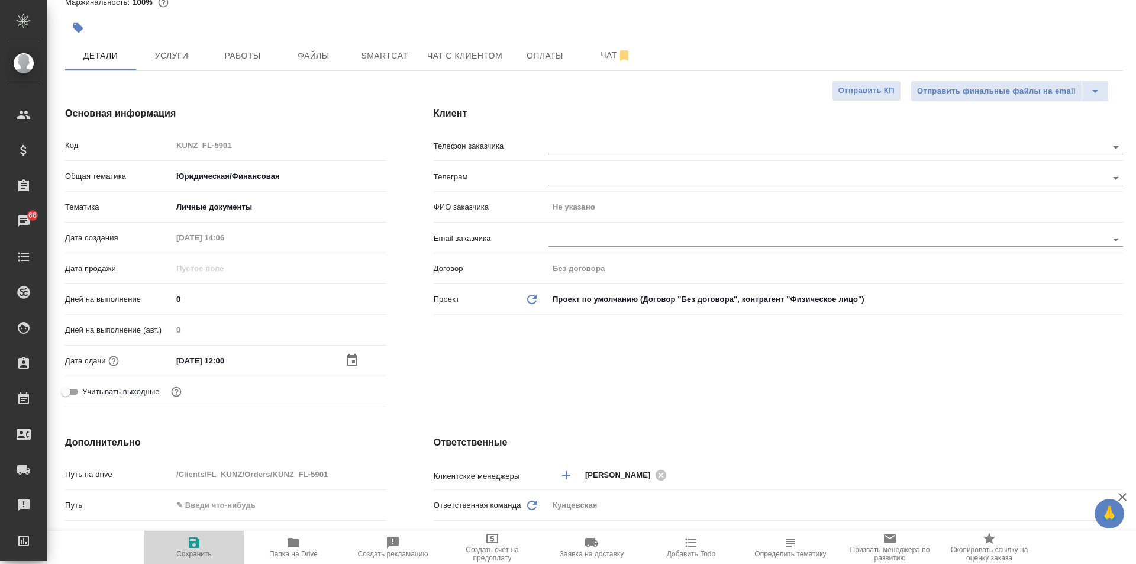
click at [191, 547] on icon "button" at bounding box center [194, 542] width 11 height 11
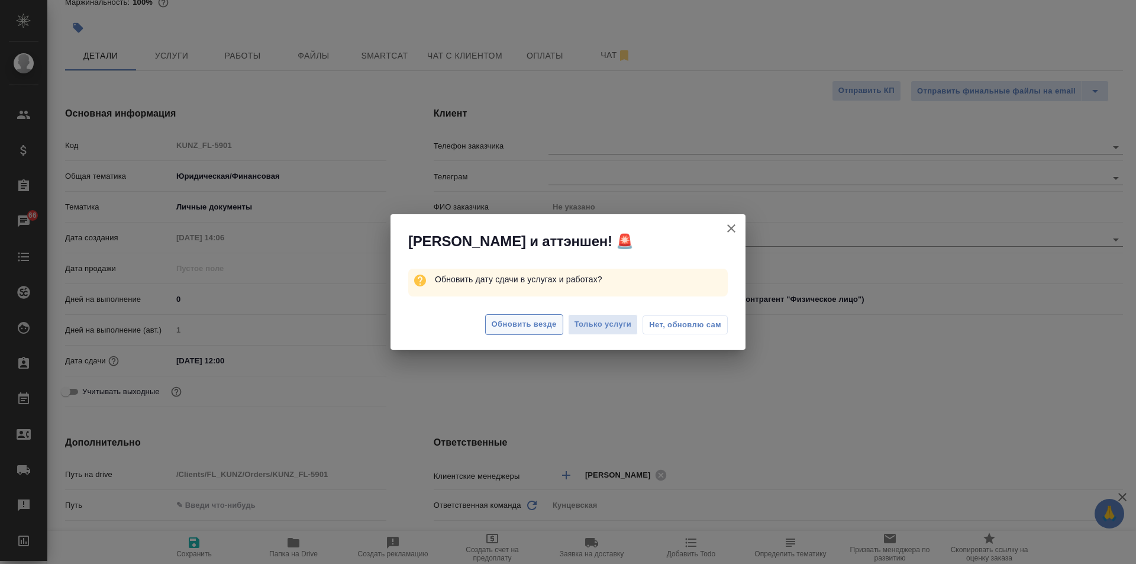
click at [540, 324] on span "Обновить везде" at bounding box center [524, 325] width 65 height 14
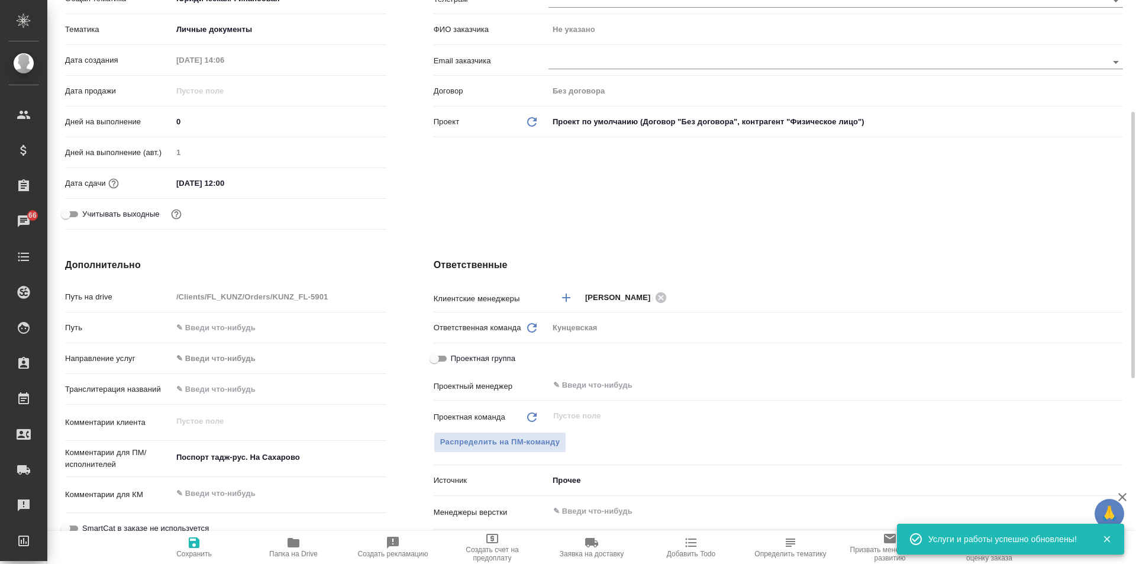
scroll to position [355, 0]
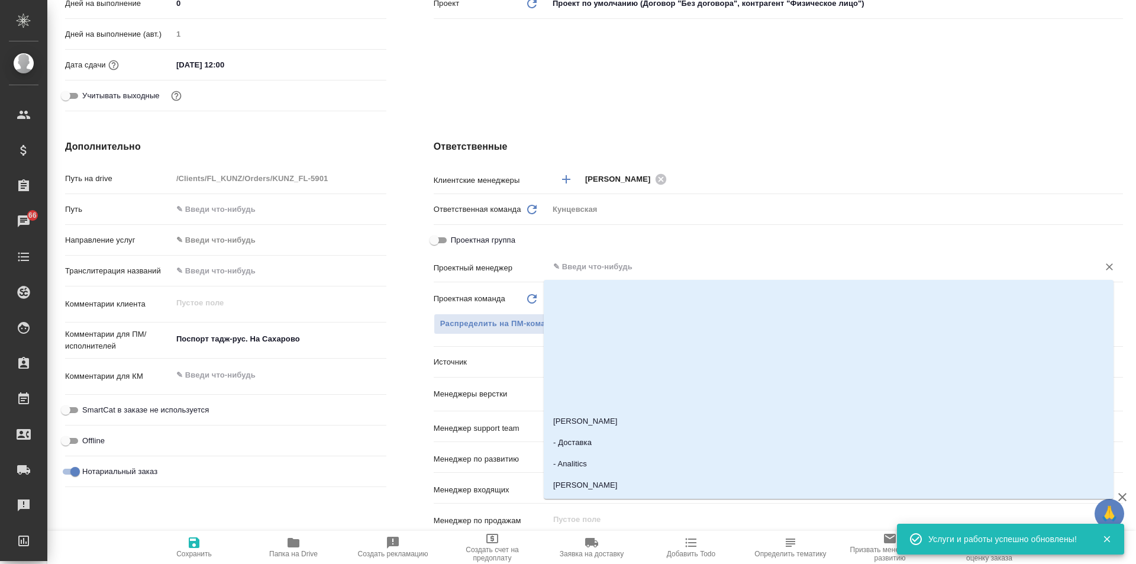
click at [583, 265] on input "text" at bounding box center [816, 267] width 528 height 14
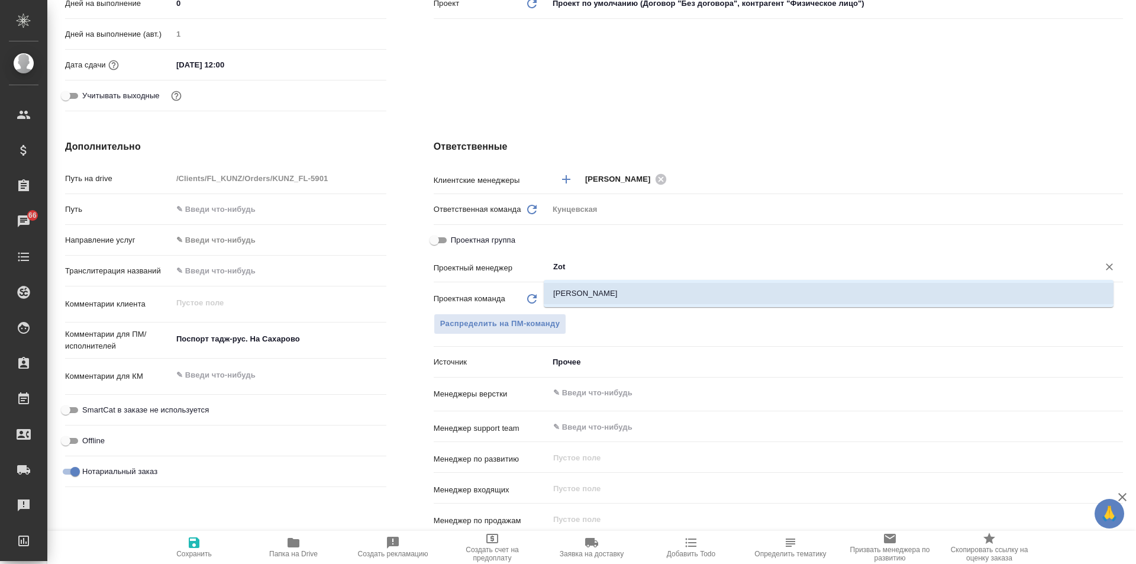
click at [619, 294] on li "[PERSON_NAME]" at bounding box center [829, 293] width 570 height 21
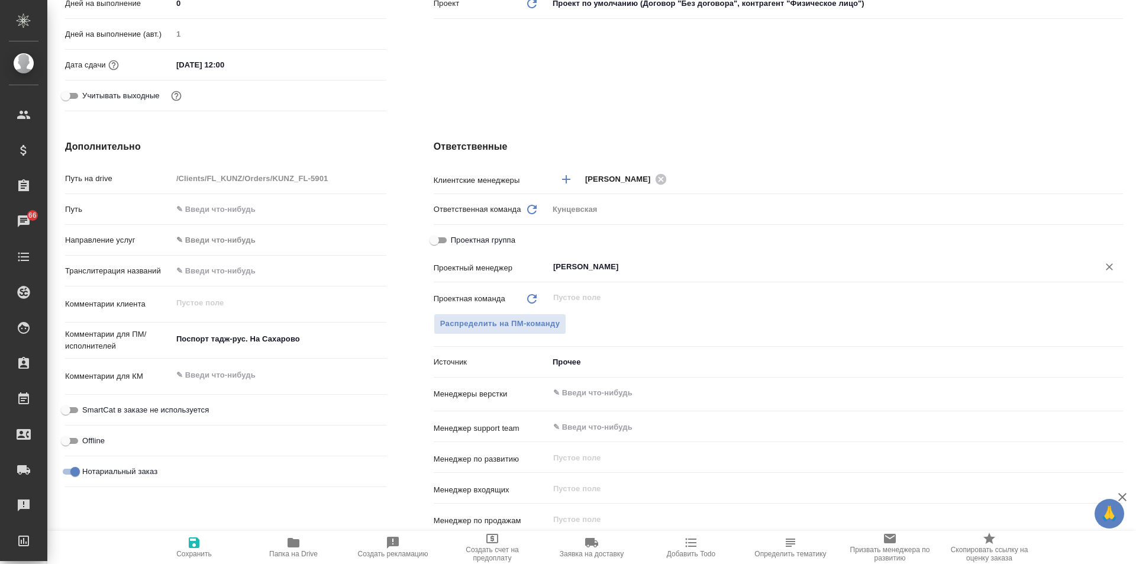
click at [780, 122] on div "Ответственные Клиентские менеджеры Zotova Ekaterina ​ Ответственная команда Обн…" at bounding box center [778, 354] width 737 height 477
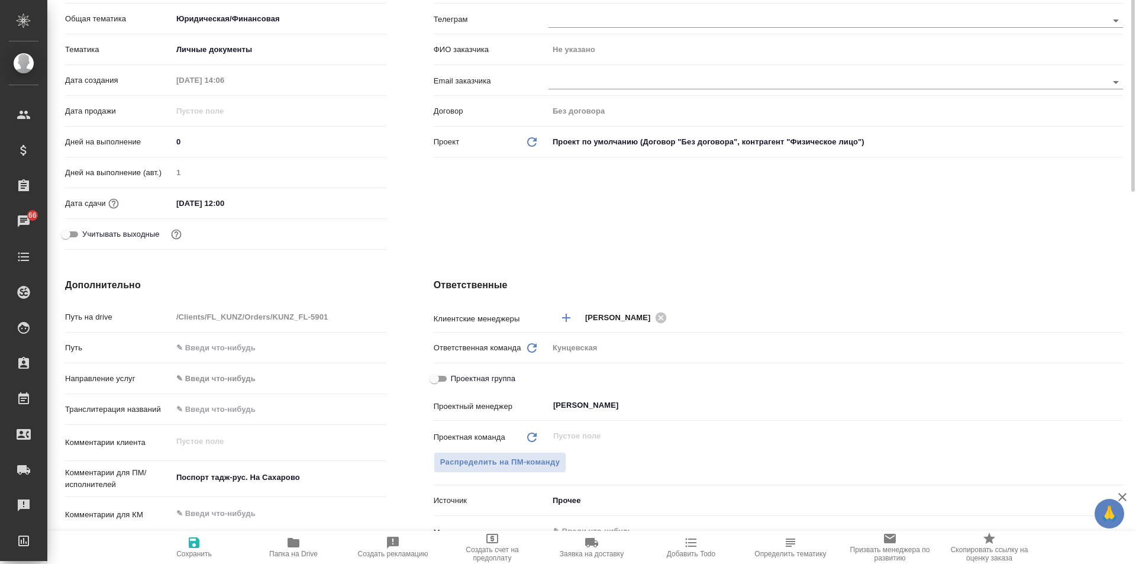
scroll to position [0, 0]
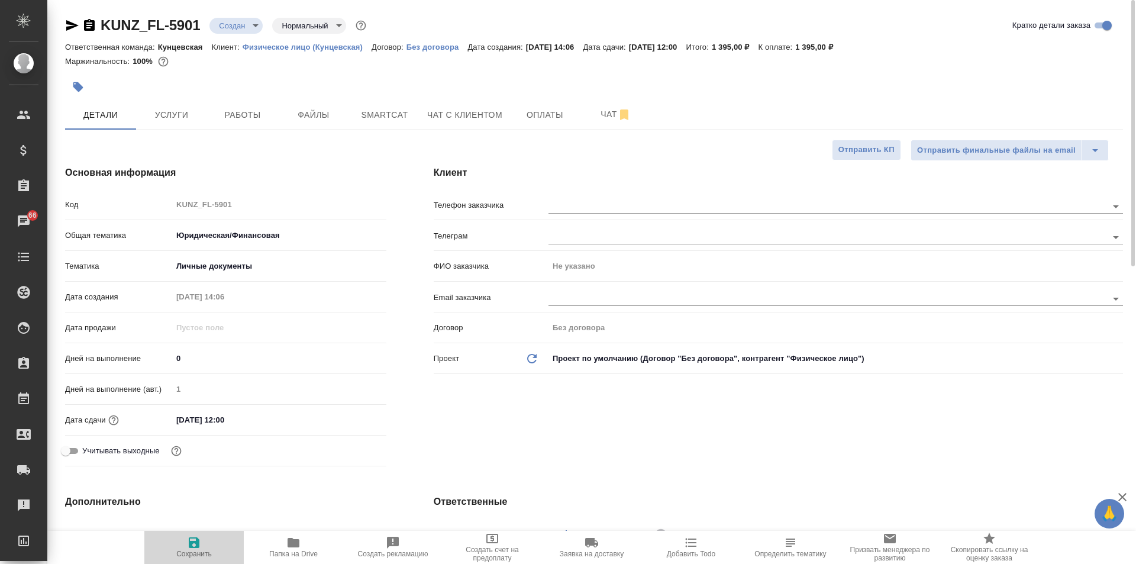
click at [208, 543] on span "Сохранить" at bounding box center [193, 546] width 85 height 22
click at [220, 119] on span "Работы" at bounding box center [242, 115] width 57 height 15
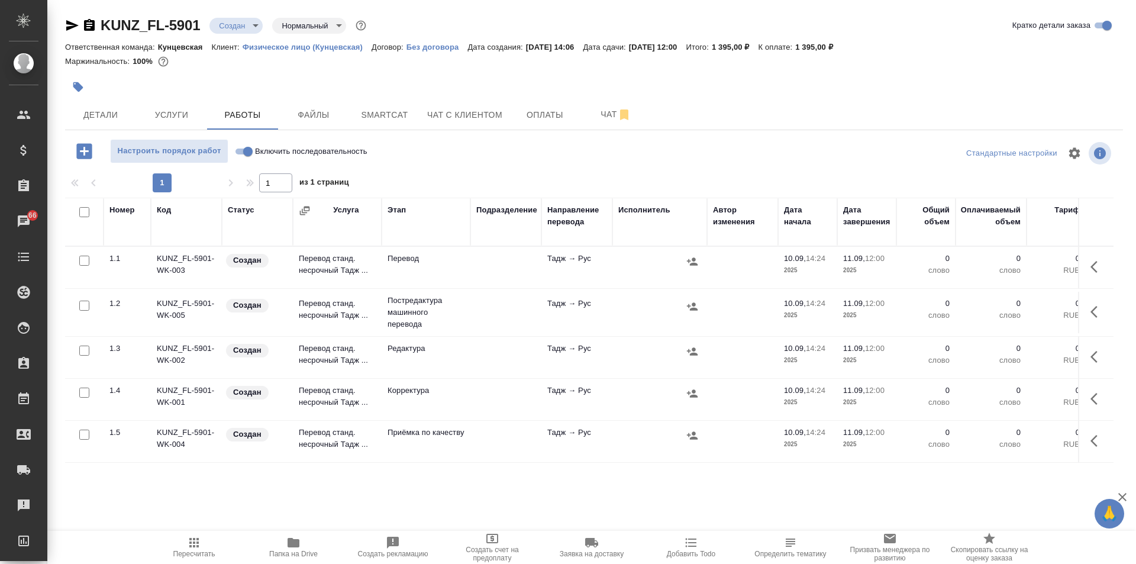
click at [85, 210] on input "checkbox" at bounding box center [84, 212] width 10 height 10
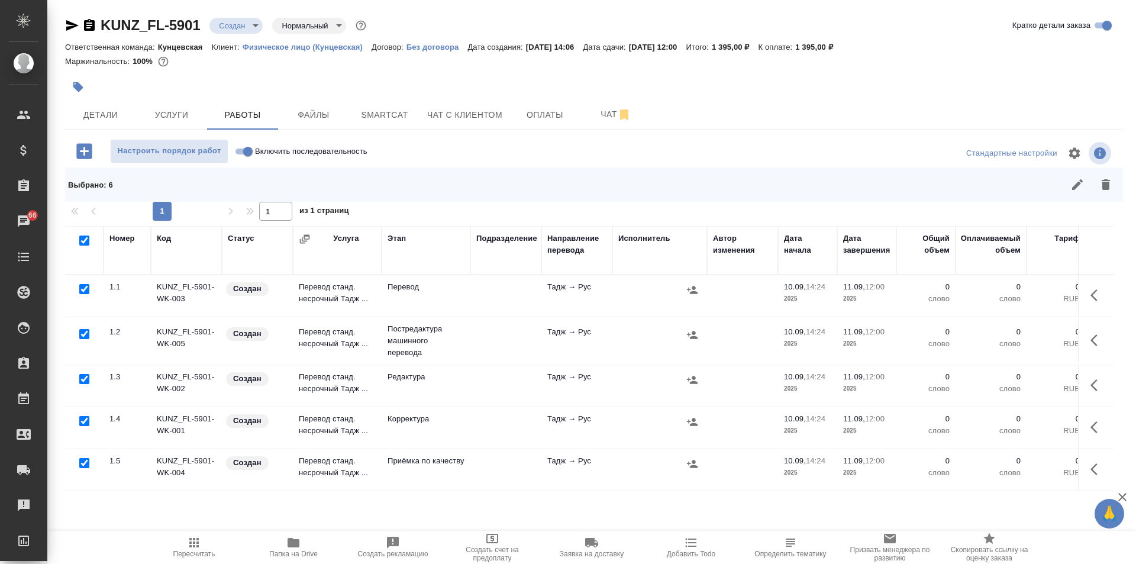
scroll to position [56, 0]
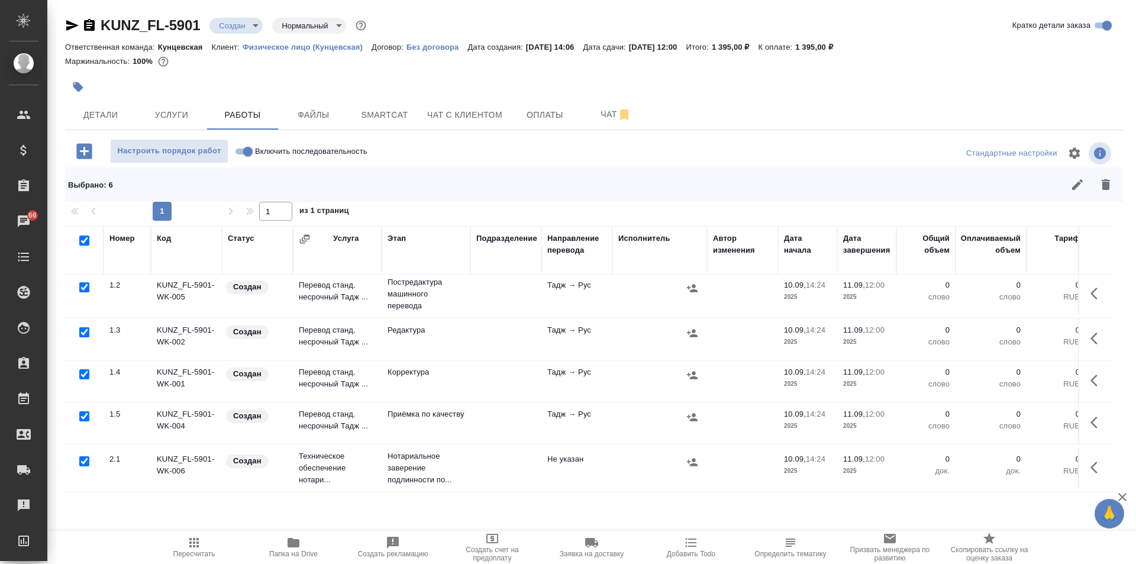
click at [86, 456] on input "checkbox" at bounding box center [84, 461] width 10 height 10
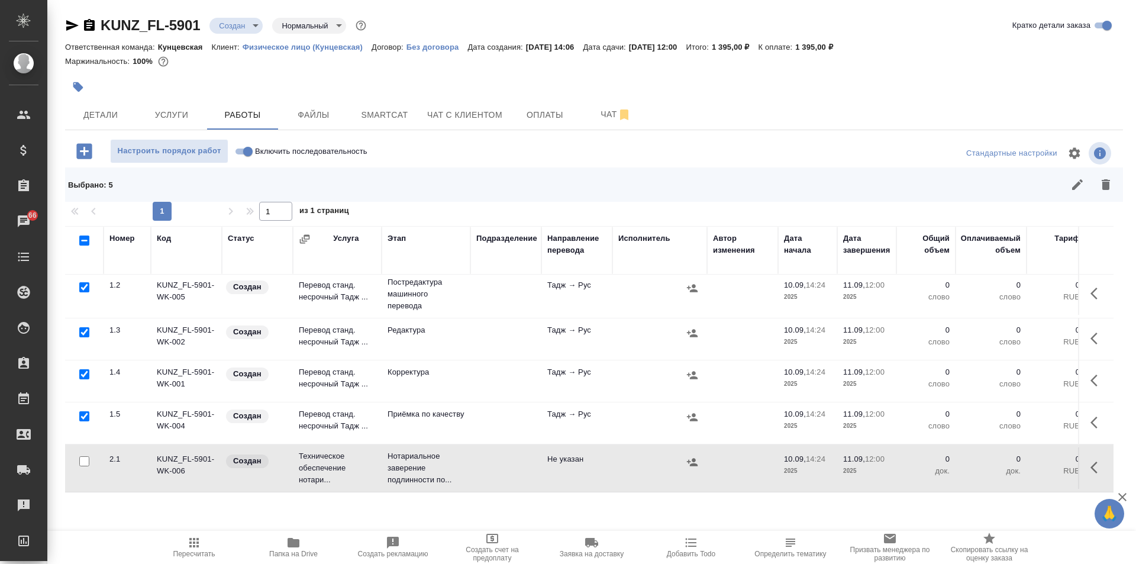
click at [80, 411] on input "checkbox" at bounding box center [84, 416] width 10 height 10
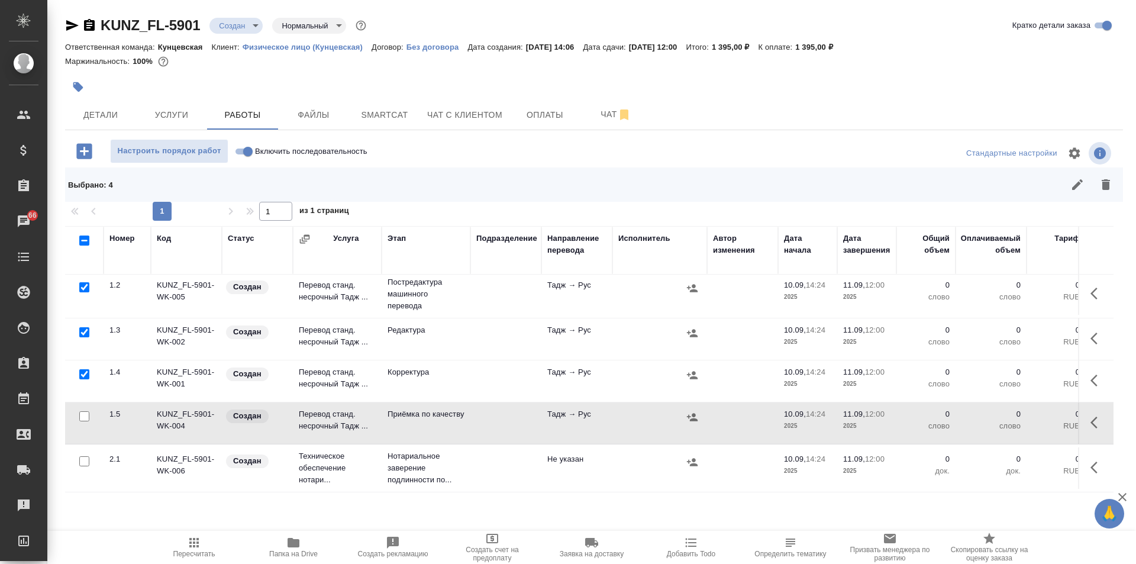
scroll to position [0, 0]
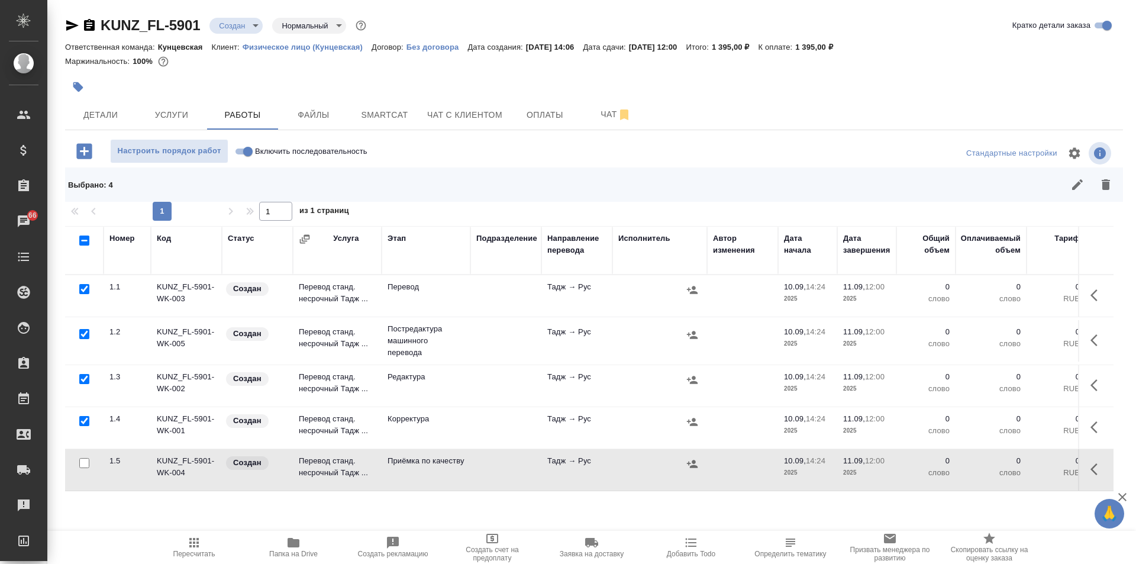
click at [81, 284] on input "checkbox" at bounding box center [84, 289] width 10 height 10
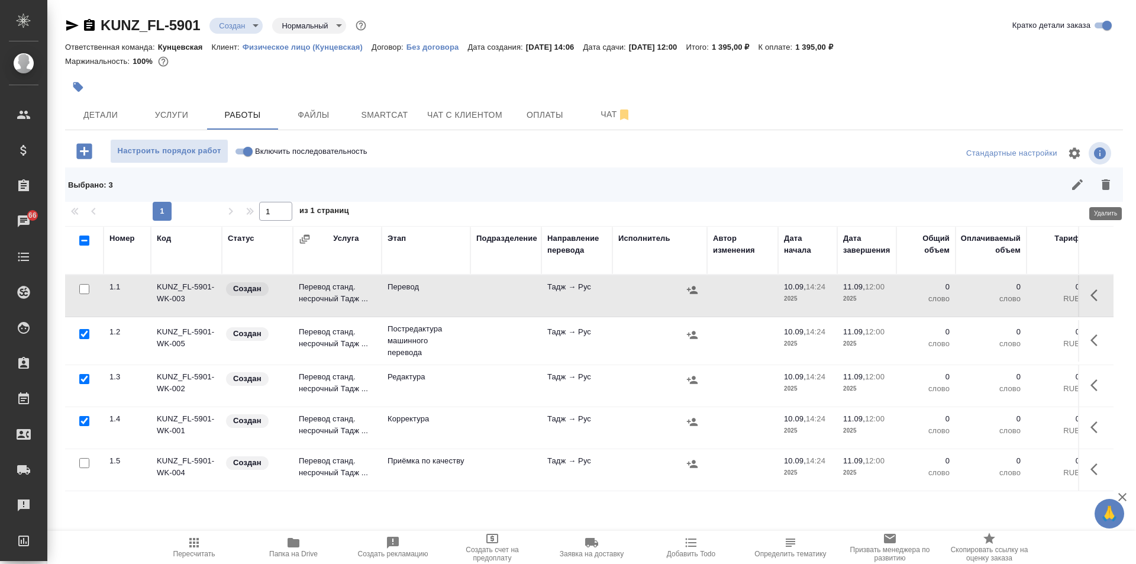
click at [1108, 188] on icon "button" at bounding box center [1106, 184] width 8 height 11
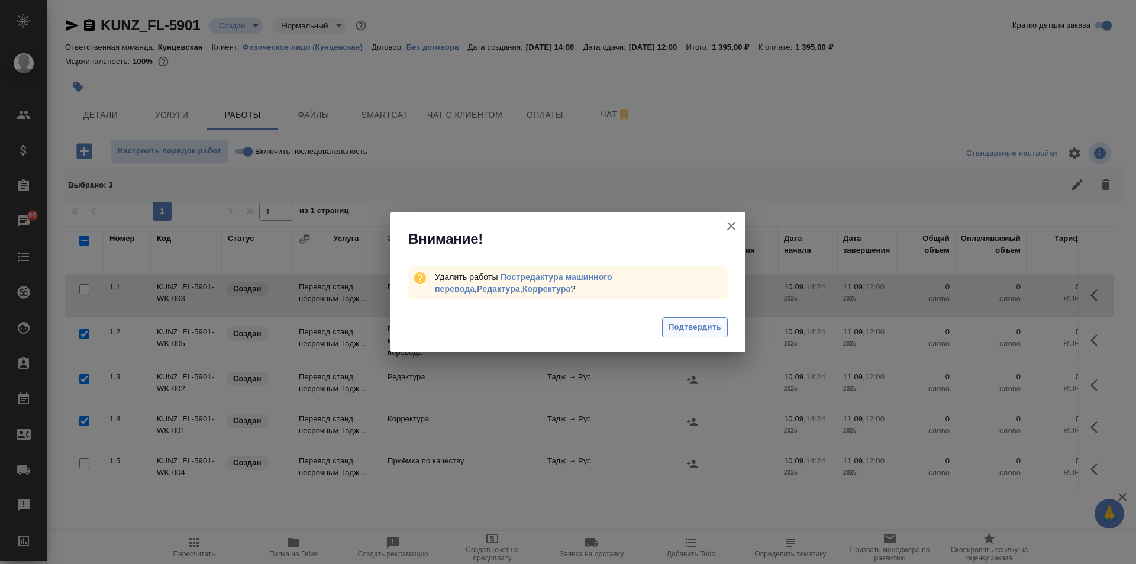
click at [687, 323] on span "Подтвердить" at bounding box center [695, 328] width 53 height 14
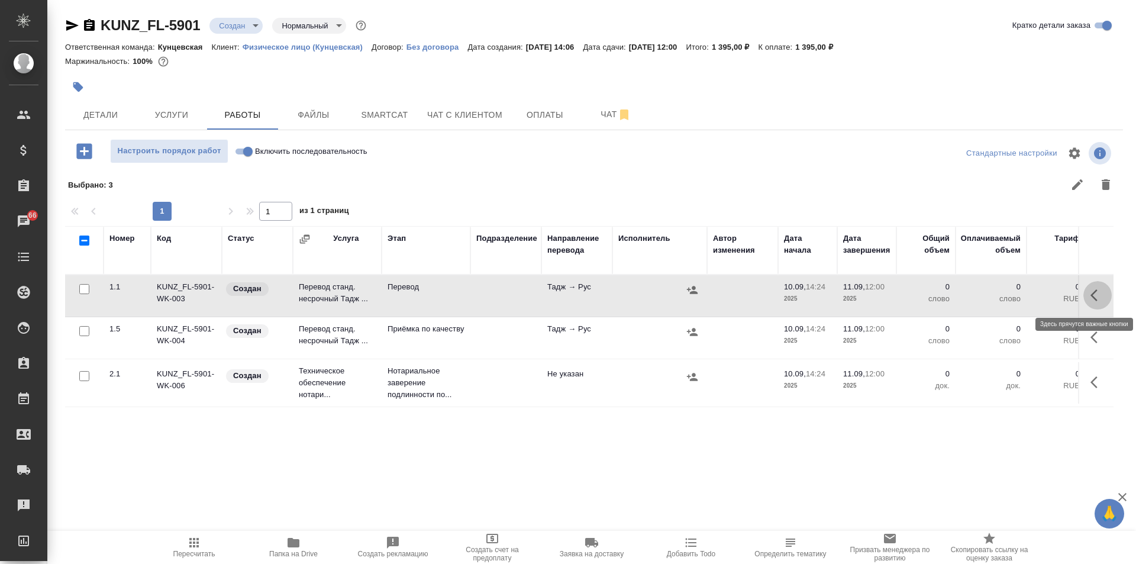
click at [1086, 287] on button "button" at bounding box center [1097, 295] width 28 height 28
click at [1011, 301] on icon "button" at bounding box center [1010, 295] width 14 height 14
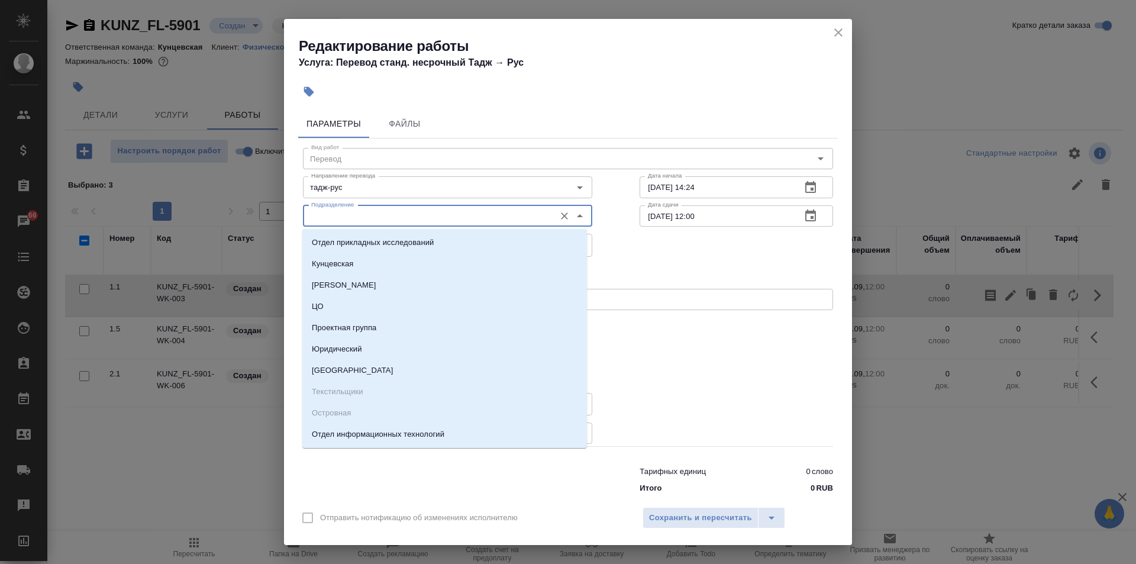
click at [497, 209] on input "Подразделение" at bounding box center [427, 216] width 243 height 14
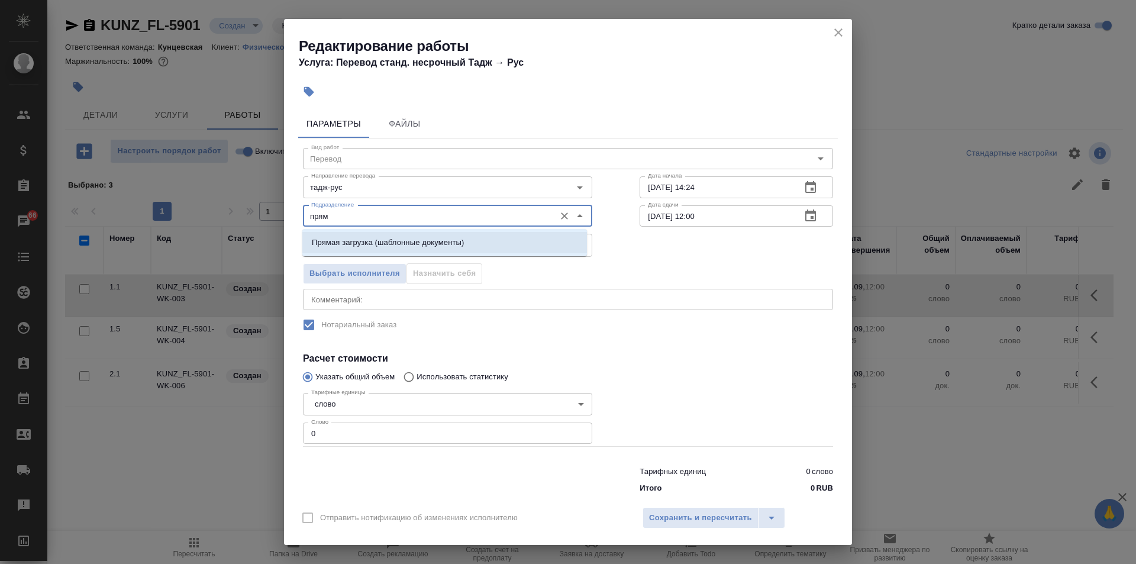
click at [405, 232] on li "Прямая загрузка (шаблонные документы)" at bounding box center [444, 242] width 285 height 21
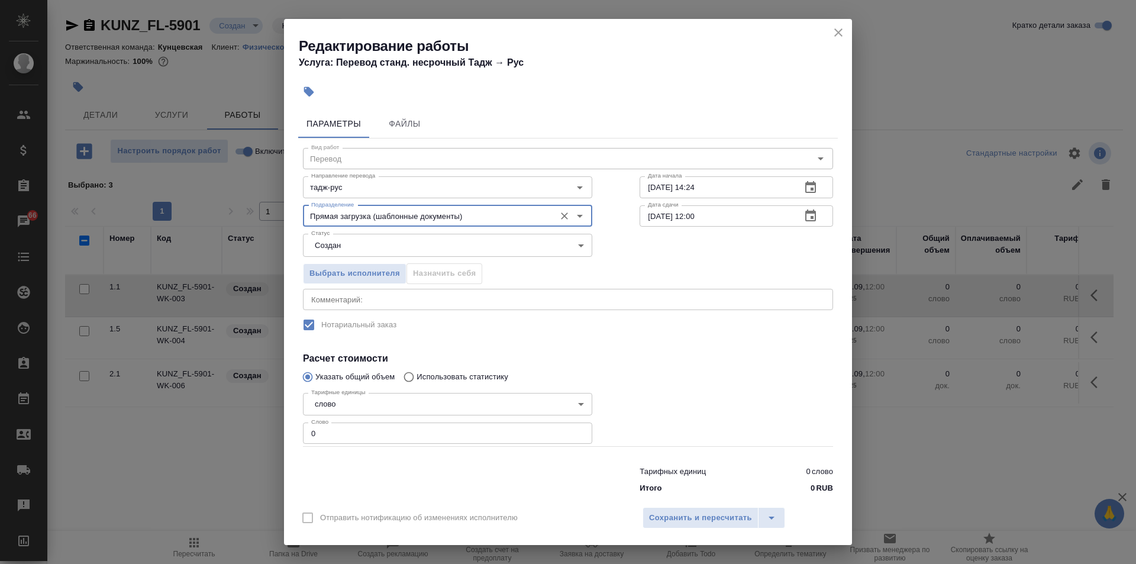
click at [689, 215] on input "11.09.2025 12:00" at bounding box center [716, 215] width 152 height 21
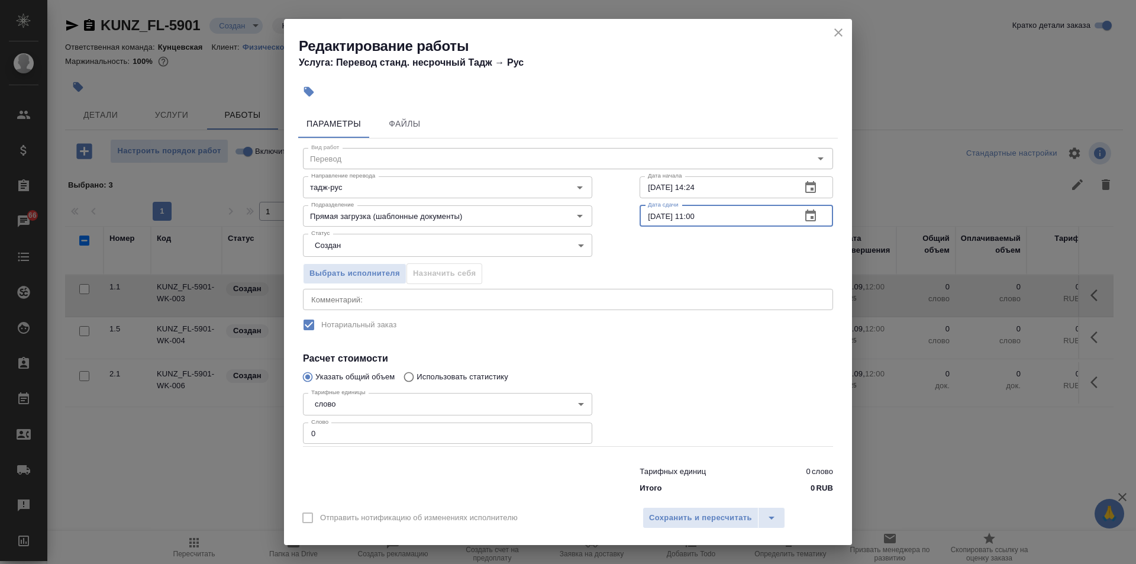
click at [392, 430] on input "0" at bounding box center [447, 432] width 289 height 21
click at [680, 511] on span "Сохранить и пересчитать" at bounding box center [700, 518] width 103 height 14
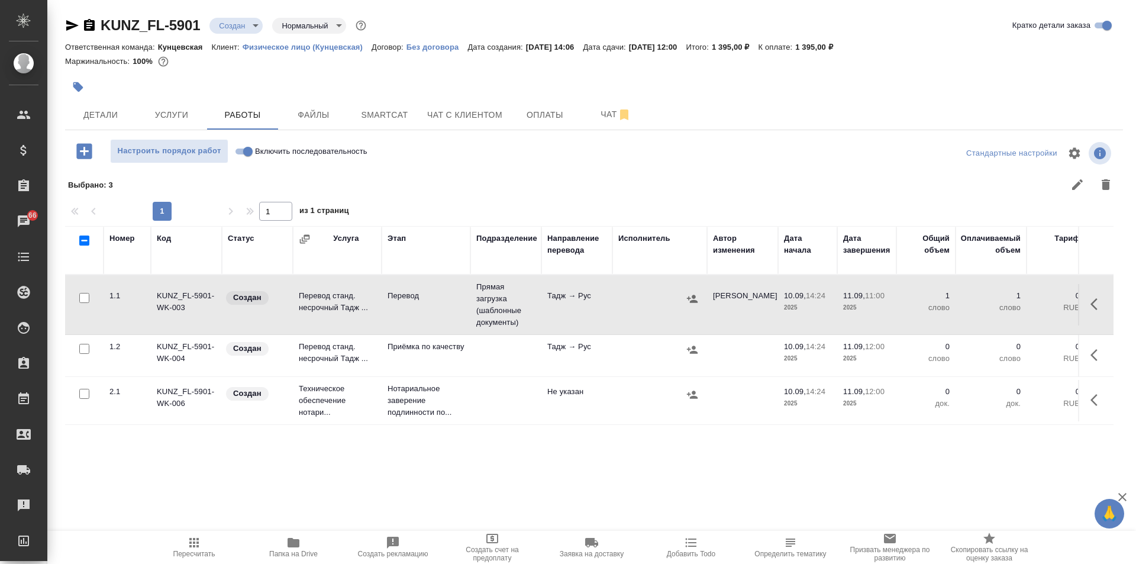
click at [334, 348] on td "Перевод станд. несрочный Тадж ..." at bounding box center [337, 355] width 89 height 41
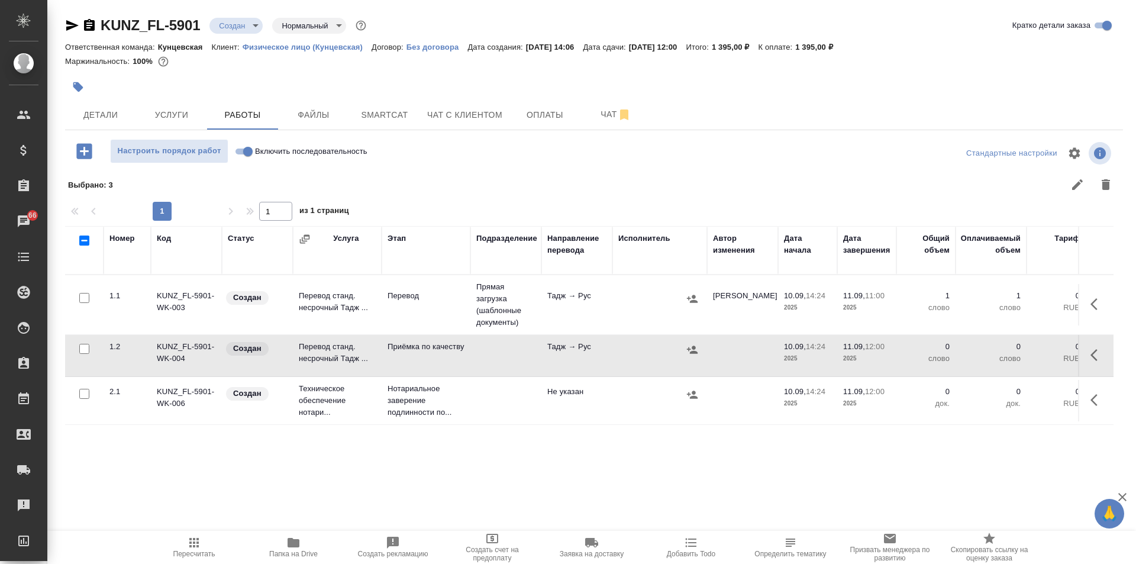
click at [334, 348] on td "Перевод станд. несрочный Тадж ..." at bounding box center [337, 355] width 89 height 41
click at [1106, 354] on button "button" at bounding box center [1097, 355] width 28 height 28
click at [1006, 354] on icon "button" at bounding box center [1010, 355] width 14 height 14
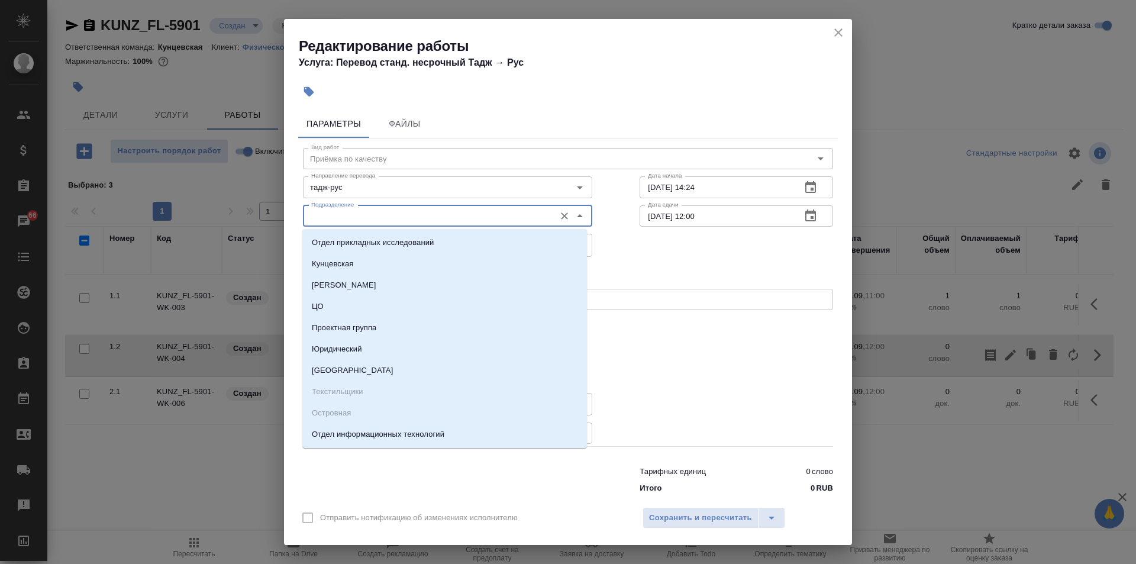
click at [392, 209] on input "Подразделение" at bounding box center [427, 216] width 243 height 14
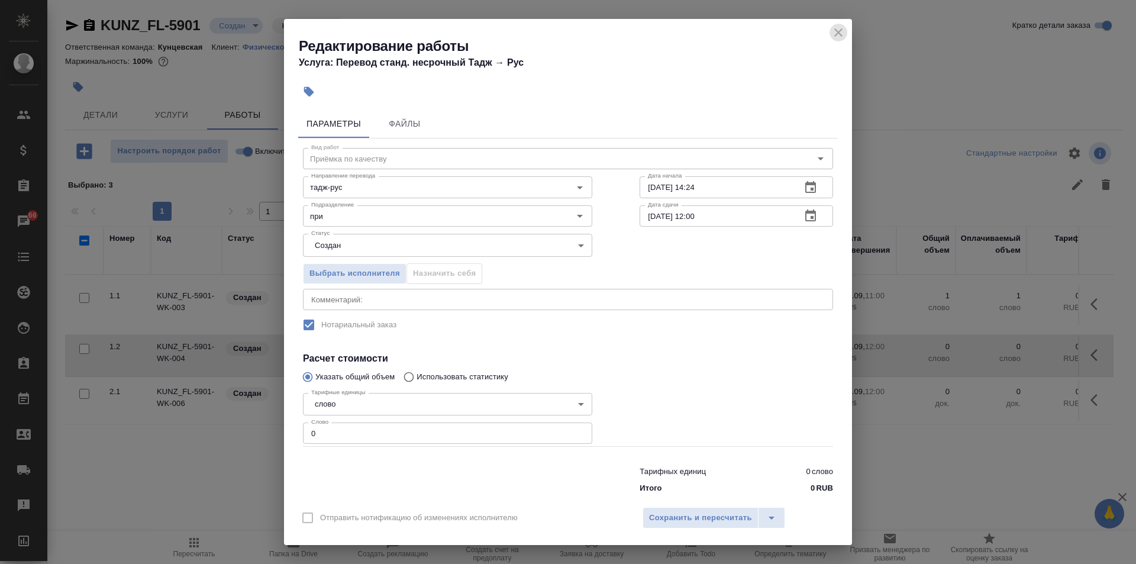
click at [838, 31] on icon "close" at bounding box center [838, 32] width 14 height 14
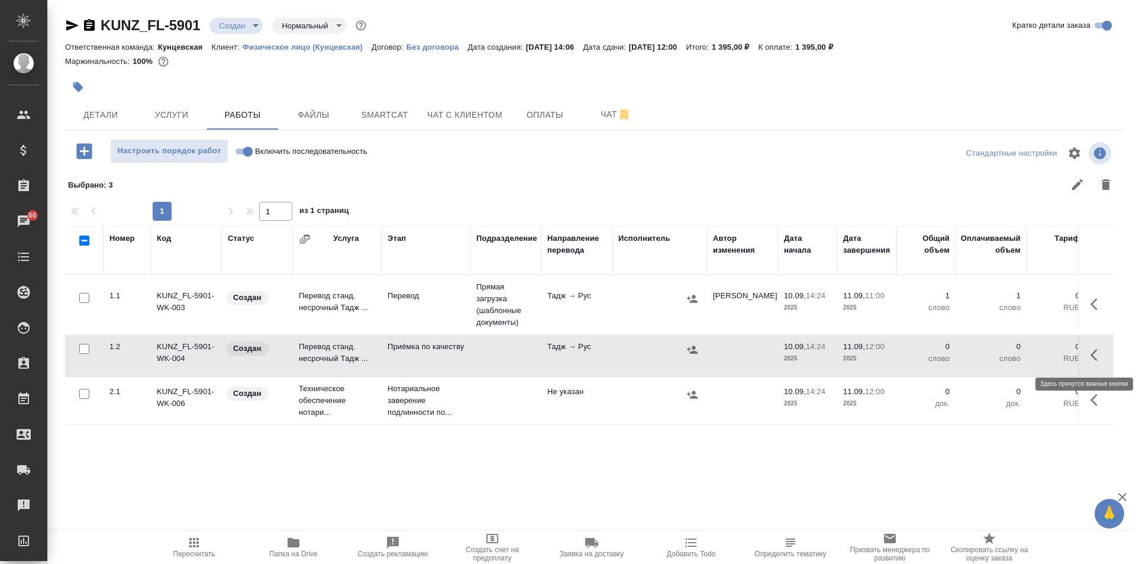
click at [1098, 348] on icon "button" at bounding box center [1097, 355] width 14 height 14
click at [1008, 358] on icon "button" at bounding box center [1010, 355] width 11 height 11
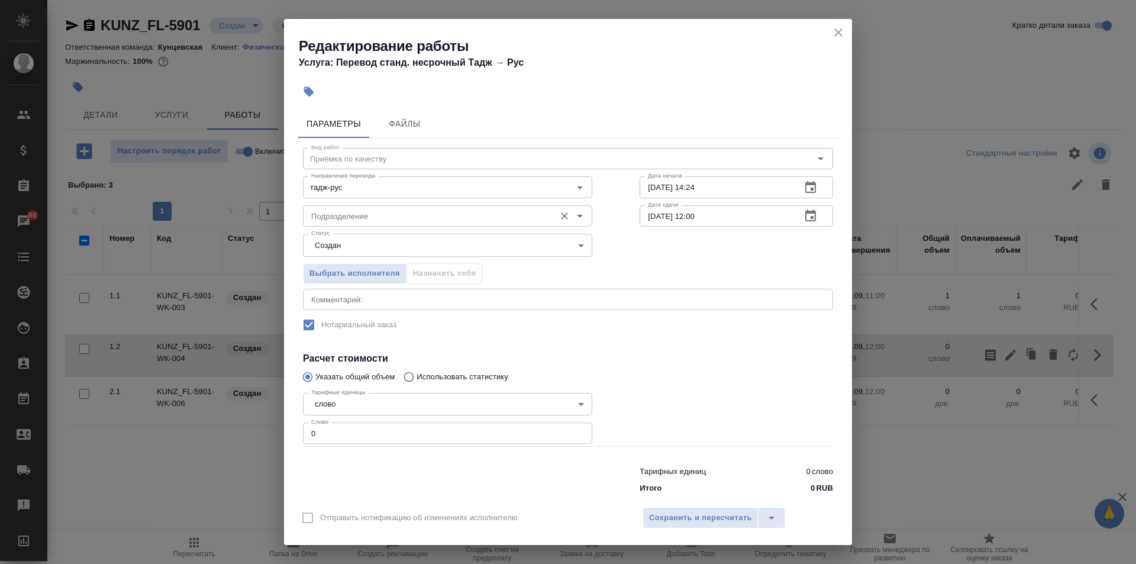
click at [393, 212] on input "Подразделение" at bounding box center [427, 216] width 243 height 14
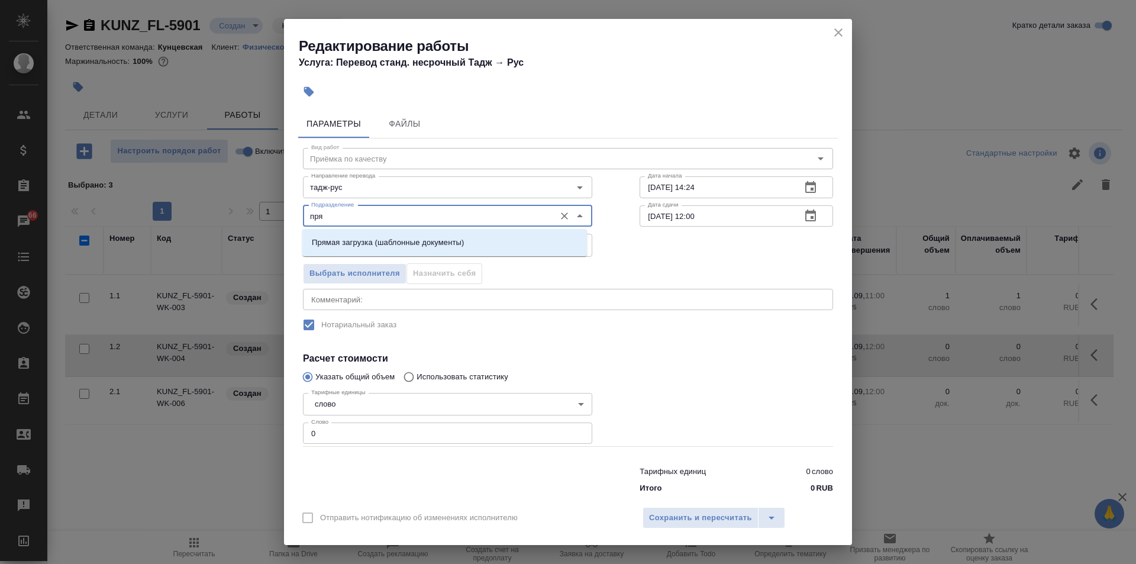
click at [406, 231] on div "Прямая загрузка (шаблонные документы)" at bounding box center [444, 242] width 285 height 27
click at [412, 239] on p "Прямая загрузка (шаблонные документы)" at bounding box center [388, 243] width 152 height 12
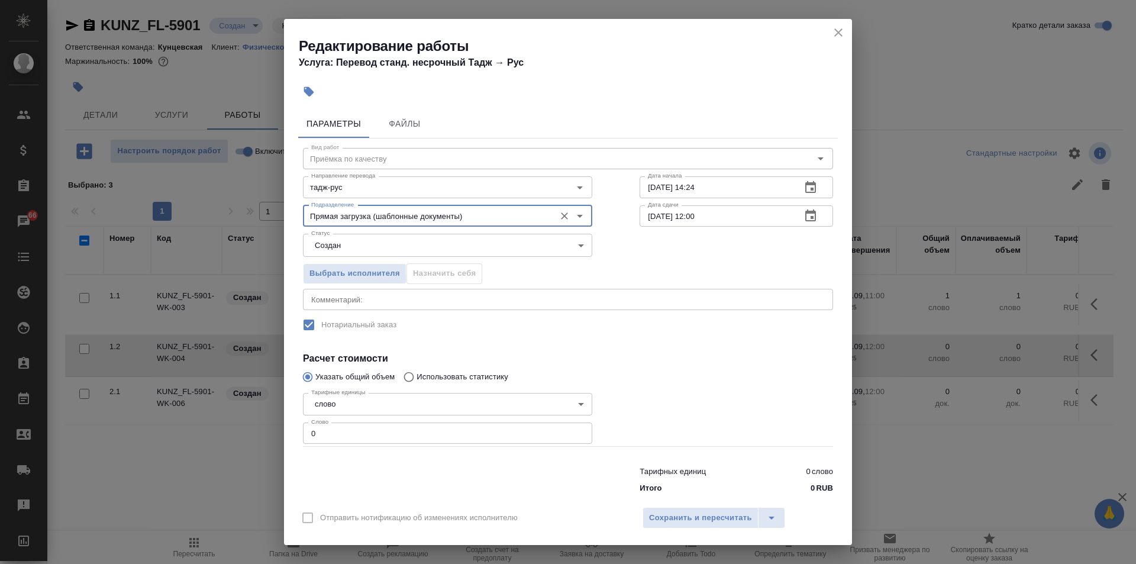
click at [357, 425] on input "0" at bounding box center [447, 432] width 289 height 21
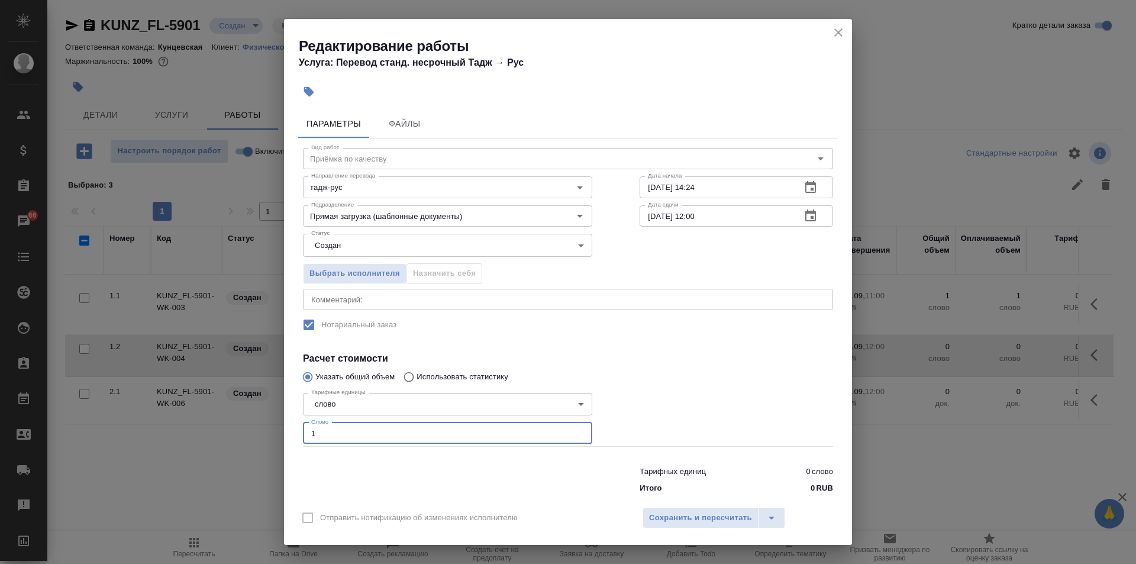
click at [645, 184] on input "10.09.2025 14:24" at bounding box center [716, 186] width 152 height 21
click at [647, 183] on input "10.09.2025 14:24" at bounding box center [716, 186] width 152 height 21
click at [648, 183] on input "10.09.2025 14:24" at bounding box center [716, 186] width 152 height 21
click at [805, 183] on icon "button" at bounding box center [810, 187] width 11 height 12
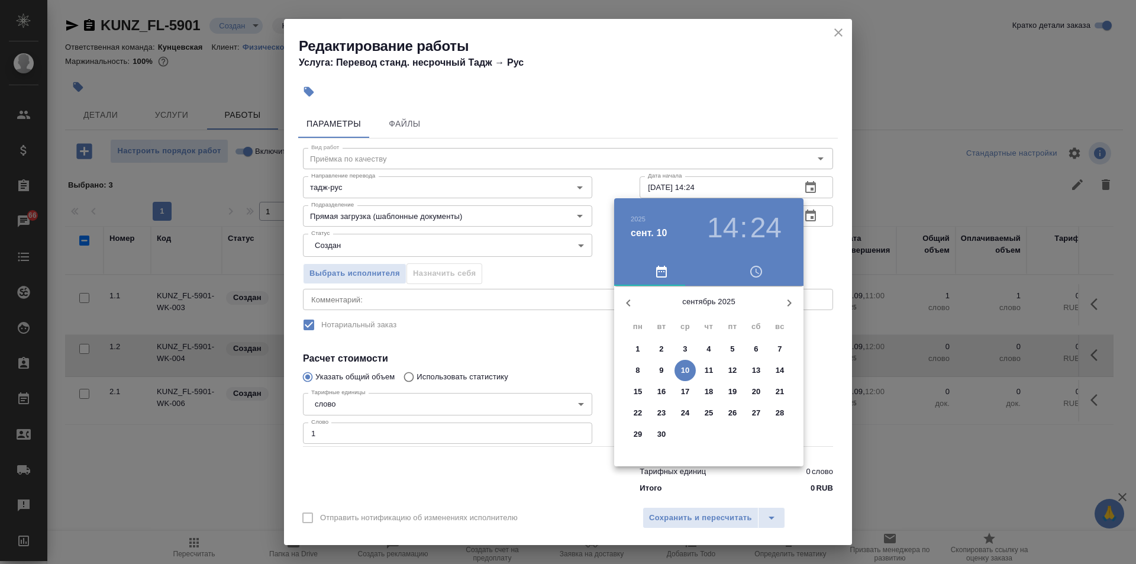
click at [707, 366] on p "11" at bounding box center [709, 370] width 9 height 12
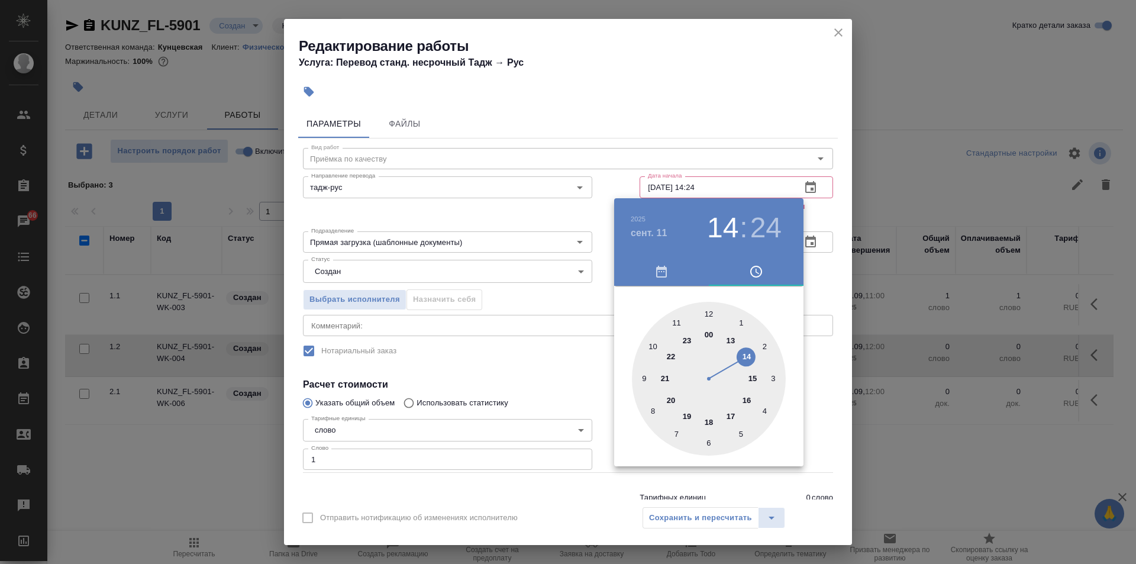
click at [674, 320] on div at bounding box center [709, 379] width 154 height 154
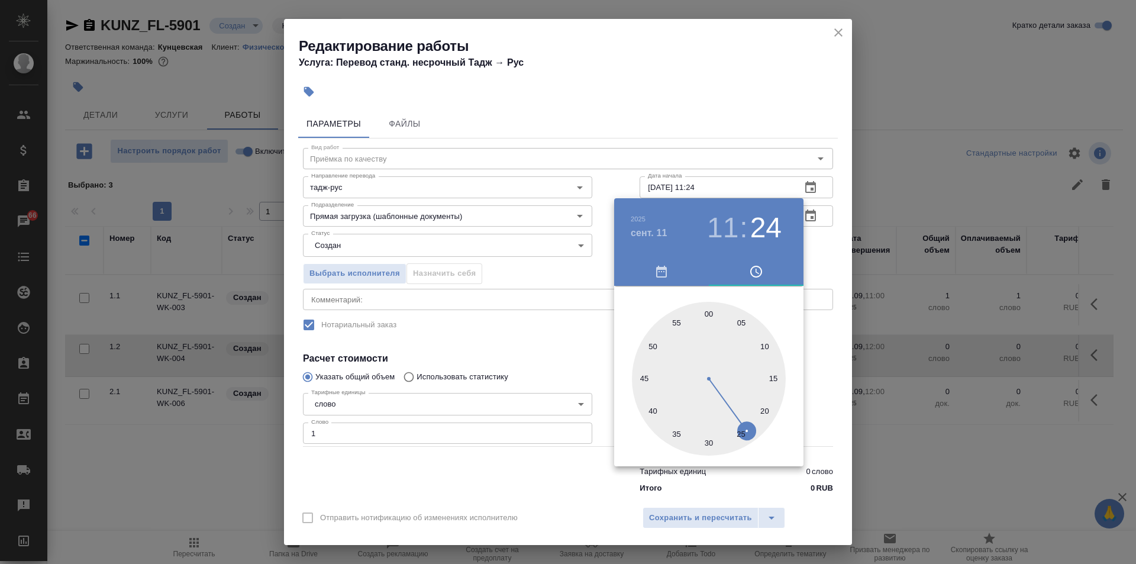
click at [706, 309] on div at bounding box center [709, 379] width 154 height 154
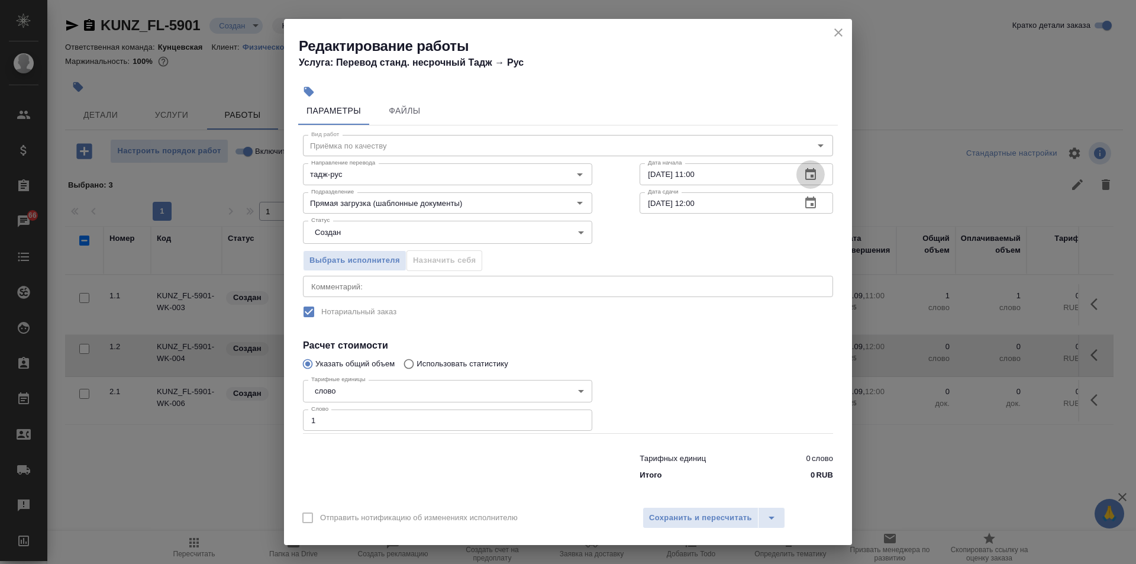
scroll to position [18, 0]
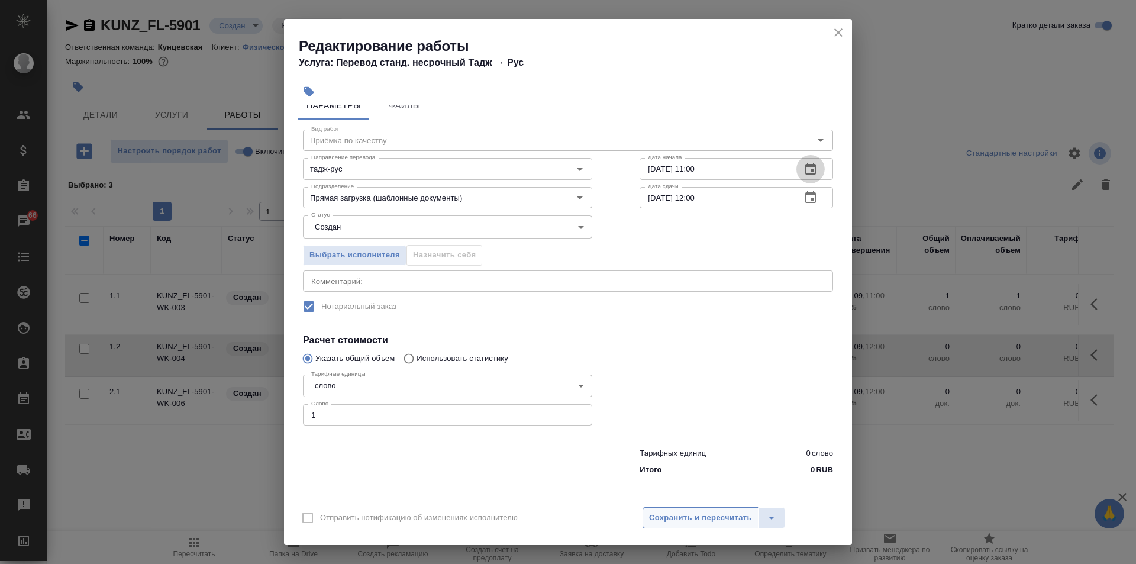
click at [682, 517] on span "Сохранить и пересчитать" at bounding box center [700, 518] width 103 height 14
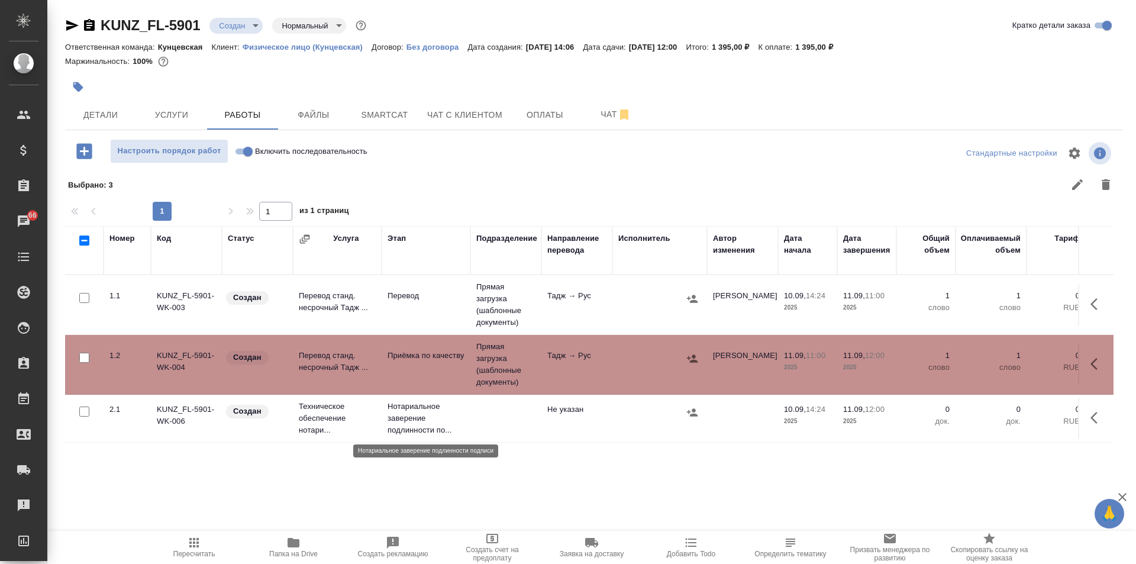
click at [418, 418] on p "Нотариальное заверение подлинности по..." at bounding box center [426, 418] width 77 height 35
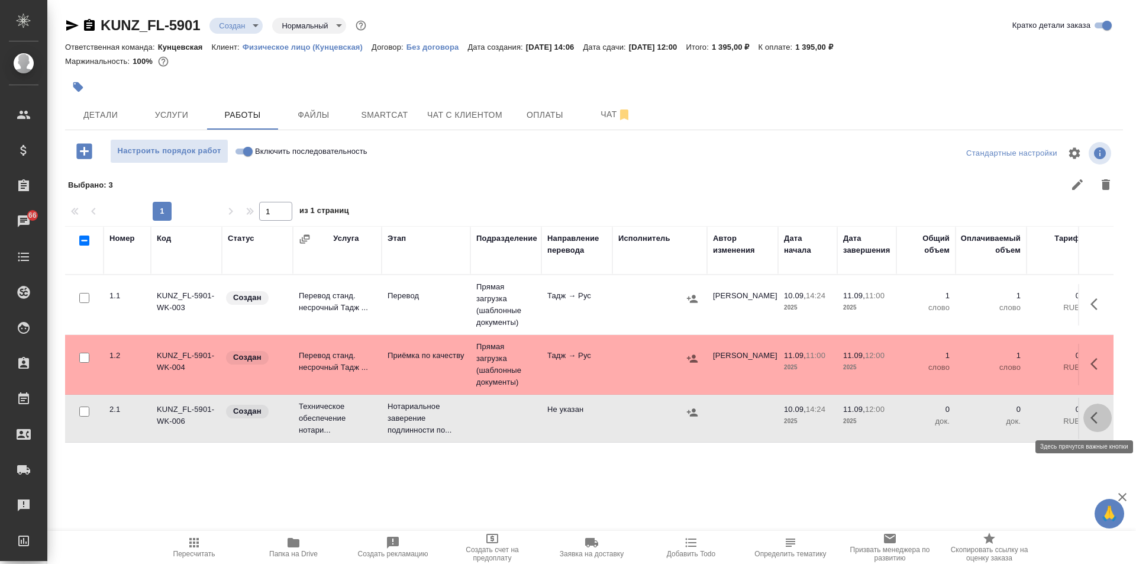
click at [1093, 412] on icon "button" at bounding box center [1097, 418] width 14 height 14
click at [311, 415] on td "Техническое обеспечение нотари..." at bounding box center [337, 418] width 89 height 47
click at [195, 545] on icon "button" at bounding box center [193, 542] width 9 height 9
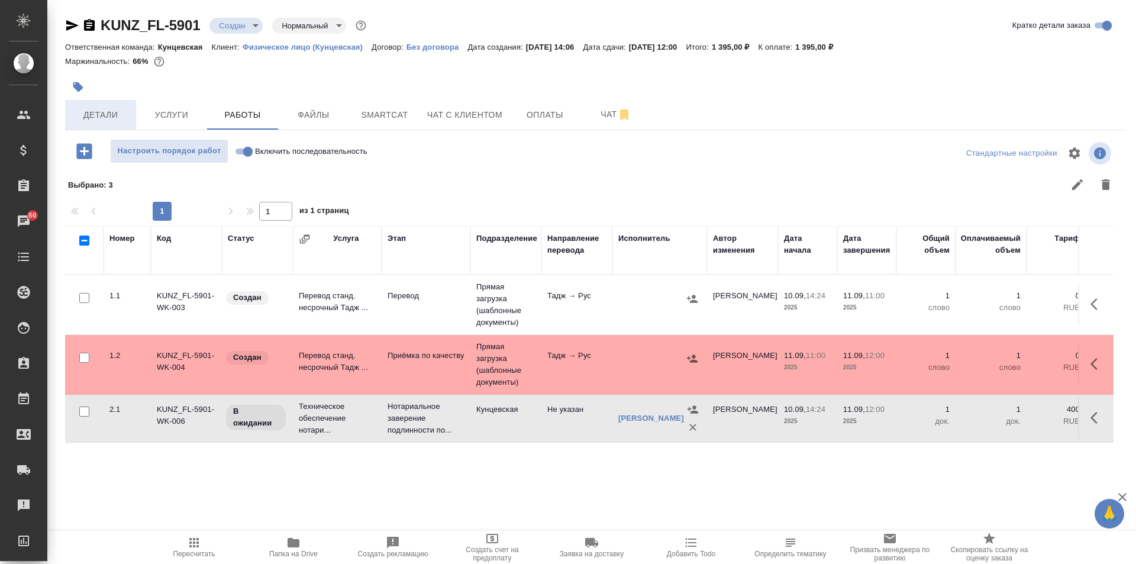
click at [91, 108] on span "Детали" at bounding box center [100, 115] width 57 height 15
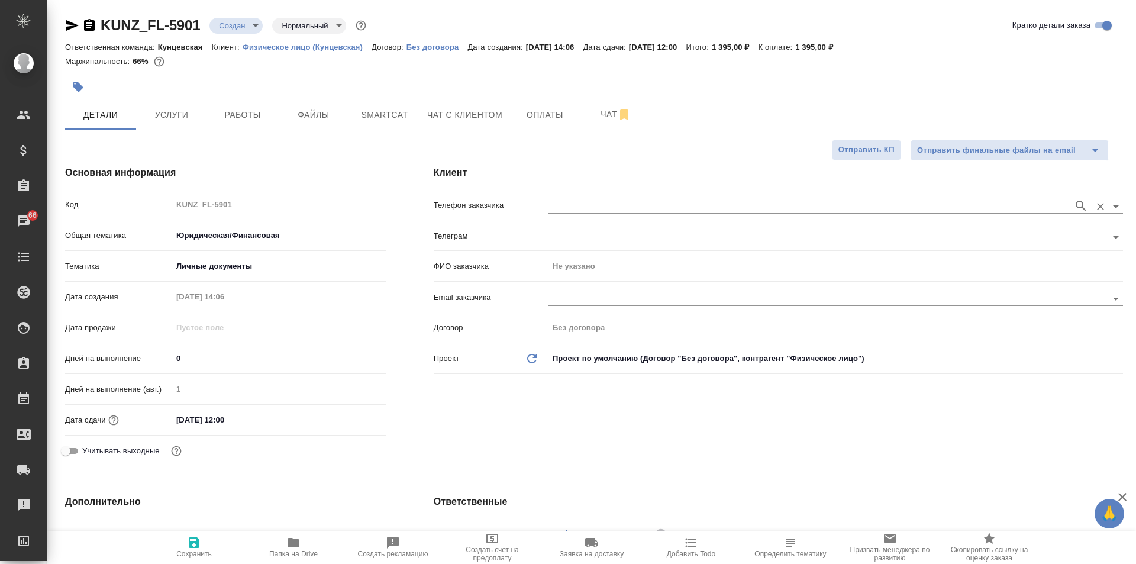
click at [587, 195] on div at bounding box center [835, 205] width 574 height 22
click at [588, 201] on input "text" at bounding box center [807, 206] width 519 height 14
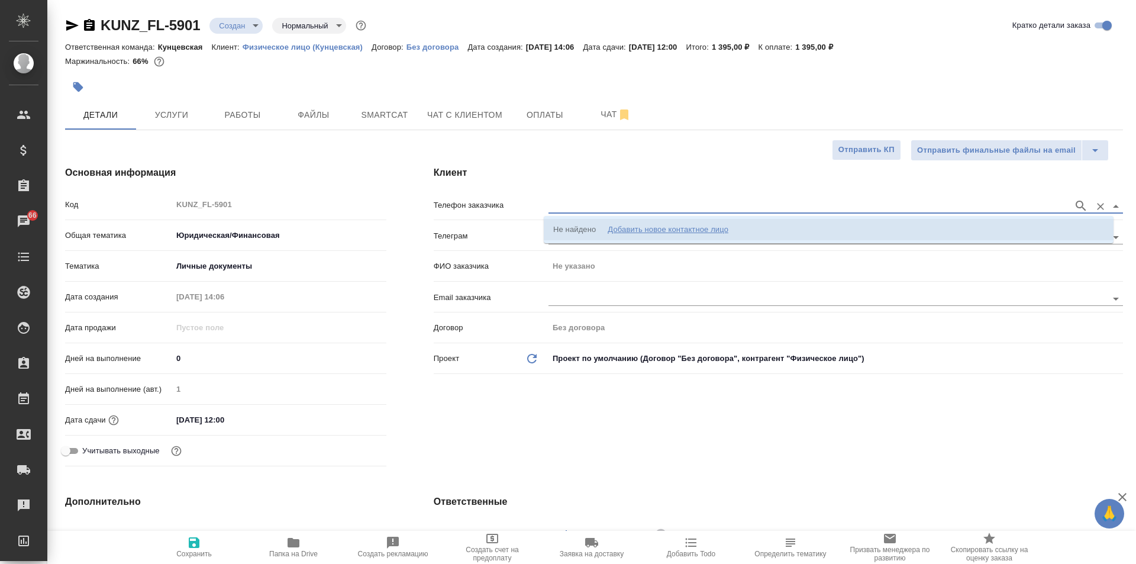
click at [635, 228] on div "Добавить новое контактное лицо" at bounding box center [668, 230] width 121 height 12
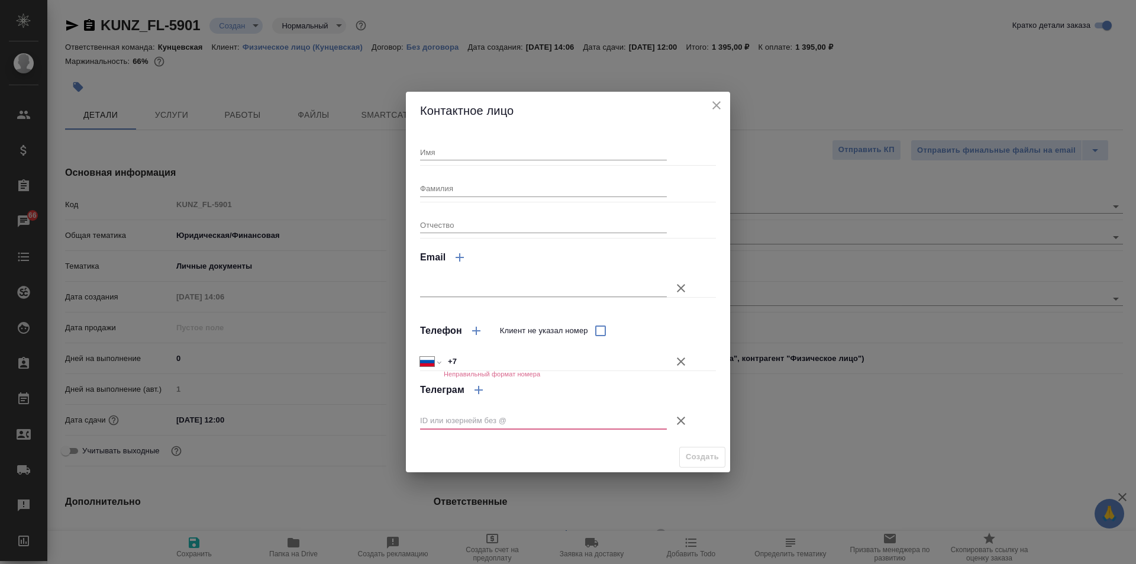
click at [505, 150] on input "Имя" at bounding box center [543, 152] width 247 height 17
click at [482, 185] on input "Фамилия" at bounding box center [543, 188] width 247 height 17
click at [446, 222] on input "Отчество" at bounding box center [543, 225] width 247 height 17
click at [575, 357] on input "+7" at bounding box center [555, 361] width 223 height 17
click at [680, 421] on icon "button" at bounding box center [681, 421] width 14 height 14
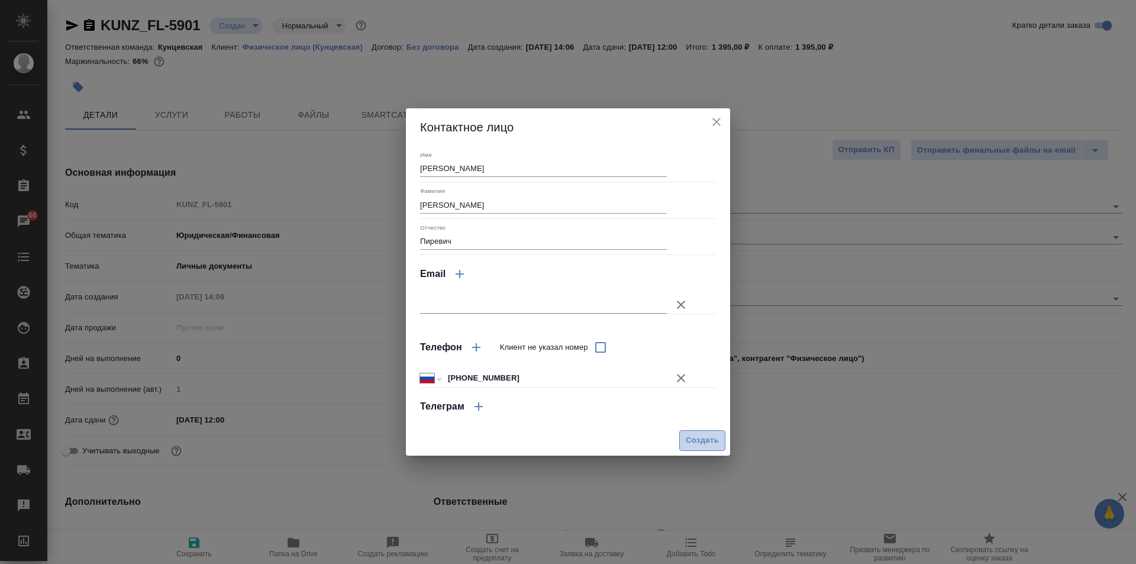
click at [700, 440] on span "Создать" at bounding box center [702, 441] width 33 height 14
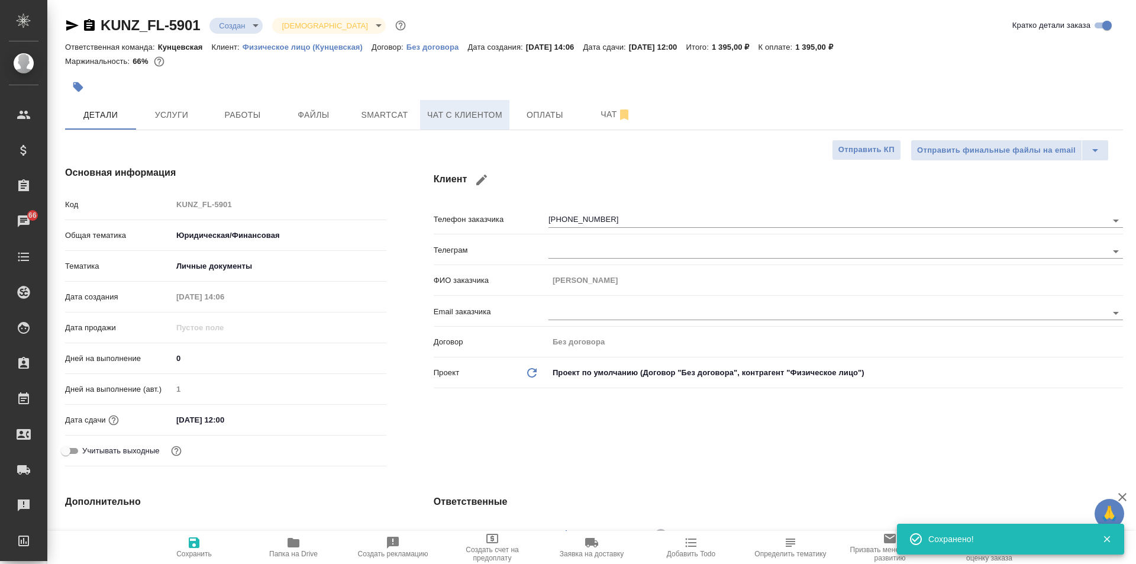
click at [470, 112] on span "Чат с клиентом" at bounding box center [464, 115] width 75 height 15
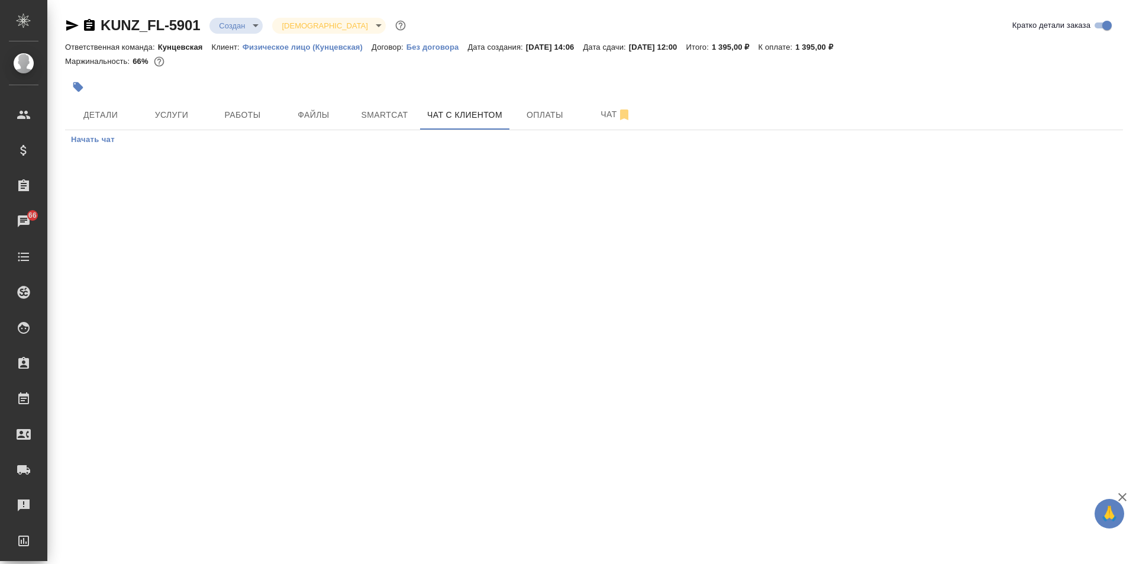
click at [80, 134] on span "Начать чат" at bounding box center [93, 140] width 44 height 14
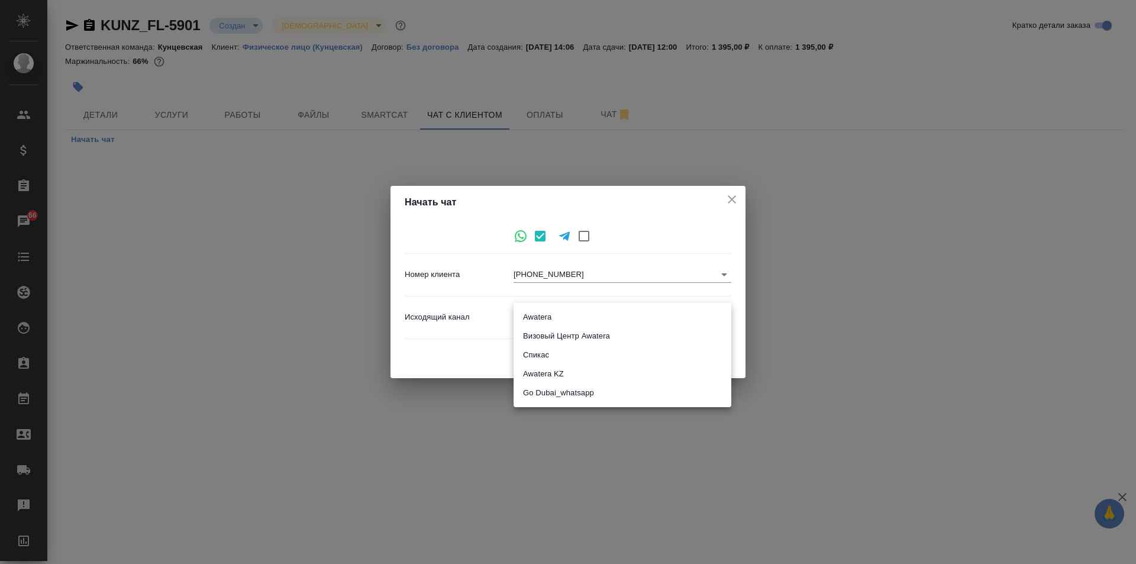
click at [653, 312] on body "🙏 .cls-1 fill:#fff; AWATERA Zotova Ekaterina Клиенты Спецификации Заказы 66 Чат…" at bounding box center [568, 282] width 1136 height 564
click at [571, 313] on li "Awatera" at bounding box center [623, 317] width 218 height 19
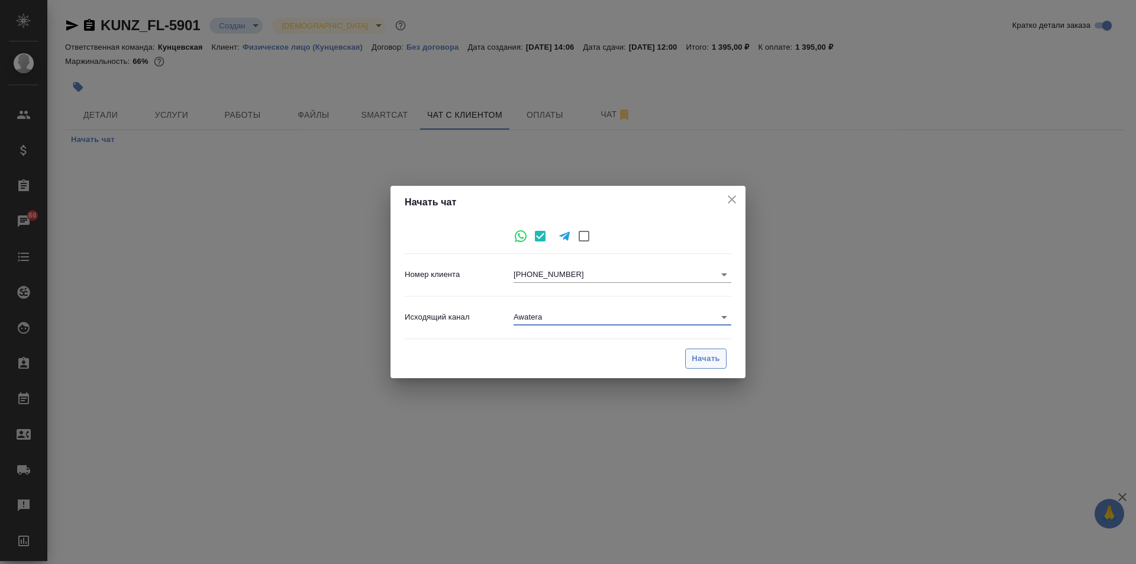
click at [692, 360] on span "Начать" at bounding box center [706, 359] width 28 height 14
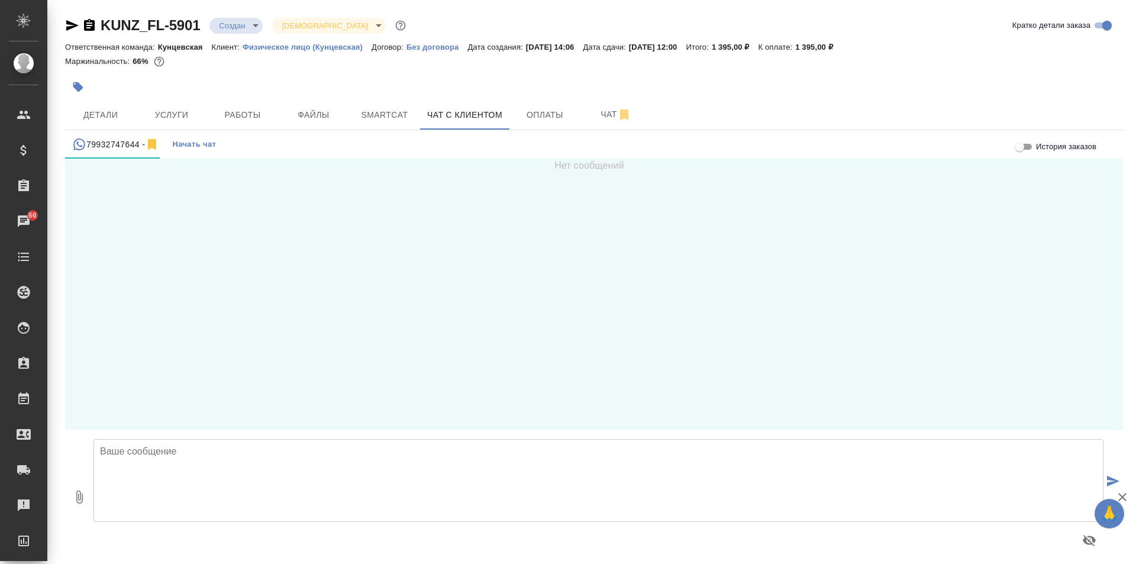
click at [207, 467] on textarea at bounding box center [598, 480] width 1010 height 83
click at [402, 470] on textarea "Снова здравствуйте! Ждём от Вас фото документа (для уточнения написания ФИО)." at bounding box center [598, 480] width 1010 height 83
click at [1103, 478] on button "submit" at bounding box center [1113, 482] width 20 height 164
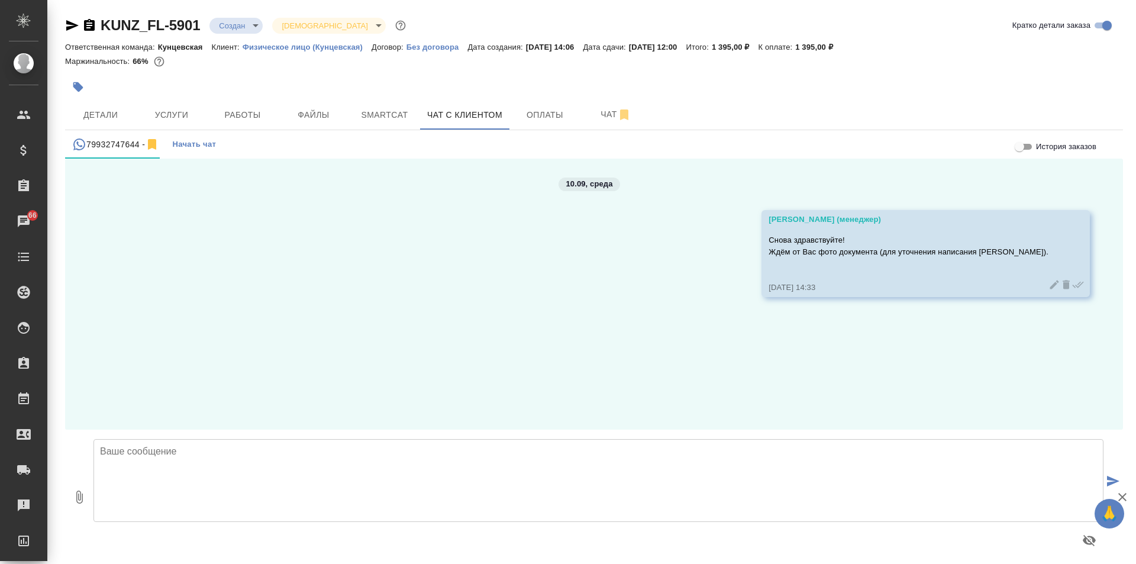
click at [83, 22] on icon "button" at bounding box center [89, 25] width 14 height 14
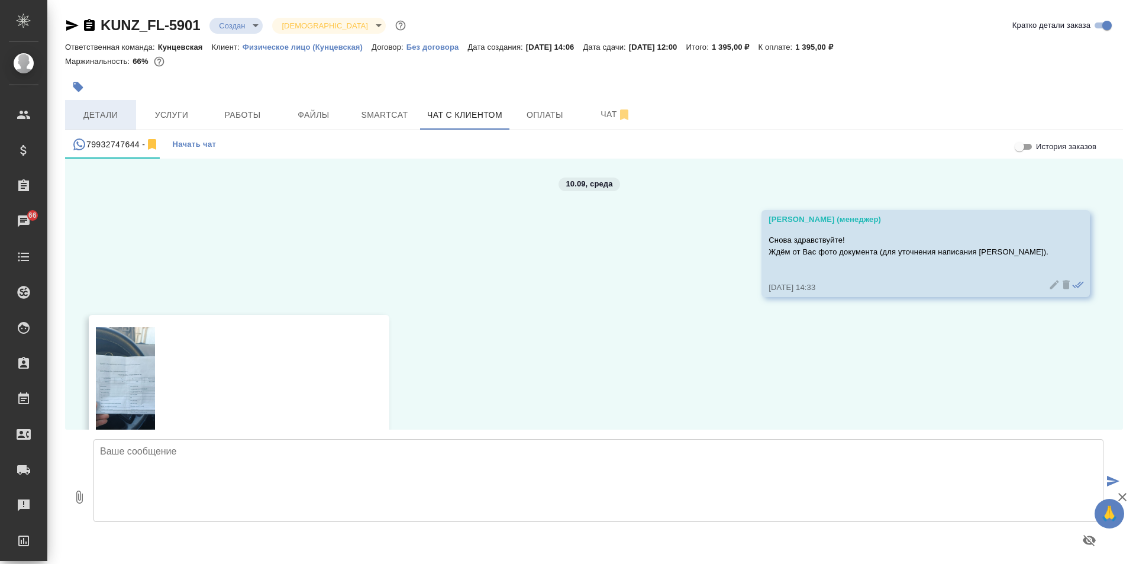
click at [84, 119] on span "Детали" at bounding box center [100, 115] width 57 height 15
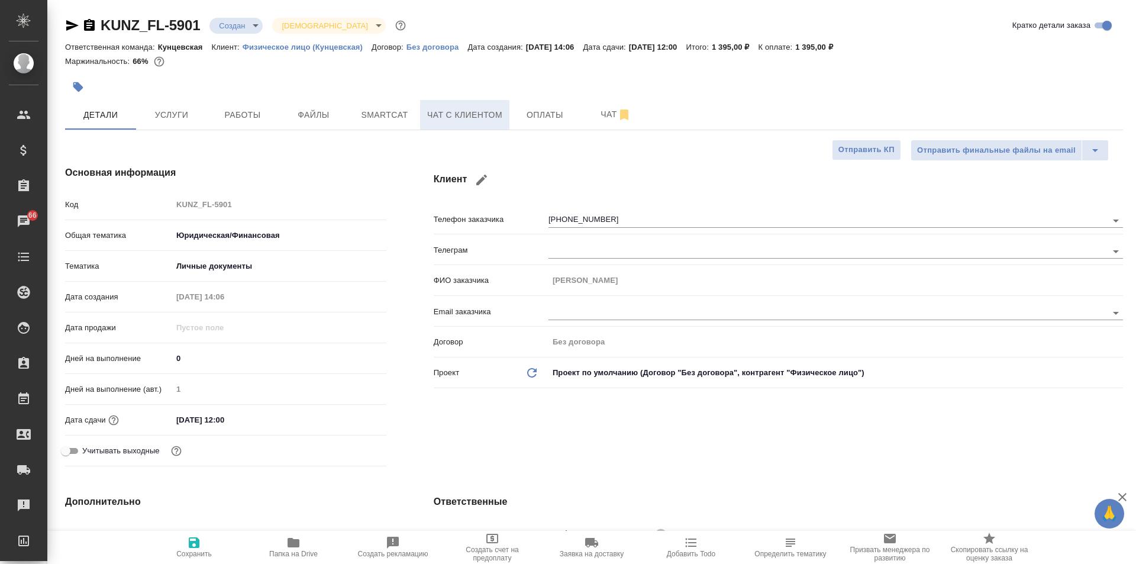
drag, startPoint x: 437, startPoint y: 112, endPoint x: 463, endPoint y: 125, distance: 29.9
click at [437, 112] on span "Чат с клиентом" at bounding box center [464, 115] width 75 height 15
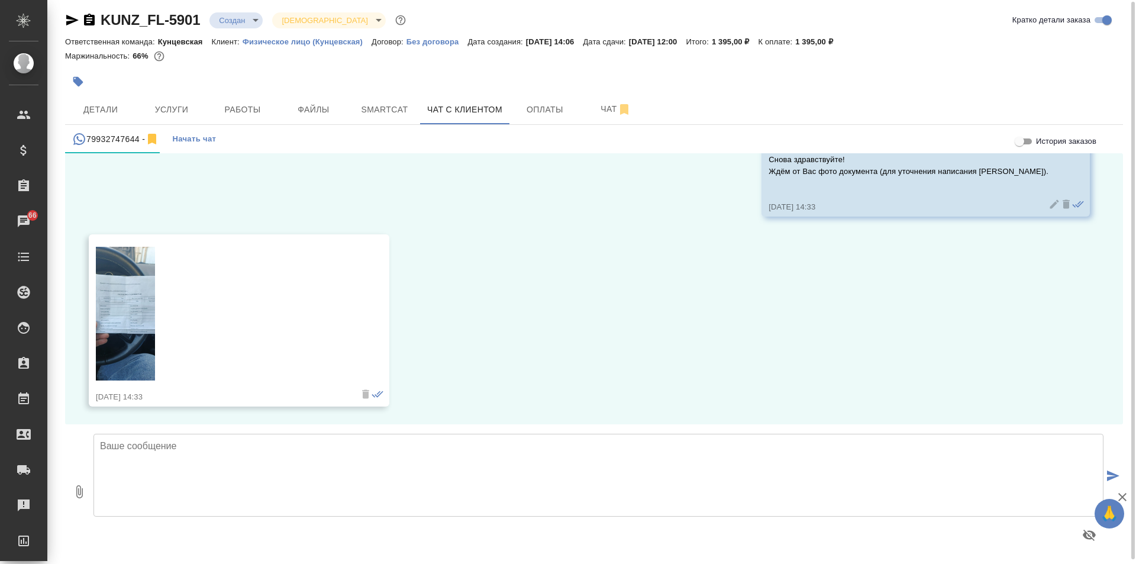
scroll to position [7, 0]
click at [117, 304] on img at bounding box center [125, 313] width 59 height 134
click at [330, 461] on textarea at bounding box center [598, 473] width 1010 height 83
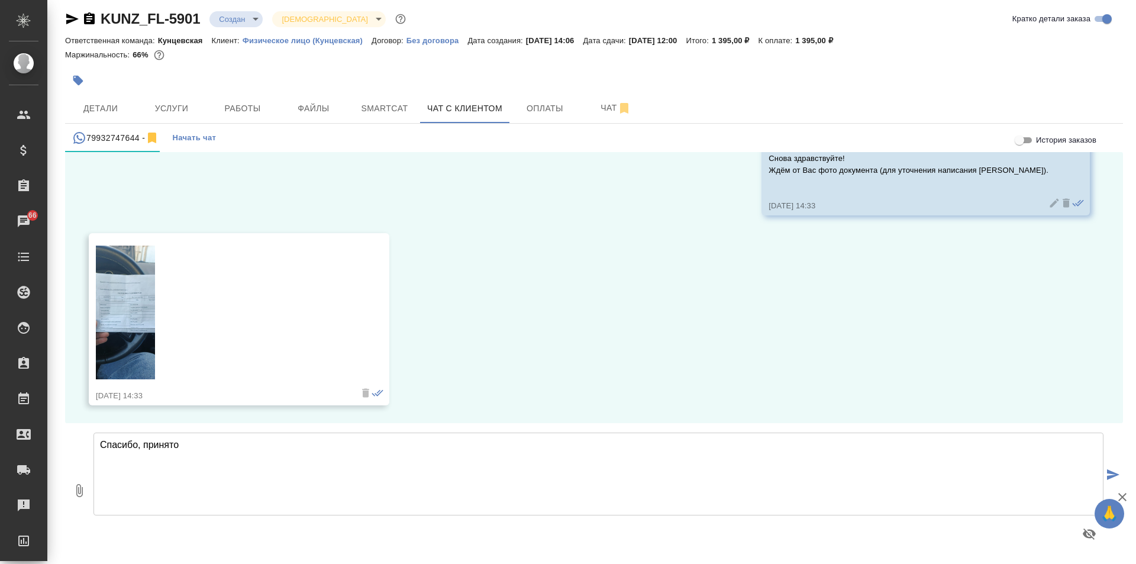
click at [1107, 474] on icon "submit" at bounding box center [1113, 474] width 12 height 11
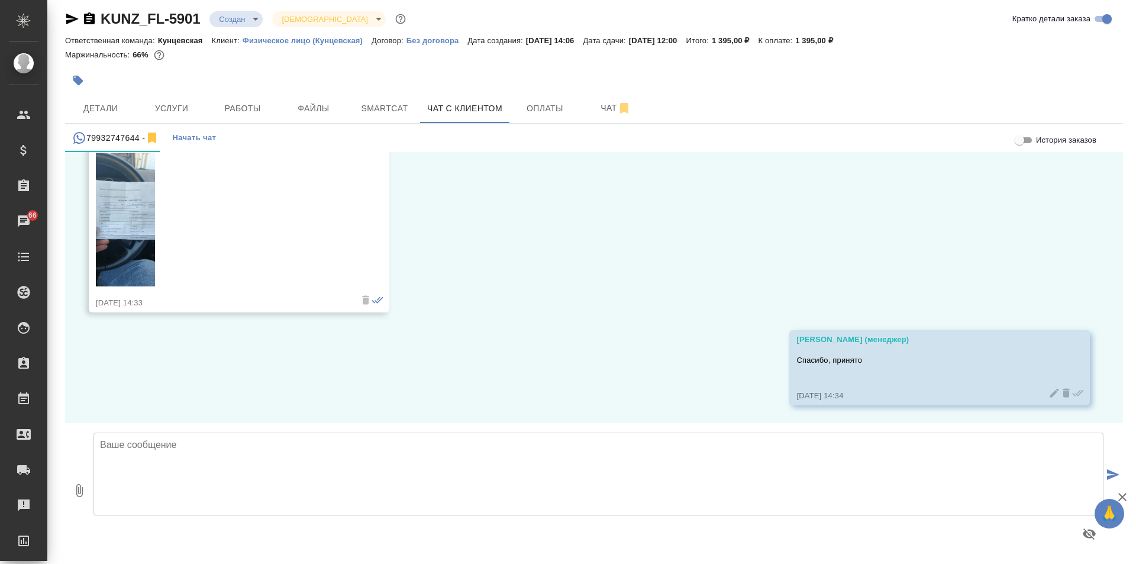
click at [89, 15] on icon "button" at bounding box center [89, 18] width 11 height 12
click at [309, 102] on span "Файлы" at bounding box center [313, 108] width 57 height 15
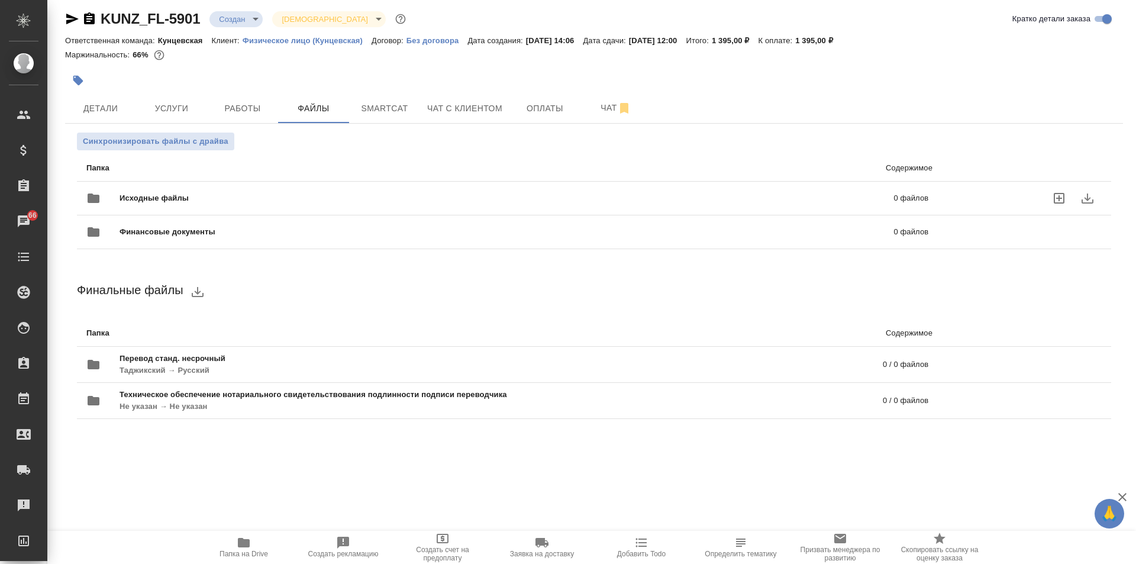
click at [275, 198] on span "Исходные файлы" at bounding box center [331, 198] width 422 height 12
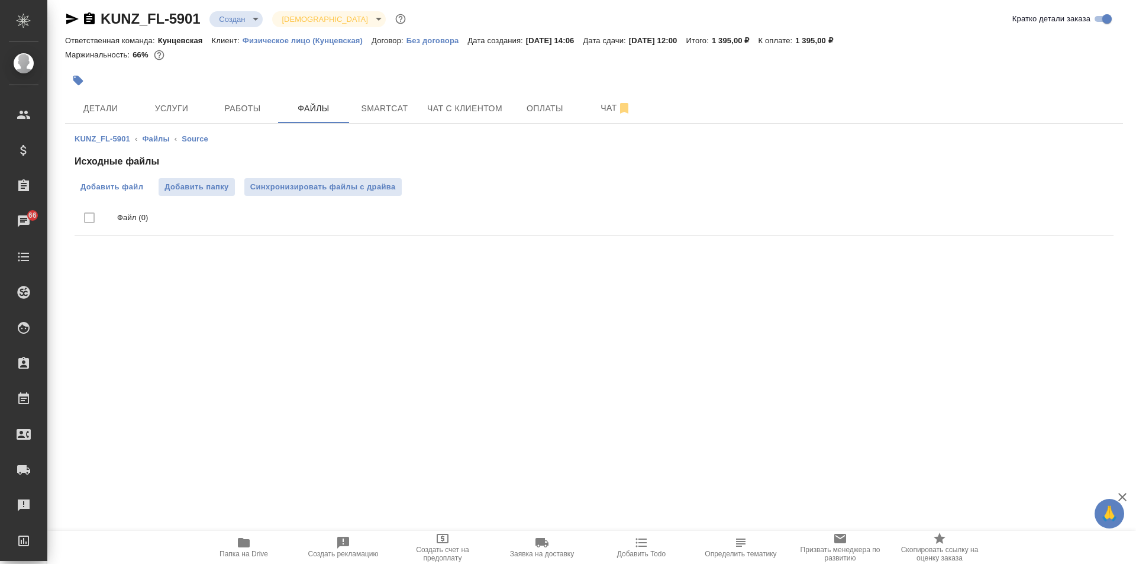
click at [97, 186] on span "Добавить файл" at bounding box center [111, 187] width 63 height 12
click at [0, 0] on input "Добавить файл" at bounding box center [0, 0] width 0 height 0
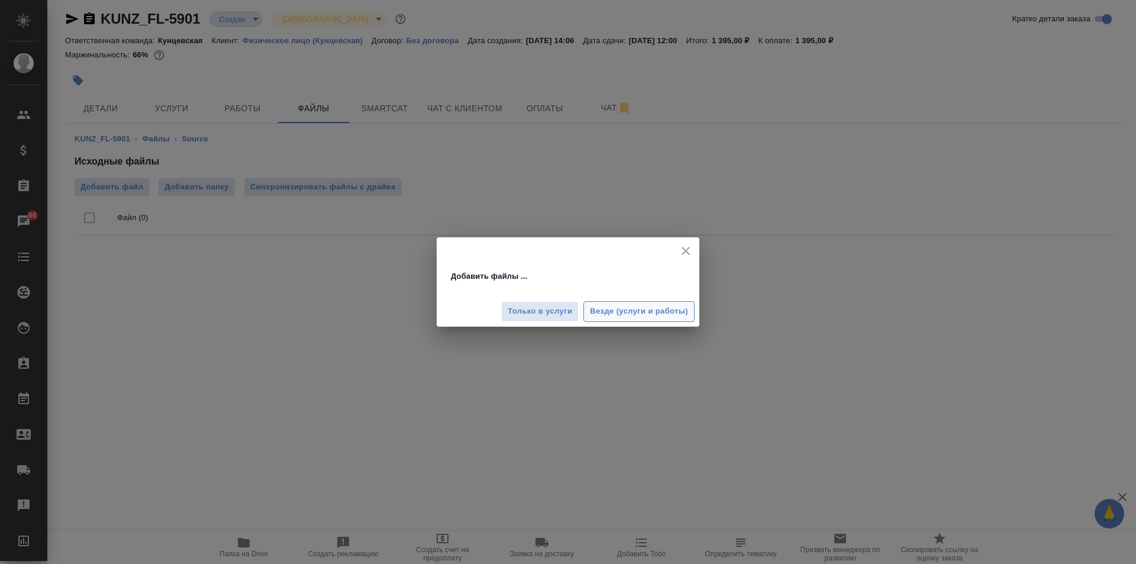
click at [623, 303] on button "Везде (услуги и работы)" at bounding box center [638, 311] width 111 height 21
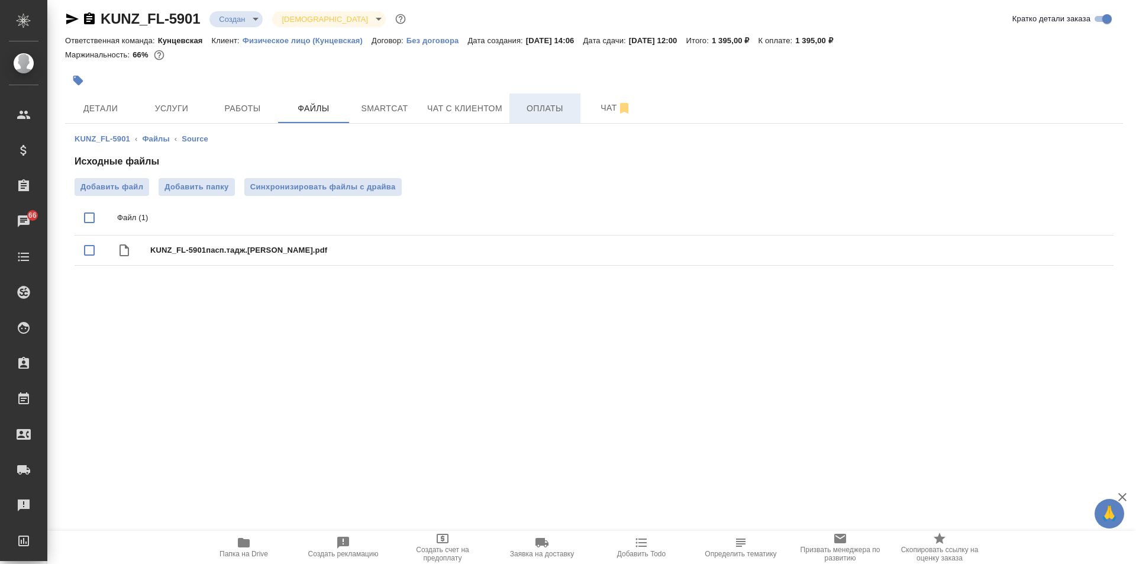
click at [538, 106] on span "Оплаты" at bounding box center [545, 108] width 57 height 15
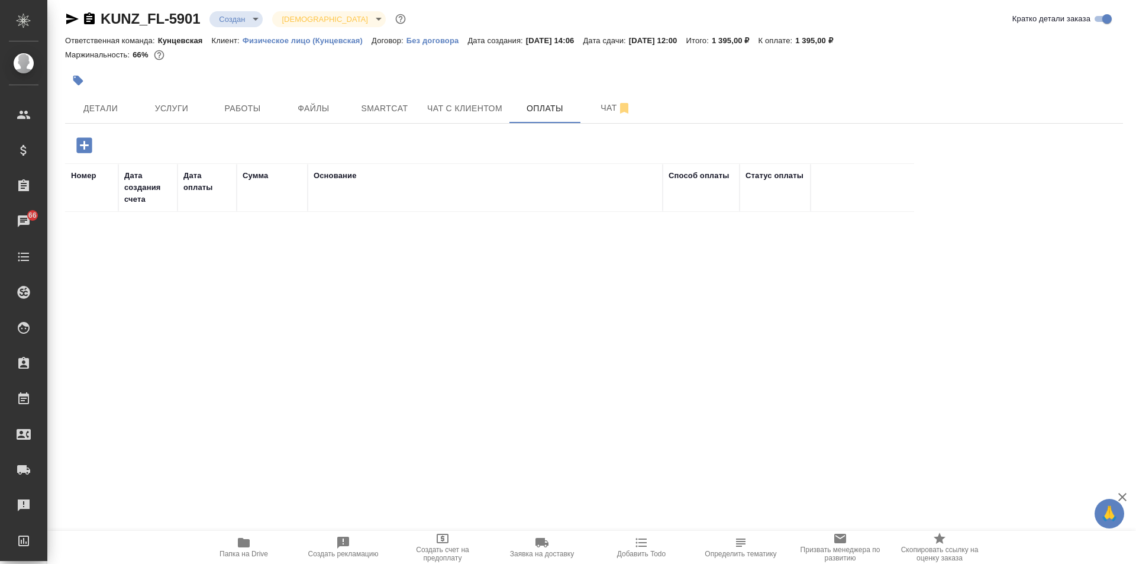
click at [84, 149] on icon "button" at bounding box center [84, 145] width 21 height 21
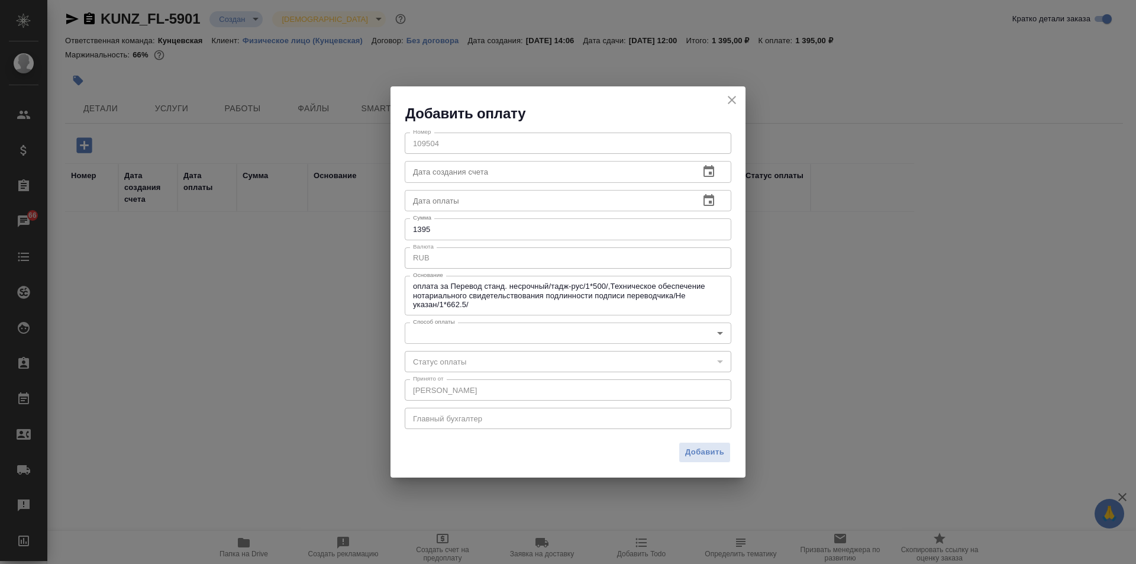
click at [489, 330] on body "🙏 .cls-1 fill:#fff; AWATERA Zotova Ekaterina Клиенты Спецификации Заказы 66 Чат…" at bounding box center [568, 282] width 1136 height 564
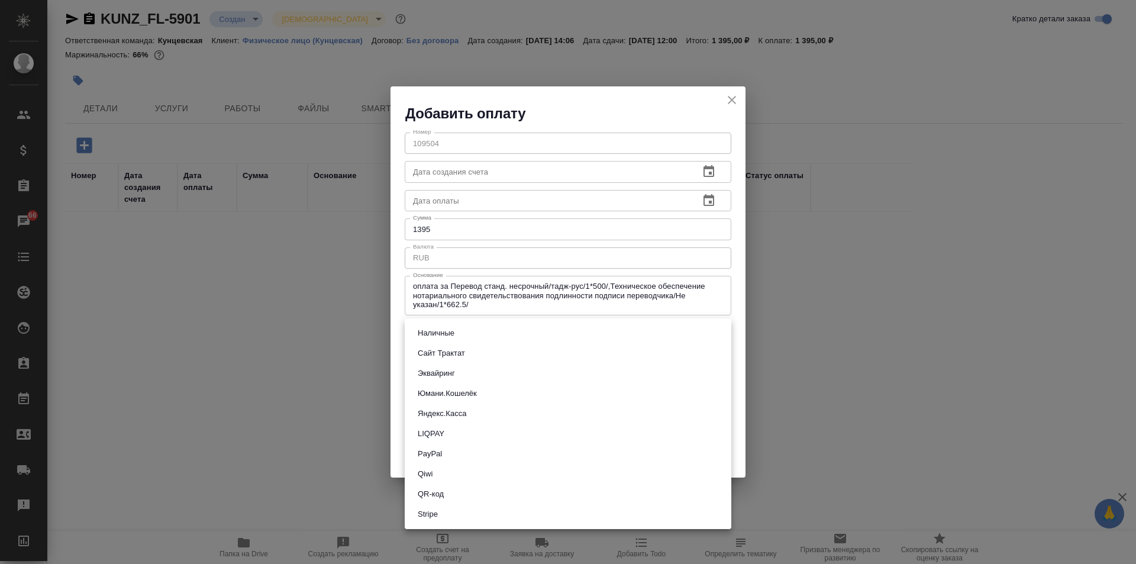
click at [453, 332] on button "Наличные" at bounding box center [436, 333] width 44 height 13
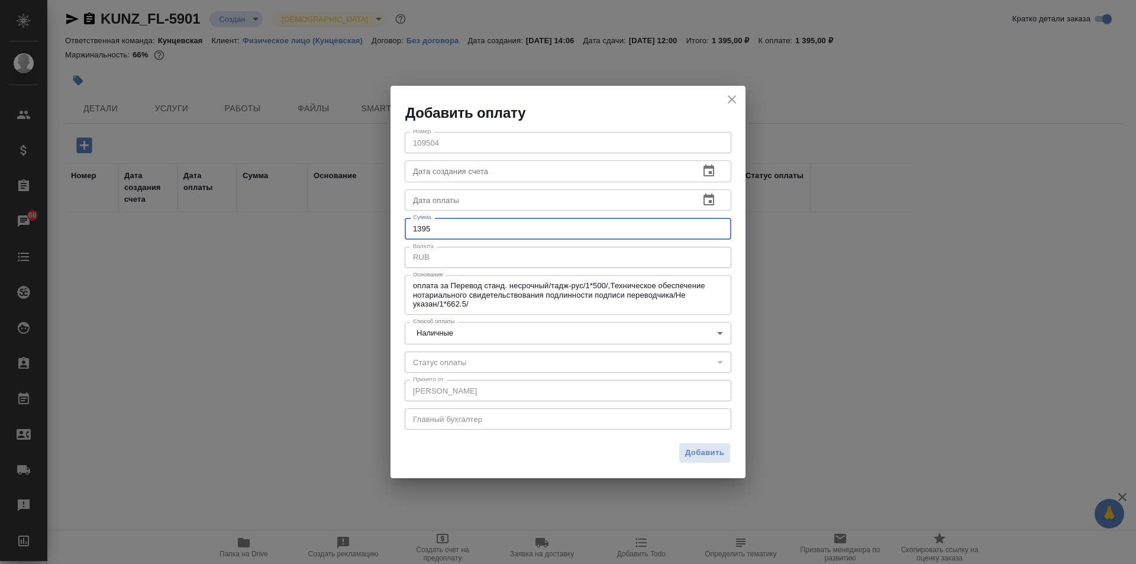
click at [498, 227] on input "1395" at bounding box center [568, 228] width 327 height 21
click at [506, 175] on input "text" at bounding box center [547, 170] width 285 height 21
click at [703, 163] on button "button" at bounding box center [709, 171] width 28 height 28
click at [701, 450] on span "Добавить" at bounding box center [704, 453] width 39 height 14
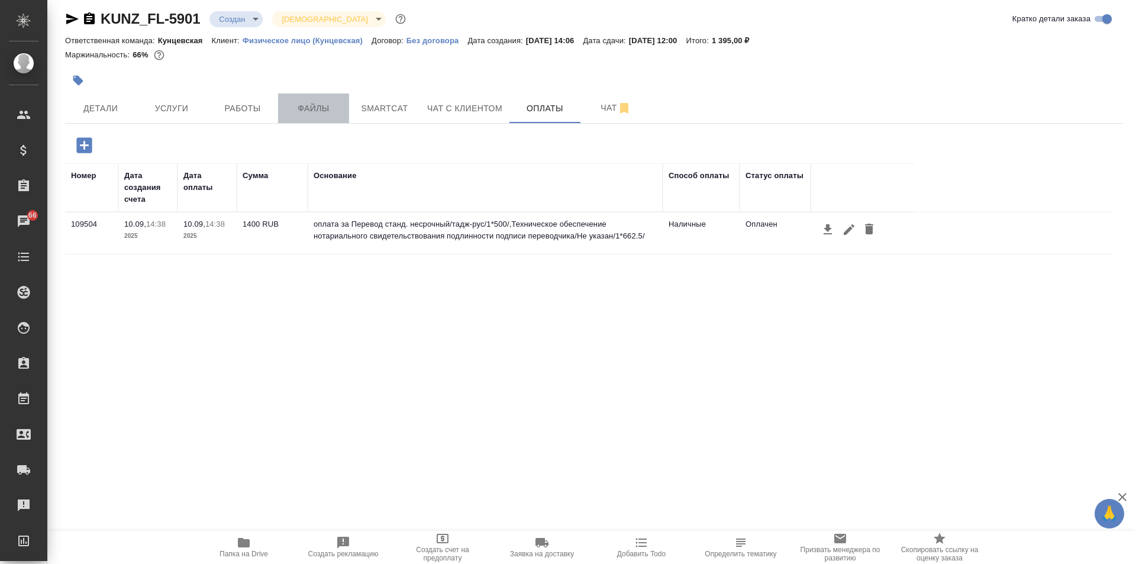
click at [312, 117] on button "Файлы" at bounding box center [313, 108] width 71 height 30
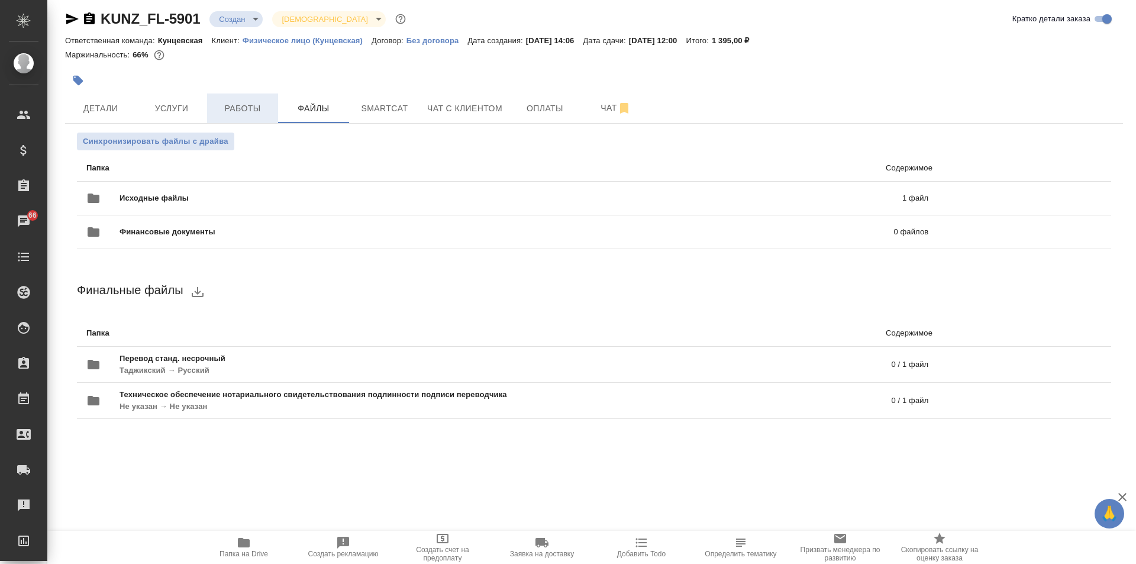
click at [250, 105] on span "Работы" at bounding box center [242, 108] width 57 height 15
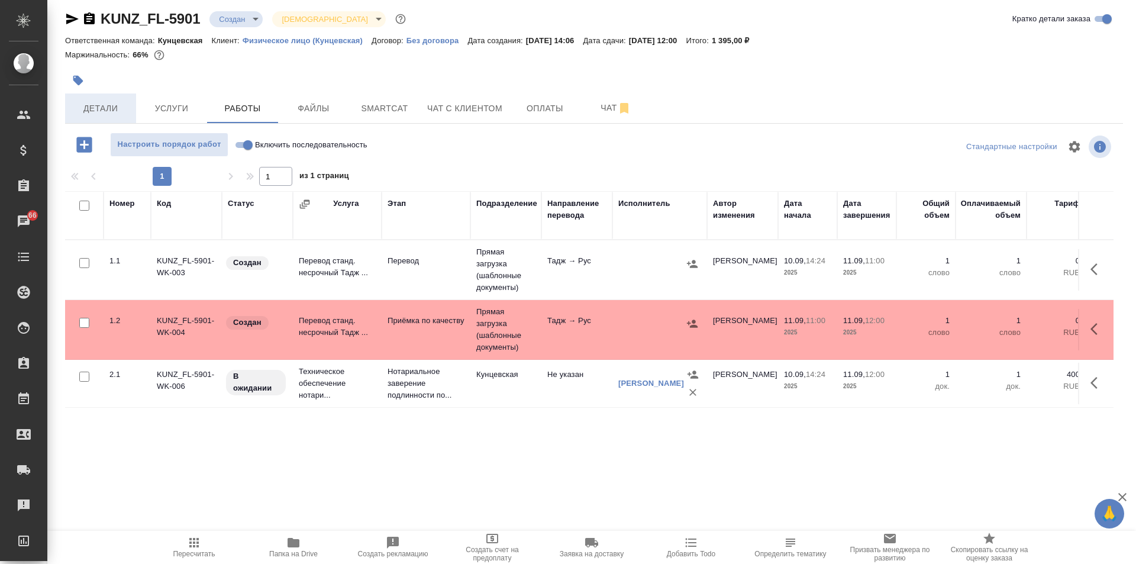
click at [119, 109] on span "Детали" at bounding box center [100, 108] width 57 height 15
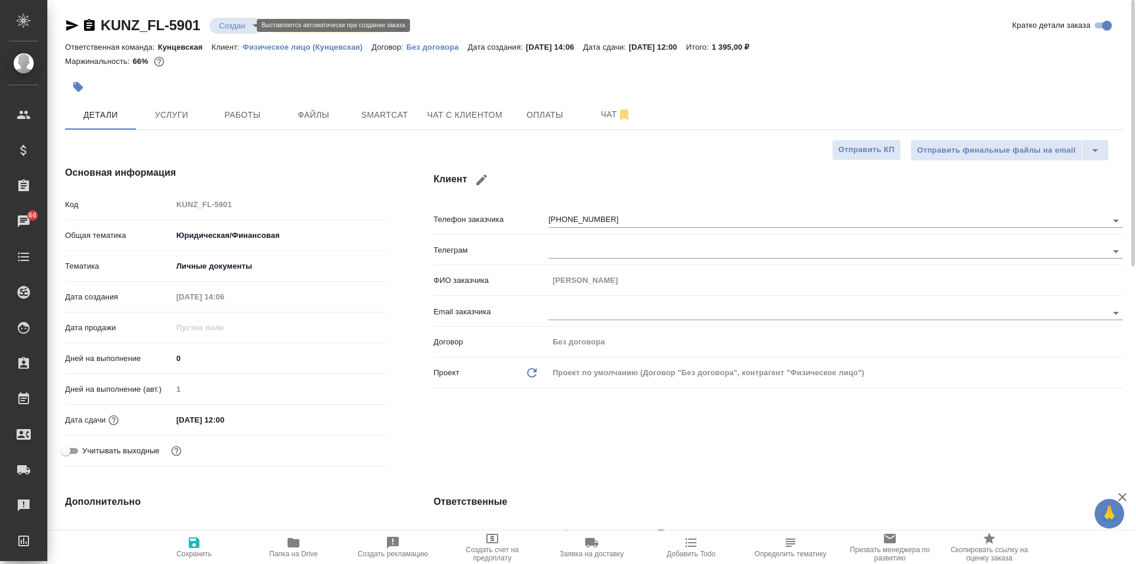
click at [238, 25] on body "🙏 .cls-1 fill:#fff; AWATERA Zotova Ekaterina Клиенты Спецификации Заказы 66 Чат…" at bounding box center [568, 282] width 1136 height 564
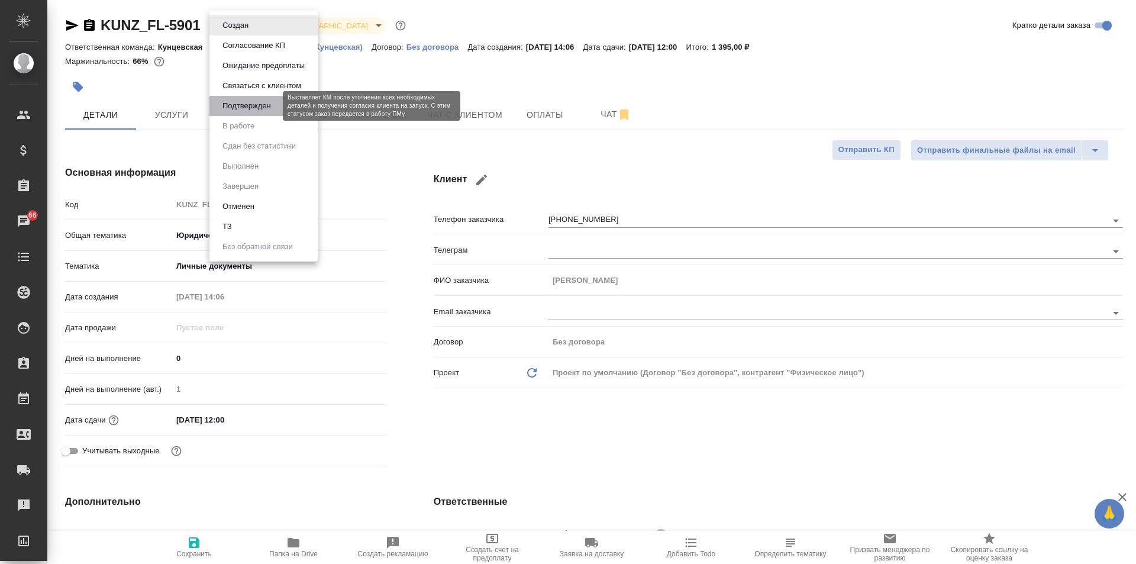
click at [264, 105] on button "Подтвержден" at bounding box center [247, 105] width 56 height 13
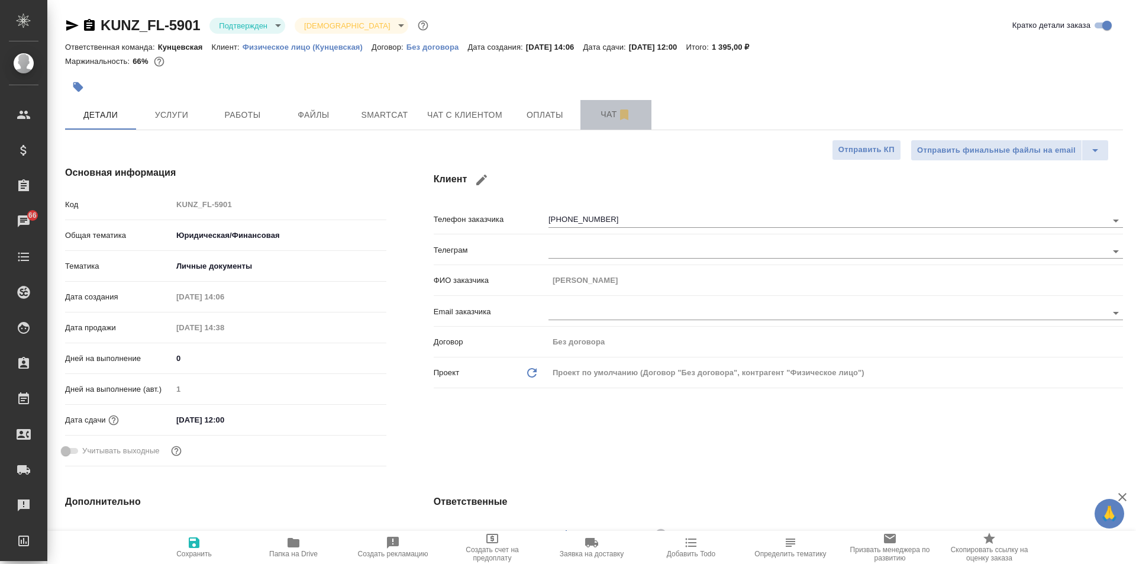
click at [596, 108] on span "Чат" at bounding box center [616, 114] width 57 height 15
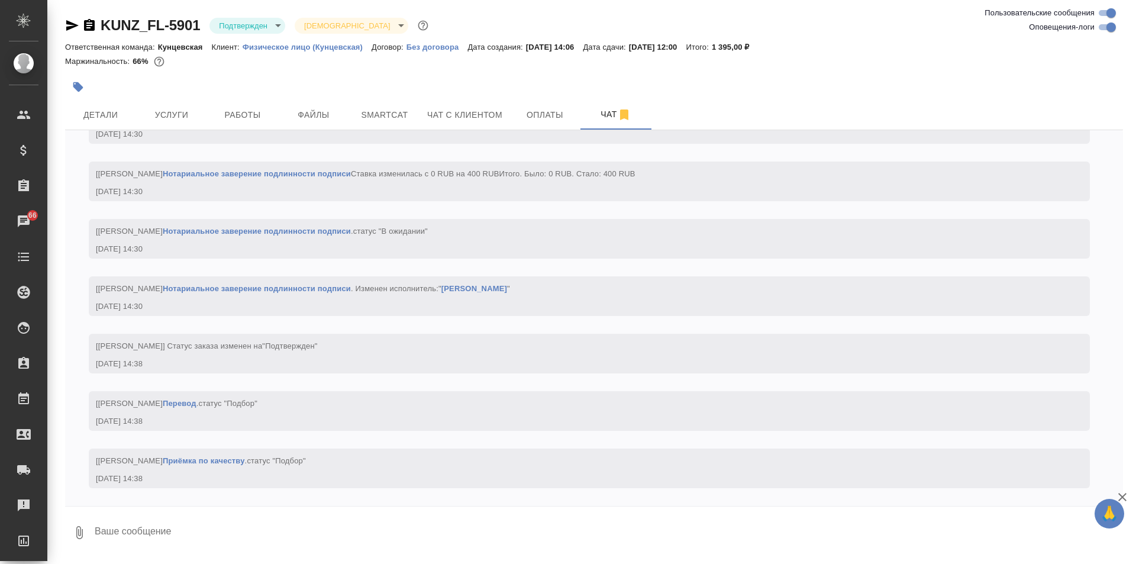
scroll to position [871, 0]
click at [441, 119] on span "Чат с клиентом" at bounding box center [464, 115] width 75 height 15
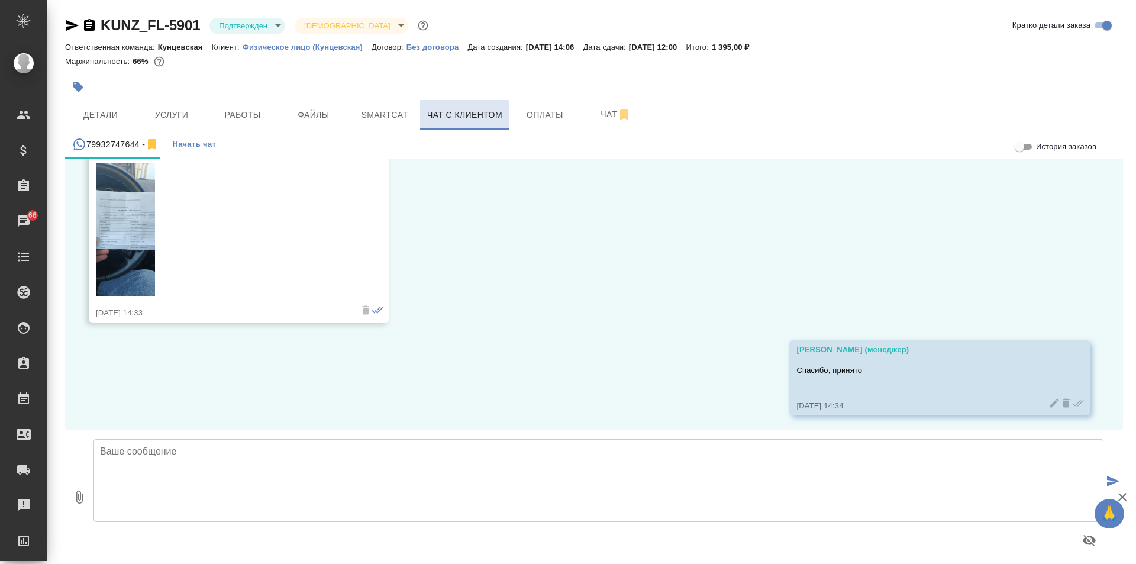
scroll to position [168, 0]
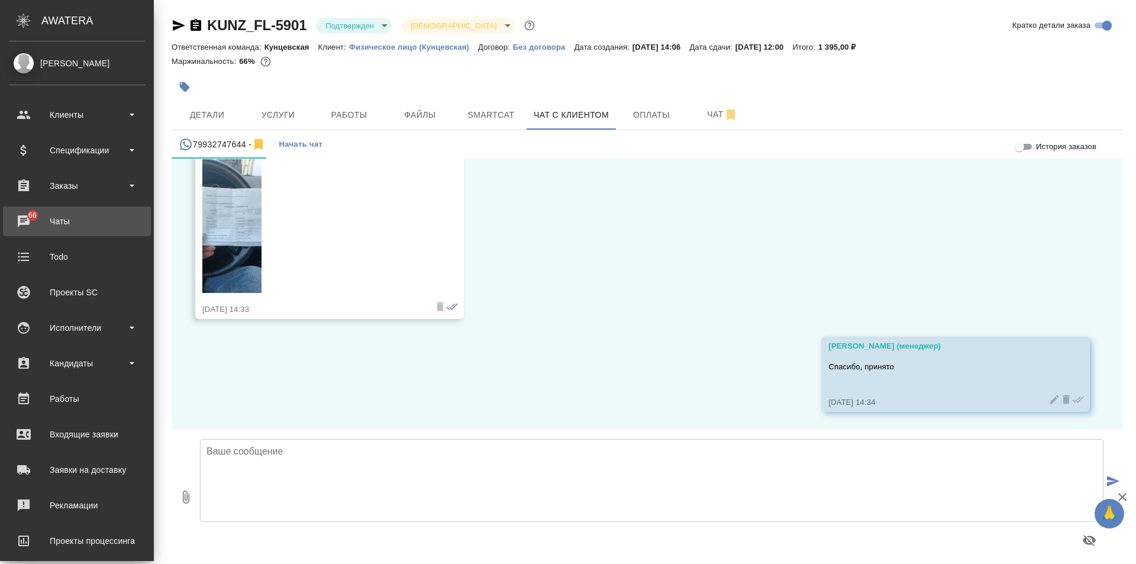
click at [50, 222] on div "Чаты" at bounding box center [77, 221] width 136 height 18
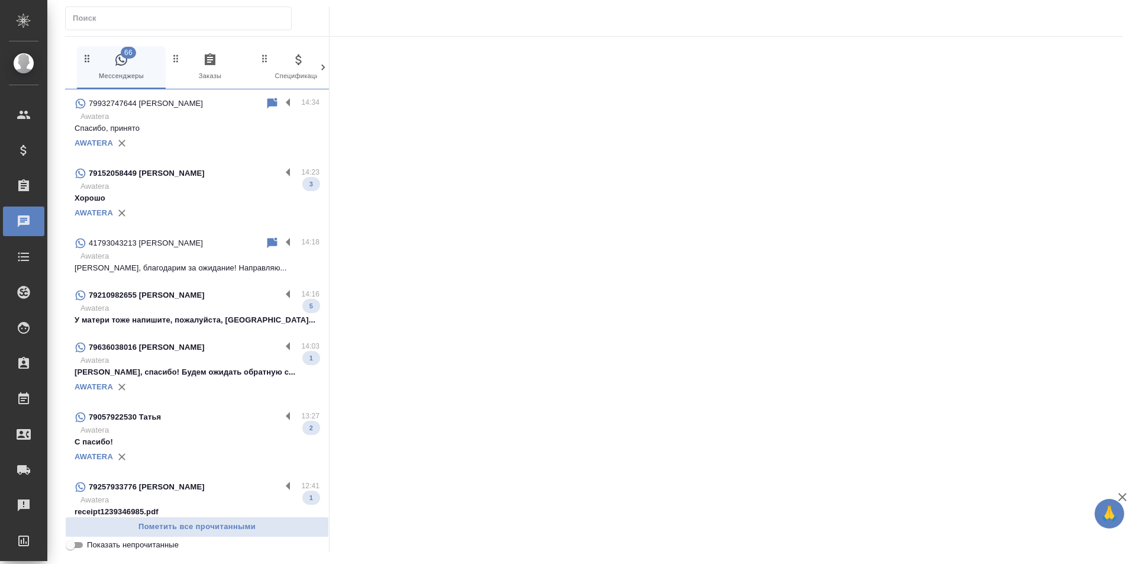
click at [152, 262] on p "Awatera" at bounding box center [199, 256] width 239 height 12
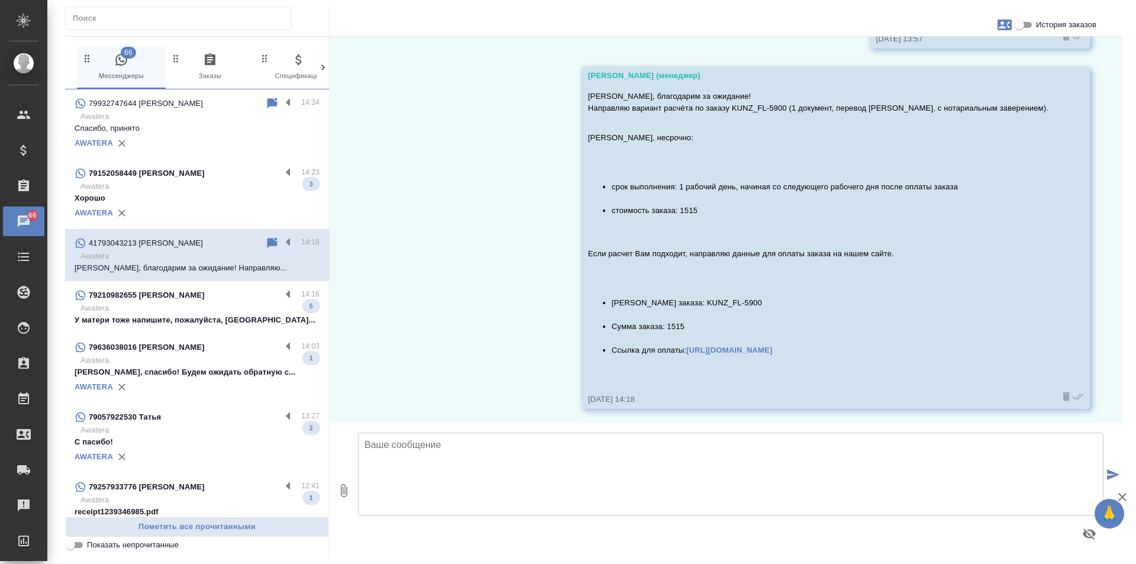
scroll to position [9240, 0]
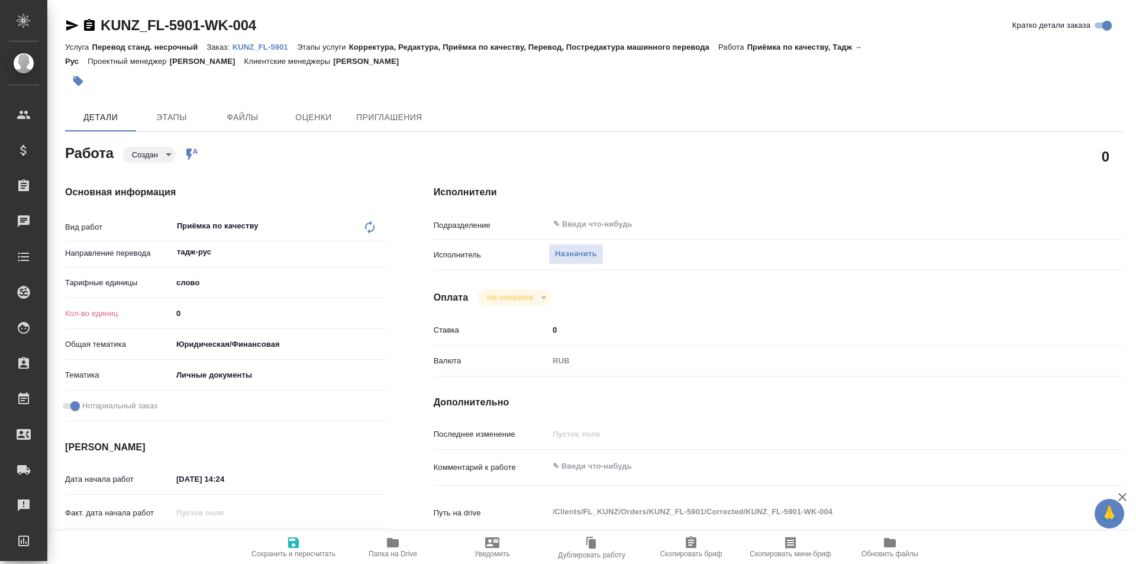
type textarea "x"
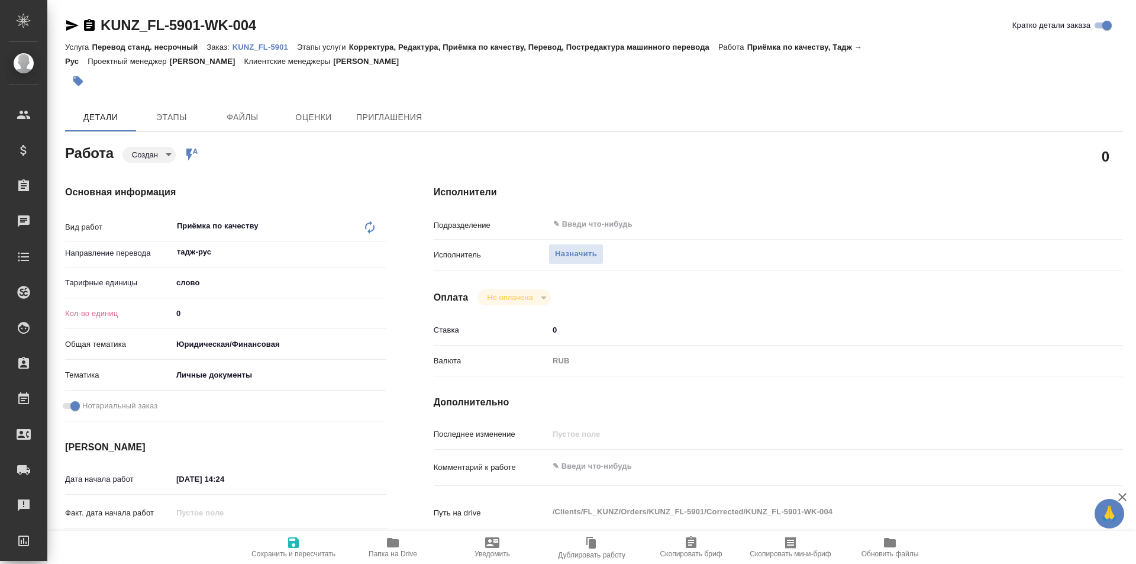
type textarea "x"
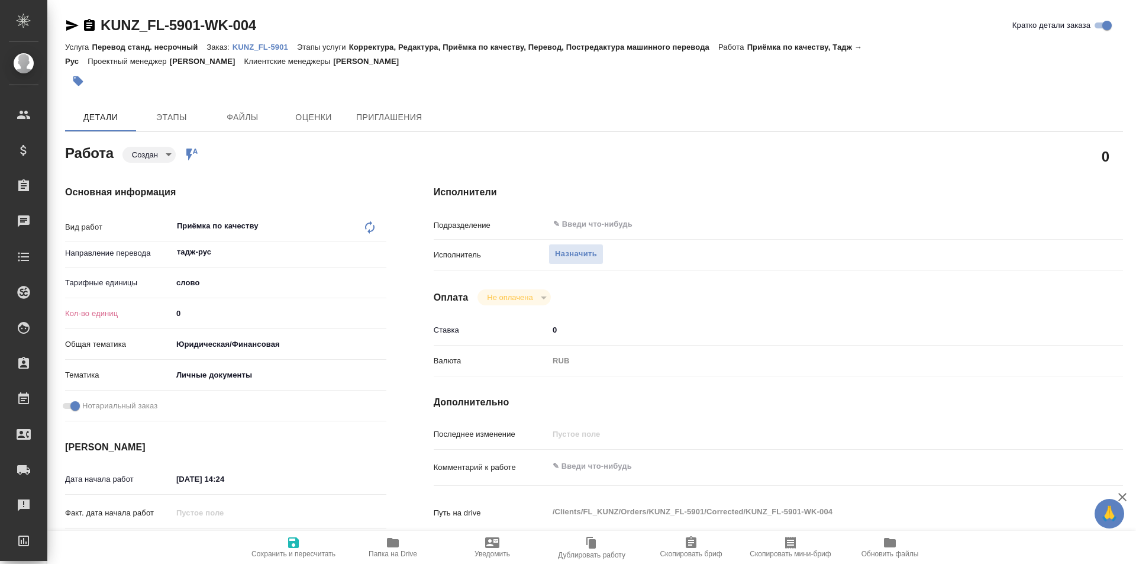
type textarea "x"
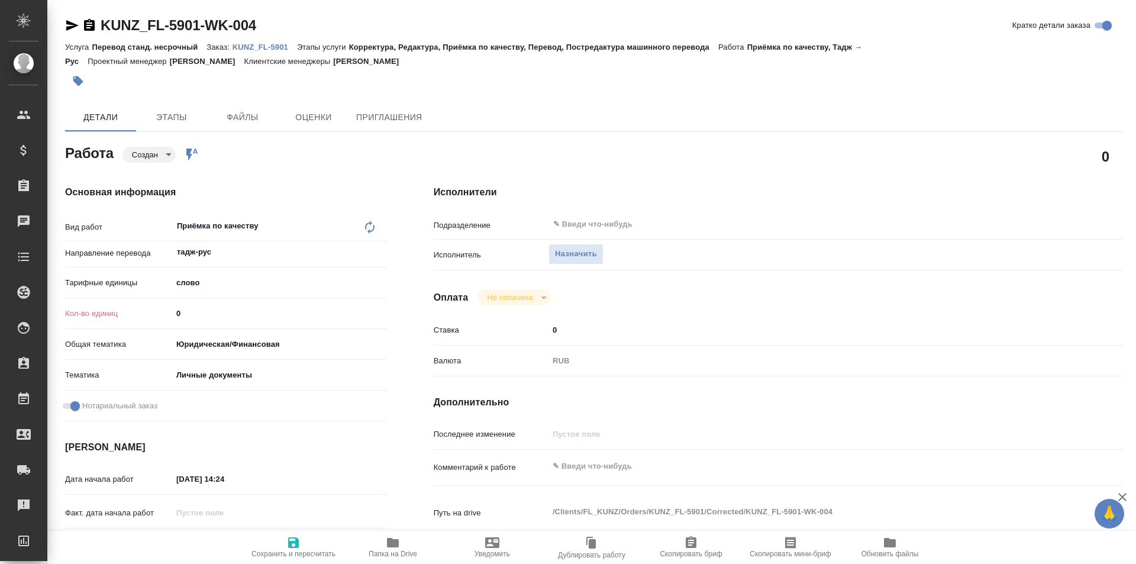
type textarea "x"
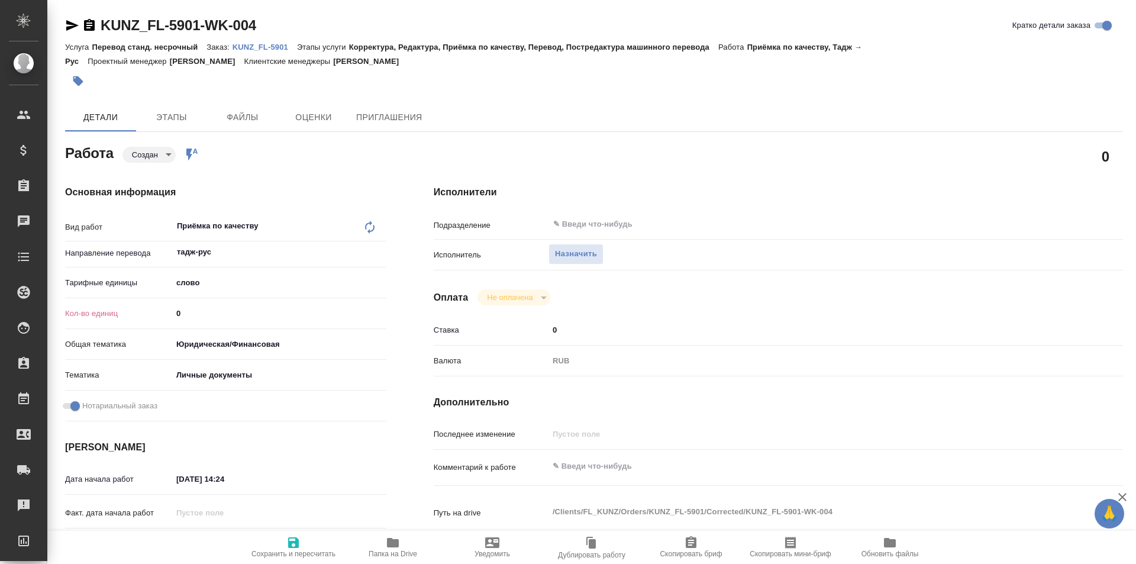
type textarea "x"
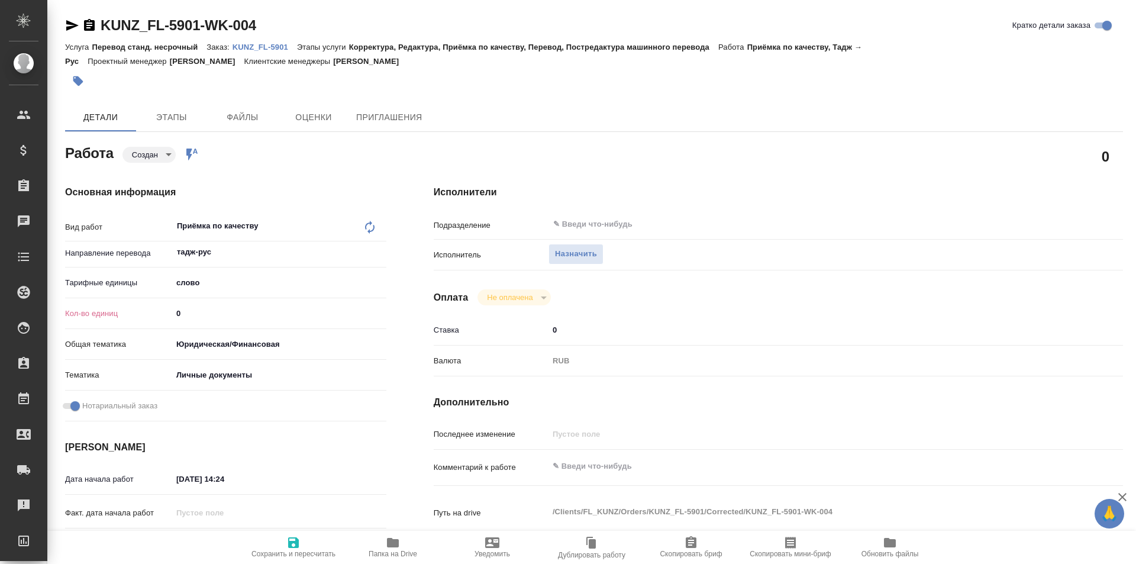
type textarea "x"
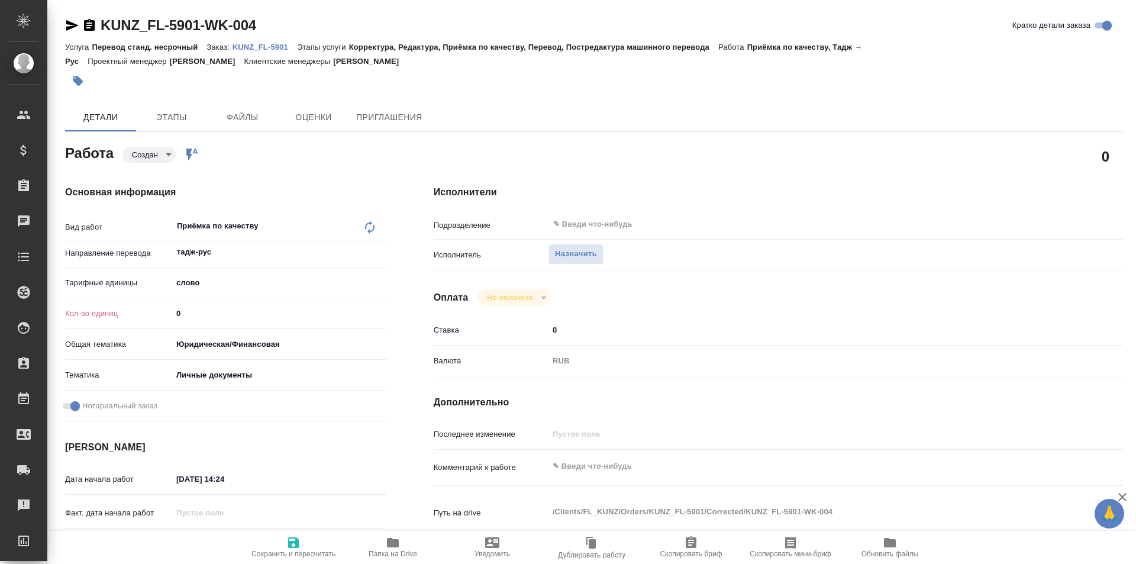
type textarea "x"
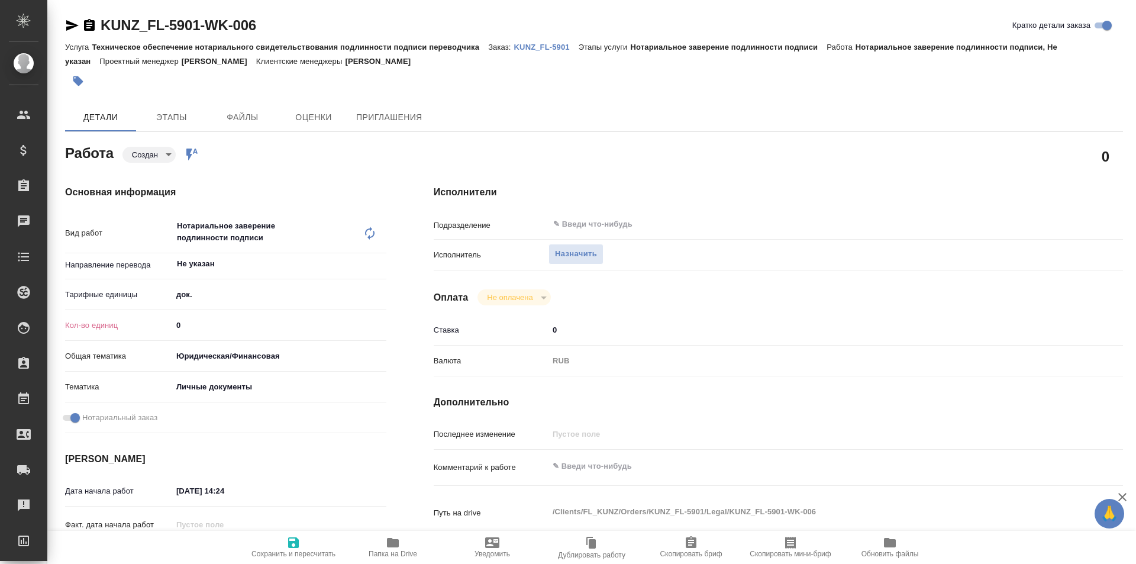
type textarea "x"
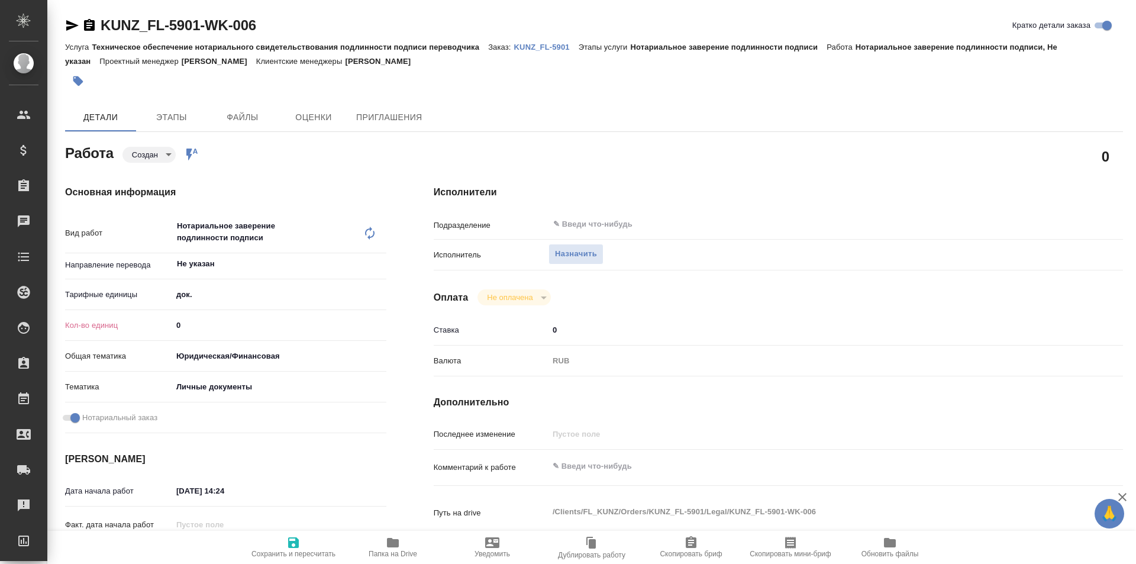
type textarea "x"
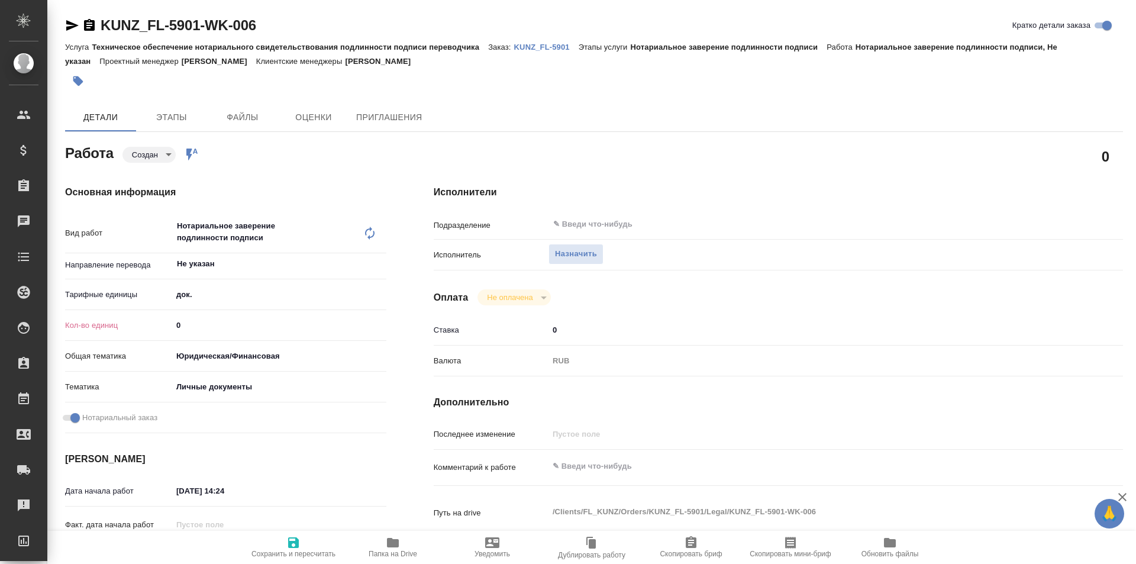
type textarea "x"
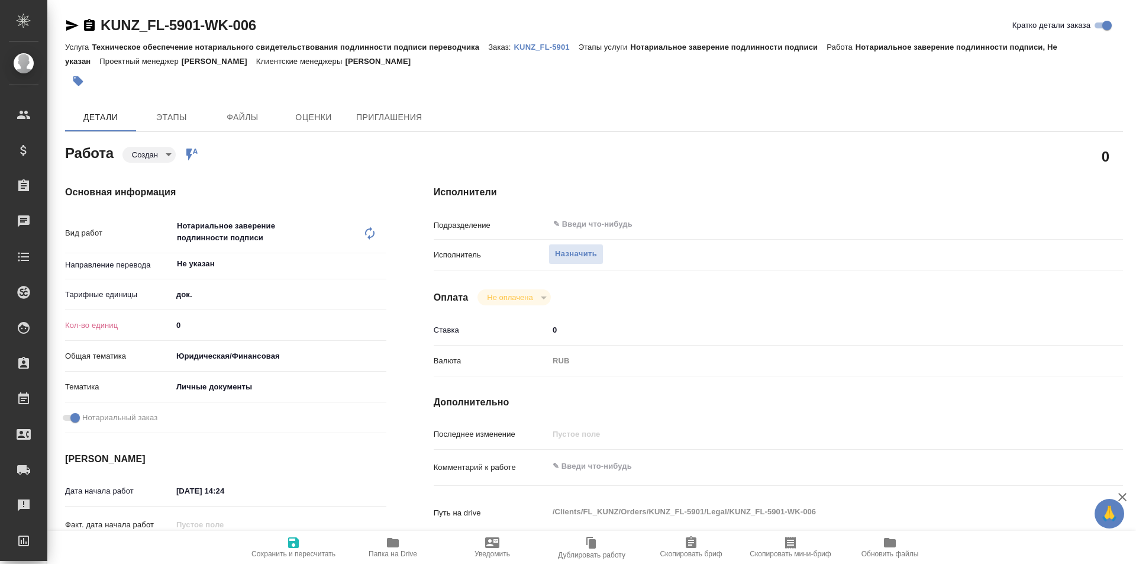
type textarea "x"
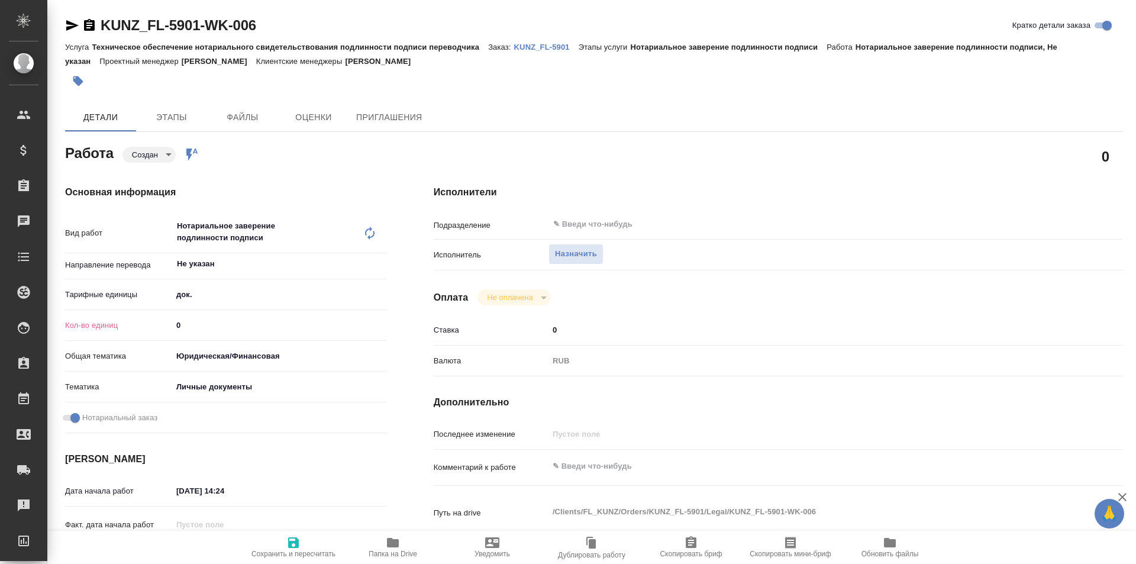
type textarea "x"
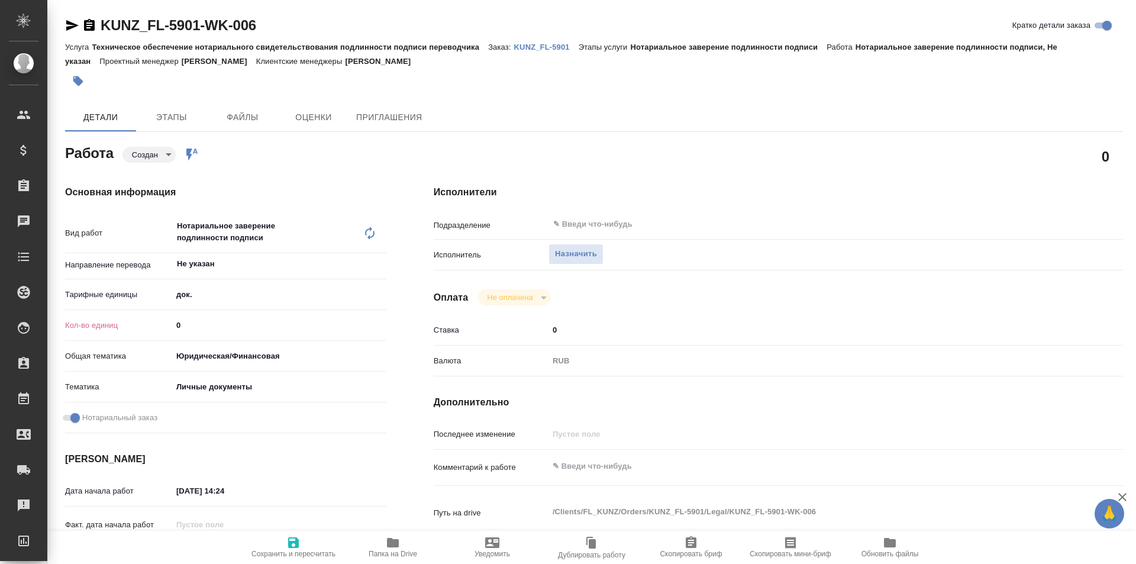
type textarea "x"
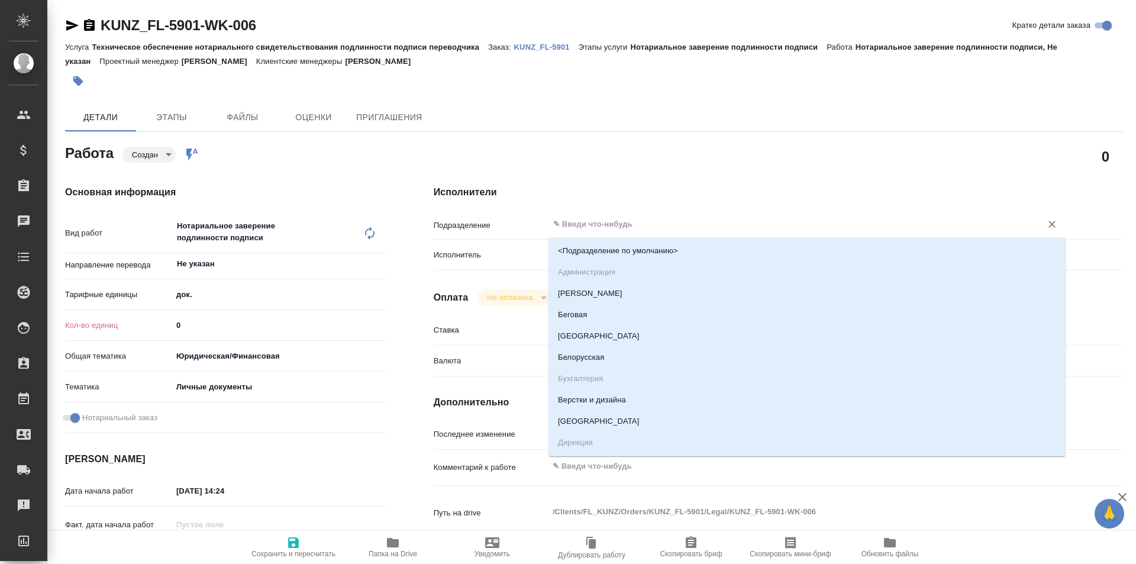
click at [616, 225] on input "text" at bounding box center [787, 224] width 470 height 14
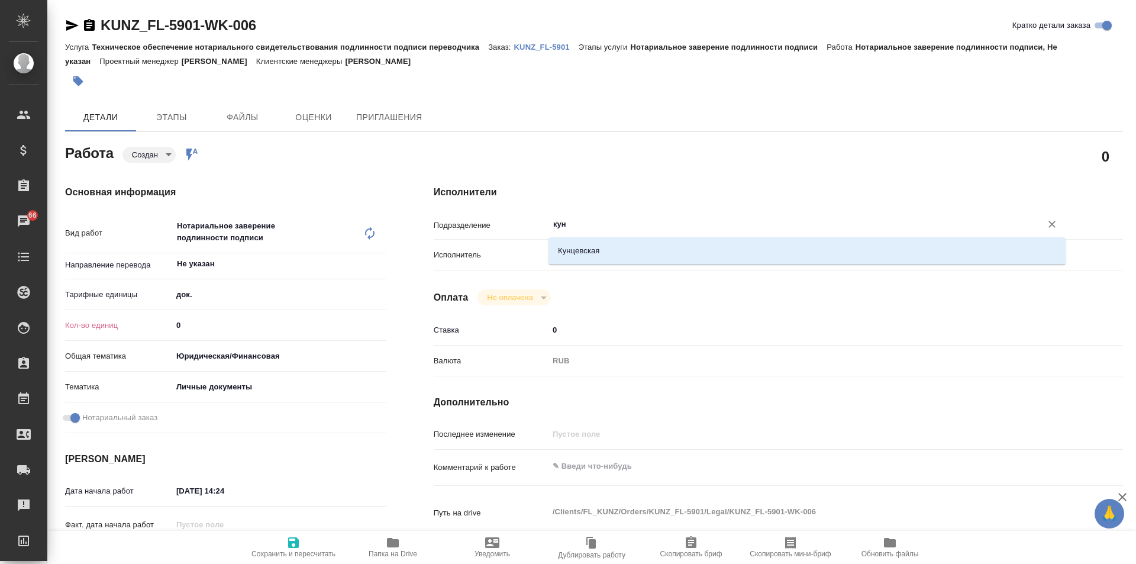
type input "кунц"
click at [622, 238] on div "Кунцевская" at bounding box center [806, 250] width 517 height 27
click at [616, 247] on li "Кунцевская" at bounding box center [806, 250] width 517 height 21
type textarea "x"
type input "Кунцевская"
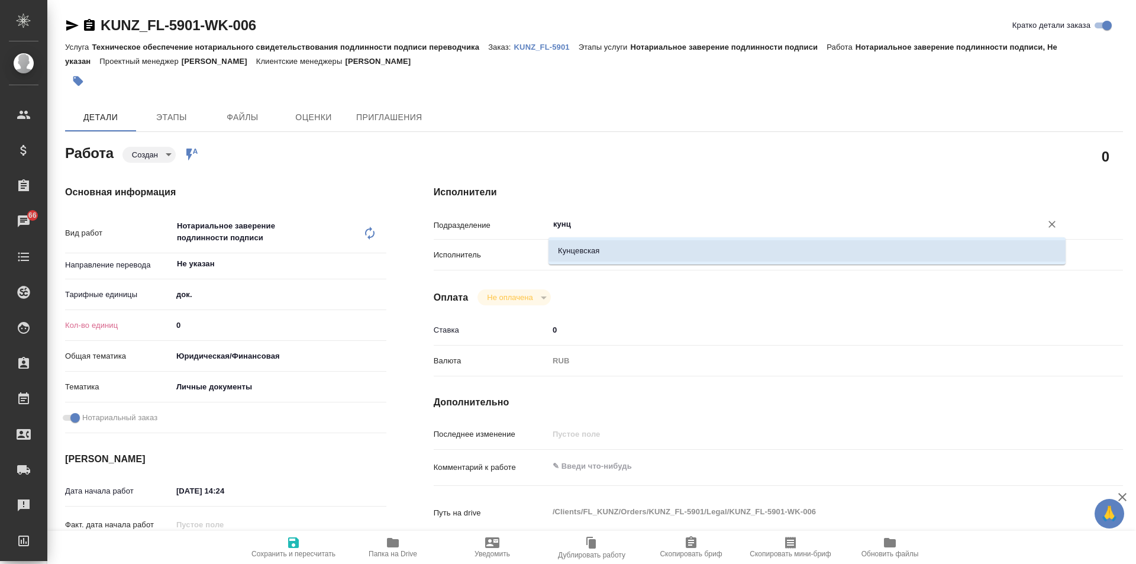
type textarea "x"
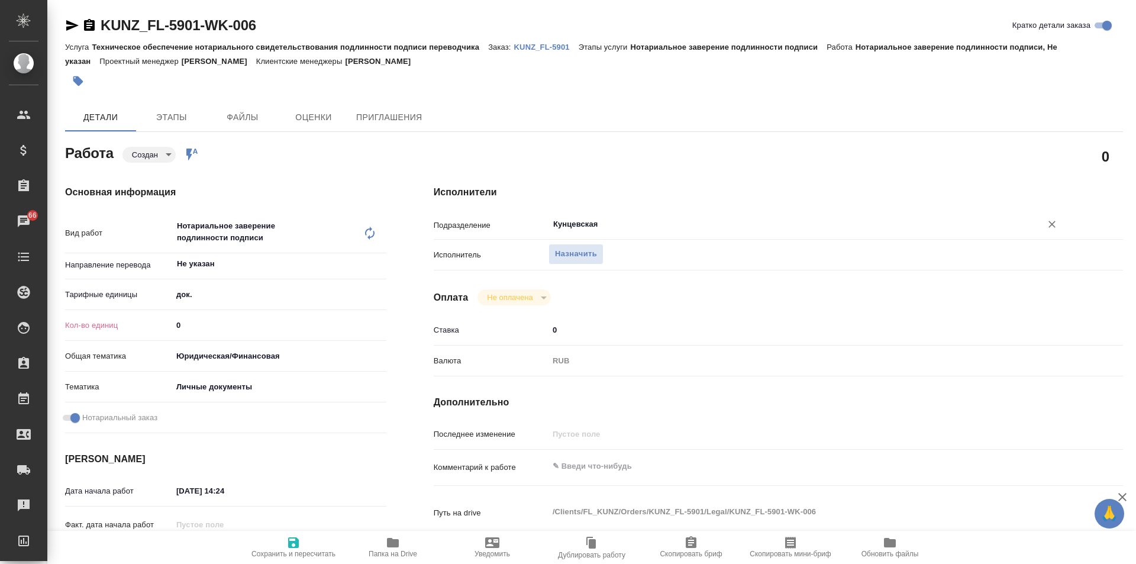
type input "Кунцевская"
click at [190, 324] on input "0" at bounding box center [279, 325] width 213 height 17
type textarea "x"
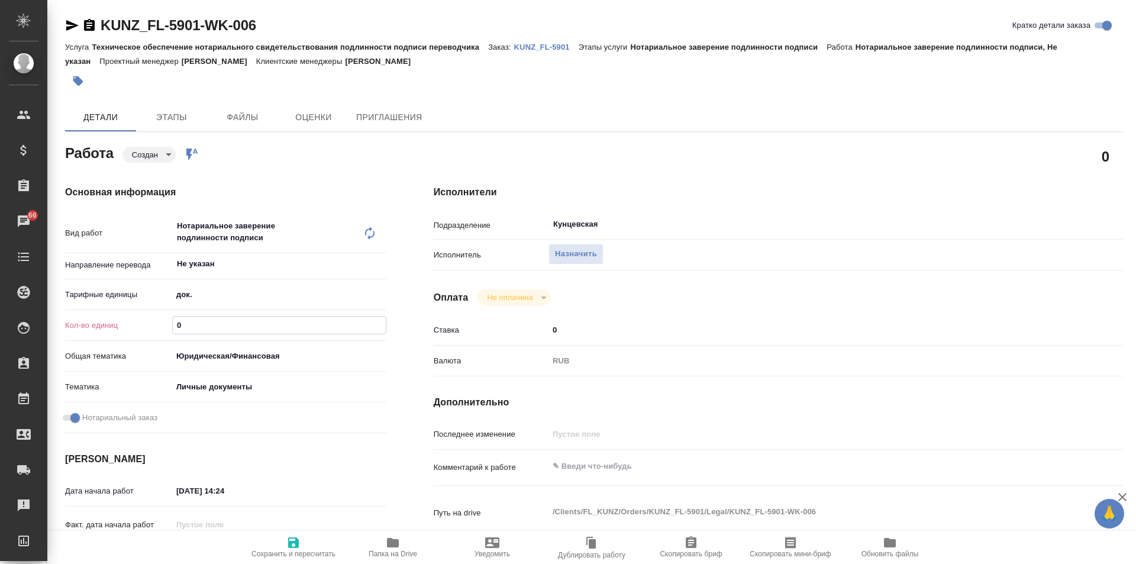
type textarea "x"
type input "1"
type textarea "x"
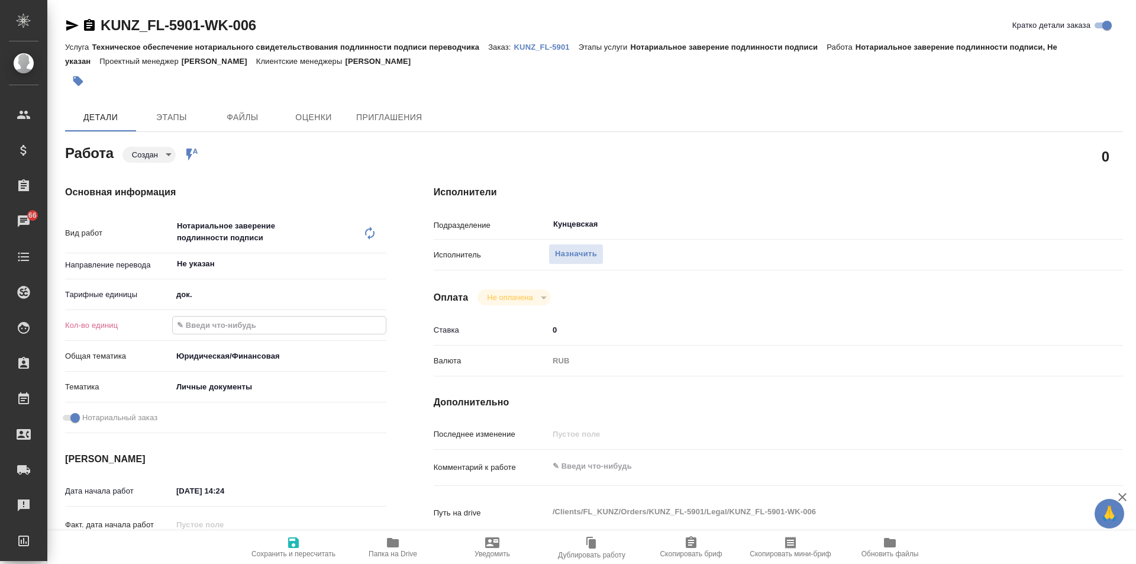
type textarea "x"
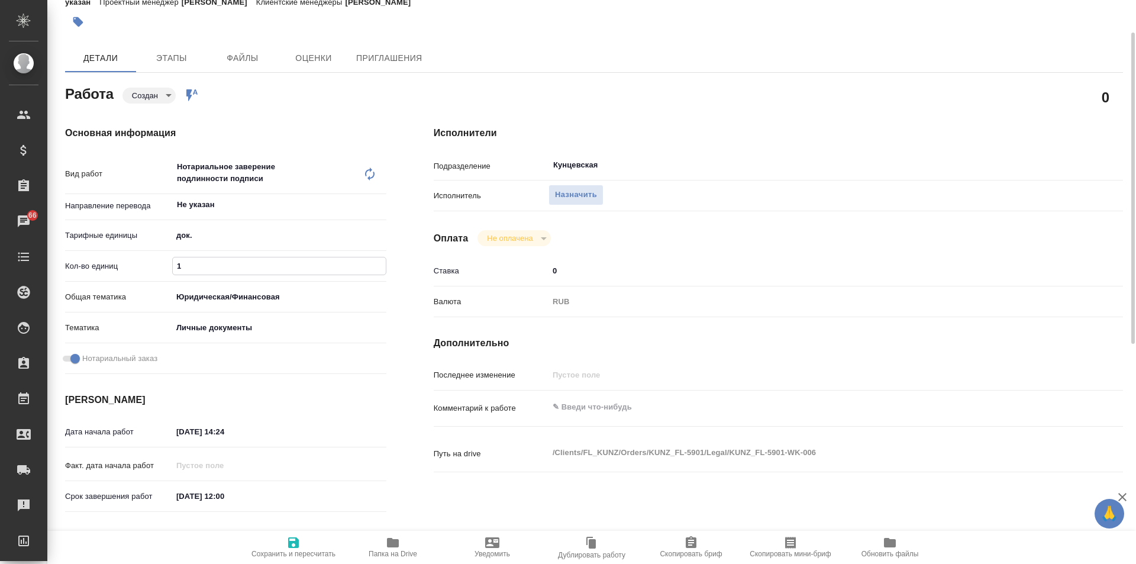
type input "1"
click at [292, 544] on icon "button" at bounding box center [293, 542] width 14 height 14
type textarea "x"
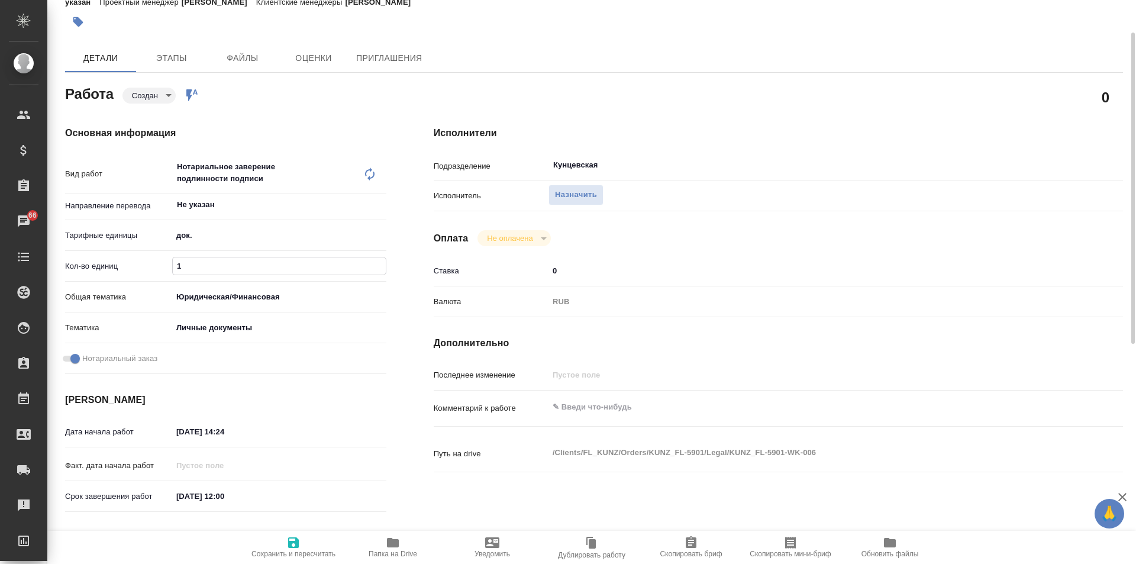
type textarea "x"
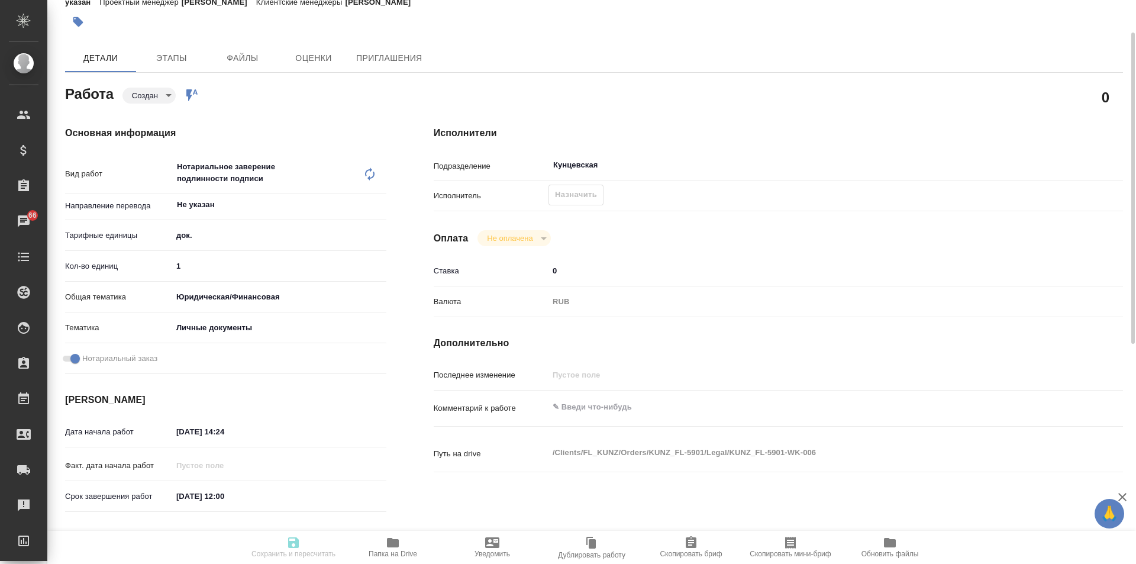
type textarea "x"
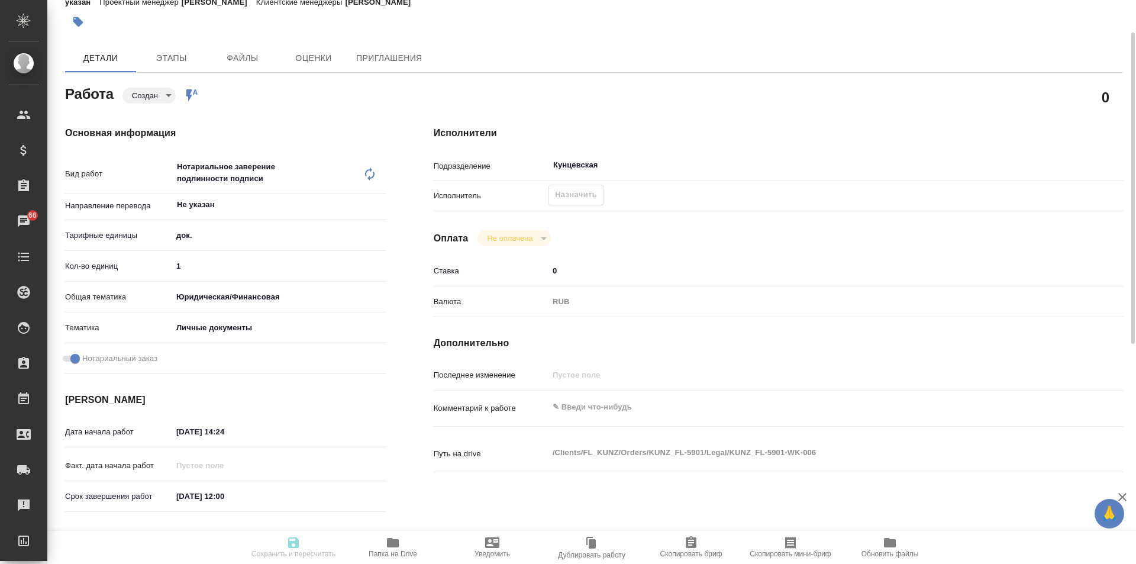
type textarea "x"
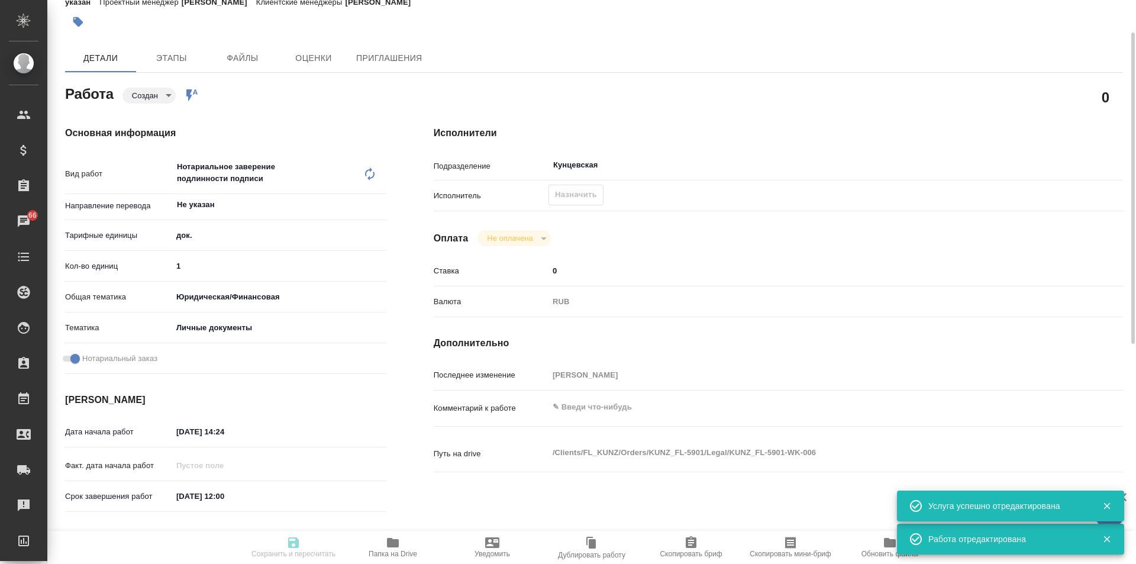
type input "created"
type textarea "Нотариальное заверение подлинности подписи"
type textarea "x"
type input "Не указан"
type input "5a8b1489cc6b4906c91bfd8b"
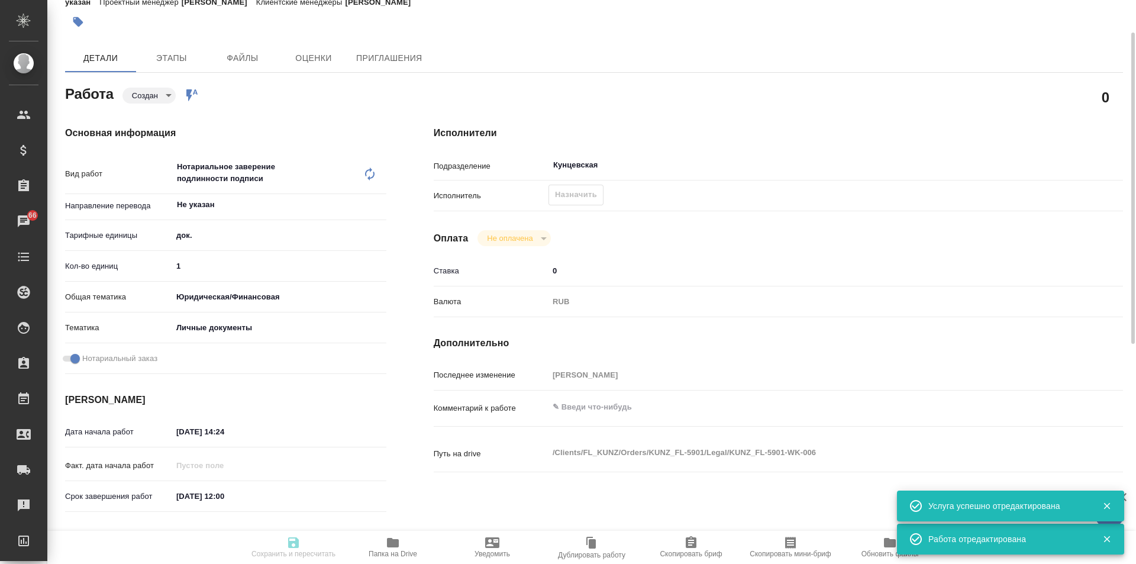
type input "1"
type input "yr-fn"
type input "5a8b8b956a9677013d343cfe"
checkbox input "true"
type input "[DATE] 14:24"
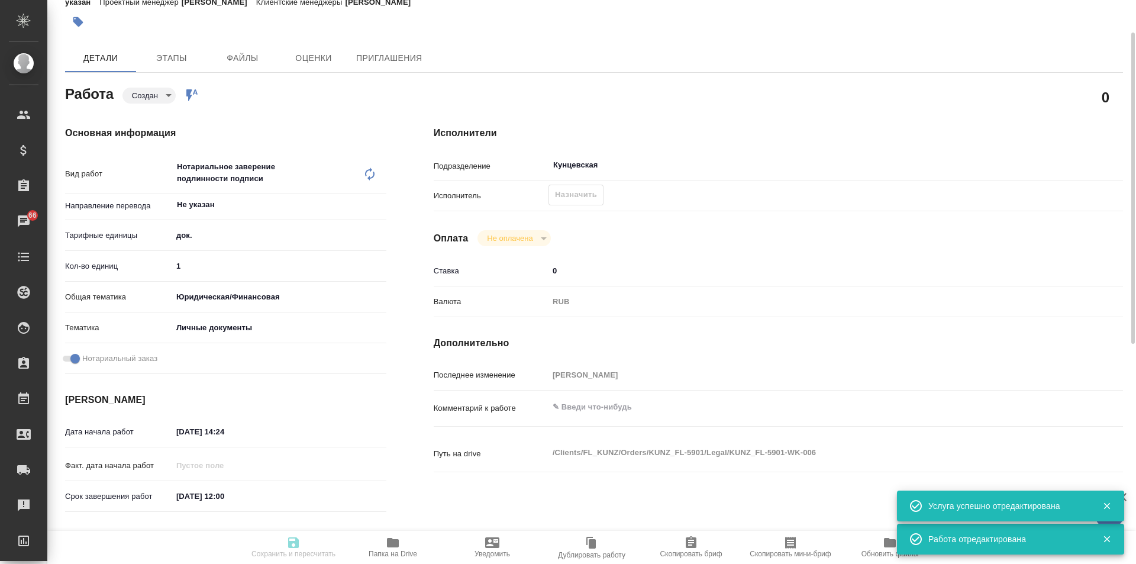
type input "[DATE] 12:00"
type input "Кунцевская"
type input "notPayed"
type input "0"
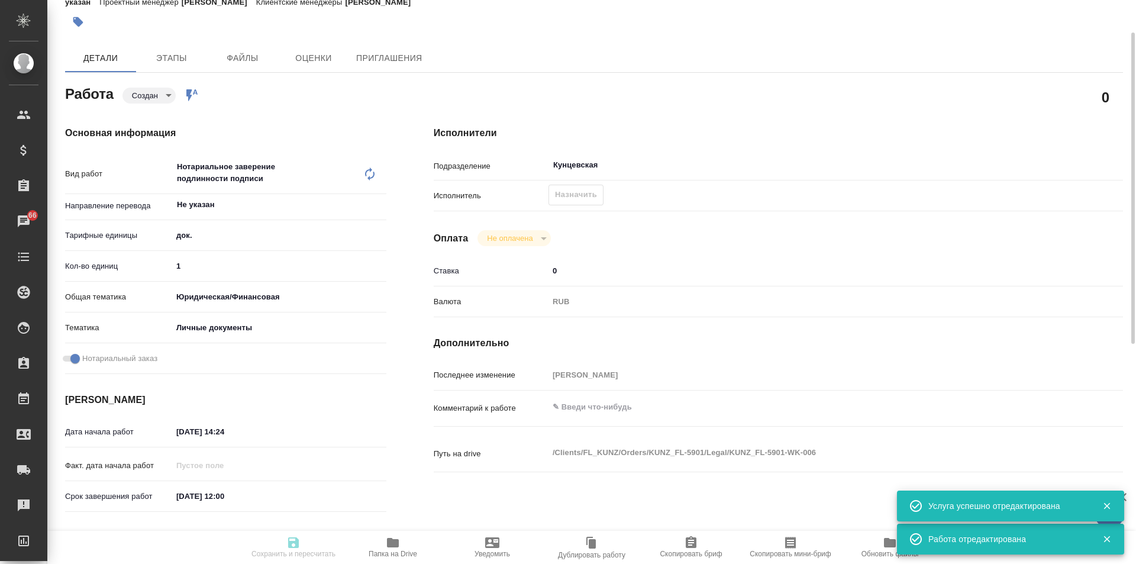
type input "RUB"
type input "[PERSON_NAME]"
type textarea "x"
type textarea "/Clients/FL_KUNZ/Orders/KUNZ_FL-5901/Legal/KUNZ_FL-5901-WK-006"
type textarea "x"
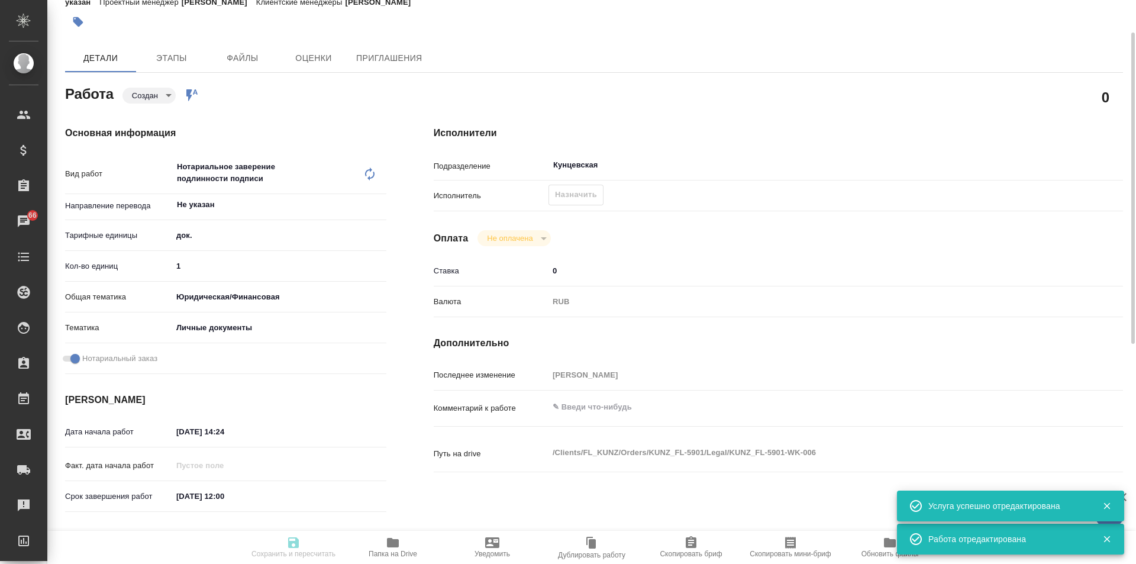
type input "KUNZ_FL-5901"
type input "Техническое обеспечение нотариального свидетельствования подлинности подписи пе…"
type input "Нотариальное заверение подлинности подписи"
type input "[PERSON_NAME]"
type input "/Clients/FL_KUNZ/Orders/KUNZ_FL-5901"
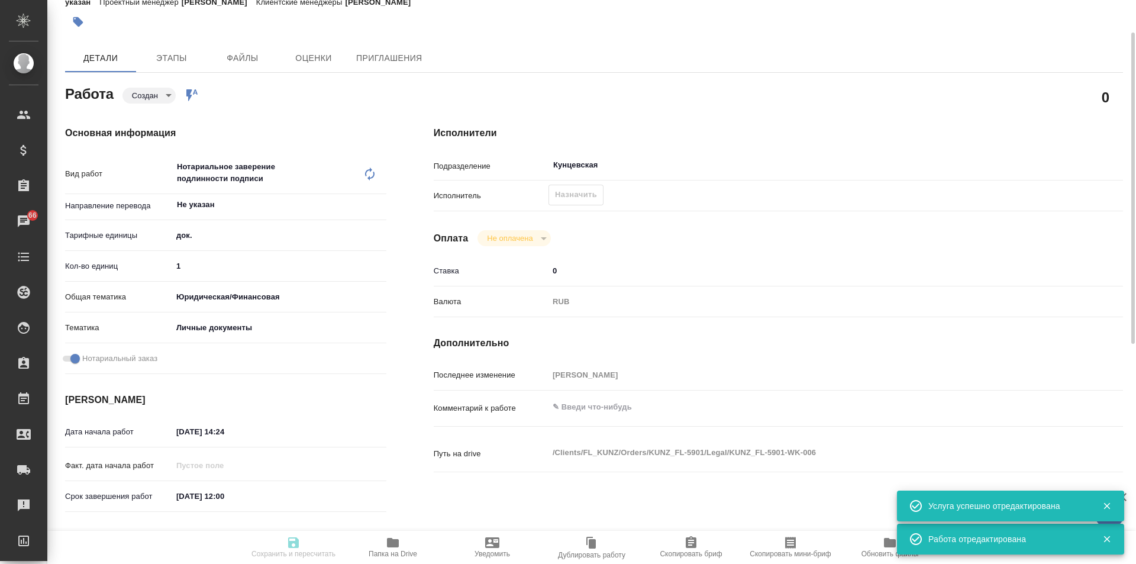
type textarea "x"
type textarea "Поспорт тадж-рус. На Сахарово"
type textarea "x"
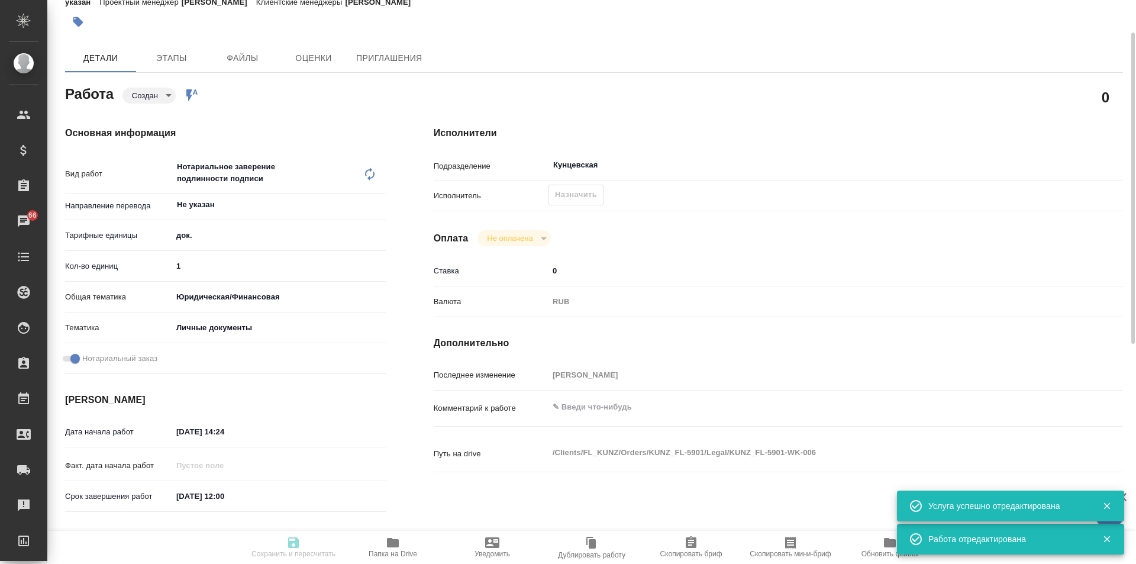
type textarea "x"
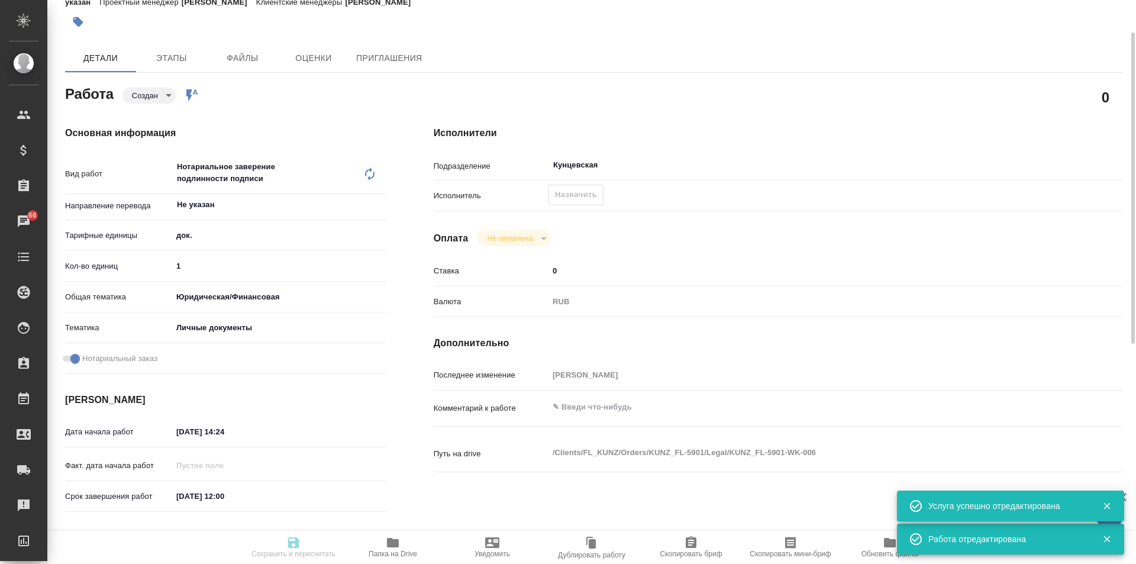
type textarea "x"
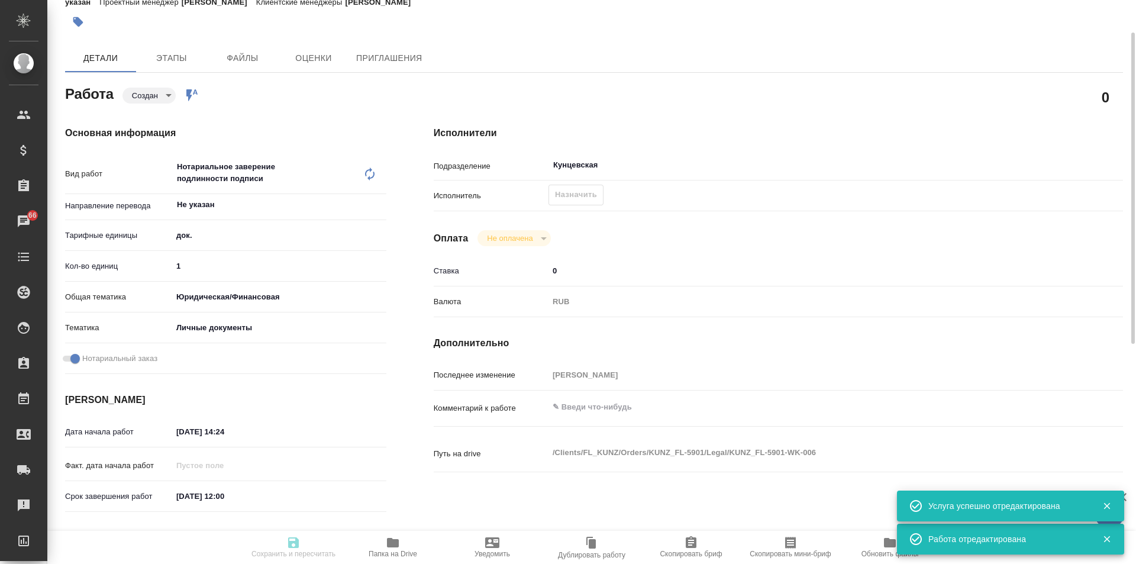
type textarea "x"
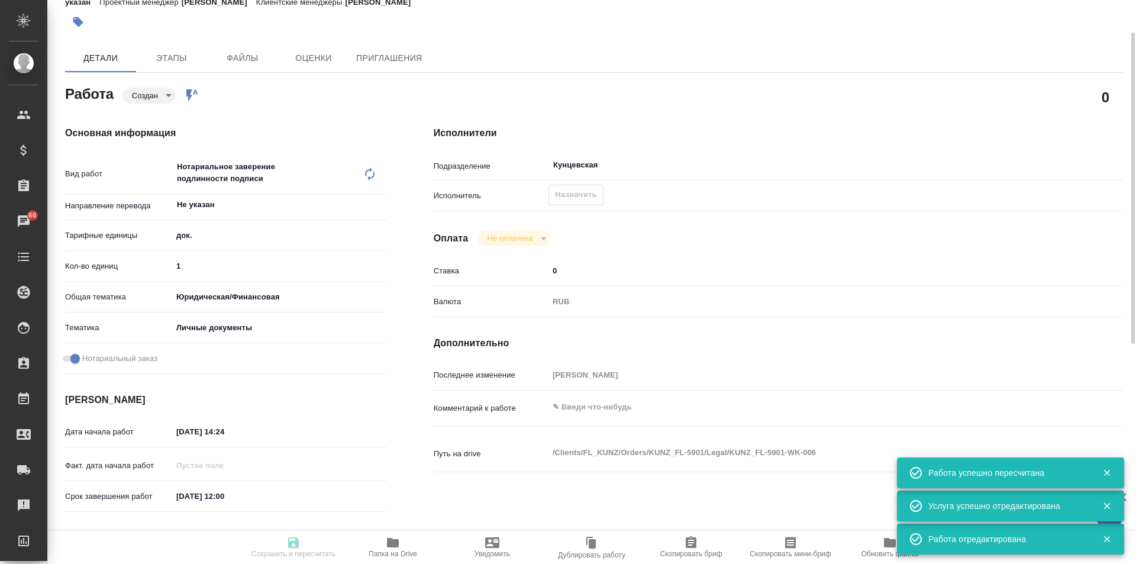
type input "created"
type textarea "Нотариальное заверение подлинности подписи"
type textarea "x"
type input "Не указан"
type input "5a8b1489cc6b4906c91bfd8b"
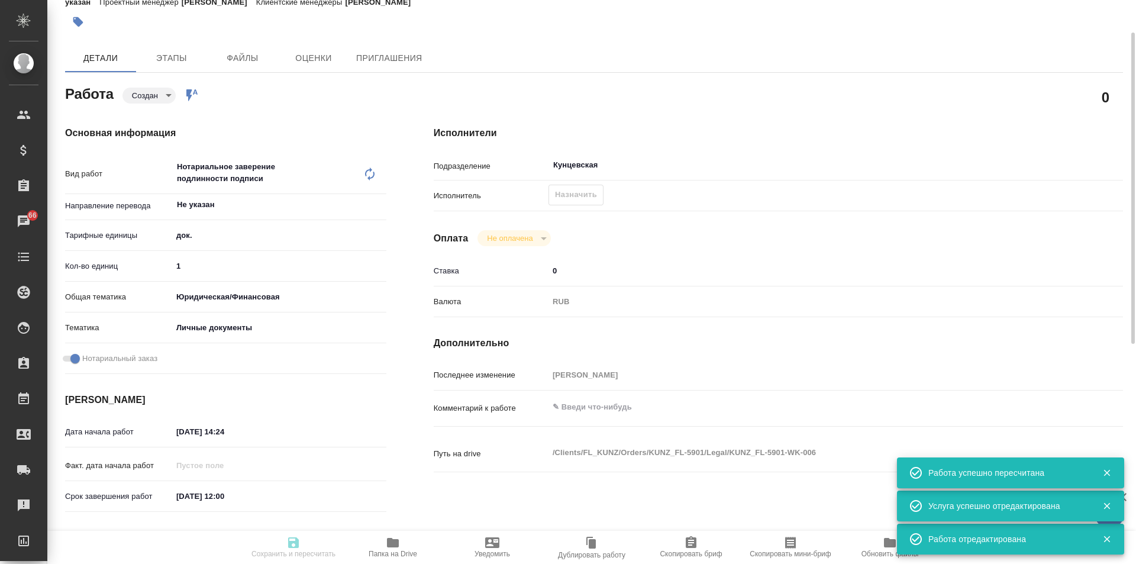
type input "1"
type input "yr-fn"
type input "5a8b8b956a9677013d343cfe"
checkbox input "true"
type input "[DATE] 14:24"
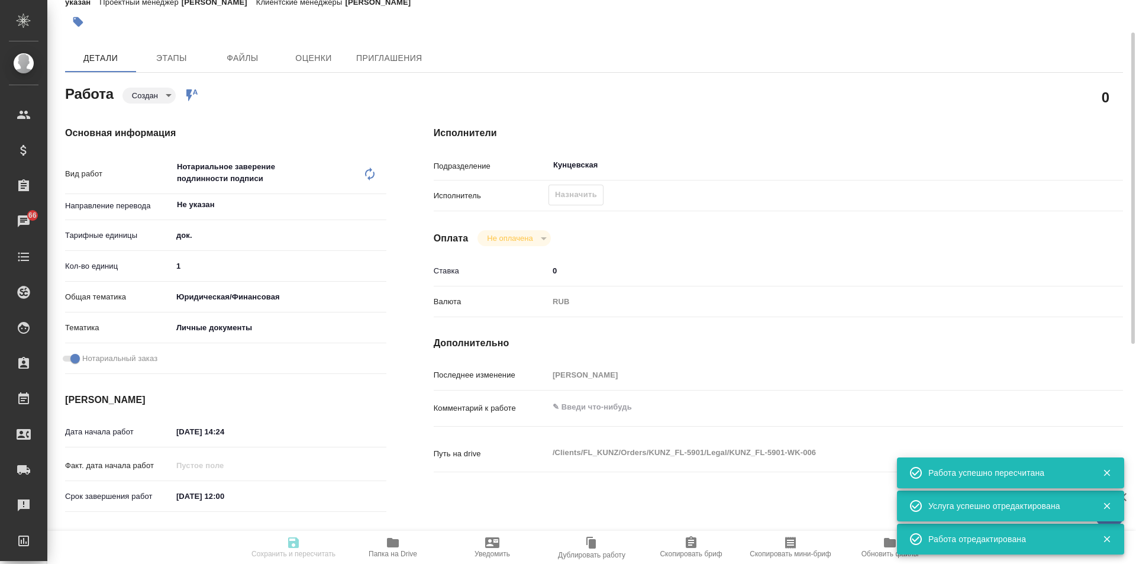
type input "[DATE] 12:00"
type input "Кунцевская"
type input "notPayed"
type input "0"
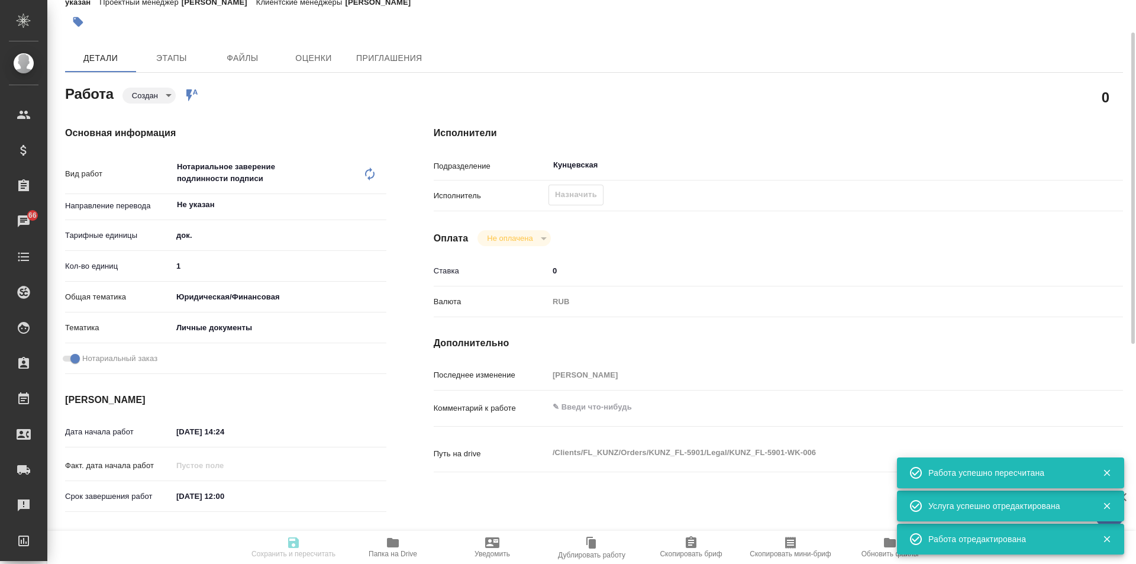
type input "RUB"
type input "[PERSON_NAME]"
type textarea "x"
type textarea "/Clients/FL_KUNZ/Orders/KUNZ_FL-5901/Legal/KUNZ_FL-5901-WK-006"
type textarea "x"
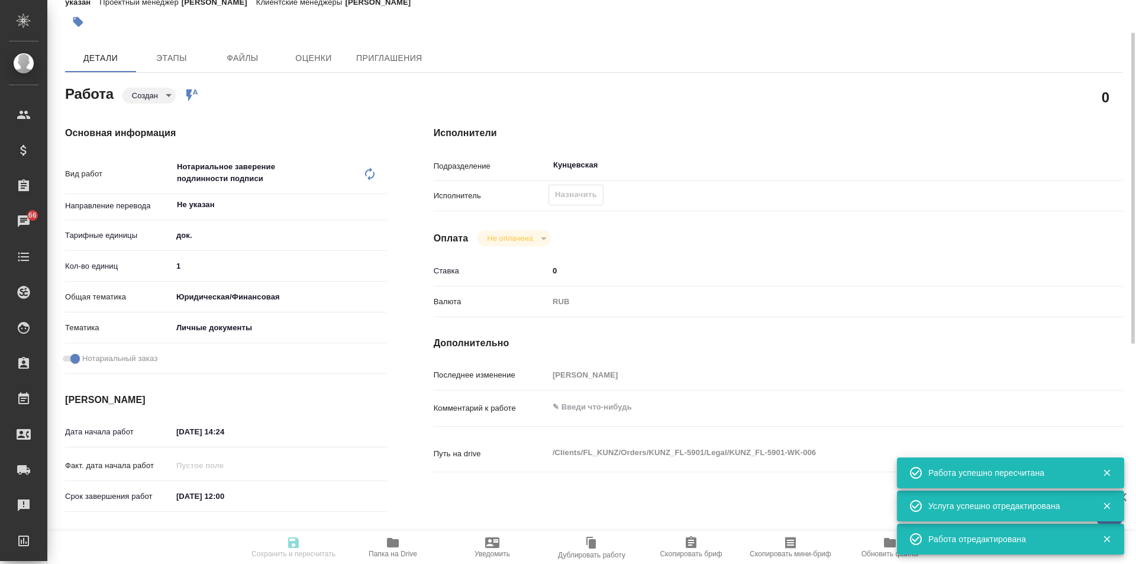
type input "KUNZ_FL-5901"
type input "Техническое обеспечение нотариального свидетельствования подлинности подписи пе…"
type input "Нотариальное заверение подлинности подписи"
type input "[PERSON_NAME]"
type input "/Clients/FL_KUNZ/Orders/KUNZ_FL-5901"
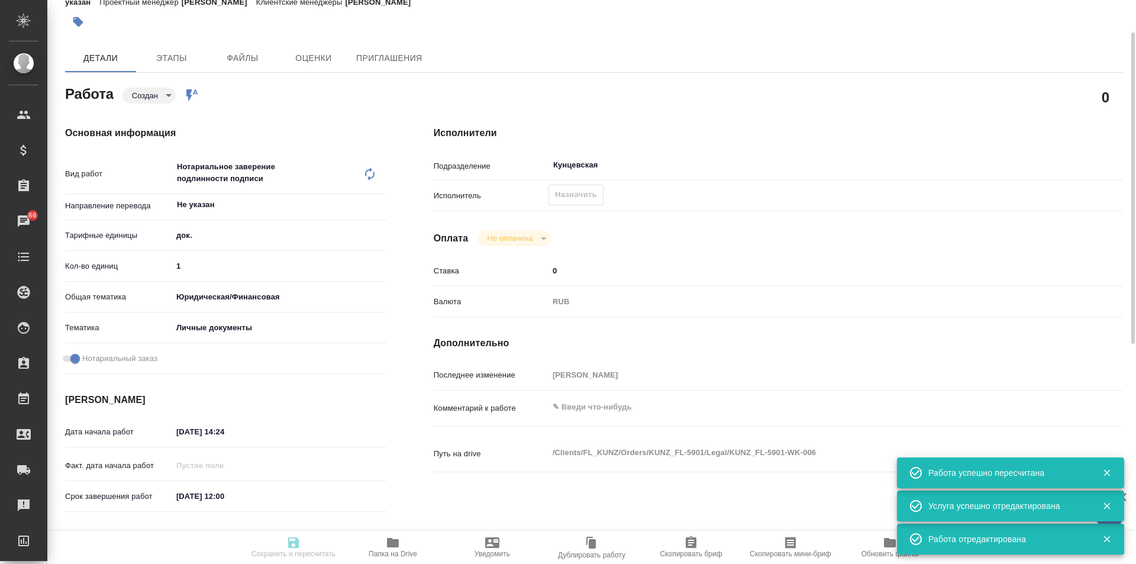
type textarea "x"
type textarea "Поспорт тадж-рус. На Сахарово"
type textarea "x"
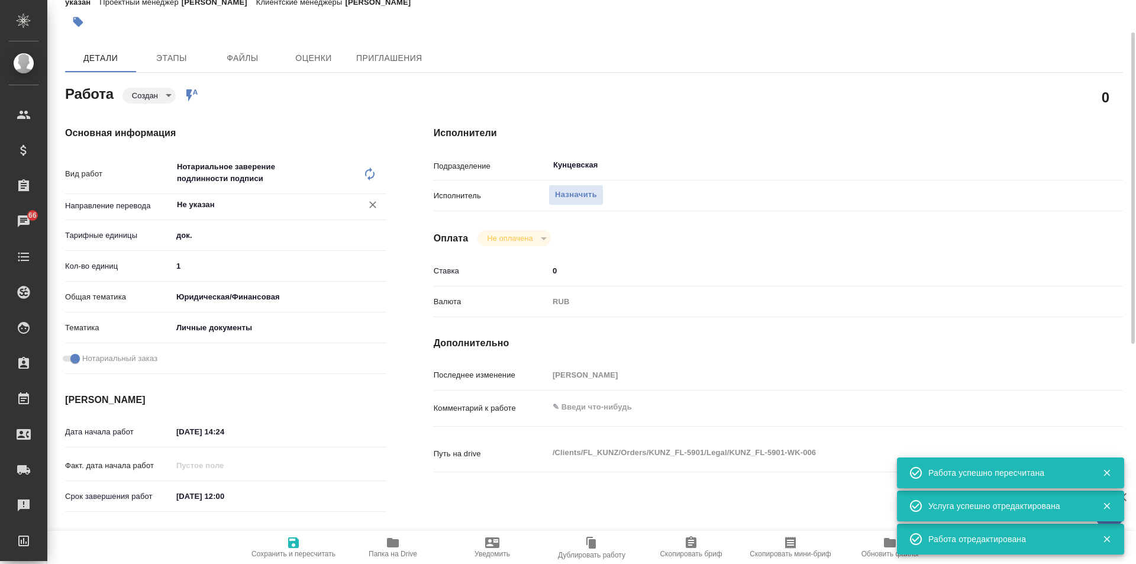
type textarea "x"
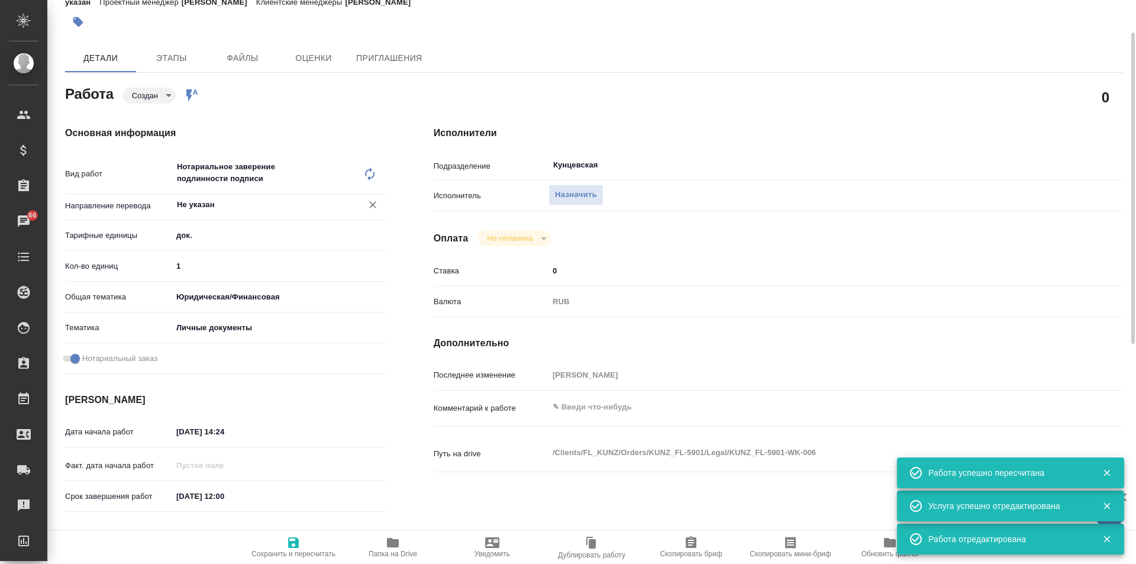
type textarea "x"
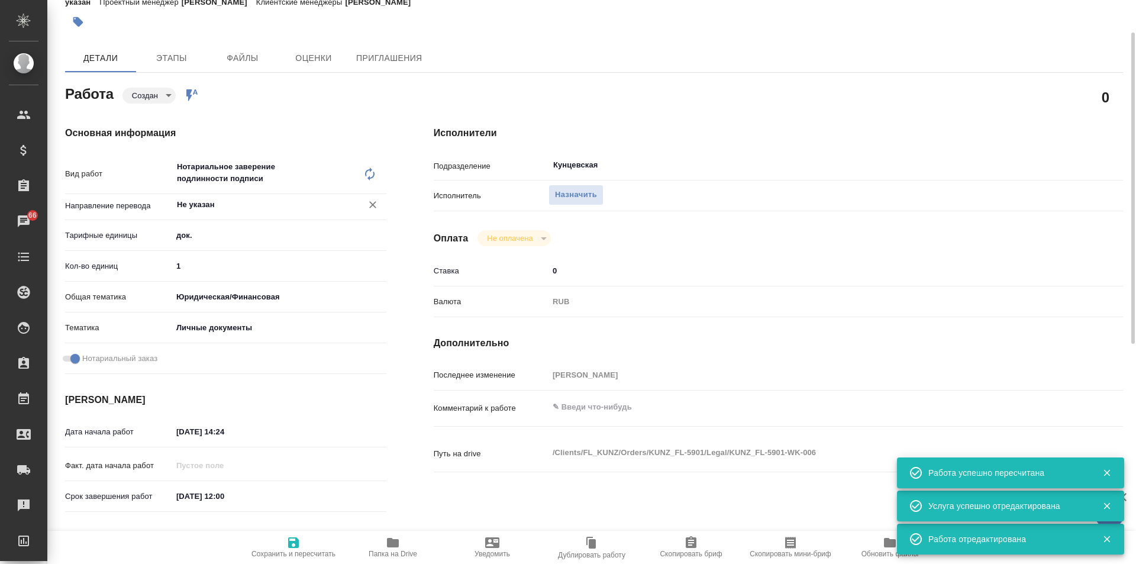
type textarea "x"
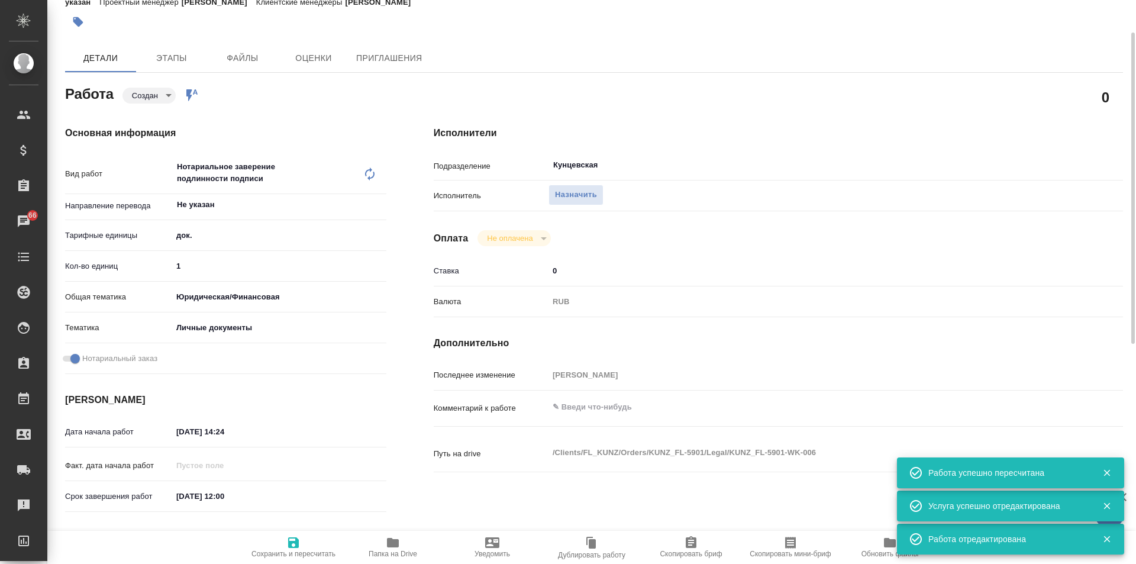
type textarea "x"
click at [559, 191] on span "Назначить" at bounding box center [576, 195] width 42 height 14
type textarea "x"
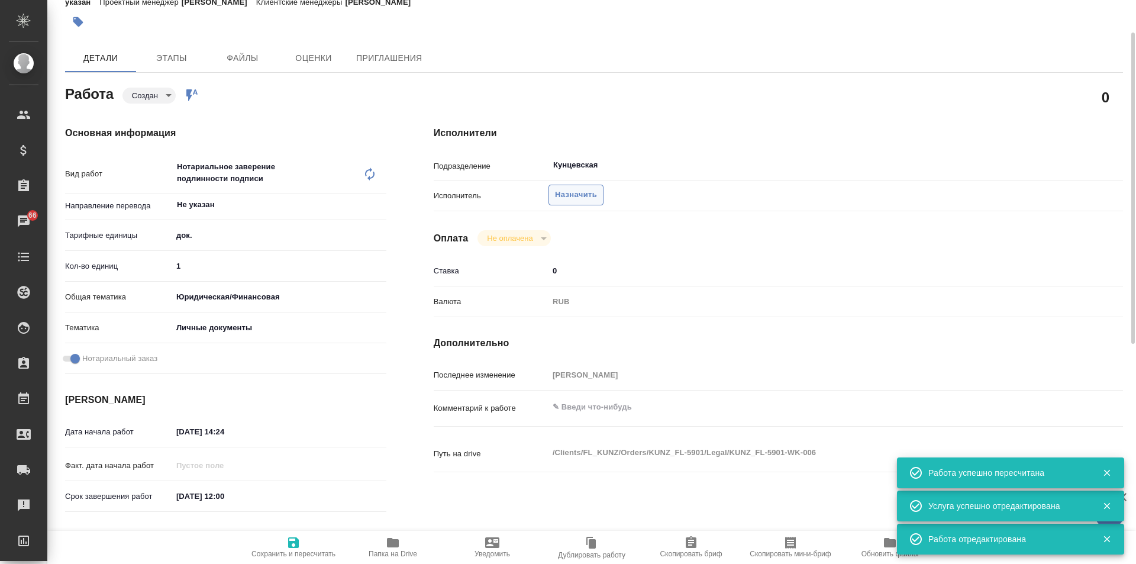
type textarea "x"
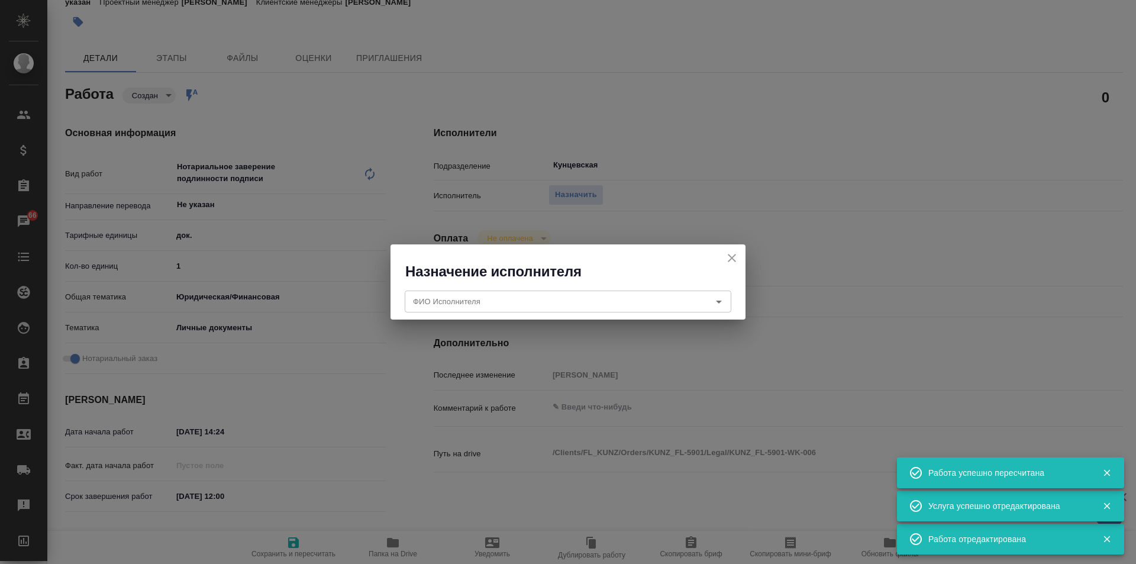
type textarea "x"
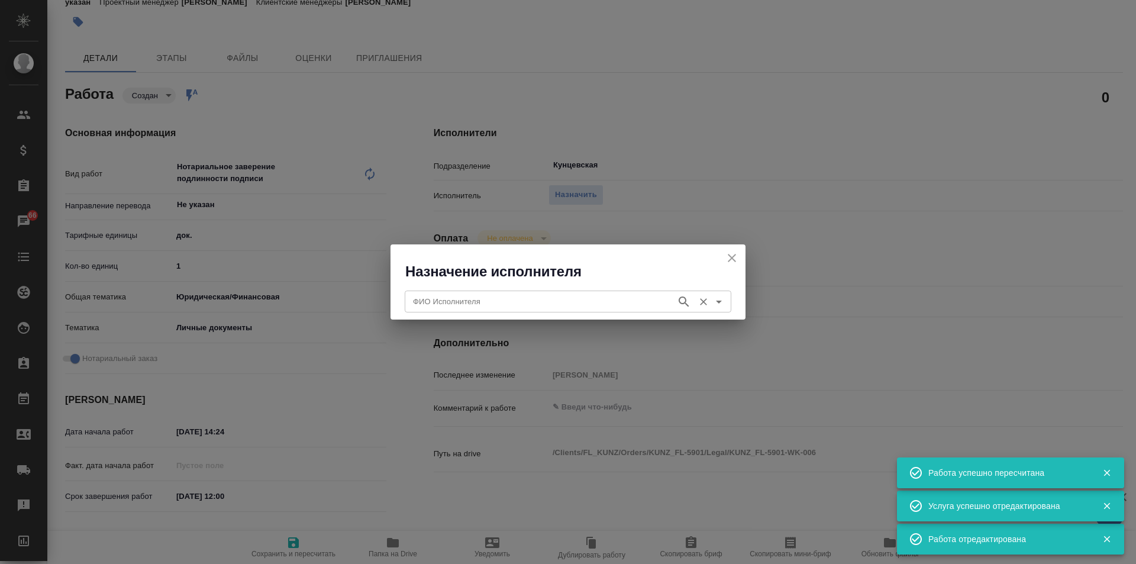
click at [470, 289] on div "ФИО Исполнителя ФИО Исполнителя" at bounding box center [568, 300] width 327 height 28
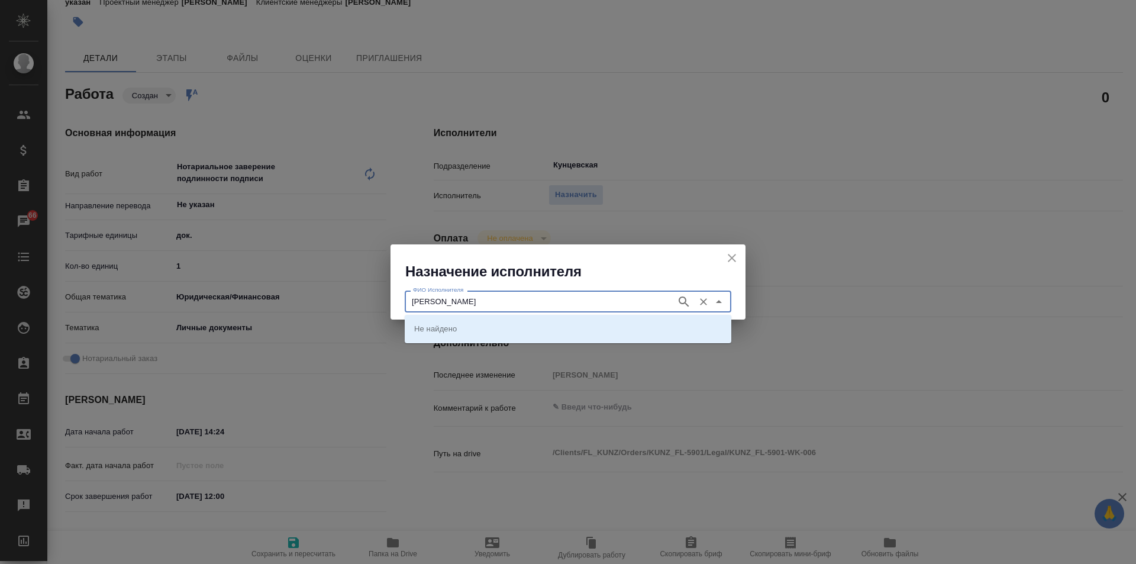
type input "[PERSON_NAME]"
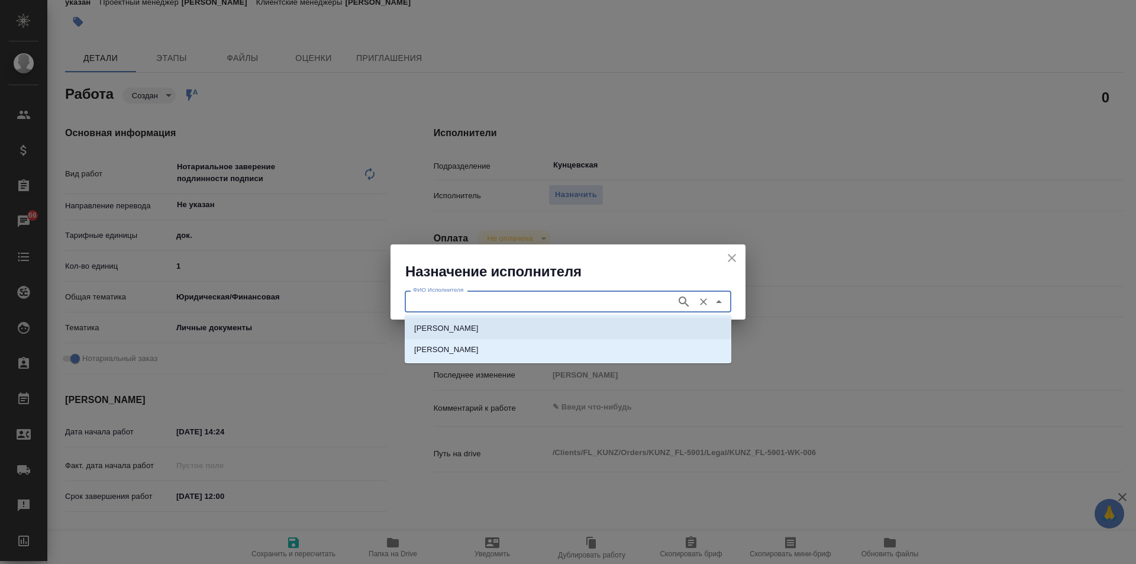
click at [479, 325] on p "[PERSON_NAME]" at bounding box center [446, 328] width 64 height 12
type input "[PERSON_NAME]"
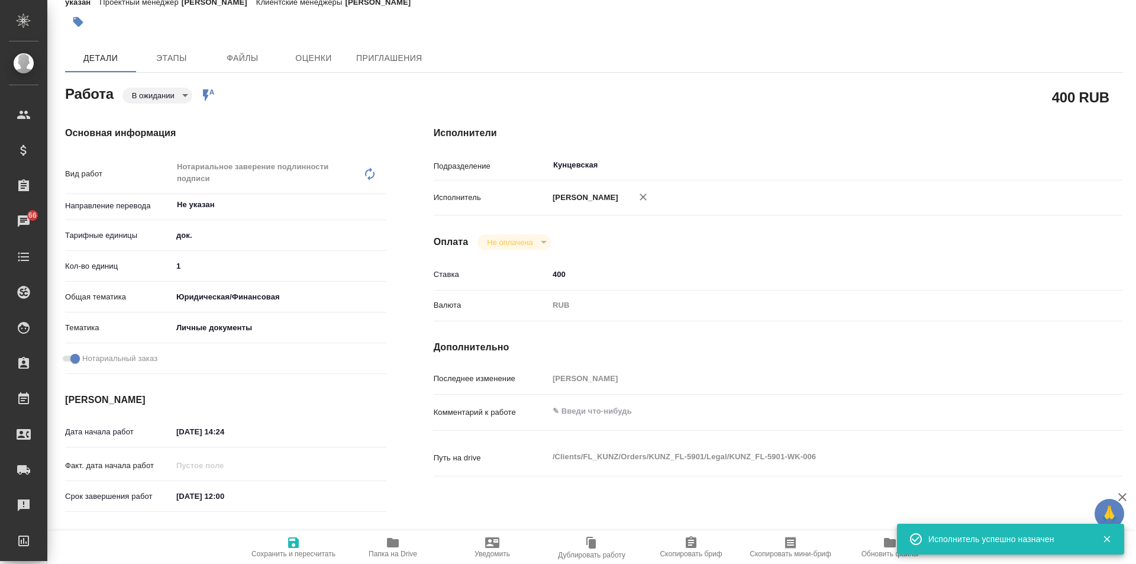
type textarea "x"
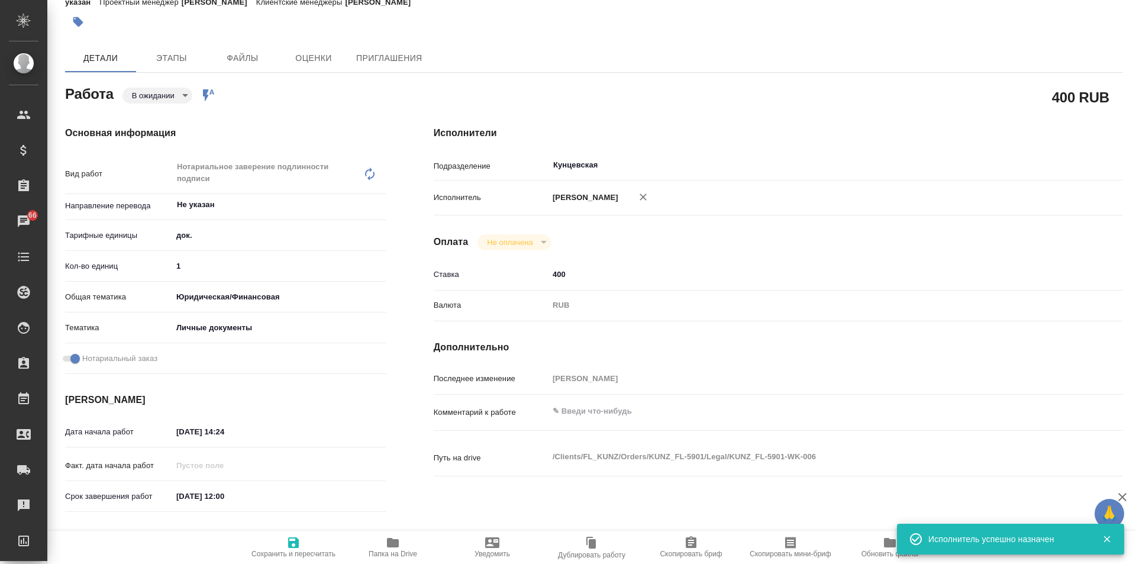
type textarea "x"
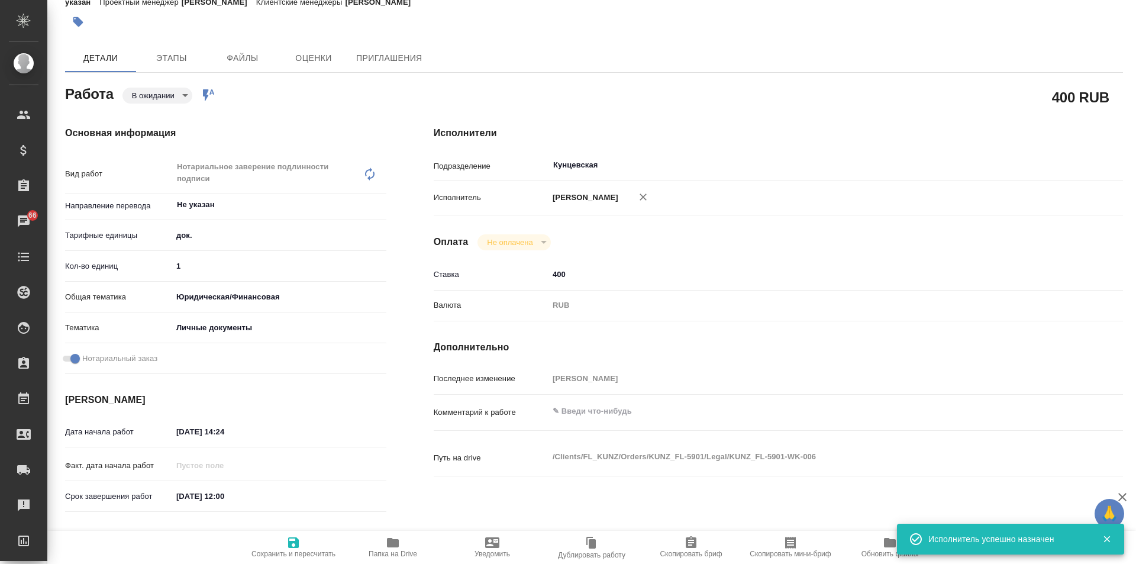
type textarea "x"
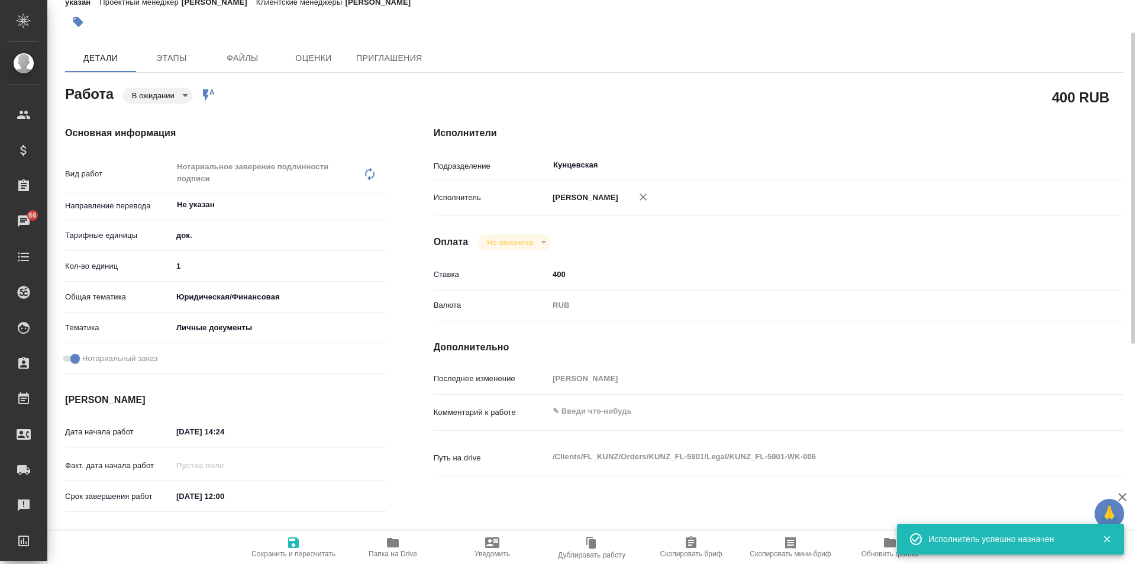
type textarea "x"
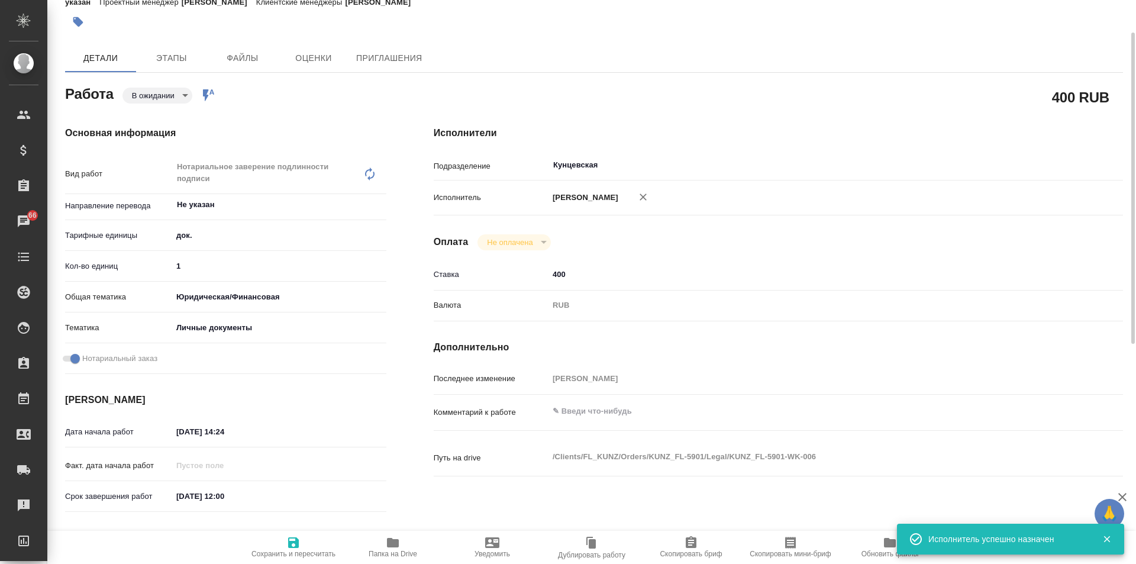
click at [287, 546] on icon "button" at bounding box center [293, 542] width 14 height 14
type textarea "x"
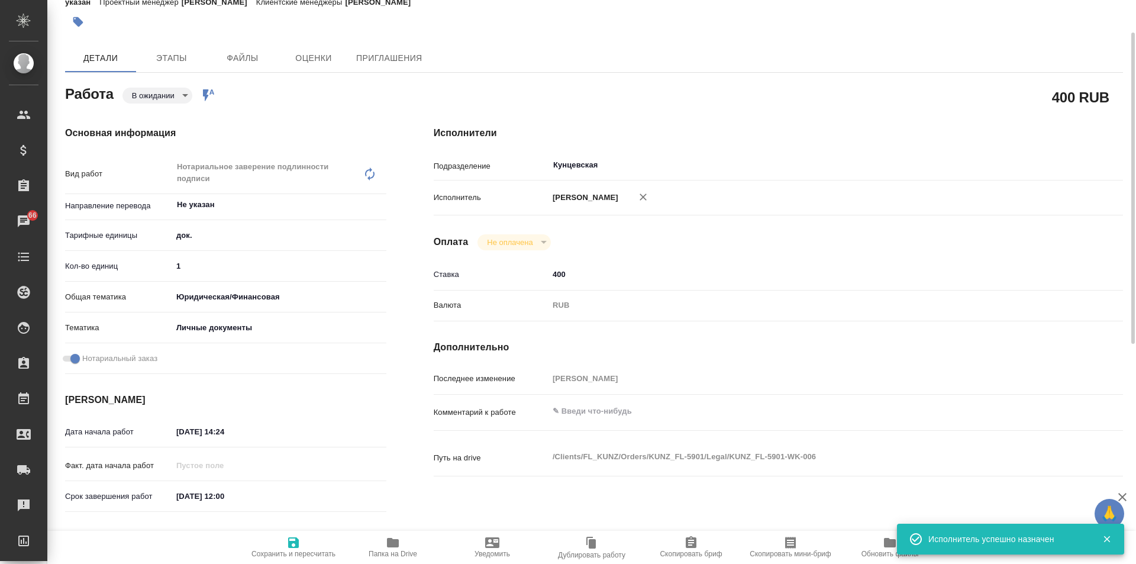
type textarea "x"
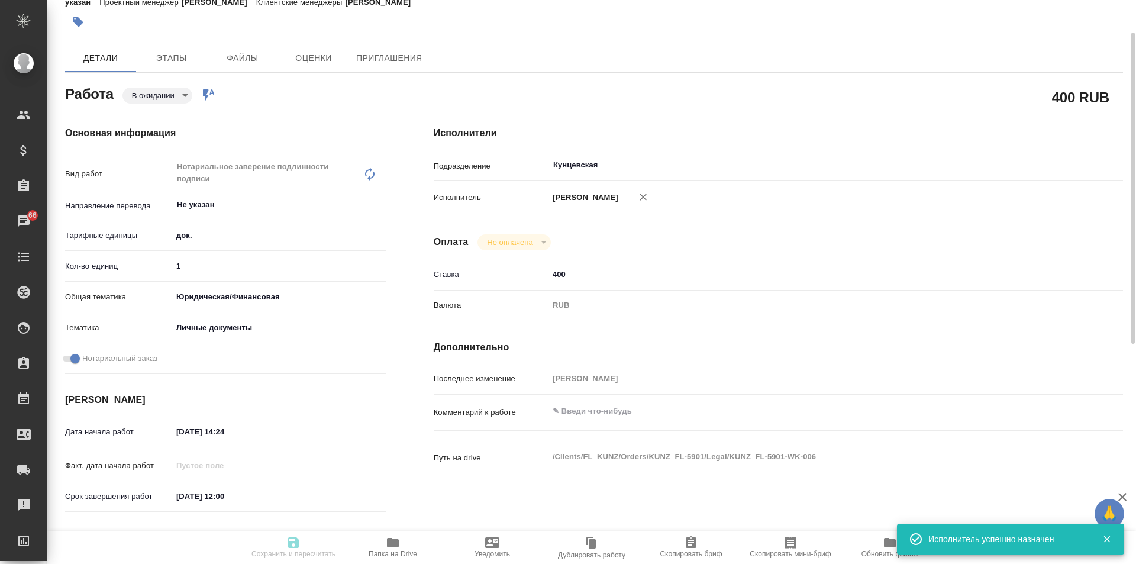
type textarea "x"
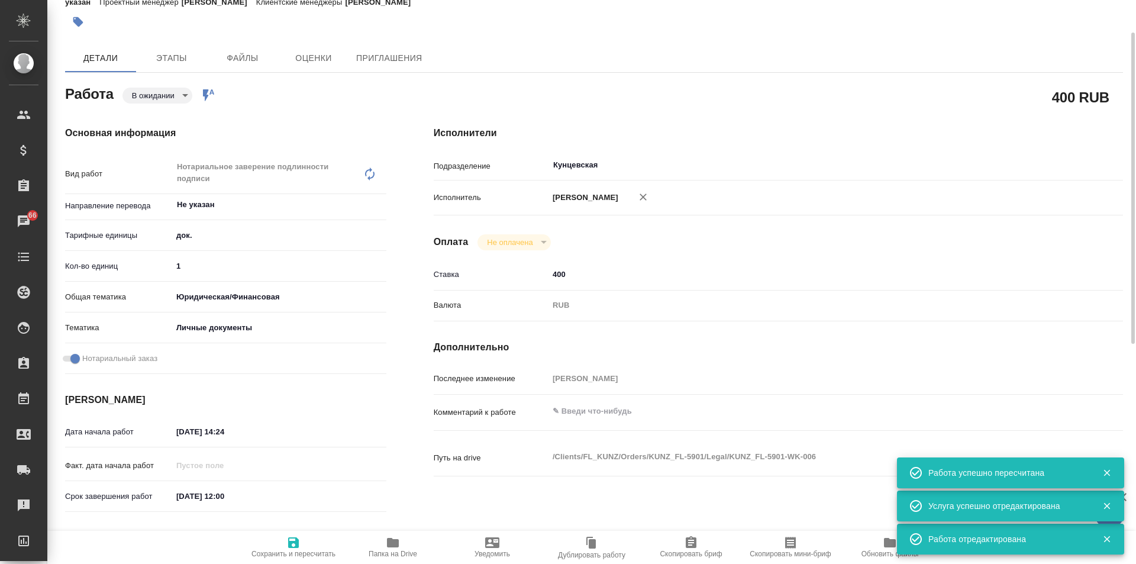
scroll to position [237, 0]
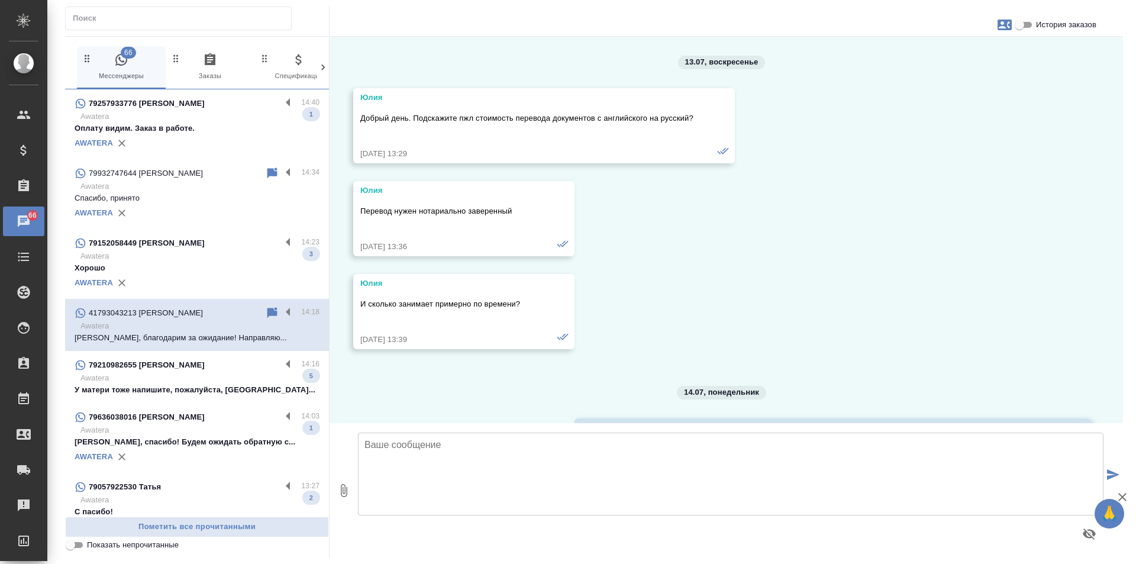
scroll to position [9240, 0]
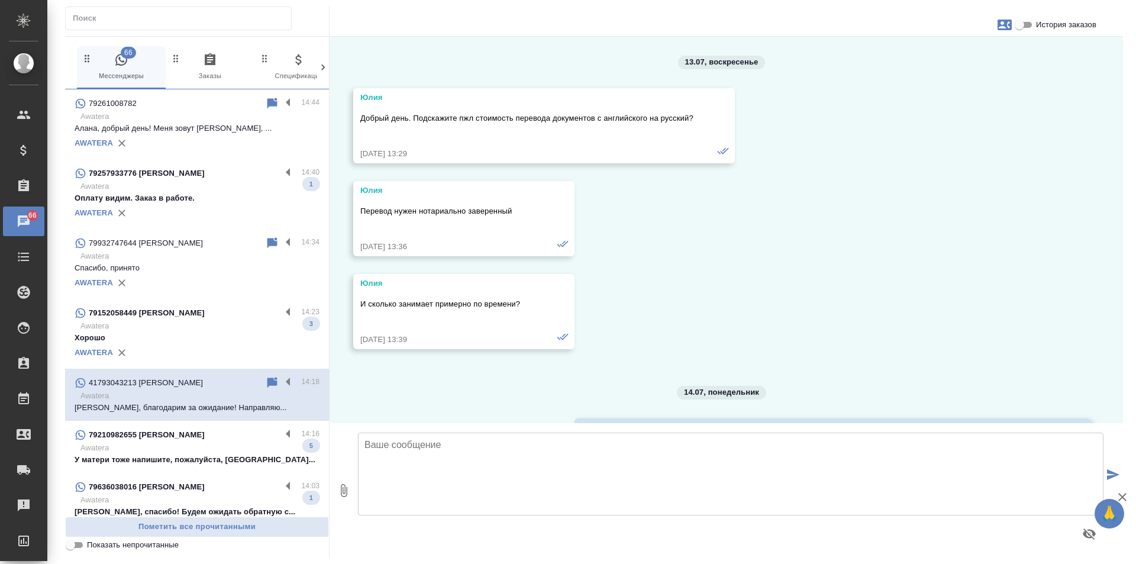
scroll to position [9240, 0]
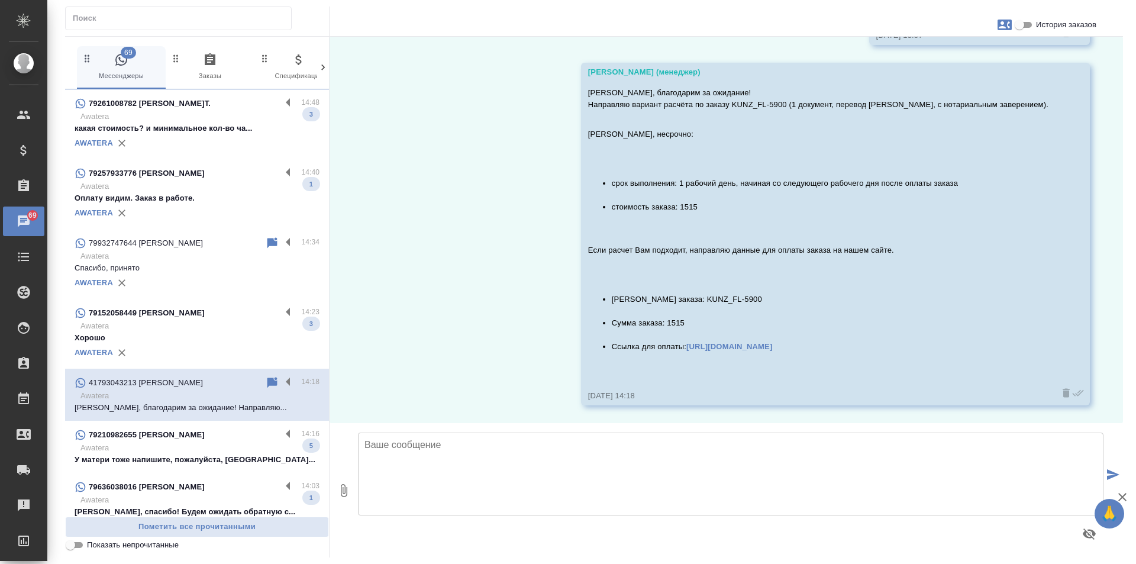
scroll to position [9240, 0]
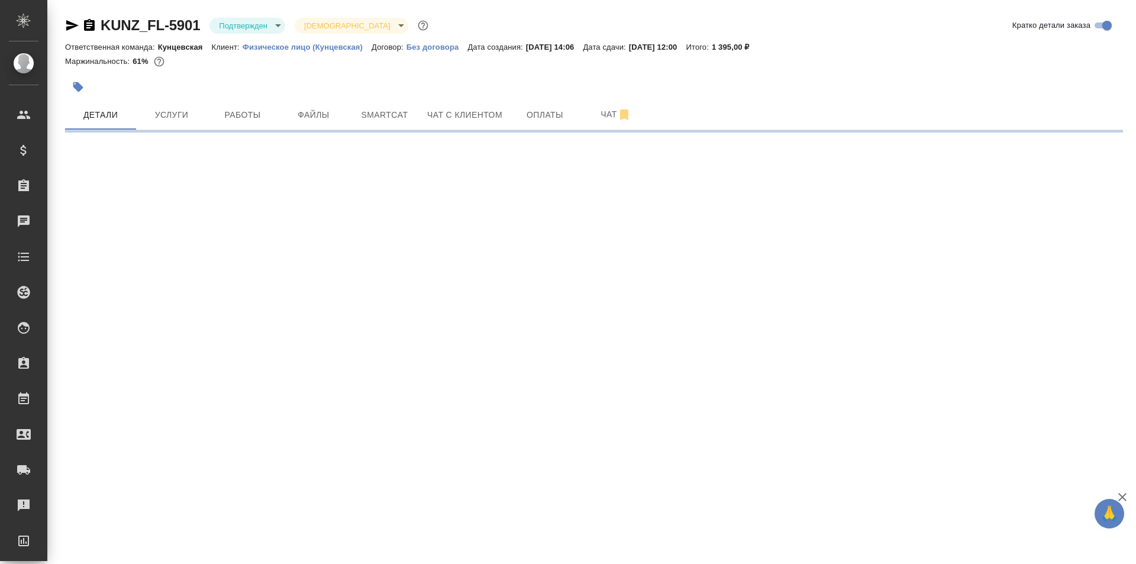
select select "RU"
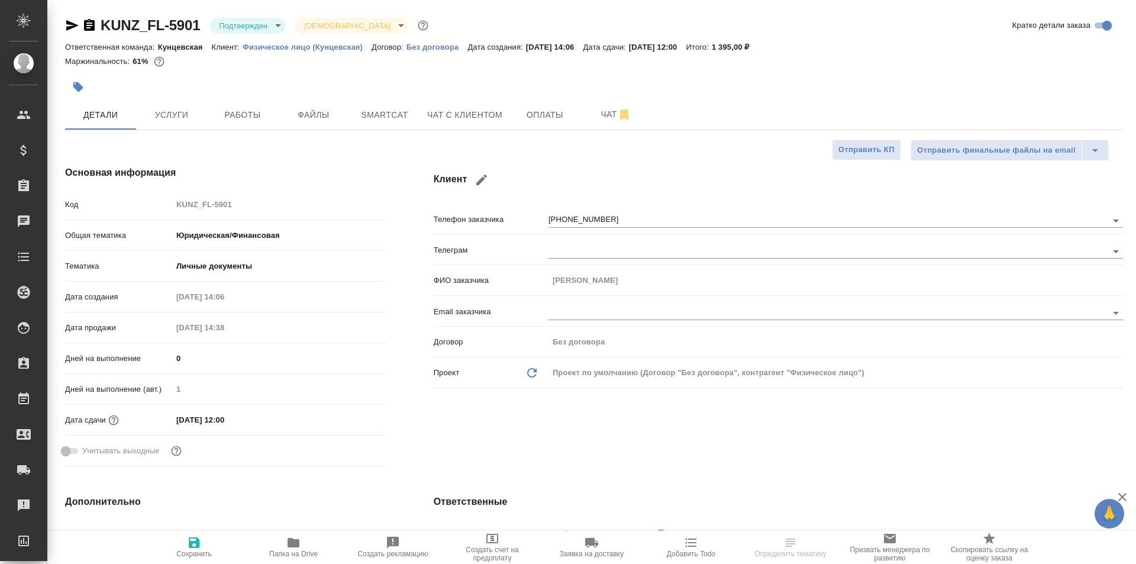
type textarea "x"
click at [243, 114] on span "Работы" at bounding box center [242, 115] width 57 height 15
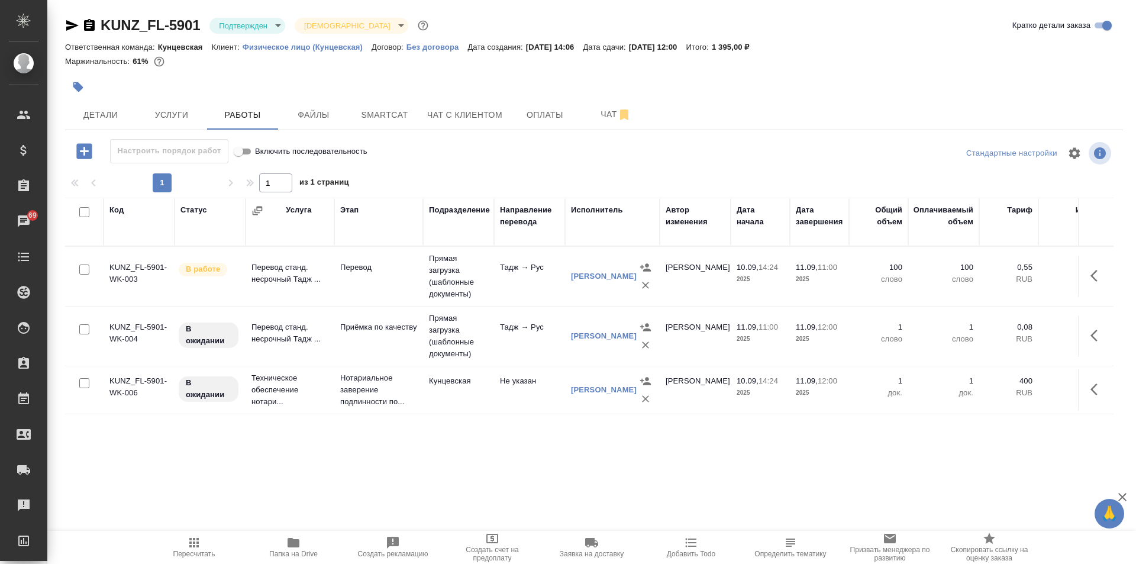
click at [275, 24] on body "🙏 .cls-1 fill:#fff; AWATERA Zotova Ekaterina Клиенты Спецификации Заказы 69 Чат…" at bounding box center [568, 282] width 1136 height 564
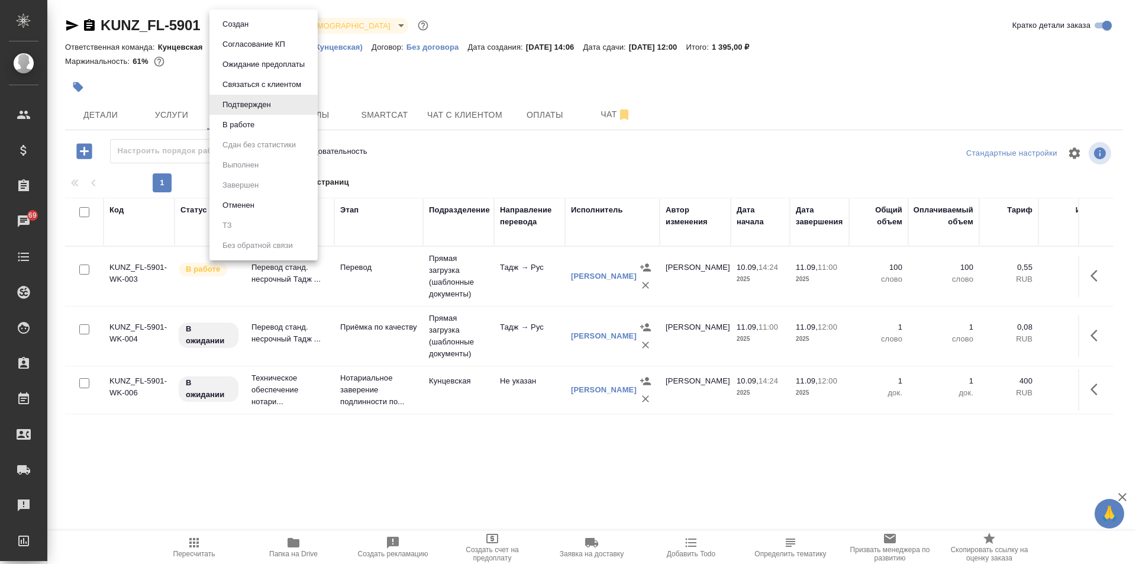
click at [261, 117] on li "В работе" at bounding box center [263, 125] width 108 height 20
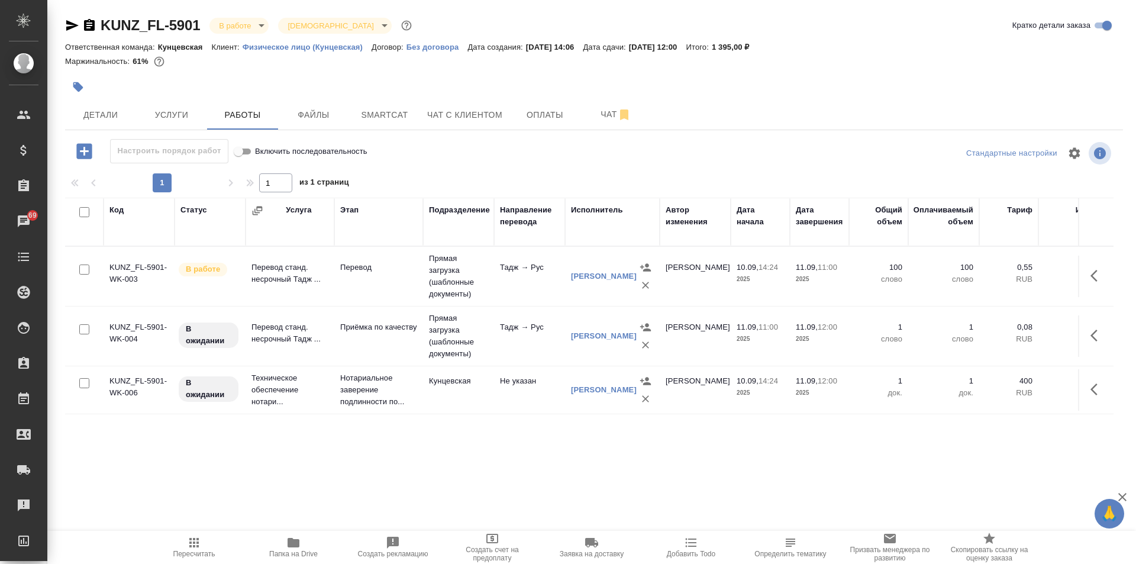
click at [75, 93] on button "button" at bounding box center [78, 87] width 26 height 26
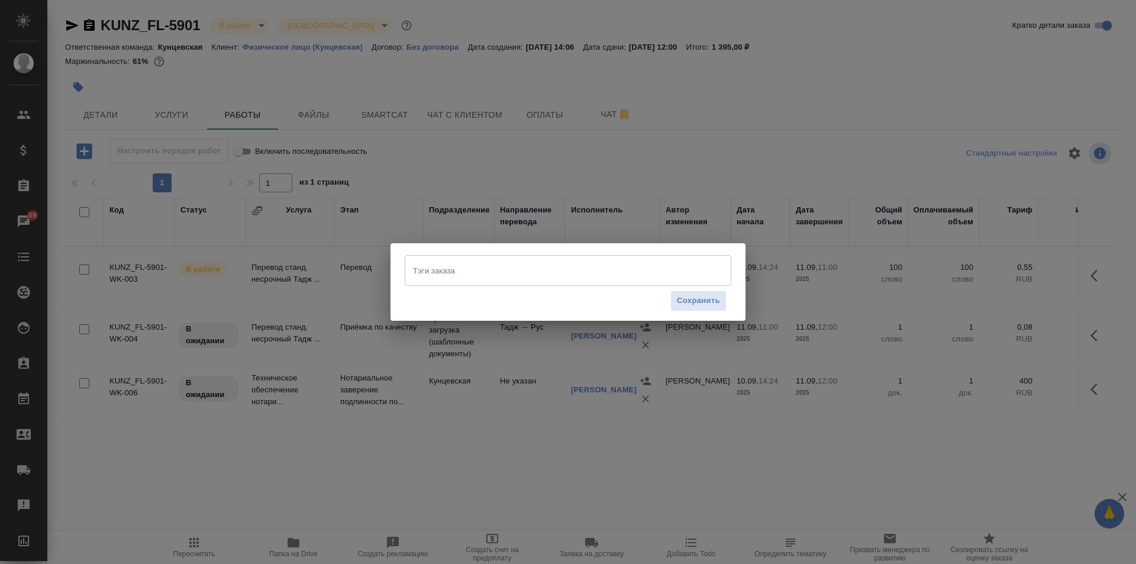
click at [482, 280] on input "Тэги заказа" at bounding box center [556, 270] width 293 height 20
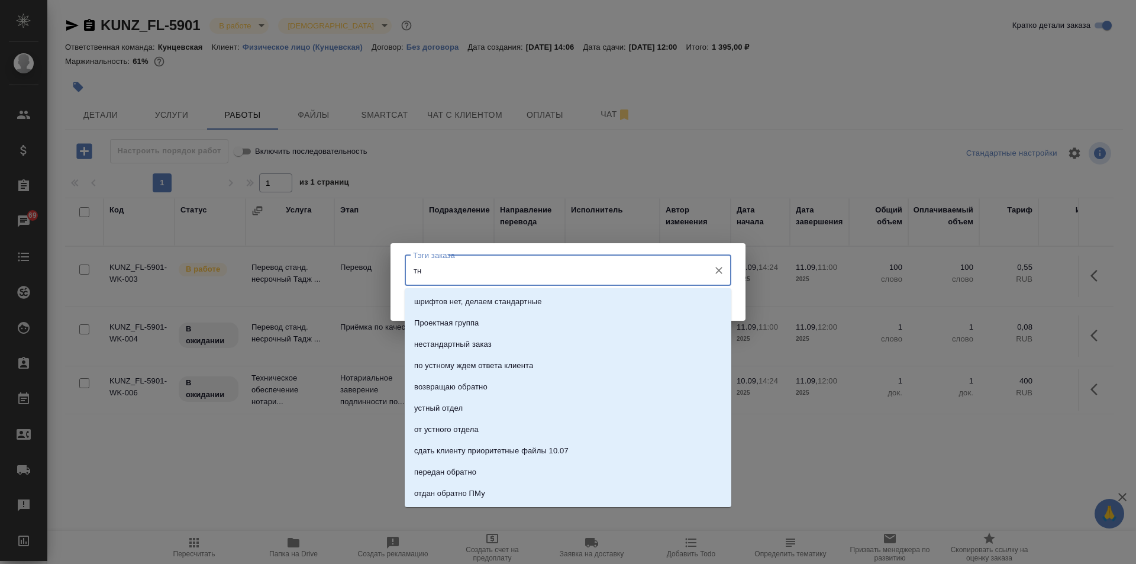
type input "т"
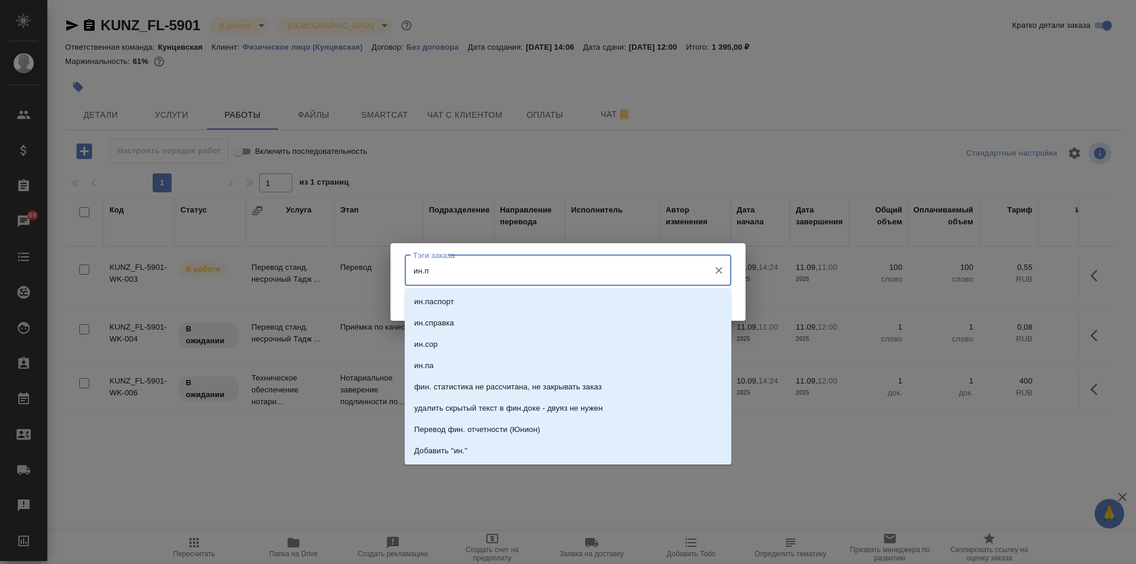
type input "ин.па"
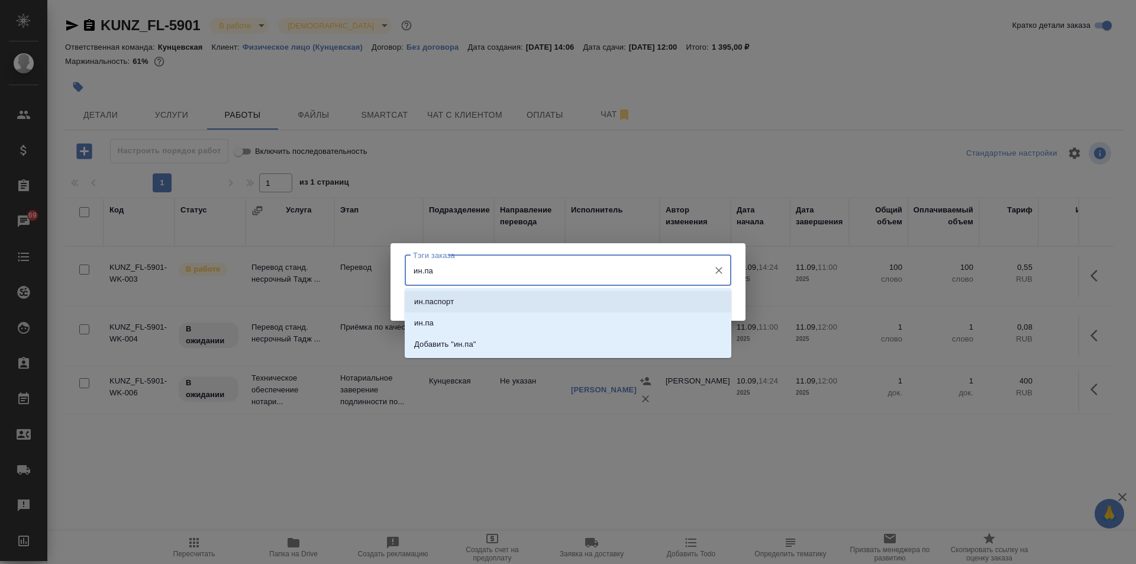
click at [473, 304] on li "ин.паспорт" at bounding box center [568, 301] width 327 height 21
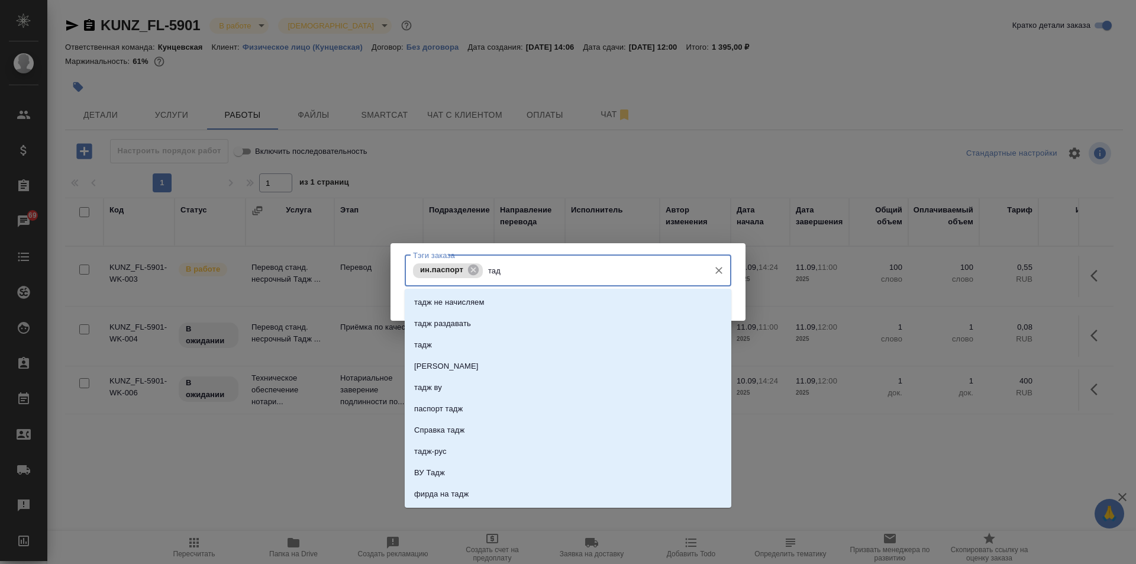
type input "тадж"
click at [477, 451] on li "тадж-рус" at bounding box center [568, 451] width 327 height 21
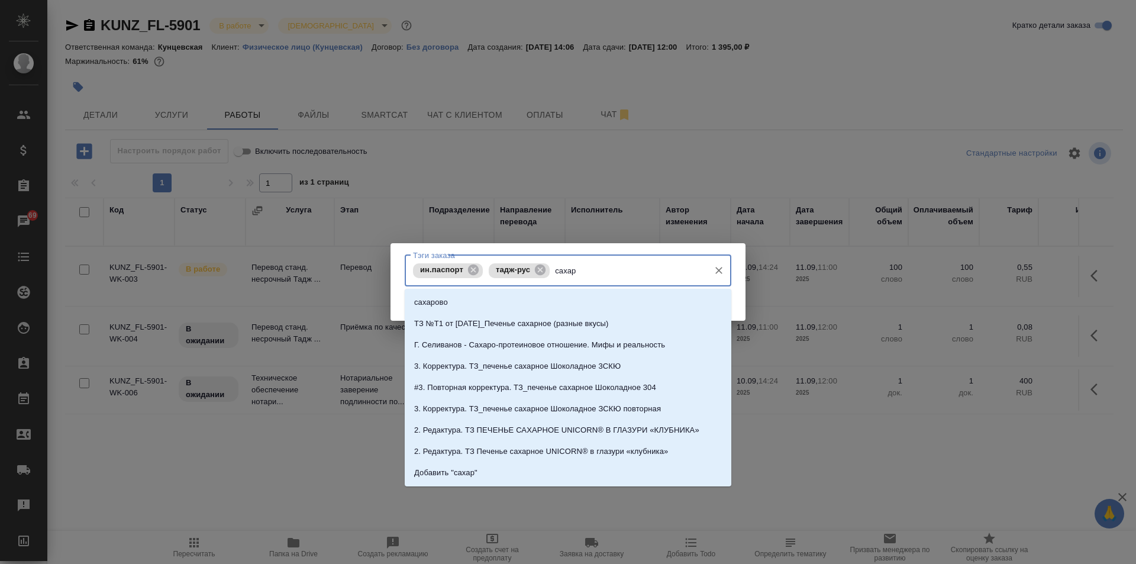
type input "сахаро"
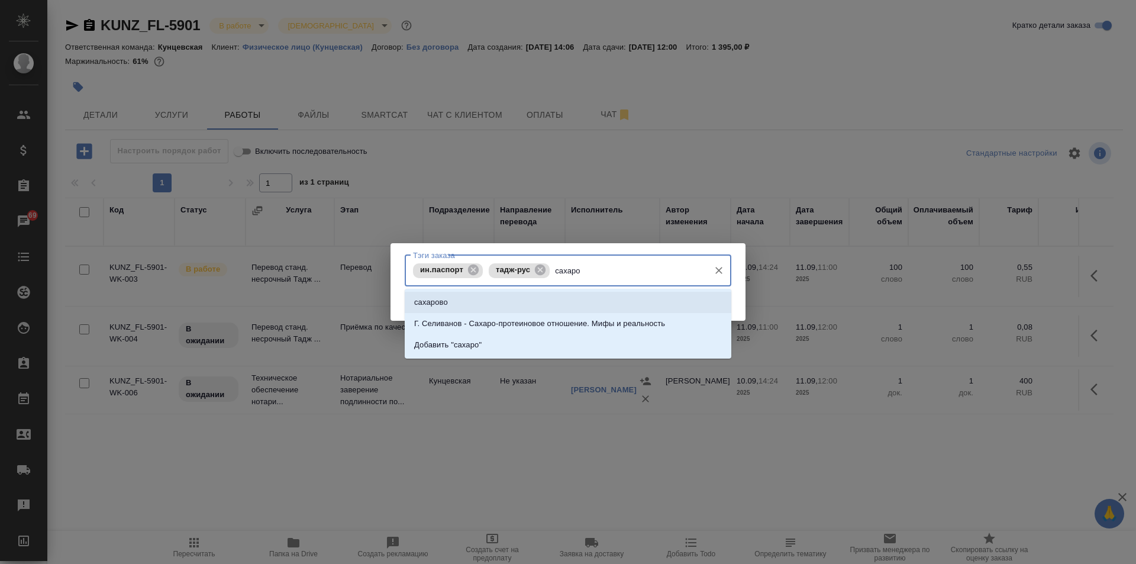
click at [560, 299] on li "сахарово" at bounding box center [568, 302] width 327 height 21
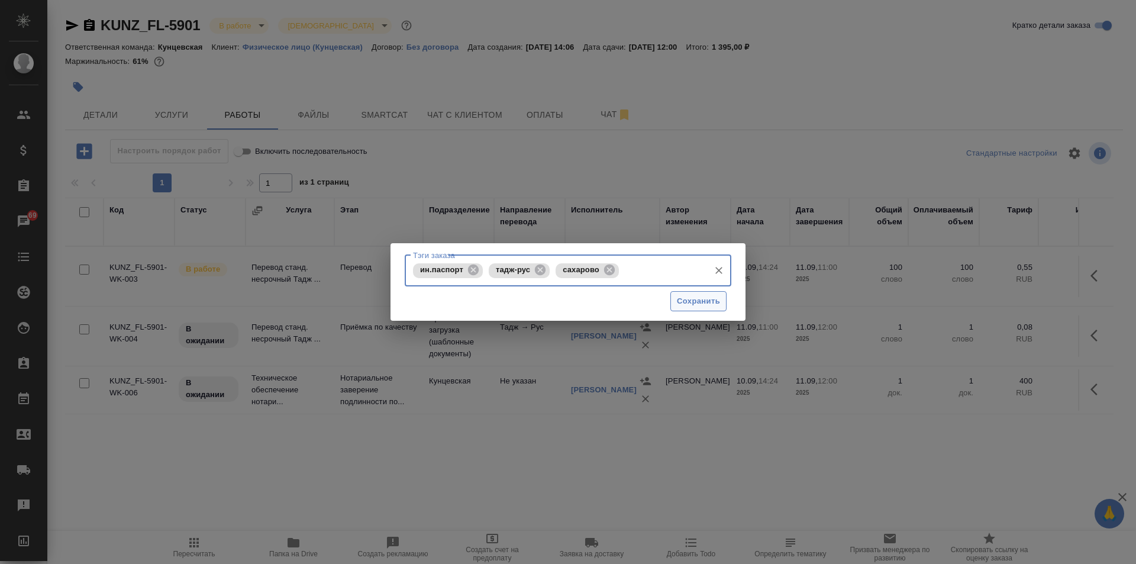
click at [693, 302] on span "Сохранить" at bounding box center [698, 302] width 43 height 14
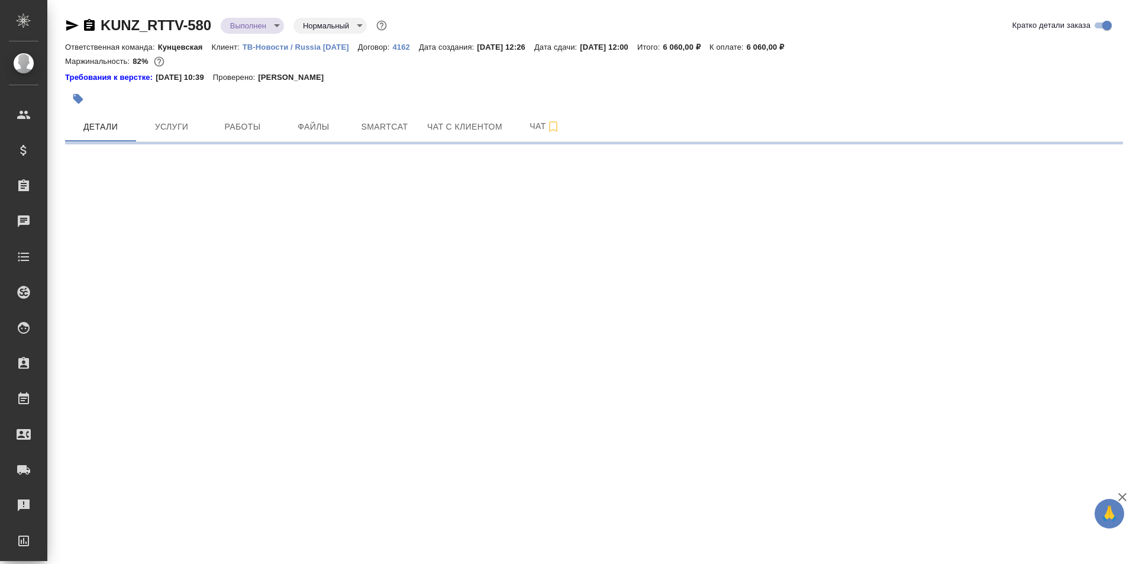
select select "RU"
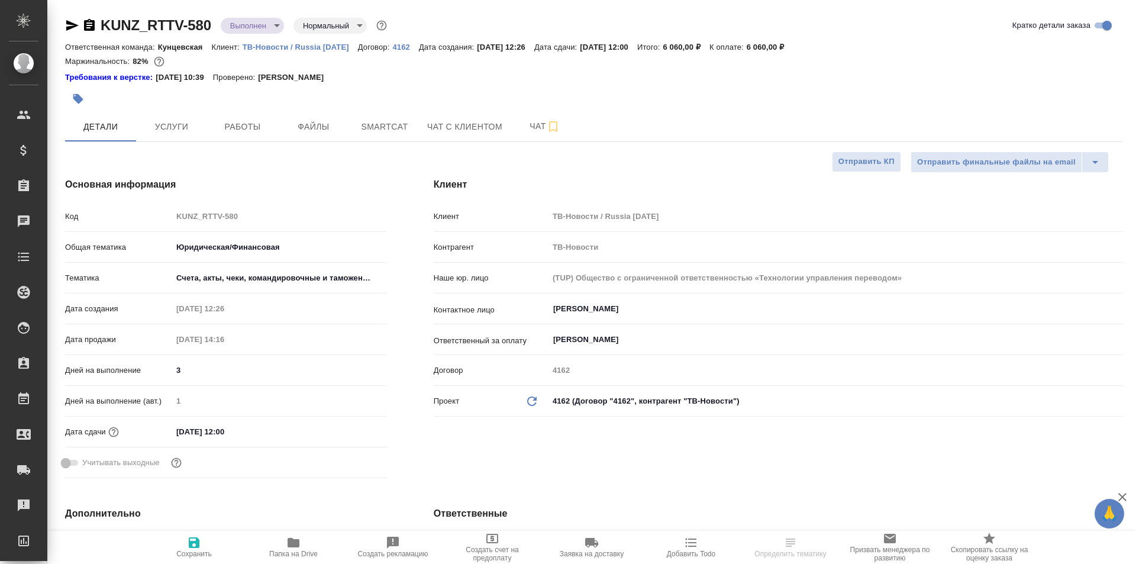
type textarea "x"
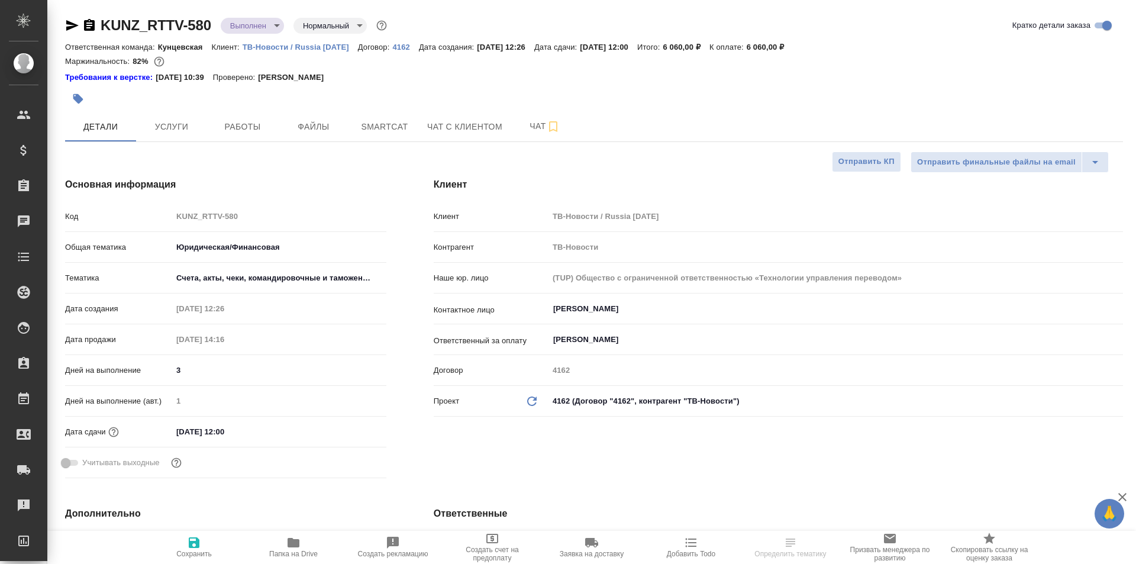
type textarea "x"
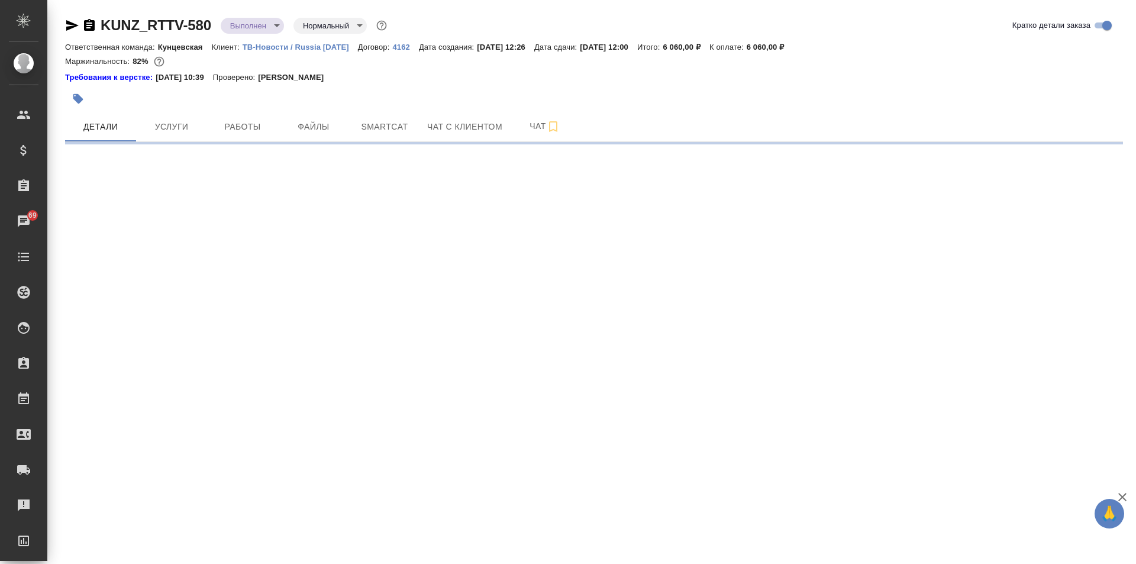
select select "RU"
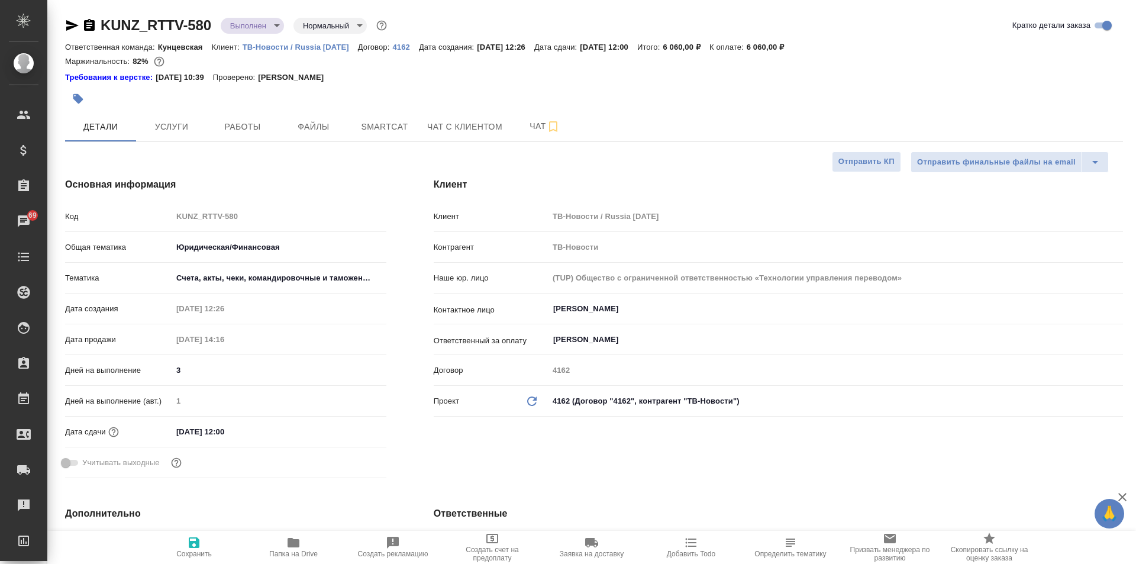
type textarea "x"
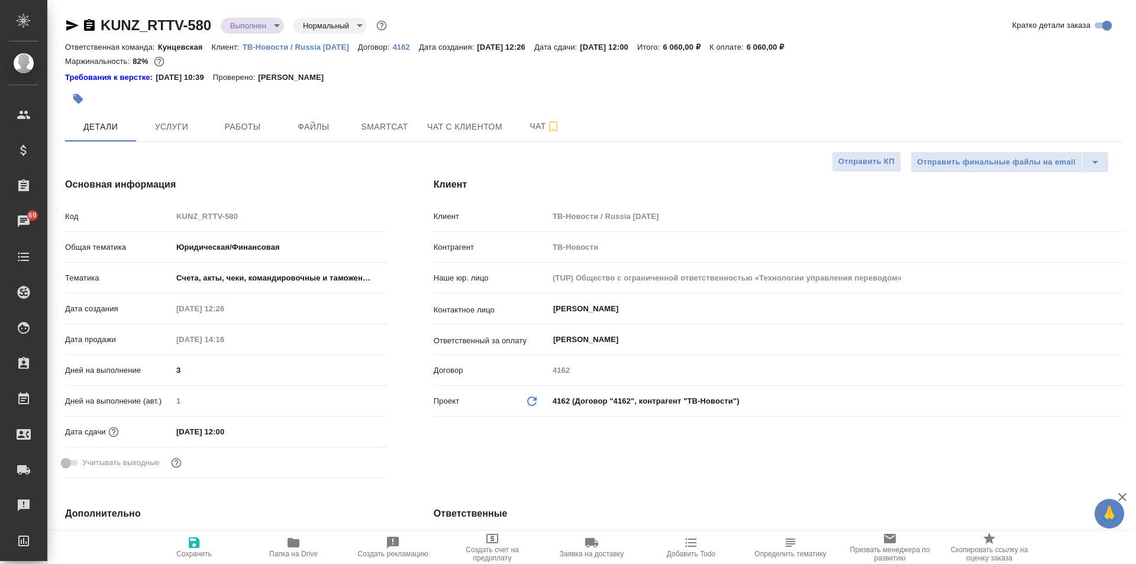
type textarea "x"
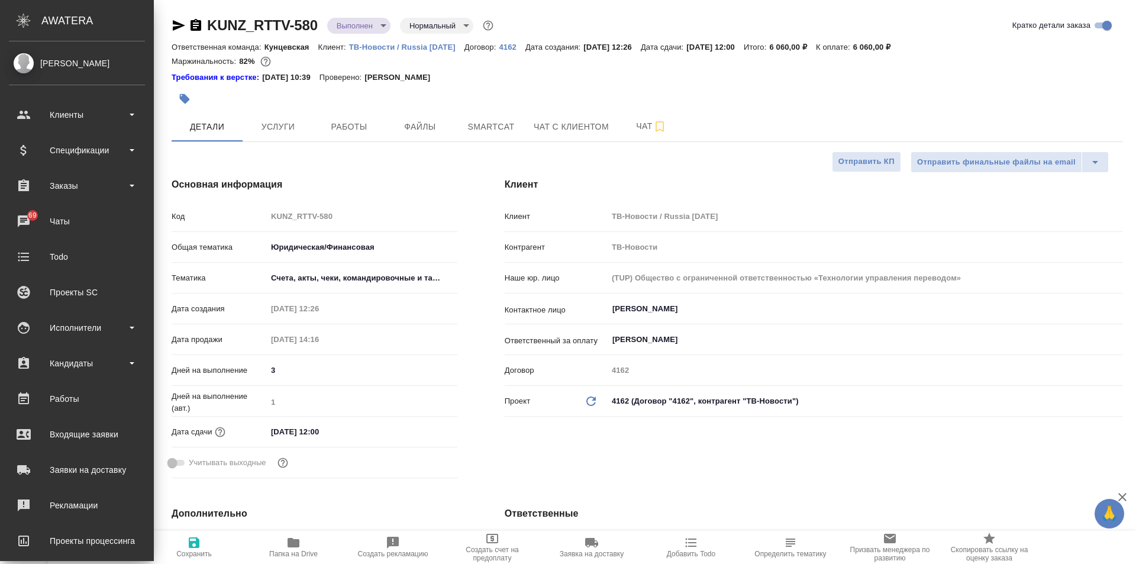
type textarea "x"
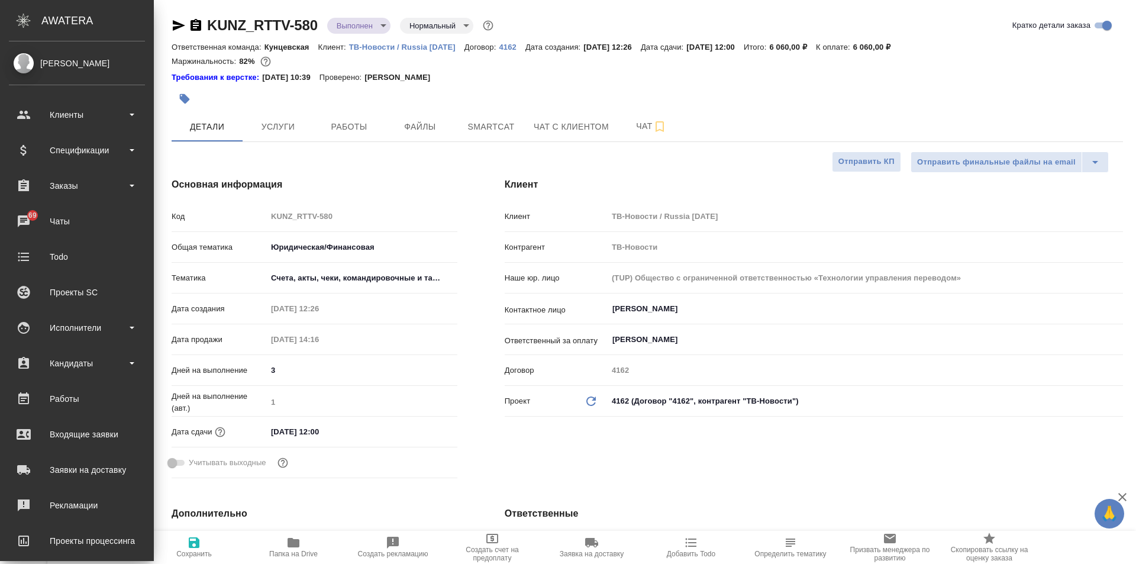
type textarea "x"
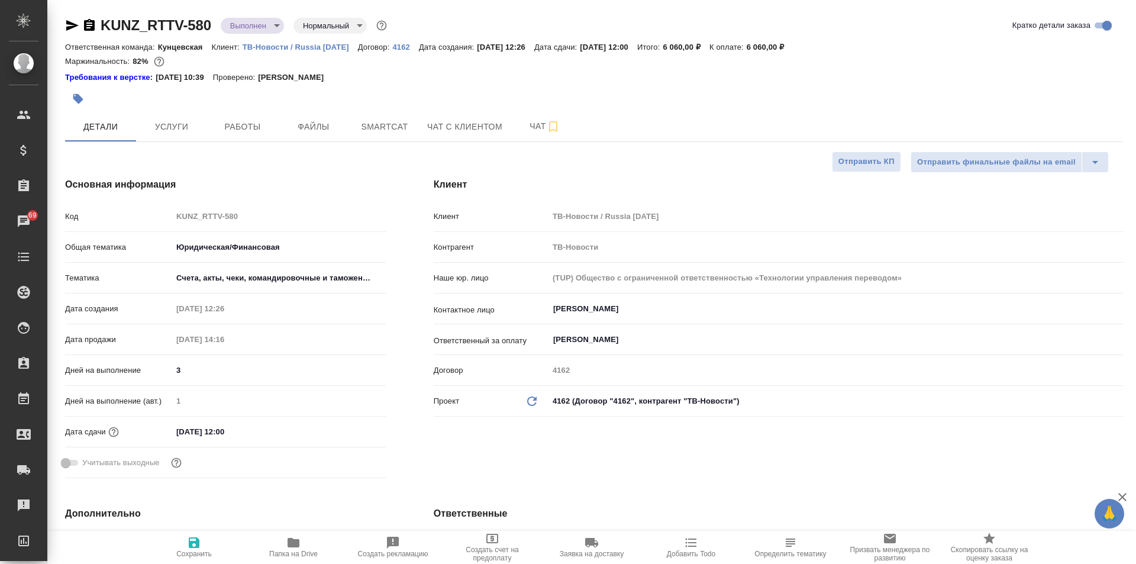
click at [91, 23] on icon "button" at bounding box center [89, 25] width 14 height 14
click at [202, 308] on div "Дата создания 05.09.2025 12:26" at bounding box center [225, 308] width 321 height 21
type textarea "x"
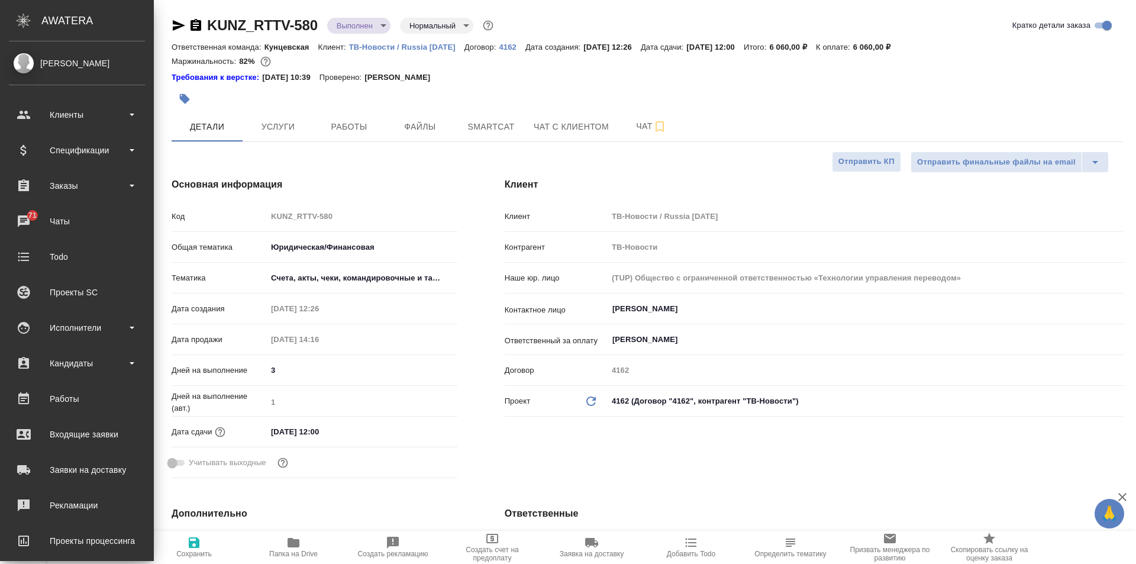
type textarea "x"
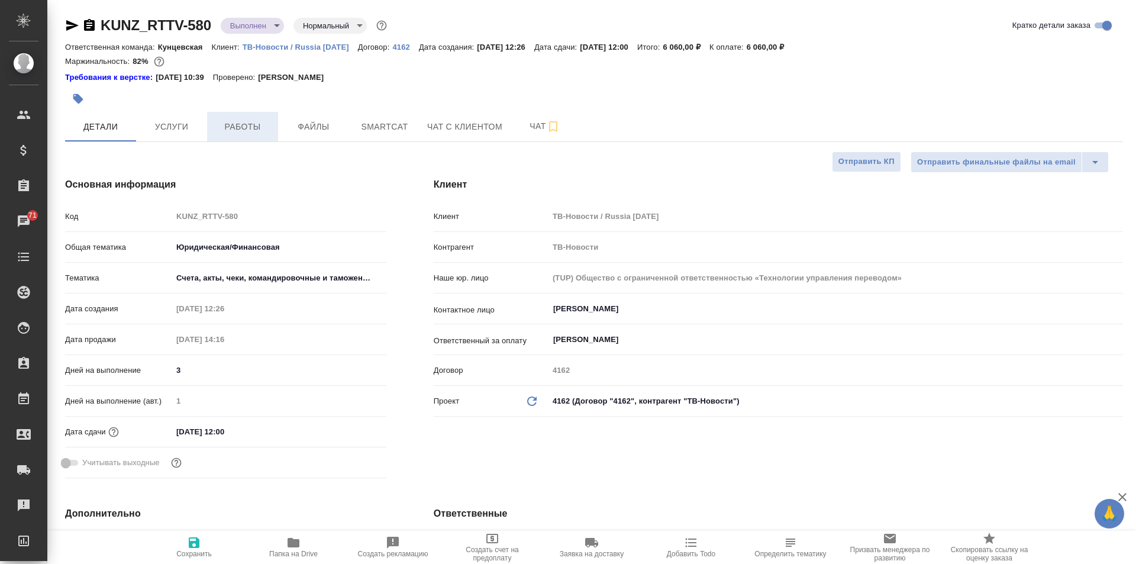
click at [247, 125] on span "Работы" at bounding box center [242, 127] width 57 height 15
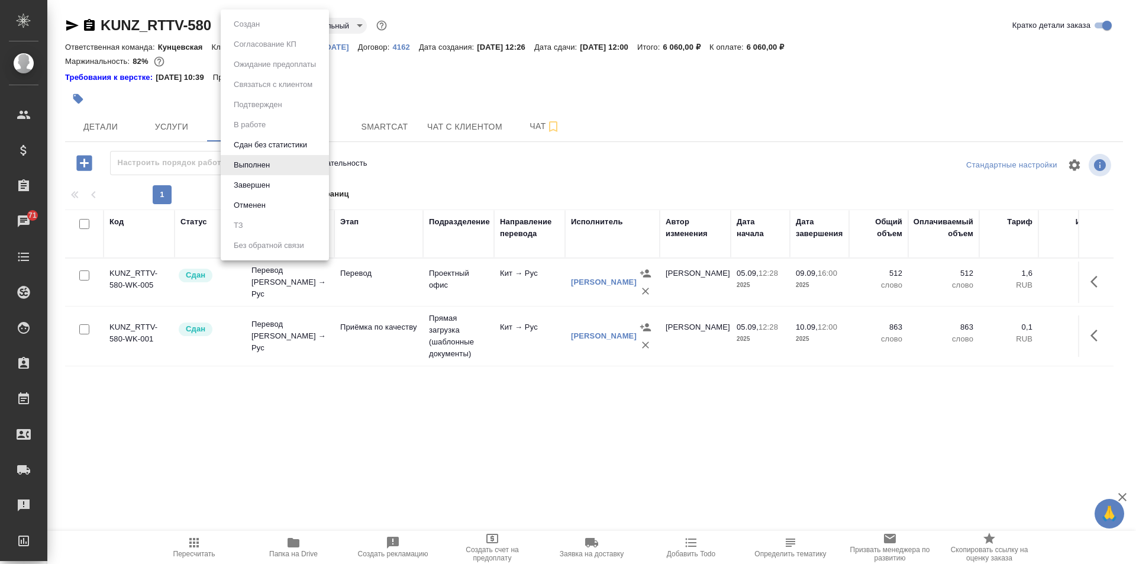
click at [253, 24] on body "🙏 .cls-1 fill:#fff; AWATERA Zotova Ekaterina Клиенты Спецификации Заказы 71 Чат…" at bounding box center [568, 282] width 1136 height 564
click at [276, 183] on li "Завершен" at bounding box center [275, 185] width 108 height 20
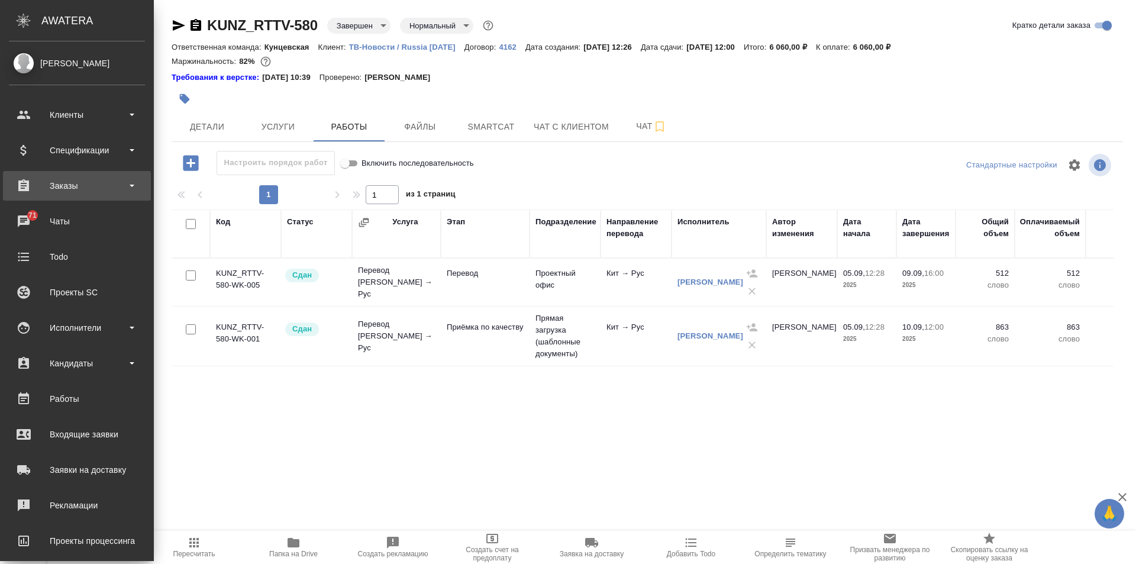
click at [46, 180] on div "Заказы" at bounding box center [77, 186] width 136 height 18
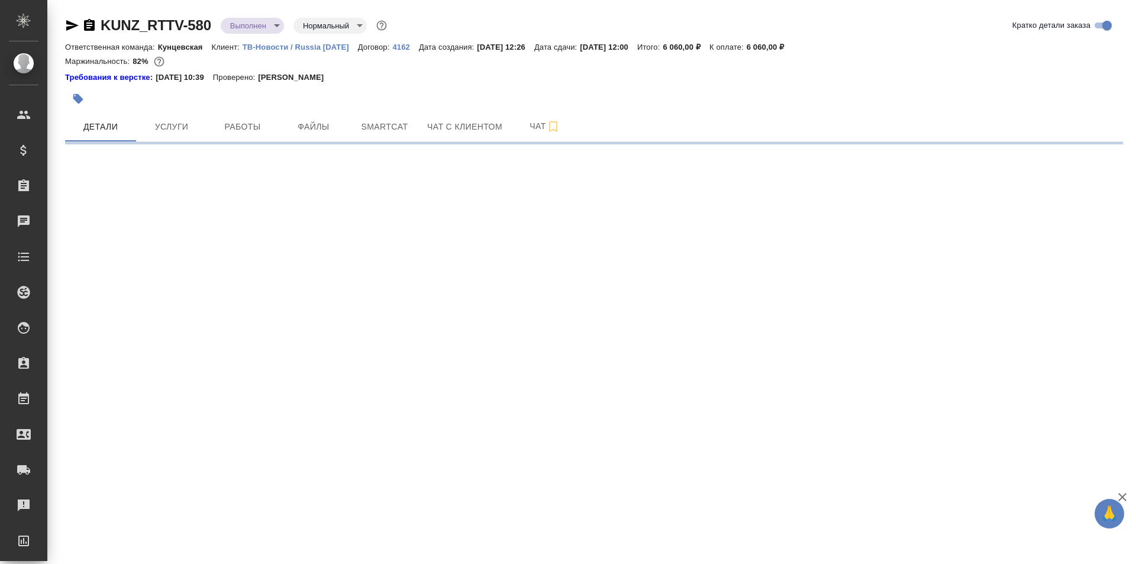
select select "RU"
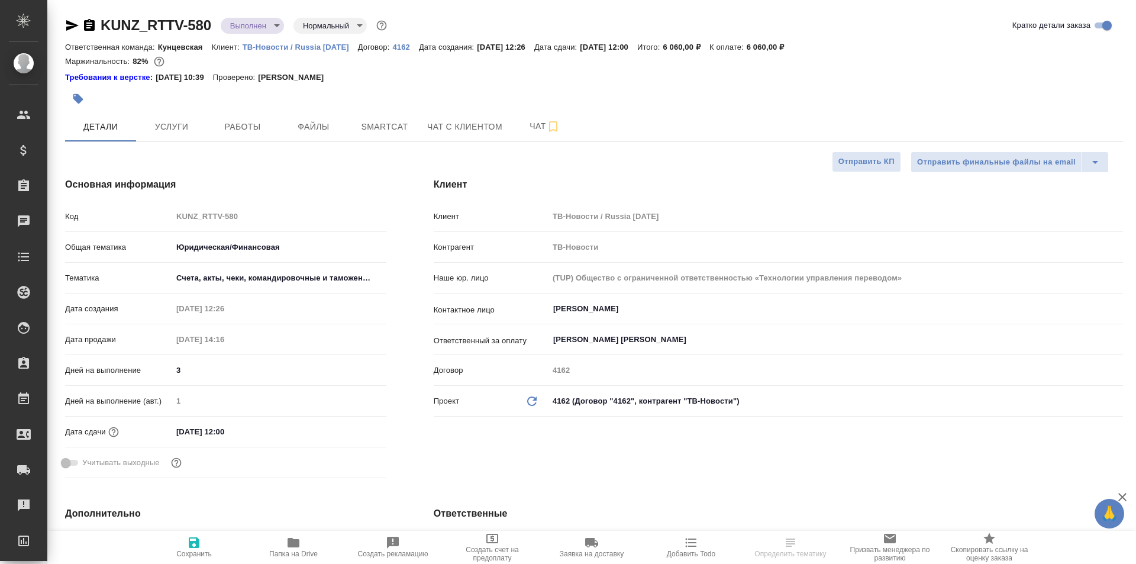
type textarea "x"
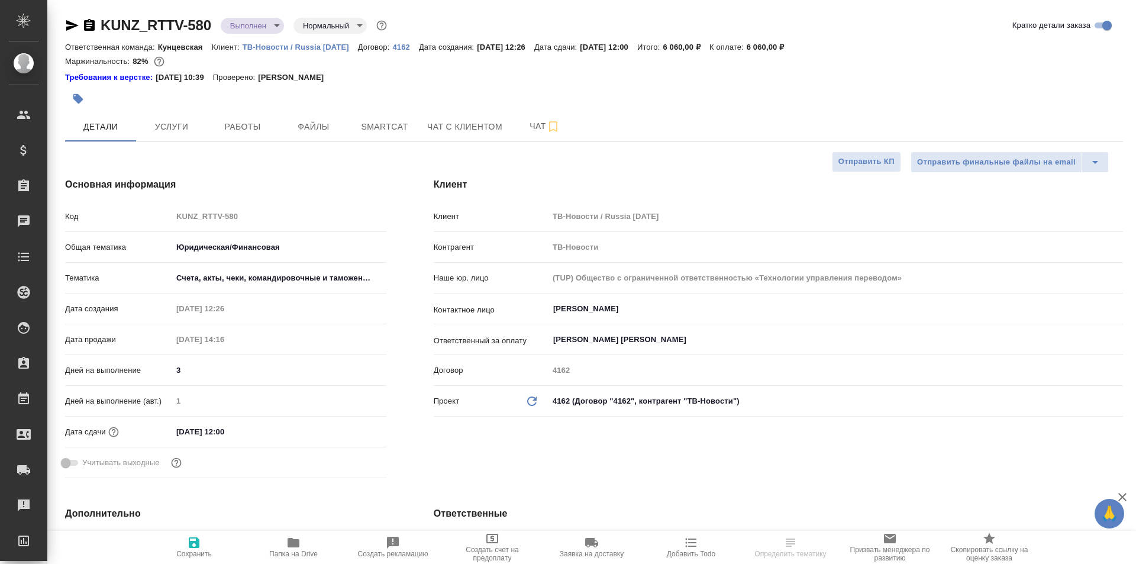
type textarea "x"
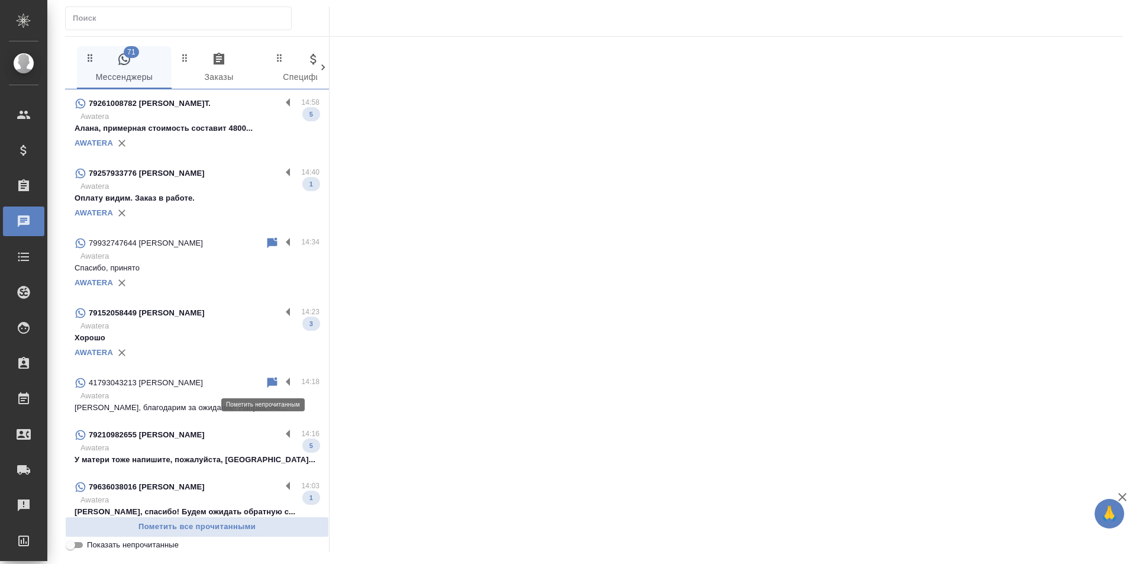
click at [265, 379] on icon at bounding box center [272, 383] width 14 height 14
click at [202, 395] on p "Awatera" at bounding box center [199, 396] width 239 height 12
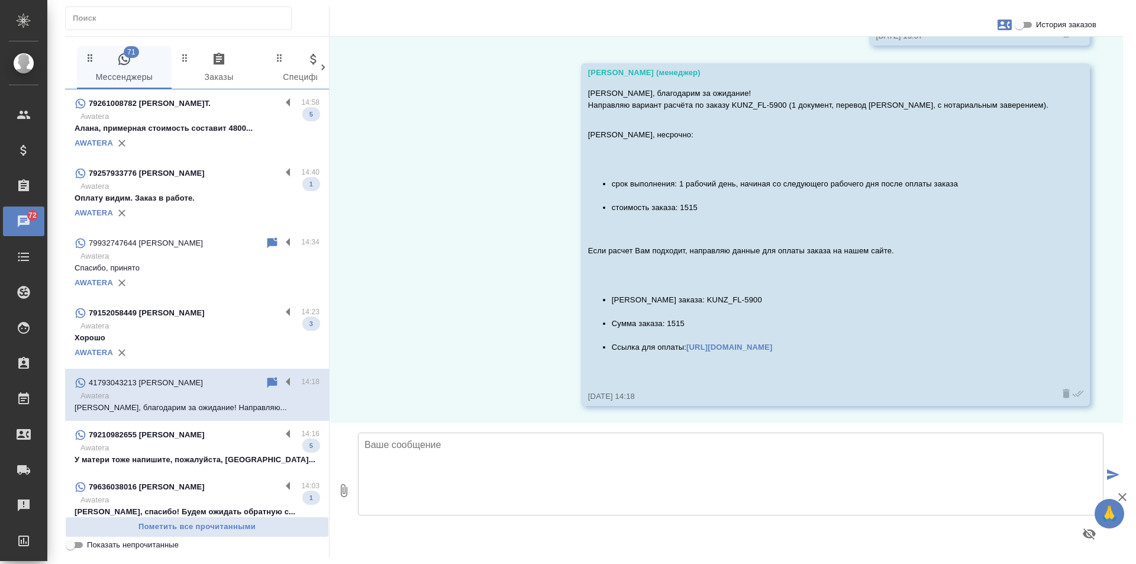
scroll to position [9240, 0]
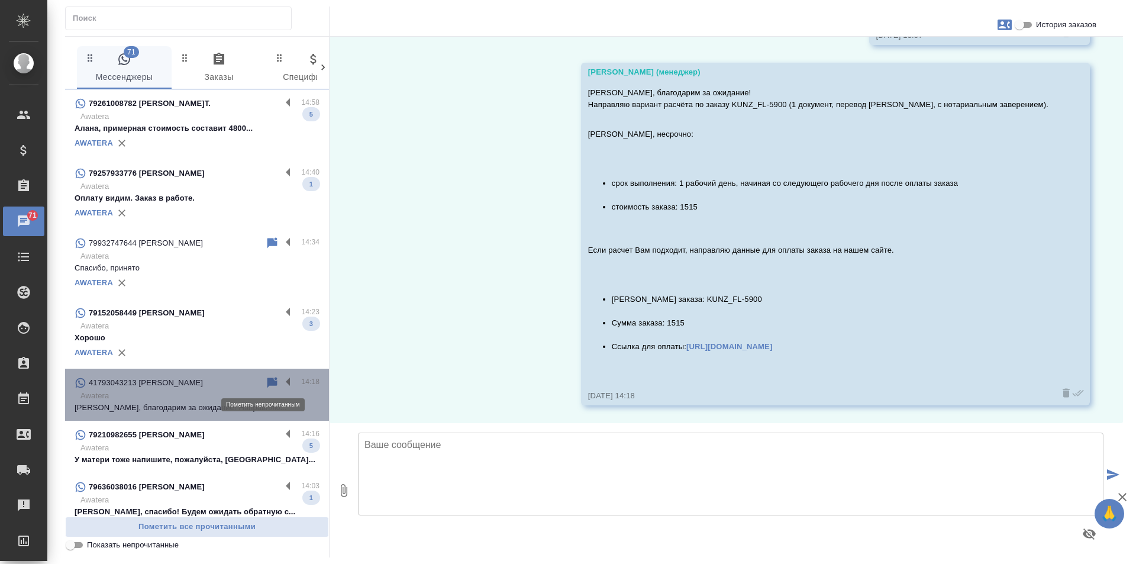
click at [267, 379] on icon at bounding box center [272, 382] width 10 height 11
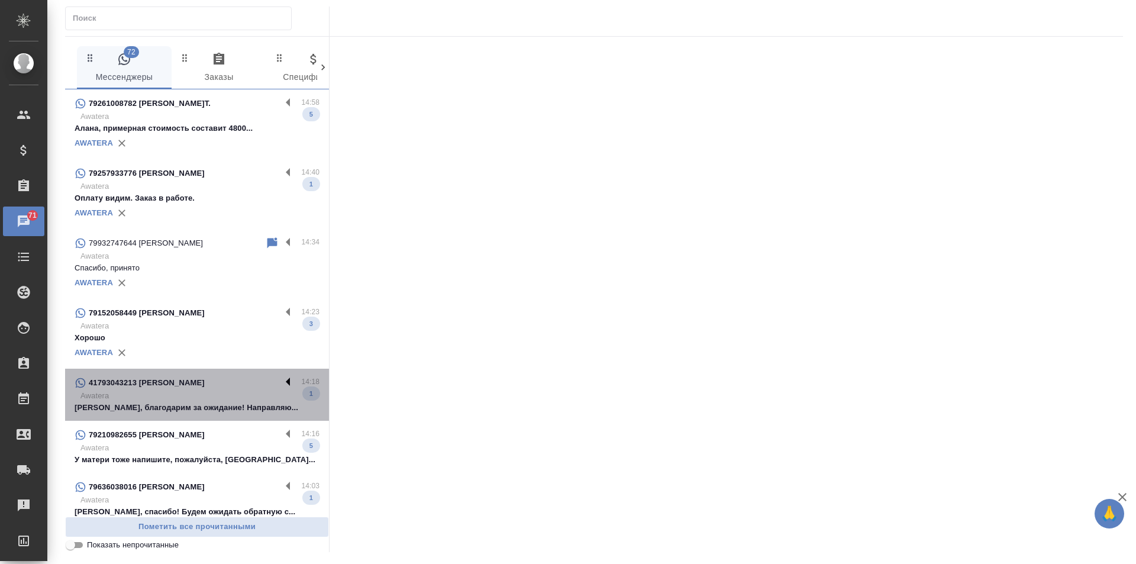
click at [282, 382] on label at bounding box center [291, 383] width 20 height 14
click at [0, 0] on input "checkbox" at bounding box center [0, 0] width 0 height 0
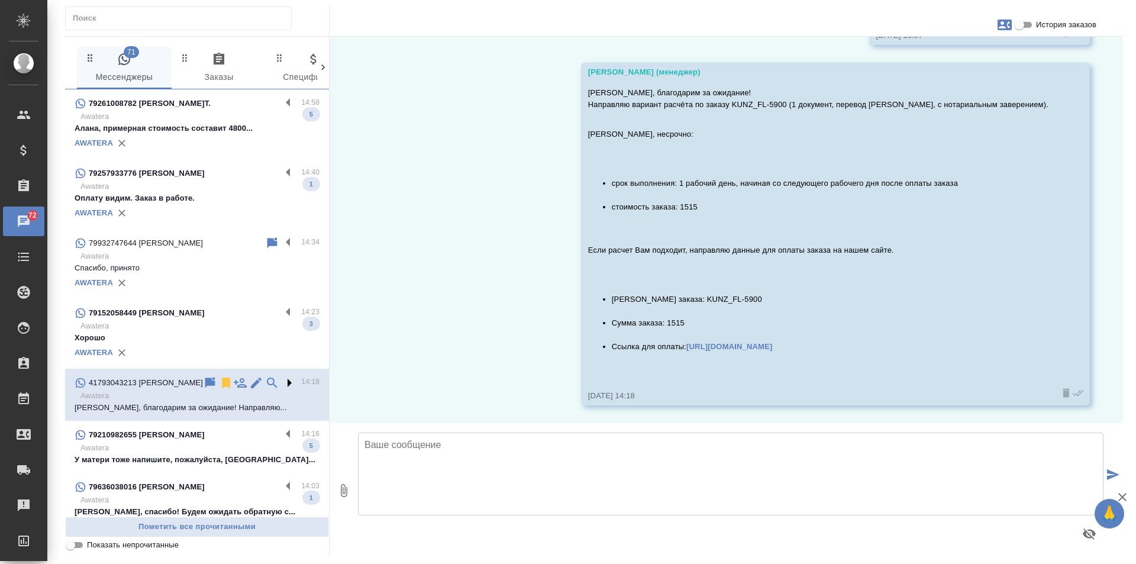
click at [281, 381] on label at bounding box center [291, 383] width 20 height 14
click at [0, 0] on input "checkbox" at bounding box center [0, 0] width 0 height 0
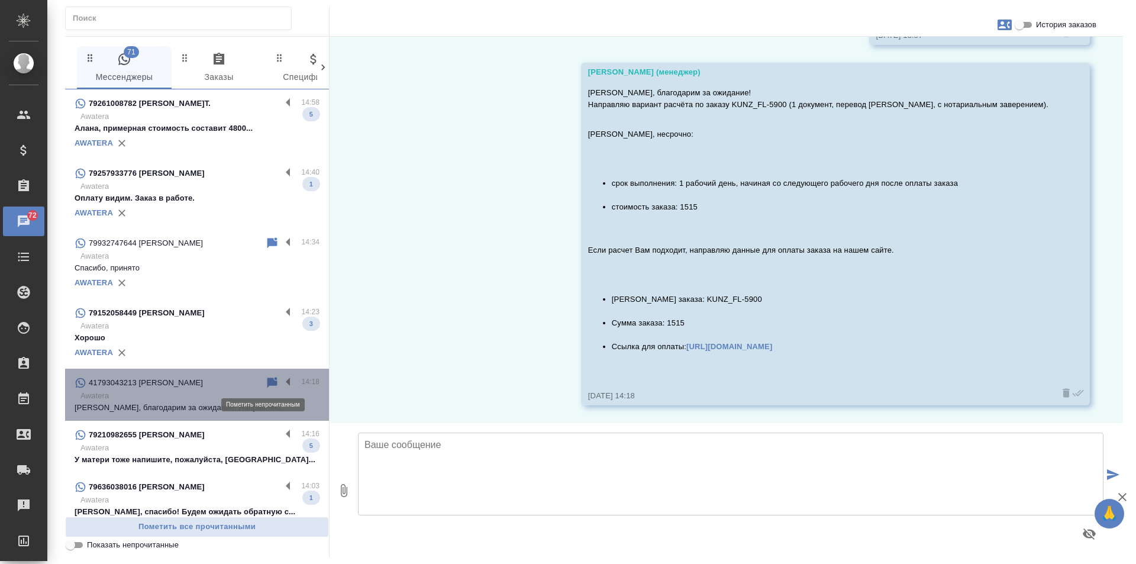
click at [267, 383] on icon at bounding box center [272, 382] width 10 height 11
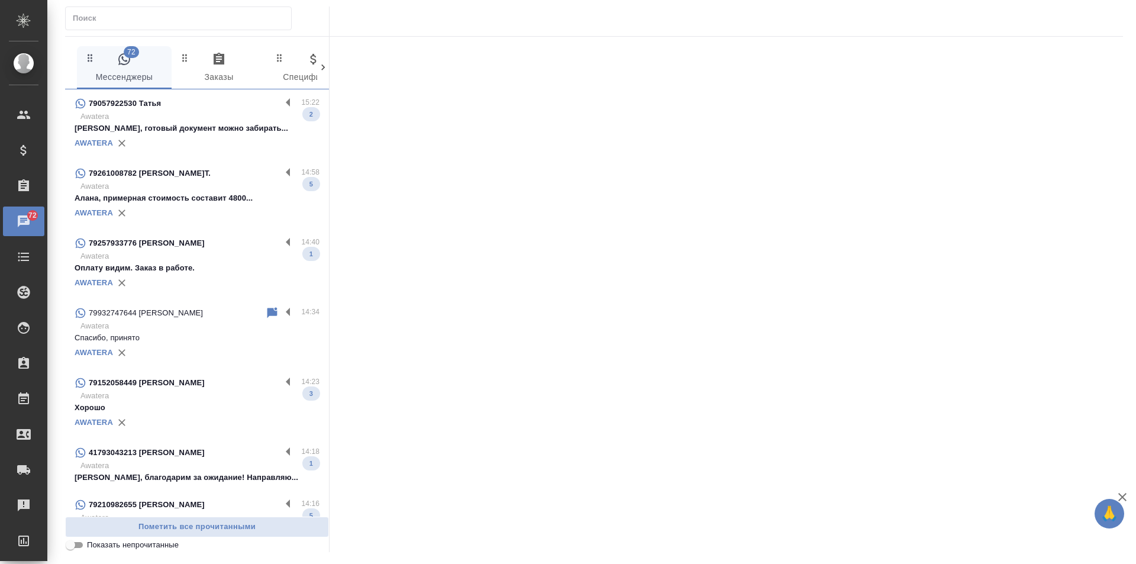
click at [191, 469] on p "Awatera" at bounding box center [199, 466] width 239 height 12
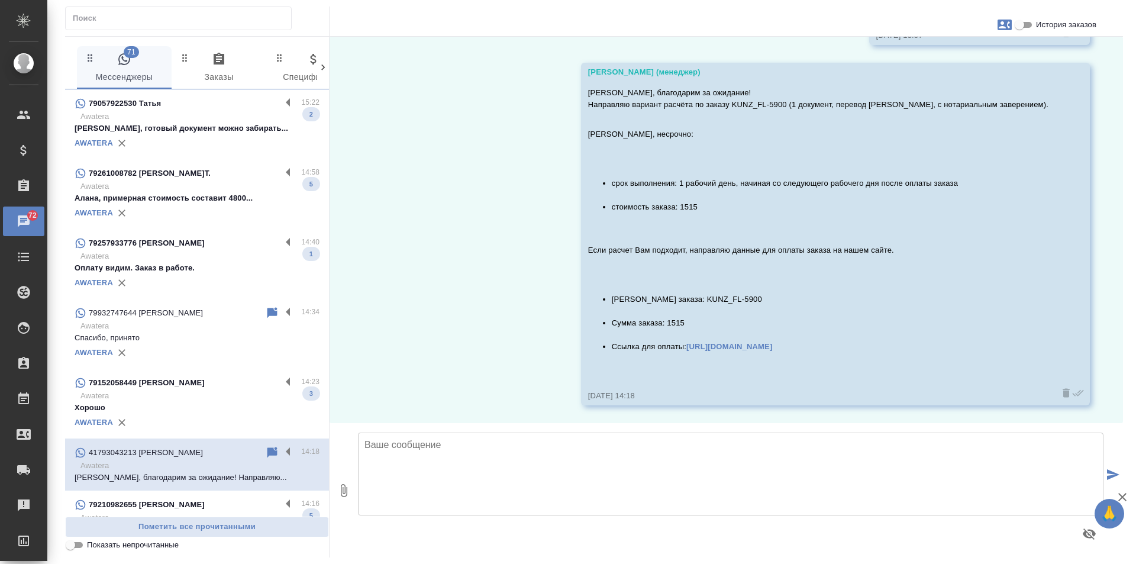
scroll to position [9240, 0]
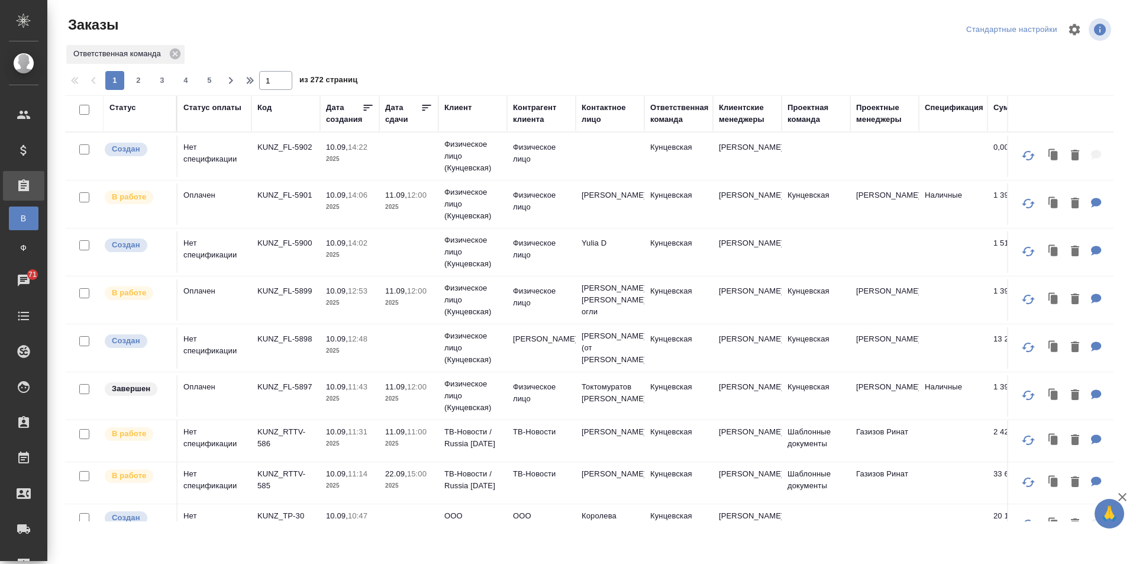
click at [283, 188] on td "KUNZ_FL-5901" at bounding box center [285, 203] width 69 height 41
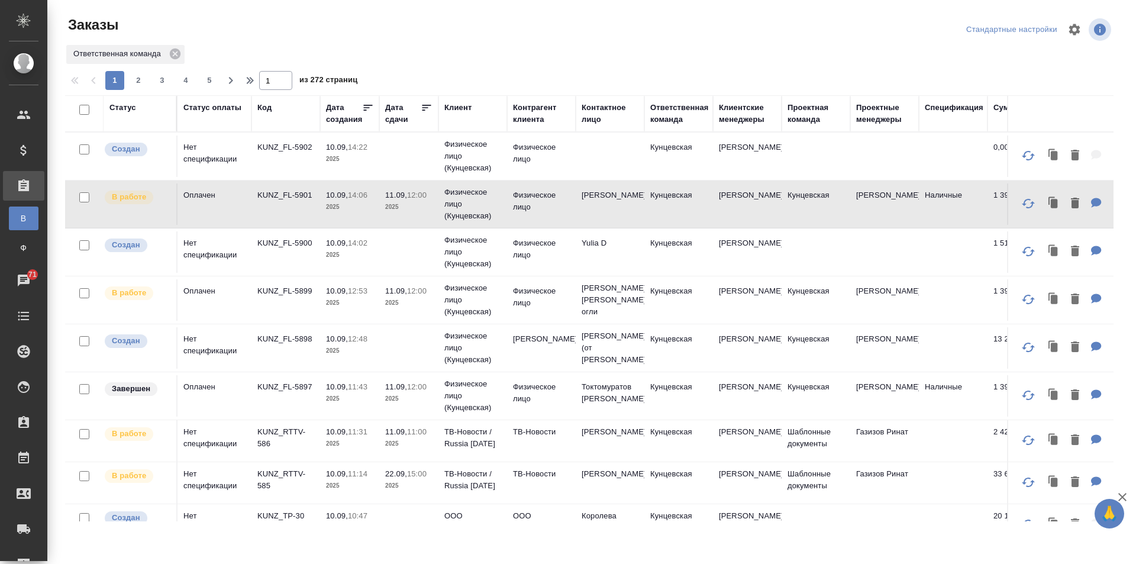
click at [278, 189] on td "KUNZ_FL-5901" at bounding box center [285, 203] width 69 height 41
